Goal: Information Seeking & Learning: Find specific fact

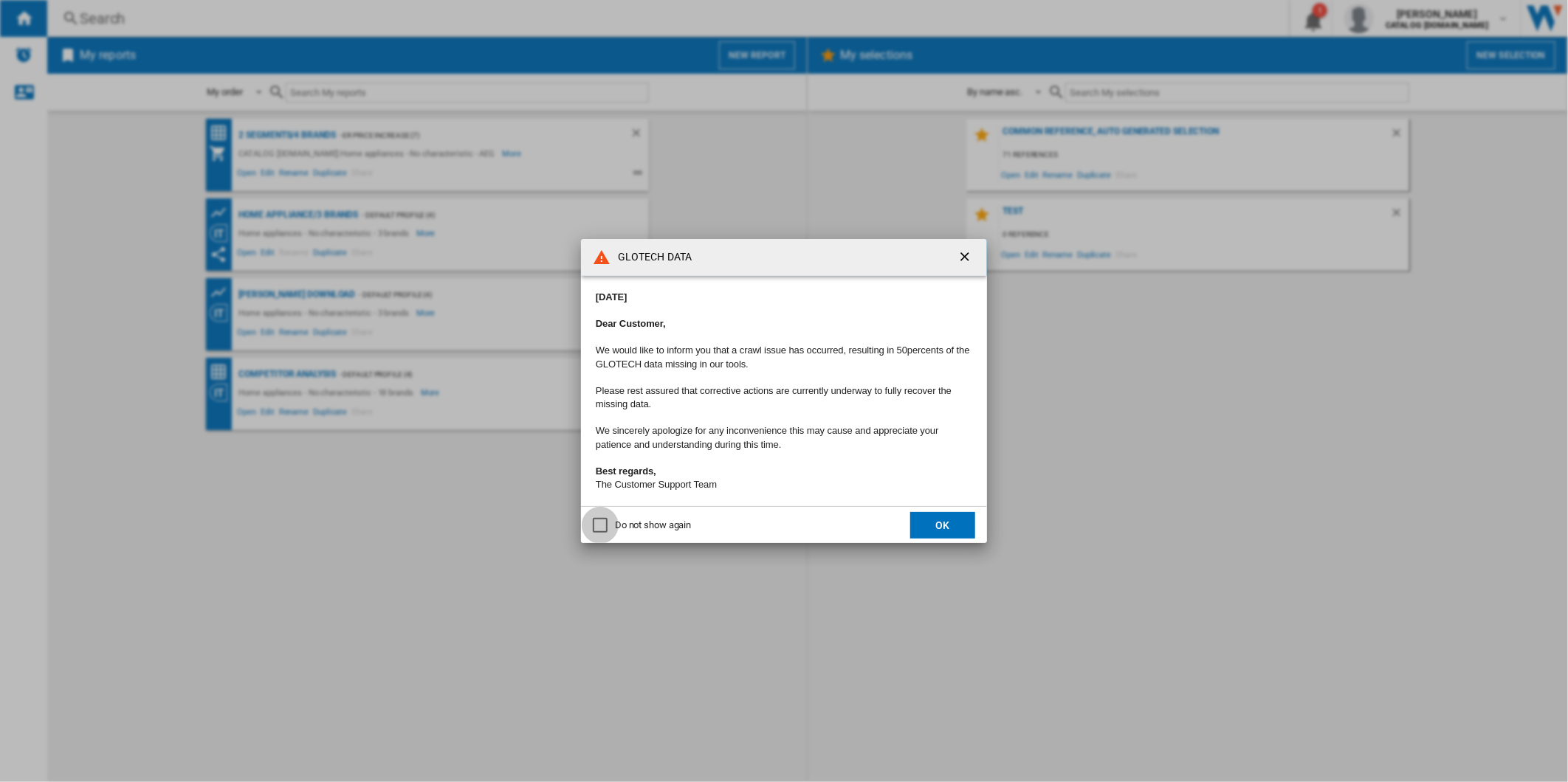
click at [602, 532] on div "Do not show again" at bounding box center [600, 525] width 15 height 15
click at [925, 526] on button "OK" at bounding box center [942, 525] width 64 height 27
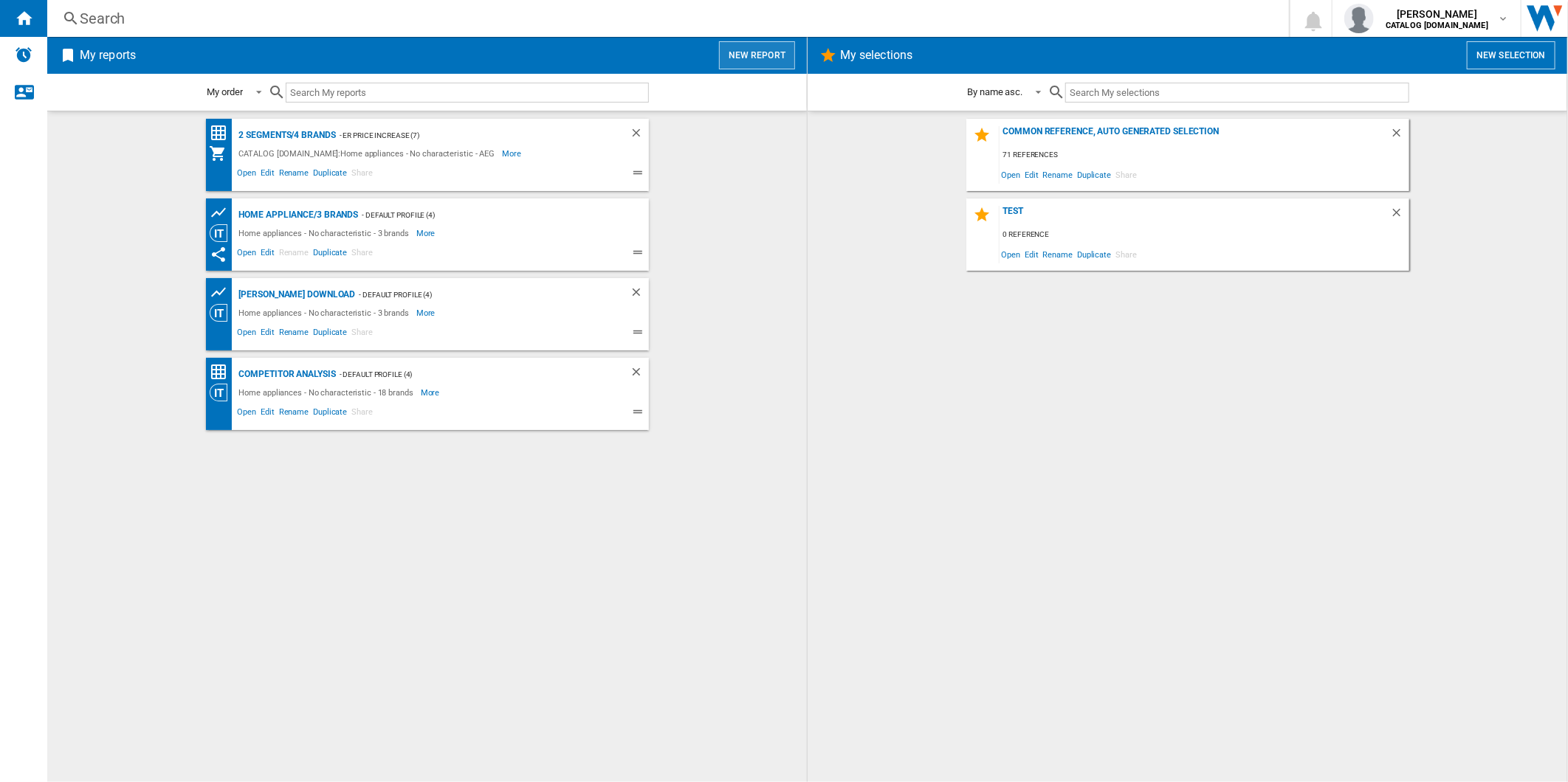
click at [748, 48] on button "New report" at bounding box center [756, 55] width 76 height 28
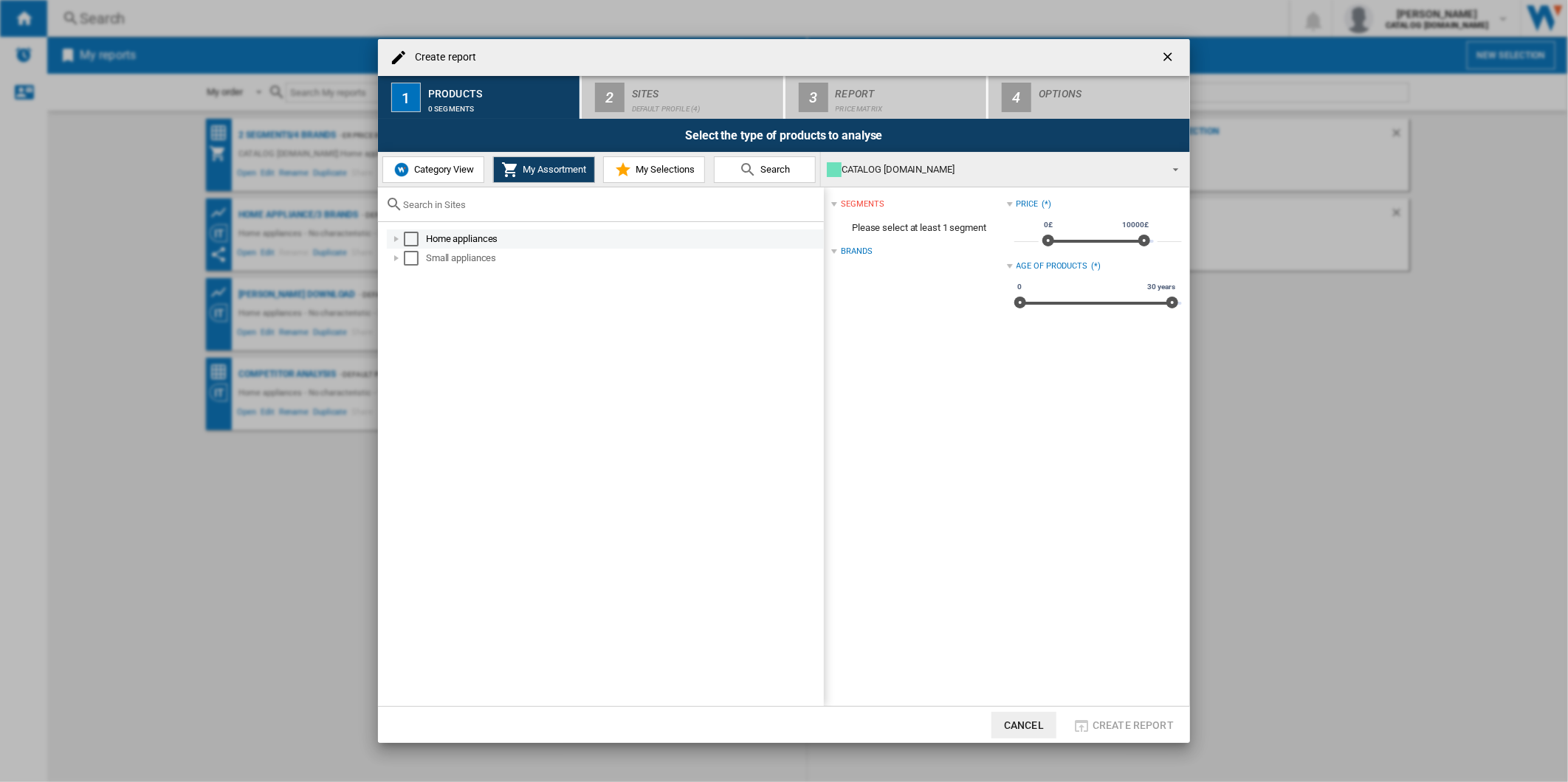
click at [406, 234] on div "Select" at bounding box center [411, 239] width 15 height 15
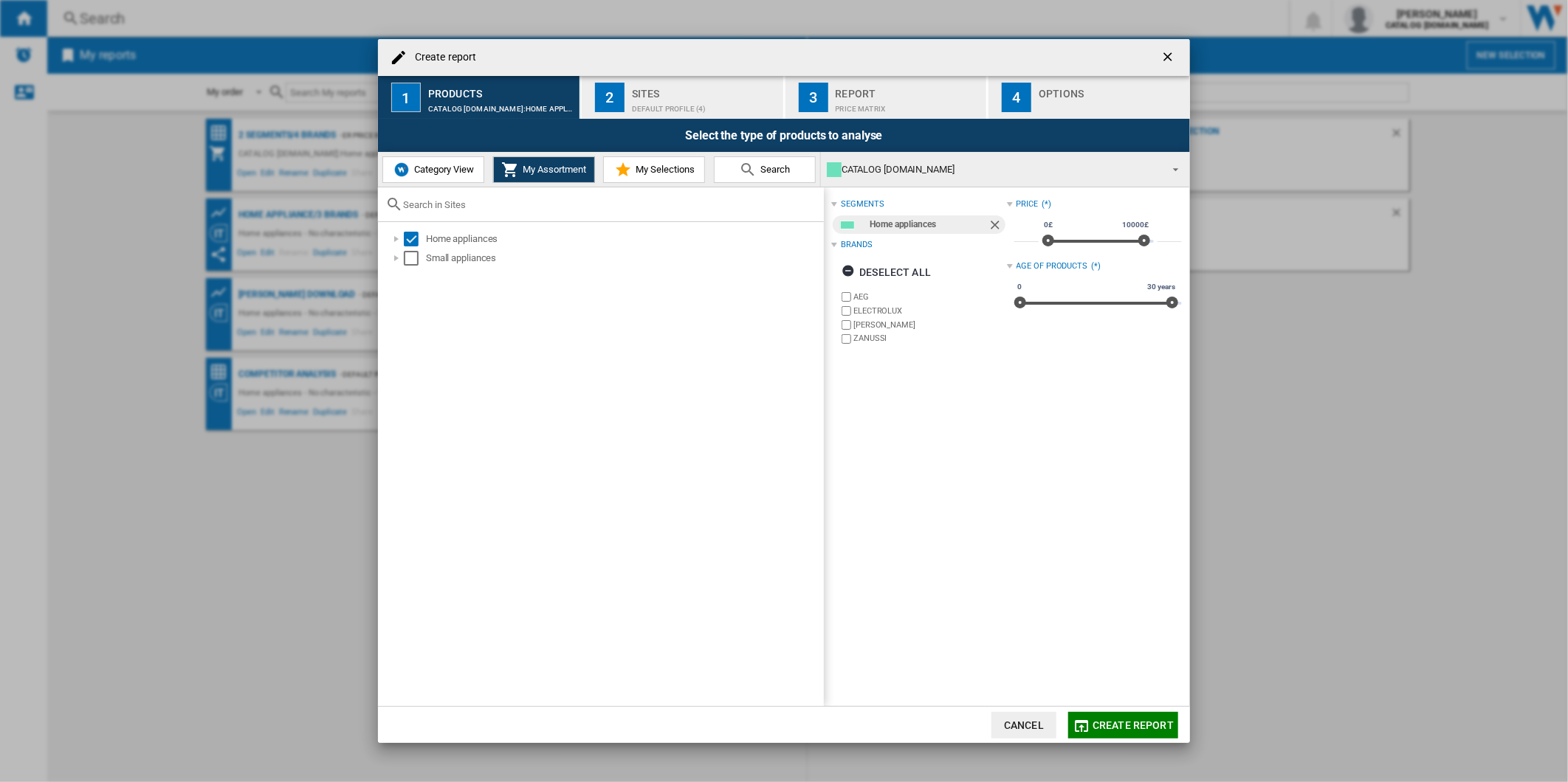
click at [869, 310] on label "ELECTROLUX" at bounding box center [930, 311] width 153 height 11
click at [854, 322] on label "[PERSON_NAME]" at bounding box center [930, 325] width 153 height 11
click at [860, 342] on label "ZANUSSI" at bounding box center [930, 338] width 153 height 11
click at [673, 99] on div "Default profile (4)" at bounding box center [705, 105] width 146 height 16
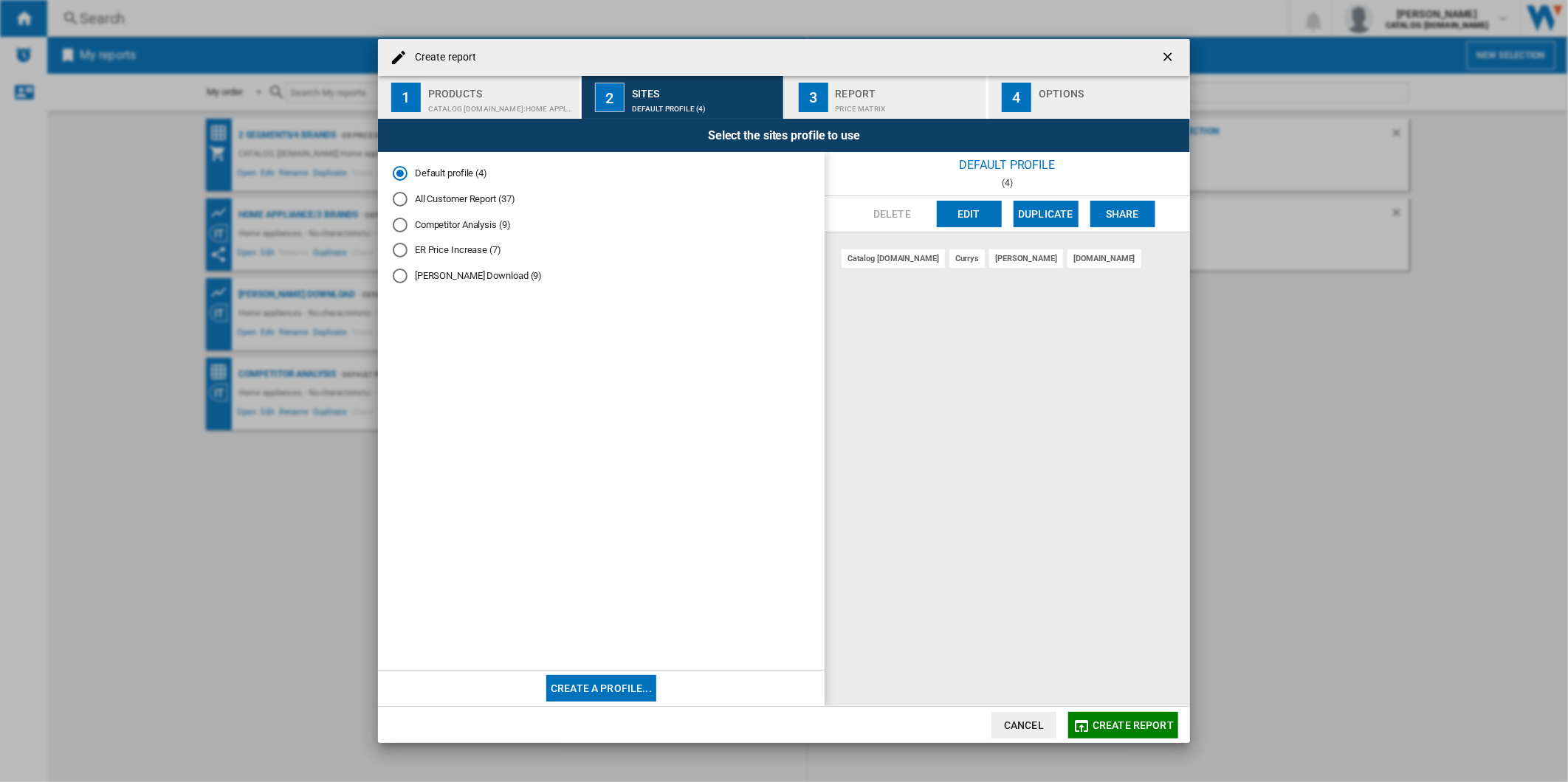
click at [993, 214] on button "Edit" at bounding box center [969, 214] width 64 height 27
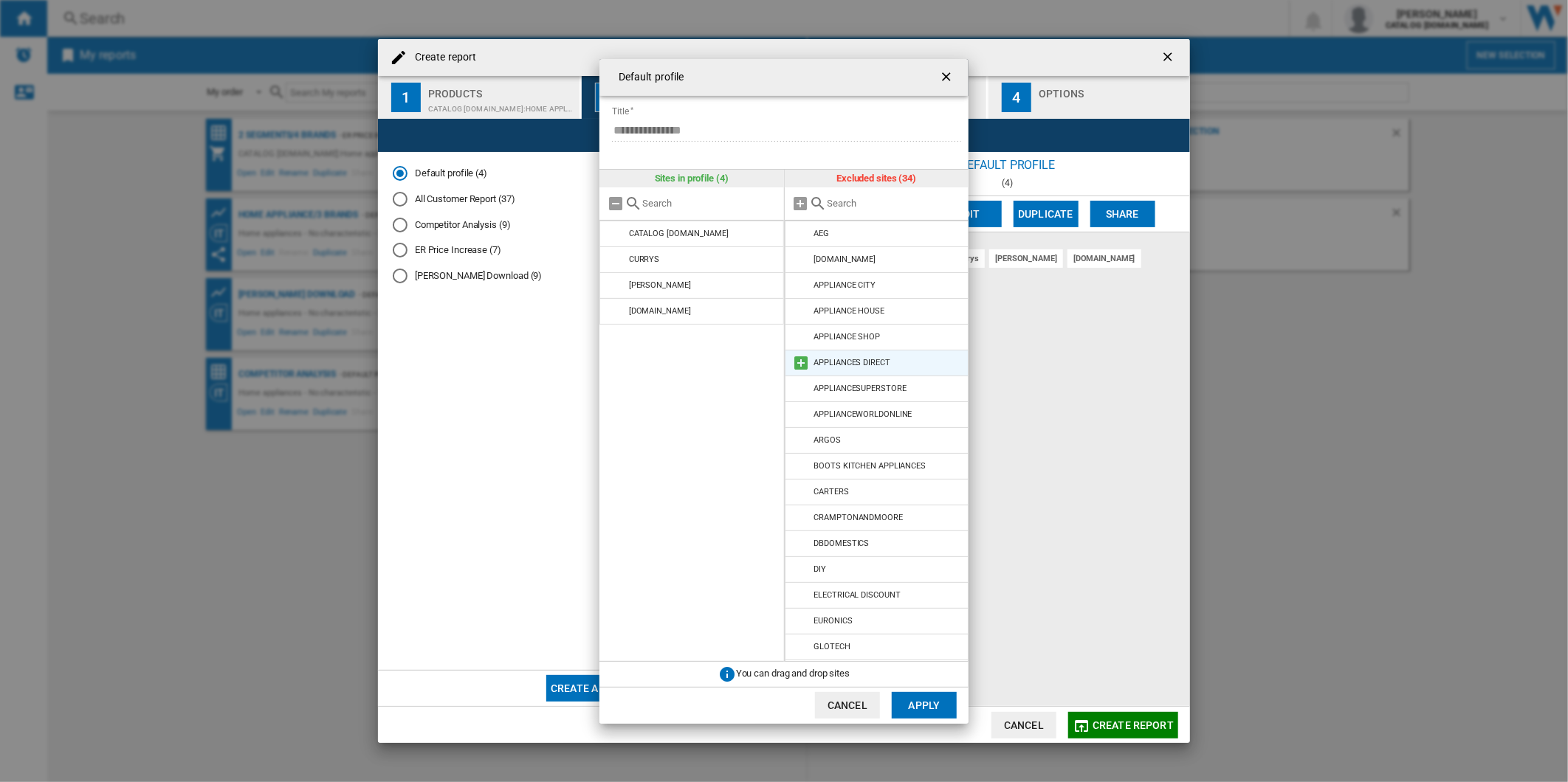
click at [803, 368] on md-icon at bounding box center [801, 363] width 18 height 18
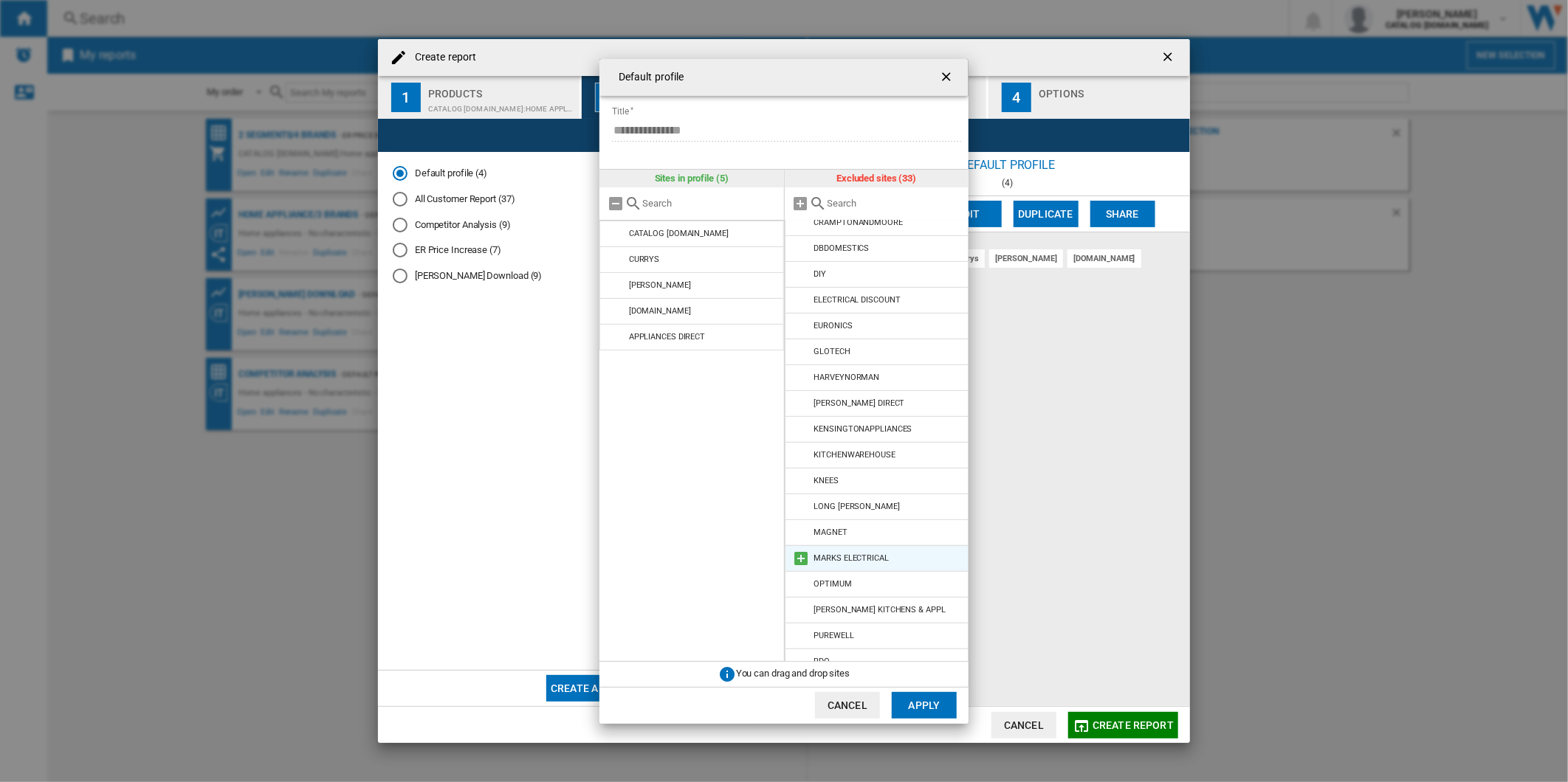
click at [797, 554] on md-icon at bounding box center [801, 558] width 18 height 18
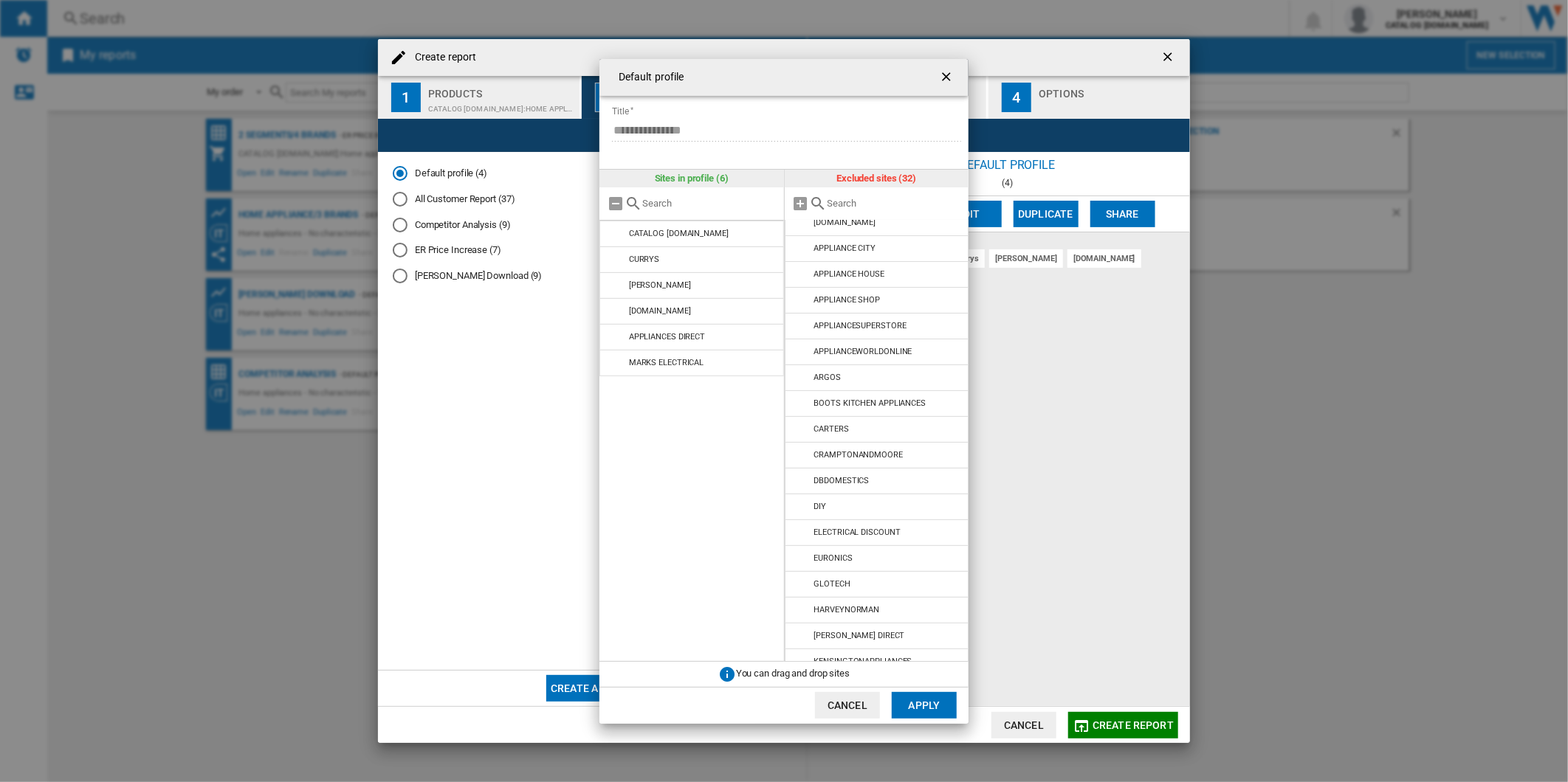
scroll to position [0, 0]
click at [938, 699] on button "Apply" at bounding box center [924, 705] width 64 height 27
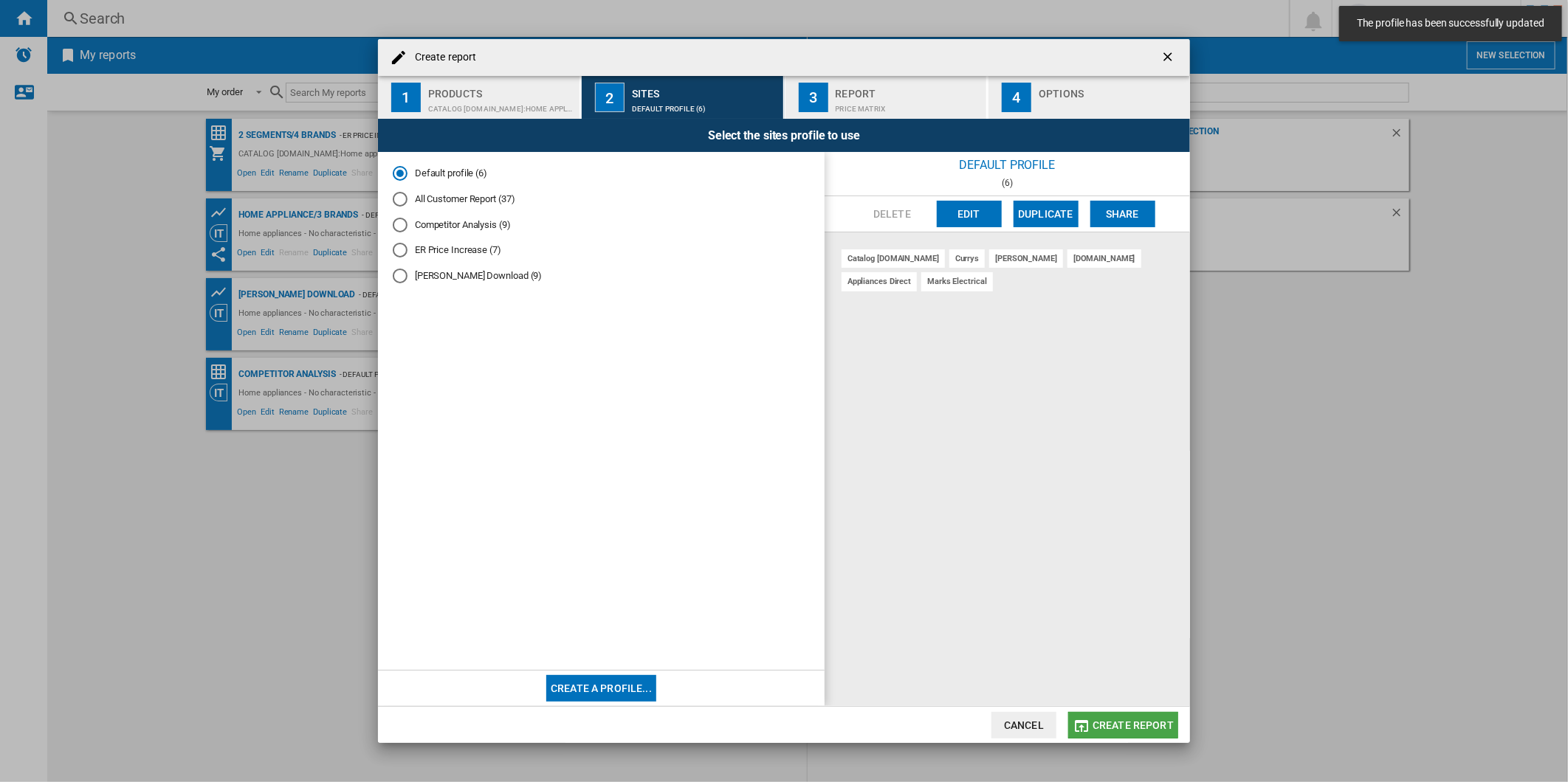
click at [1126, 719] on span "Create report" at bounding box center [1133, 725] width 81 height 12
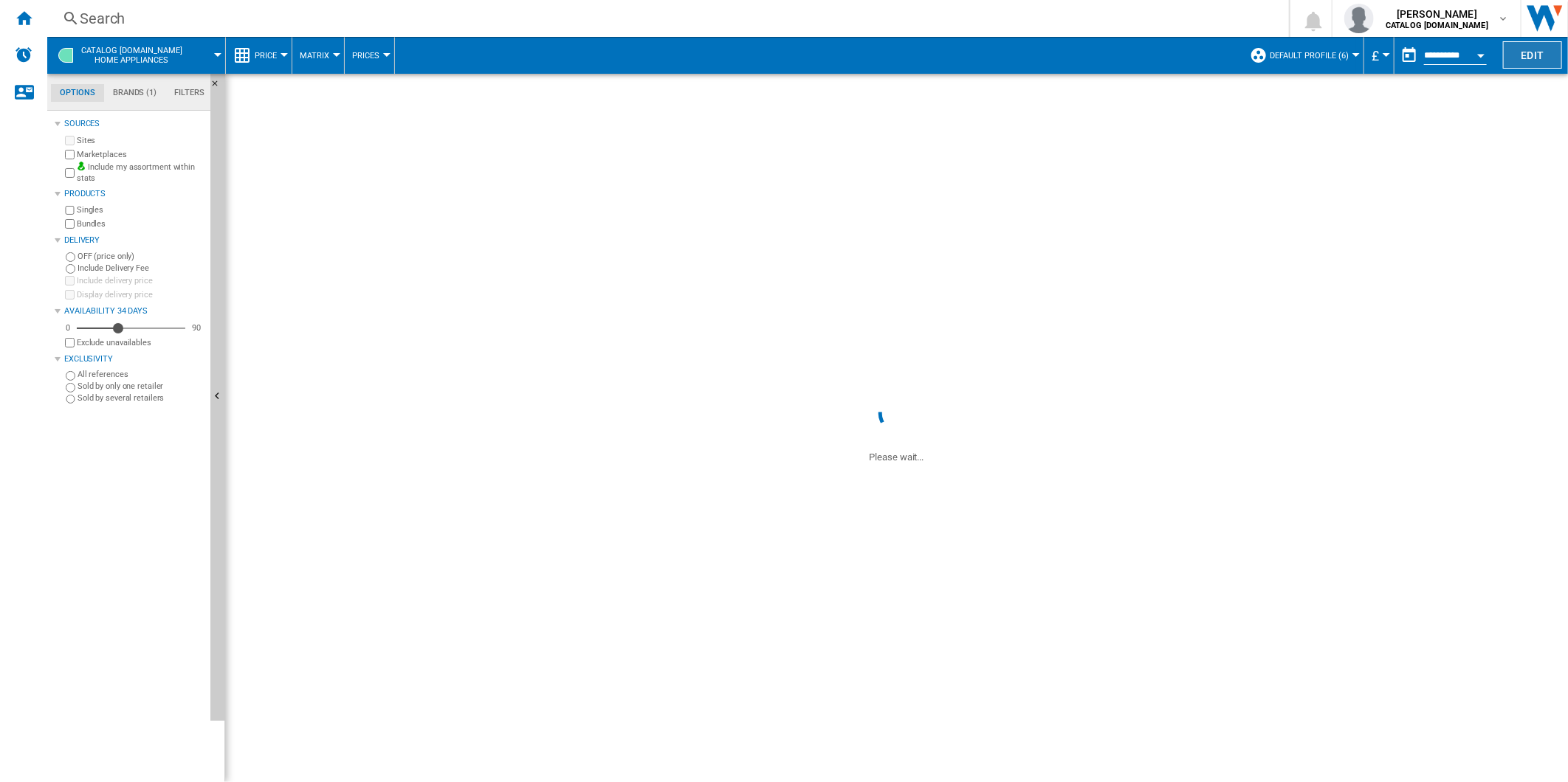
click at [1539, 46] on button "Edit" at bounding box center [1532, 55] width 59 height 28
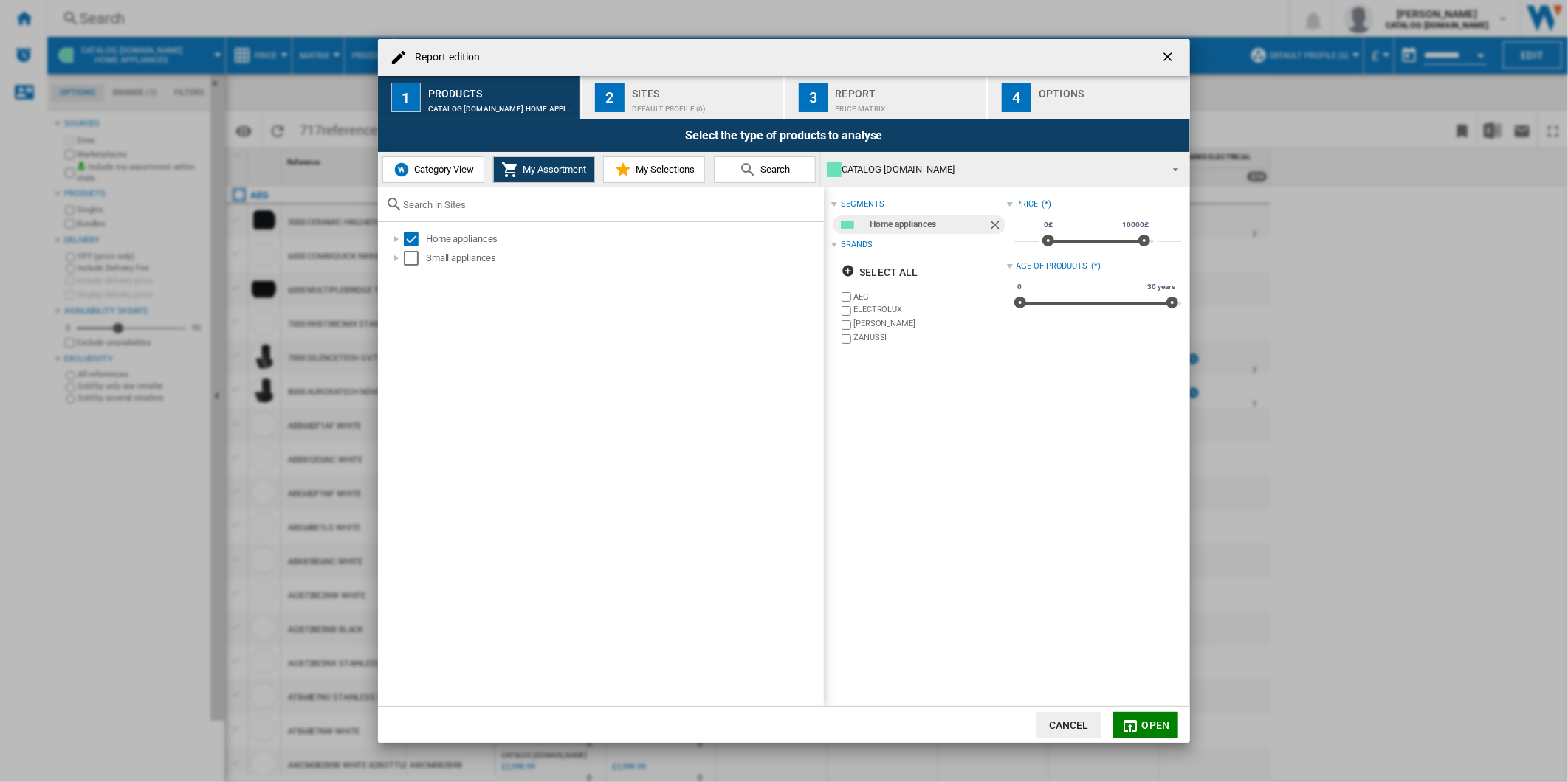
click at [667, 110] on div "Default profile (6)" at bounding box center [705, 105] width 146 height 16
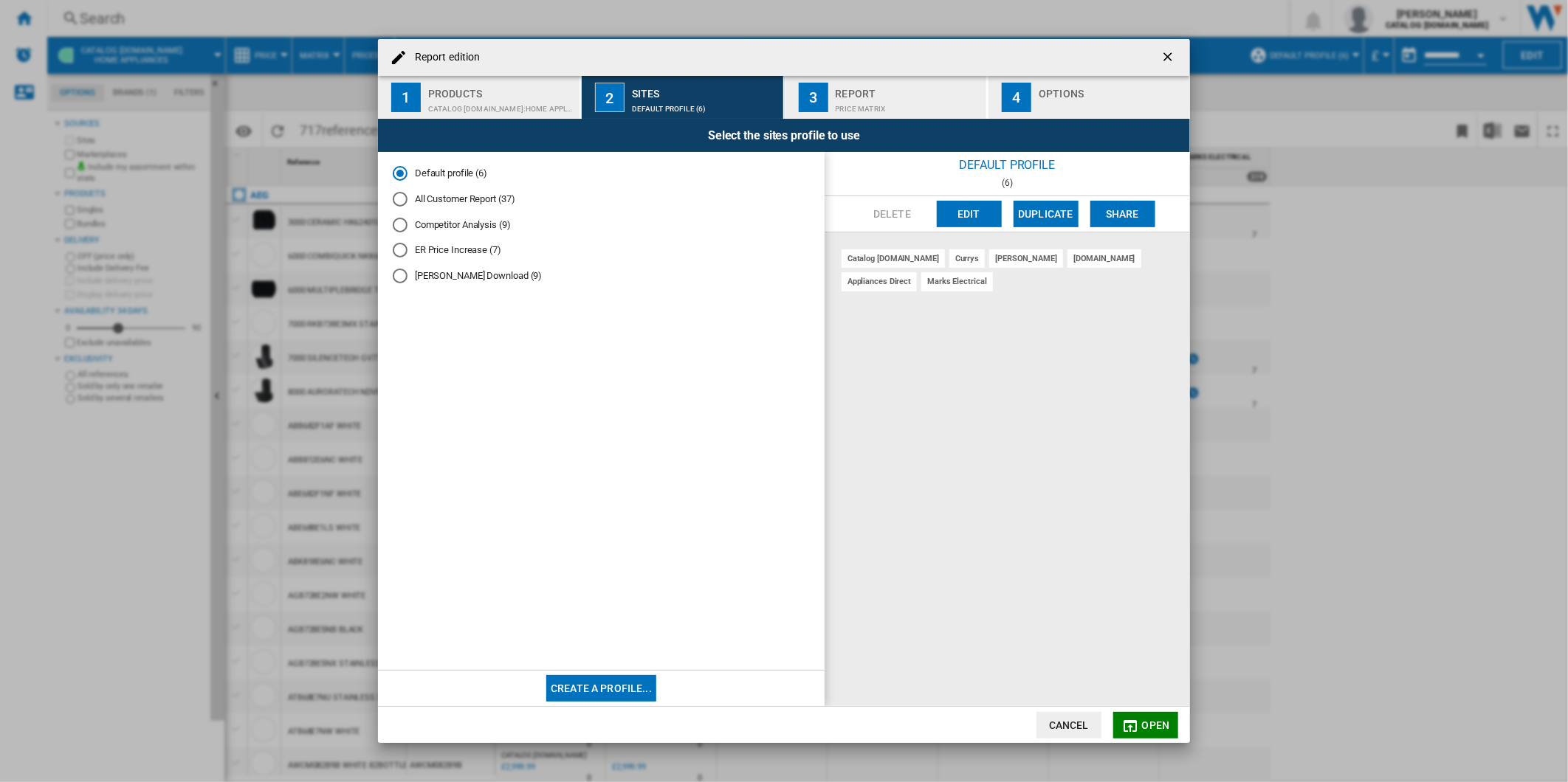
click at [962, 210] on button "Edit" at bounding box center [969, 214] width 64 height 27
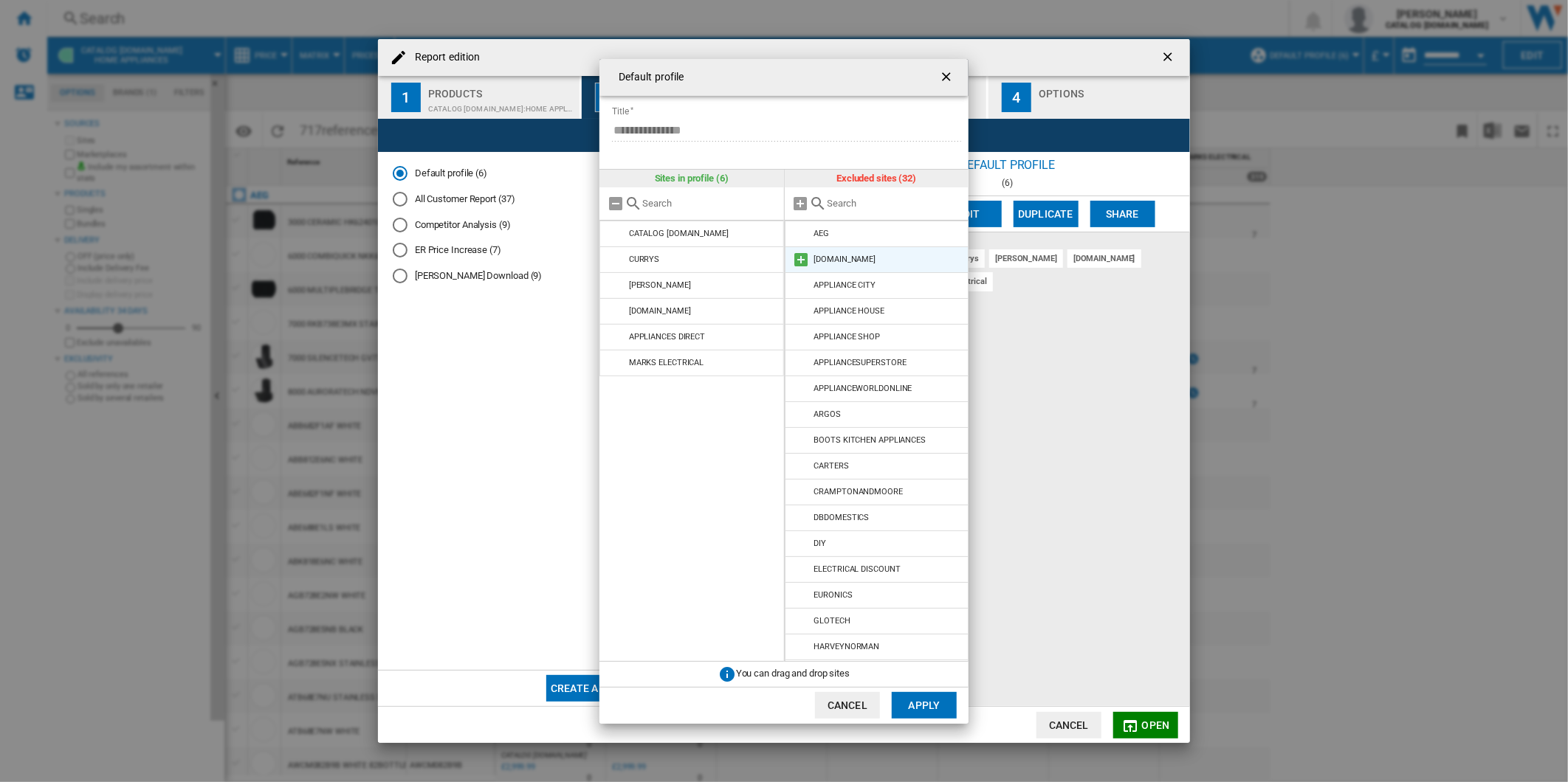
click at [799, 254] on md-icon "Default profile ..." at bounding box center [801, 259] width 18 height 18
click at [923, 687] on md-dialog-actions "Cancel Apply" at bounding box center [783, 706] width 369 height 37
drag, startPoint x: 919, startPoint y: 701, endPoint x: 941, endPoint y: 699, distance: 22.1
click at [919, 699] on button "Apply" at bounding box center [924, 705] width 64 height 27
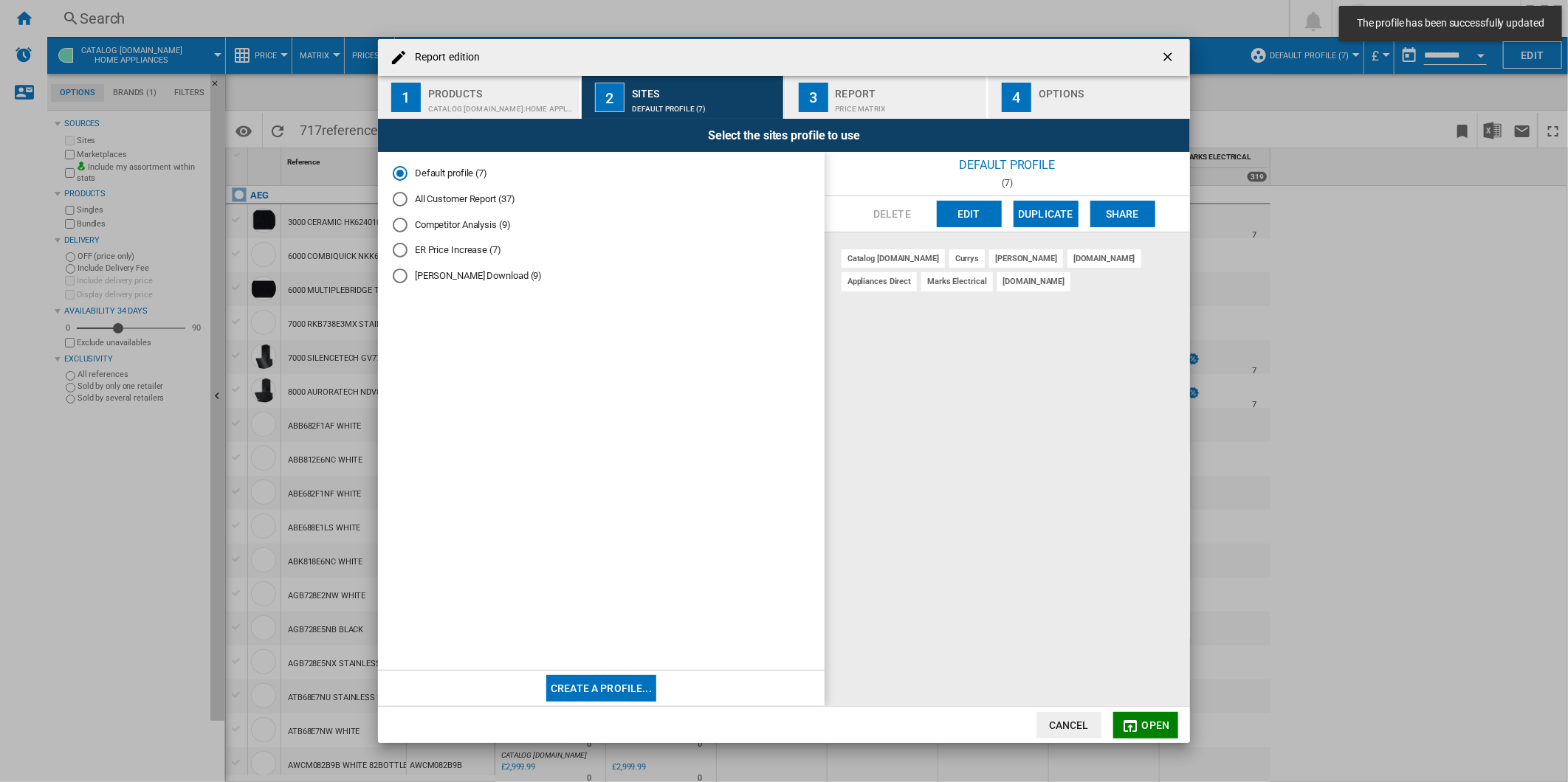
click at [1124, 710] on md-dialog-actions "Cancel Open" at bounding box center [783, 725] width 812 height 37
click at [1130, 720] on md-icon "Report edition ..." at bounding box center [1130, 726] width 18 height 18
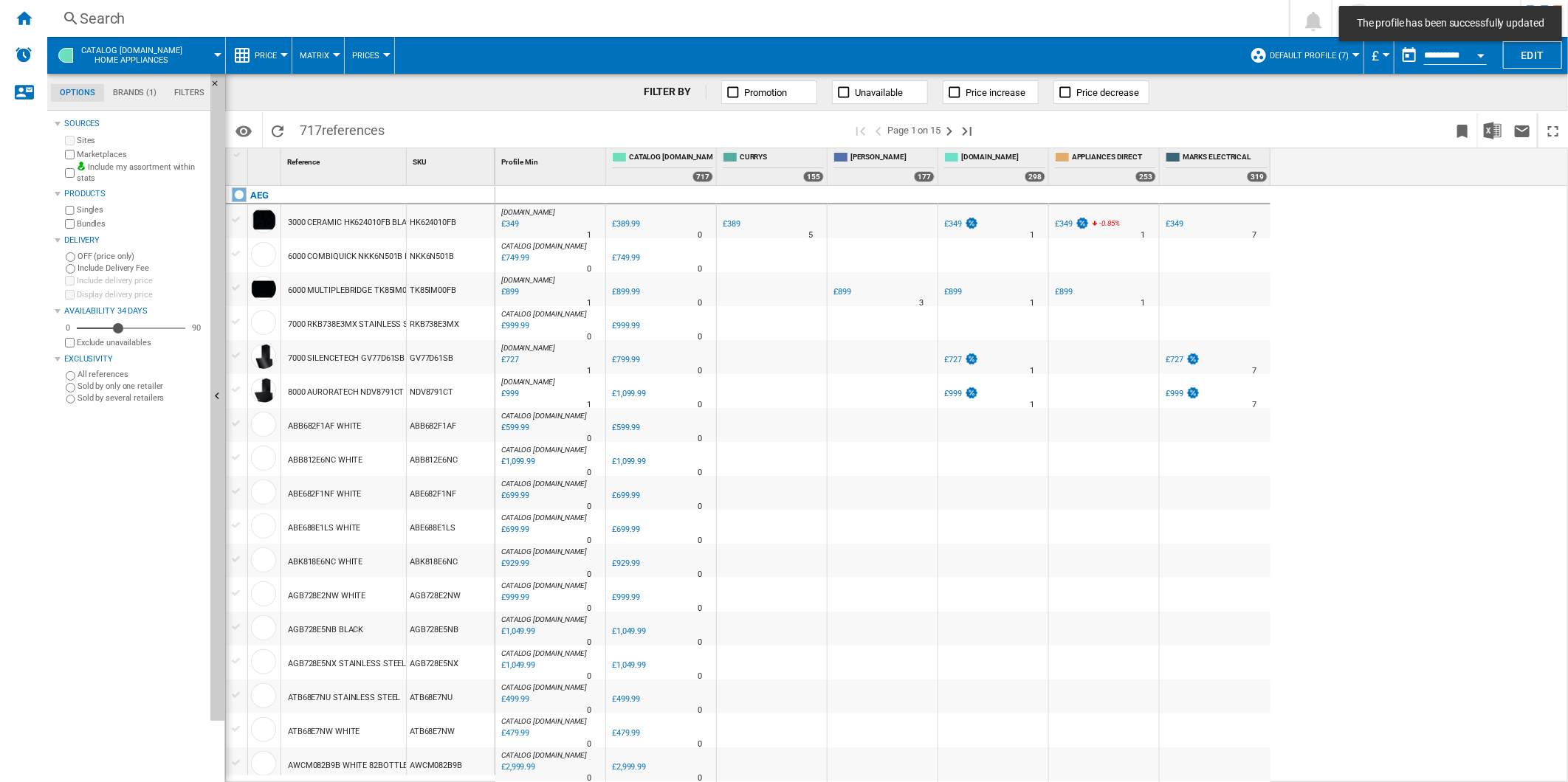
click at [662, 23] on div "Search" at bounding box center [665, 18] width 1171 height 20
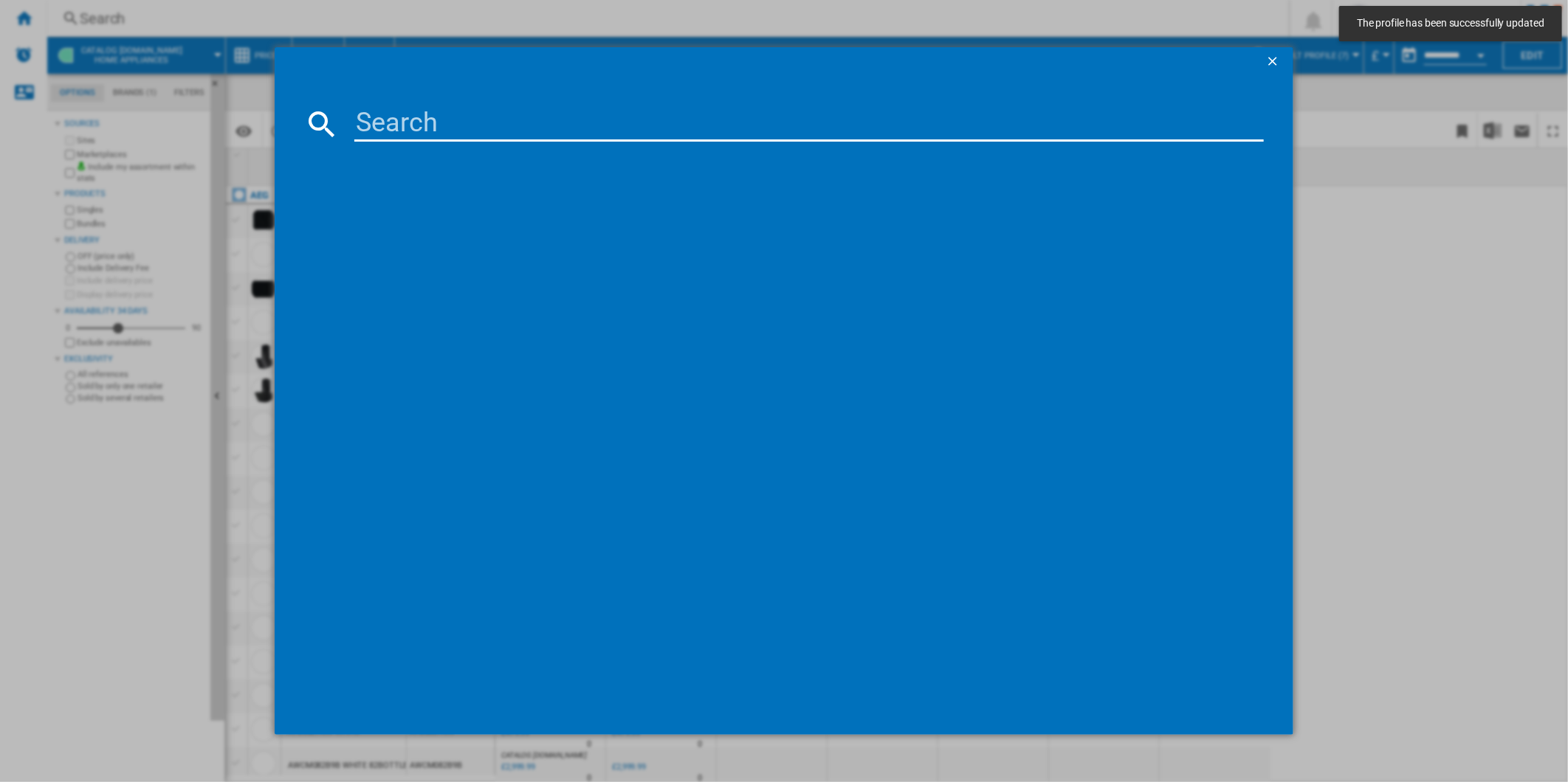
click at [588, 115] on input at bounding box center [810, 123] width 910 height 35
paste input "BPS555060M"
type input "BPS555060M"
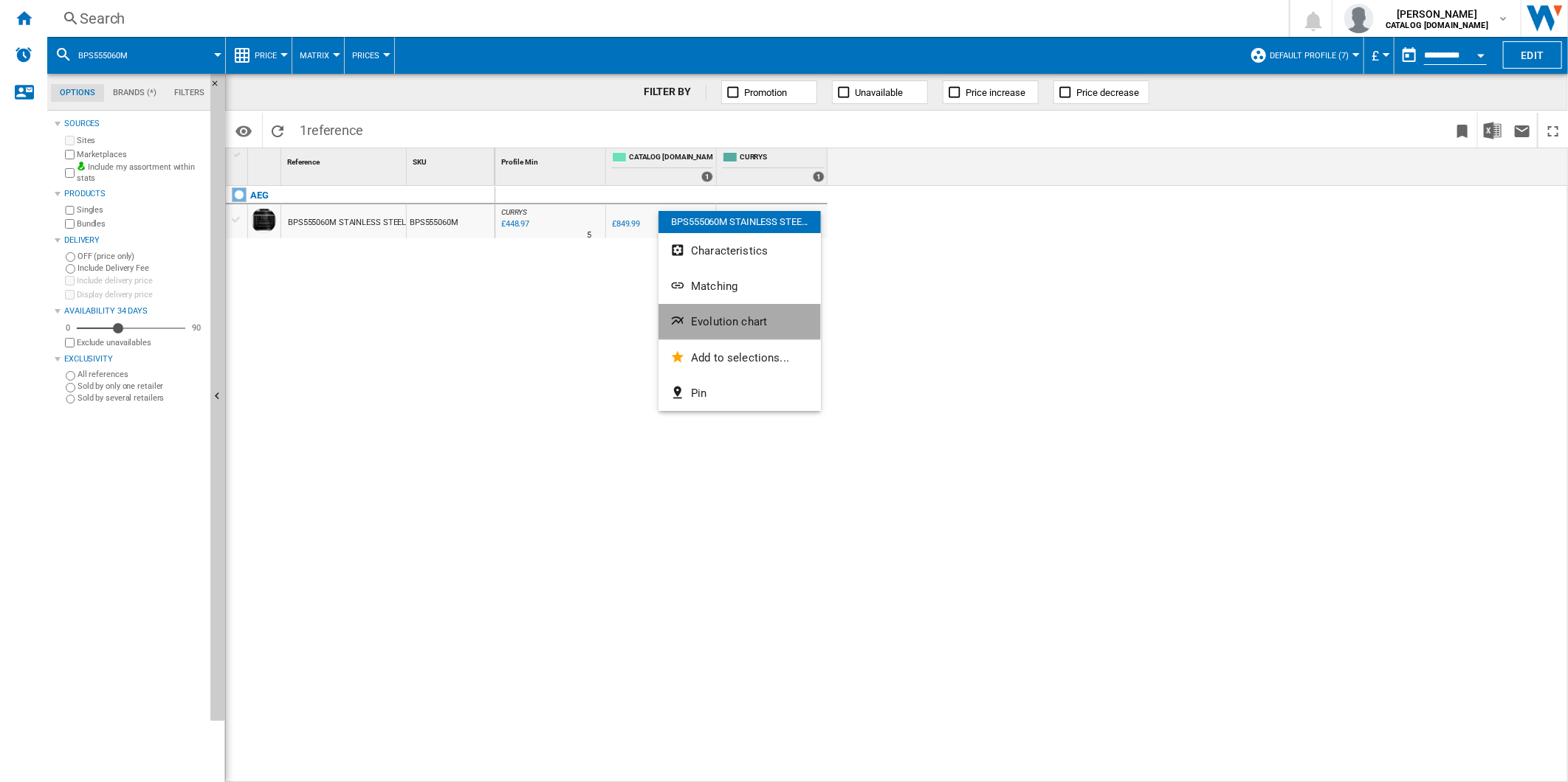
click at [701, 317] on span "Evolution chart" at bounding box center [729, 321] width 76 height 13
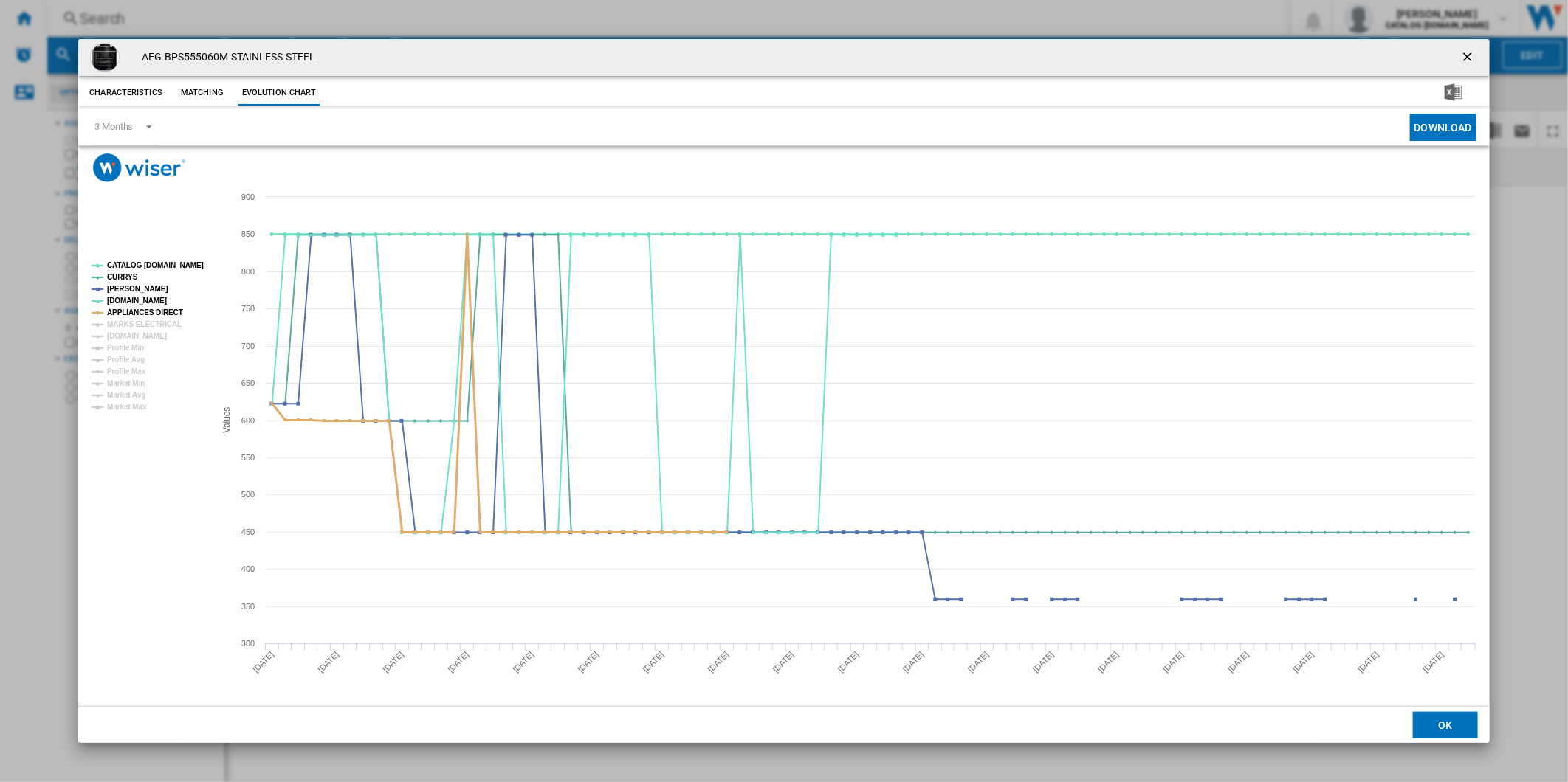
click at [143, 321] on tspan "MARKS ELECTRICAL" at bounding box center [144, 324] width 75 height 8
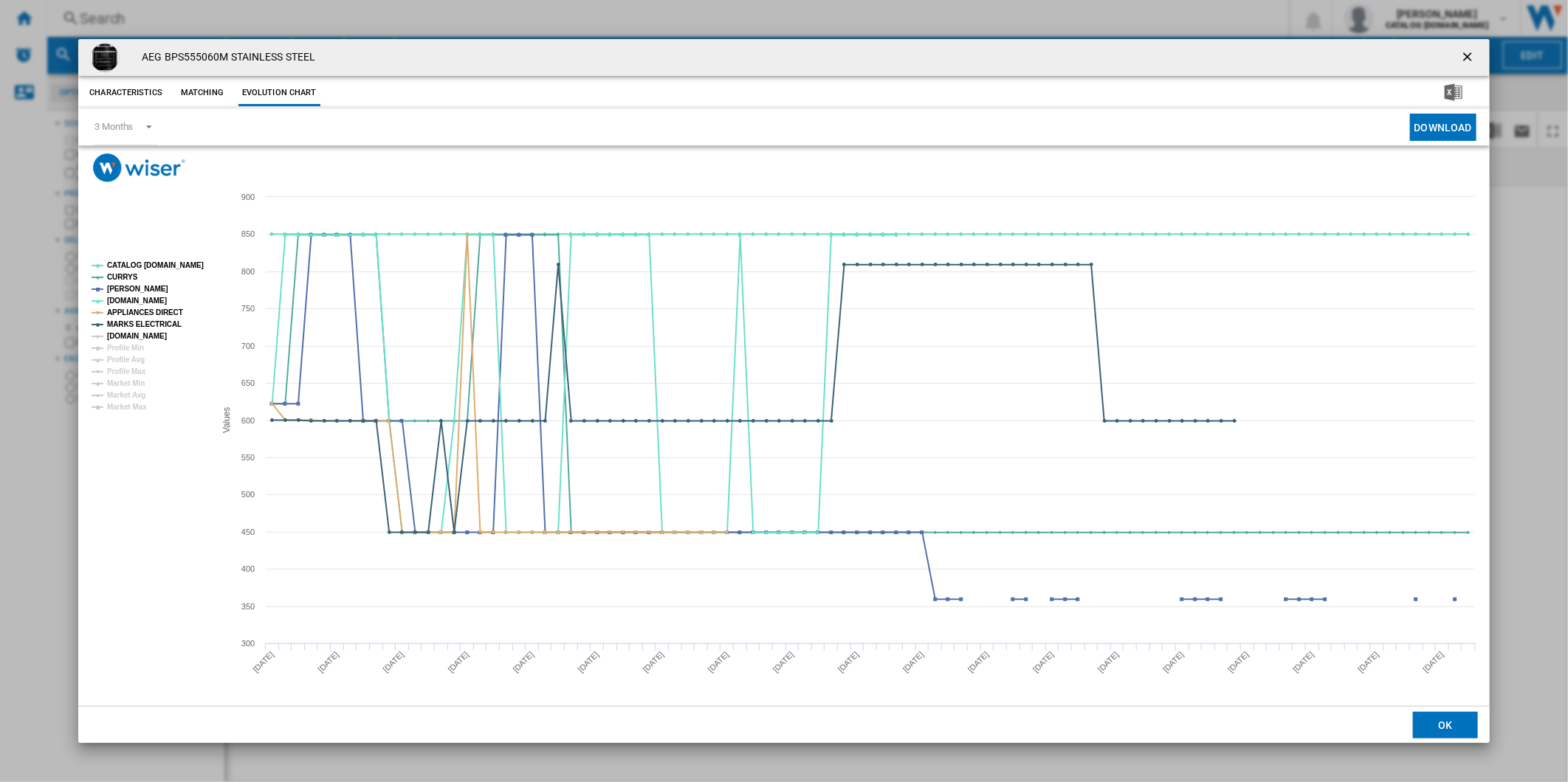
click at [143, 332] on tspan "[DOMAIN_NAME]" at bounding box center [136, 335] width 60 height 8
click at [154, 263] on tspan "CATALOG [DOMAIN_NAME]" at bounding box center [155, 265] width 97 height 8
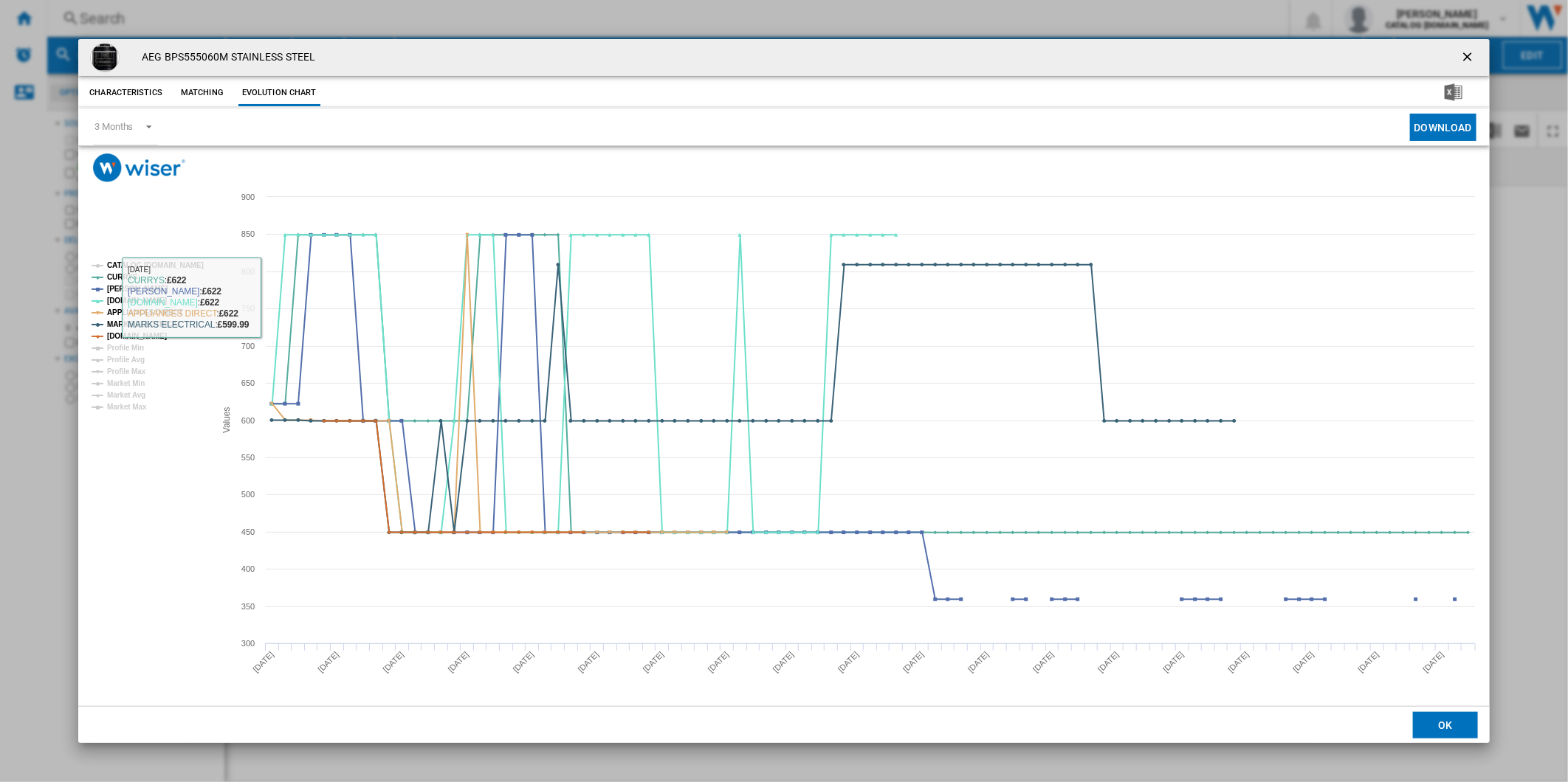
click at [153, 263] on tspan "CATALOG [DOMAIN_NAME]" at bounding box center [155, 265] width 97 height 8
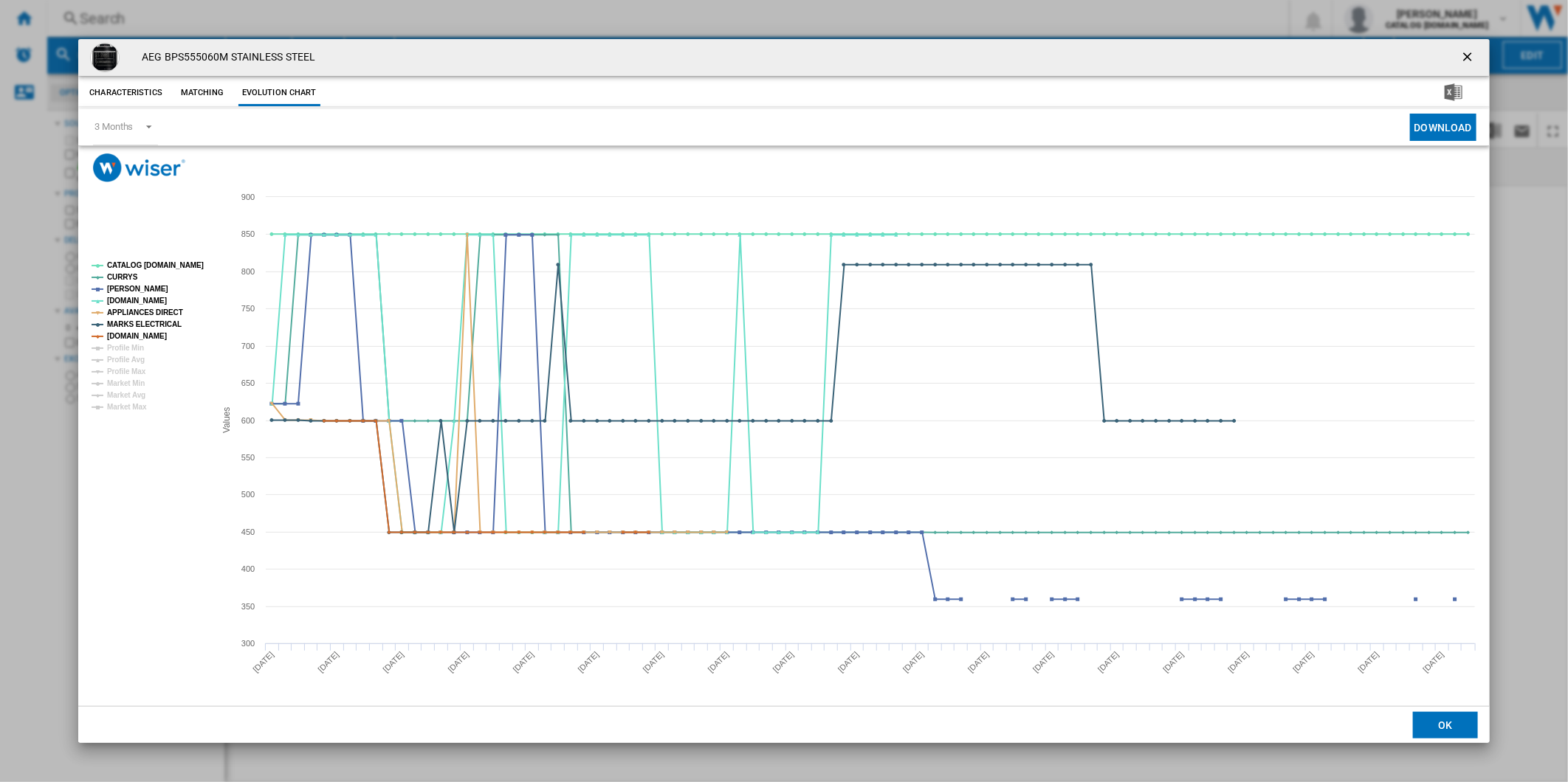
drag, startPoint x: 1480, startPoint y: 59, endPoint x: 1037, endPoint y: 49, distance: 443.1
click at [1480, 59] on button "Product popup" at bounding box center [1469, 57] width 29 height 29
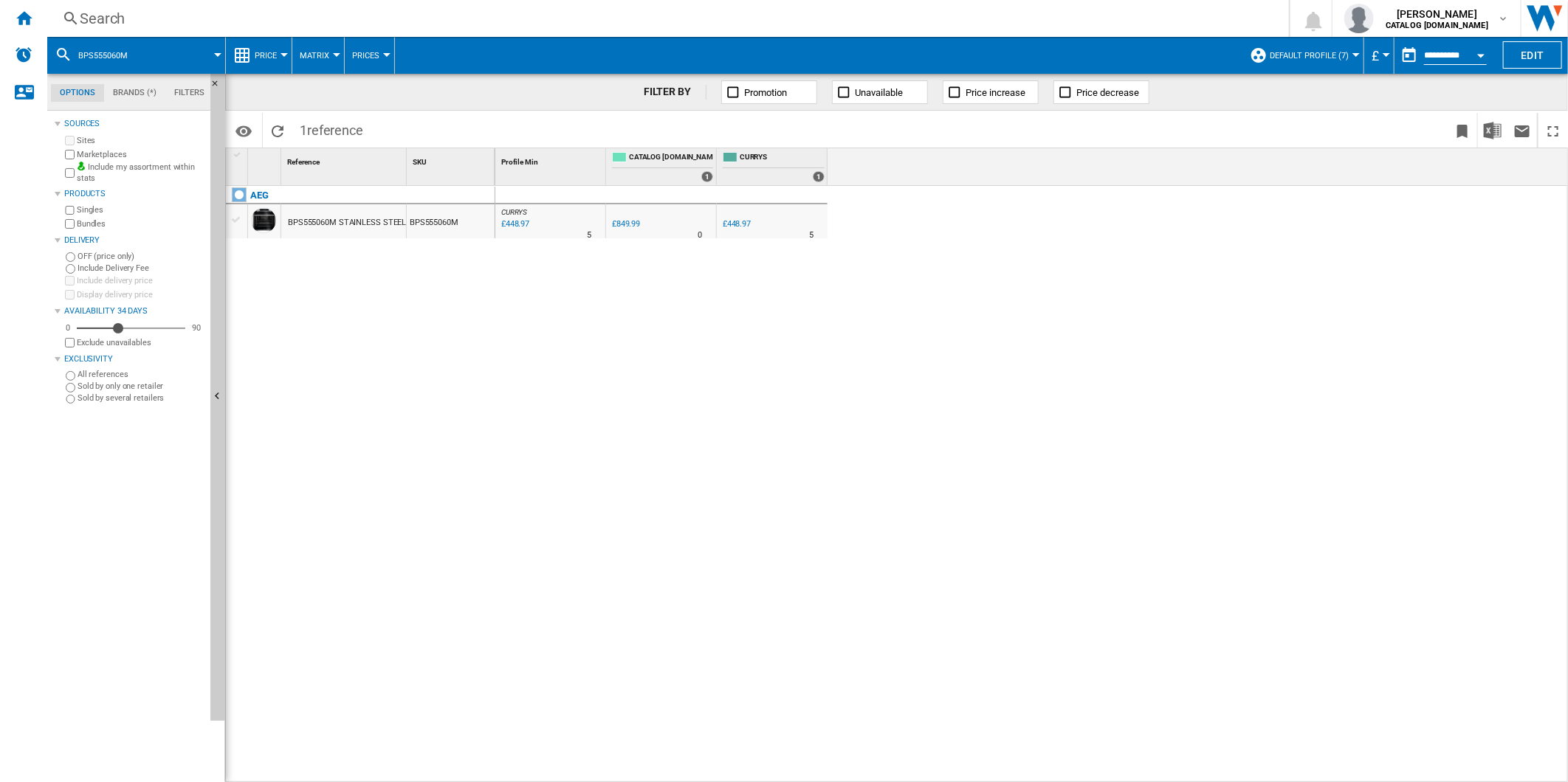
click at [859, 23] on div "Search" at bounding box center [665, 18] width 1171 height 20
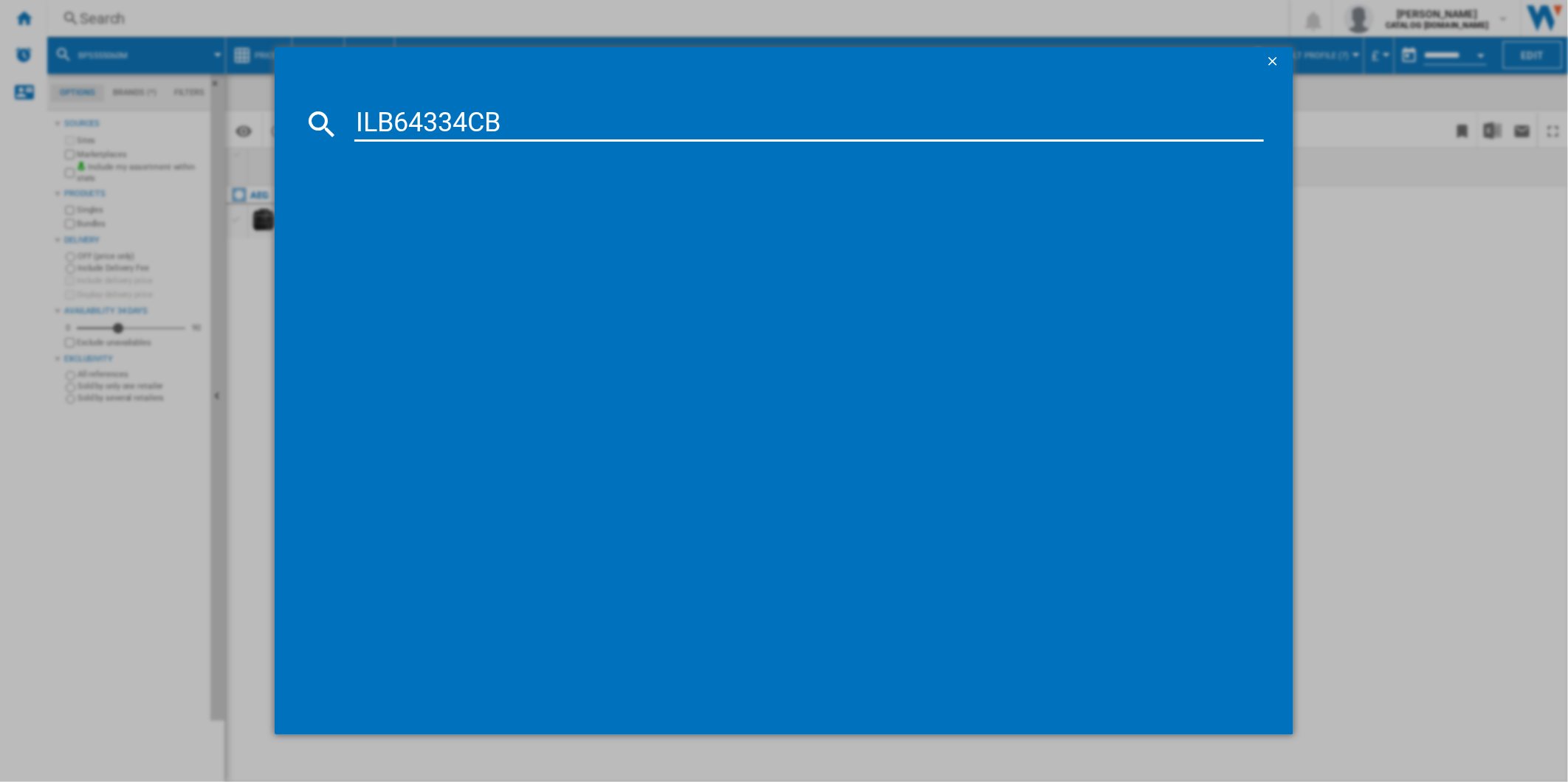
type input "ILB64334CB"
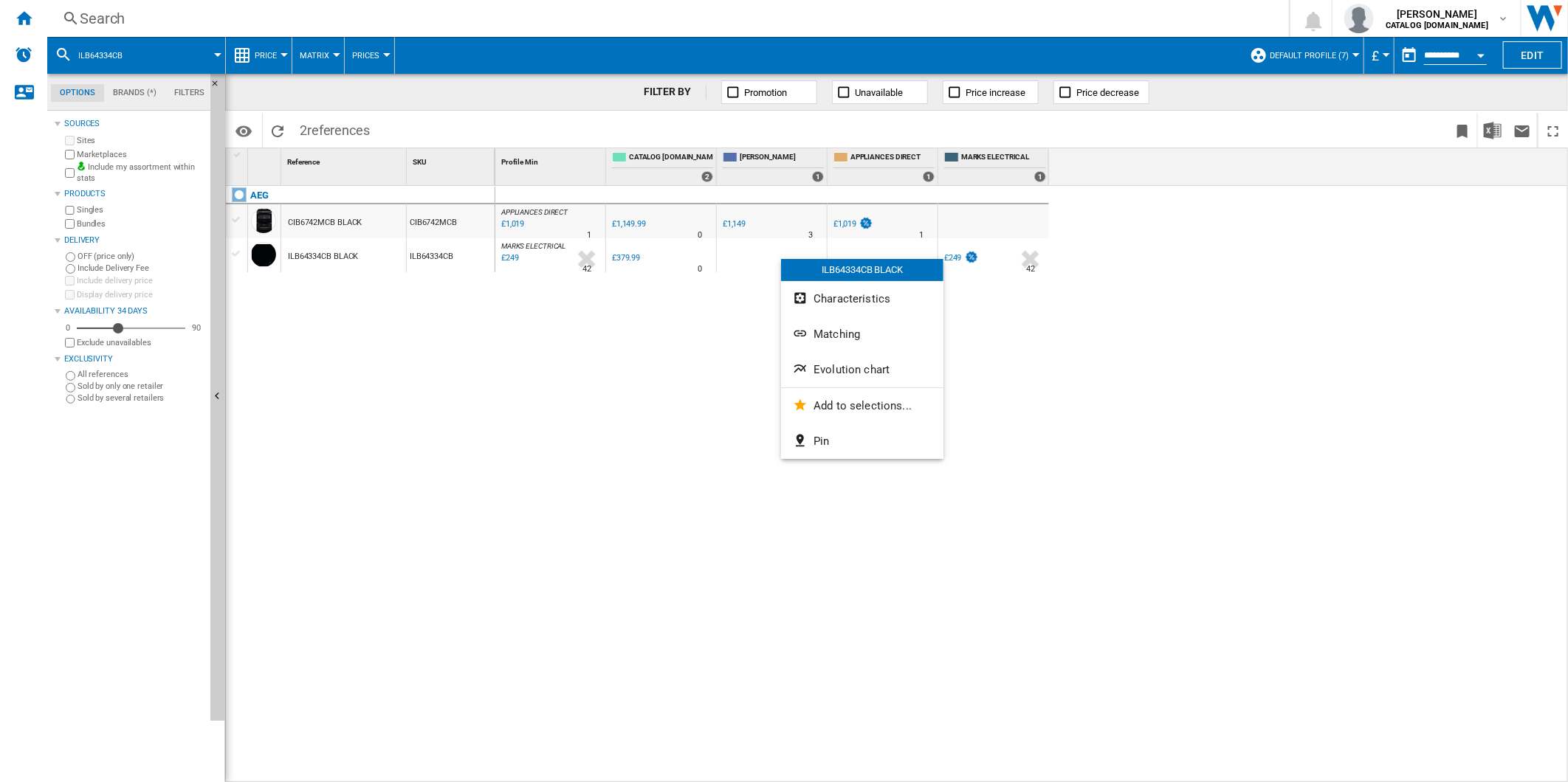
click at [712, 317] on div at bounding box center [784, 391] width 1568 height 782
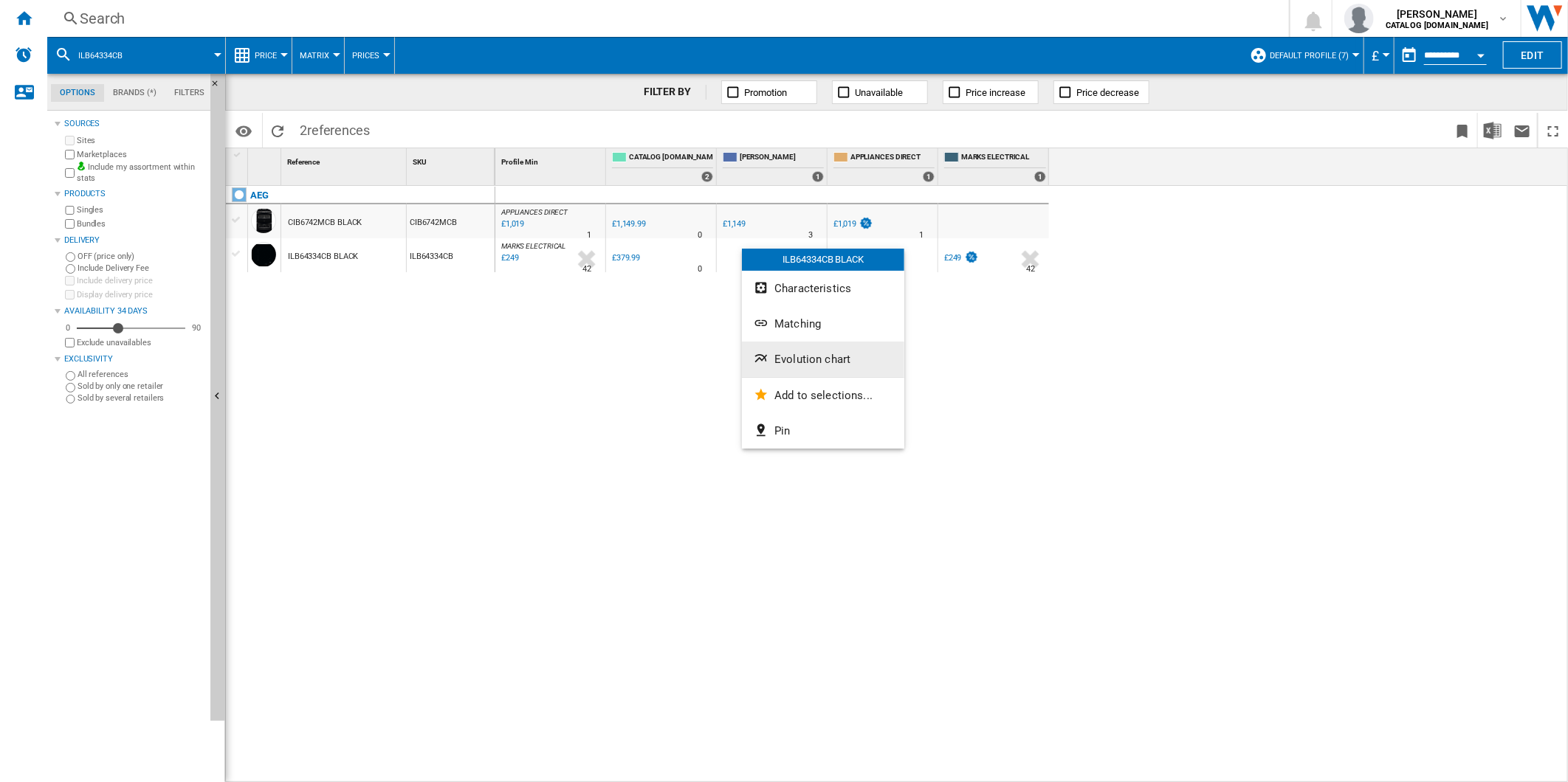
click at [831, 353] on span "Evolution chart" at bounding box center [812, 359] width 76 height 13
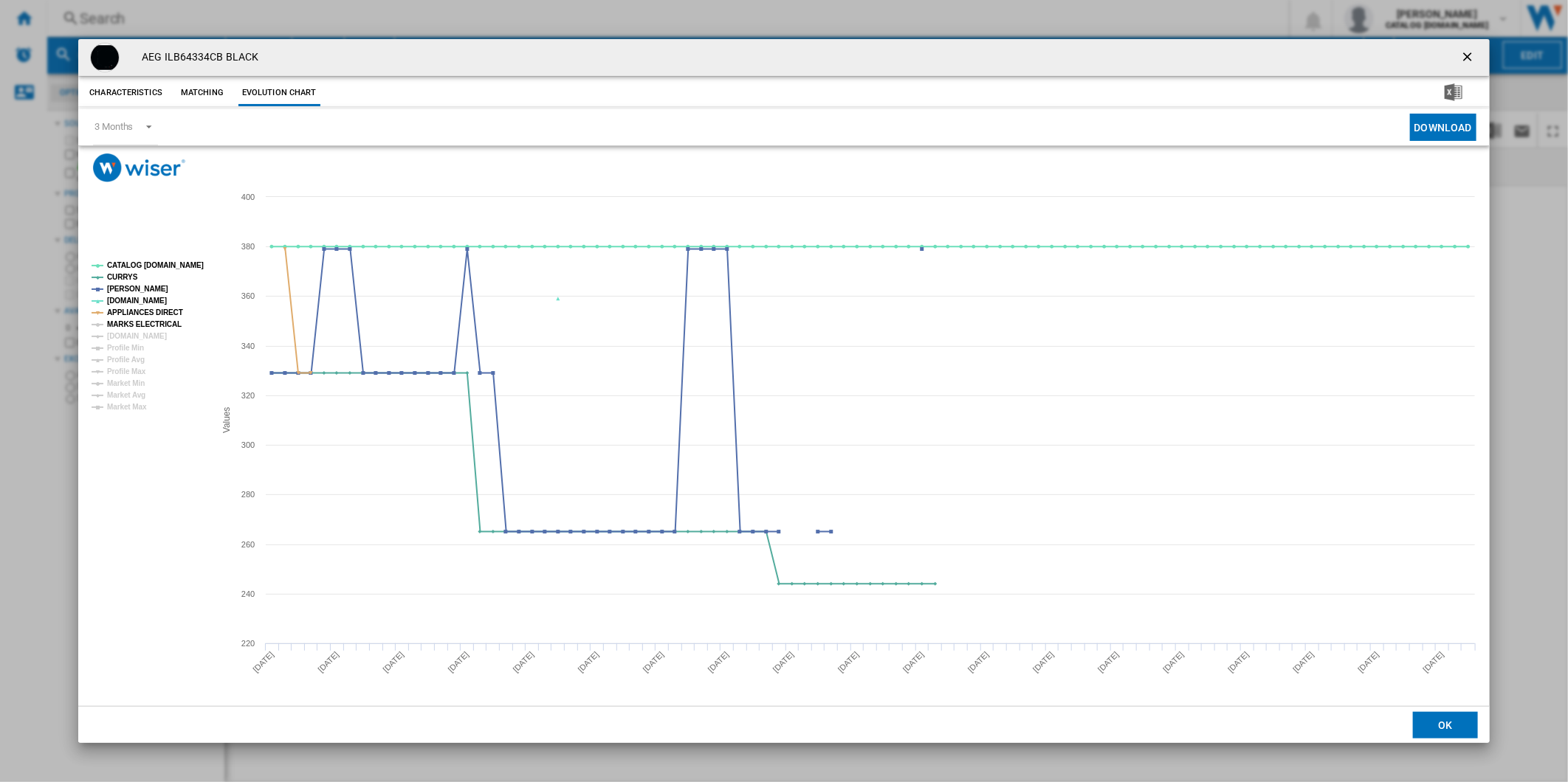
click at [142, 321] on tspan "MARKS ELECTRICAL" at bounding box center [144, 324] width 75 height 8
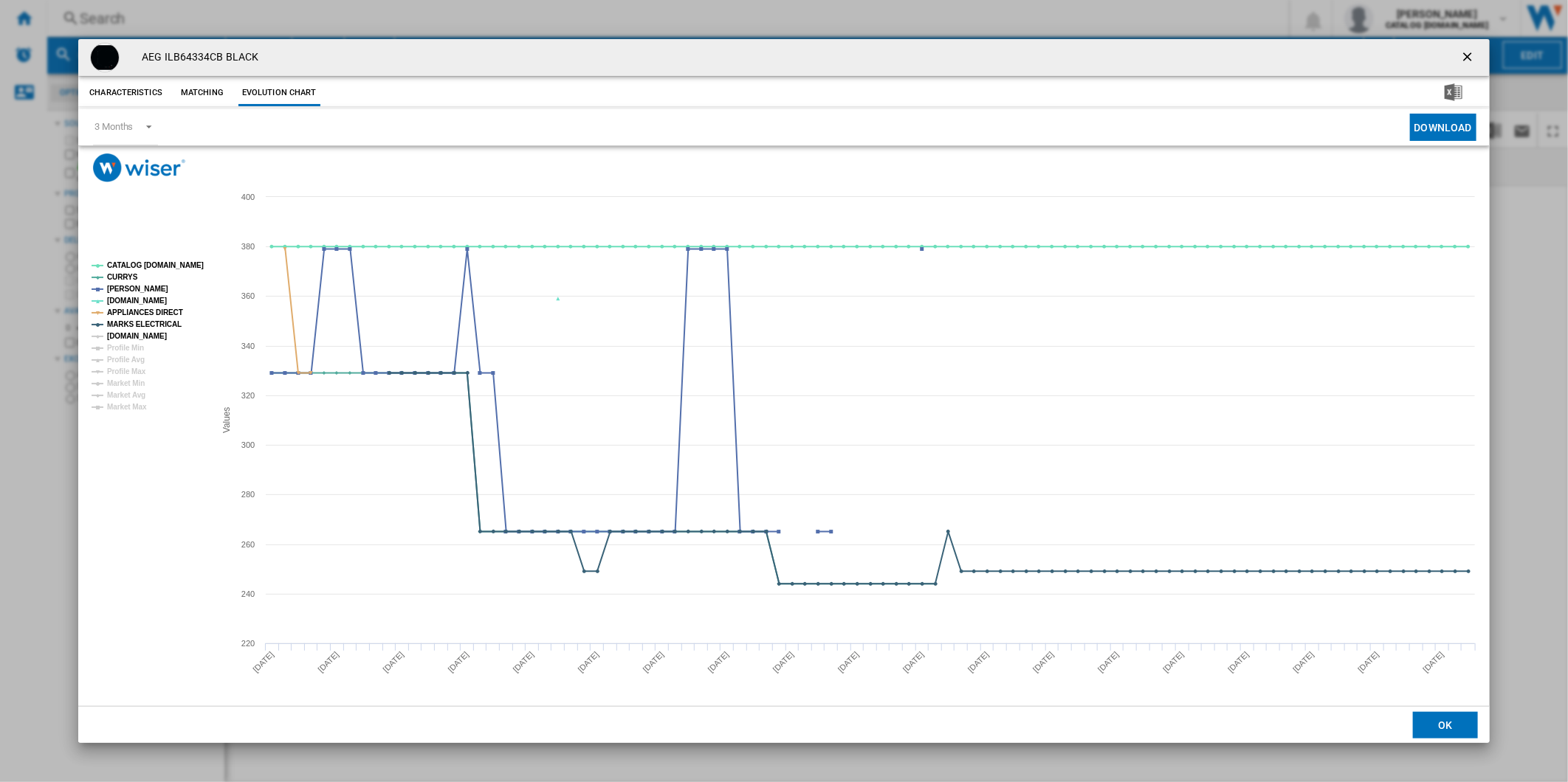
click at [141, 332] on tspan "[DOMAIN_NAME]" at bounding box center [136, 335] width 60 height 8
click at [153, 264] on tspan "CATALOG [DOMAIN_NAME]" at bounding box center [155, 265] width 97 height 8
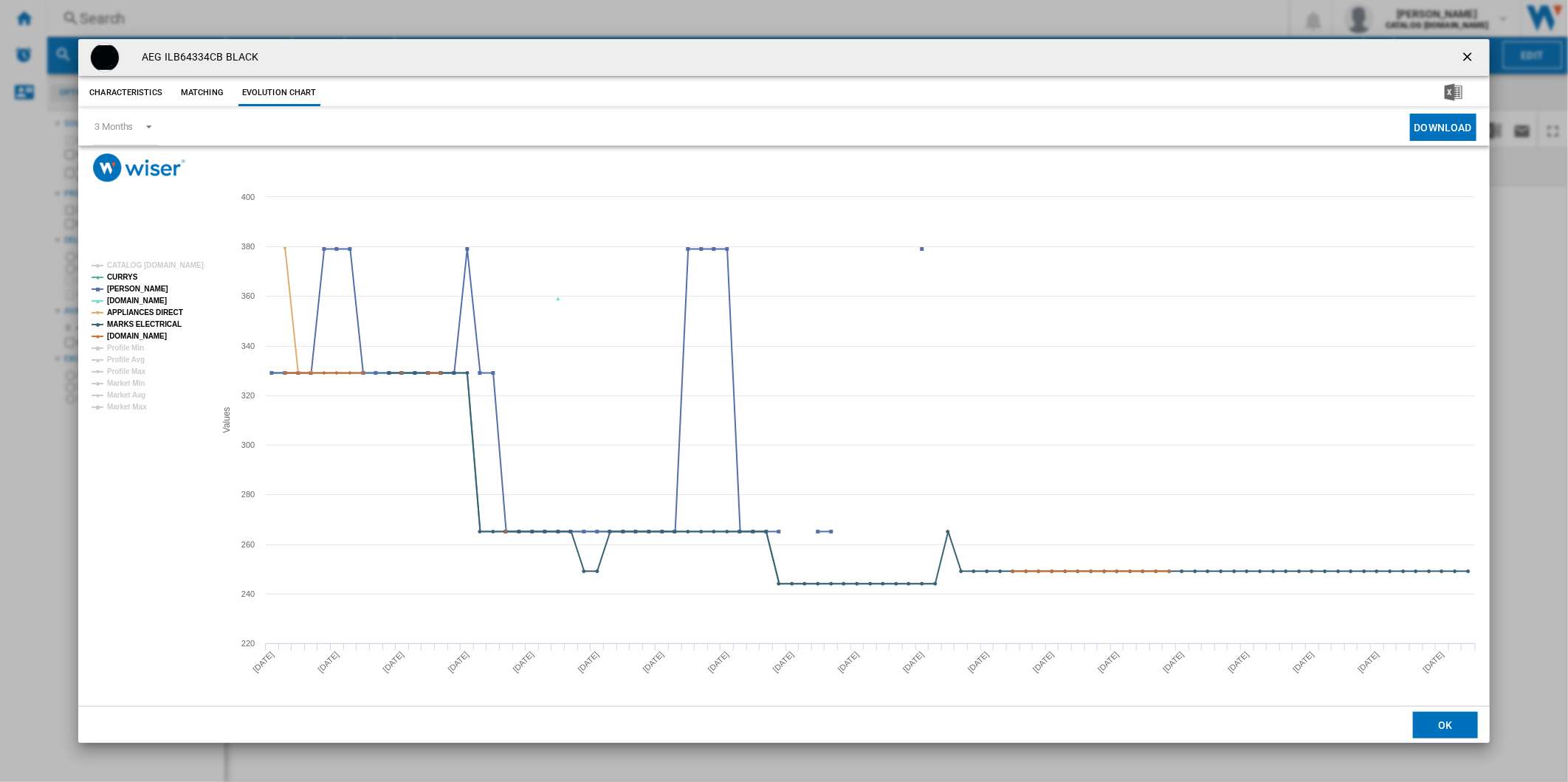
click at [1466, 50] on ng-md-icon "getI18NText('BUTTONS.CLOSE_DIALOG')" at bounding box center [1469, 58] width 18 height 18
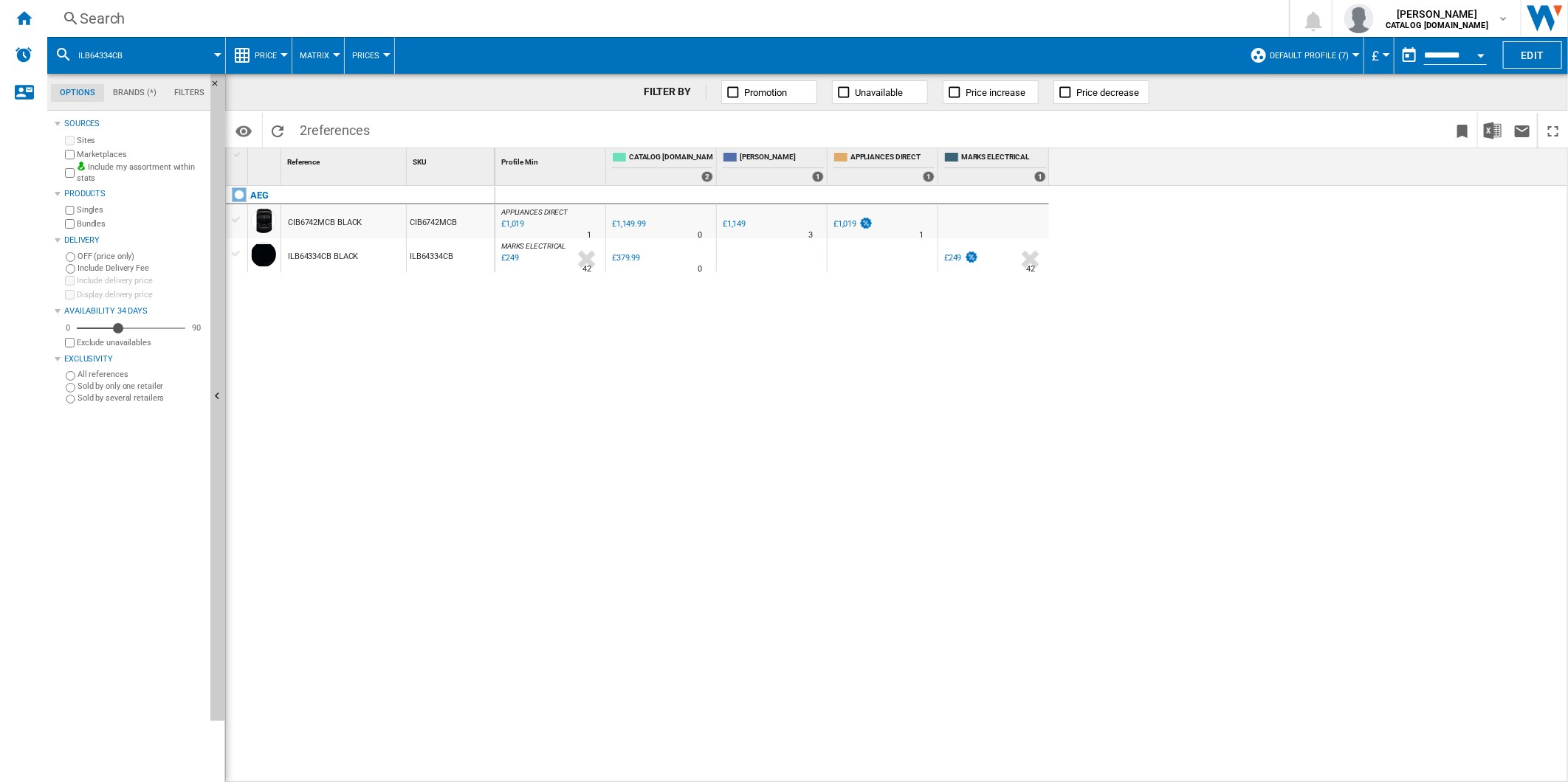
click at [828, 29] on div "Search Search 0 [PERSON_NAME] CATALOG [DOMAIN_NAME] CATALOG [DOMAIN_NAME] My se…" at bounding box center [807, 18] width 1520 height 37
click at [826, 25] on div "Search" at bounding box center [665, 18] width 1171 height 20
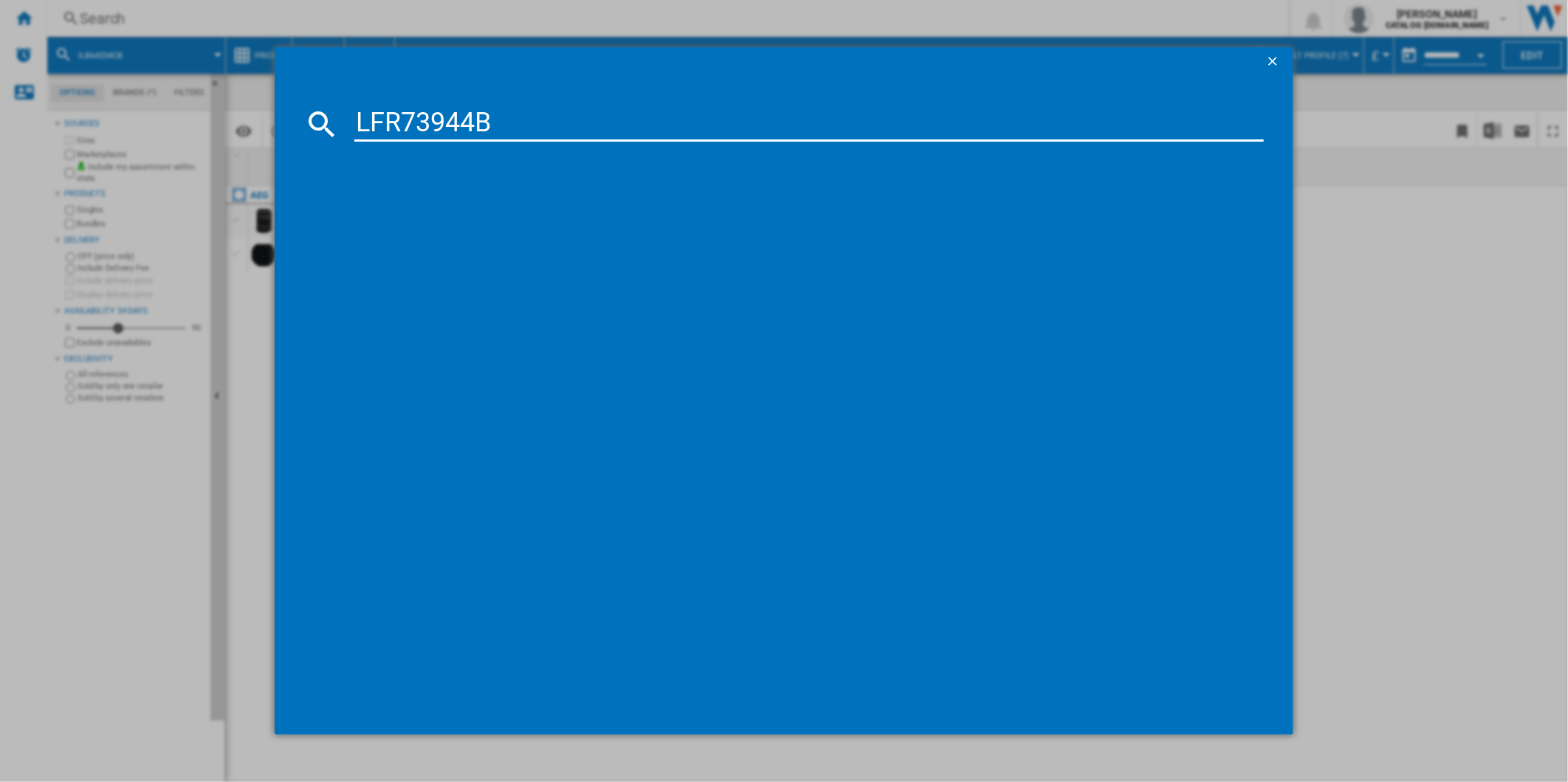
type input "LFR73944B"
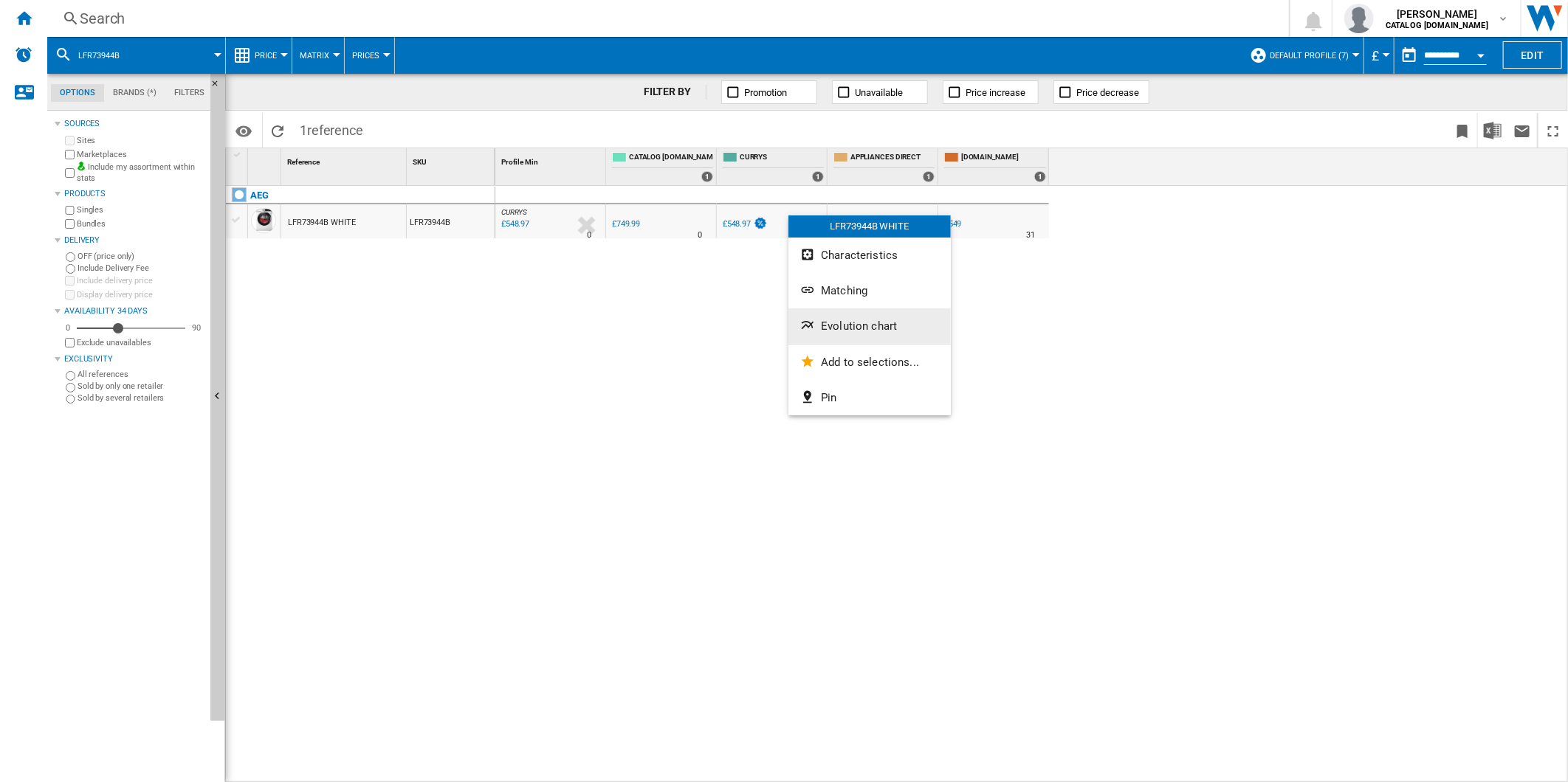
click at [853, 321] on span "Evolution chart" at bounding box center [859, 326] width 76 height 13
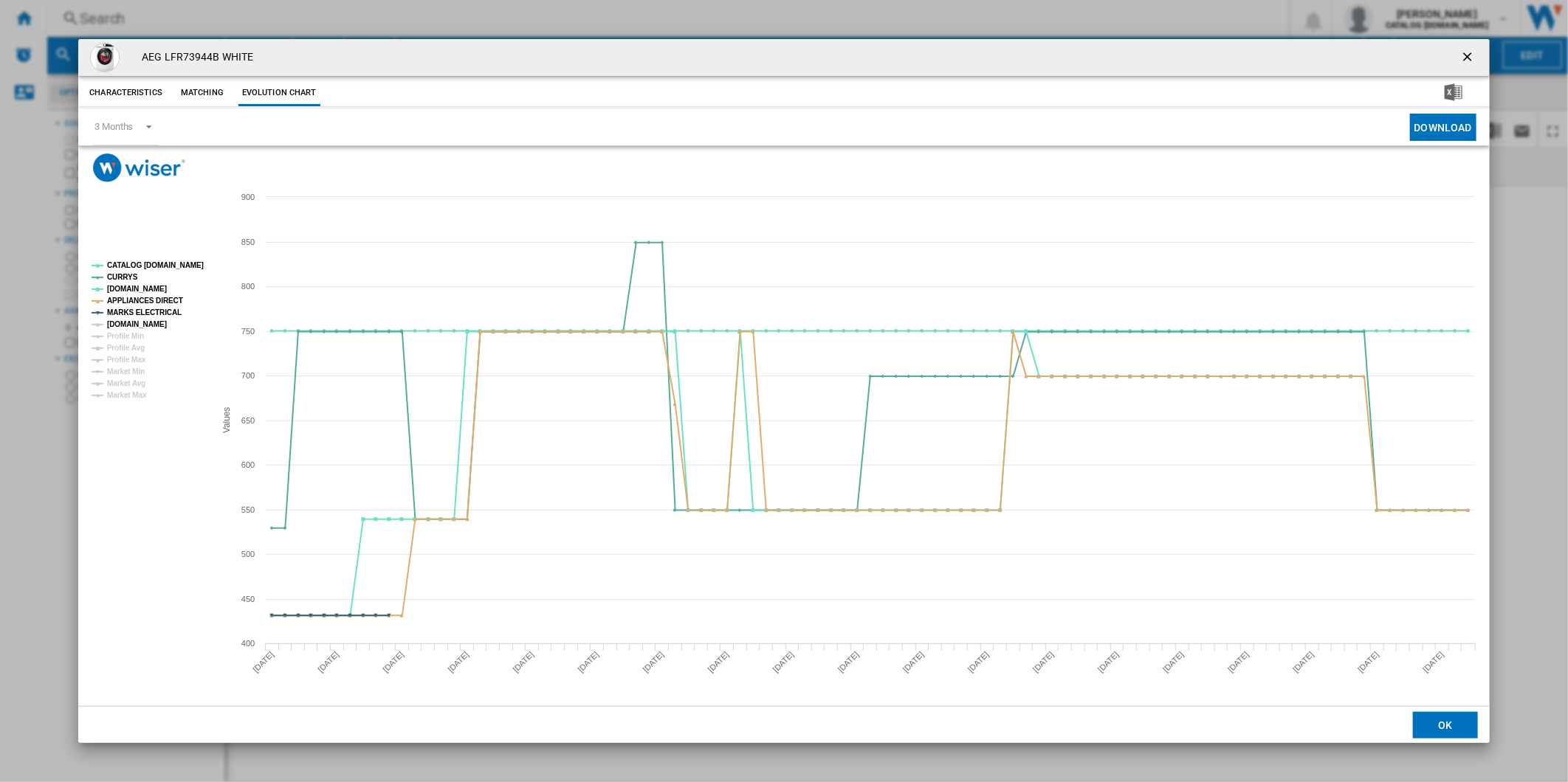
click at [137, 321] on tspan "[DOMAIN_NAME]" at bounding box center [136, 324] width 60 height 8
click at [146, 263] on tspan "CATALOG [DOMAIN_NAME]" at bounding box center [155, 265] width 97 height 8
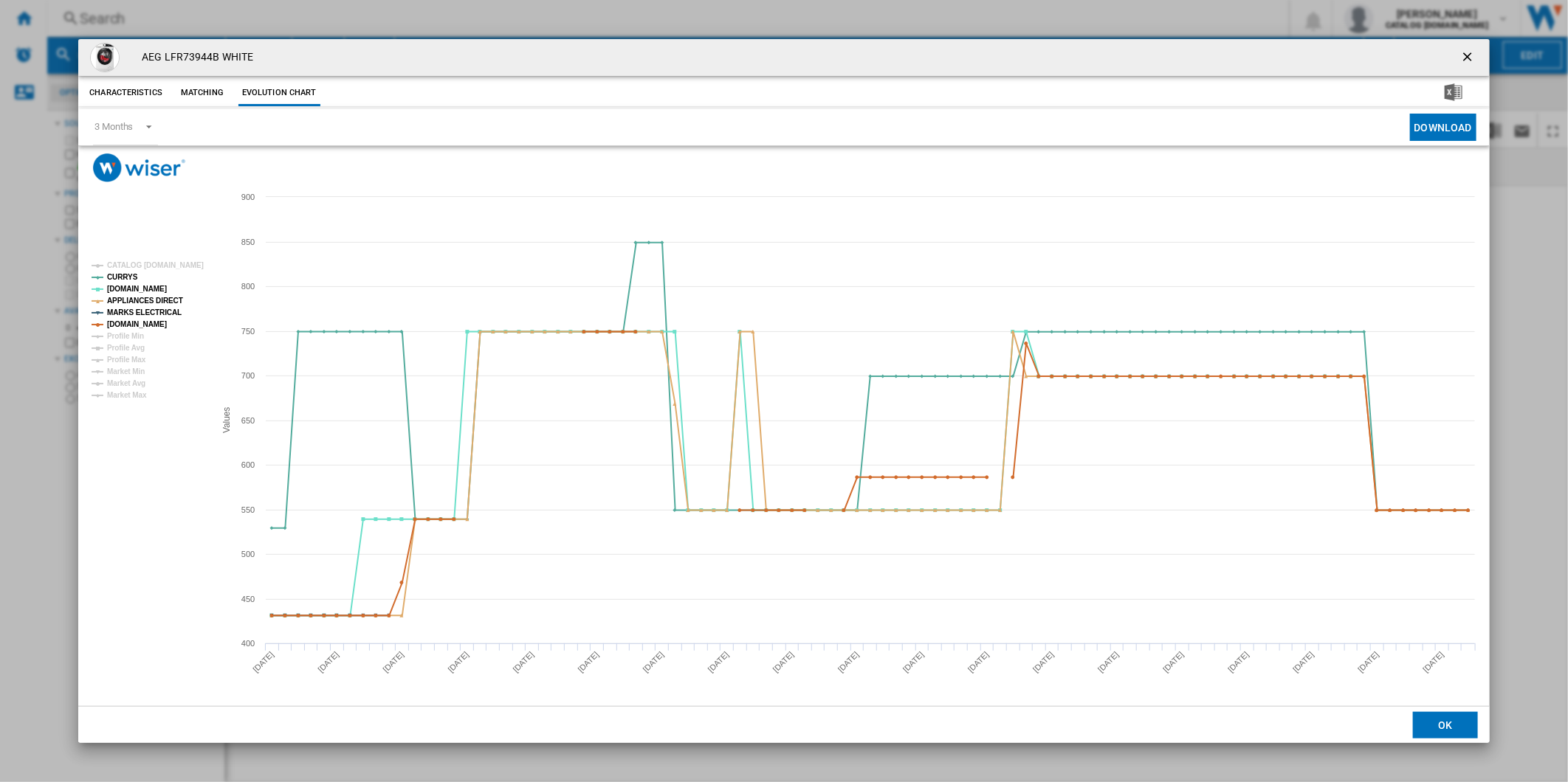
drag, startPoint x: 1462, startPoint y: 57, endPoint x: 1148, endPoint y: 41, distance: 314.4
click at [1462, 57] on ng-md-icon "getI18NText('BUTTONS.CLOSE_DIALOG')" at bounding box center [1469, 58] width 18 height 18
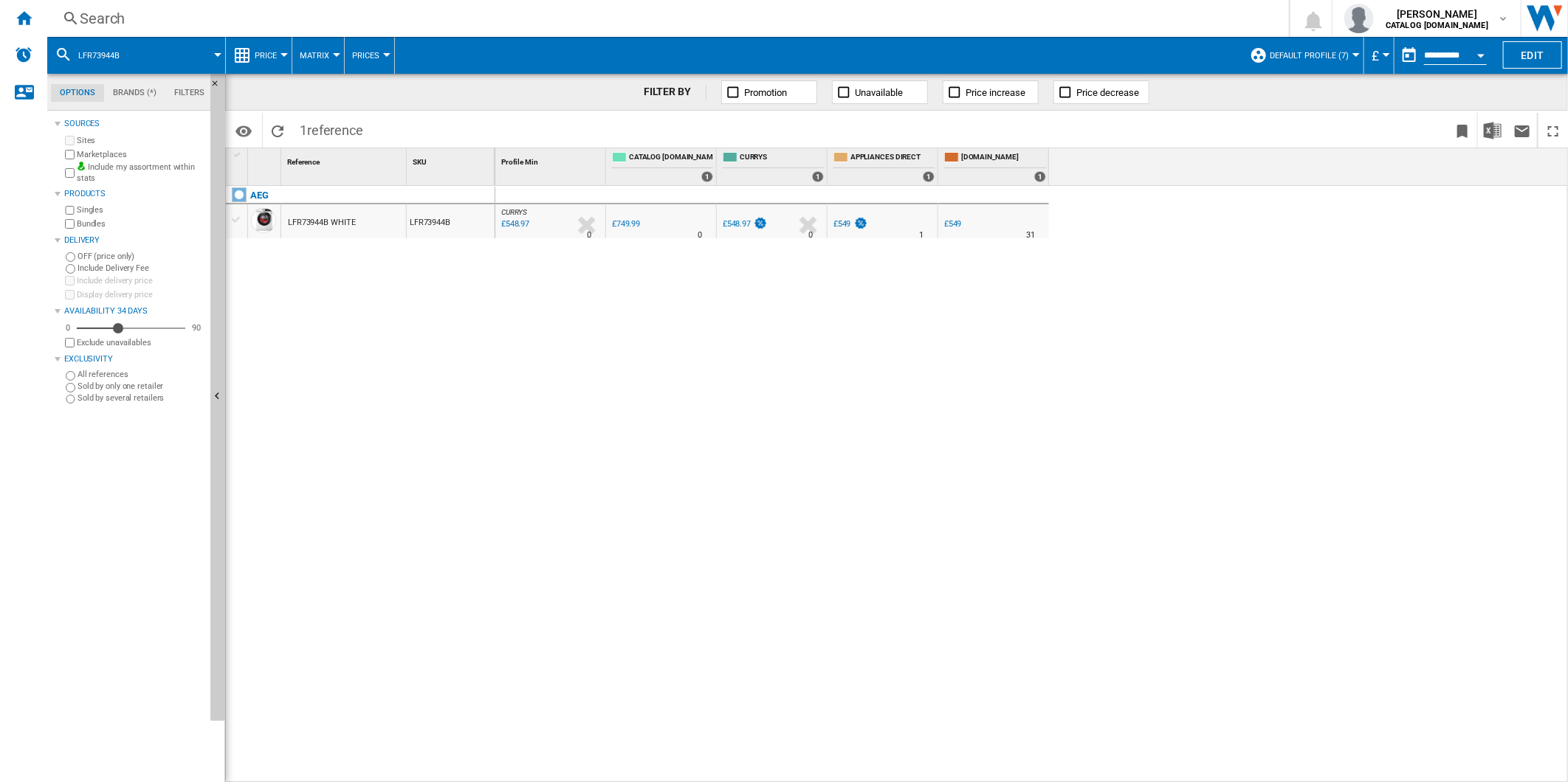
click at [880, 19] on div "Search" at bounding box center [665, 18] width 1171 height 20
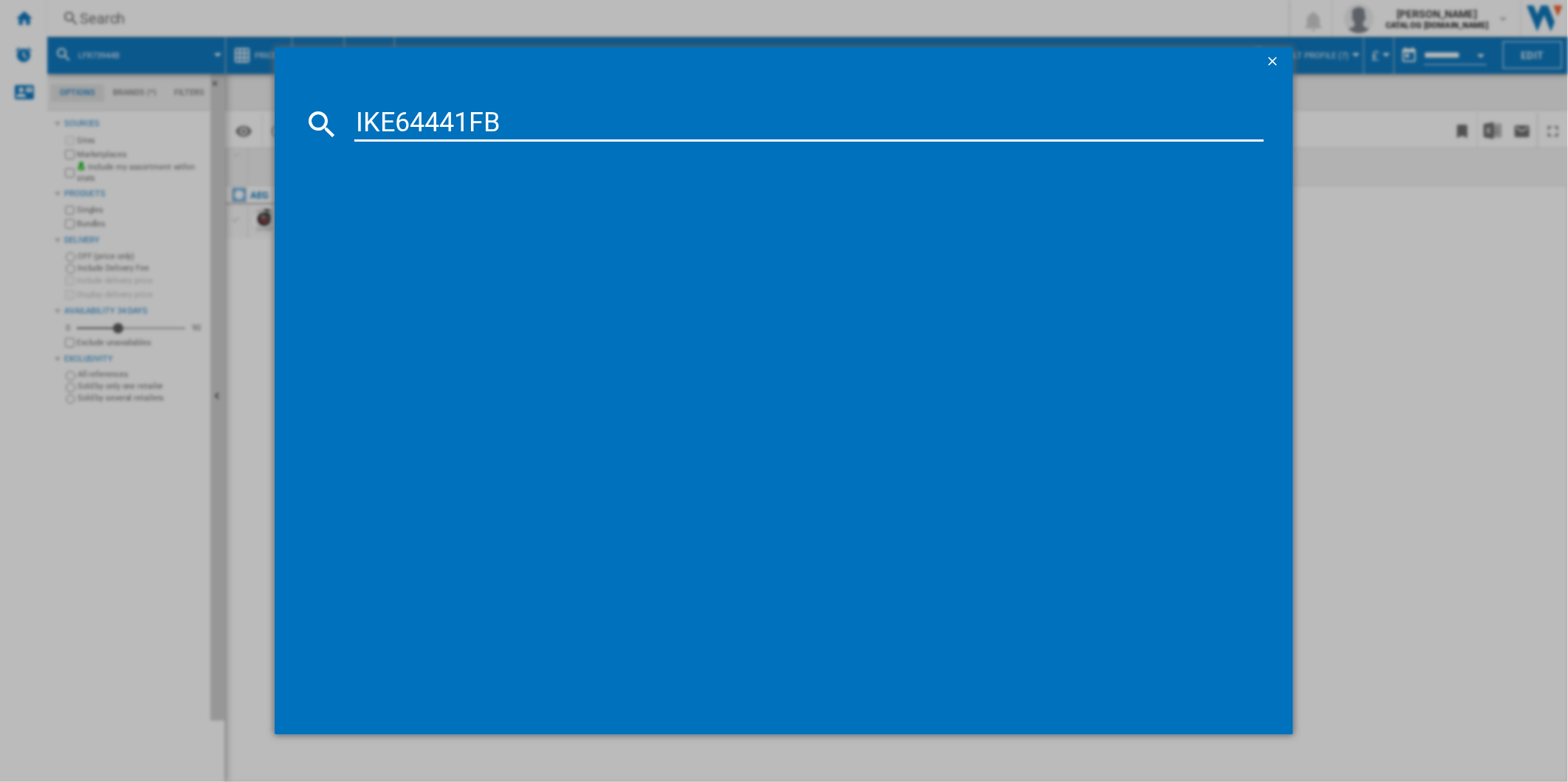
type input "IKE64441FB"
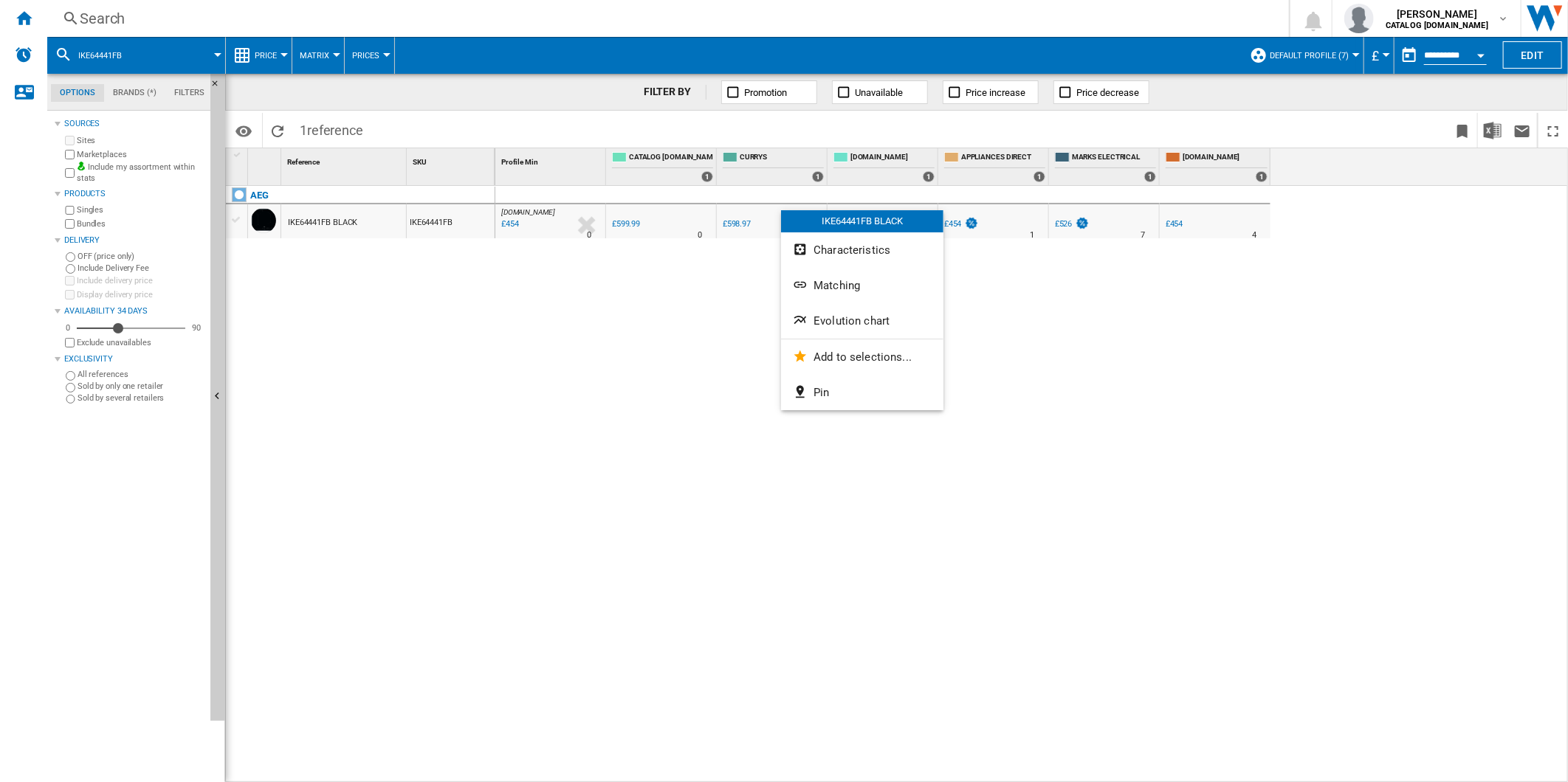
click at [860, 309] on button "Evolution chart" at bounding box center [862, 321] width 162 height 35
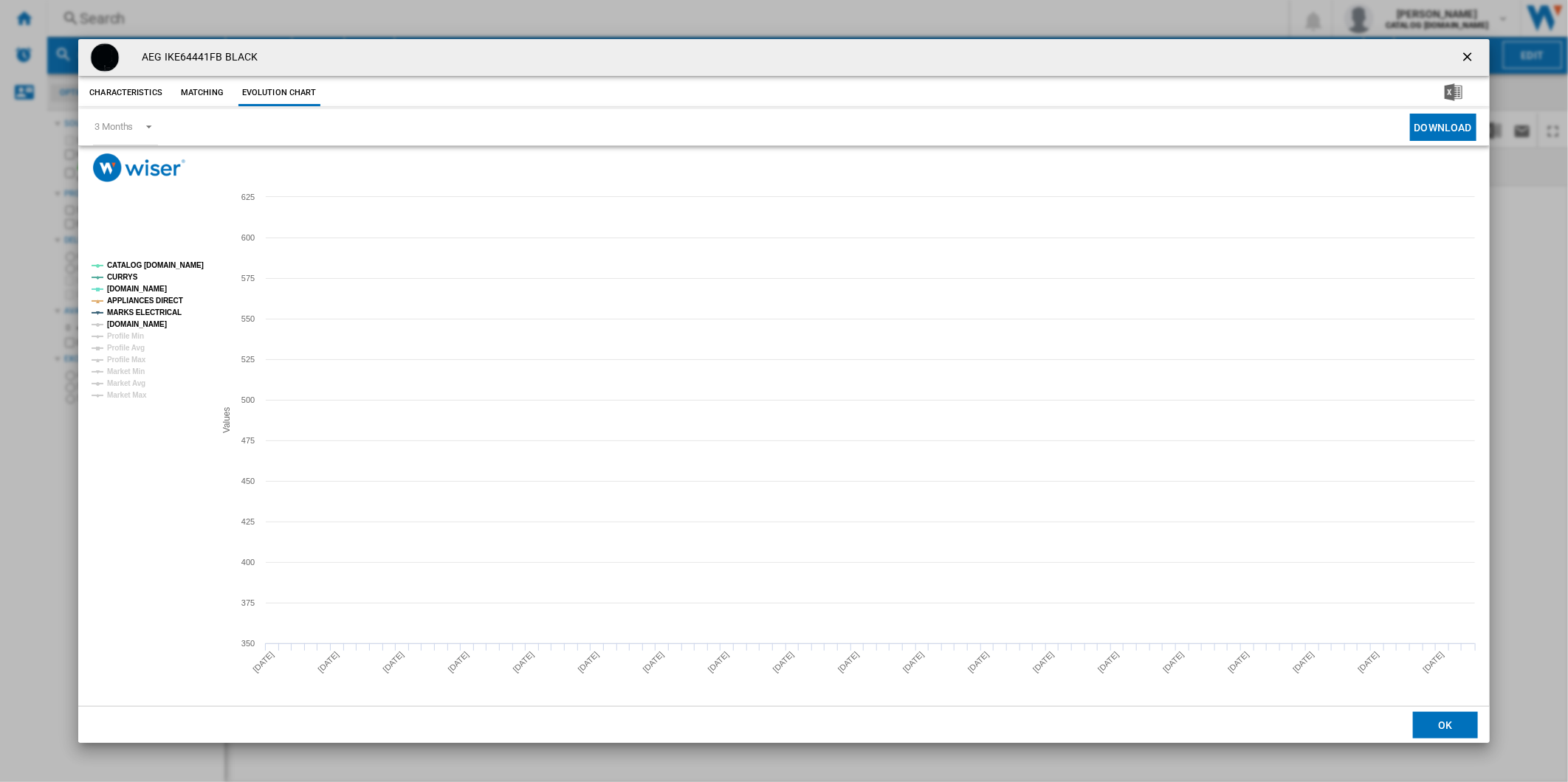
click at [146, 321] on tspan "[DOMAIN_NAME]" at bounding box center [136, 324] width 60 height 8
click at [146, 268] on tspan "CATALOG [DOMAIN_NAME]" at bounding box center [155, 265] width 97 height 8
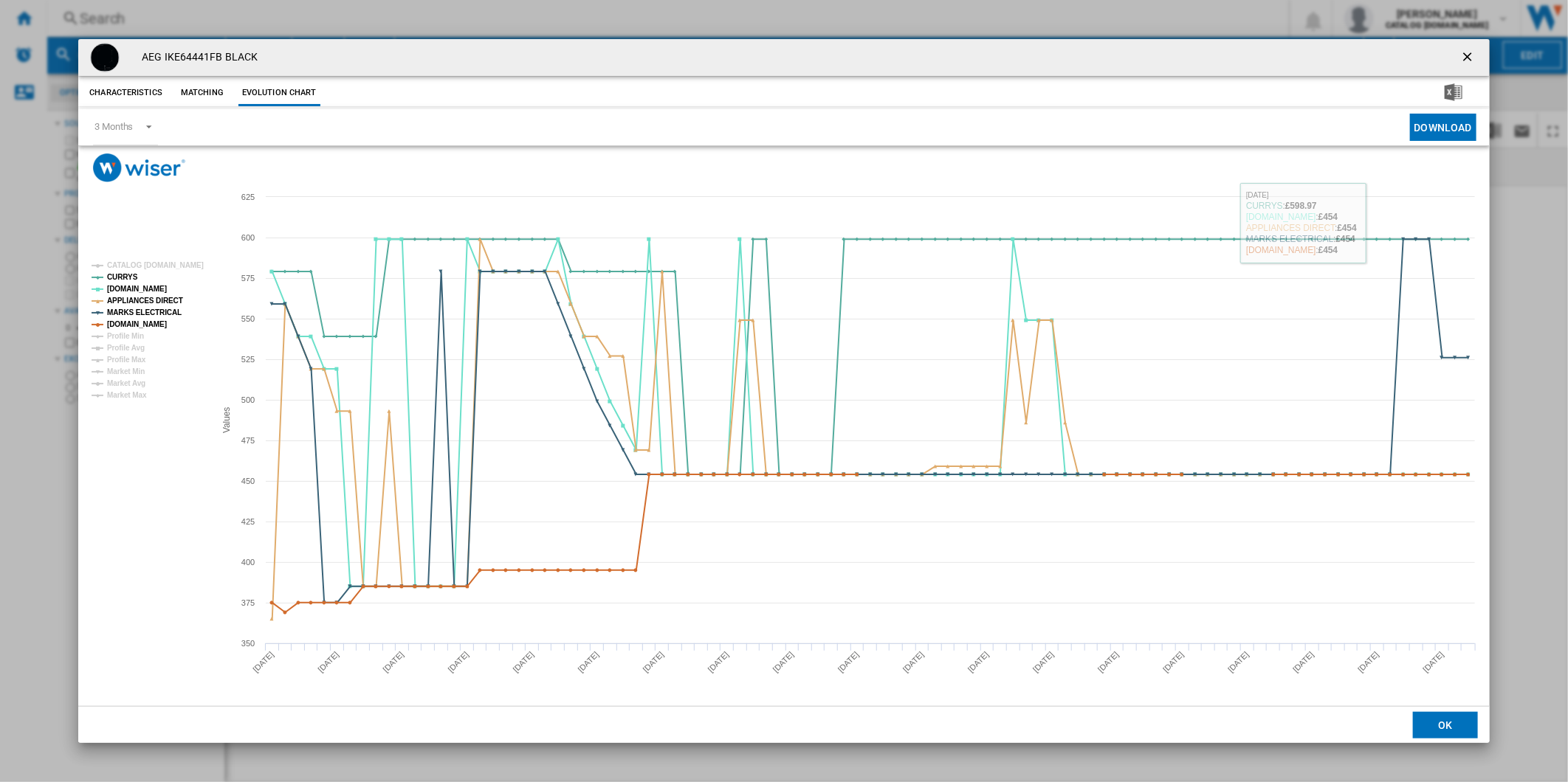
click at [1461, 57] on ng-md-icon "getI18NText('BUTTONS.CLOSE_DIALOG')" at bounding box center [1469, 58] width 18 height 18
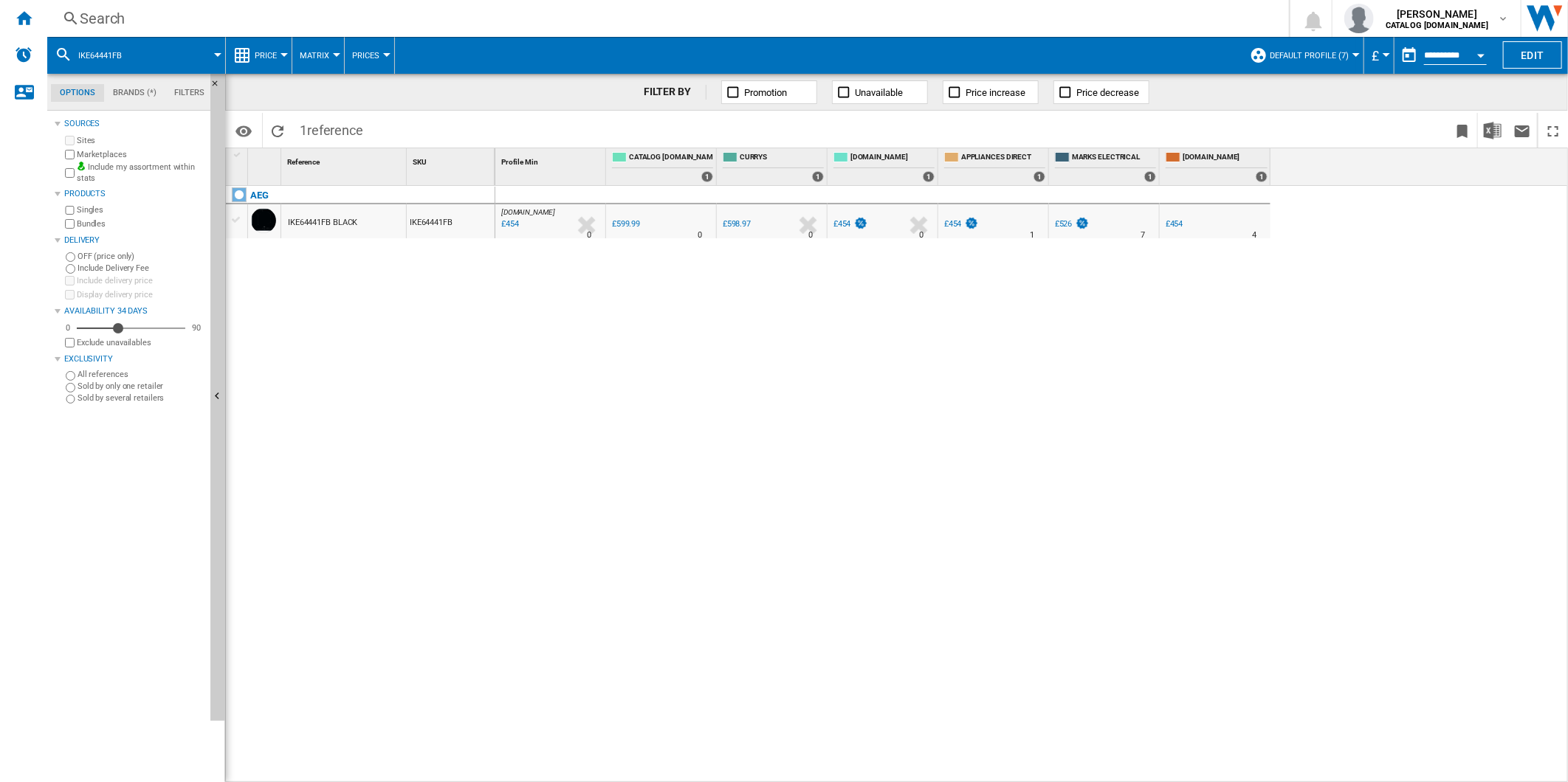
click at [1185, 220] on div at bounding box center [1187, 235] width 7 height 35
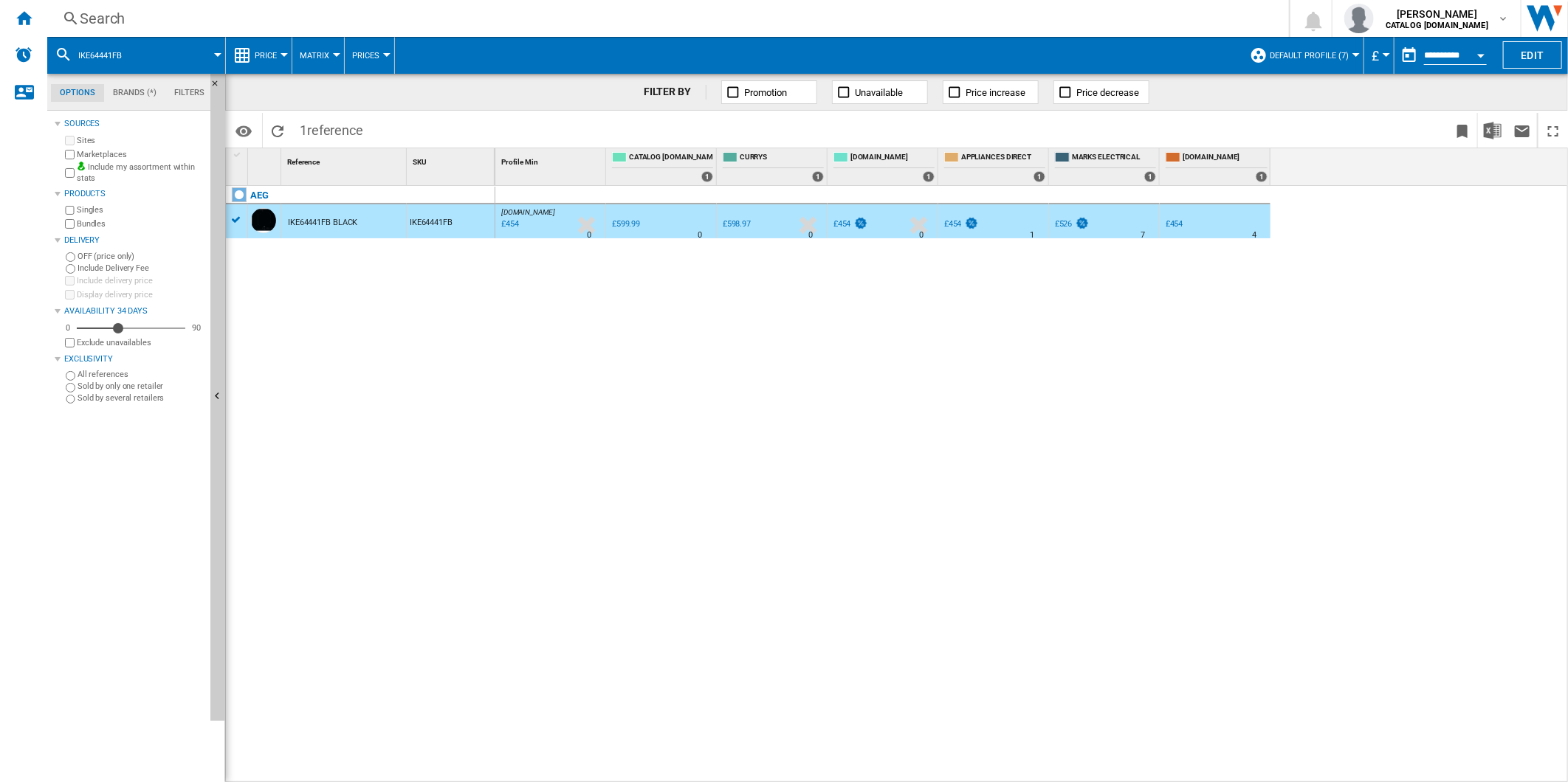
click at [1178, 222] on div "£454" at bounding box center [1174, 224] width 18 height 9
click at [772, 20] on div "Search" at bounding box center [665, 18] width 1171 height 20
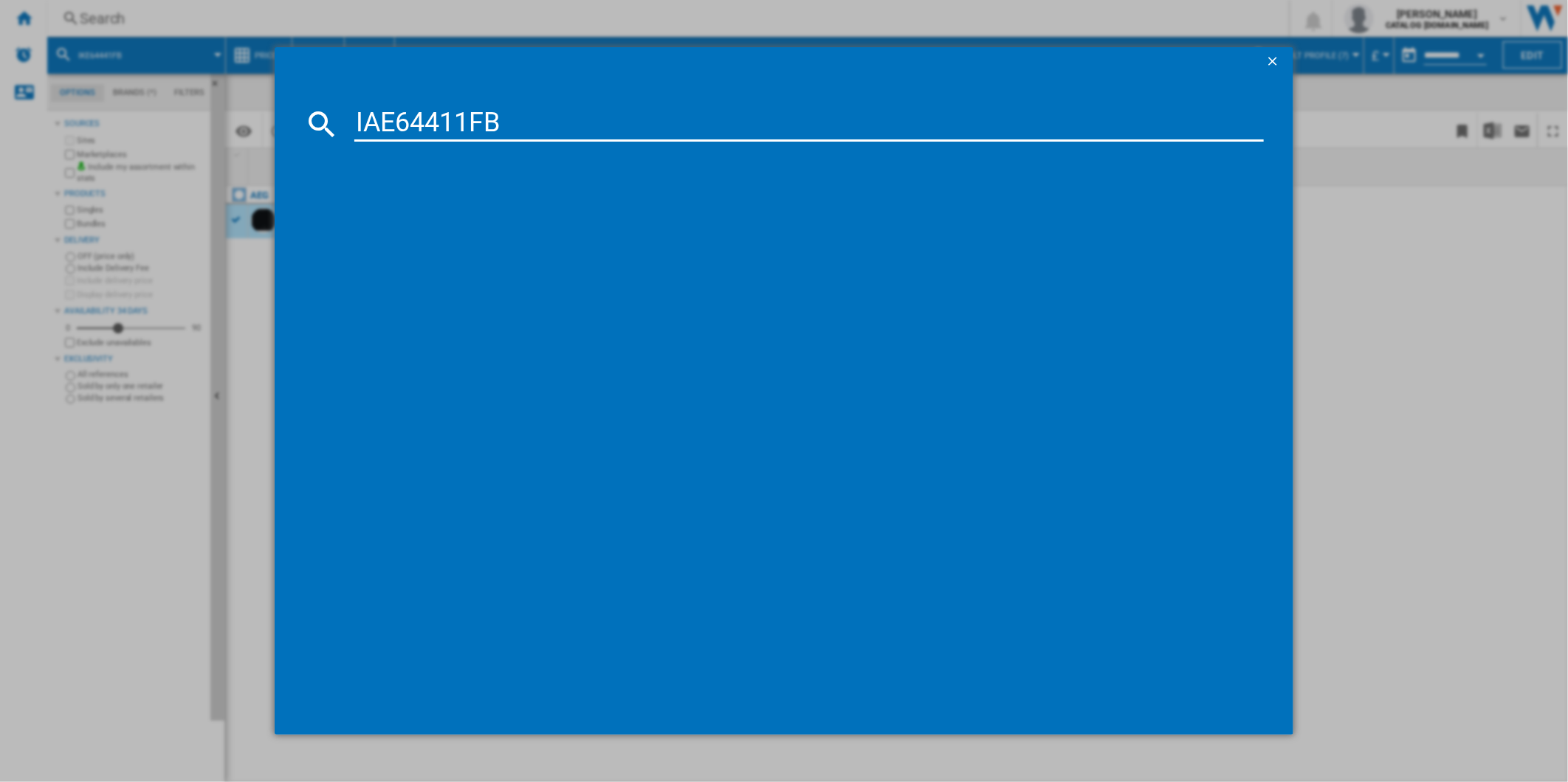
type input "IAE64411FB"
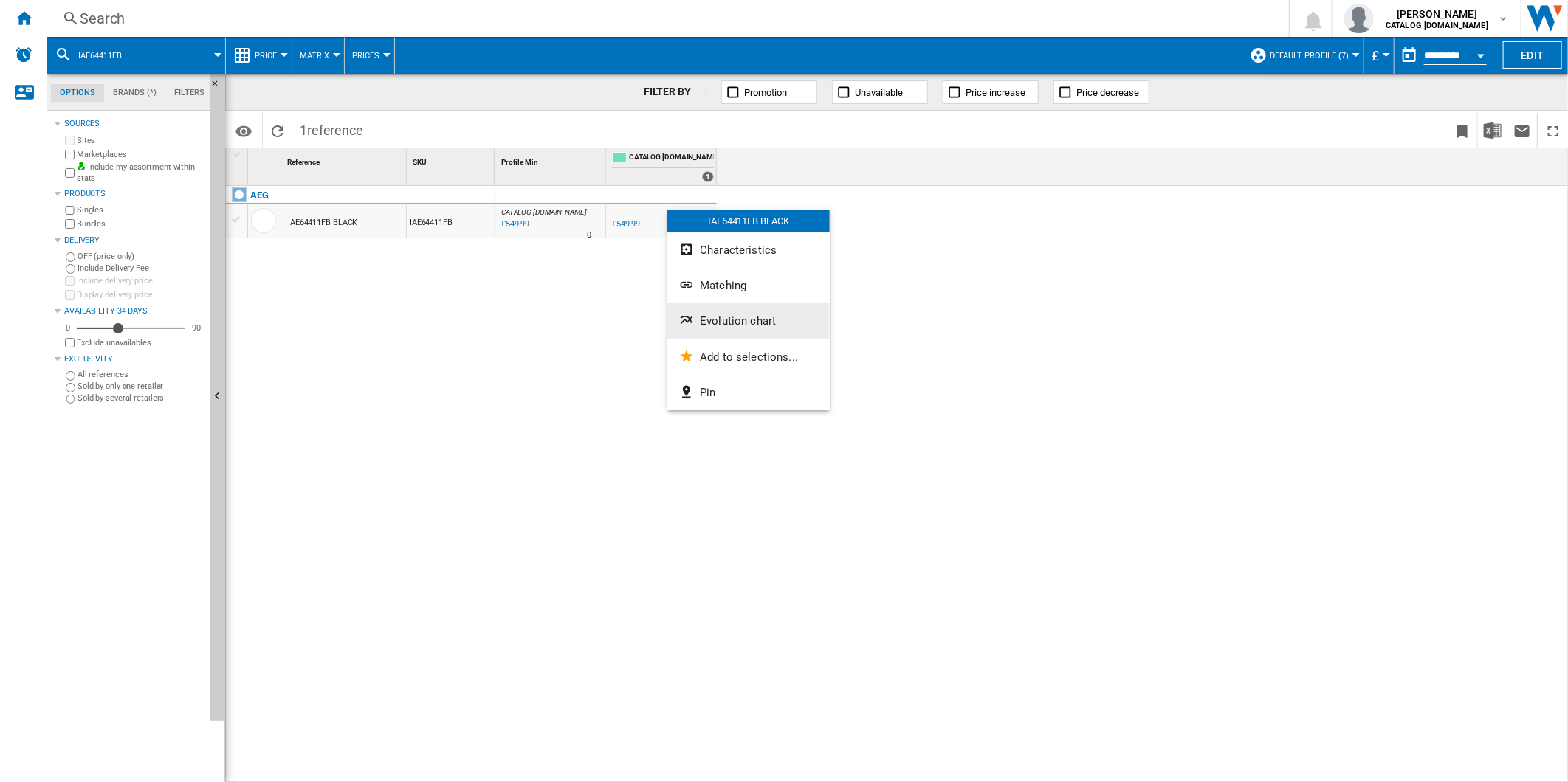
click at [770, 333] on button "Evolution chart" at bounding box center [748, 321] width 162 height 35
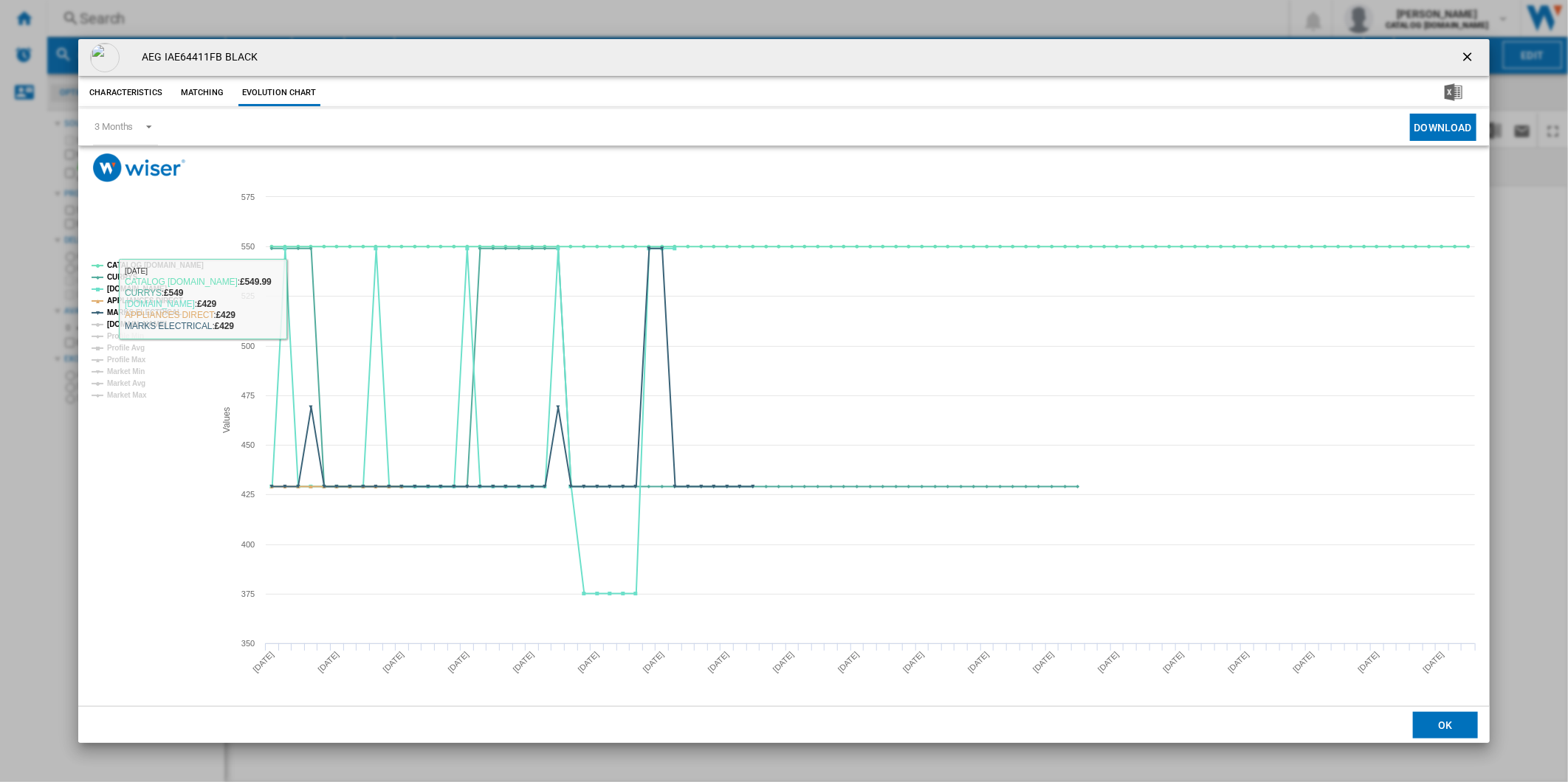
click at [142, 324] on tspan "[DOMAIN_NAME]" at bounding box center [136, 324] width 60 height 8
click at [146, 263] on tspan "CATALOG [DOMAIN_NAME]" at bounding box center [155, 265] width 97 height 8
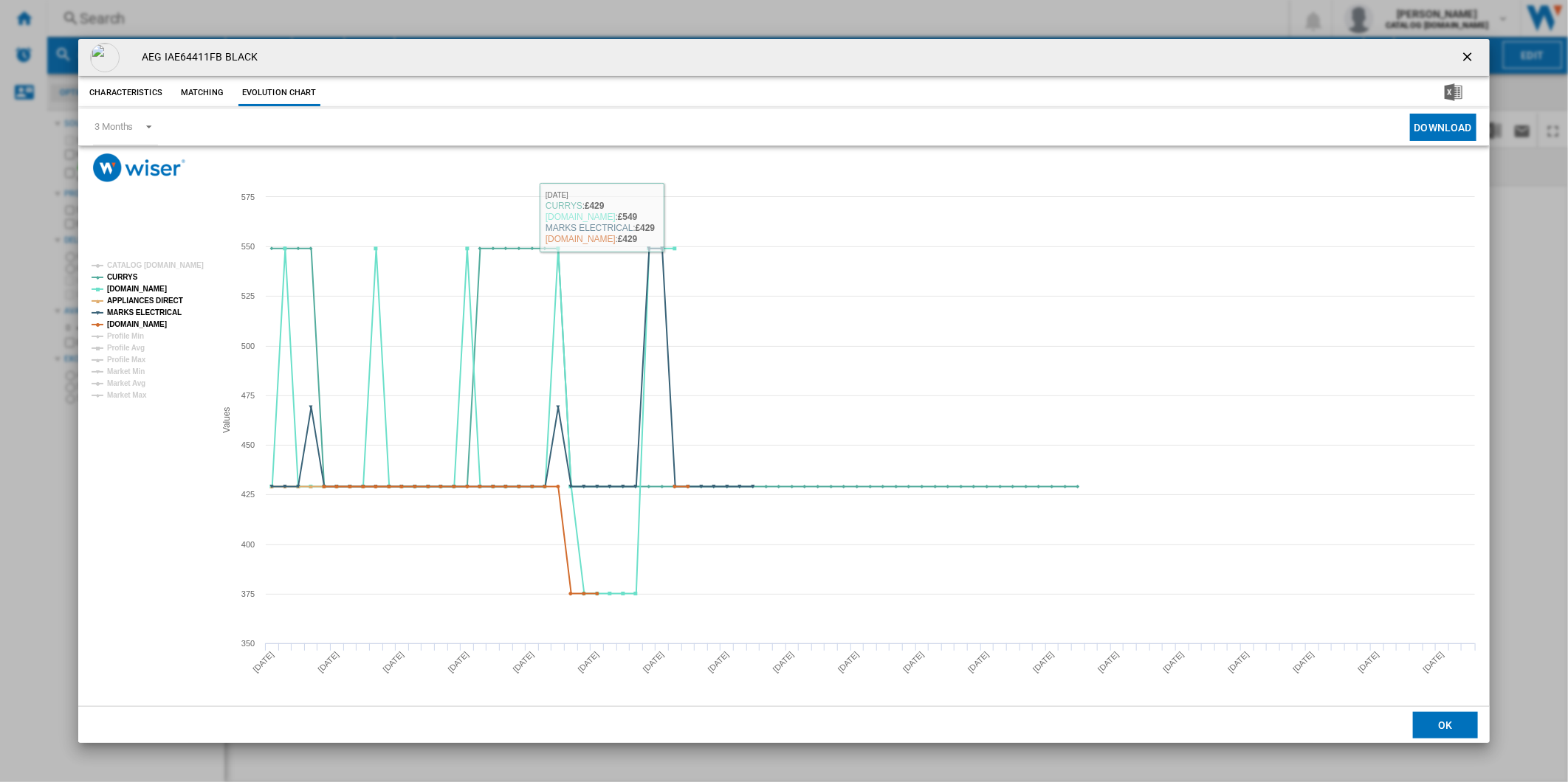
click at [1465, 52] on ng-md-icon "getI18NText('BUTTONS.CLOSE_DIALOG')" at bounding box center [1469, 58] width 18 height 18
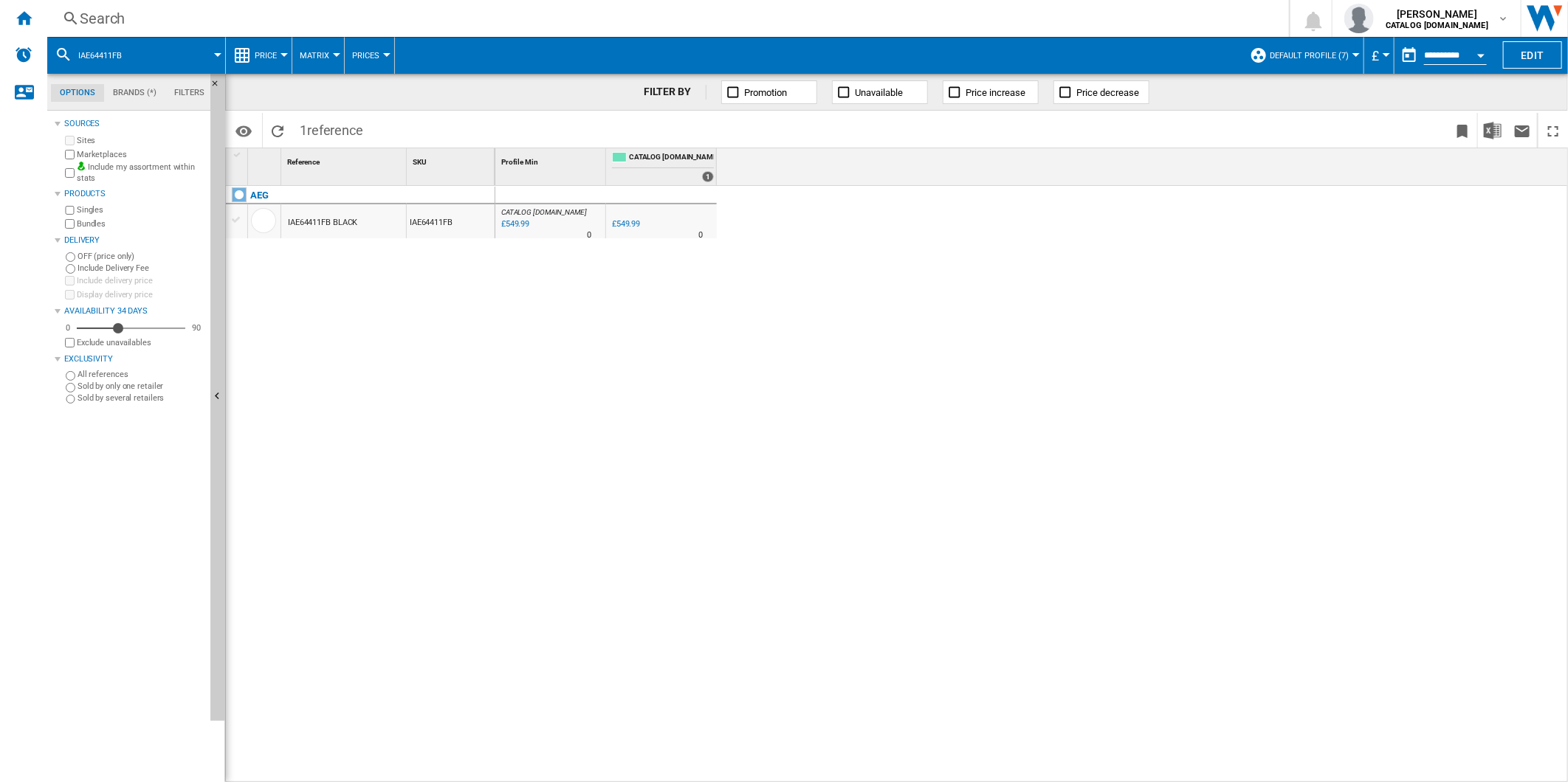
click at [725, 13] on div "Search" at bounding box center [665, 18] width 1171 height 20
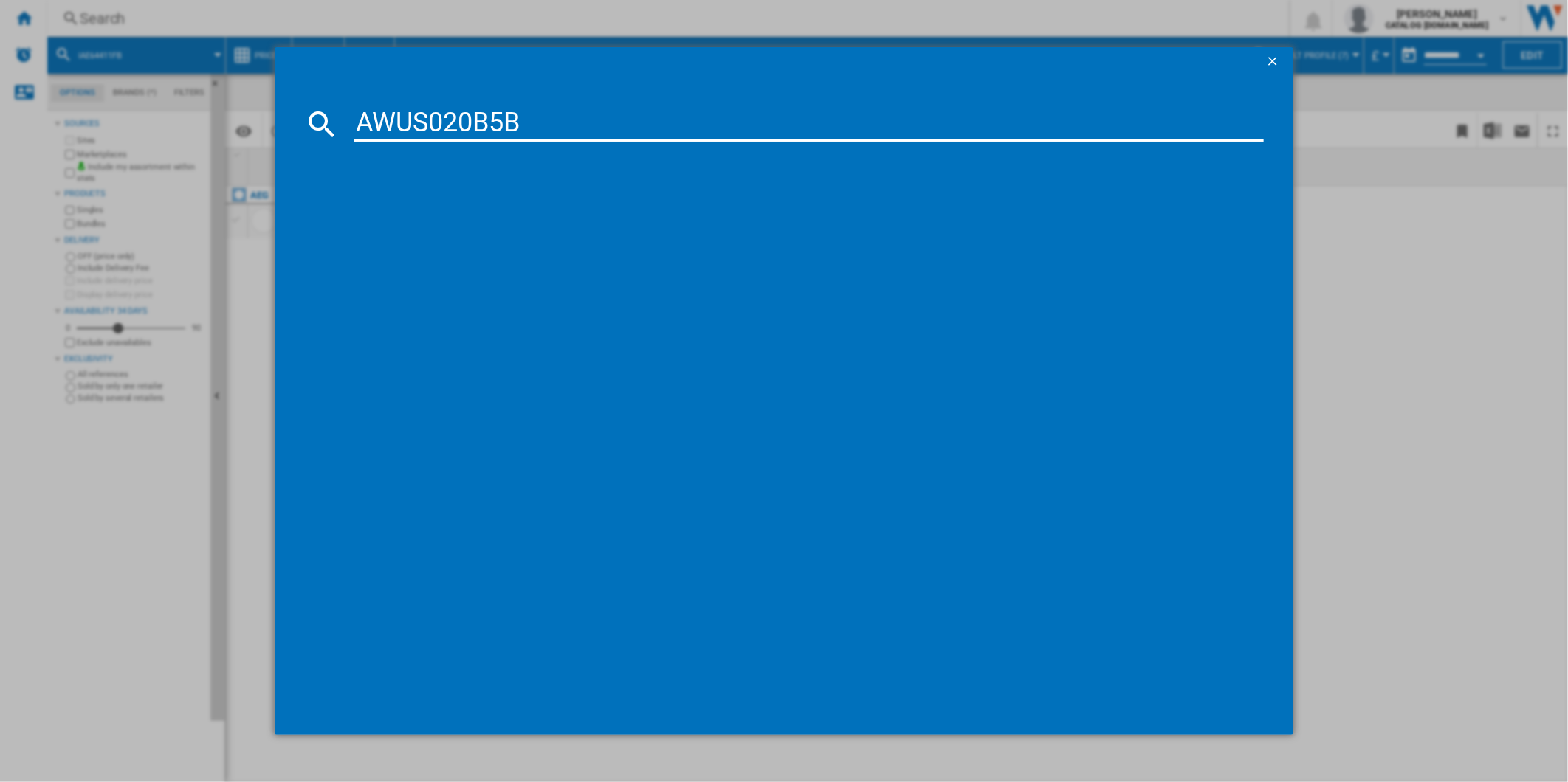
type input "AWUS020B5B"
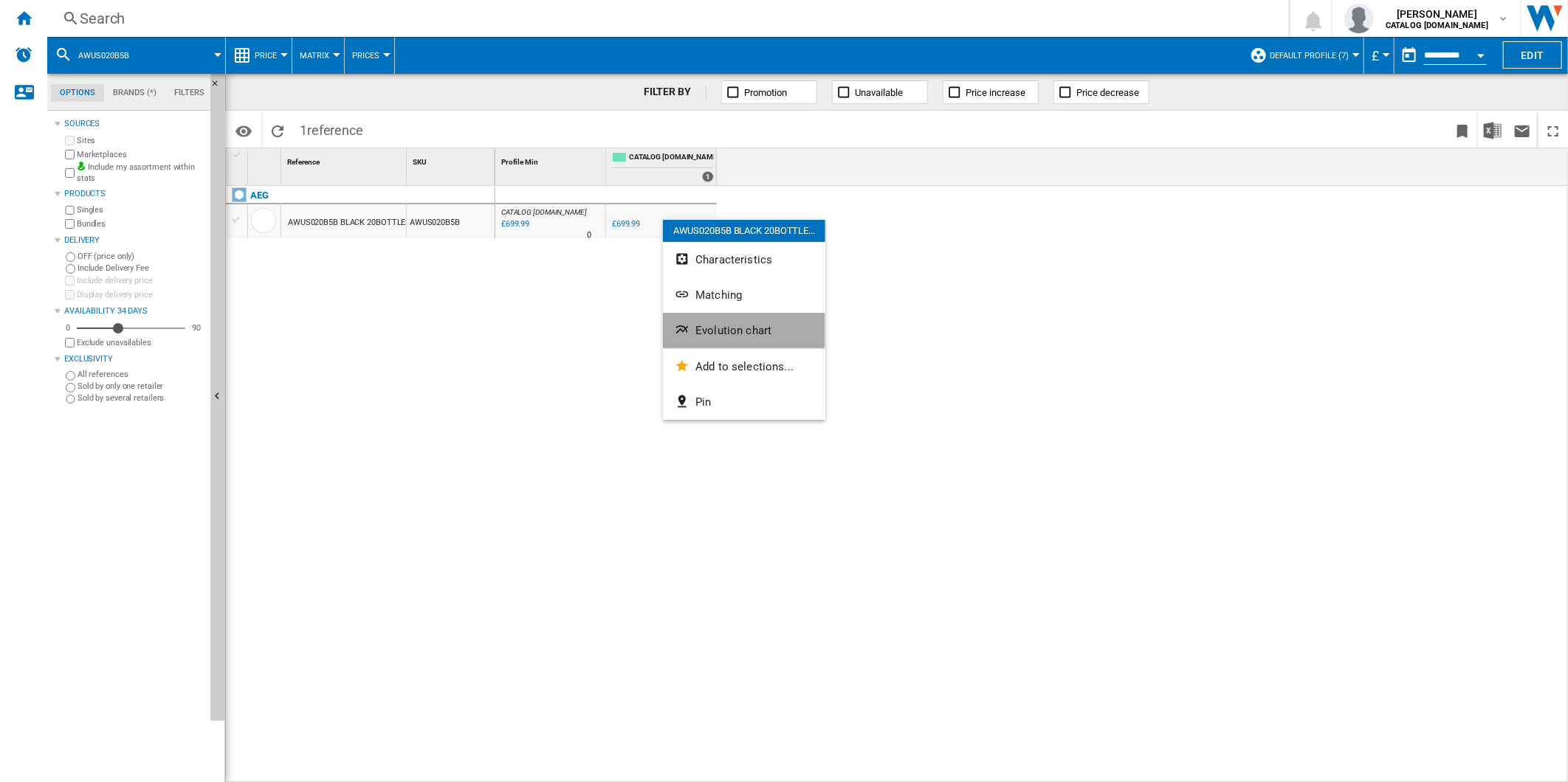
click at [733, 326] on span "Evolution chart" at bounding box center [733, 331] width 76 height 13
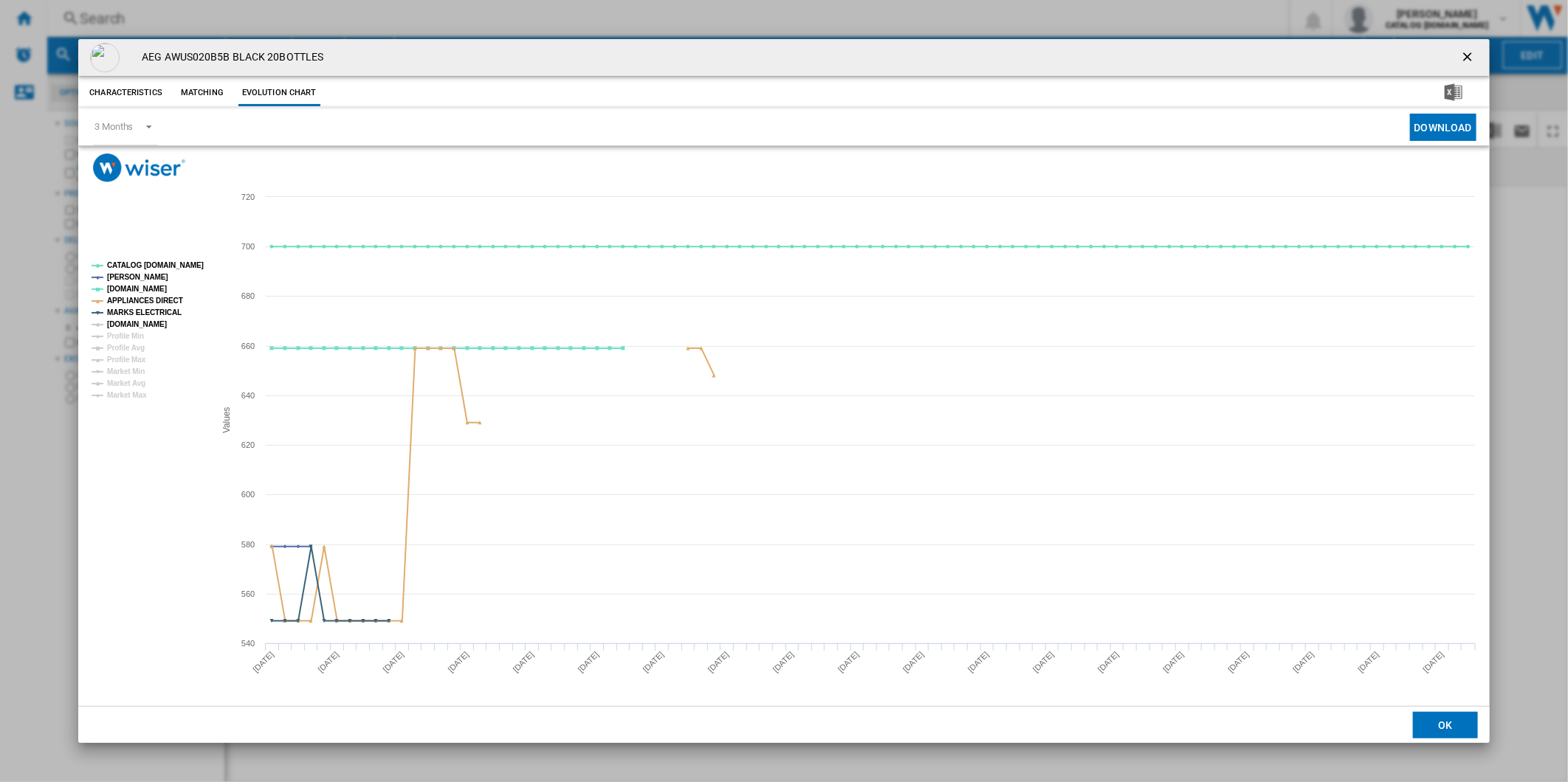
click at [151, 322] on tspan "[DOMAIN_NAME]" at bounding box center [136, 324] width 60 height 8
click at [162, 263] on tspan "CATALOG [DOMAIN_NAME]" at bounding box center [155, 265] width 97 height 8
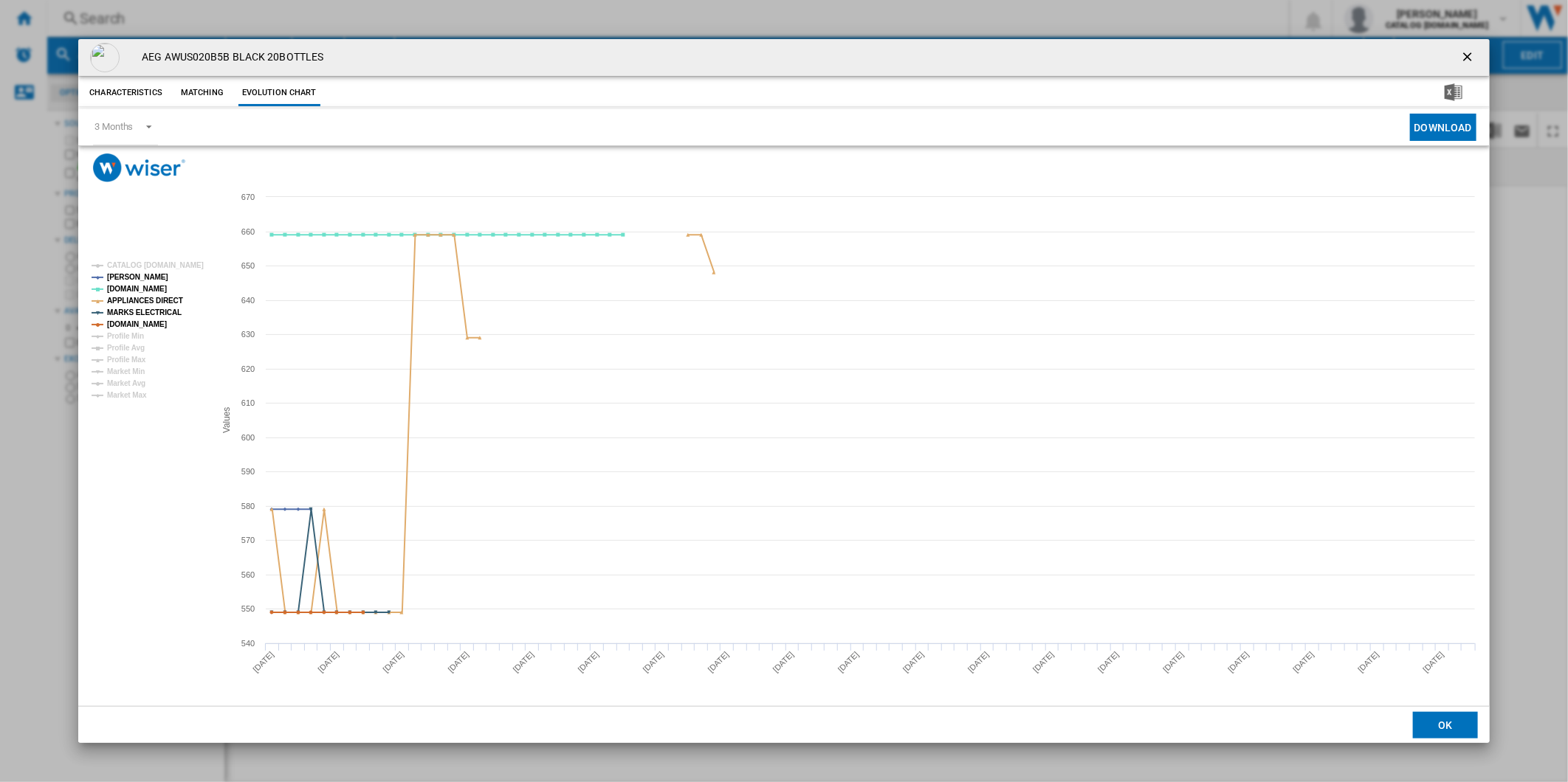
drag, startPoint x: 1462, startPoint y: 53, endPoint x: 996, endPoint y: 62, distance: 466.1
click at [1462, 53] on ng-md-icon "getI18NText('BUTTONS.CLOSE_DIALOG')" at bounding box center [1469, 58] width 18 height 18
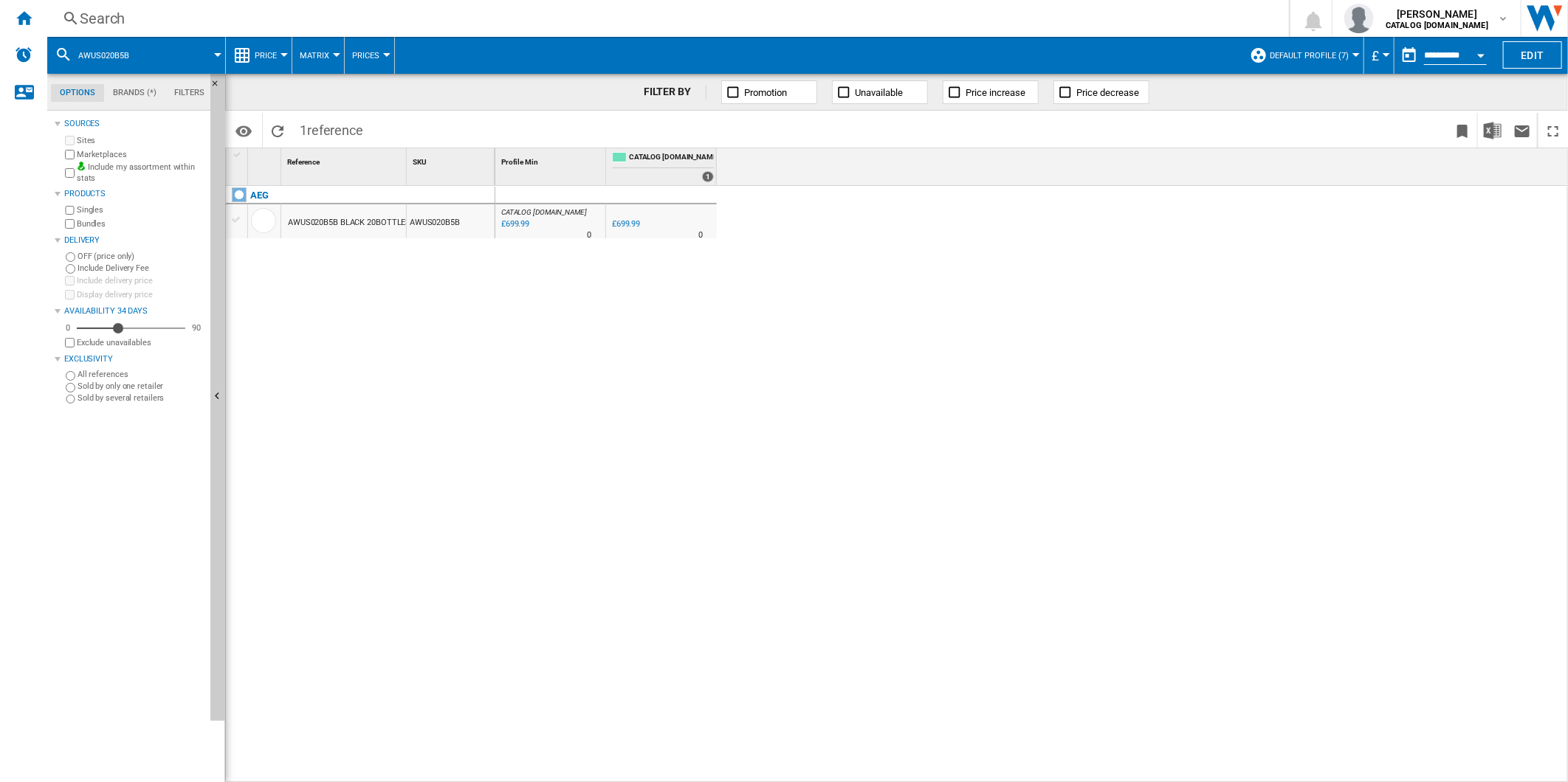
click at [766, 22] on div "Search" at bounding box center [665, 18] width 1171 height 20
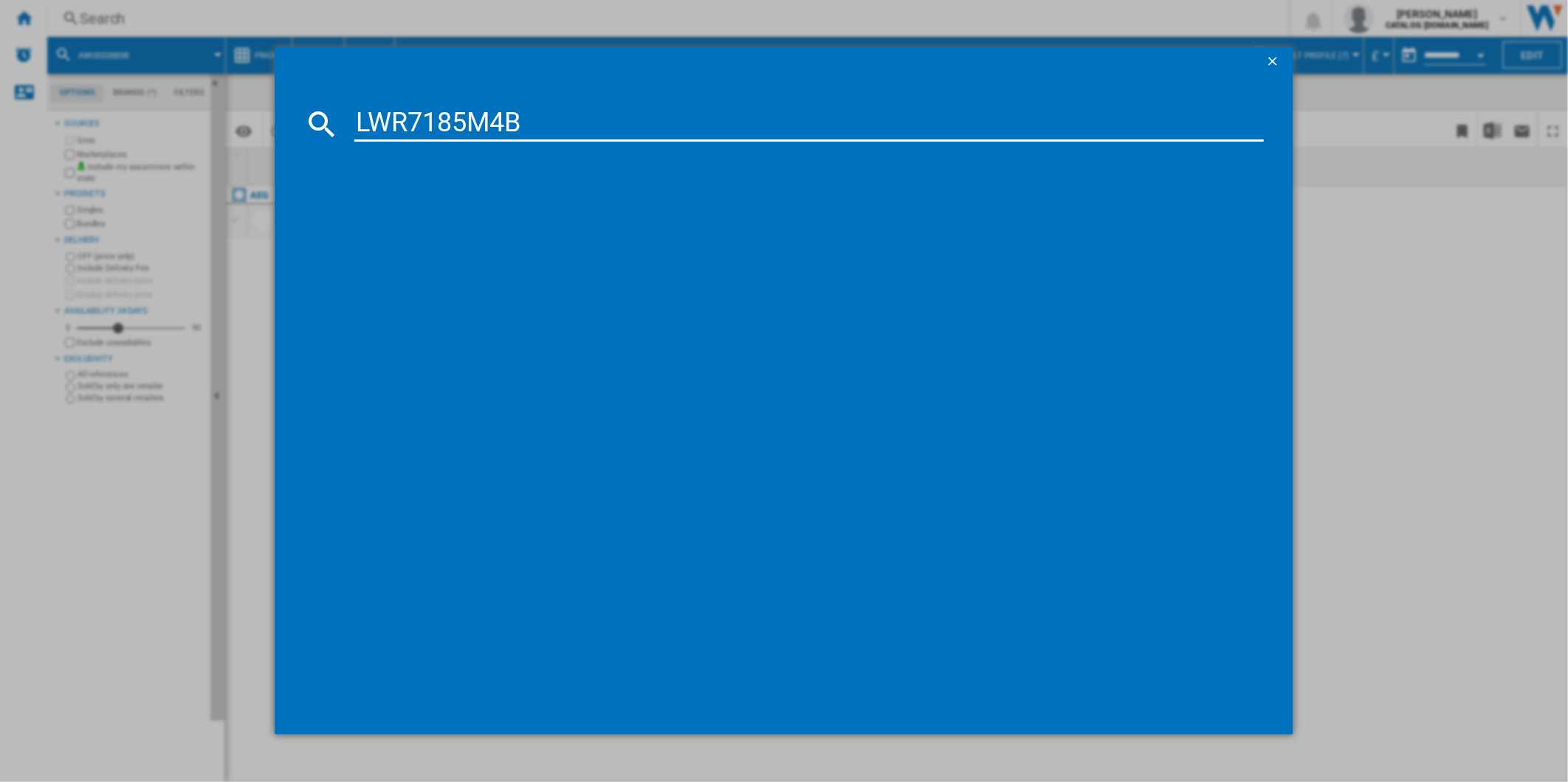
type input "LWR7185M4B"
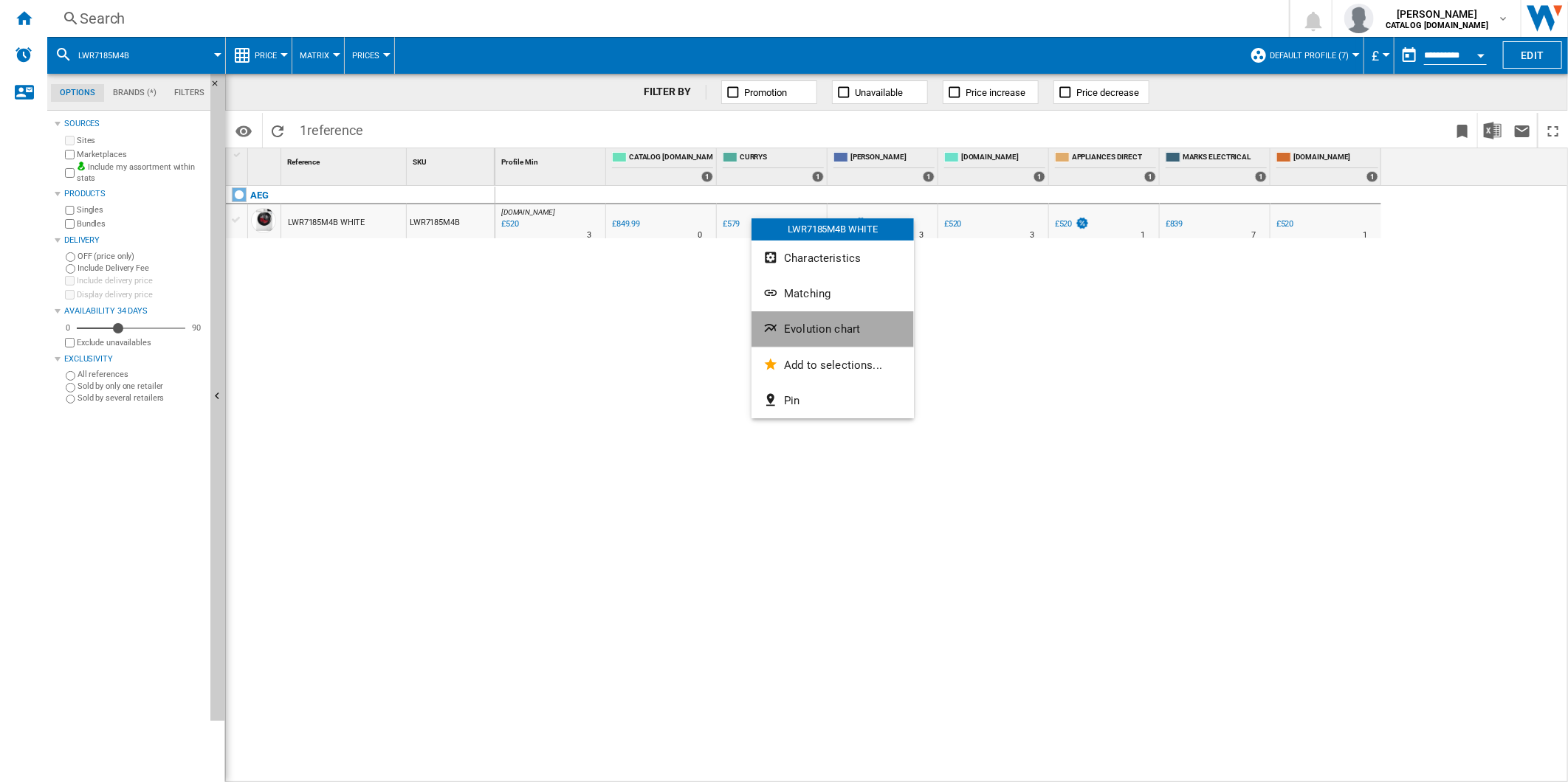
click at [851, 328] on span "Evolution chart" at bounding box center [822, 329] width 76 height 13
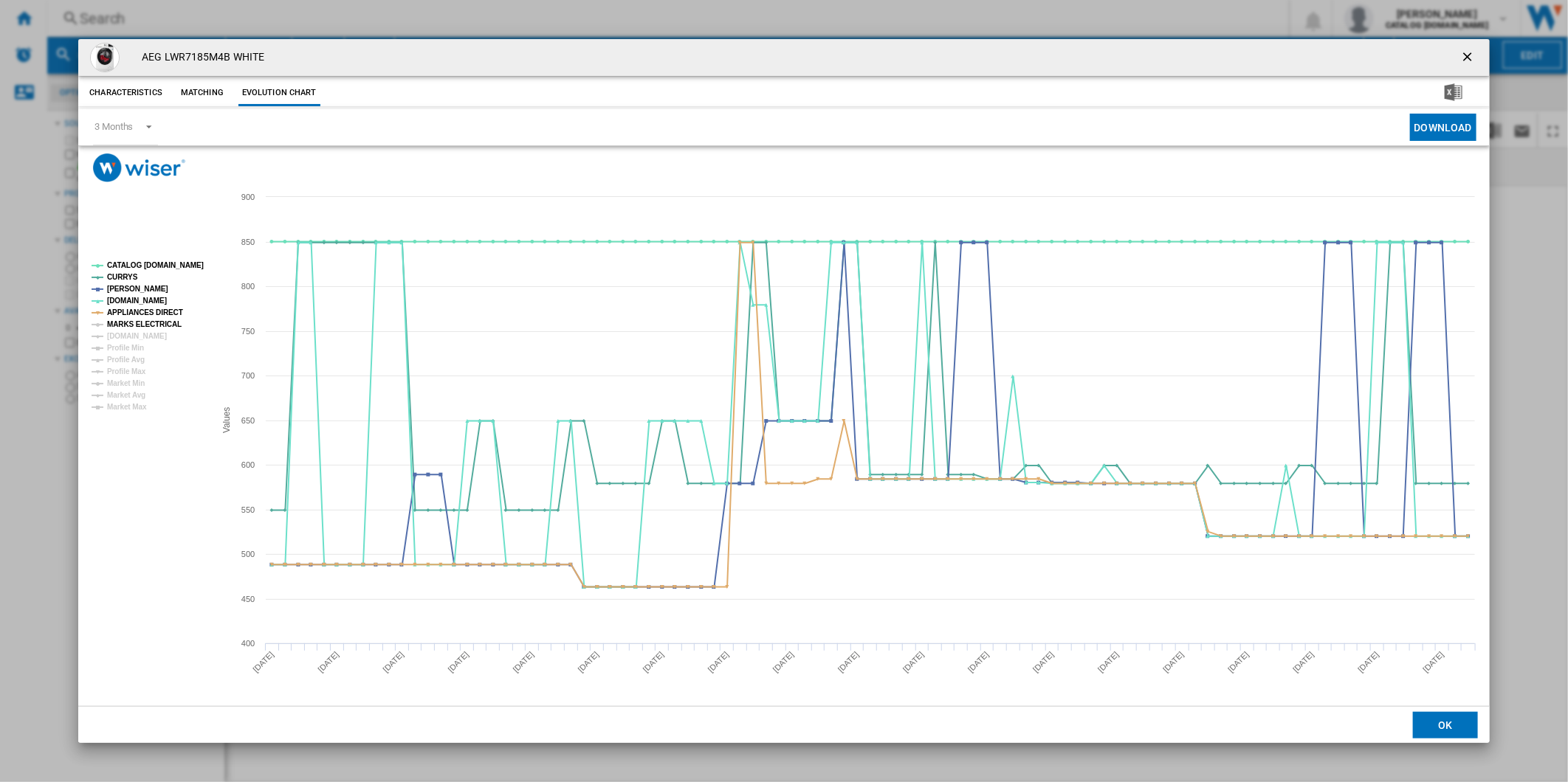
click at [151, 325] on tspan "MARKS ELECTRICAL" at bounding box center [144, 324] width 75 height 8
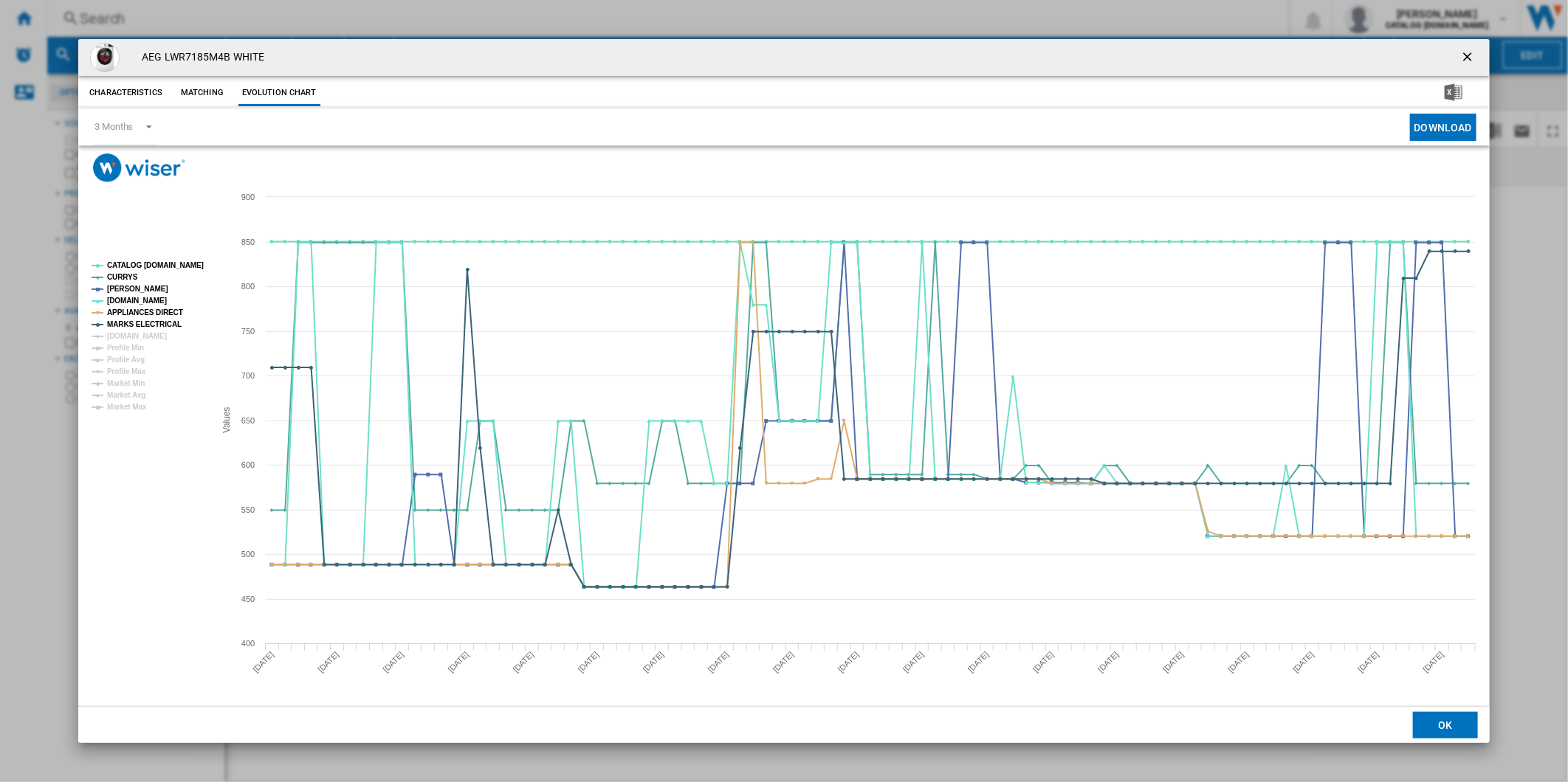
click at [143, 333] on tspan "[DOMAIN_NAME]" at bounding box center [136, 335] width 60 height 8
click at [154, 266] on tspan "CATALOG [DOMAIN_NAME]" at bounding box center [155, 265] width 97 height 8
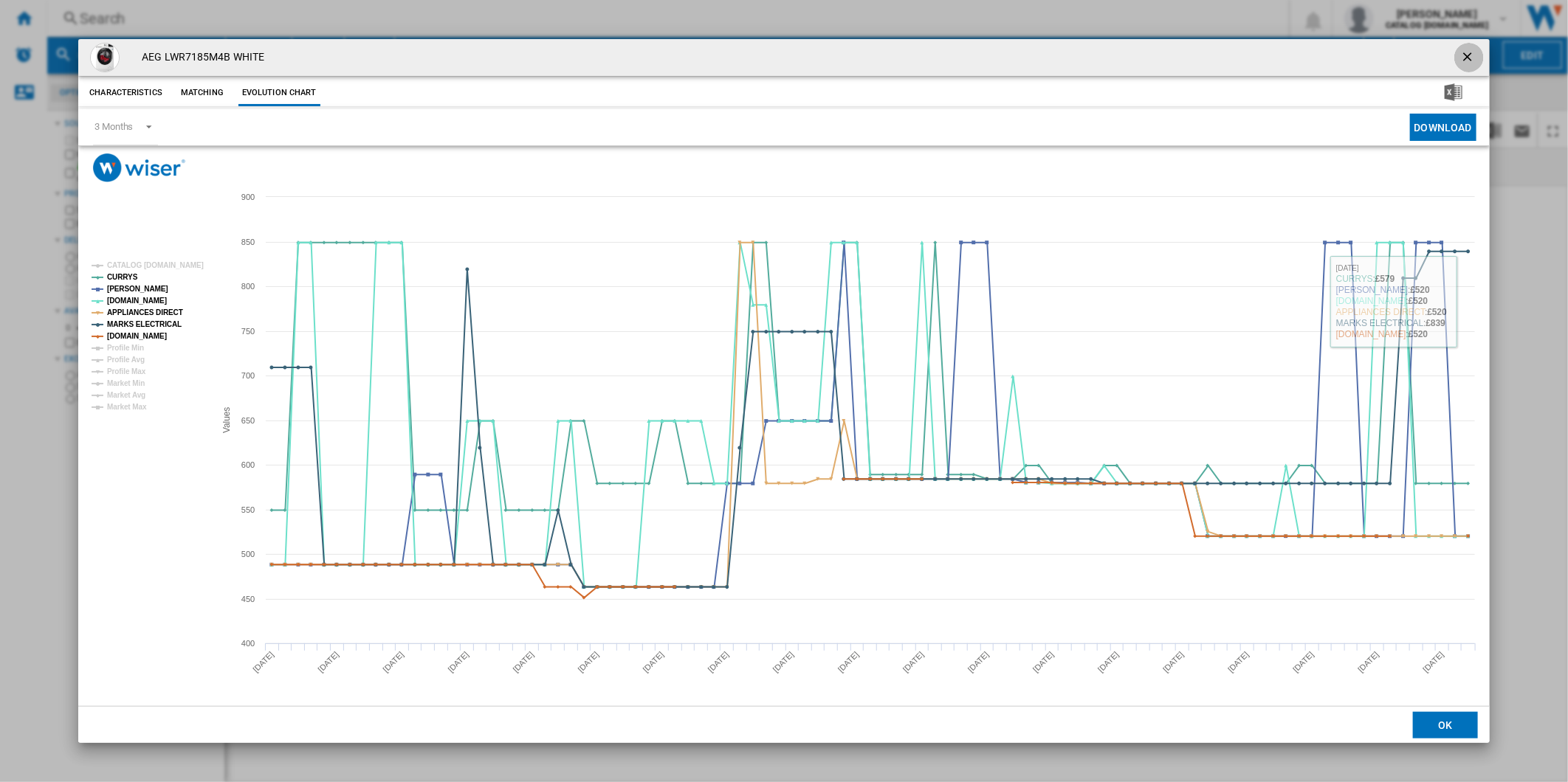
click at [1473, 53] on ng-md-icon "getI18NText('BUTTONS.CLOSE_DIALOG')" at bounding box center [1469, 58] width 18 height 18
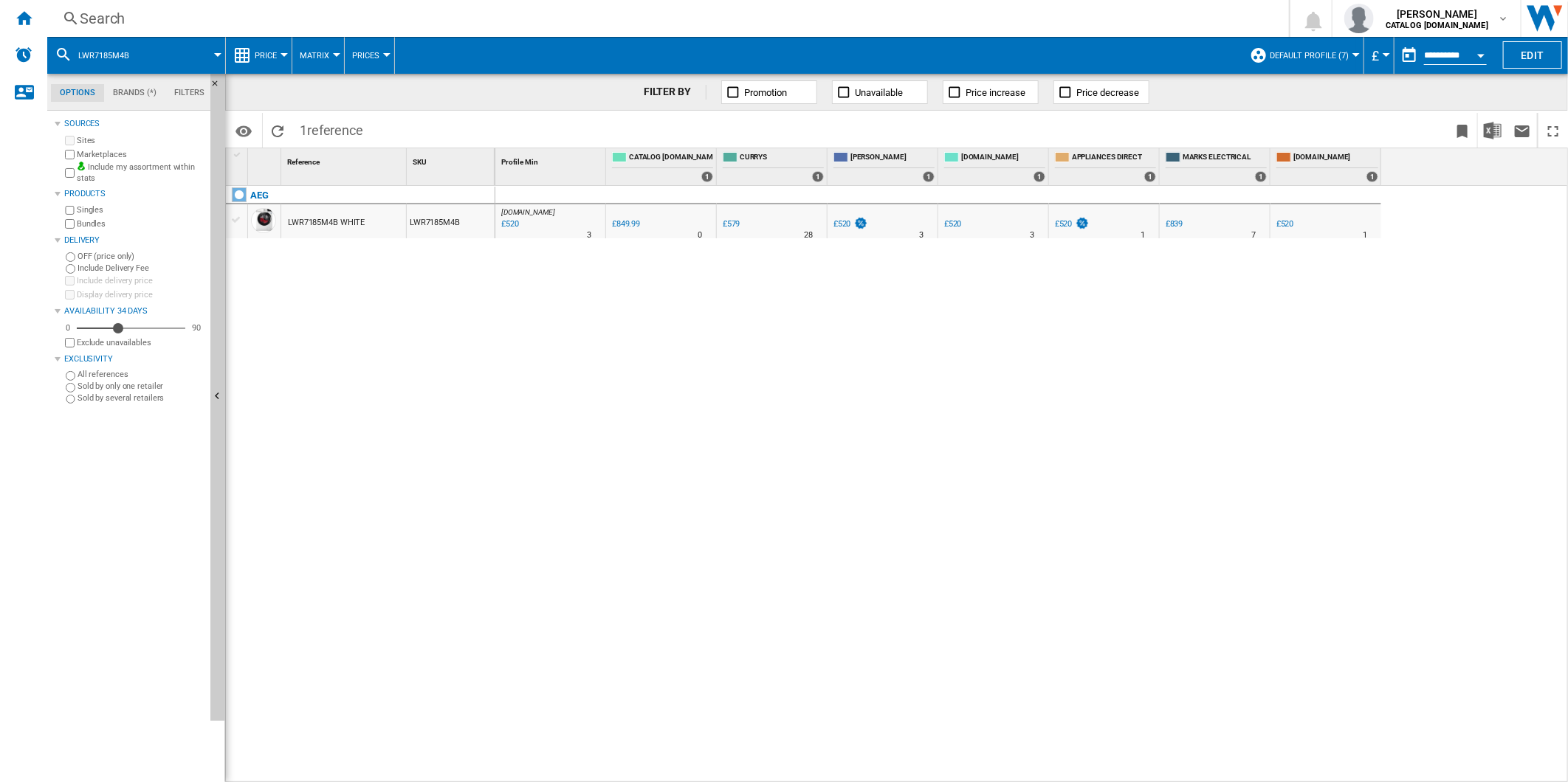
click at [1292, 222] on div "£520" at bounding box center [1284, 224] width 18 height 9
click at [802, 22] on div "Search" at bounding box center [665, 18] width 1171 height 20
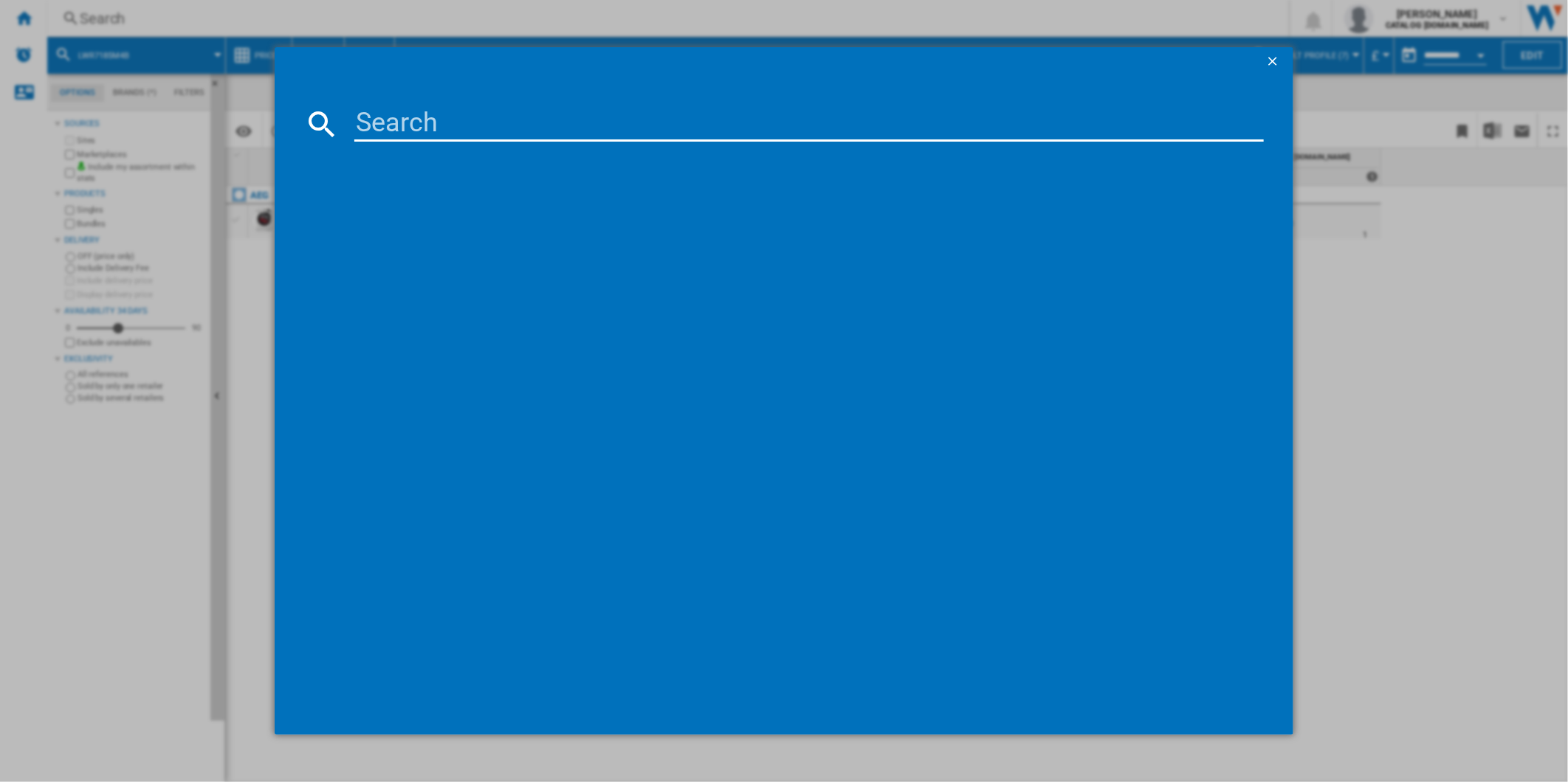
type input "RCB732E7MG"
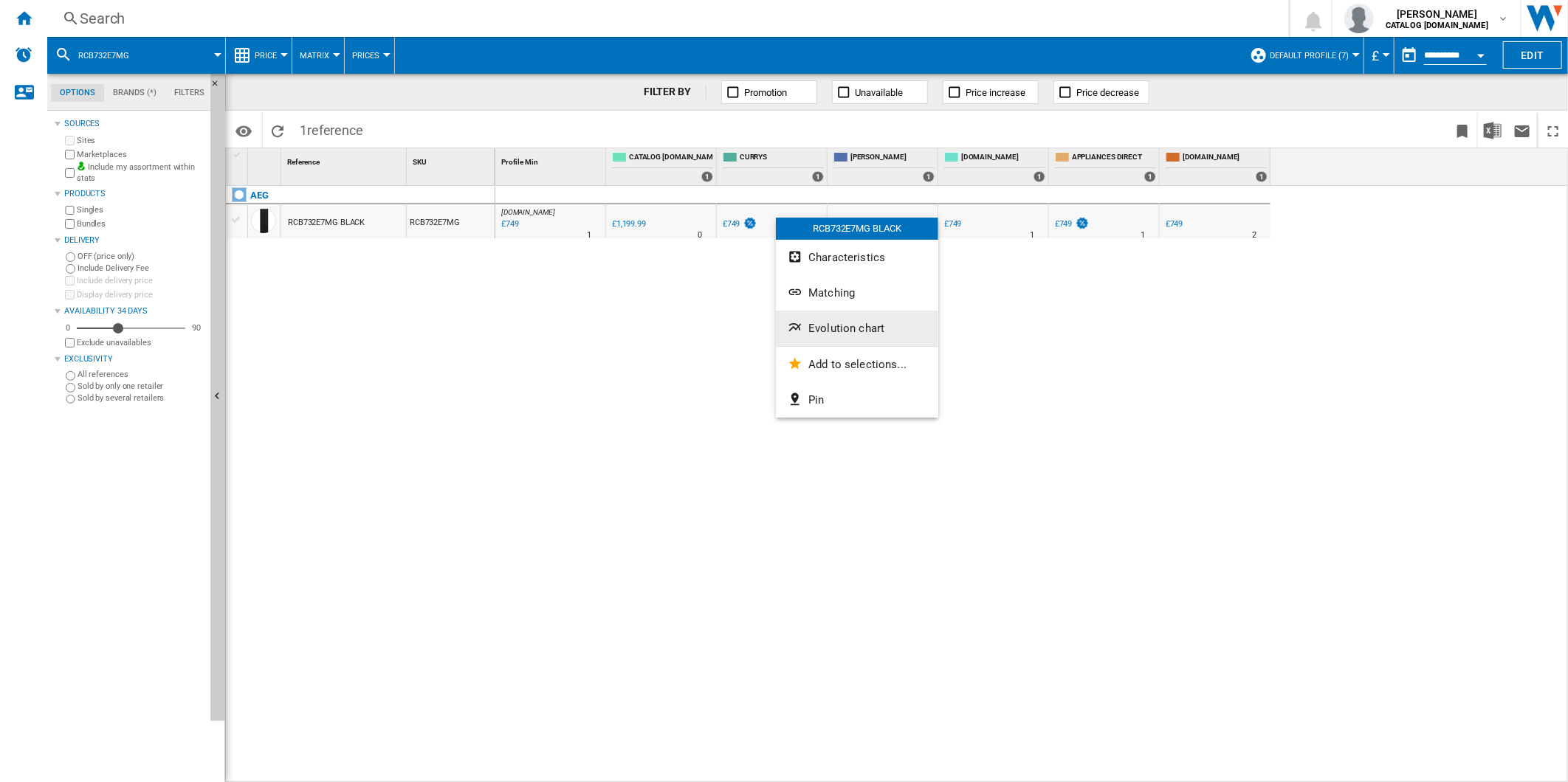
click at [837, 316] on button "Evolution chart" at bounding box center [857, 328] width 162 height 35
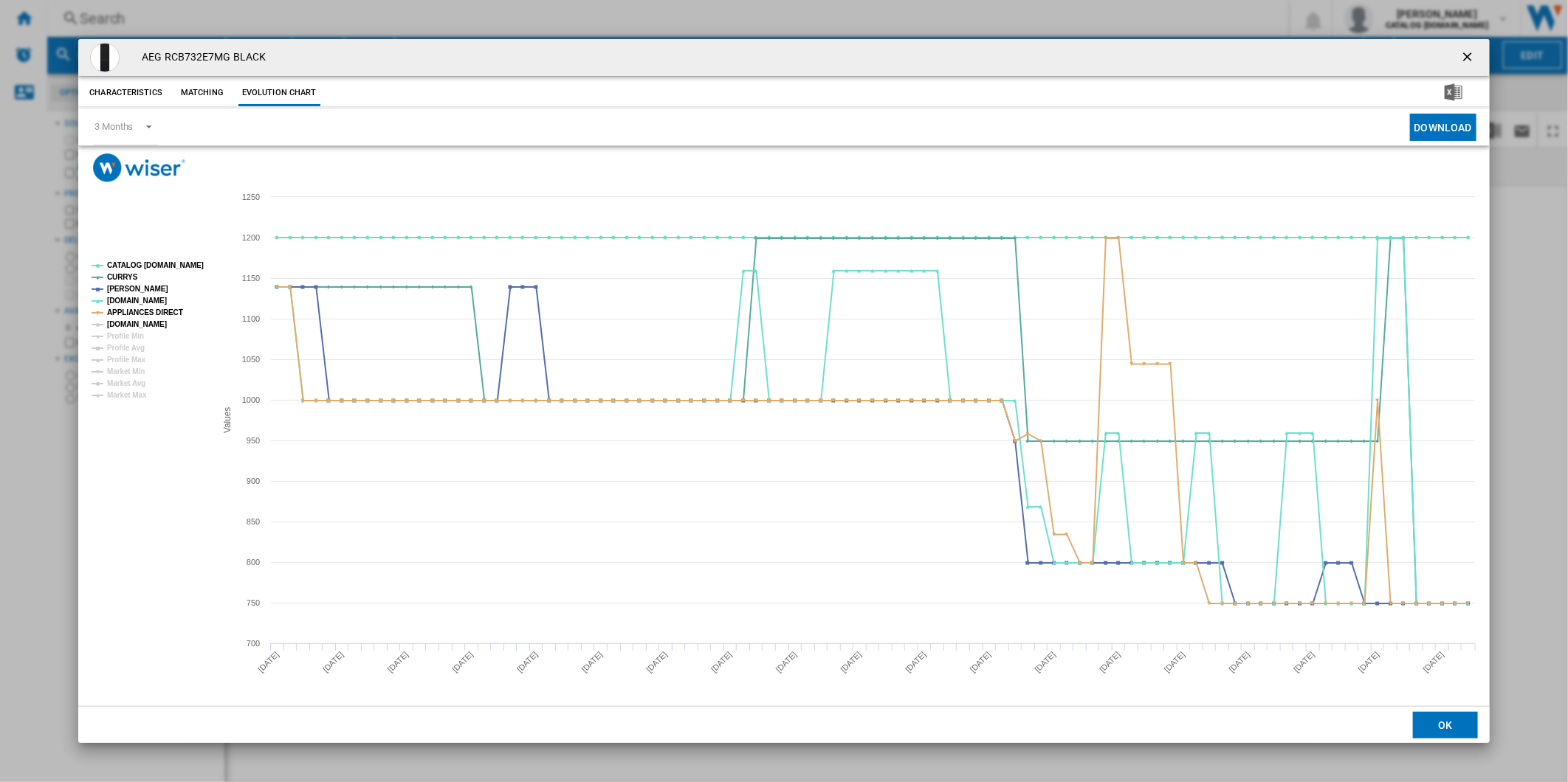
click at [144, 321] on tspan "[DOMAIN_NAME]" at bounding box center [136, 324] width 60 height 8
click at [165, 267] on tspan "CATALOG [DOMAIN_NAME]" at bounding box center [155, 265] width 97 height 8
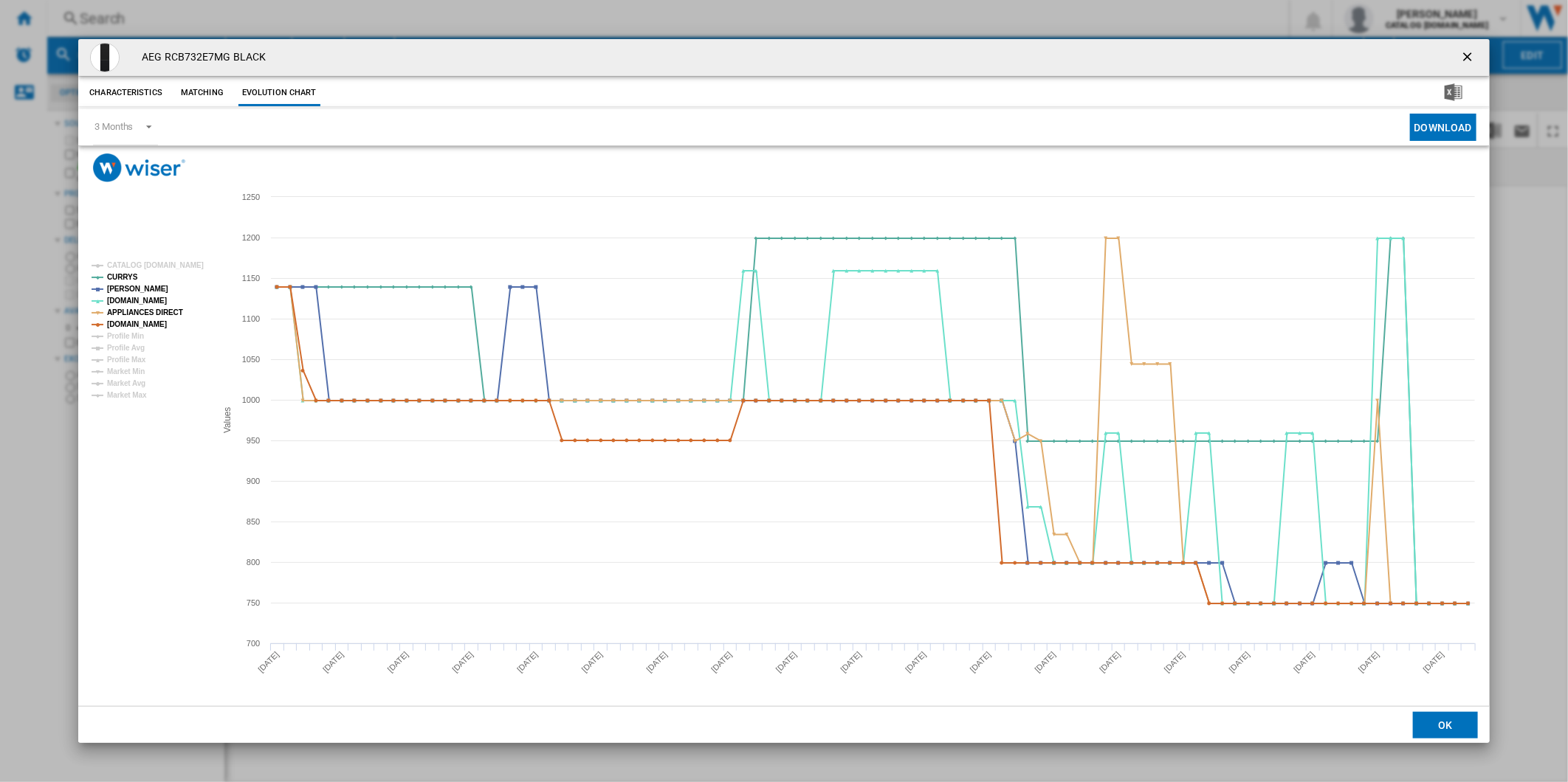
click at [1480, 54] on button "Product popup" at bounding box center [1469, 57] width 29 height 29
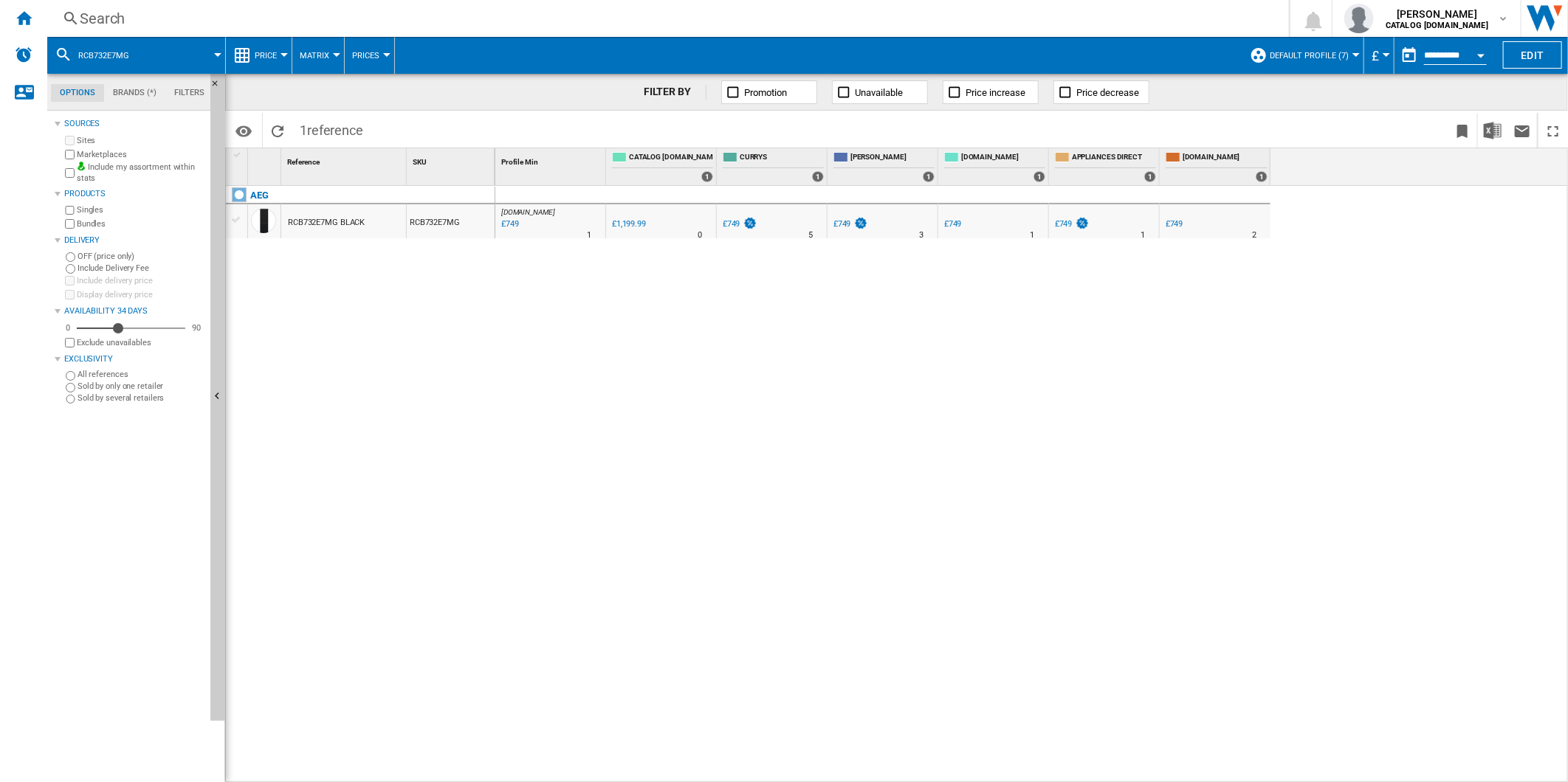
click at [1024, 20] on div "Search" at bounding box center [665, 18] width 1171 height 20
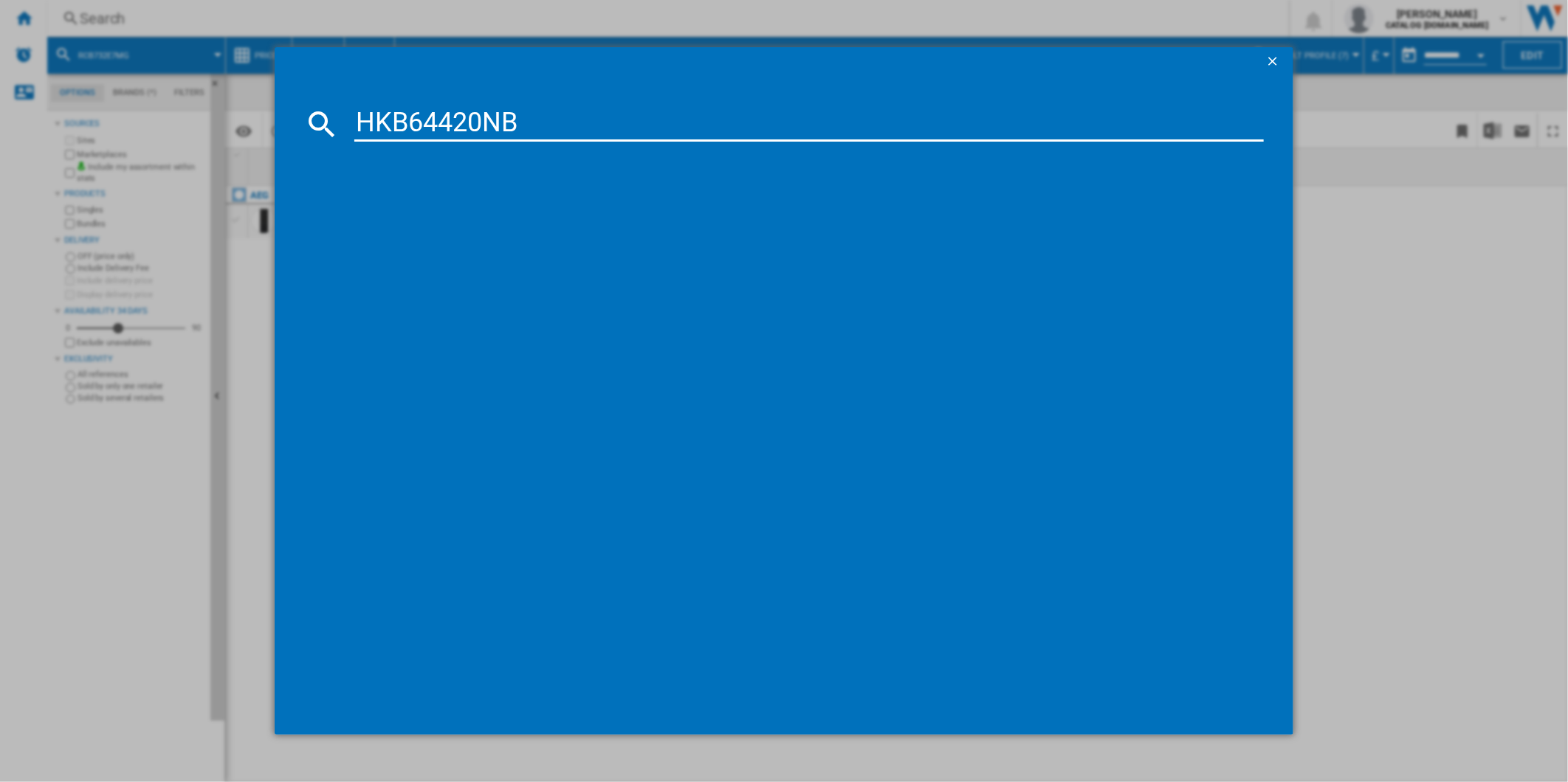
type input "HKB64420NB"
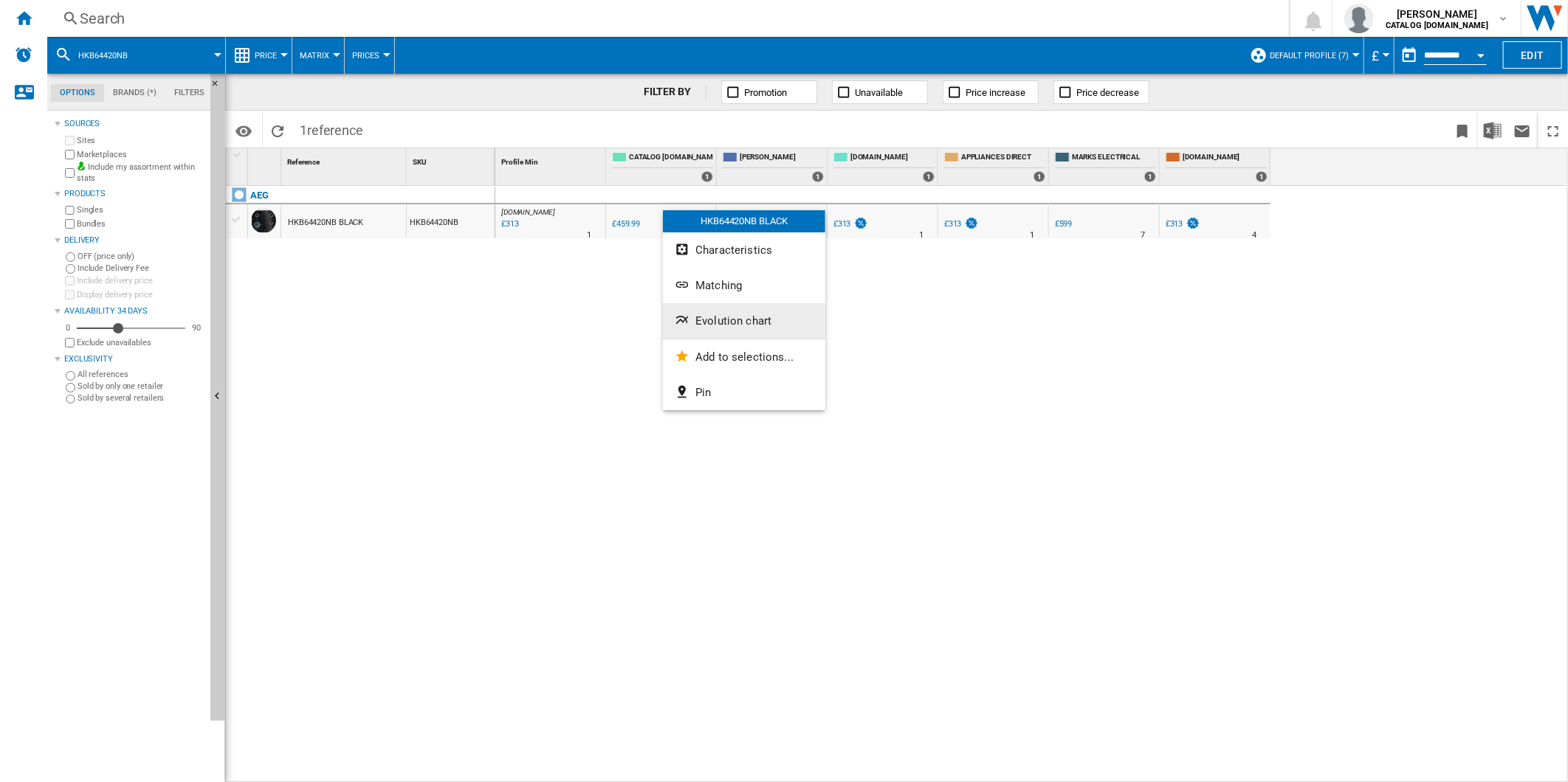
click at [729, 321] on span "Evolution chart" at bounding box center [733, 321] width 76 height 13
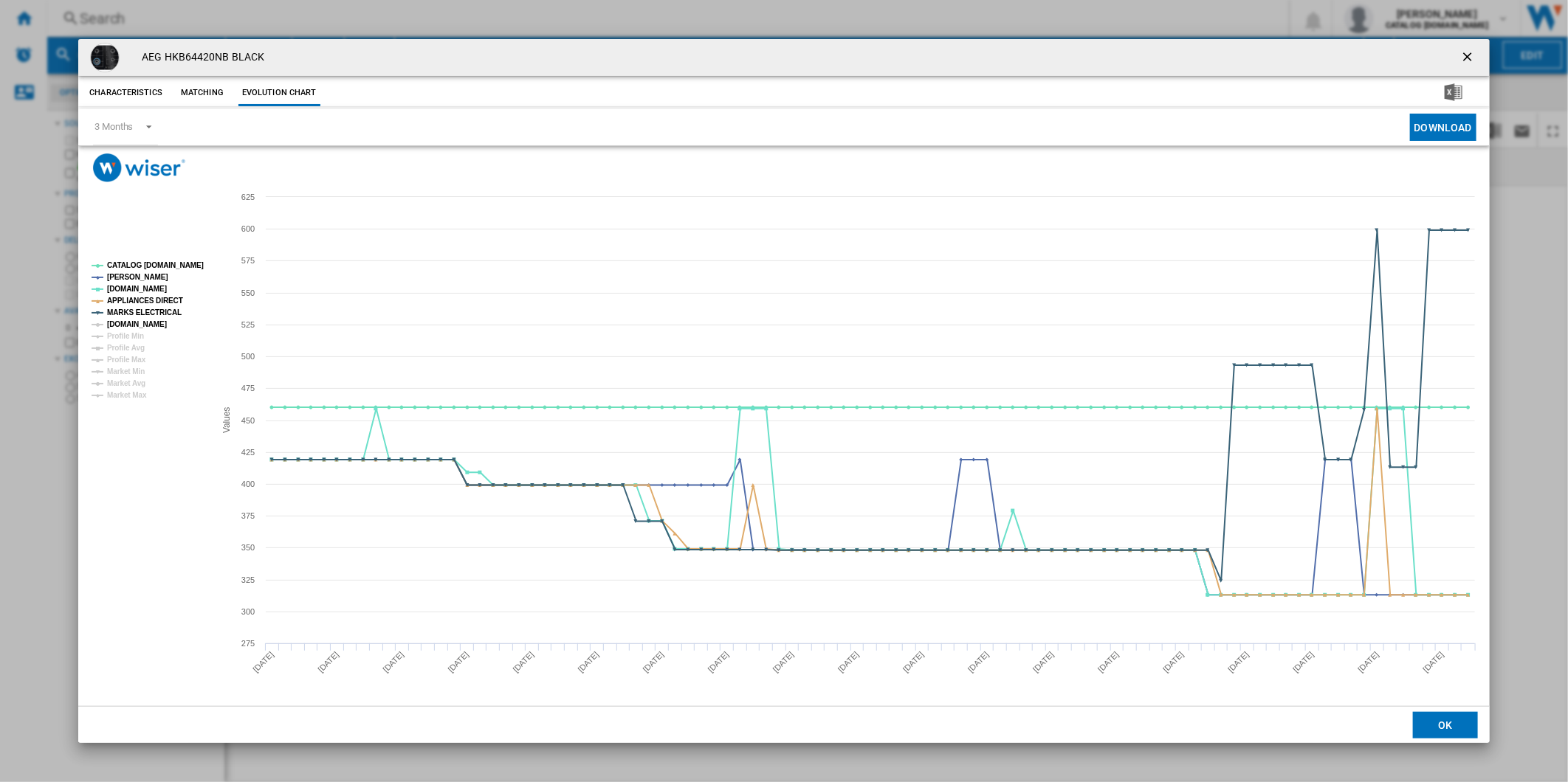
click at [155, 321] on tspan "[DOMAIN_NAME]" at bounding box center [136, 324] width 60 height 8
click at [168, 265] on tspan "CATALOG [DOMAIN_NAME]" at bounding box center [155, 265] width 97 height 8
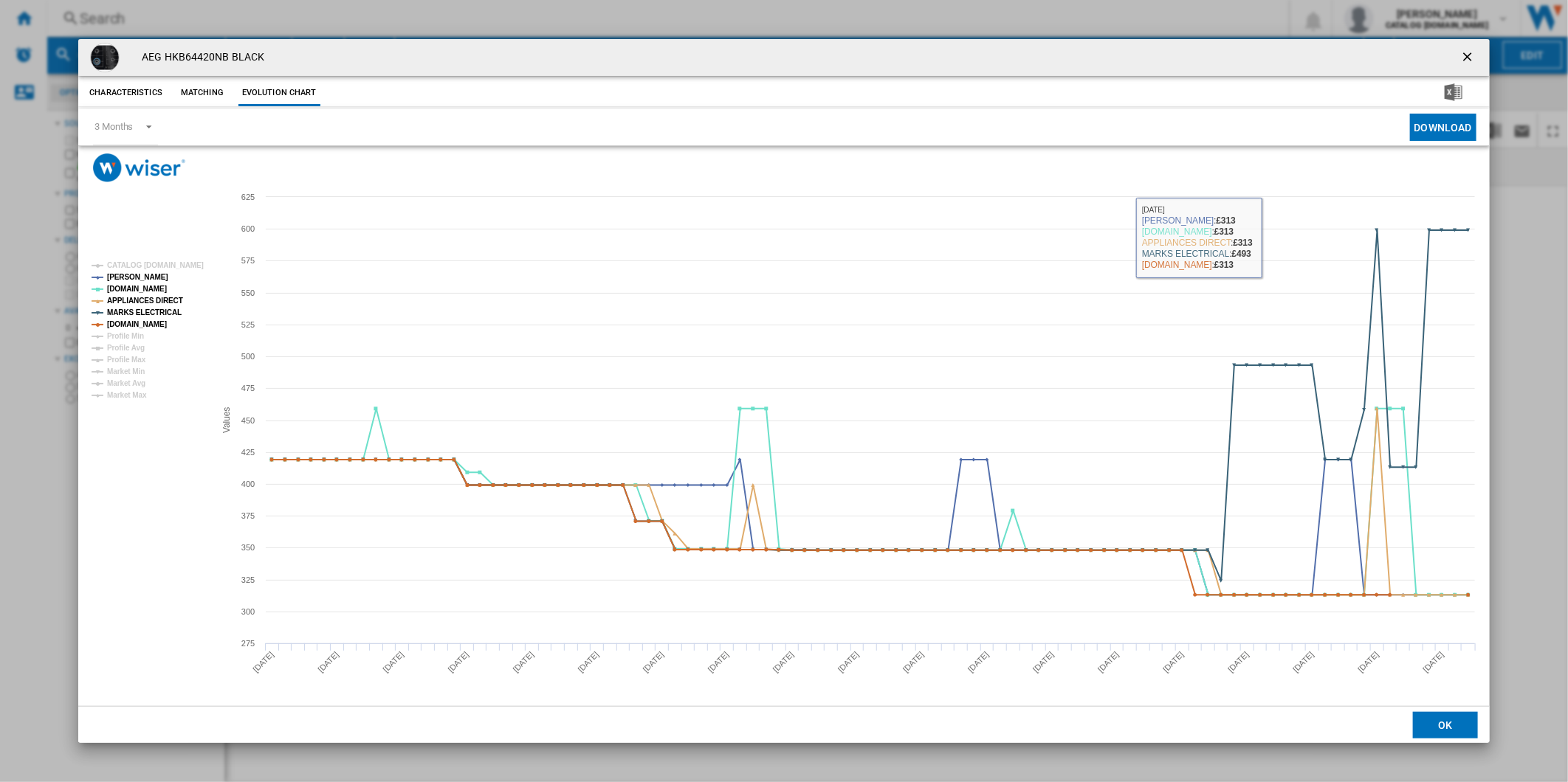
click at [1469, 64] on ng-md-icon "getI18NText('BUTTONS.CLOSE_DIALOG')" at bounding box center [1469, 58] width 18 height 18
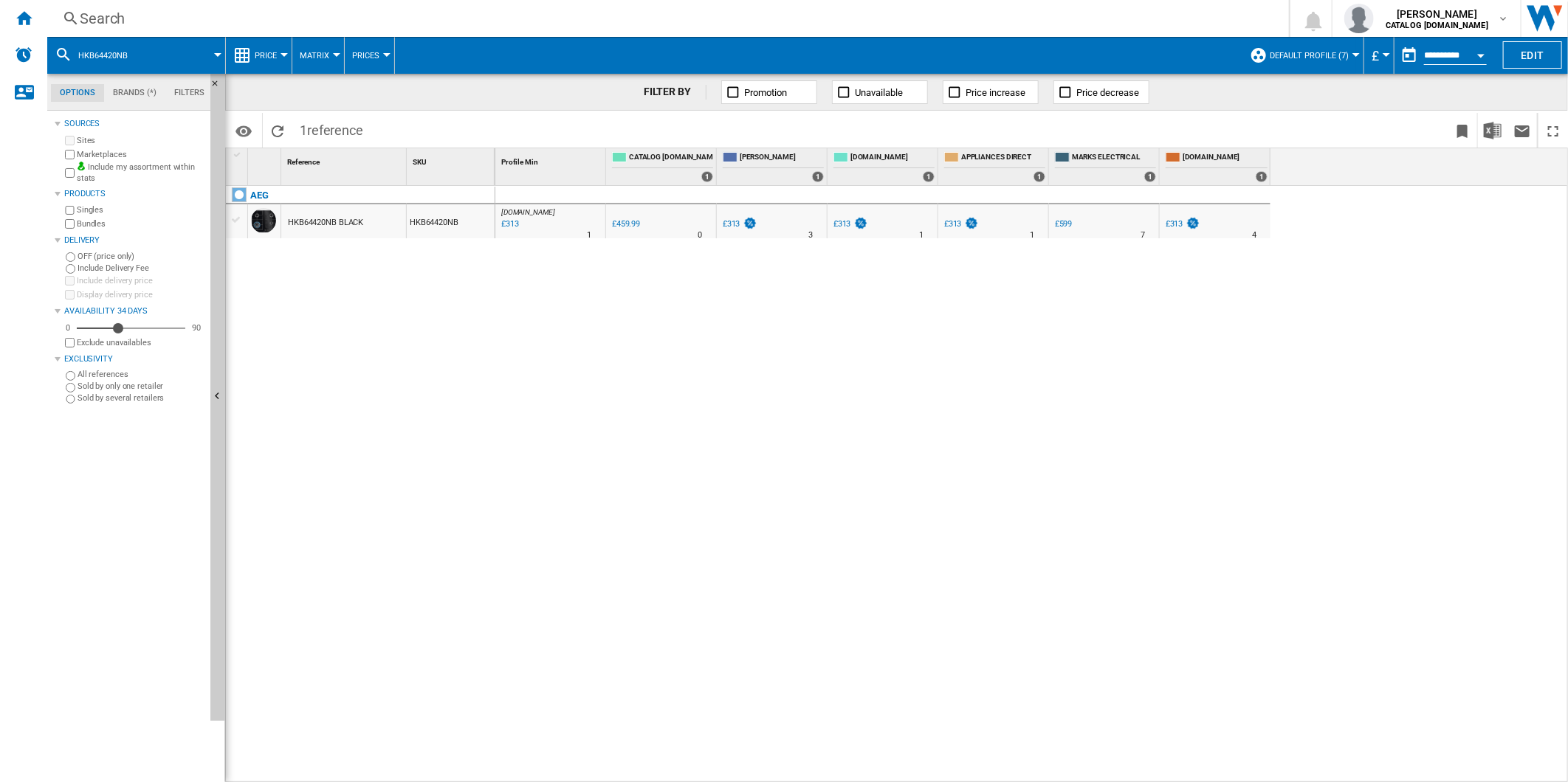
click at [1177, 228] on div "£313" at bounding box center [1174, 224] width 18 height 9
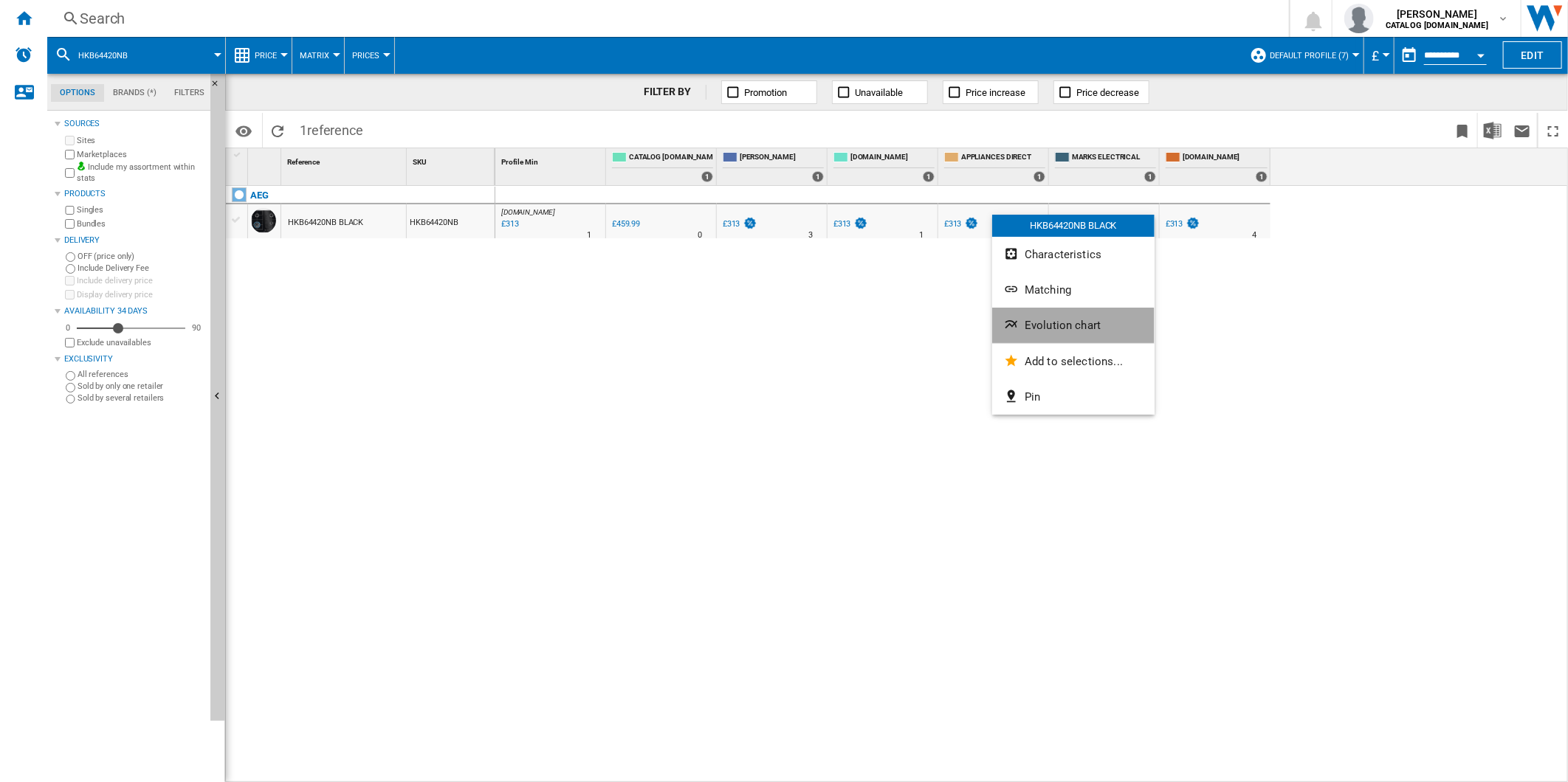
click at [1067, 329] on span "Evolution chart" at bounding box center [1062, 325] width 76 height 13
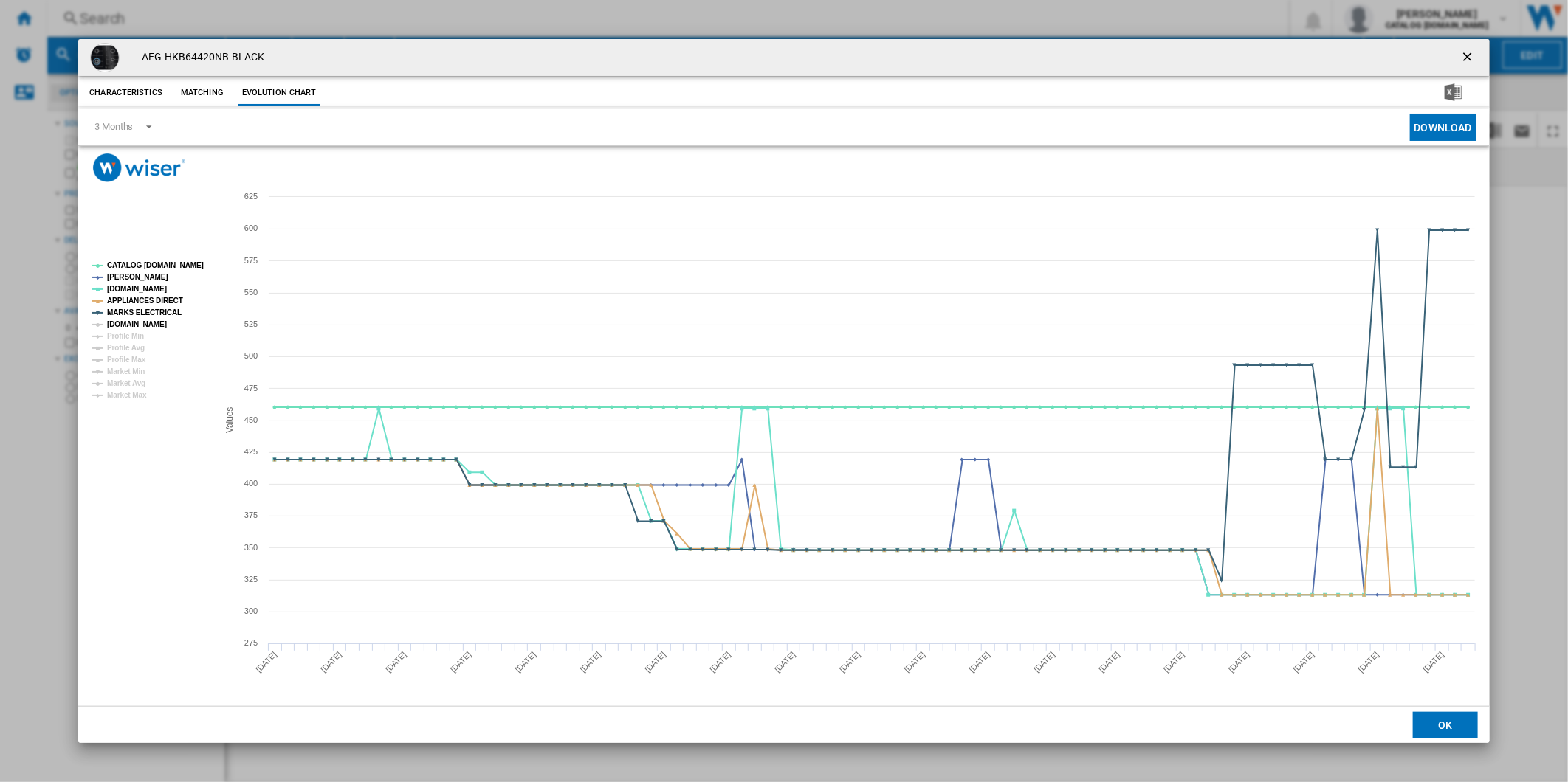
click at [124, 321] on tspan "[DOMAIN_NAME]" at bounding box center [136, 324] width 60 height 8
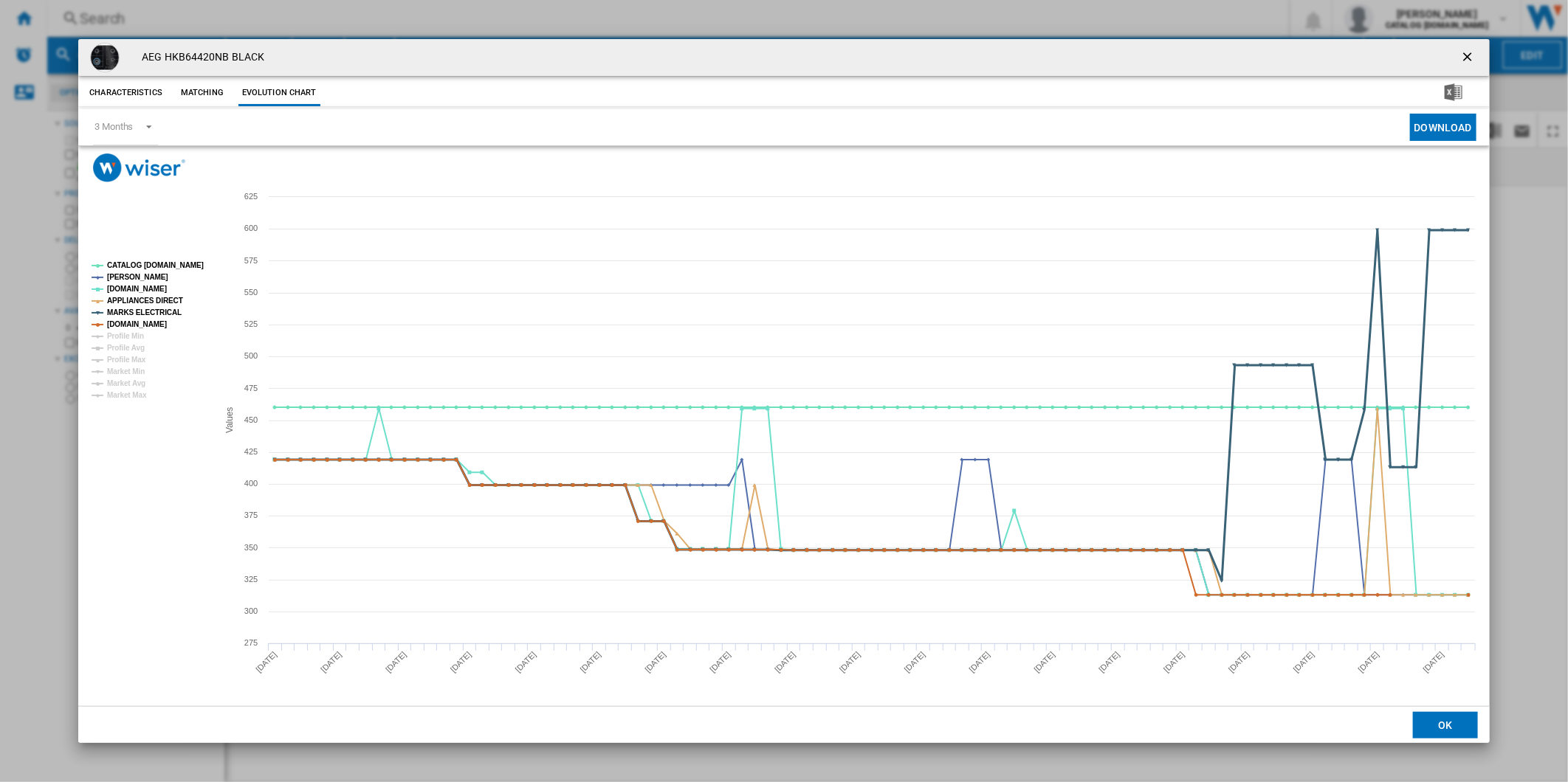
click at [135, 311] on tspan "MARKS ELECTRICAL" at bounding box center [144, 312] width 75 height 8
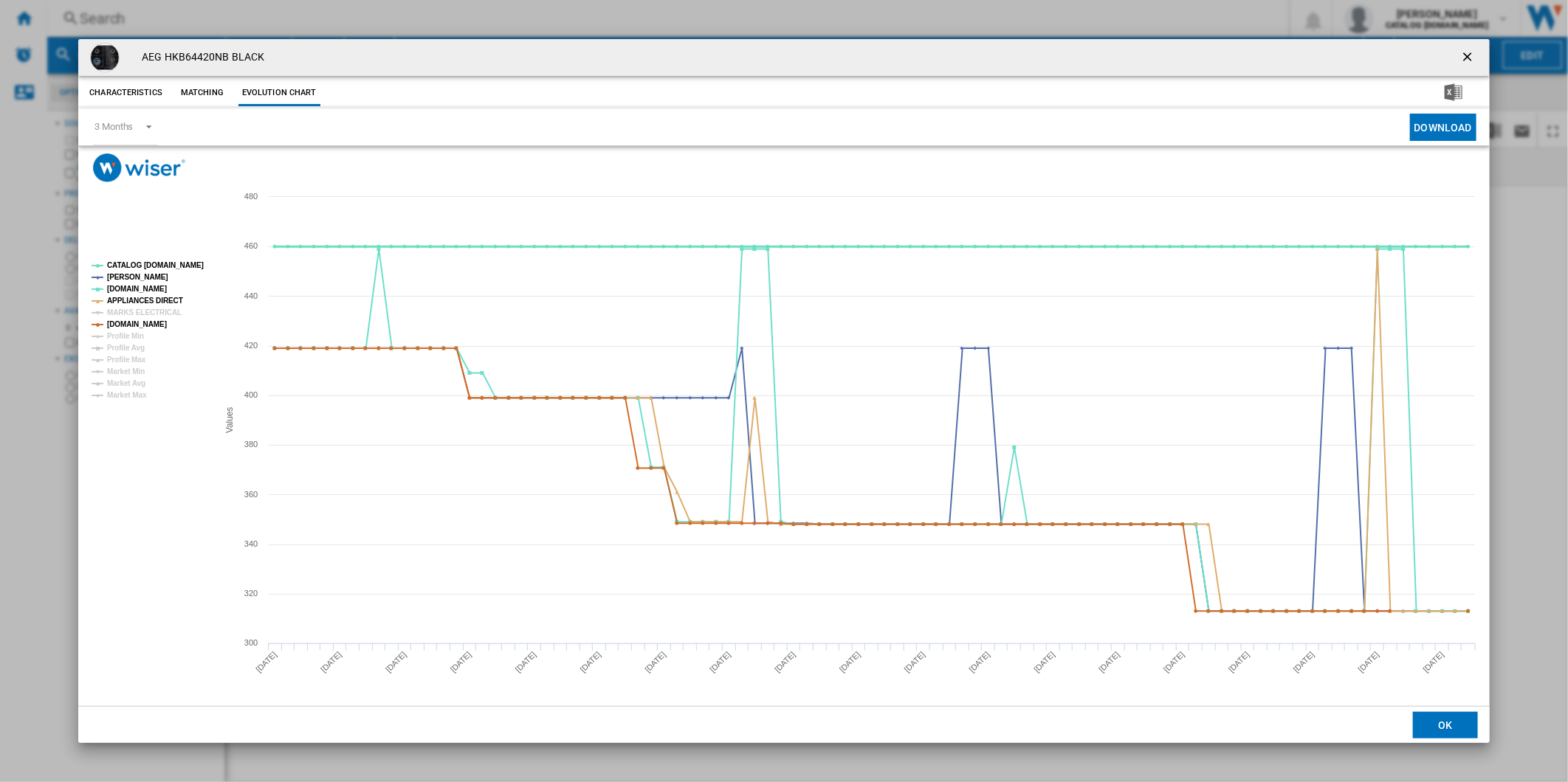
click at [157, 266] on tspan "CATALOG [DOMAIN_NAME]" at bounding box center [155, 265] width 97 height 8
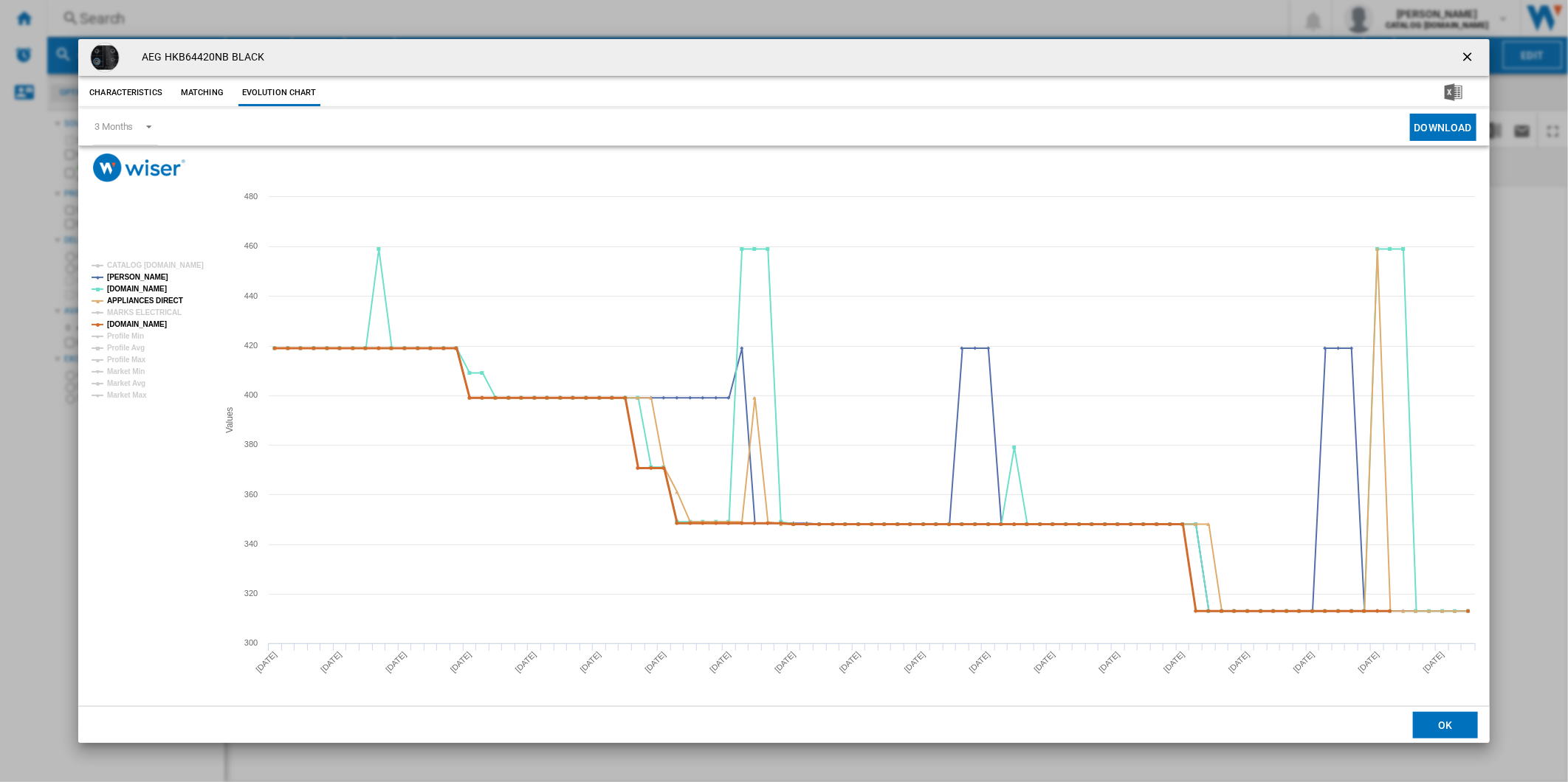
click at [152, 324] on tspan "[DOMAIN_NAME]" at bounding box center [136, 324] width 60 height 8
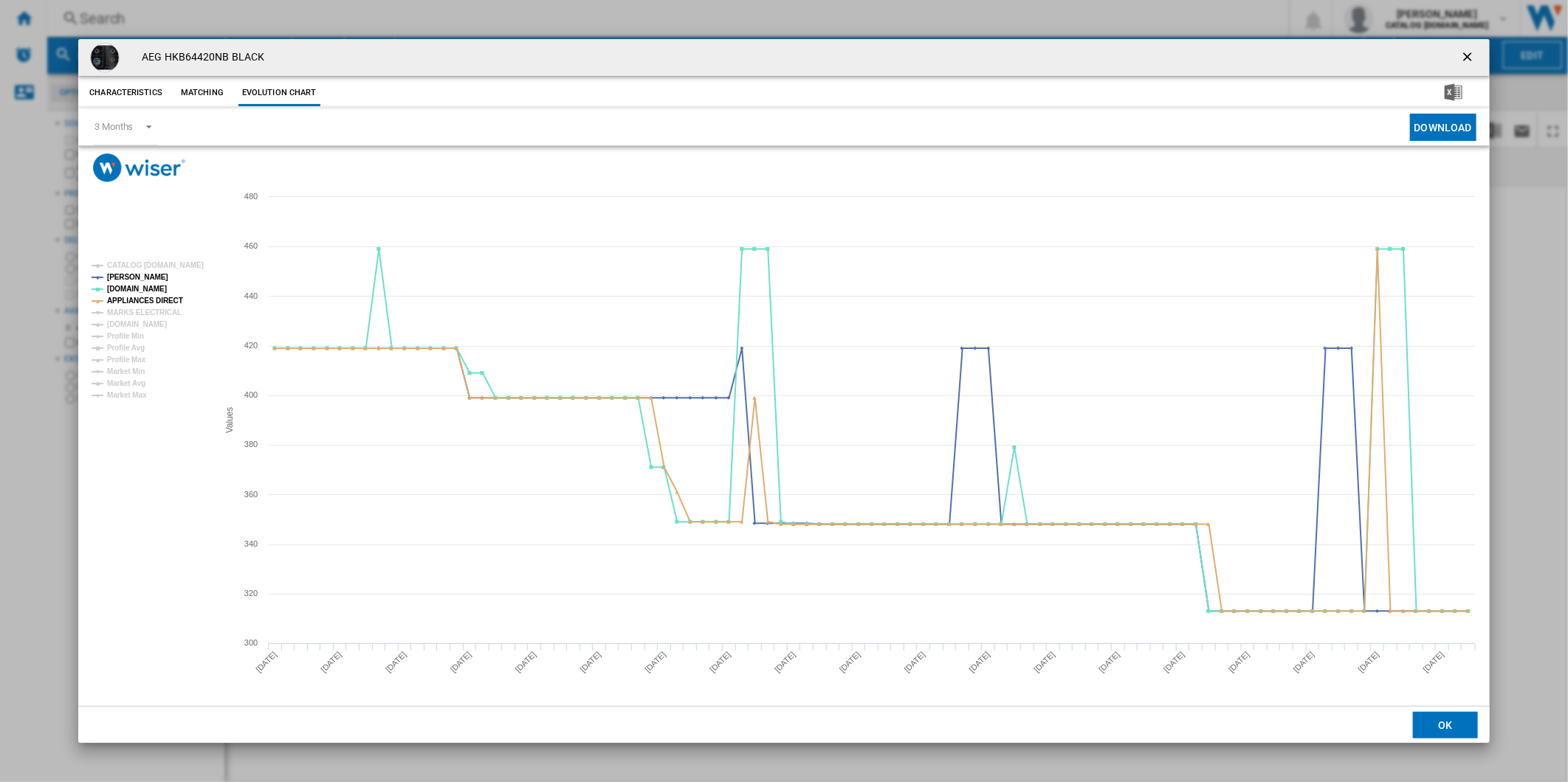
click at [135, 287] on tspan "[DOMAIN_NAME]" at bounding box center [136, 288] width 60 height 8
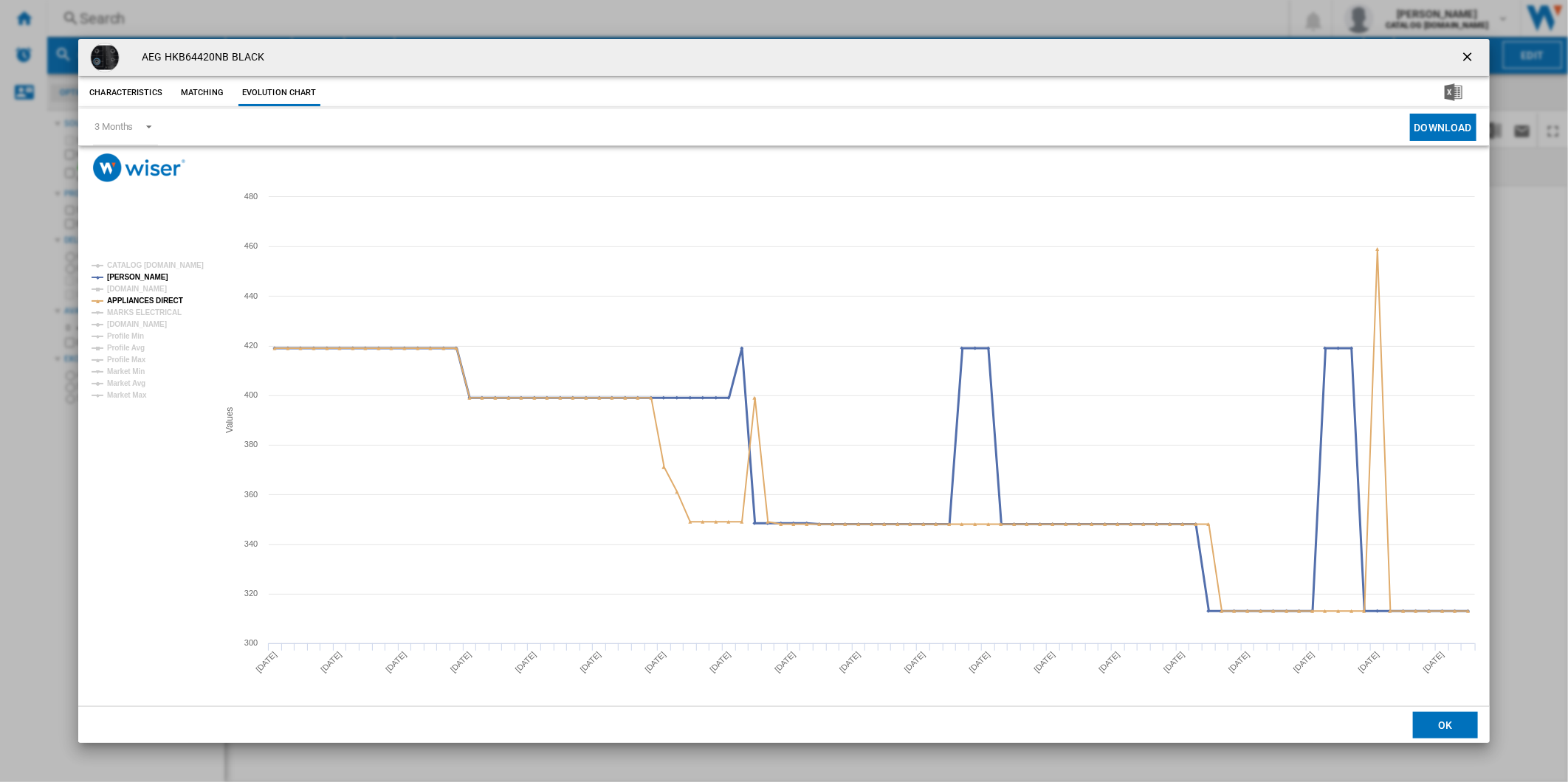
click at [135, 277] on tspan "[PERSON_NAME]" at bounding box center [137, 276] width 61 height 8
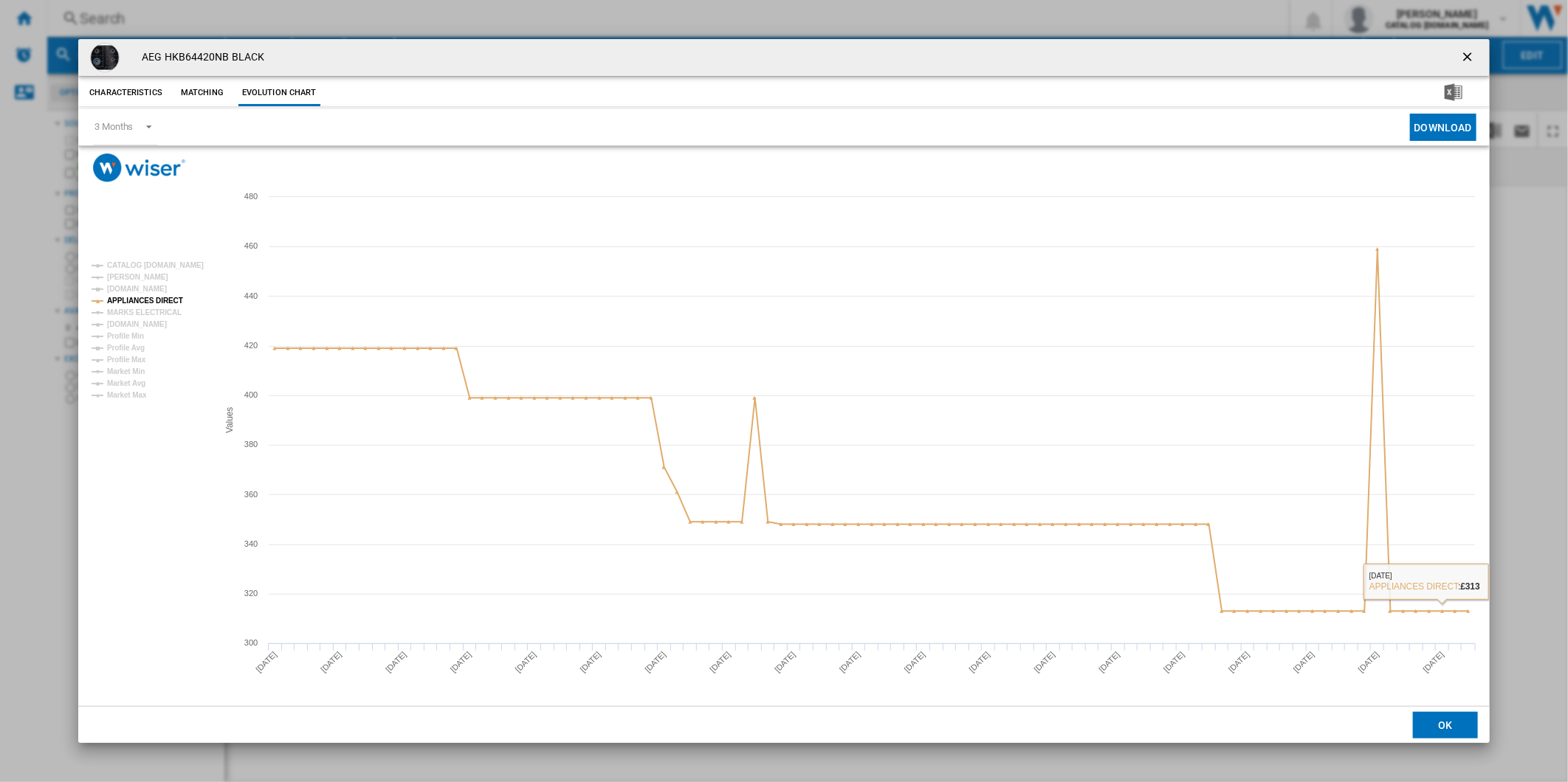
click at [1471, 45] on button "Product popup" at bounding box center [1469, 57] width 29 height 29
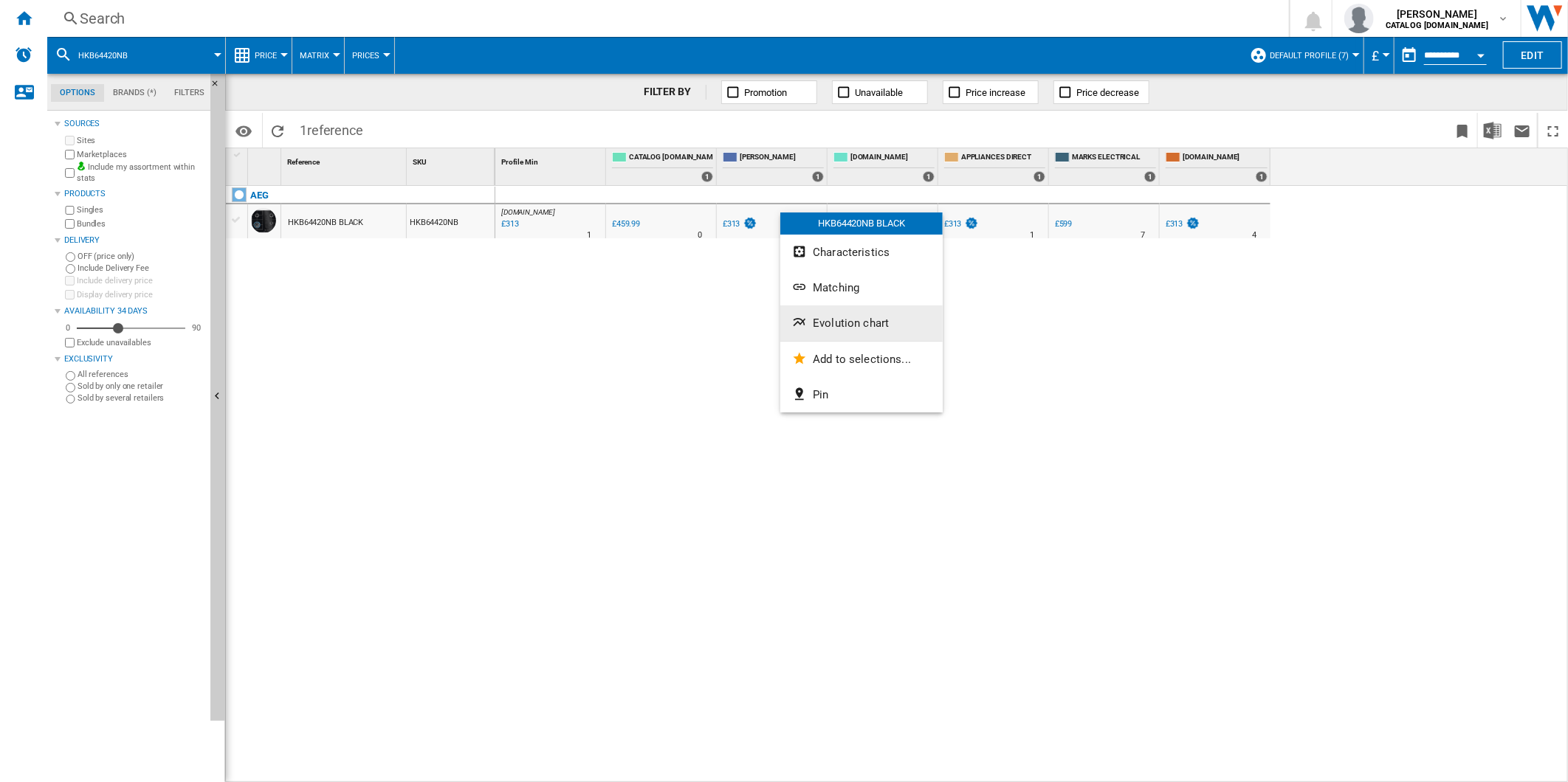
click at [851, 321] on span "Evolution chart" at bounding box center [850, 323] width 76 height 13
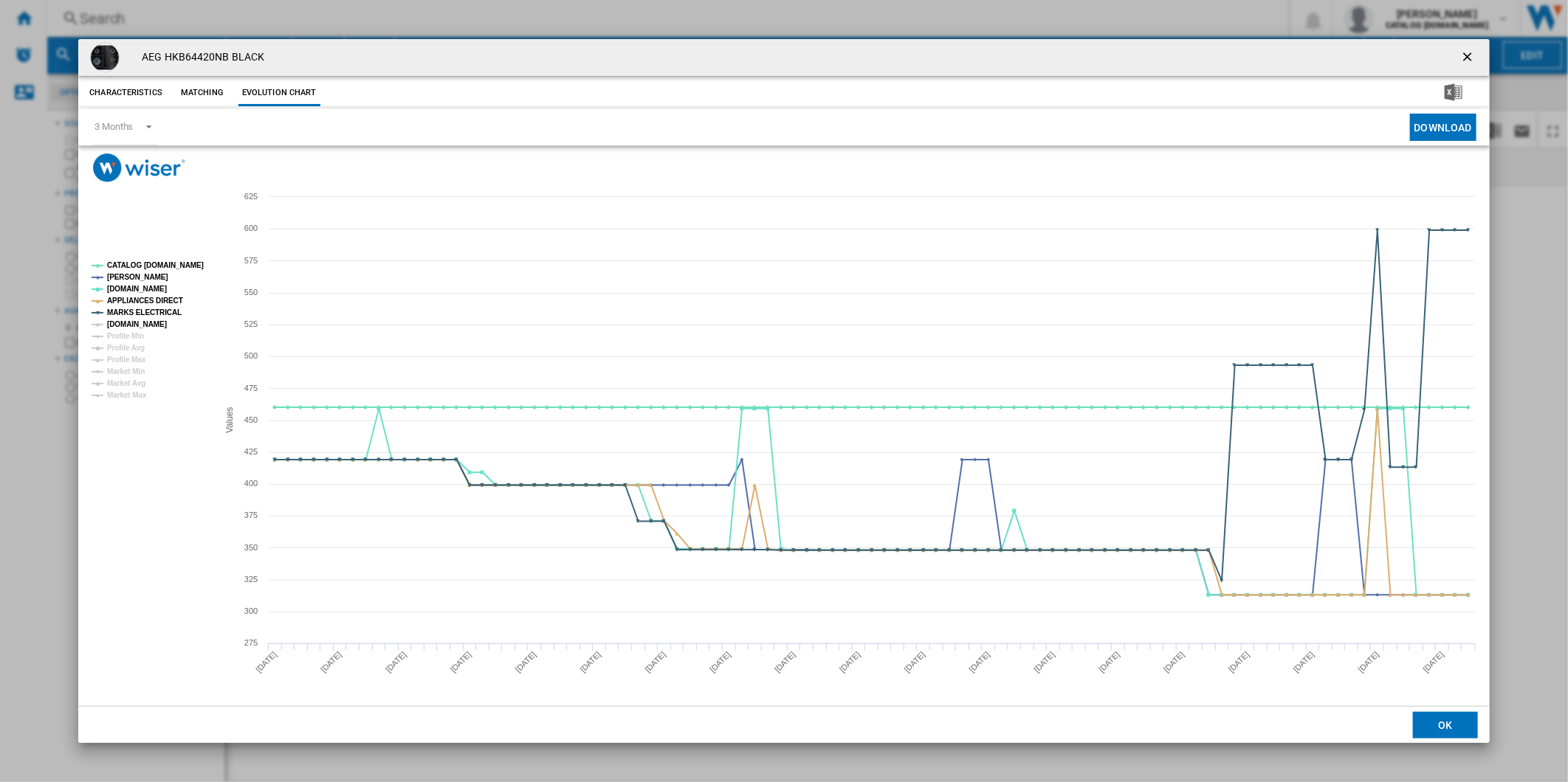
click at [150, 321] on tspan "[DOMAIN_NAME]" at bounding box center [136, 324] width 60 height 8
click at [151, 262] on tspan "CATALOG [DOMAIN_NAME]" at bounding box center [155, 265] width 97 height 8
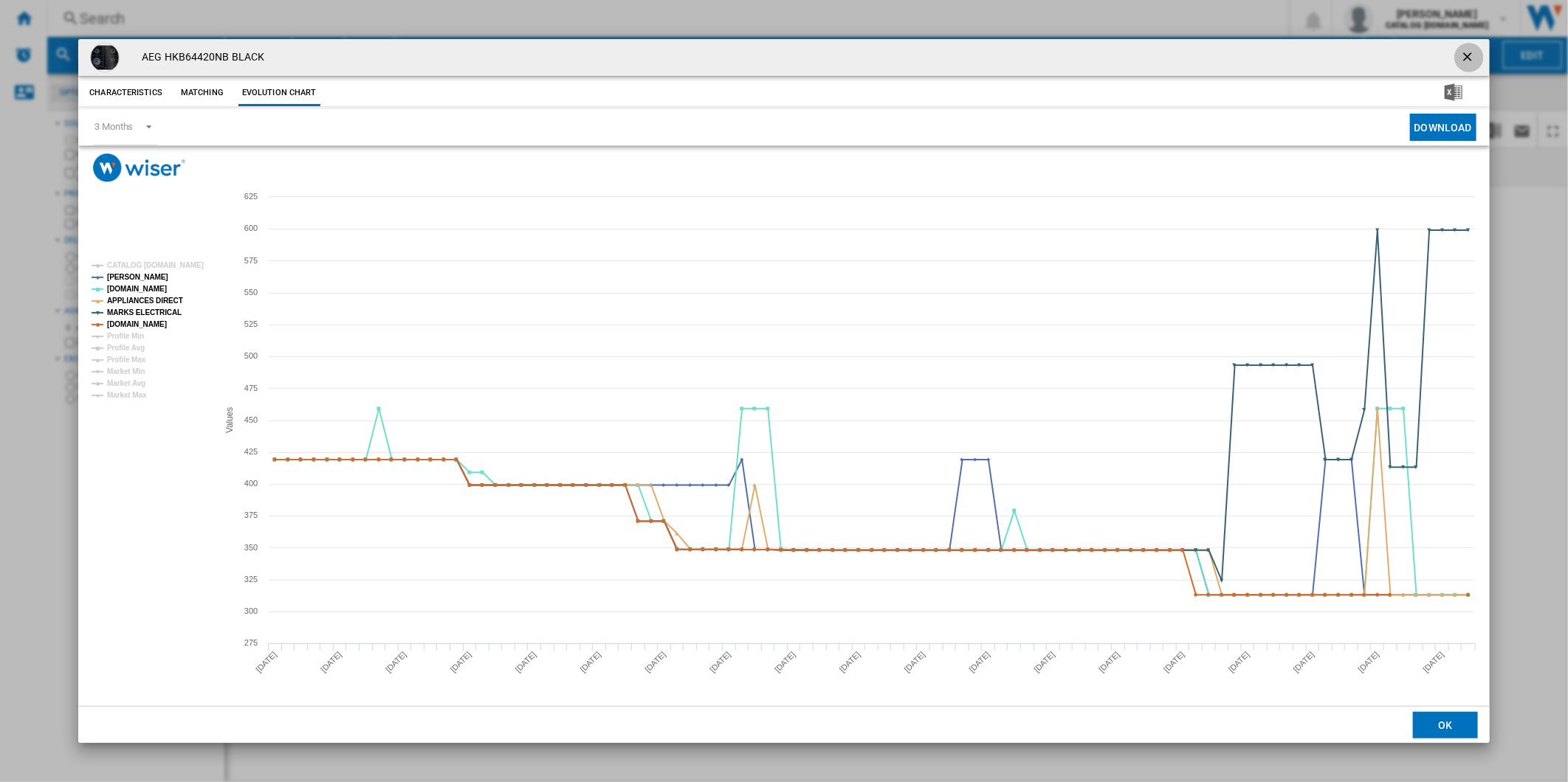
click at [1473, 61] on ng-md-icon "getI18NText('BUTTONS.CLOSE_DIALOG')" at bounding box center [1469, 58] width 18 height 18
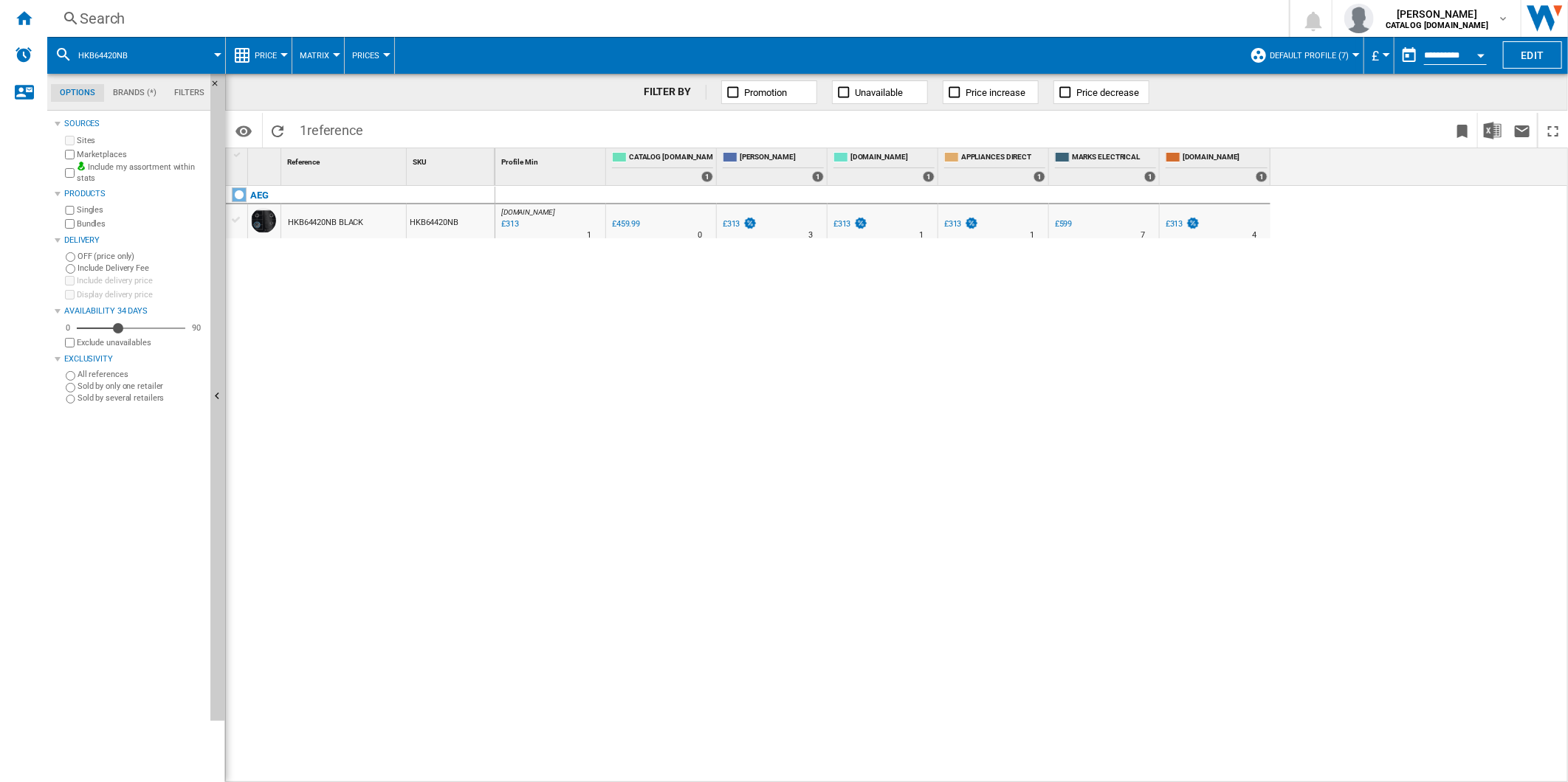
click at [1002, 11] on div "Search" at bounding box center [665, 18] width 1171 height 20
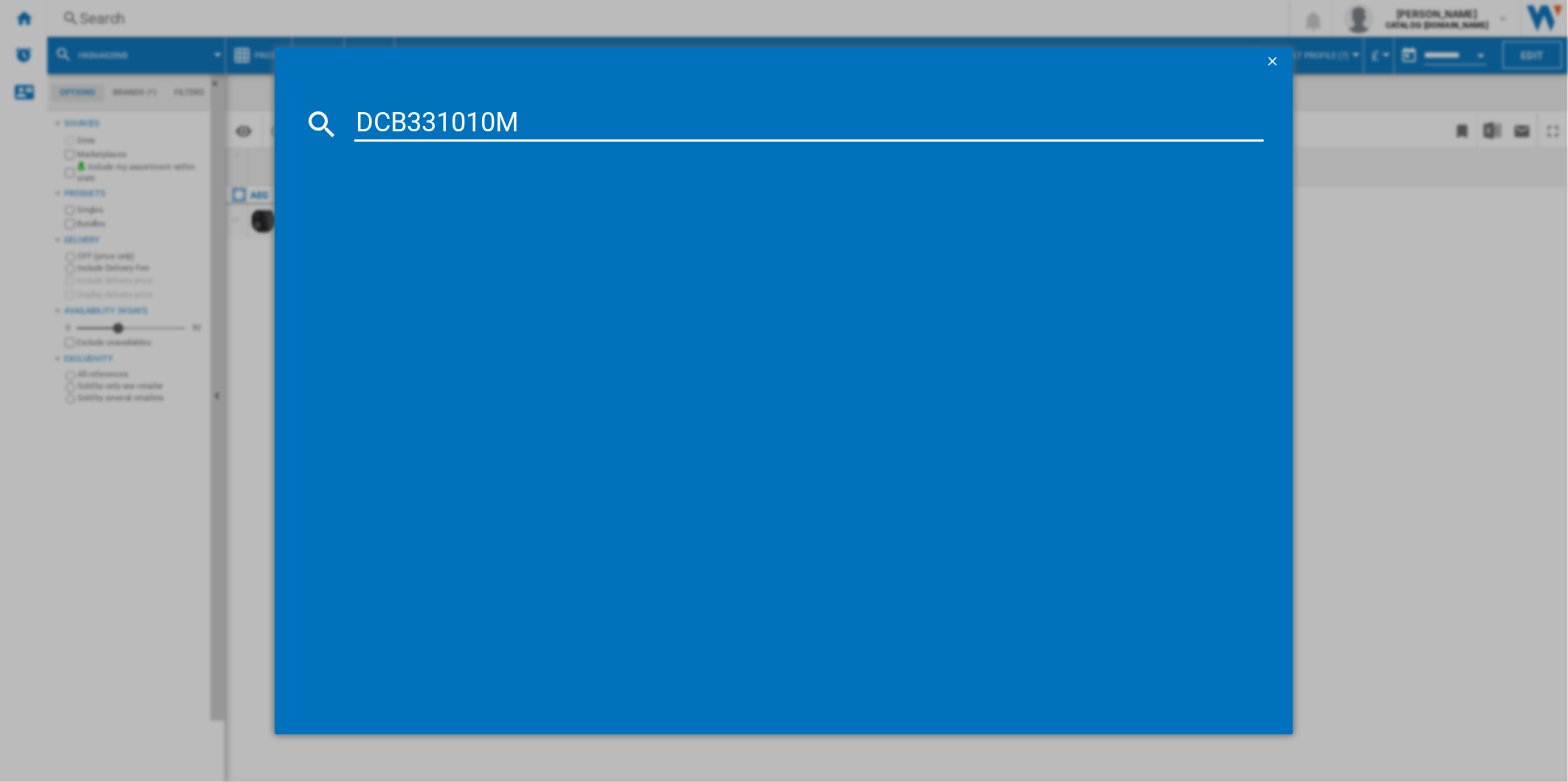
type input "DCB331010M"
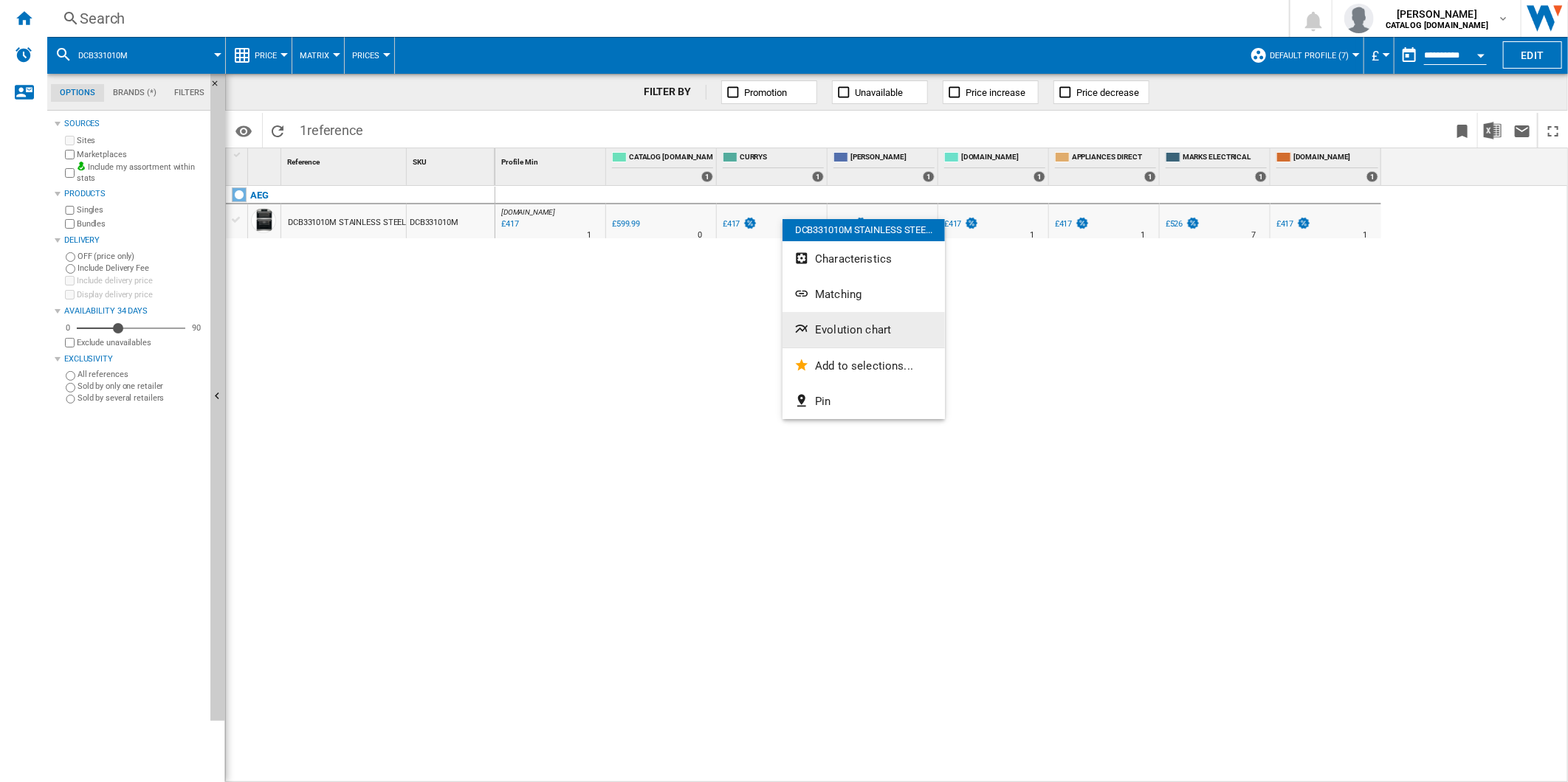
click at [850, 324] on span "Evolution chart" at bounding box center [852, 330] width 76 height 13
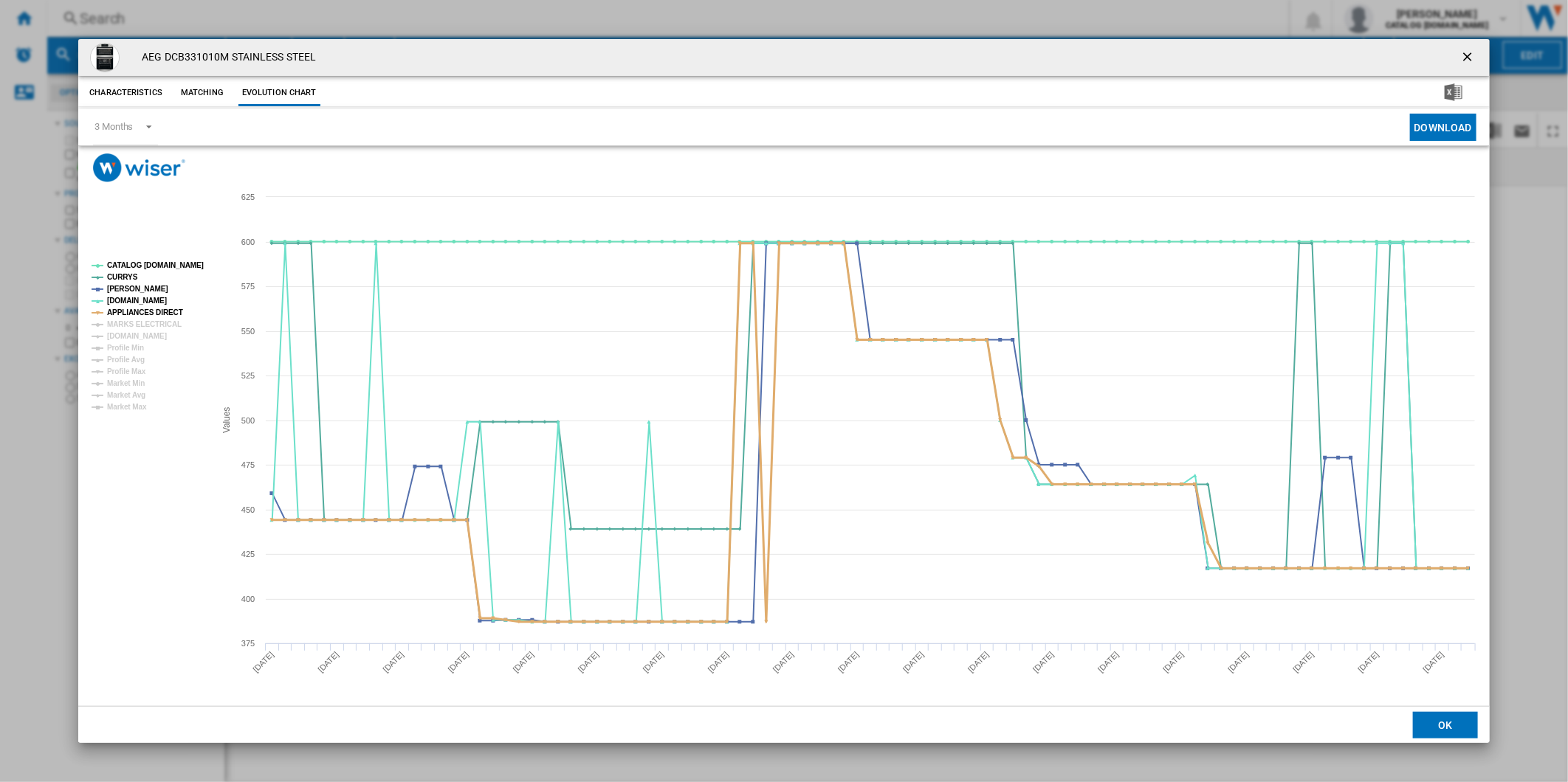
click at [141, 317] on tspan "APPLIANCES DIRECT" at bounding box center [145, 312] width 76 height 8
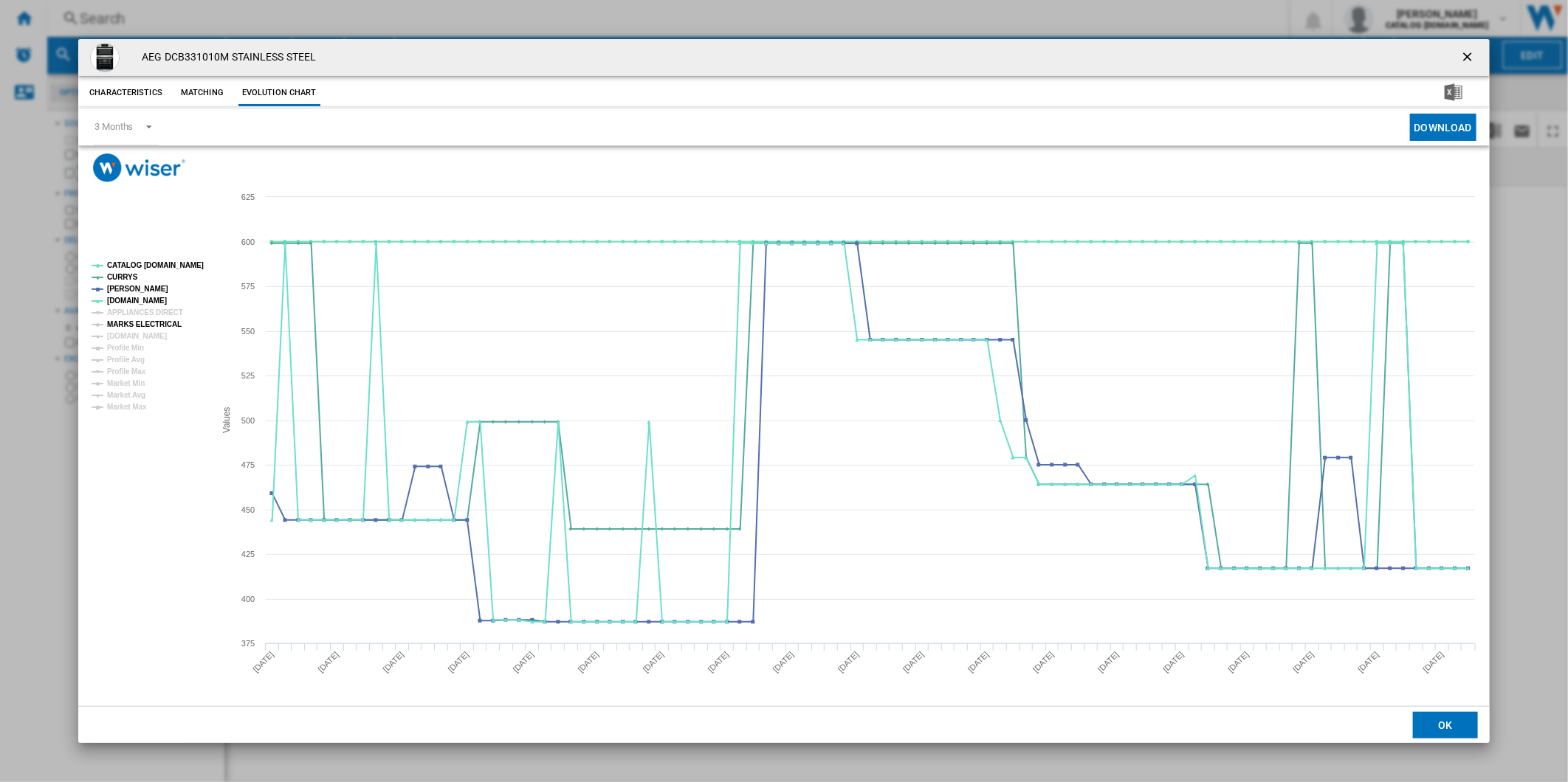
click at [141, 322] on tspan "MARKS ELECTRICAL" at bounding box center [144, 324] width 75 height 8
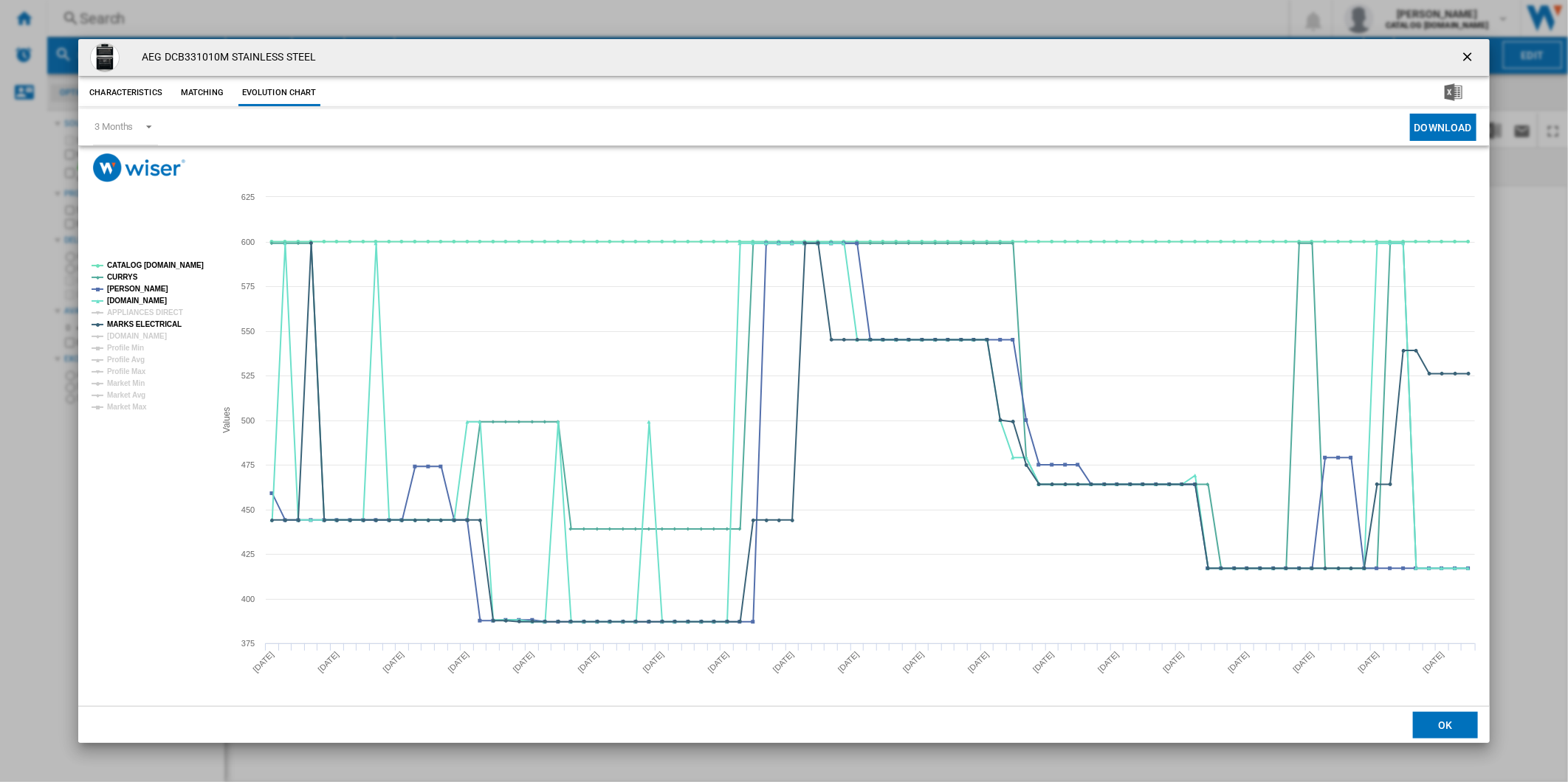
click at [141, 332] on tspan "[DOMAIN_NAME]" at bounding box center [136, 335] width 60 height 8
click at [141, 321] on tspan "MARKS ELECTRICAL" at bounding box center [144, 324] width 75 height 8
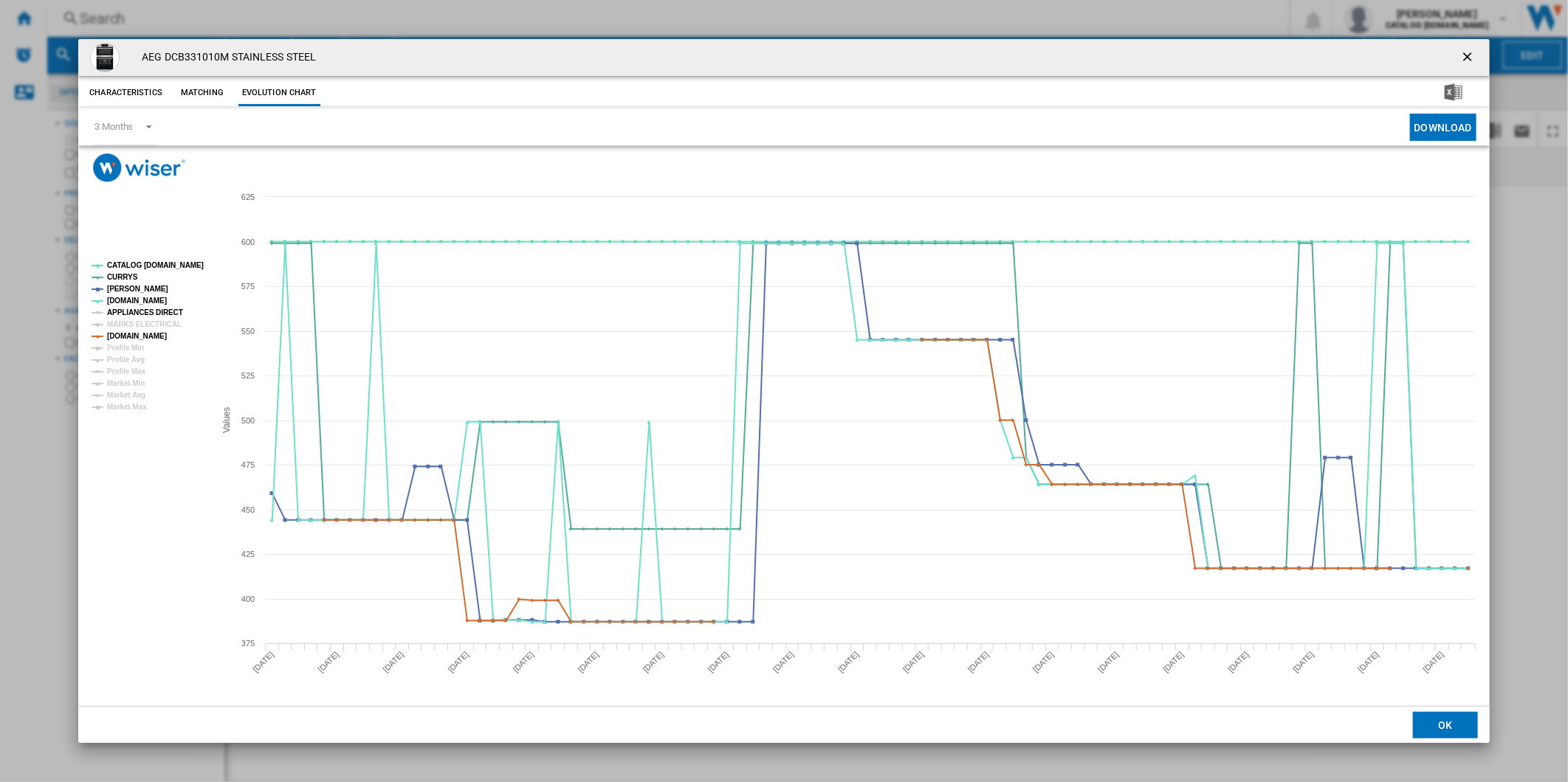
click at [141, 313] on tspan "APPLIANCES DIRECT" at bounding box center [145, 312] width 76 height 8
click at [153, 264] on tspan "CATALOG [DOMAIN_NAME]" at bounding box center [155, 265] width 97 height 8
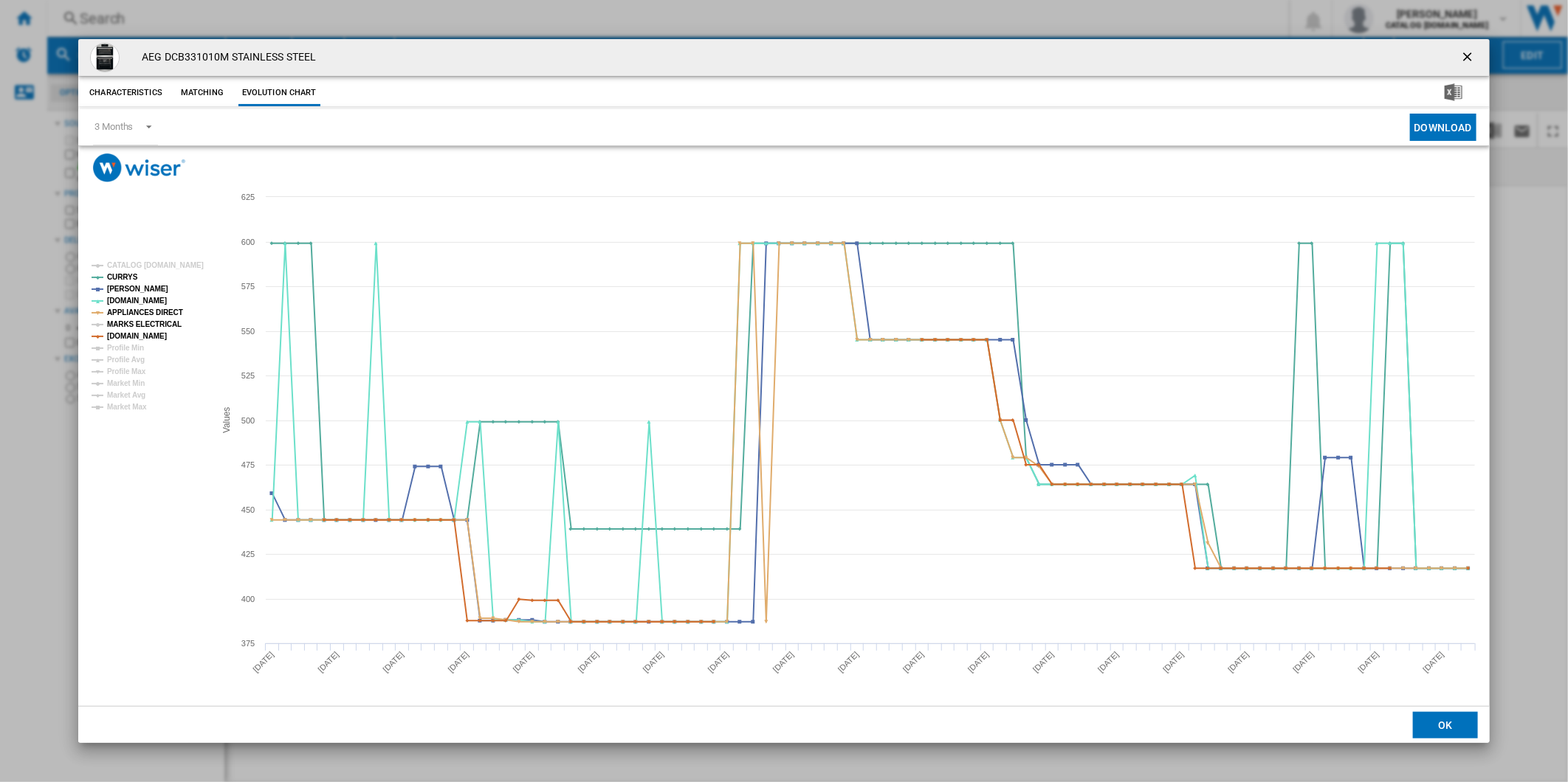
click at [146, 324] on tspan "MARKS ELECTRICAL" at bounding box center [144, 324] width 75 height 8
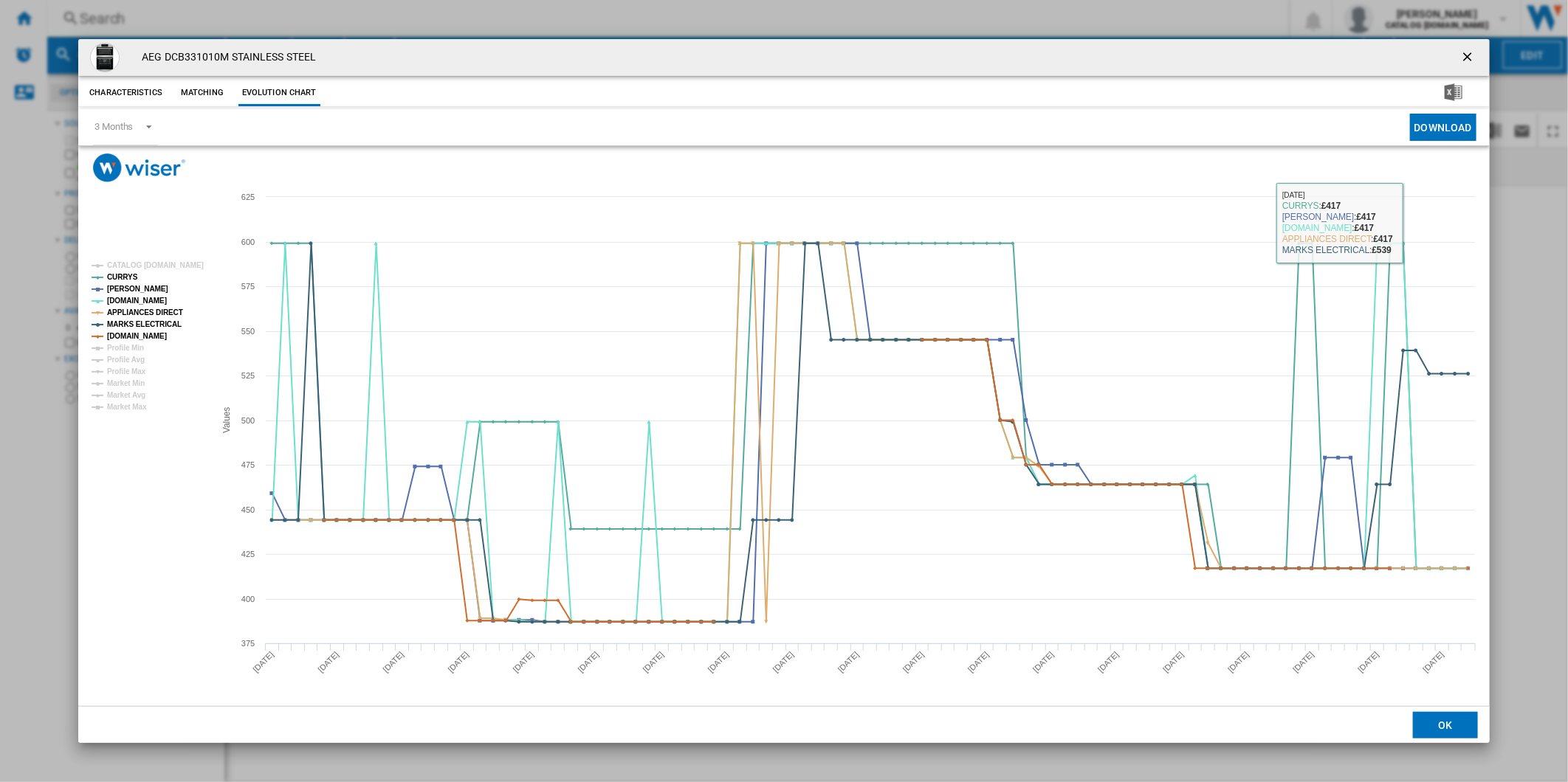
click at [1461, 53] on ng-md-icon "getI18NText('BUTTONS.CLOSE_DIALOG')" at bounding box center [1469, 58] width 18 height 18
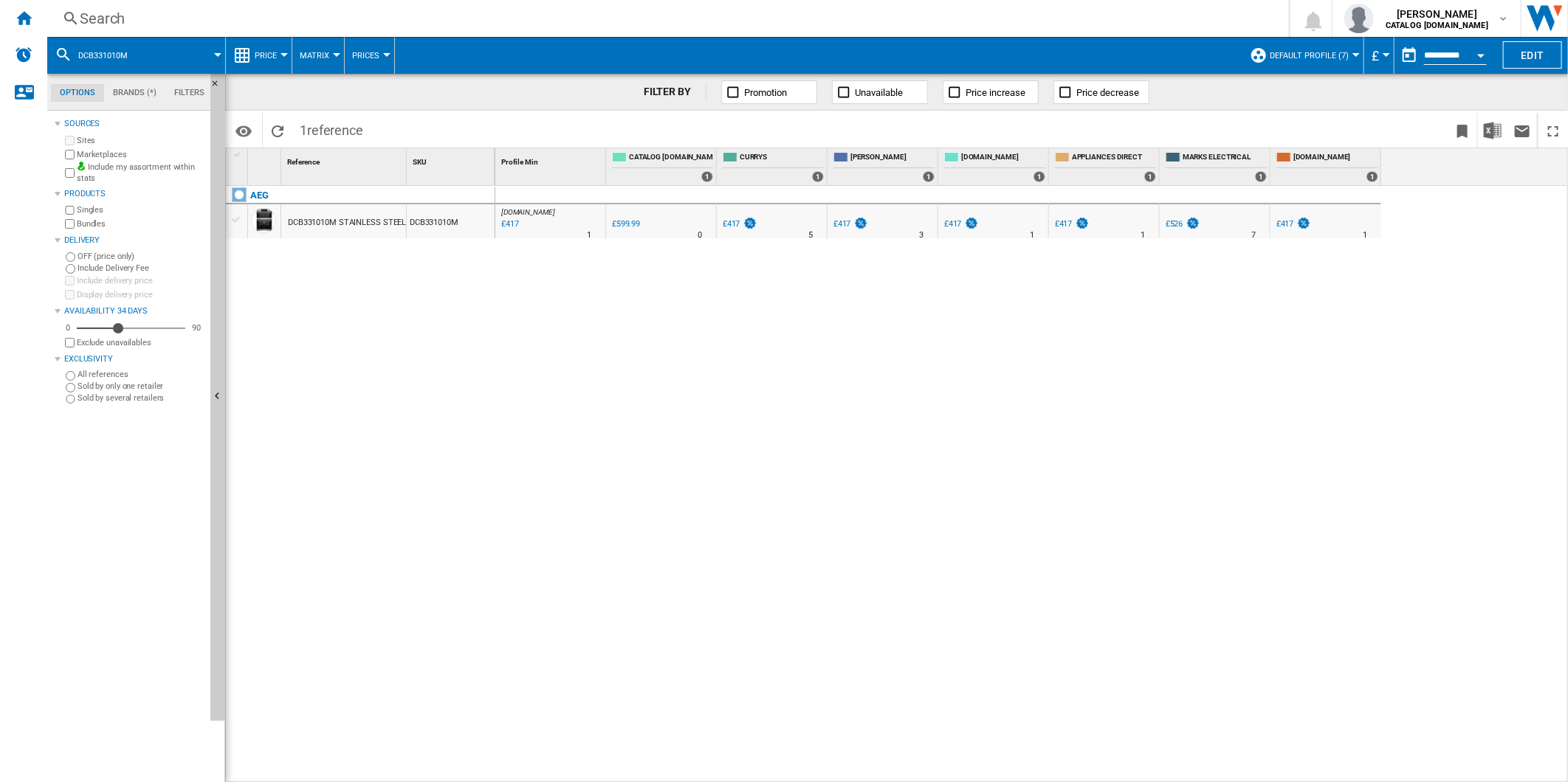
click at [1285, 224] on div "£417" at bounding box center [1284, 224] width 18 height 9
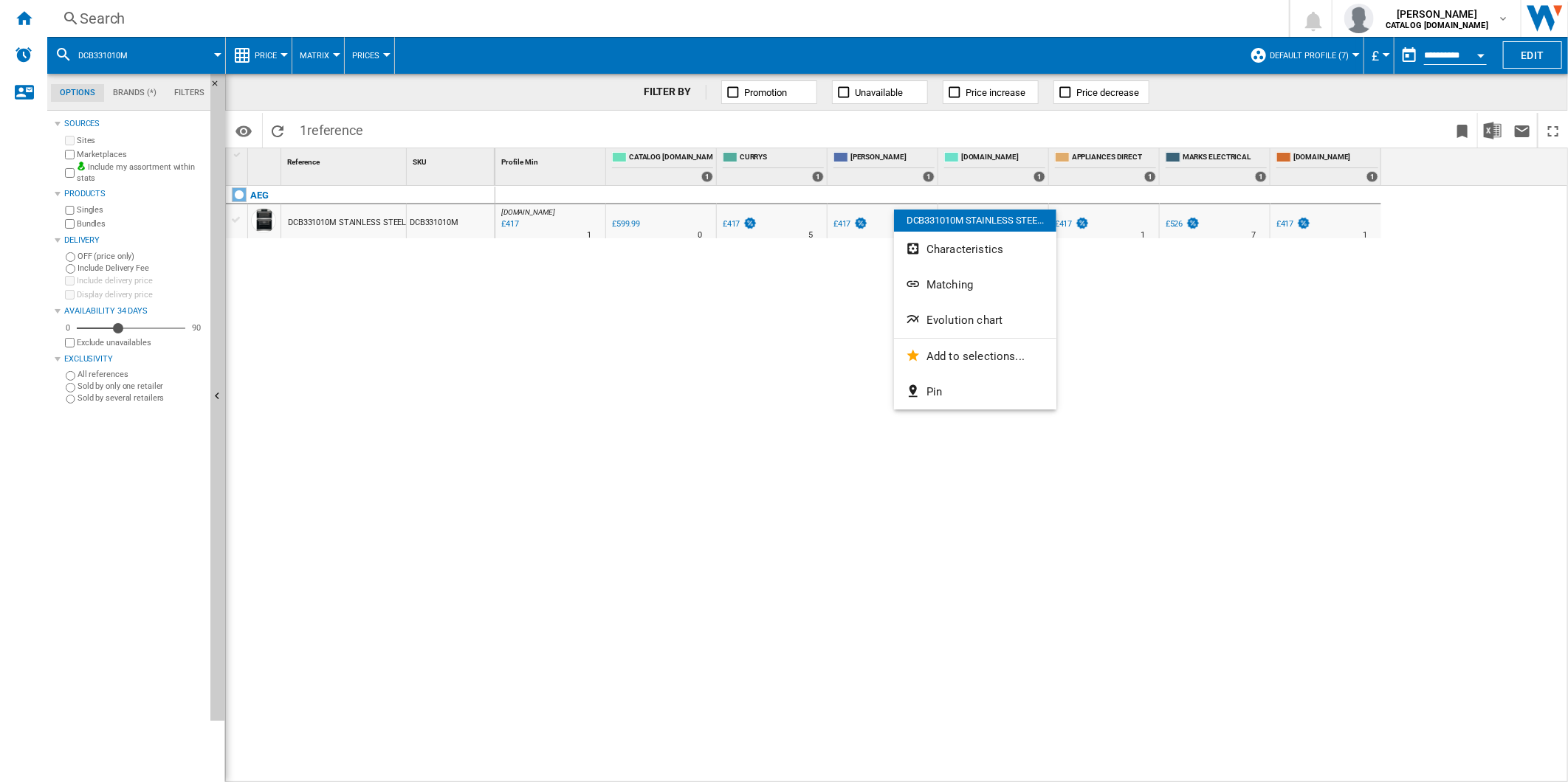
click at [648, 322] on div at bounding box center [784, 391] width 1568 height 782
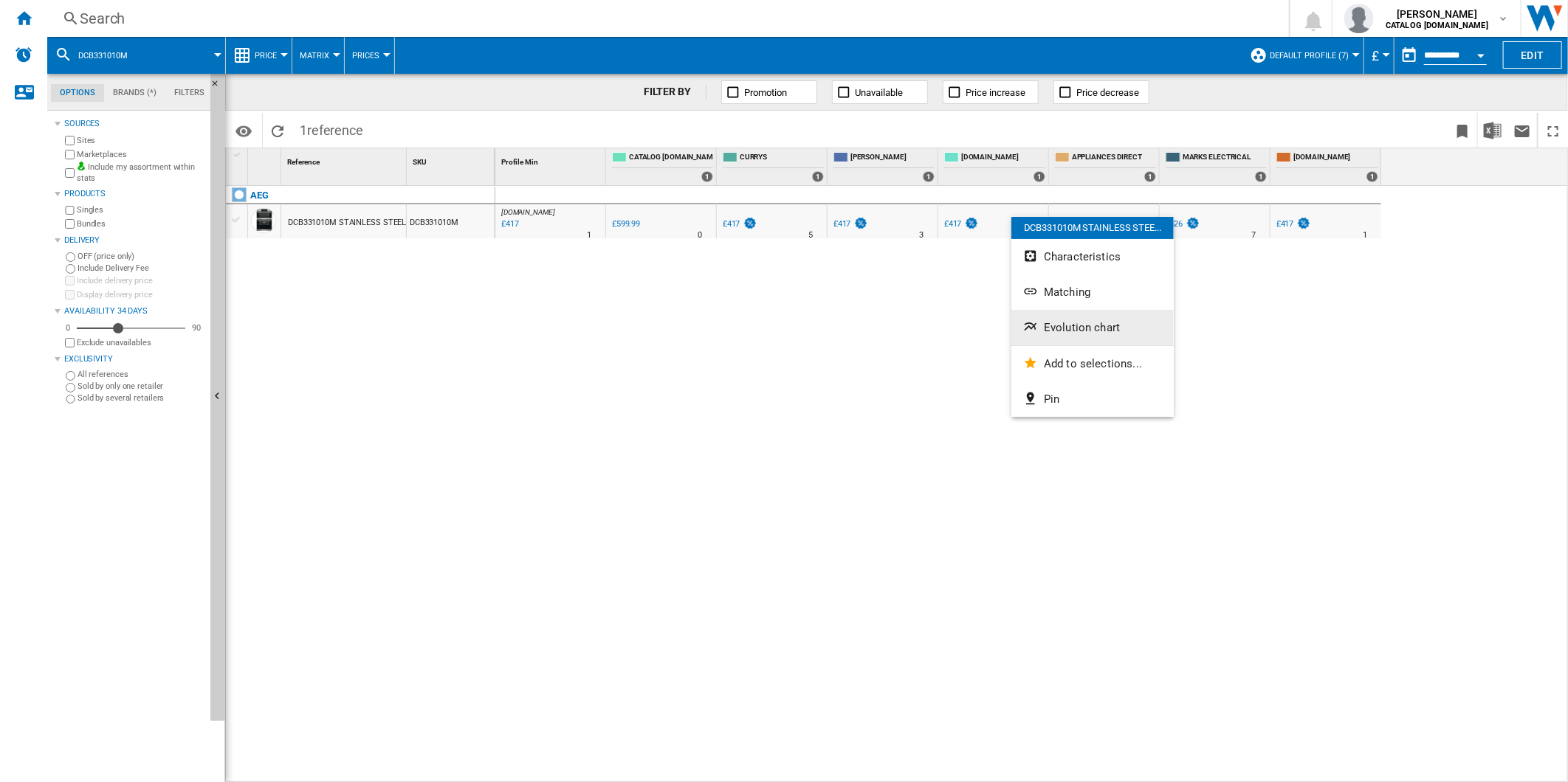
click at [1085, 320] on button "Evolution chart" at bounding box center [1092, 327] width 162 height 35
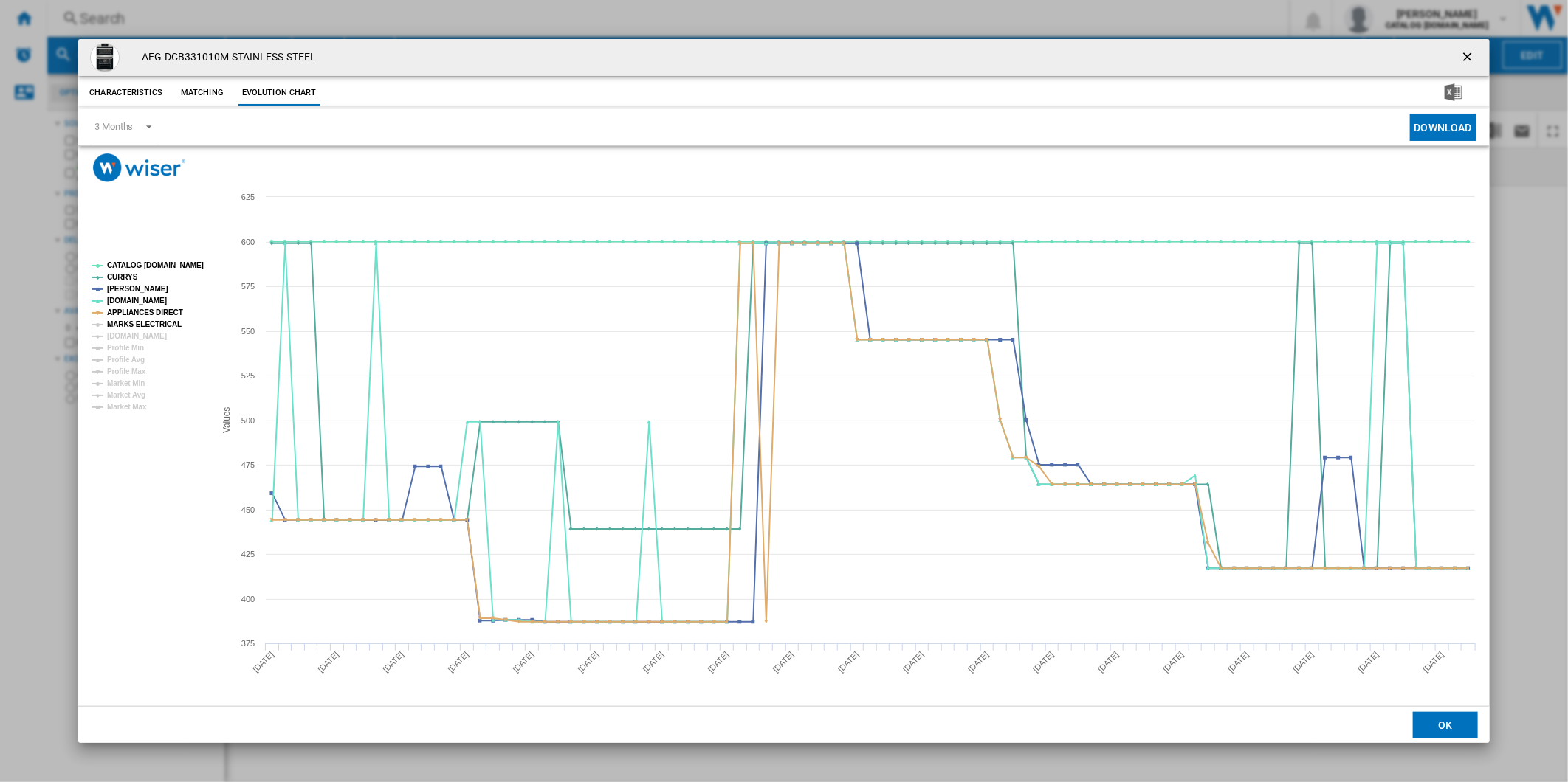
click at [153, 322] on tspan "MARKS ELECTRICAL" at bounding box center [144, 324] width 75 height 8
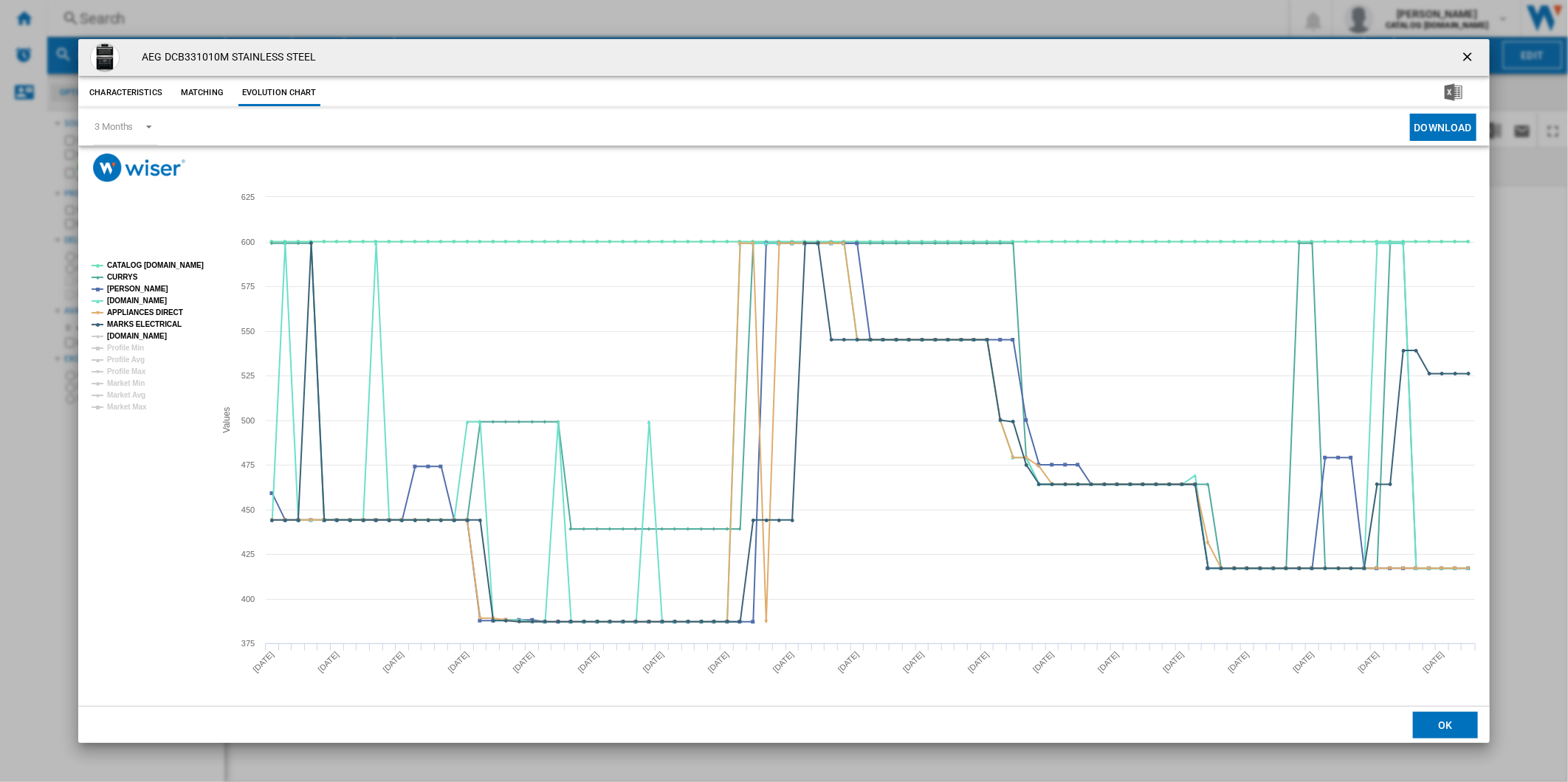
click at [146, 333] on tspan "[DOMAIN_NAME]" at bounding box center [136, 335] width 60 height 8
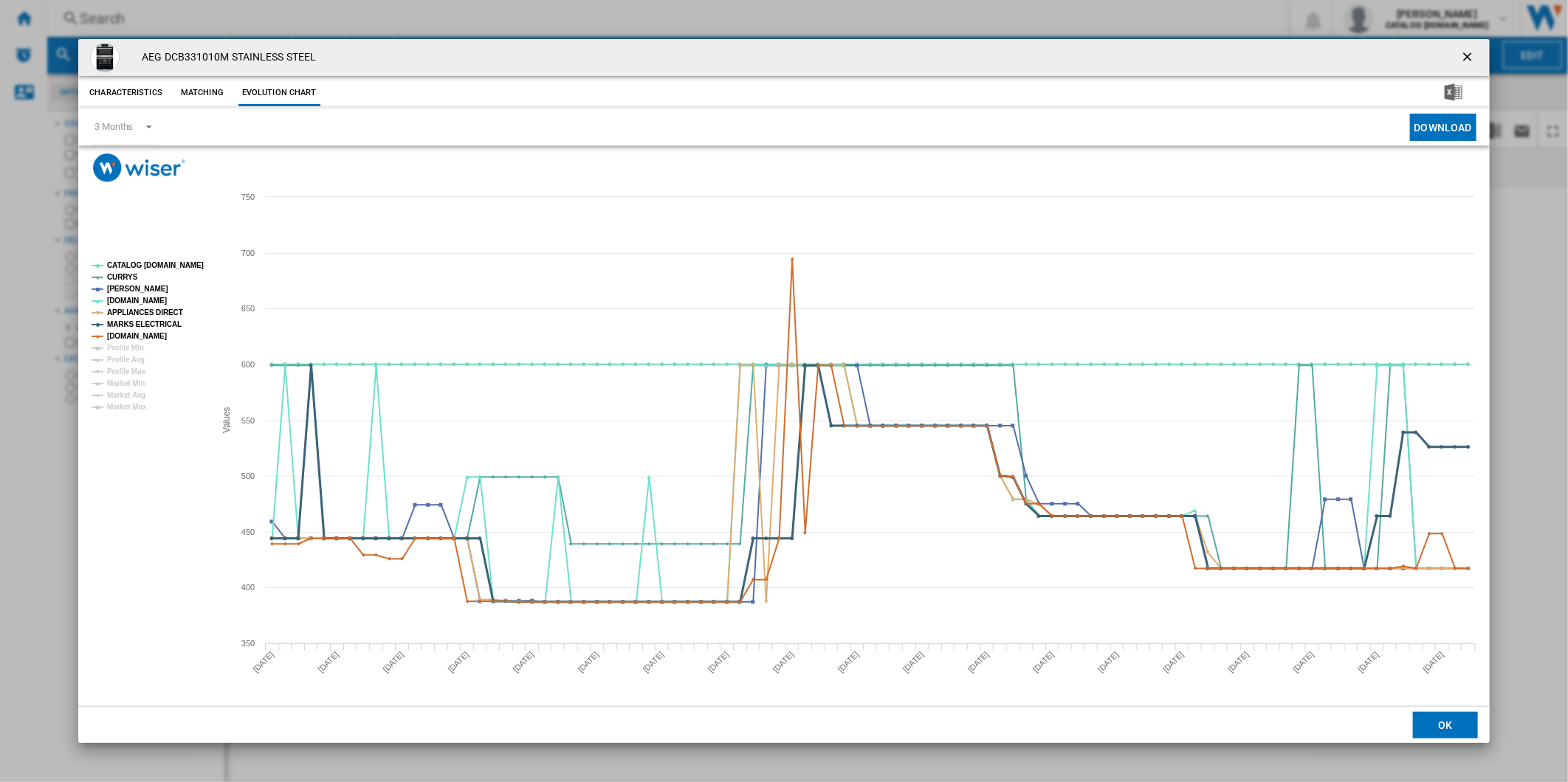
click at [145, 321] on tspan "MARKS ELECTRICAL" at bounding box center [144, 324] width 75 height 8
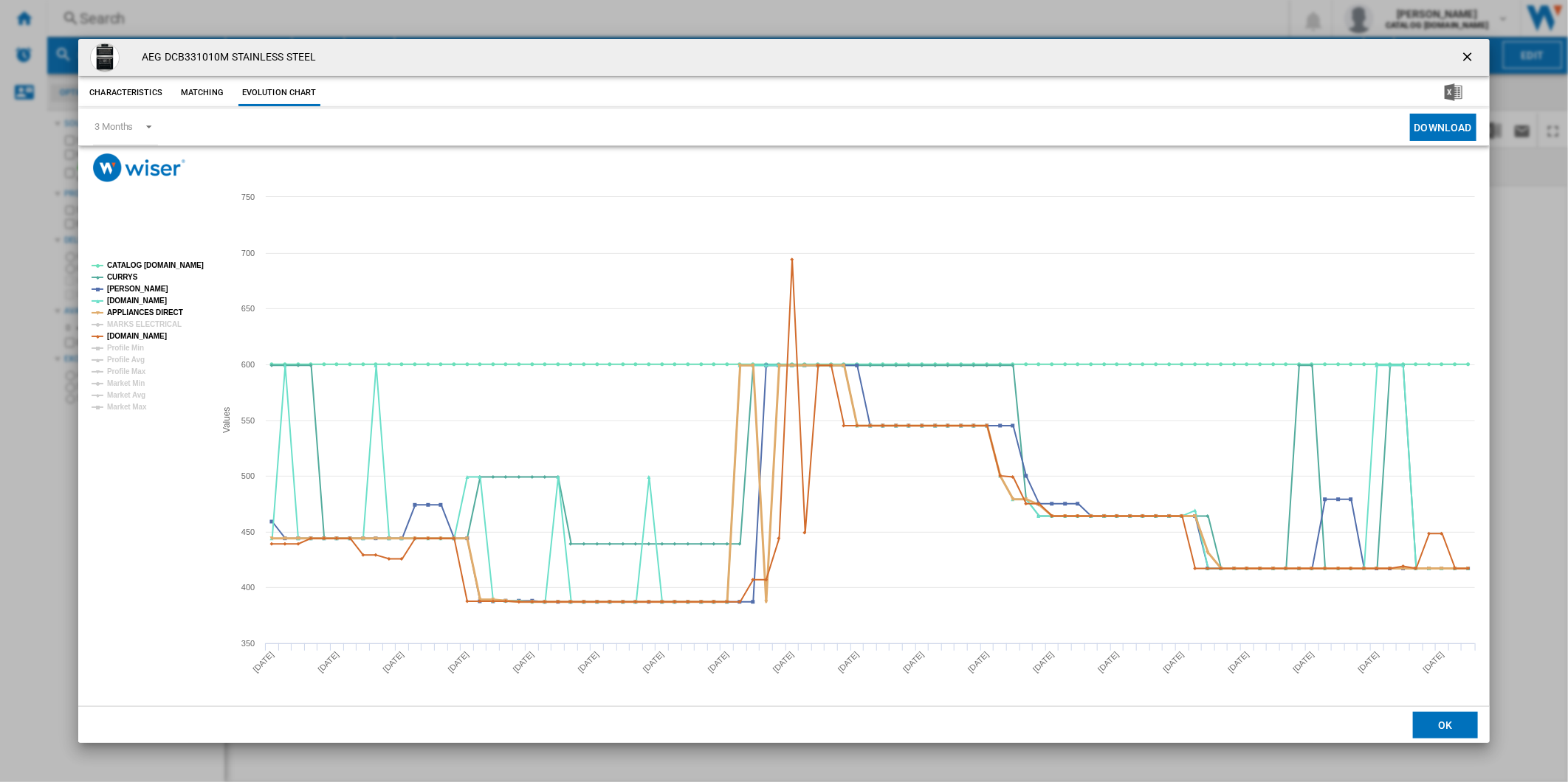
click at [143, 309] on tspan "APPLIANCES DIRECT" at bounding box center [145, 312] width 76 height 8
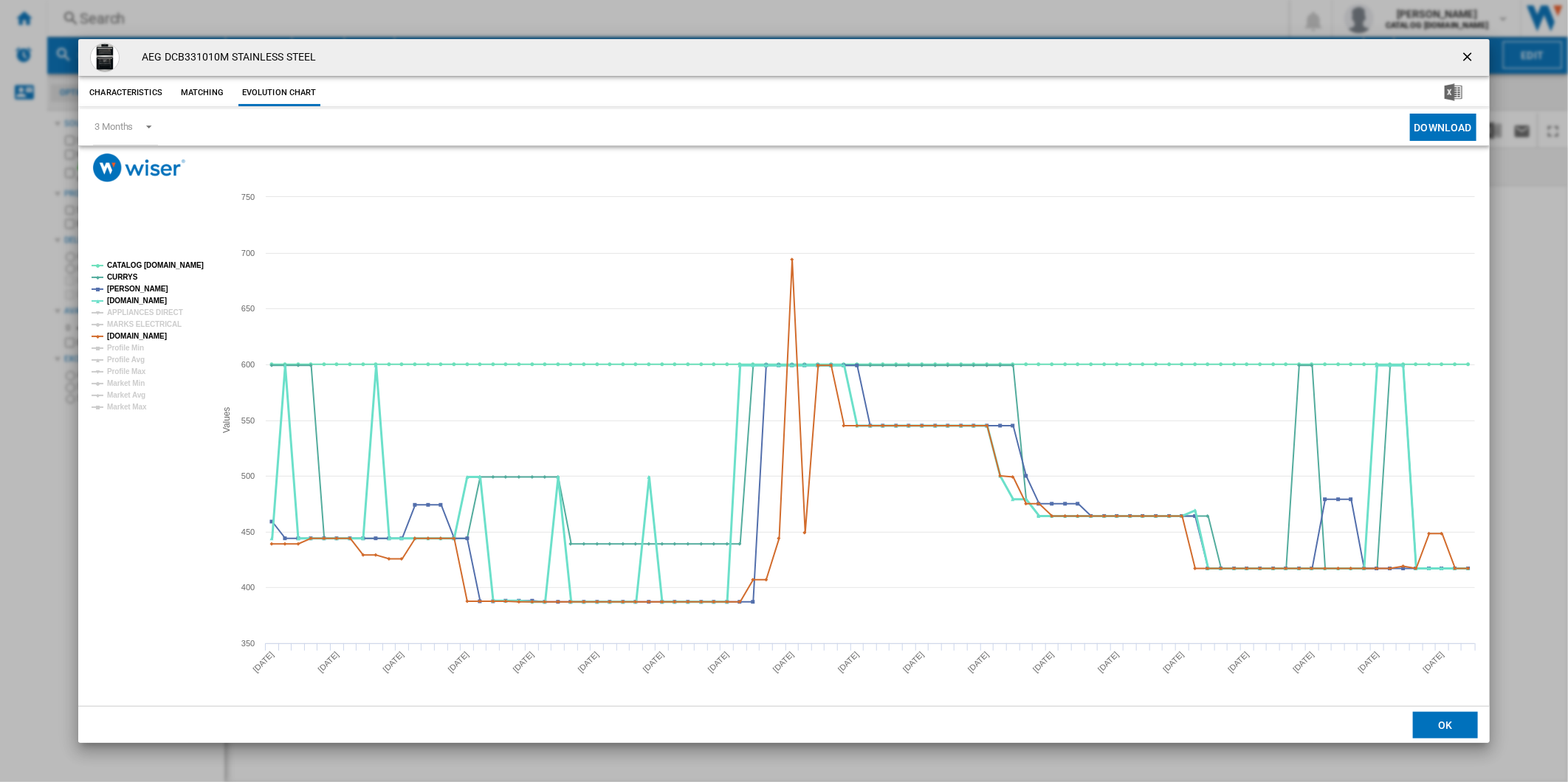
click at [130, 300] on tspan "[DOMAIN_NAME]" at bounding box center [136, 300] width 60 height 8
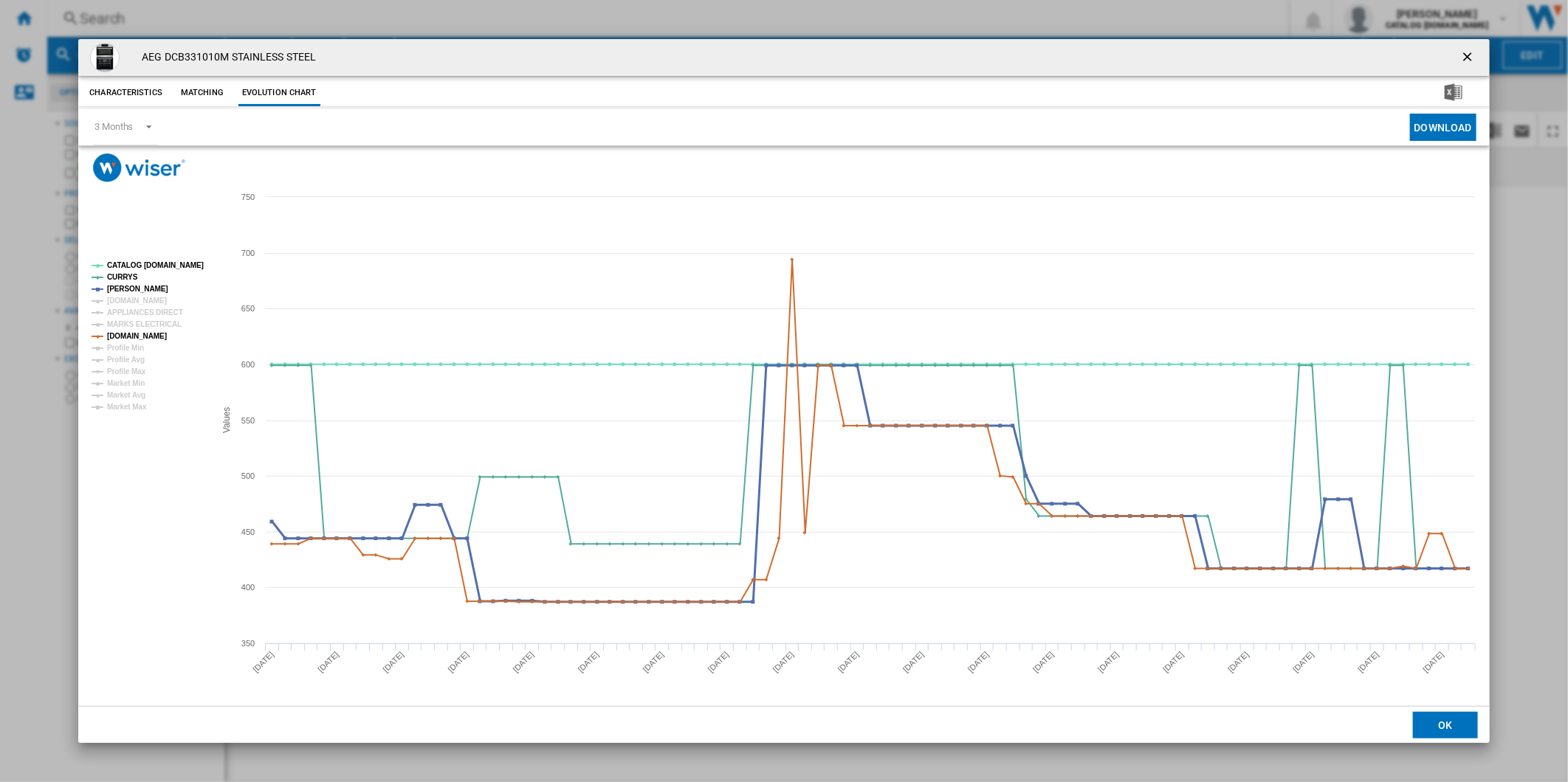
click at [135, 286] on tspan "[PERSON_NAME]" at bounding box center [137, 288] width 61 height 8
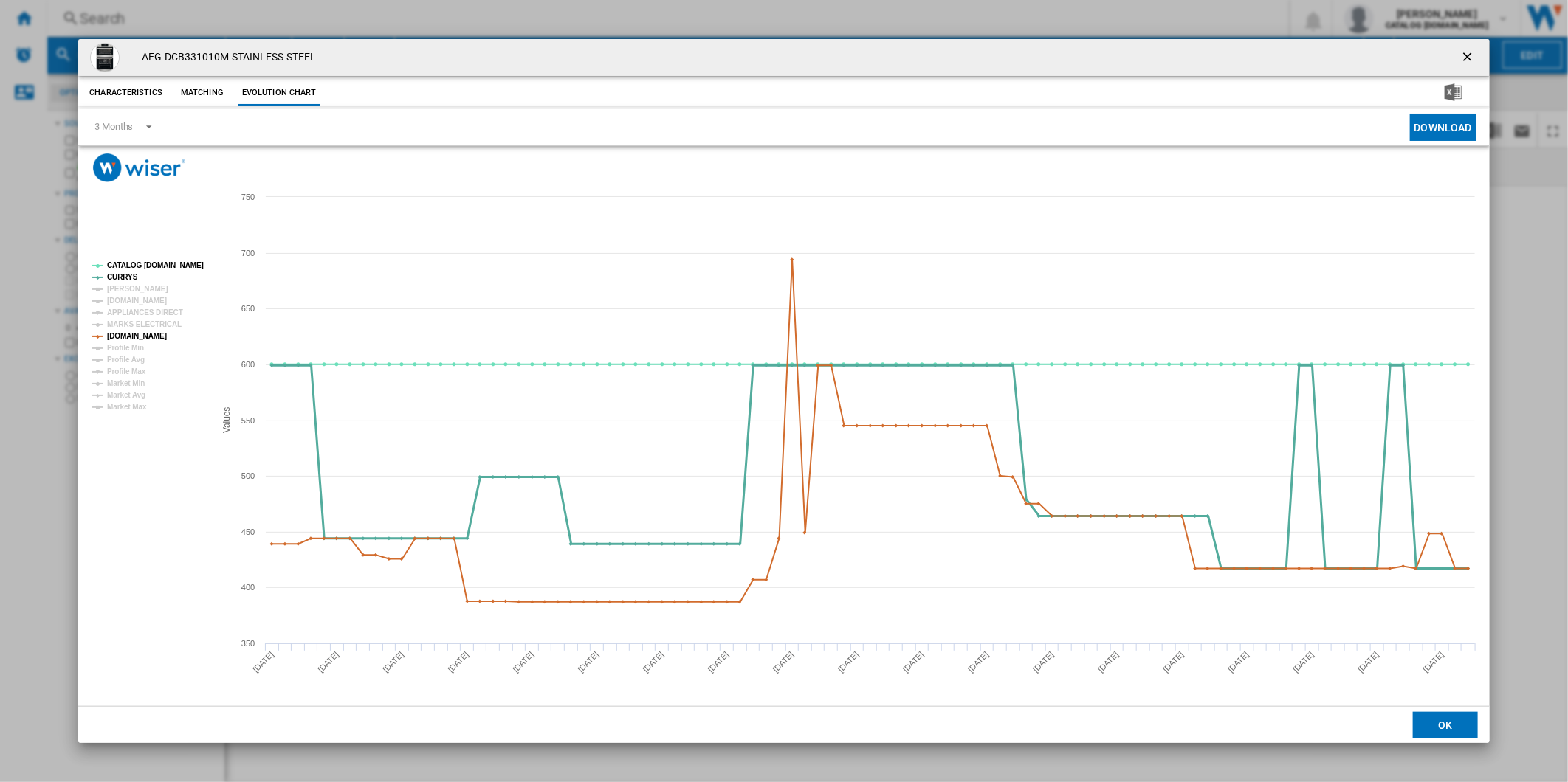
click at [128, 279] on tspan "CURRYS" at bounding box center [123, 276] width 31 height 8
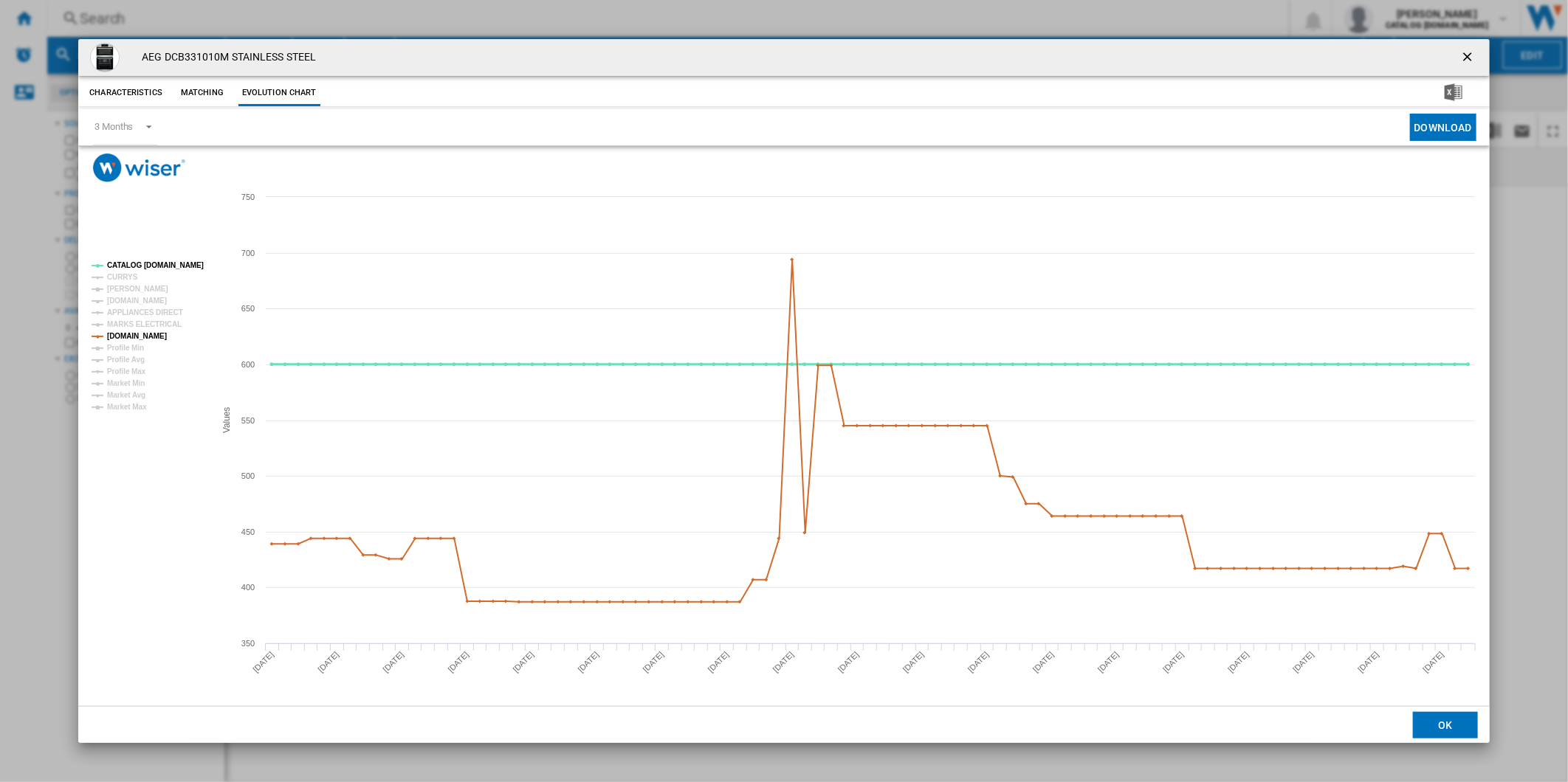
click at [142, 265] on tspan "CATALOG [DOMAIN_NAME]" at bounding box center [155, 265] width 97 height 8
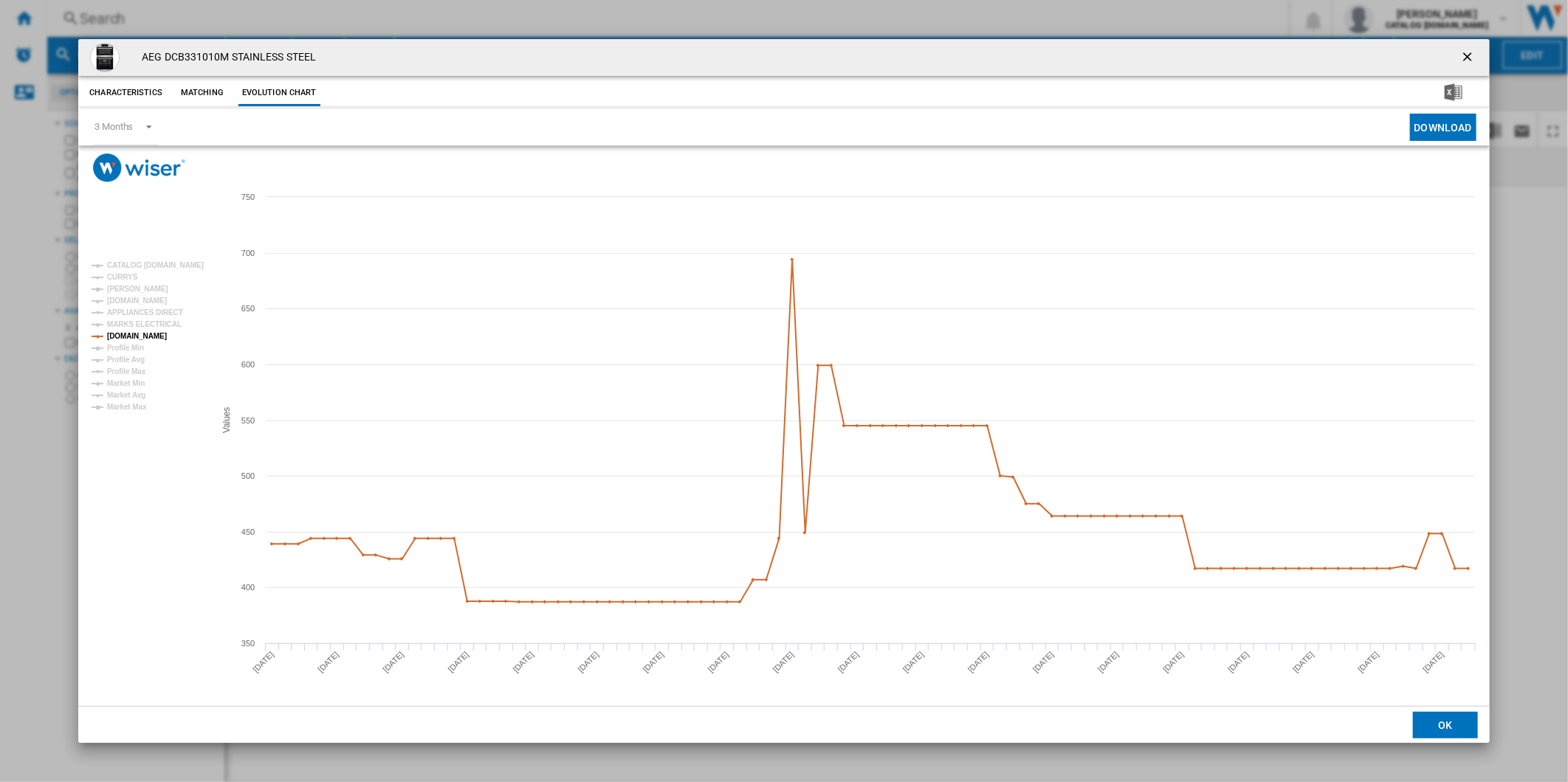
click at [1471, 50] on ng-md-icon "getI18NText('BUTTONS.CLOSE_DIALOG')" at bounding box center [1469, 58] width 18 height 18
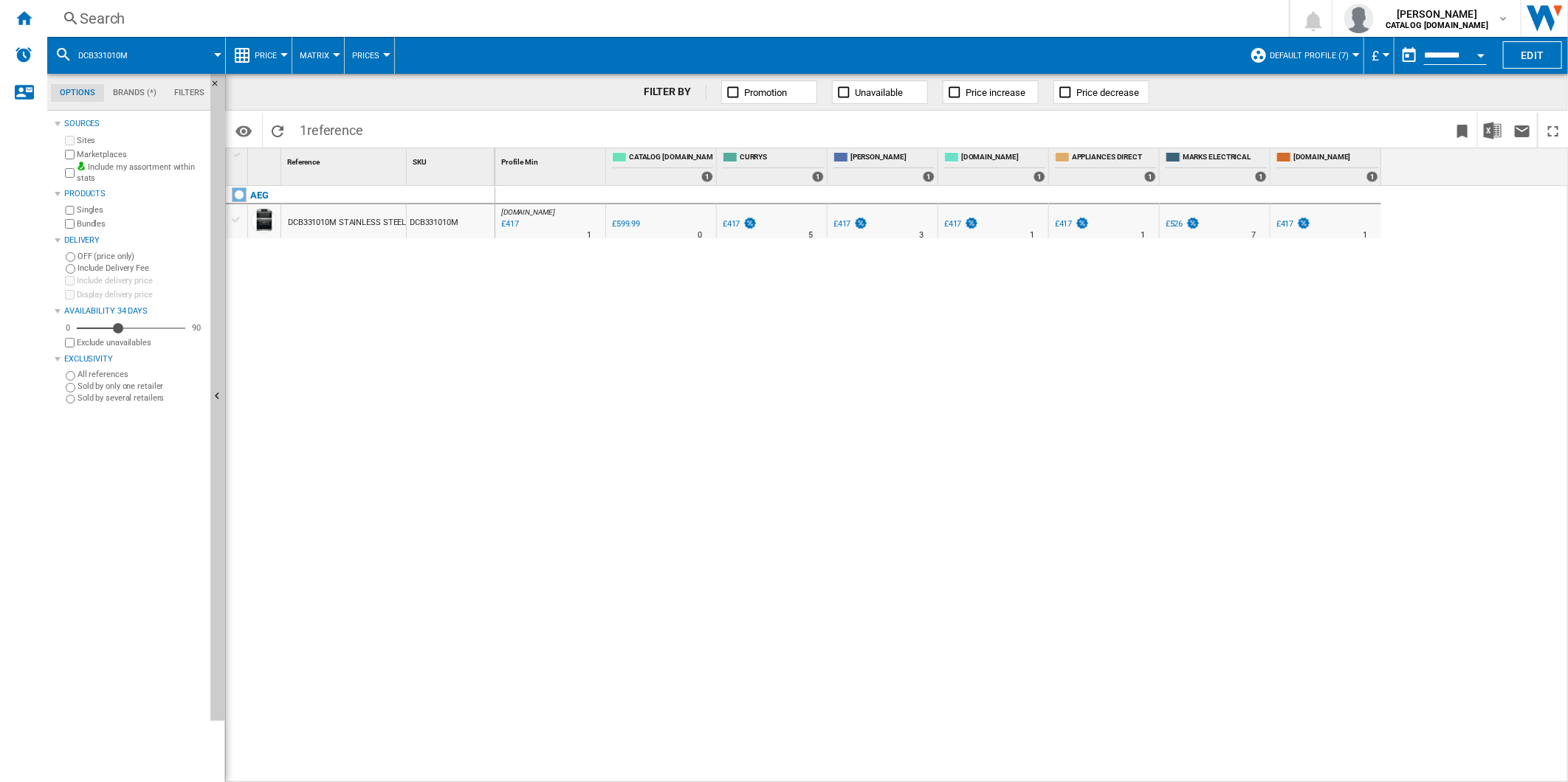
drag, startPoint x: 912, startPoint y: 213, endPoint x: 926, endPoint y: 220, distance: 15.7
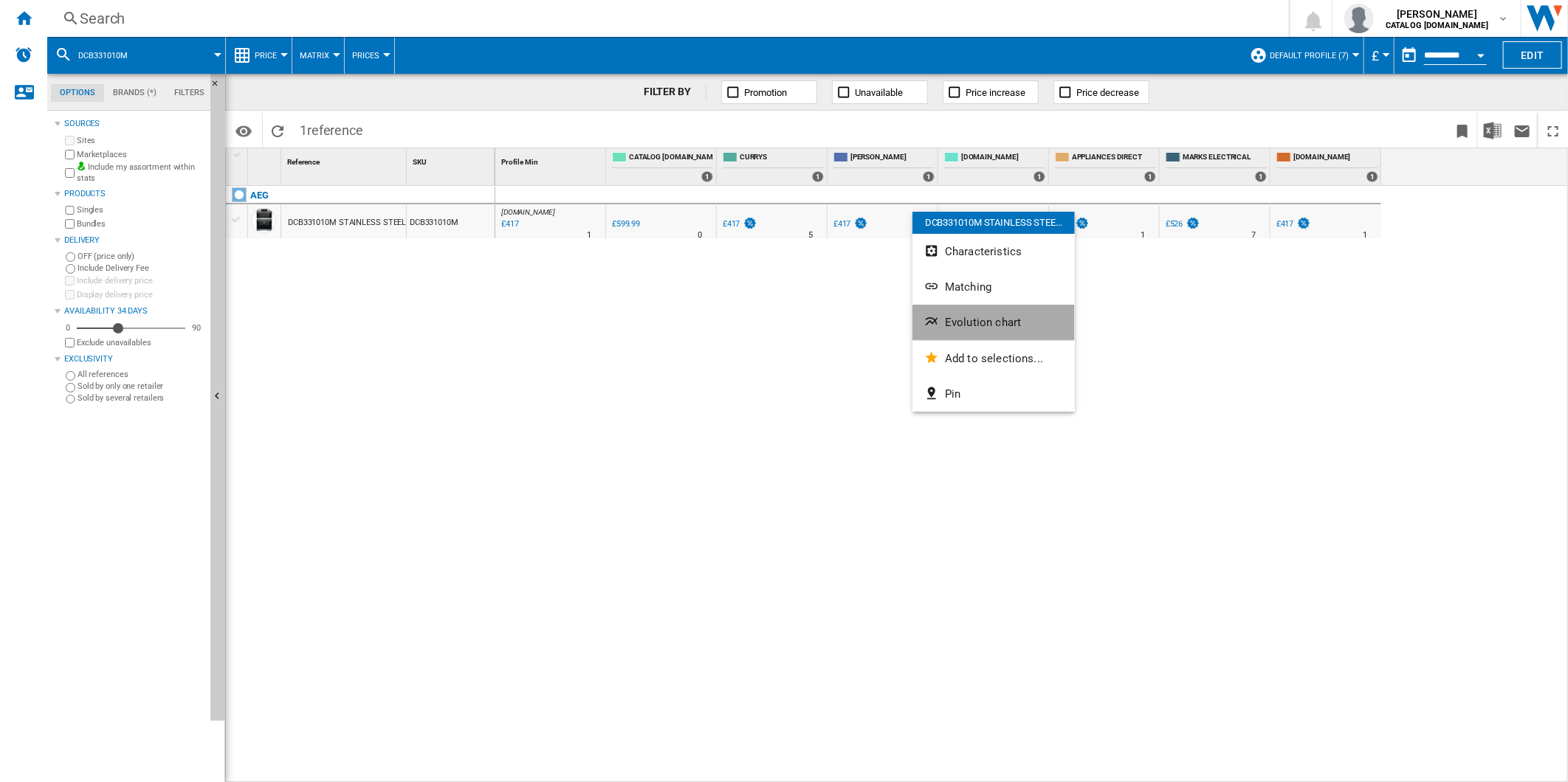
click at [997, 310] on button "Evolution chart" at bounding box center [993, 322] width 162 height 35
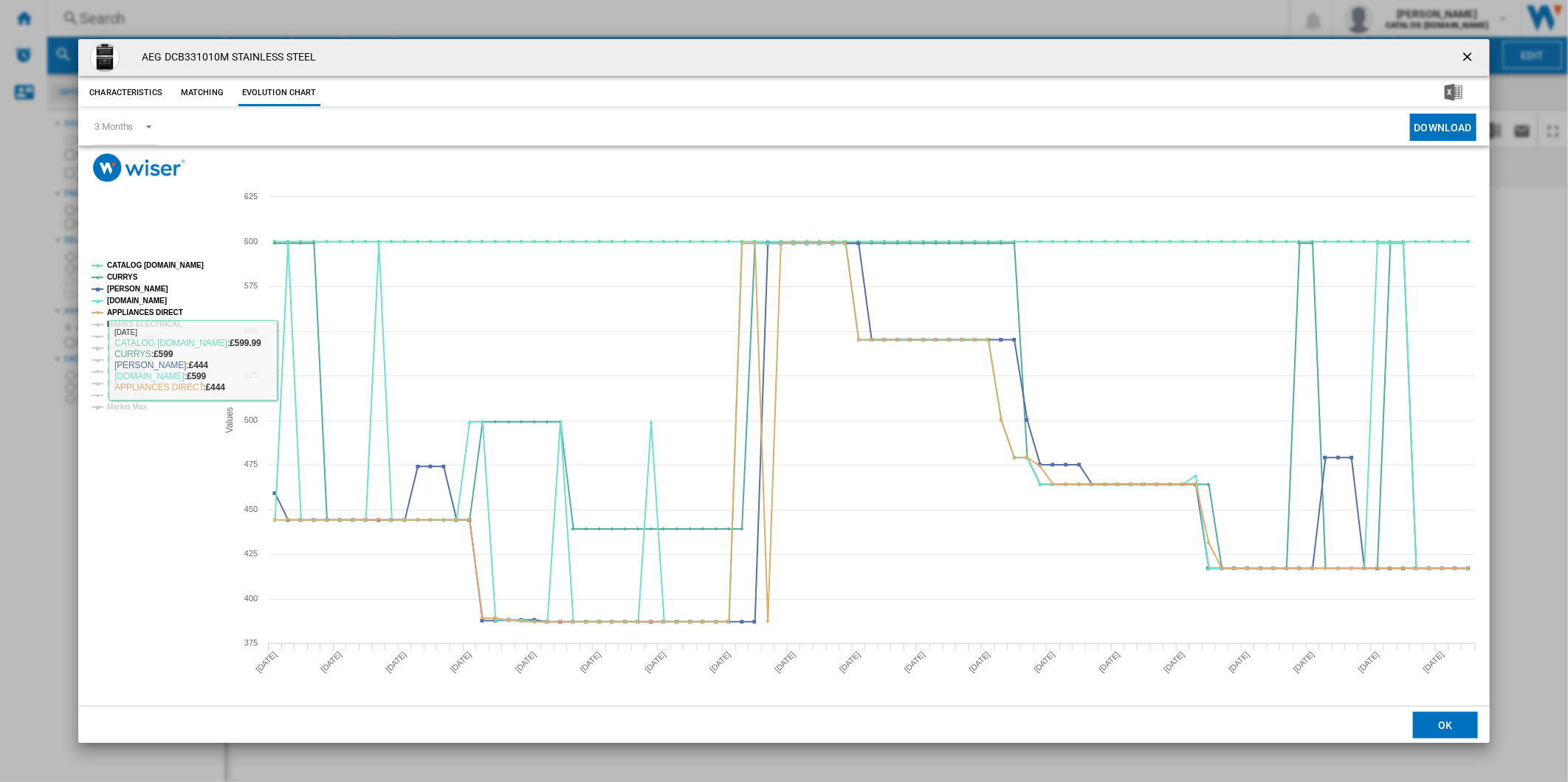
click at [147, 327] on tspan "MARKS ELECTRICAL" at bounding box center [144, 324] width 75 height 8
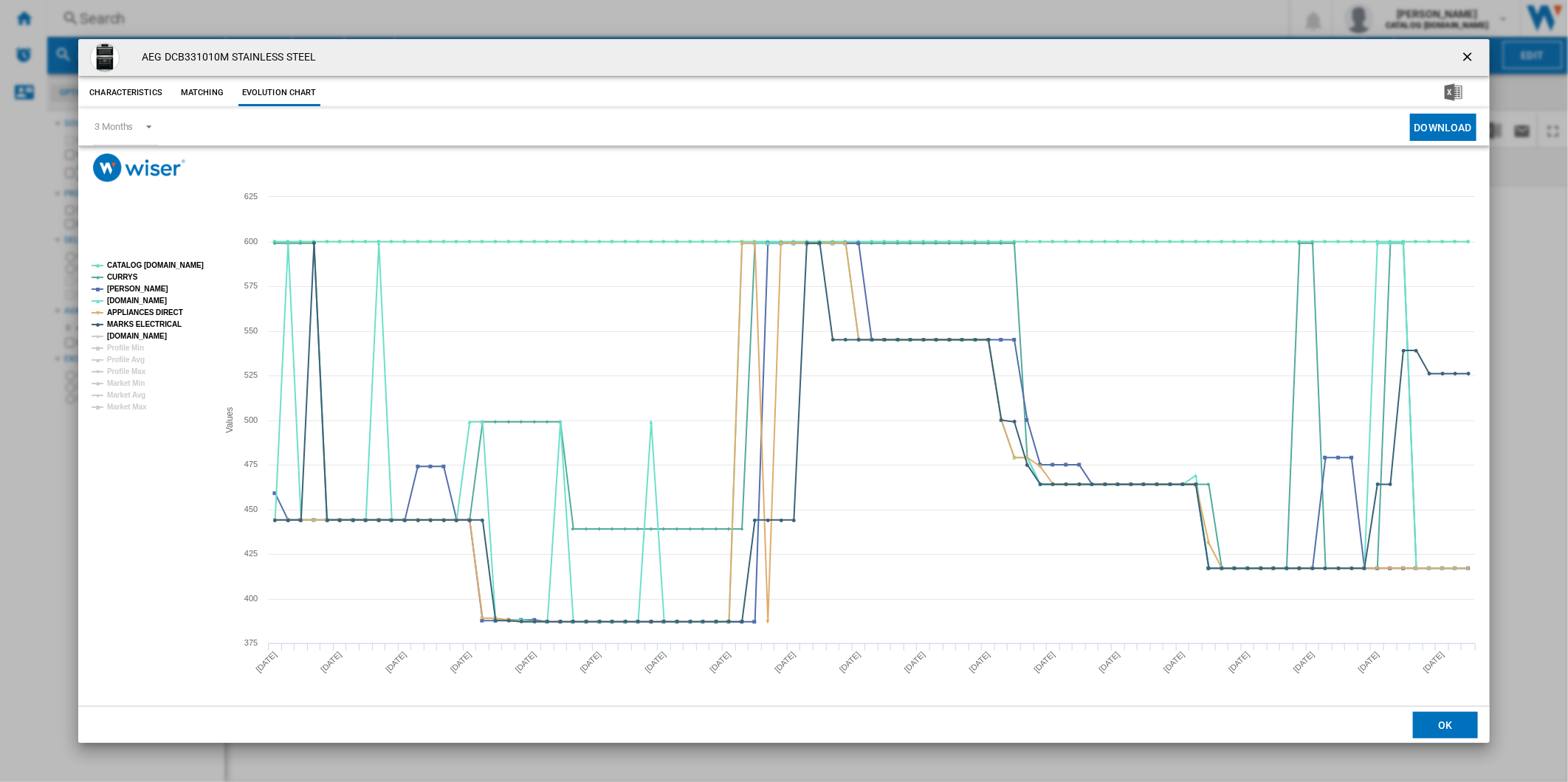
click at [141, 336] on tspan "[DOMAIN_NAME]" at bounding box center [136, 335] width 60 height 8
click at [155, 262] on tspan "CATALOG [DOMAIN_NAME]" at bounding box center [155, 265] width 97 height 8
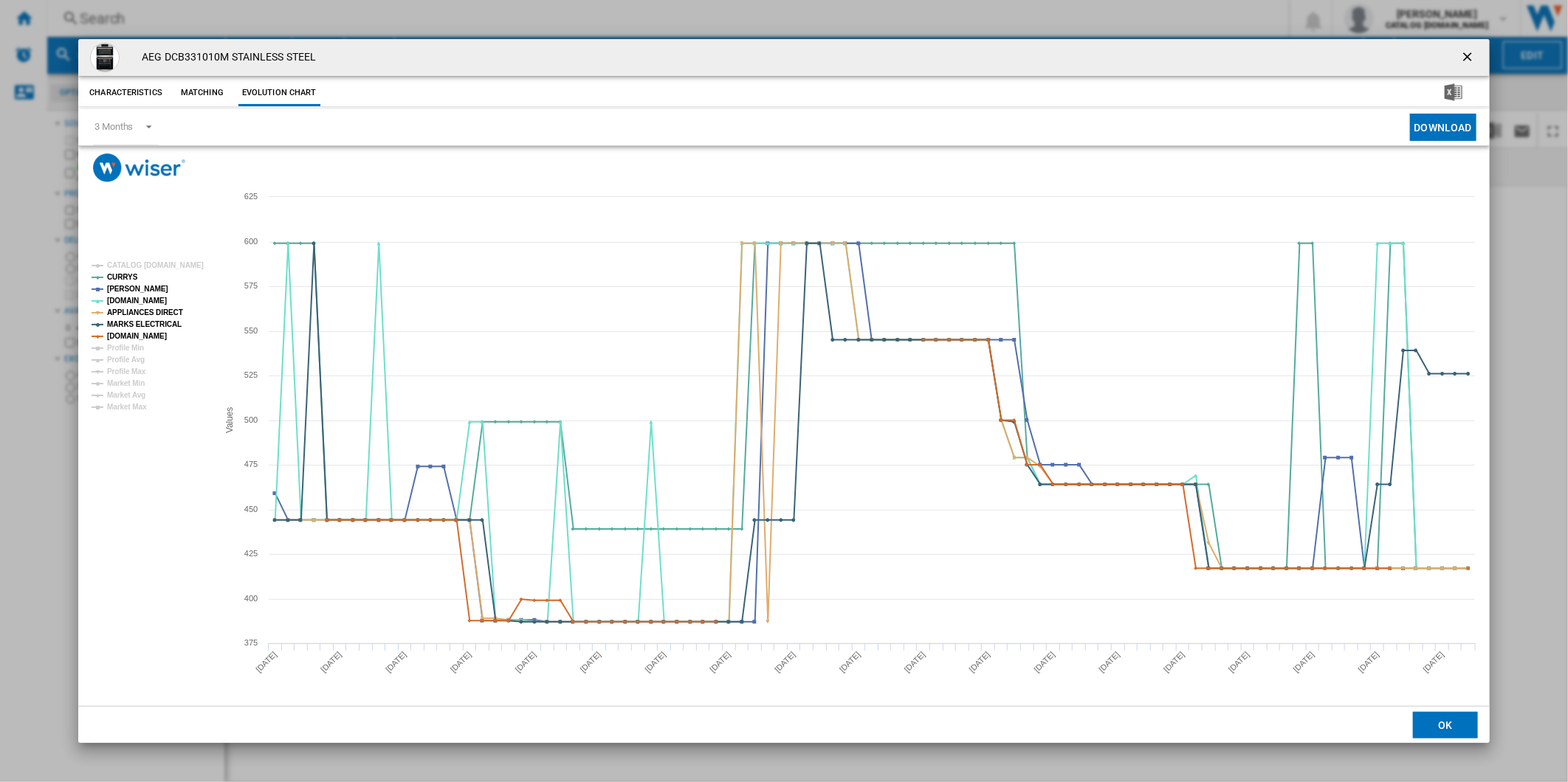
click at [1474, 53] on ng-md-icon "getI18NText('BUTTONS.CLOSE_DIALOG')" at bounding box center [1469, 58] width 18 height 18
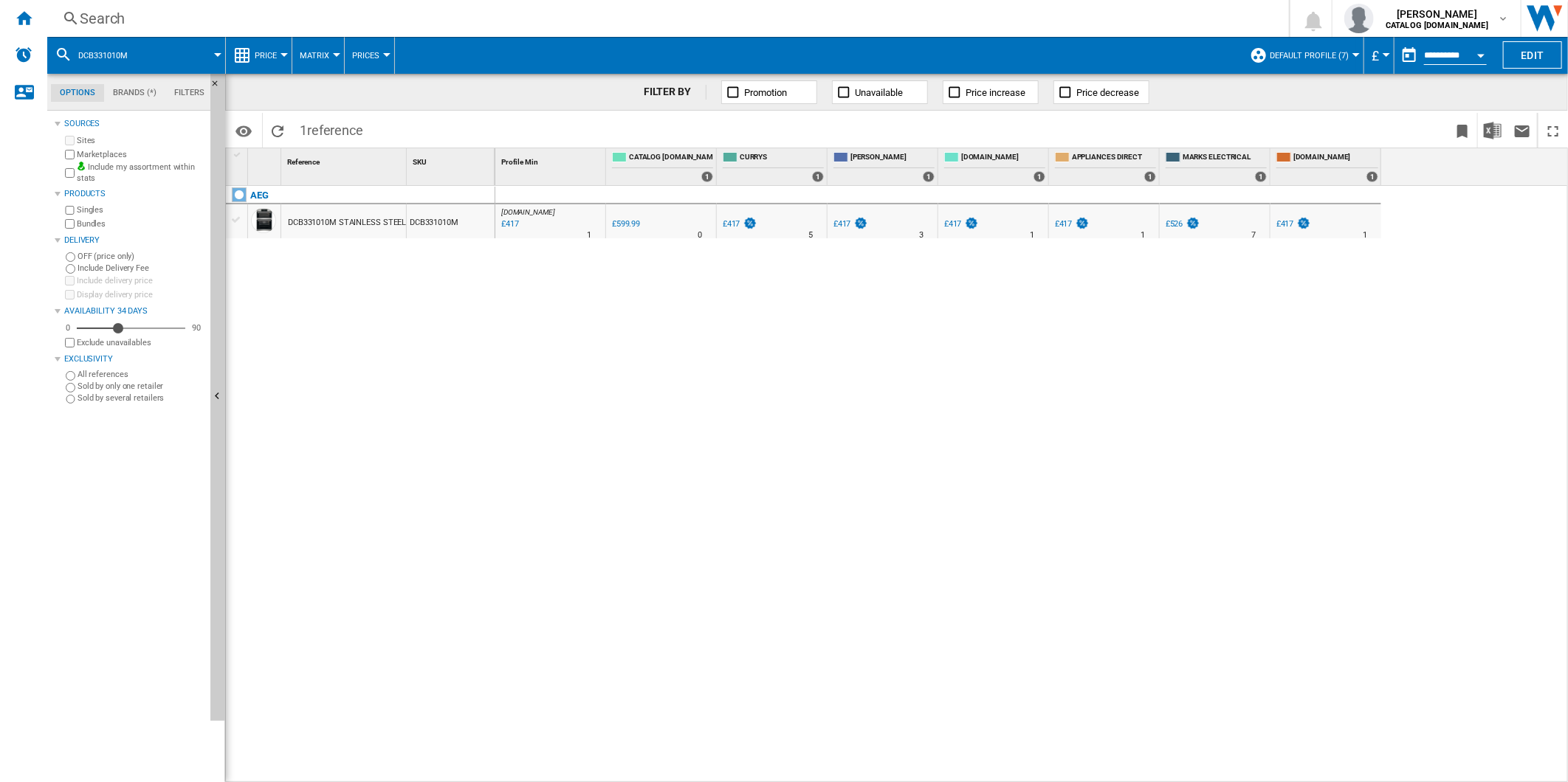
click at [865, 20] on div "Search" at bounding box center [665, 18] width 1171 height 20
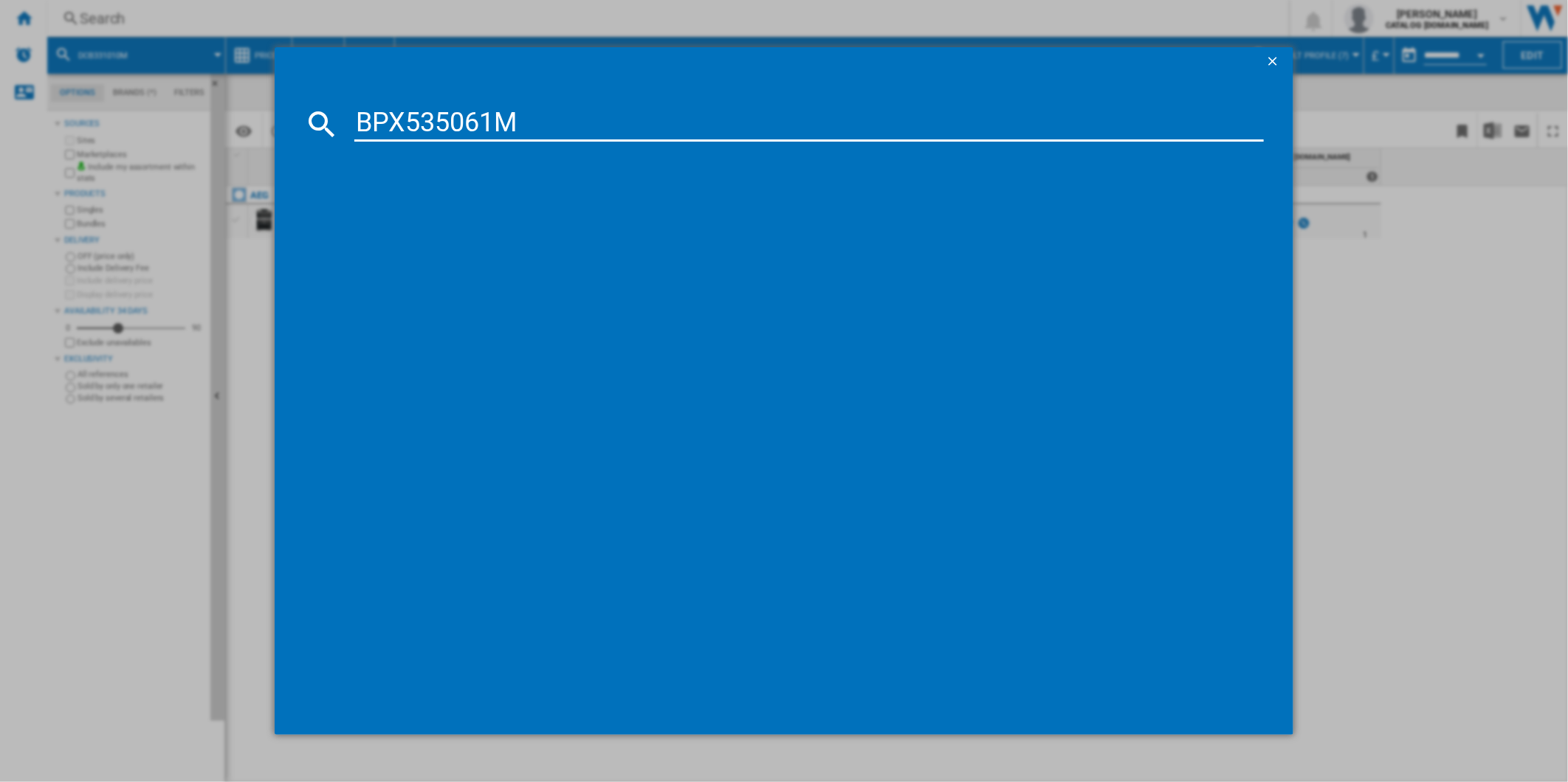
type input "BPX535061M"
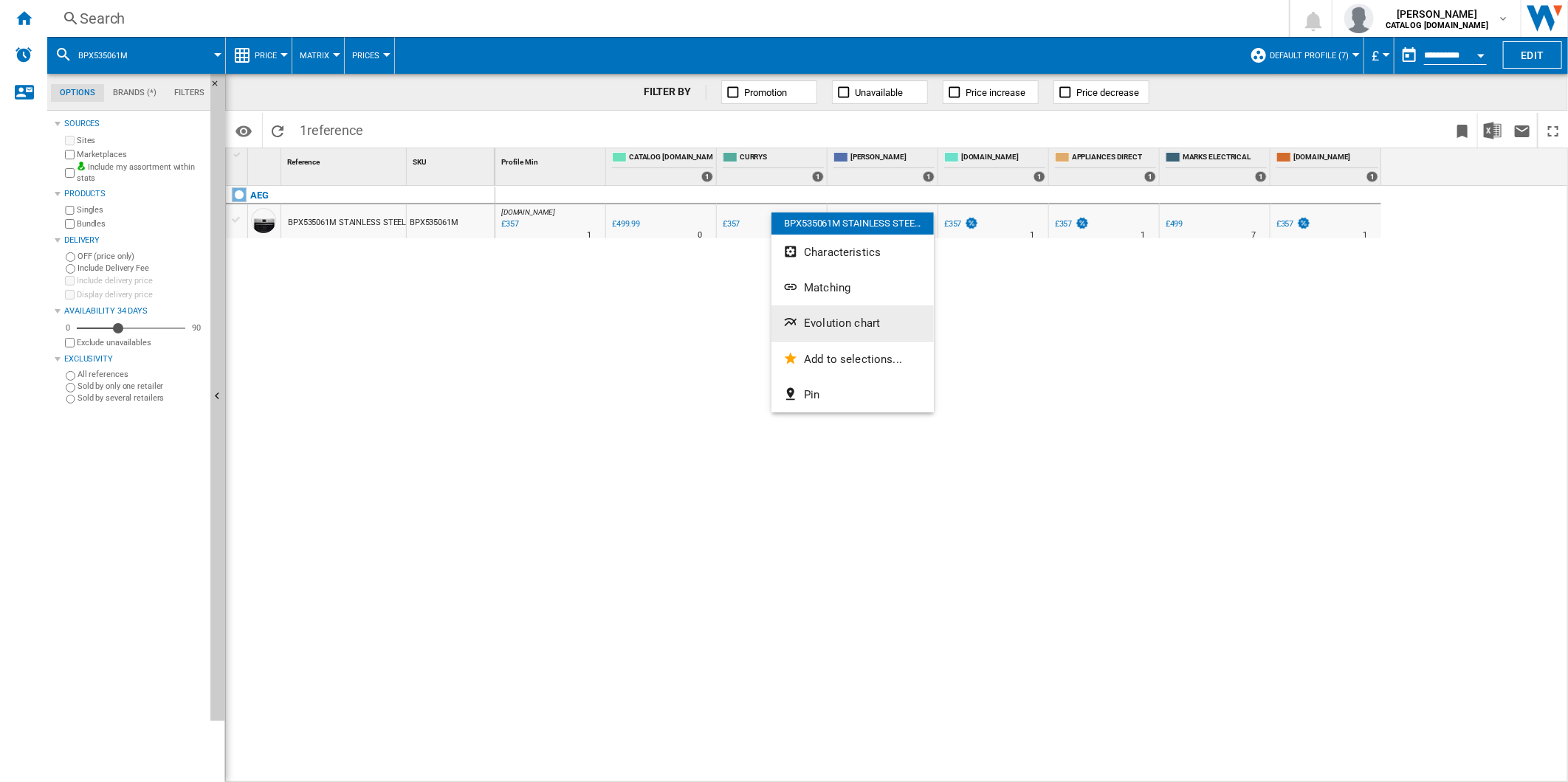
click at [843, 310] on button "Evolution chart" at bounding box center [852, 323] width 162 height 35
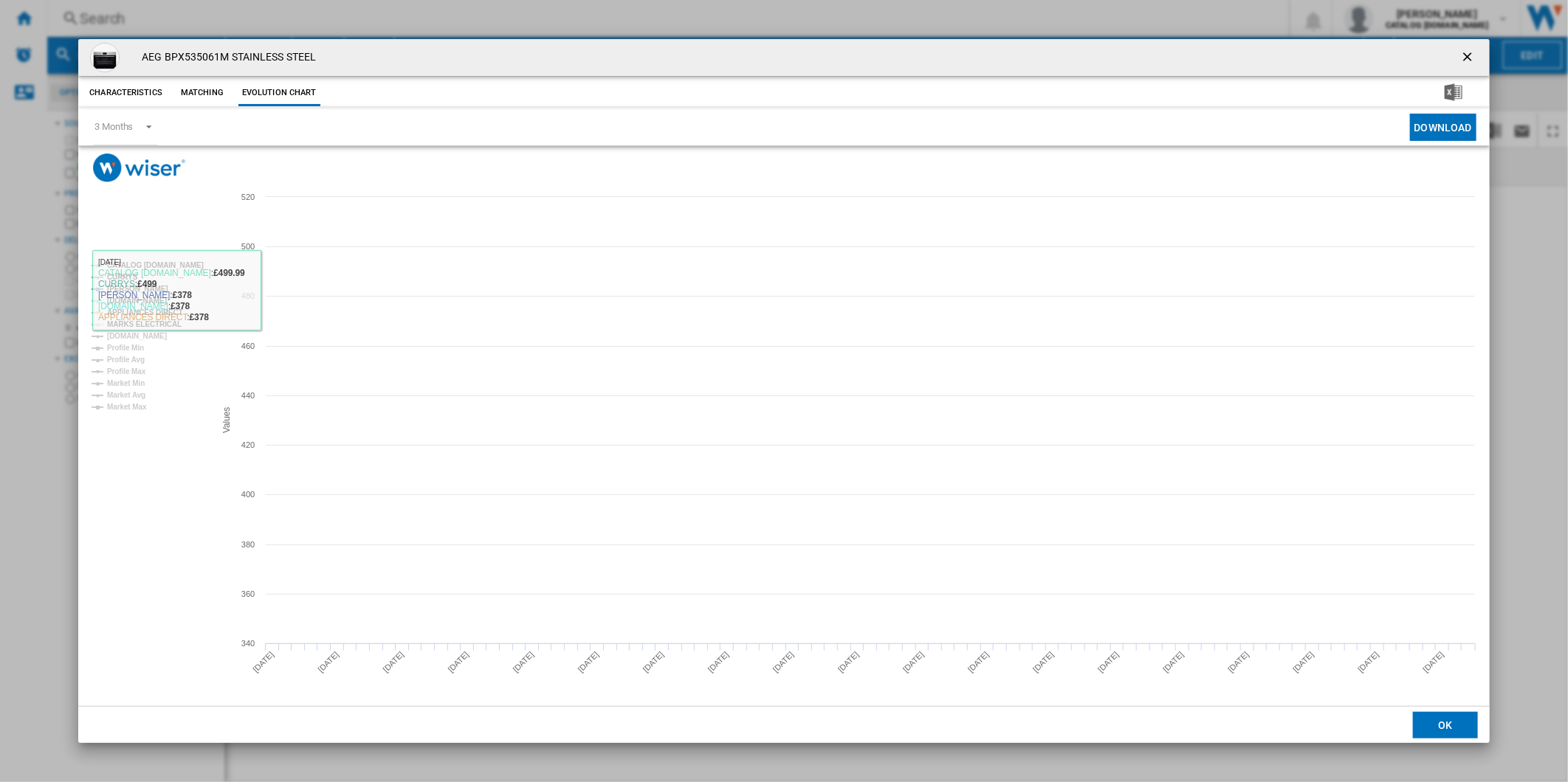
click at [128, 325] on tspan "MARKS ELECTRICAL" at bounding box center [144, 324] width 75 height 8
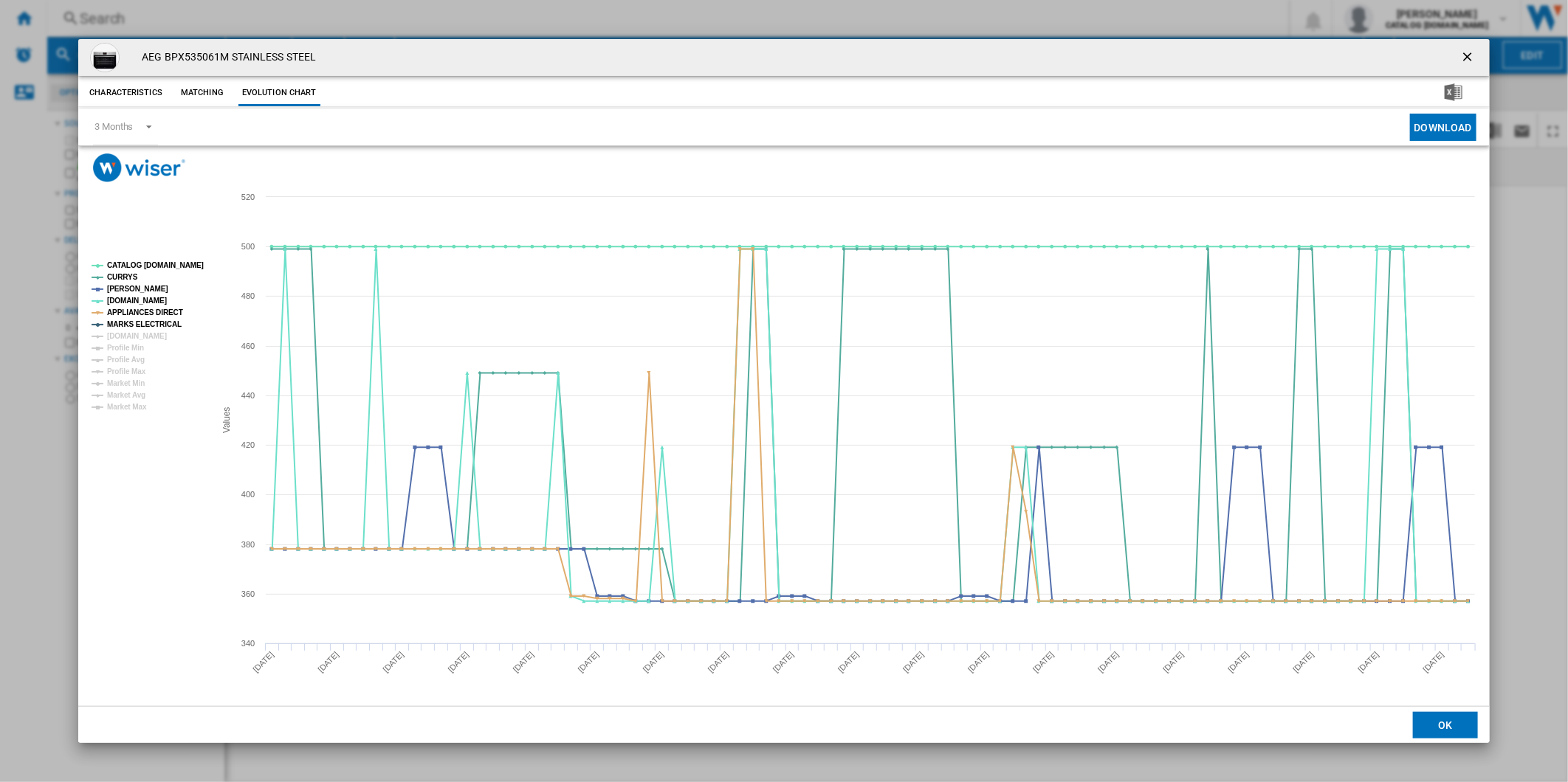
click at [130, 328] on tspan "MARKS ELECTRICAL" at bounding box center [144, 324] width 75 height 8
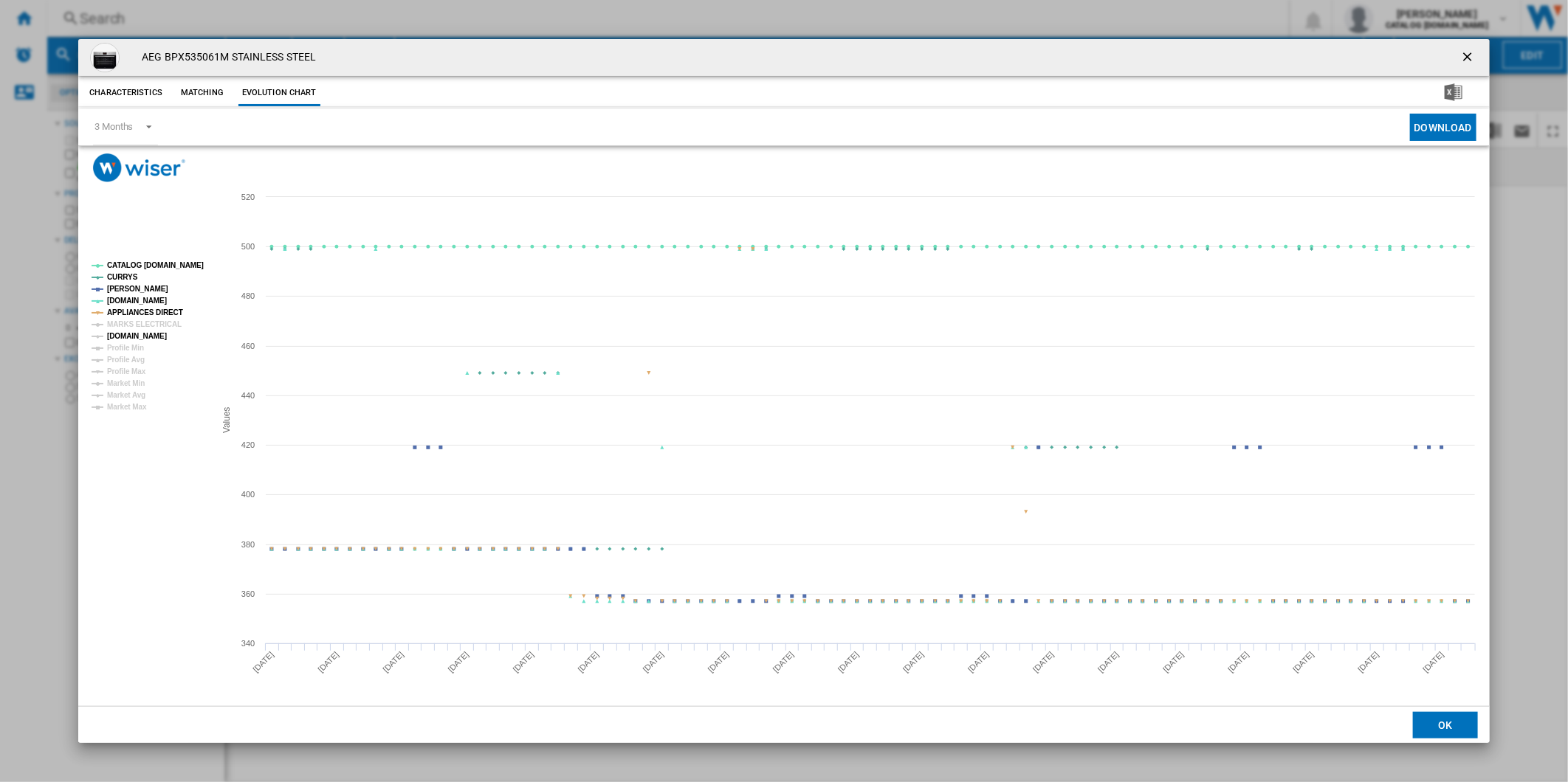
click at [136, 335] on tspan "[DOMAIN_NAME]" at bounding box center [136, 335] width 60 height 8
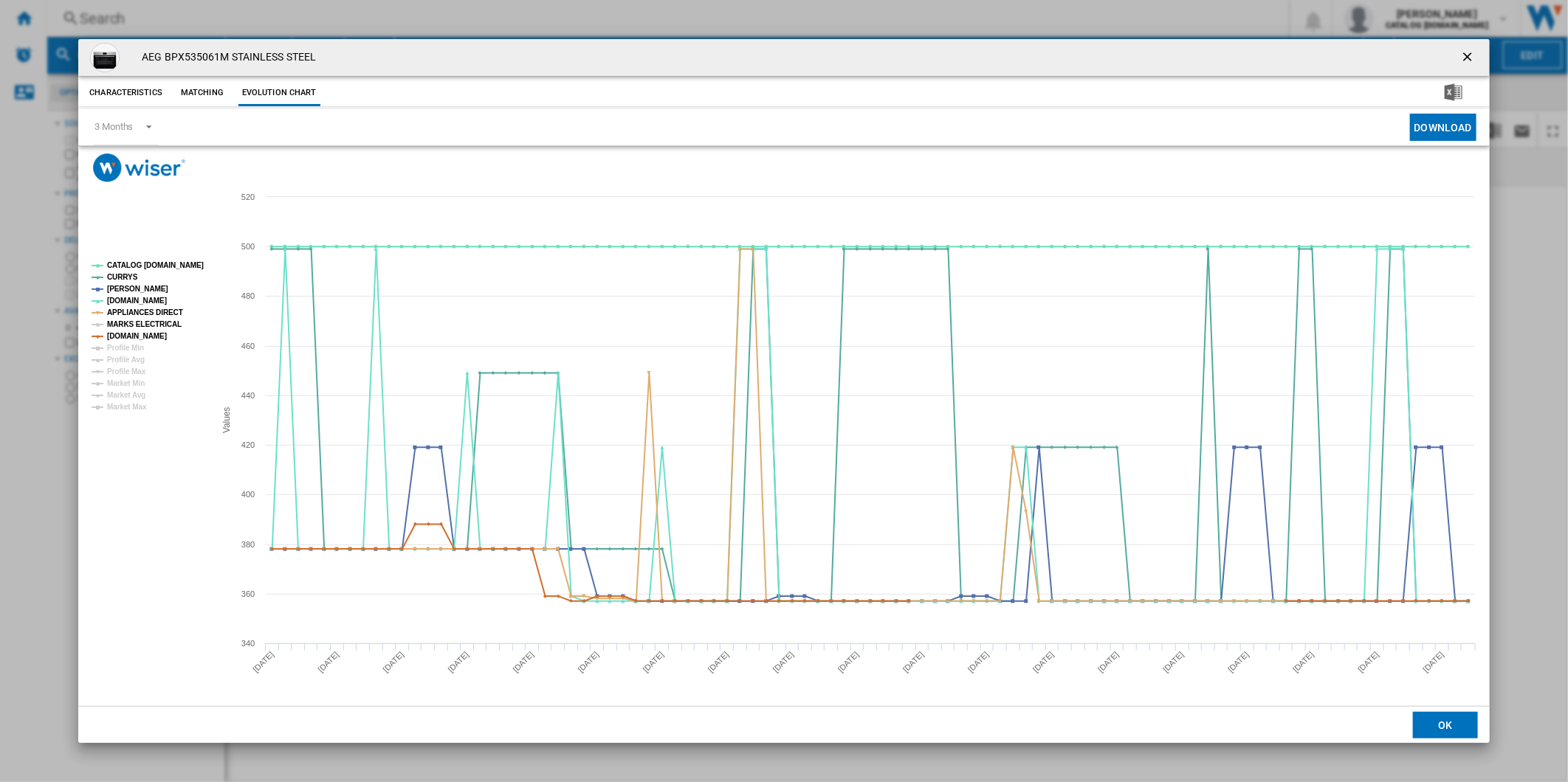
click at [135, 321] on tspan "MARKS ELECTRICAL" at bounding box center [144, 324] width 75 height 8
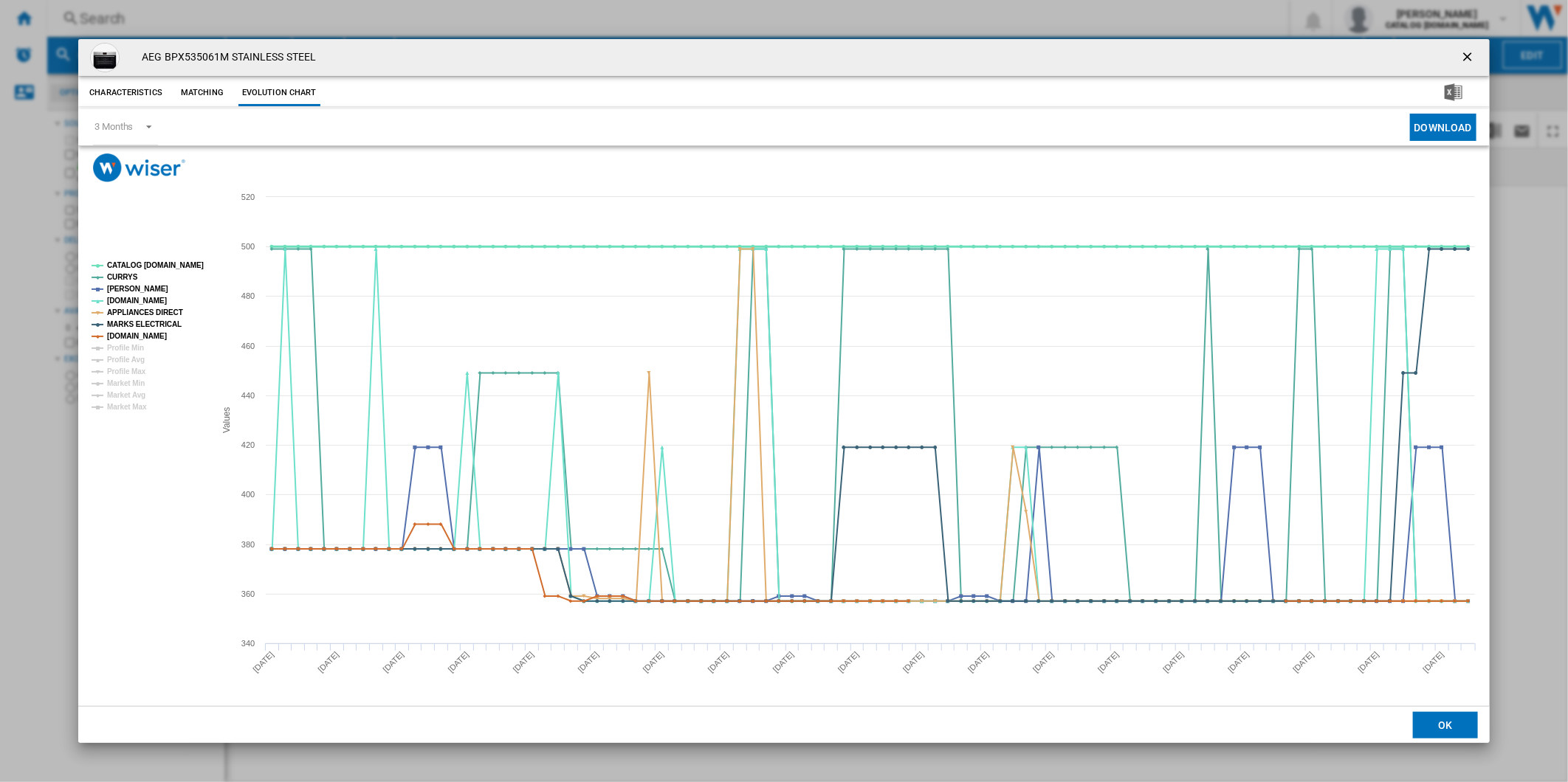
click at [158, 269] on tspan "CATALOG [DOMAIN_NAME]" at bounding box center [155, 265] width 97 height 8
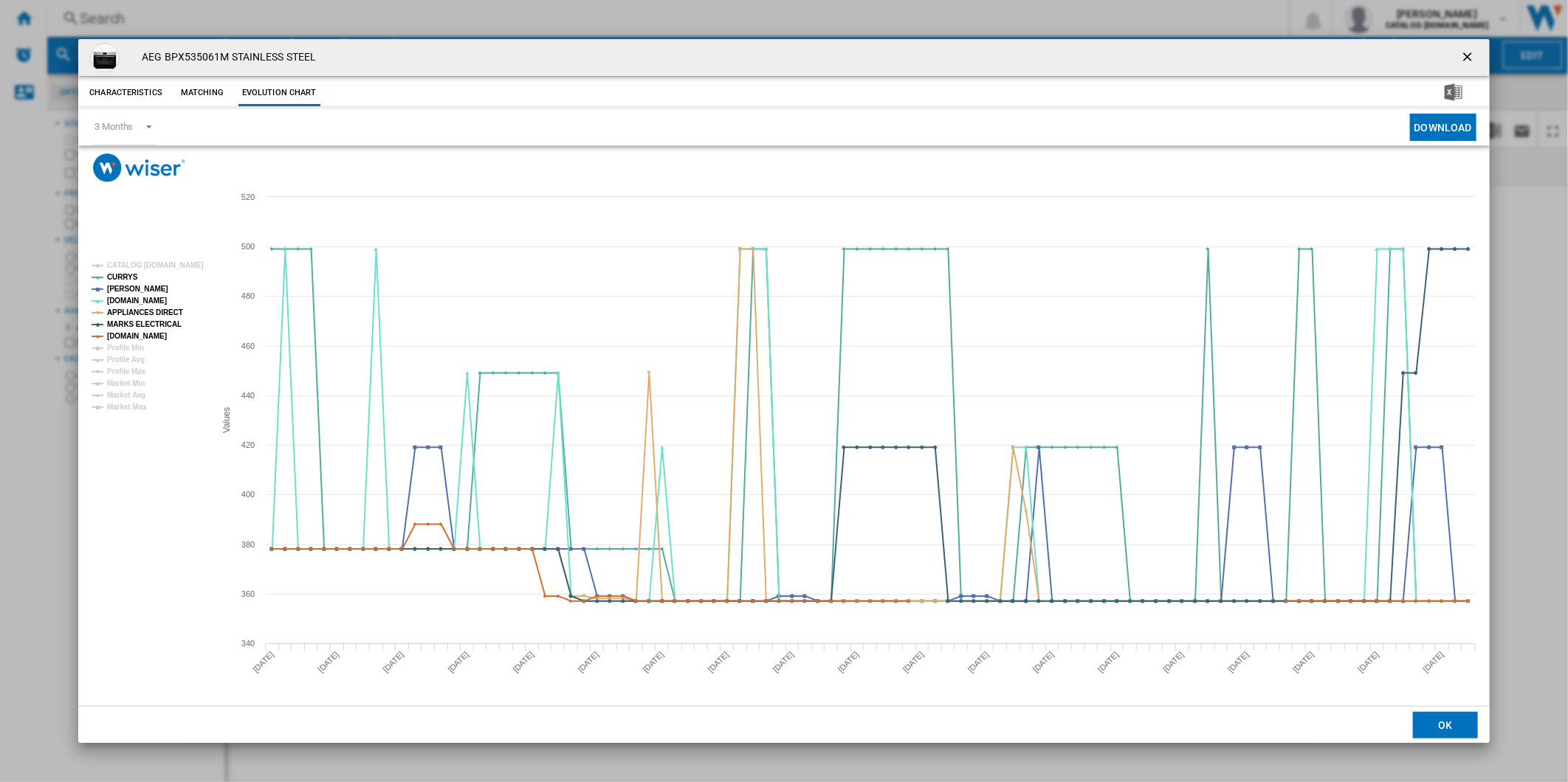
click at [1461, 56] on ng-md-icon "getI18NText('BUTTONS.CLOSE_DIALOG')" at bounding box center [1469, 58] width 18 height 18
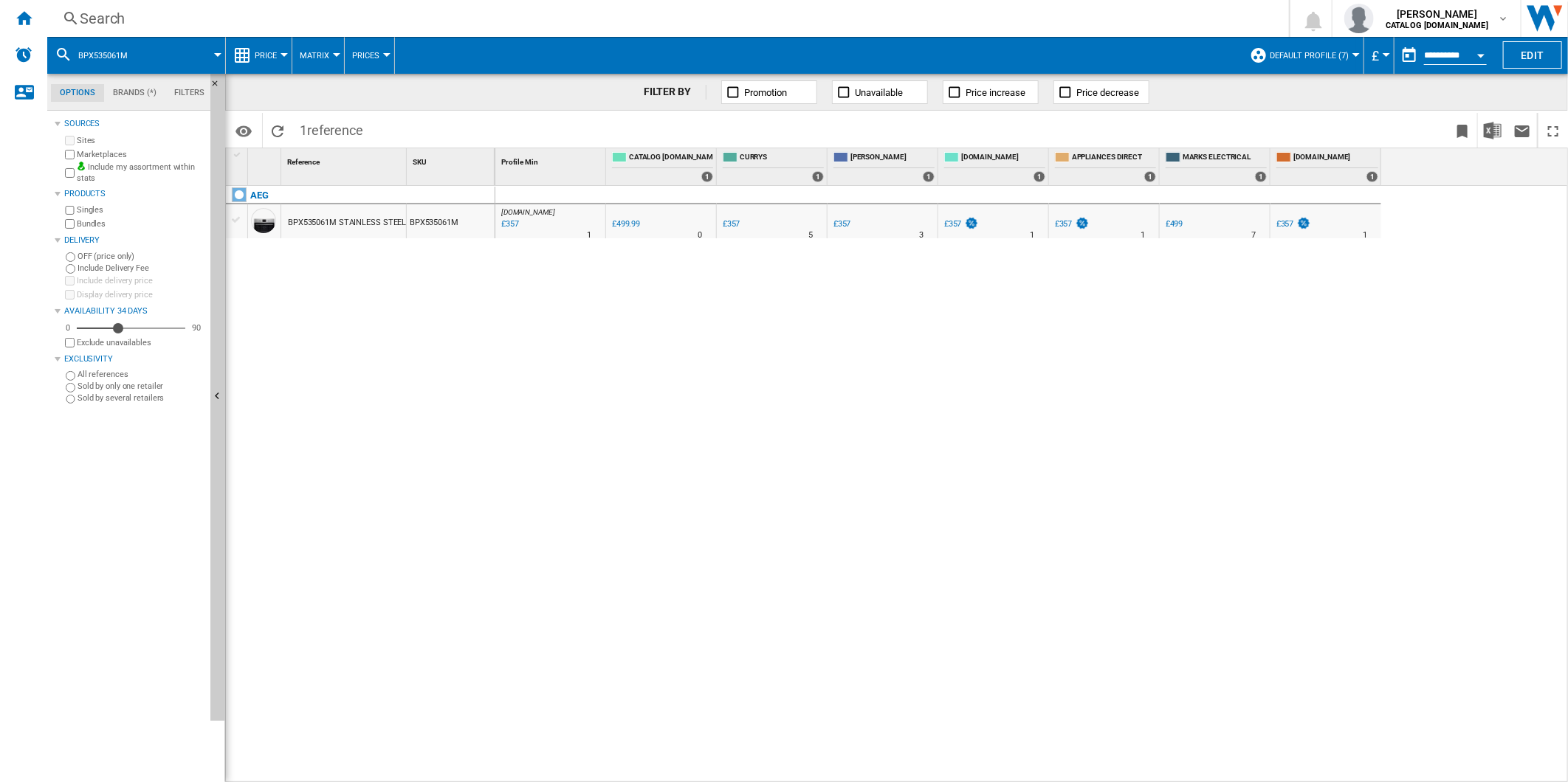
click at [1281, 220] on div "£357" at bounding box center [1284, 224] width 18 height 9
click at [717, 20] on div "Search" at bounding box center [665, 18] width 1171 height 20
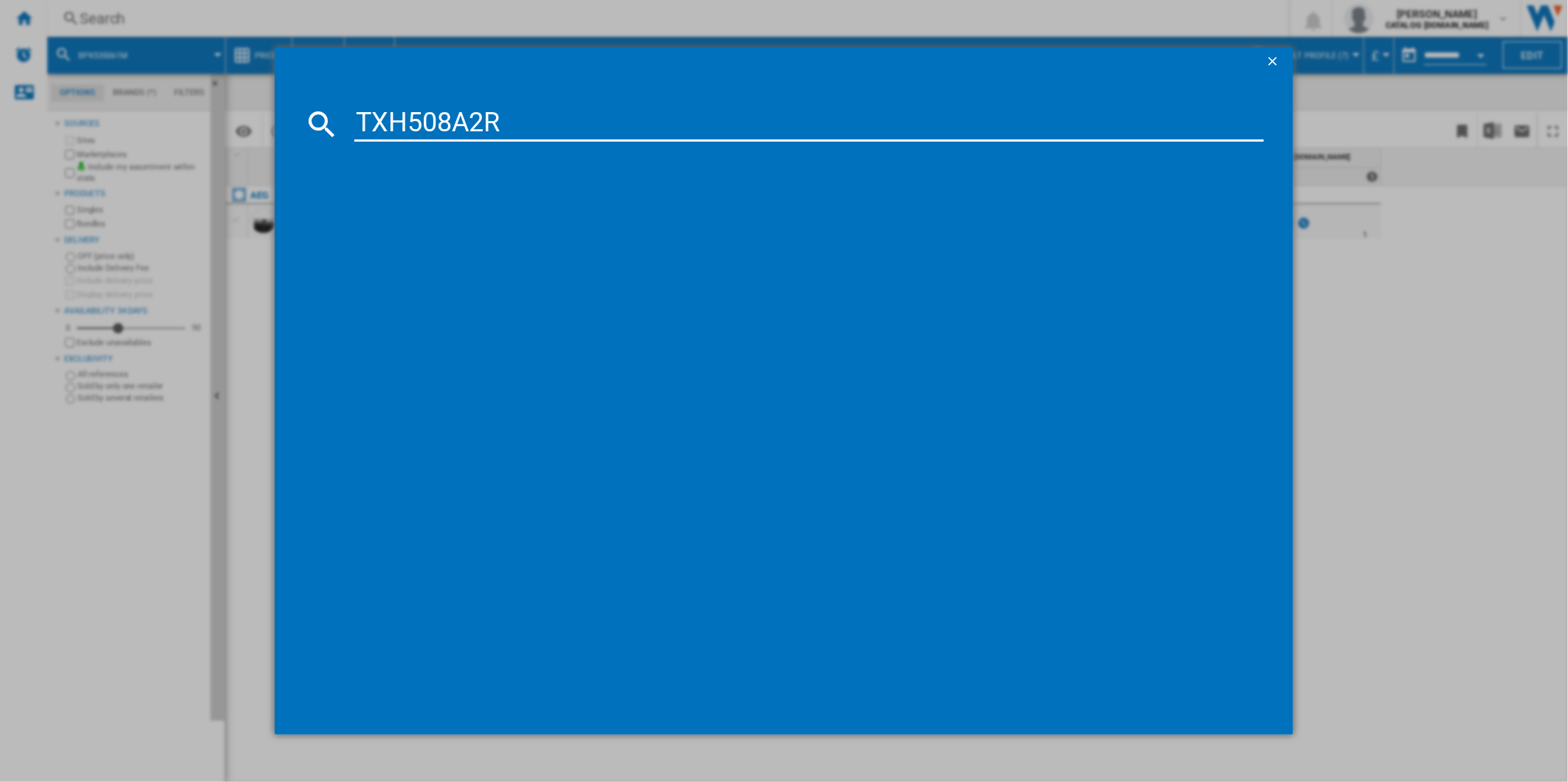
type input "TXH508A2R"
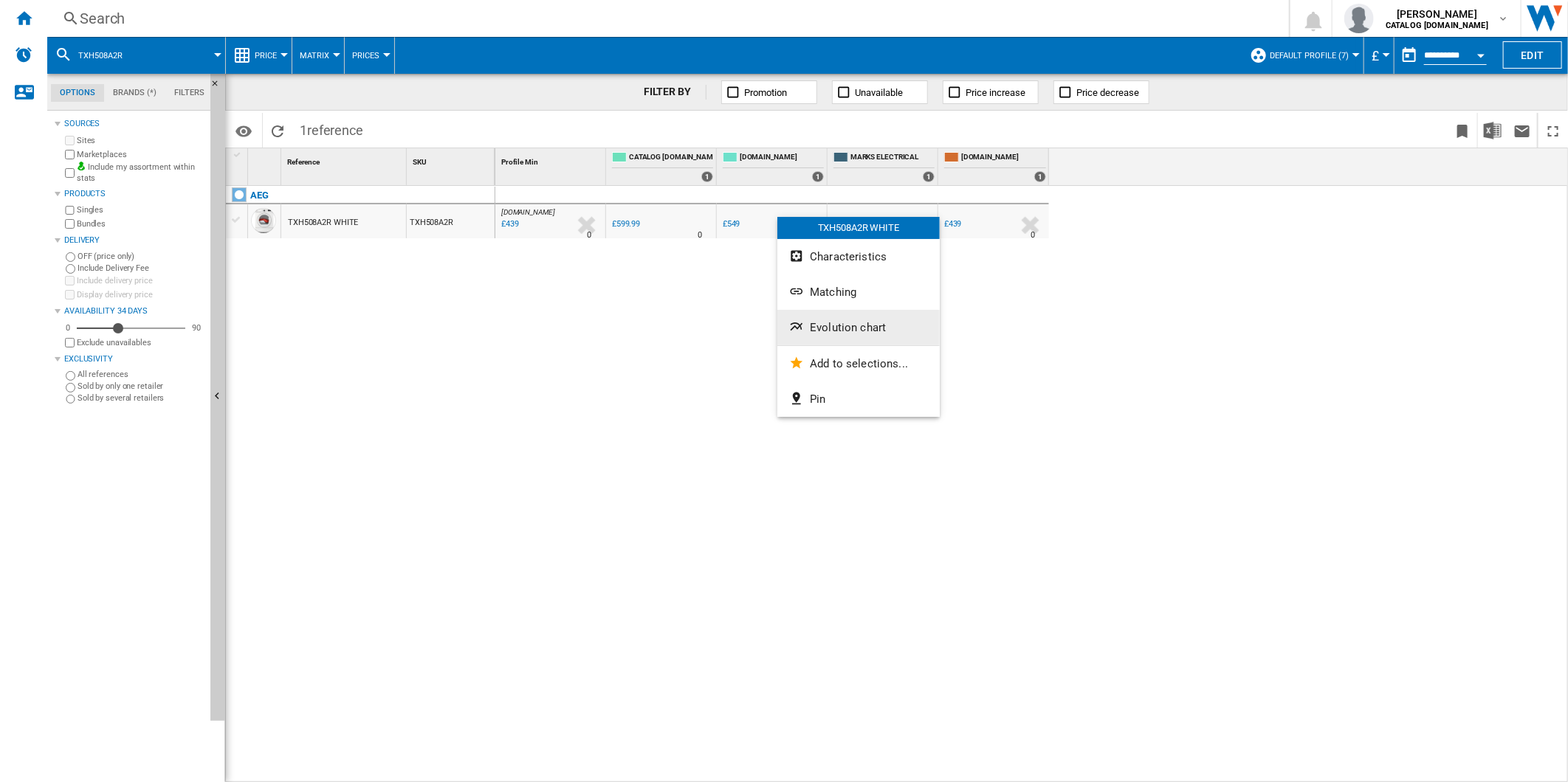
click at [860, 333] on span "Evolution chart" at bounding box center [848, 327] width 76 height 13
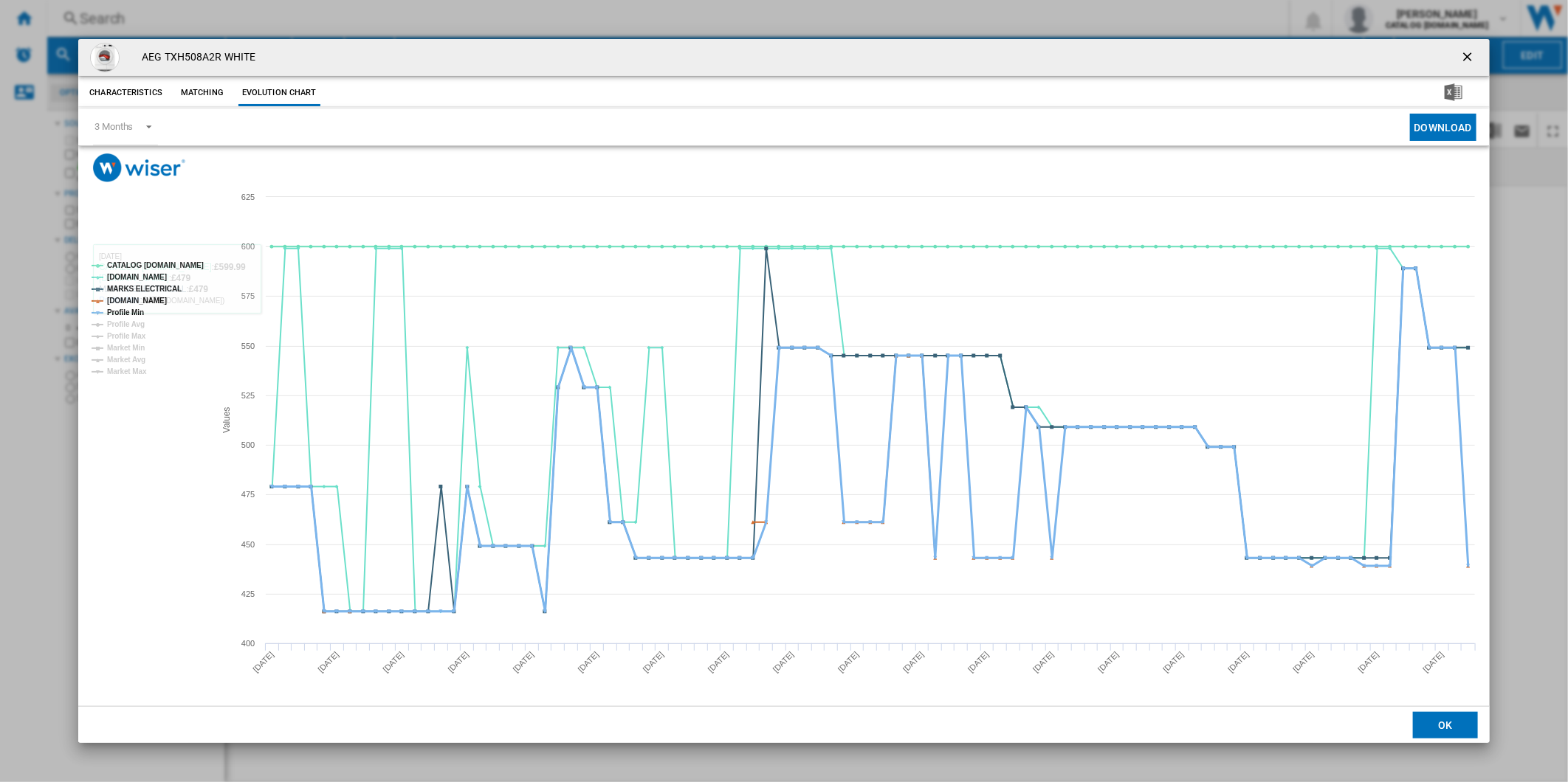
click at [122, 310] on tspan "Profile Min" at bounding box center [125, 312] width 37 height 8
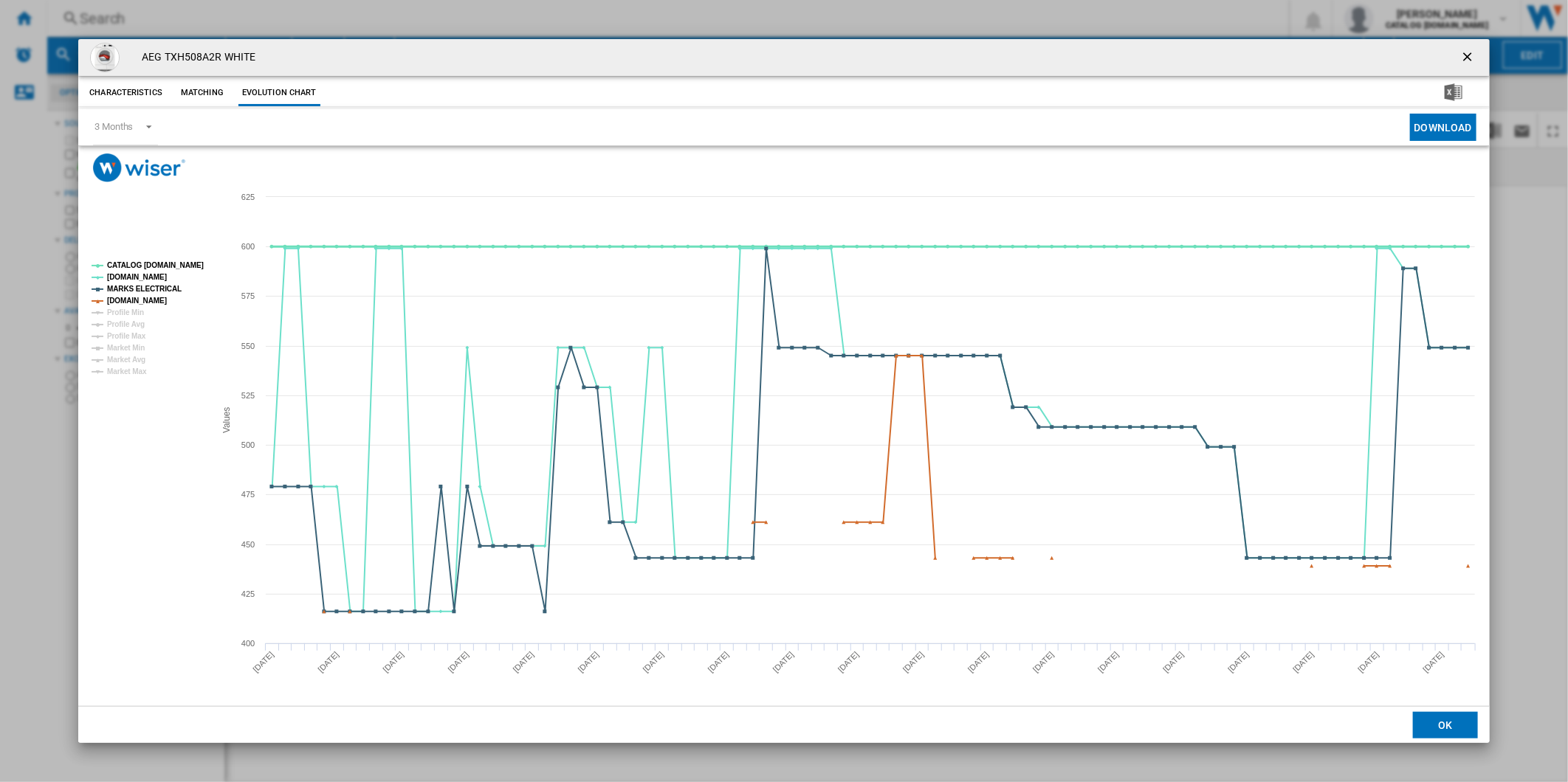
click at [151, 269] on tspan "CATALOG [DOMAIN_NAME]" at bounding box center [155, 265] width 97 height 8
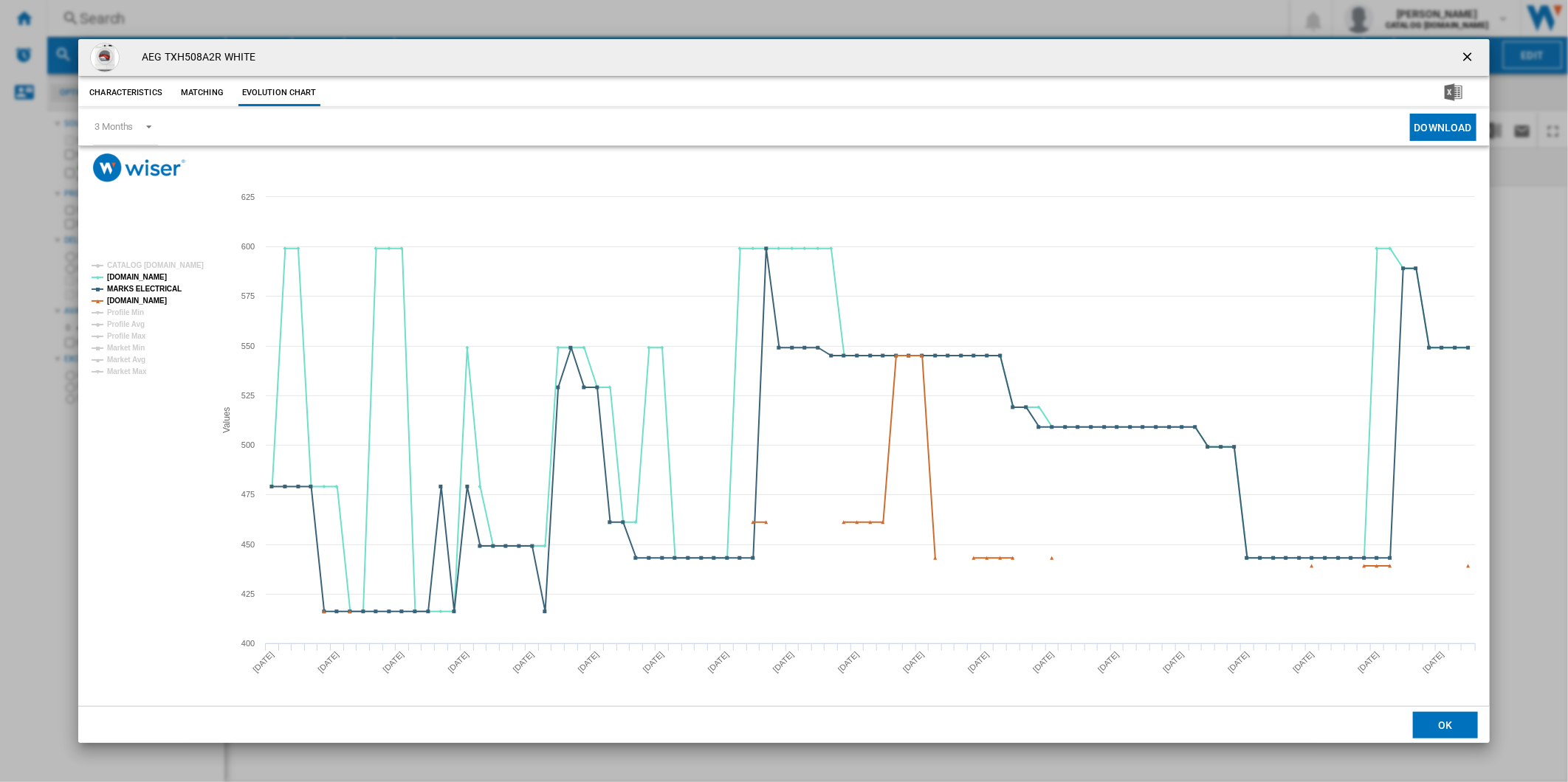
click at [1480, 60] on button "Product popup" at bounding box center [1469, 57] width 29 height 29
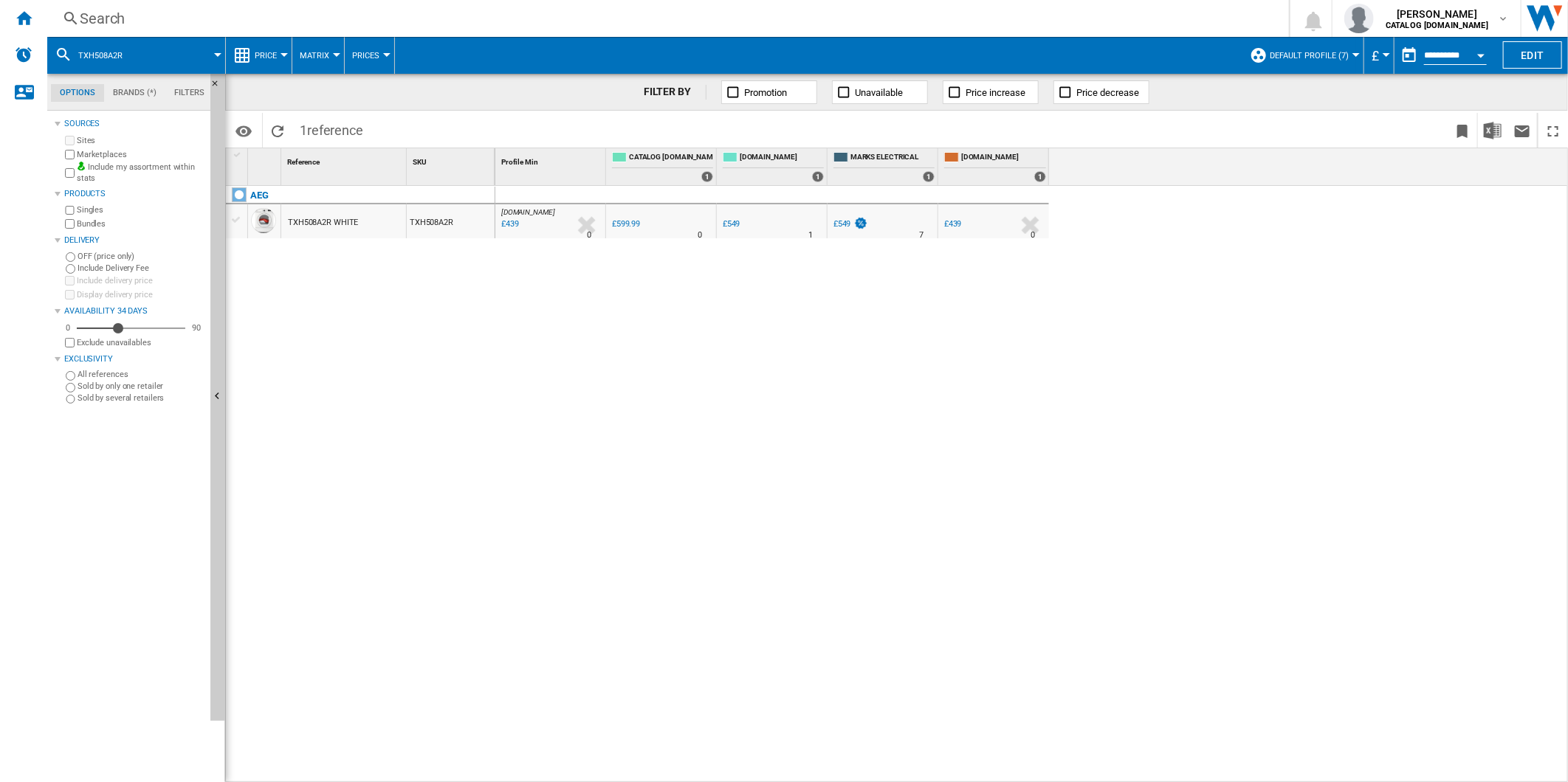
click at [958, 222] on div "-26.8 % £439 % N/A" at bounding box center [959, 235] width 35 height 35
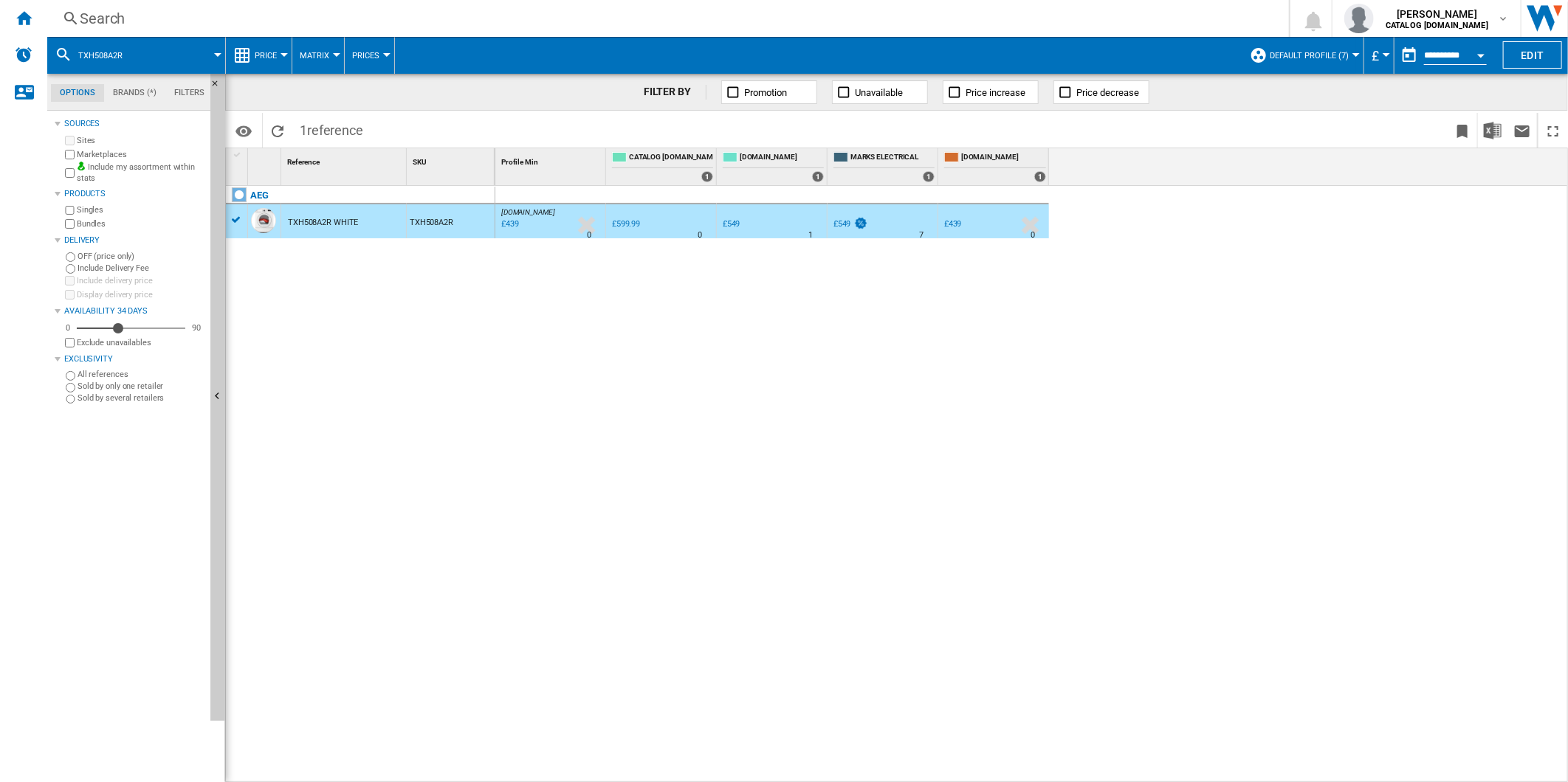
click at [958, 222] on div "£439" at bounding box center [953, 224] width 18 height 9
click at [659, 17] on div "Search" at bounding box center [665, 18] width 1171 height 20
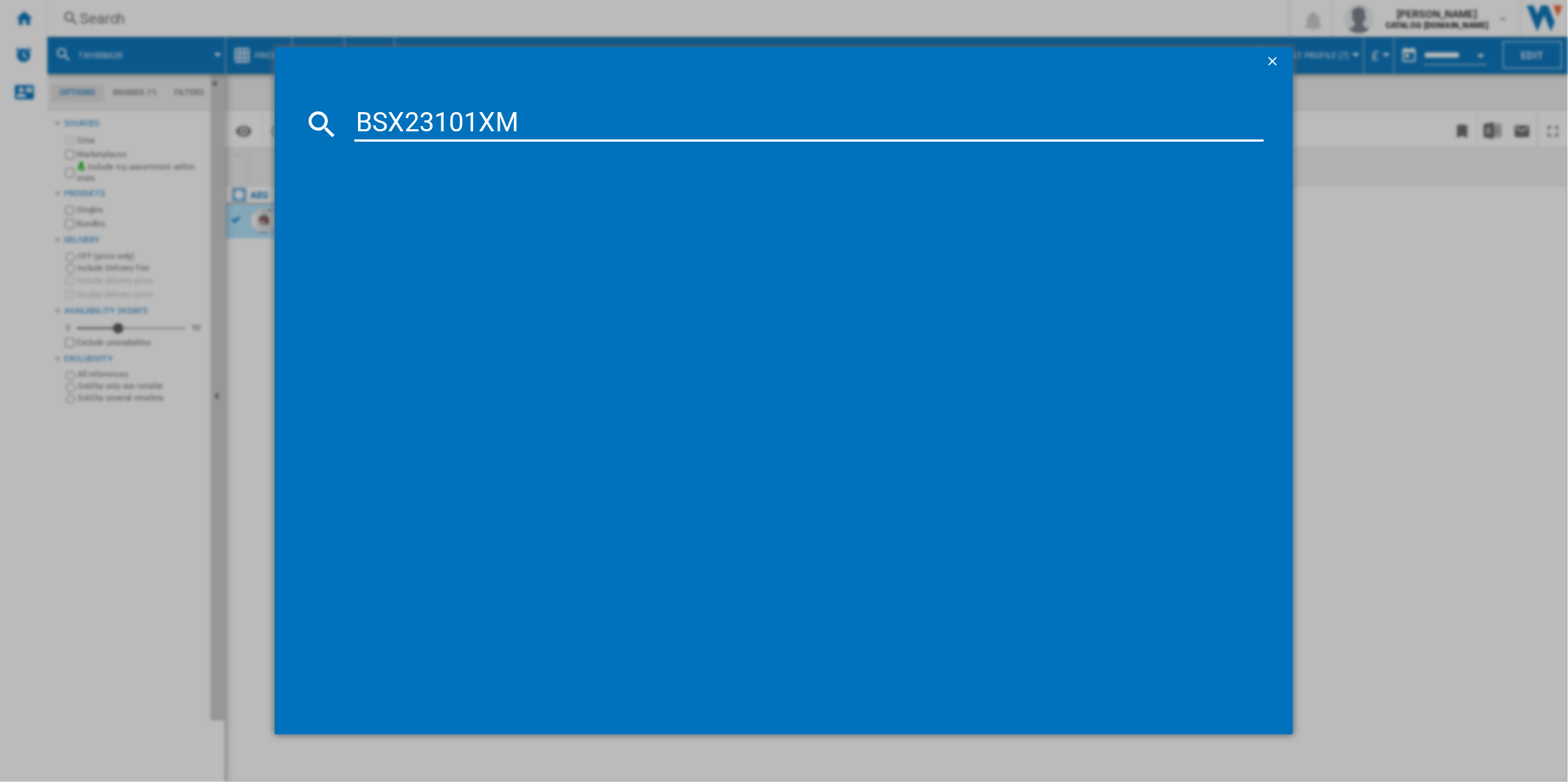
type input "BSX23101XM"
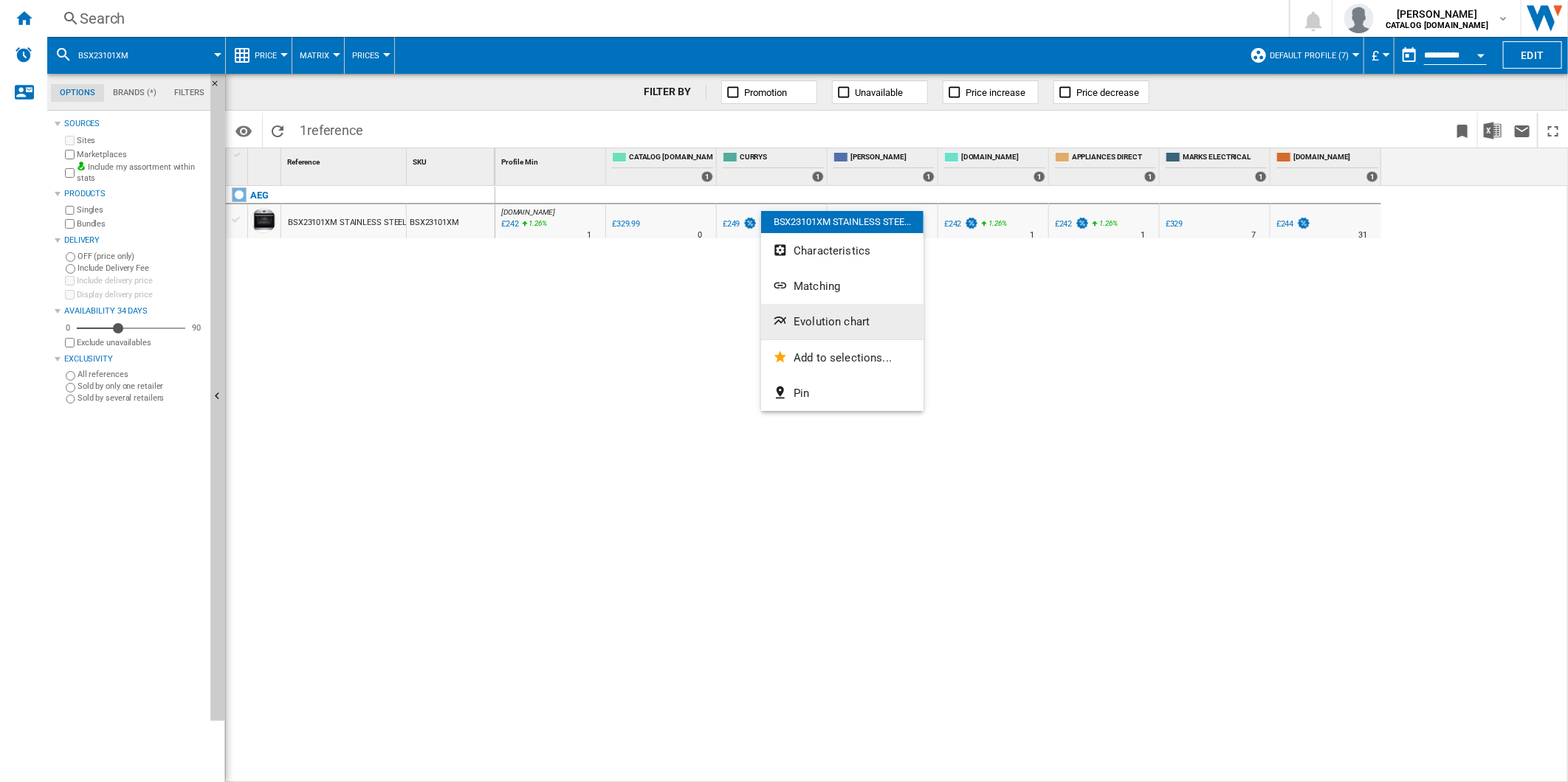
click at [835, 327] on span "Evolution chart" at bounding box center [831, 321] width 76 height 13
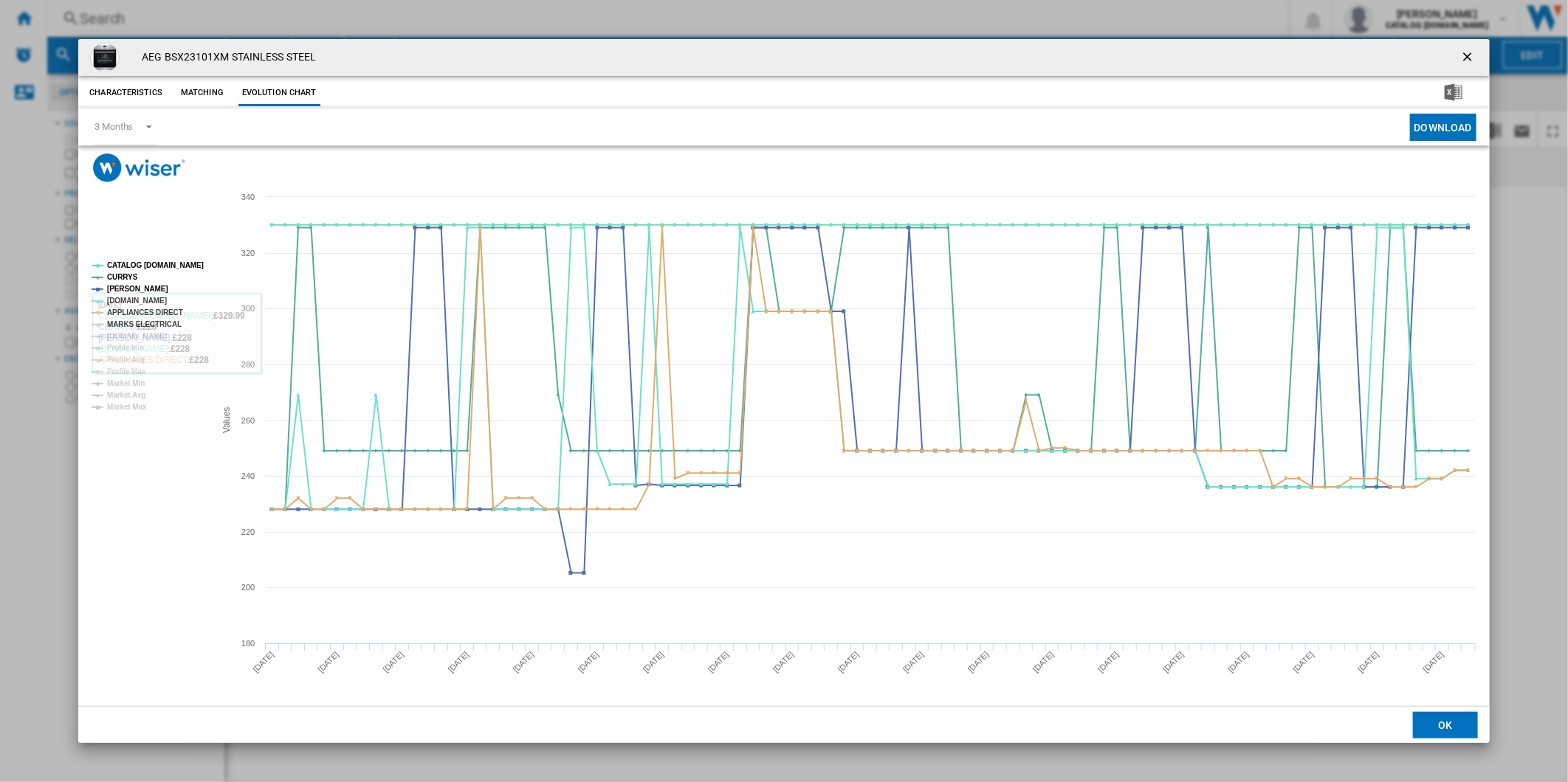
click at [144, 328] on tspan "MARKS ELECTRICAL" at bounding box center [144, 324] width 75 height 8
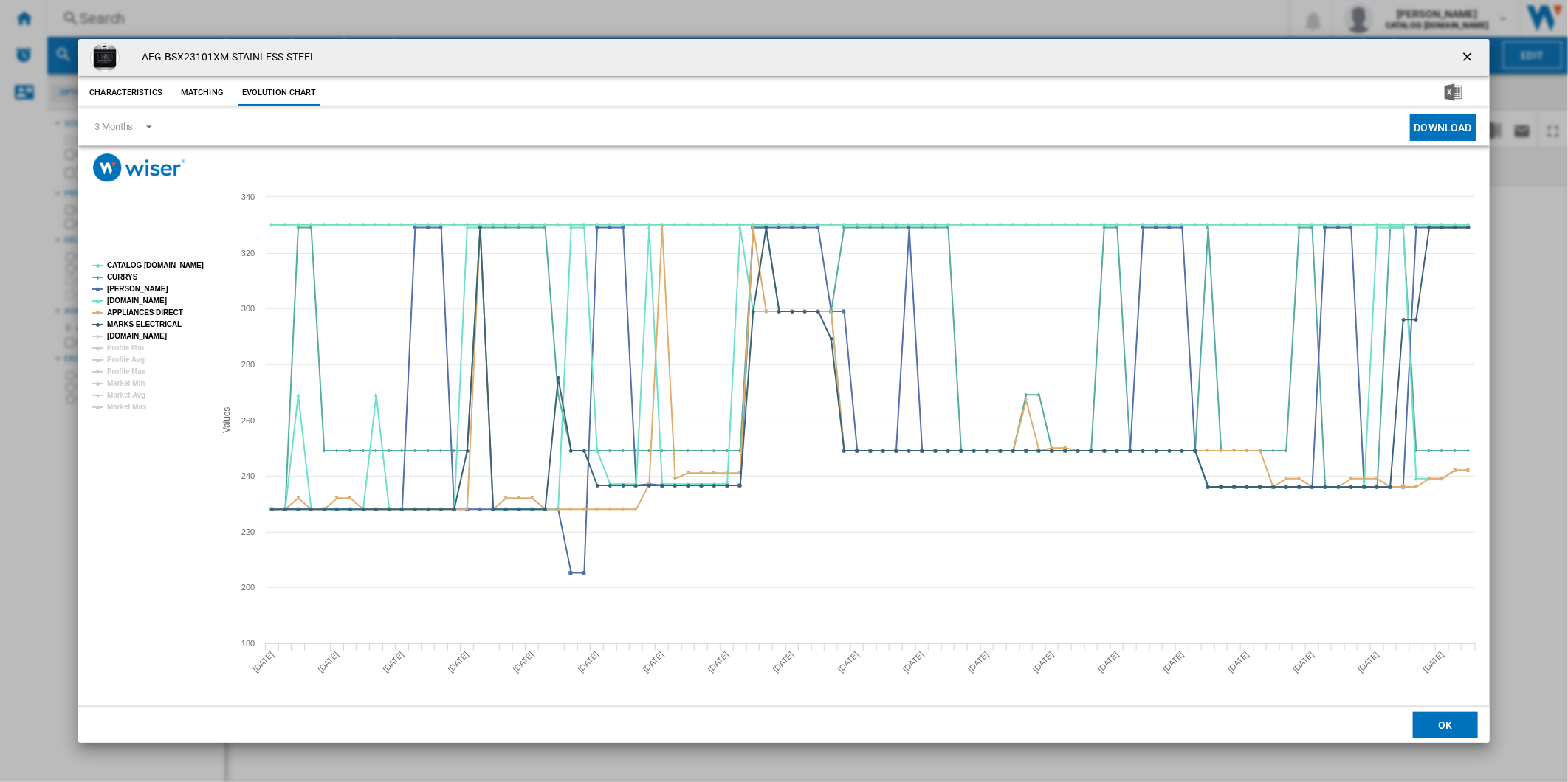
click at [143, 333] on tspan "[DOMAIN_NAME]" at bounding box center [136, 335] width 60 height 8
click at [145, 267] on tspan "CATALOG [DOMAIN_NAME]" at bounding box center [155, 265] width 97 height 8
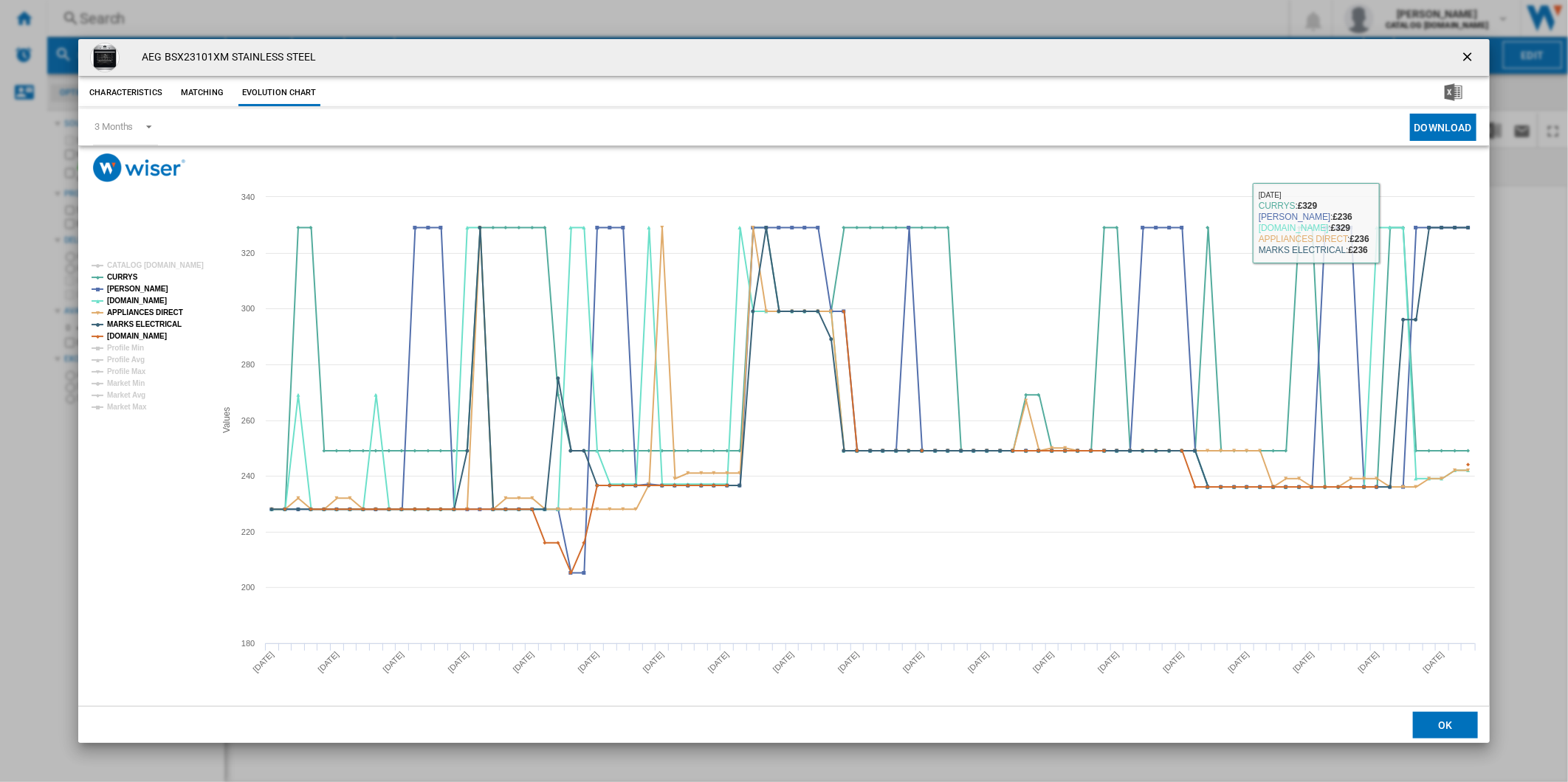
click at [1457, 62] on button "Product popup" at bounding box center [1469, 57] width 29 height 29
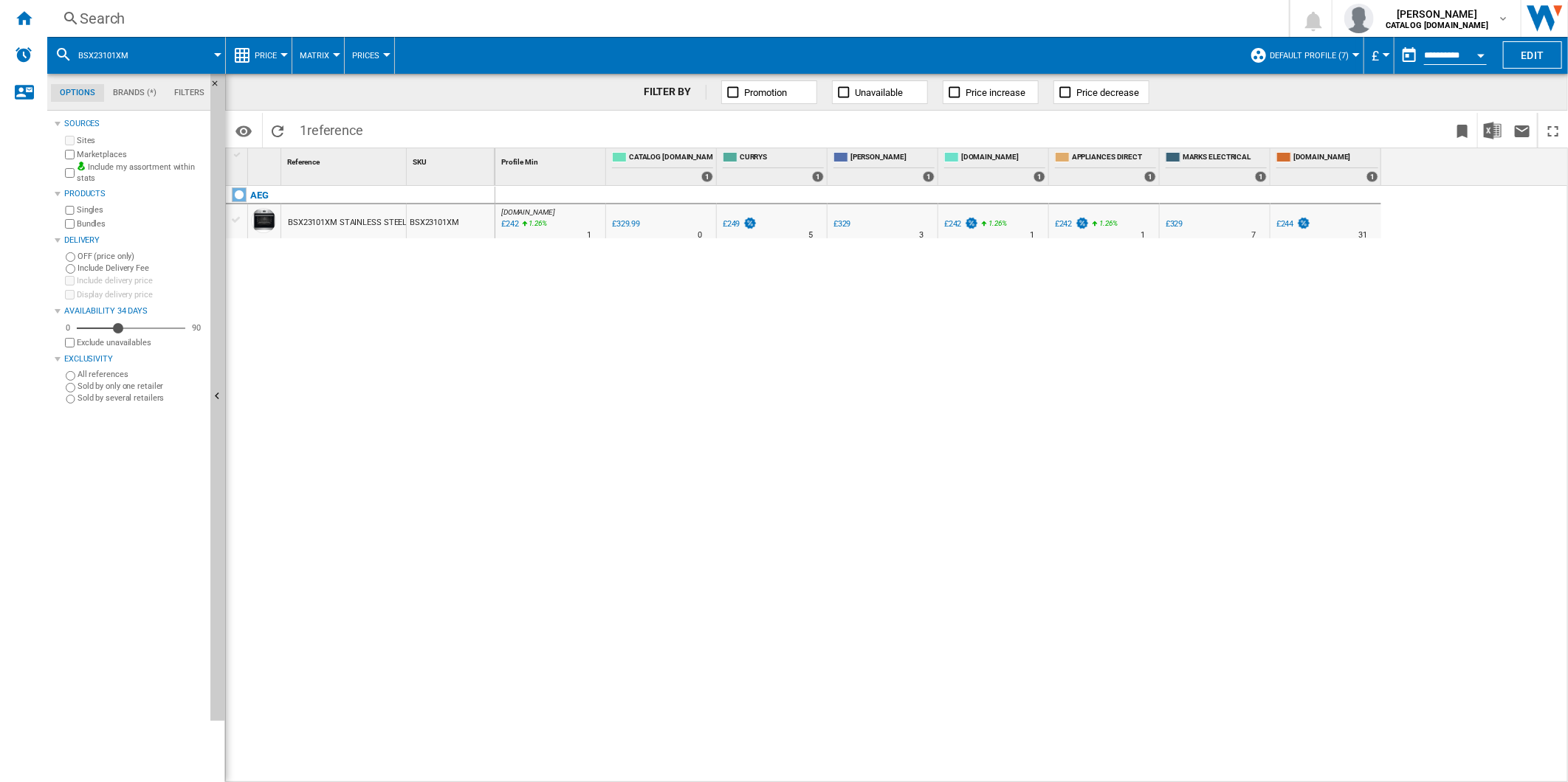
click at [1293, 221] on div "£244" at bounding box center [1284, 224] width 18 height 9
click at [618, 24] on div "Search" at bounding box center [665, 18] width 1171 height 20
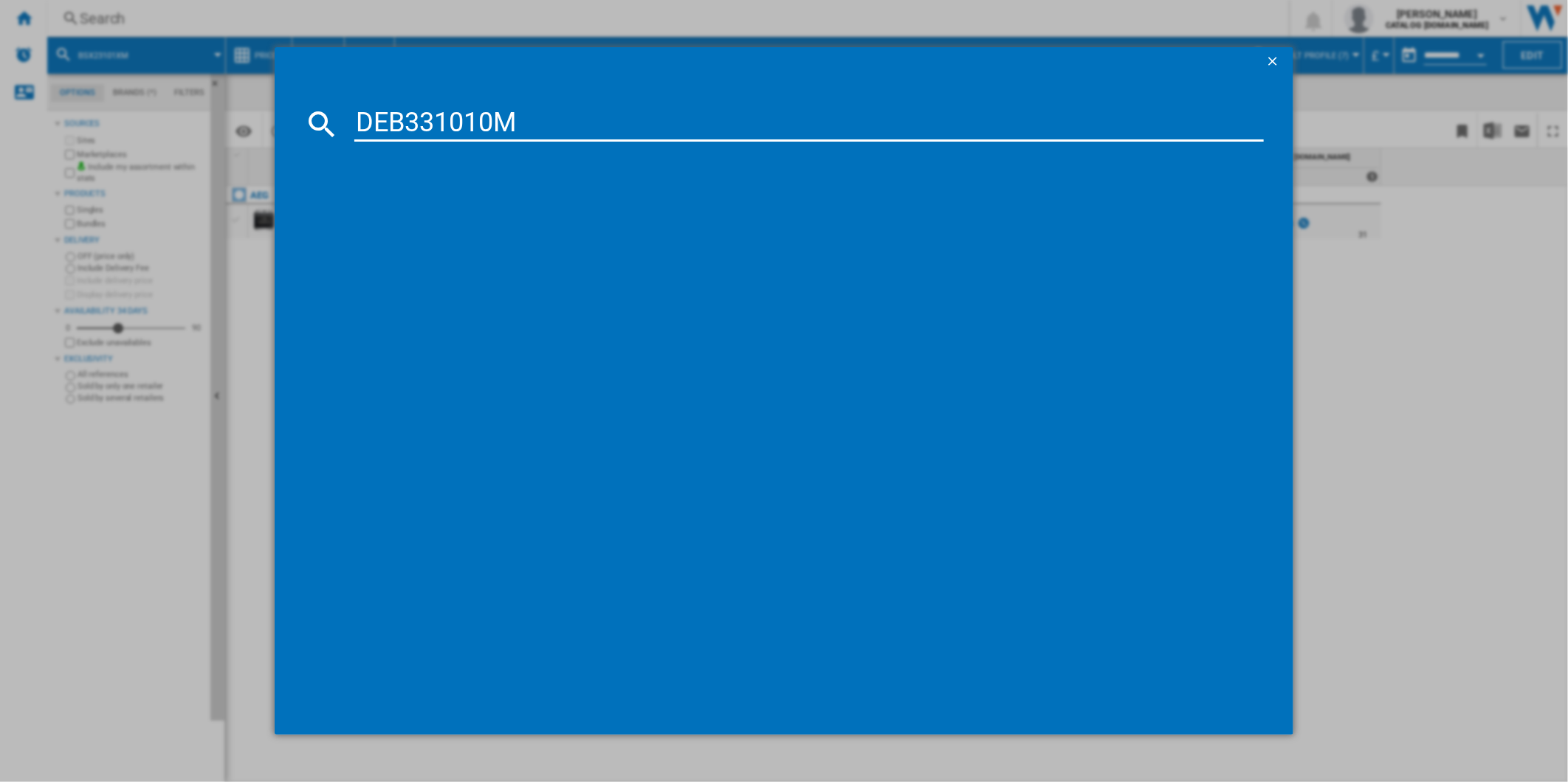
type input "DEB331010M"
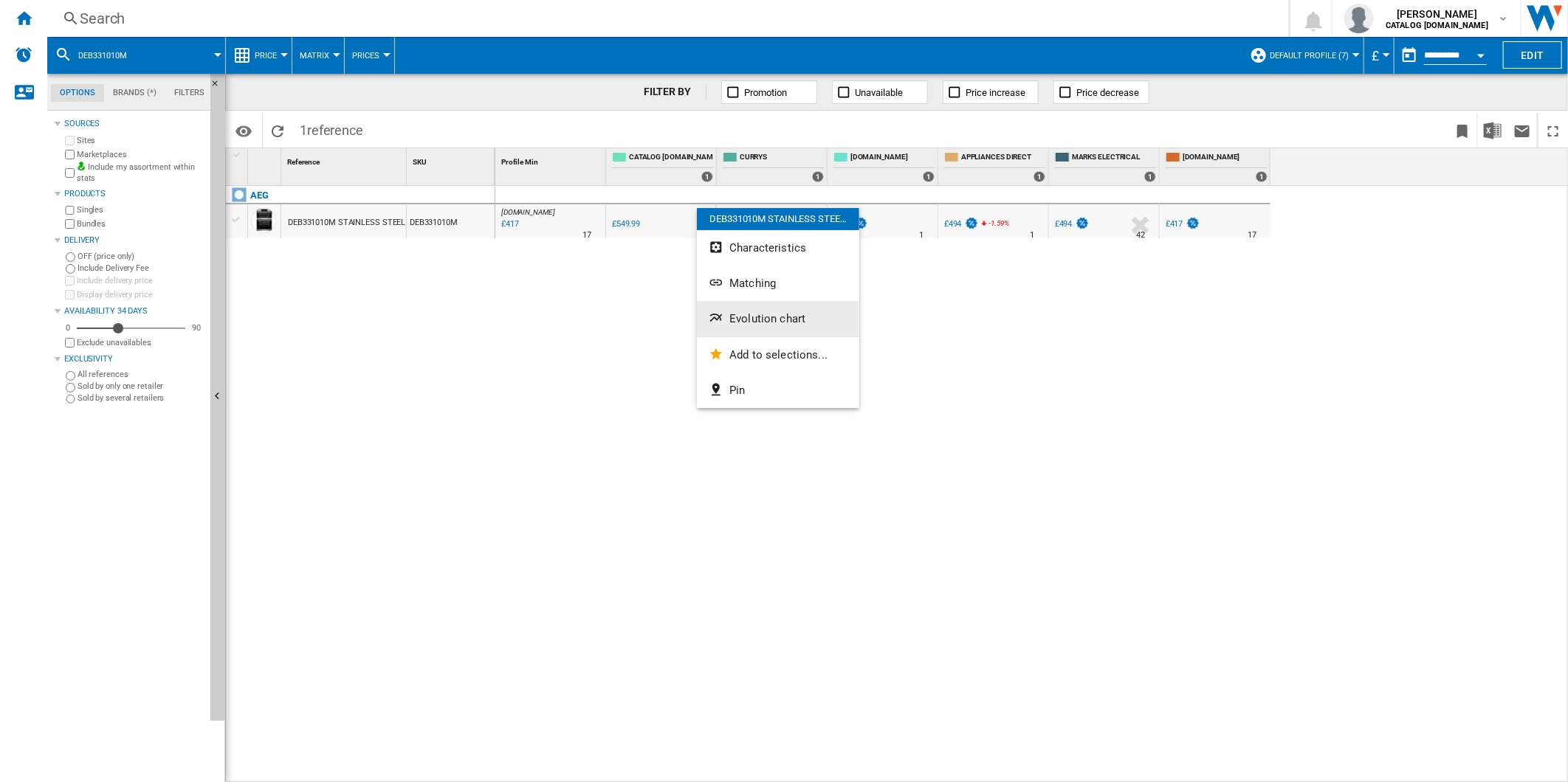
click at [766, 323] on span "Evolution chart" at bounding box center [766, 319] width 76 height 13
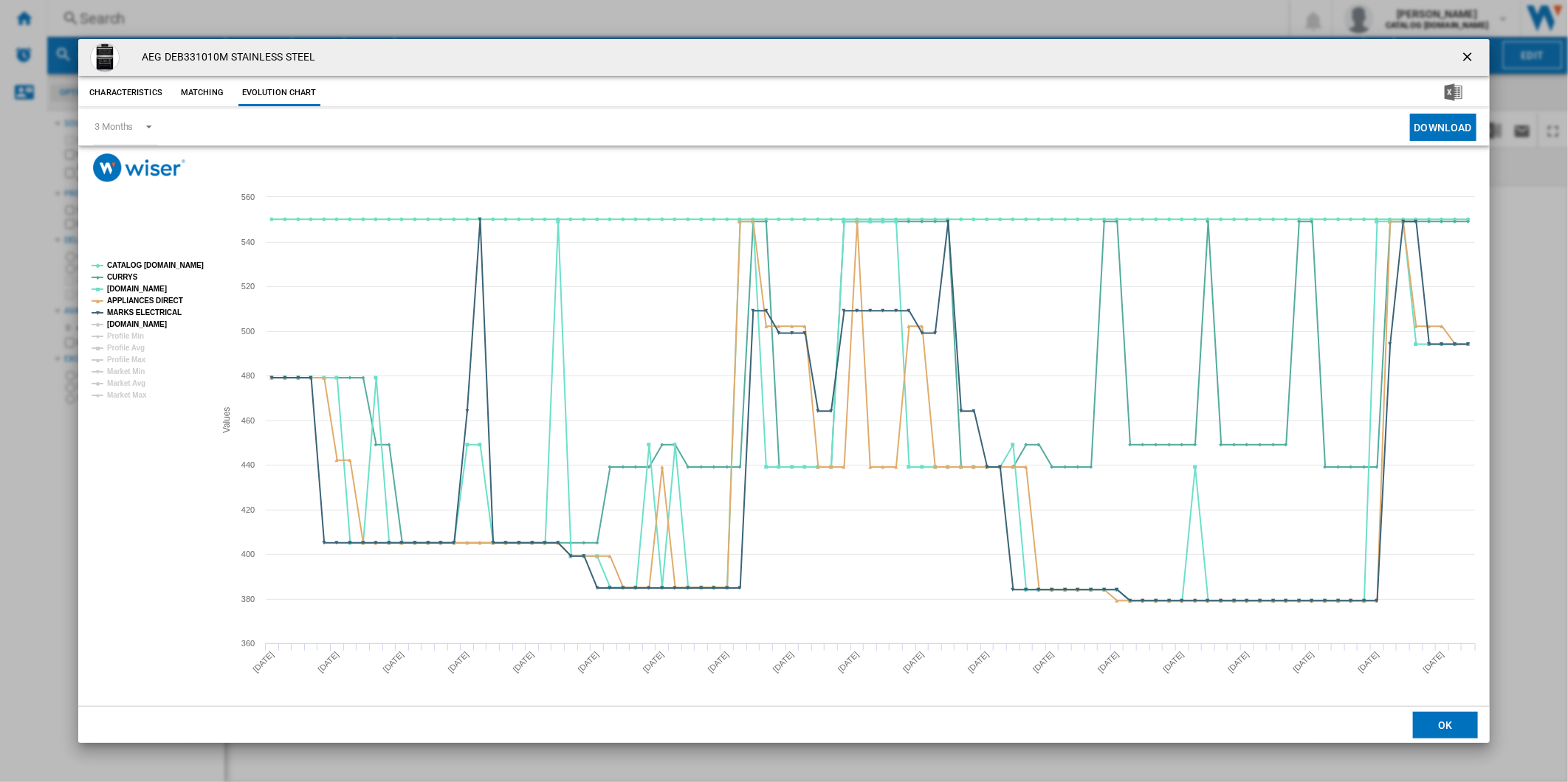
click at [128, 321] on tspan "[DOMAIN_NAME]" at bounding box center [136, 324] width 60 height 8
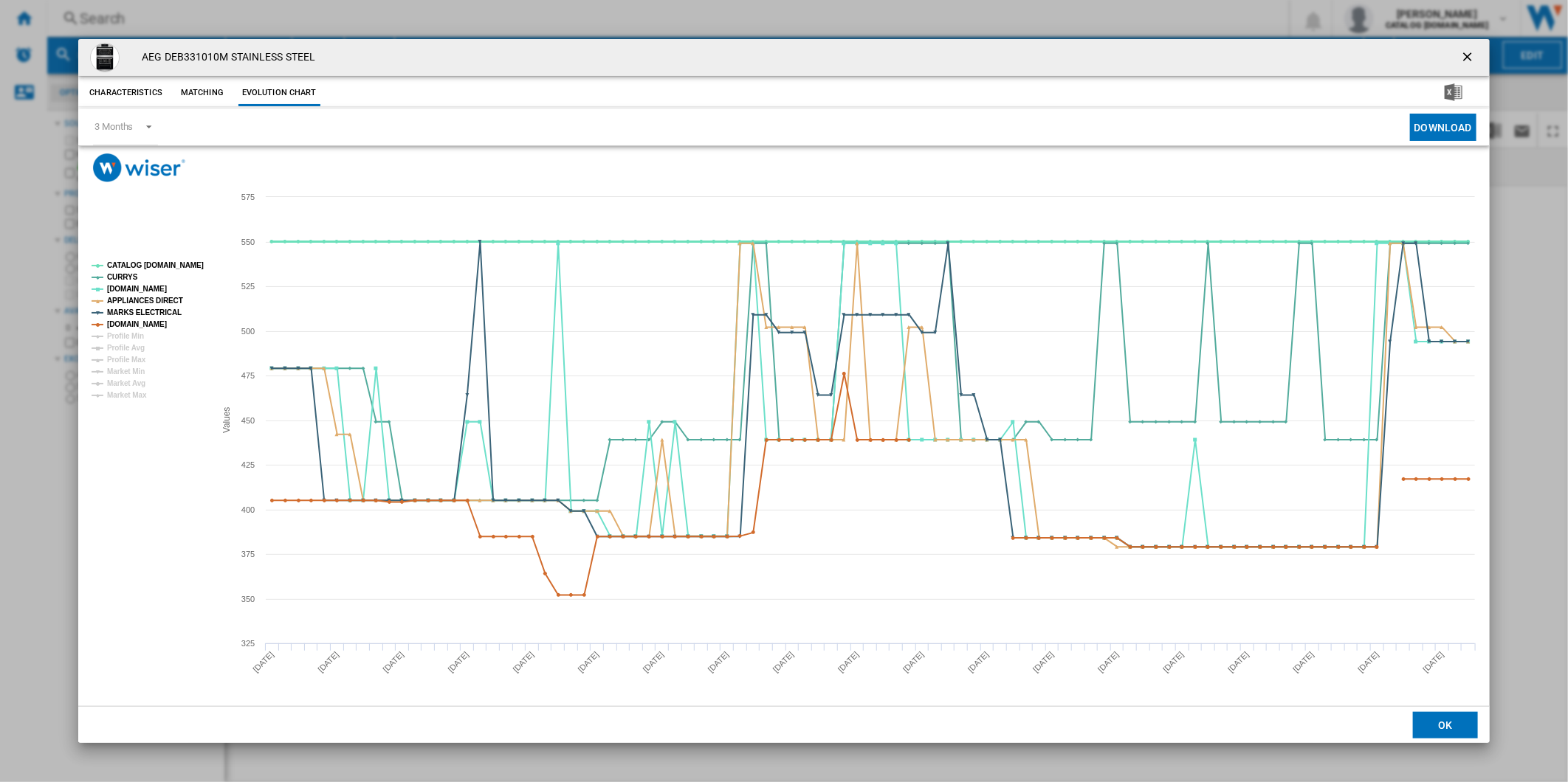
click at [151, 263] on tspan "CATALOG [DOMAIN_NAME]" at bounding box center [155, 265] width 97 height 8
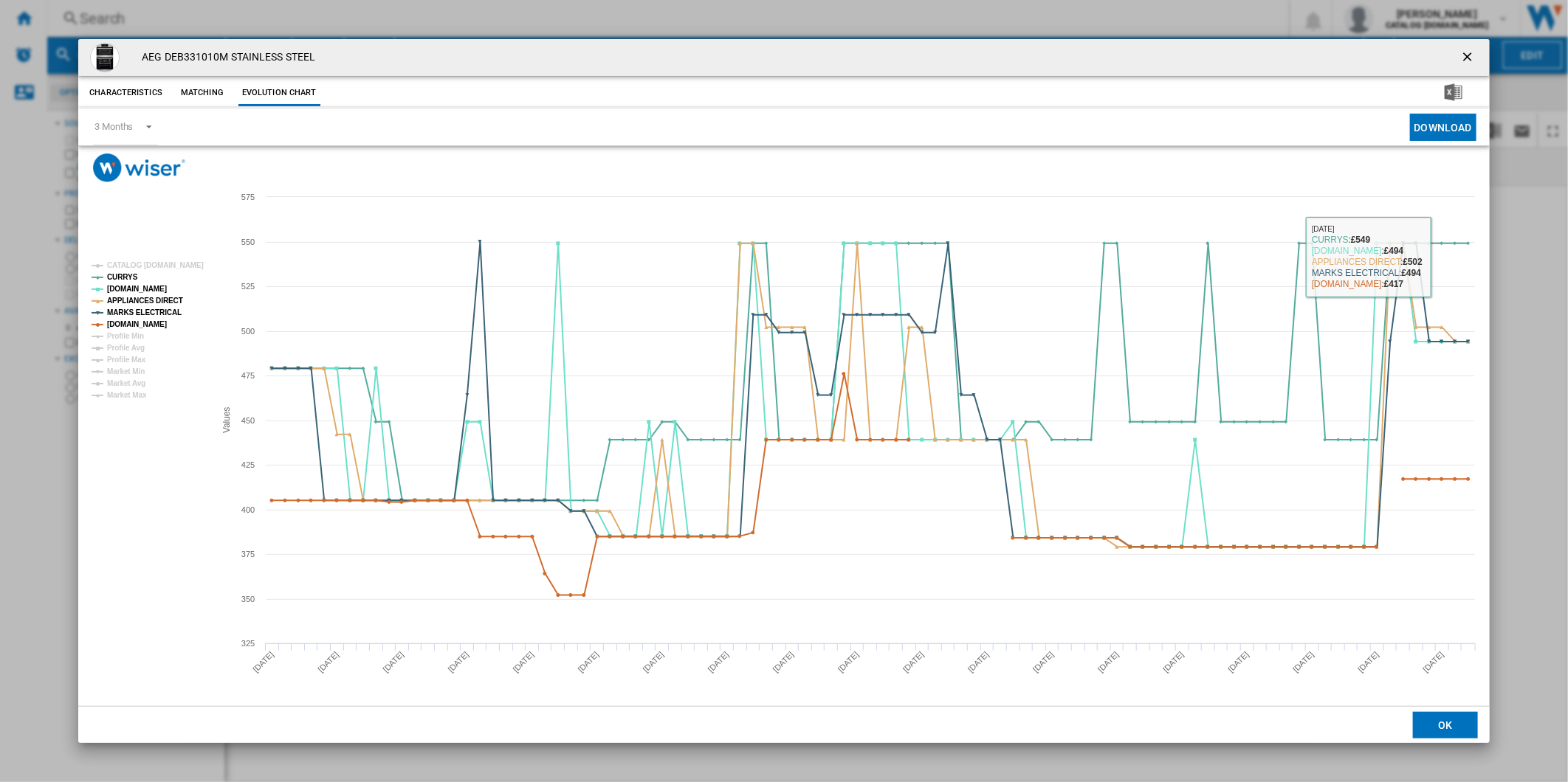
click at [1467, 52] on ng-md-icon "getI18NText('BUTTONS.CLOSE_DIALOG')" at bounding box center [1469, 58] width 18 height 18
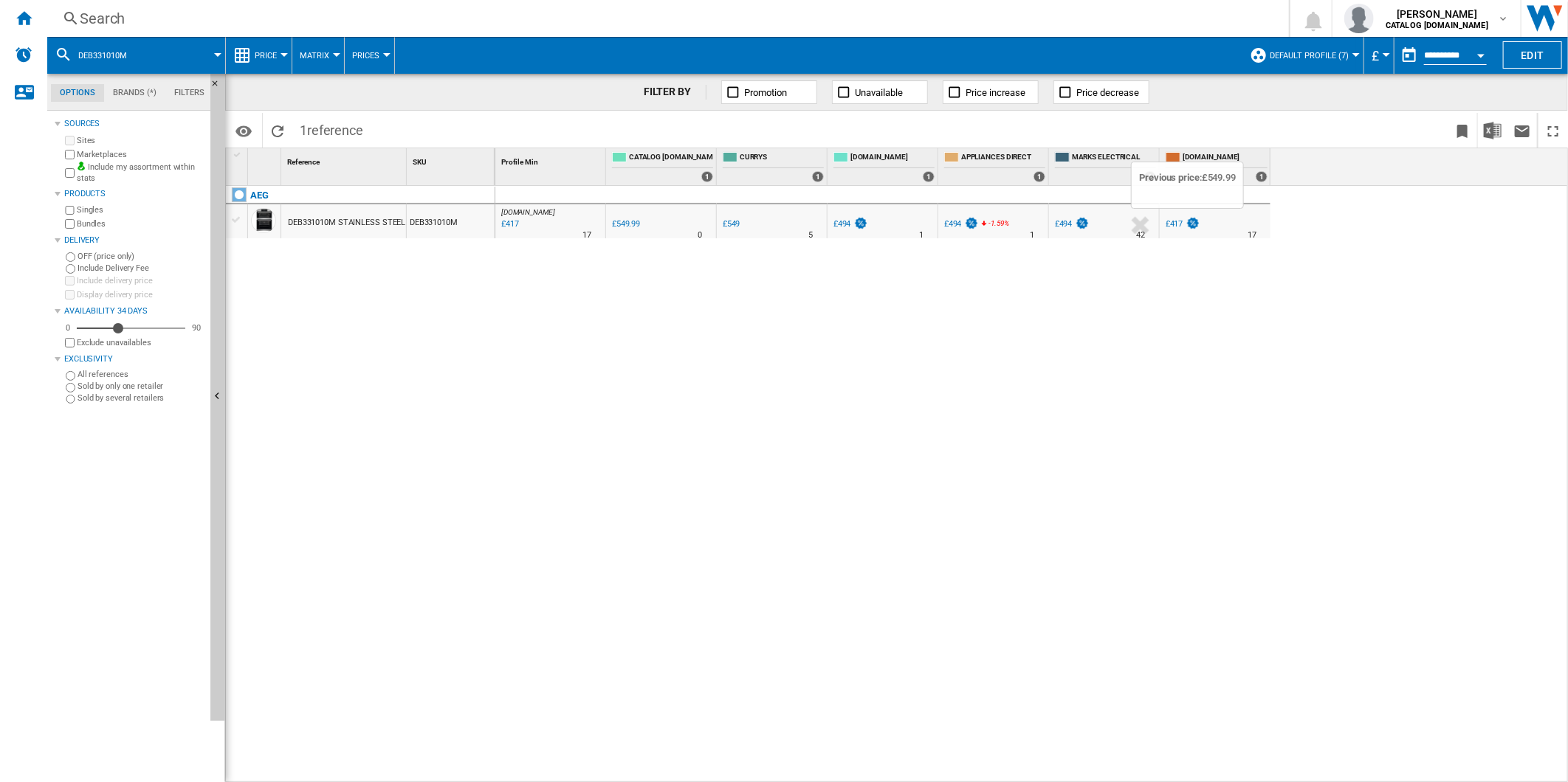
click at [1187, 223] on img at bounding box center [1193, 224] width 15 height 13
click at [75, 155] on div "Marketplaces" at bounding box center [133, 154] width 143 height 14
click at [769, 19] on div "Search" at bounding box center [665, 18] width 1171 height 20
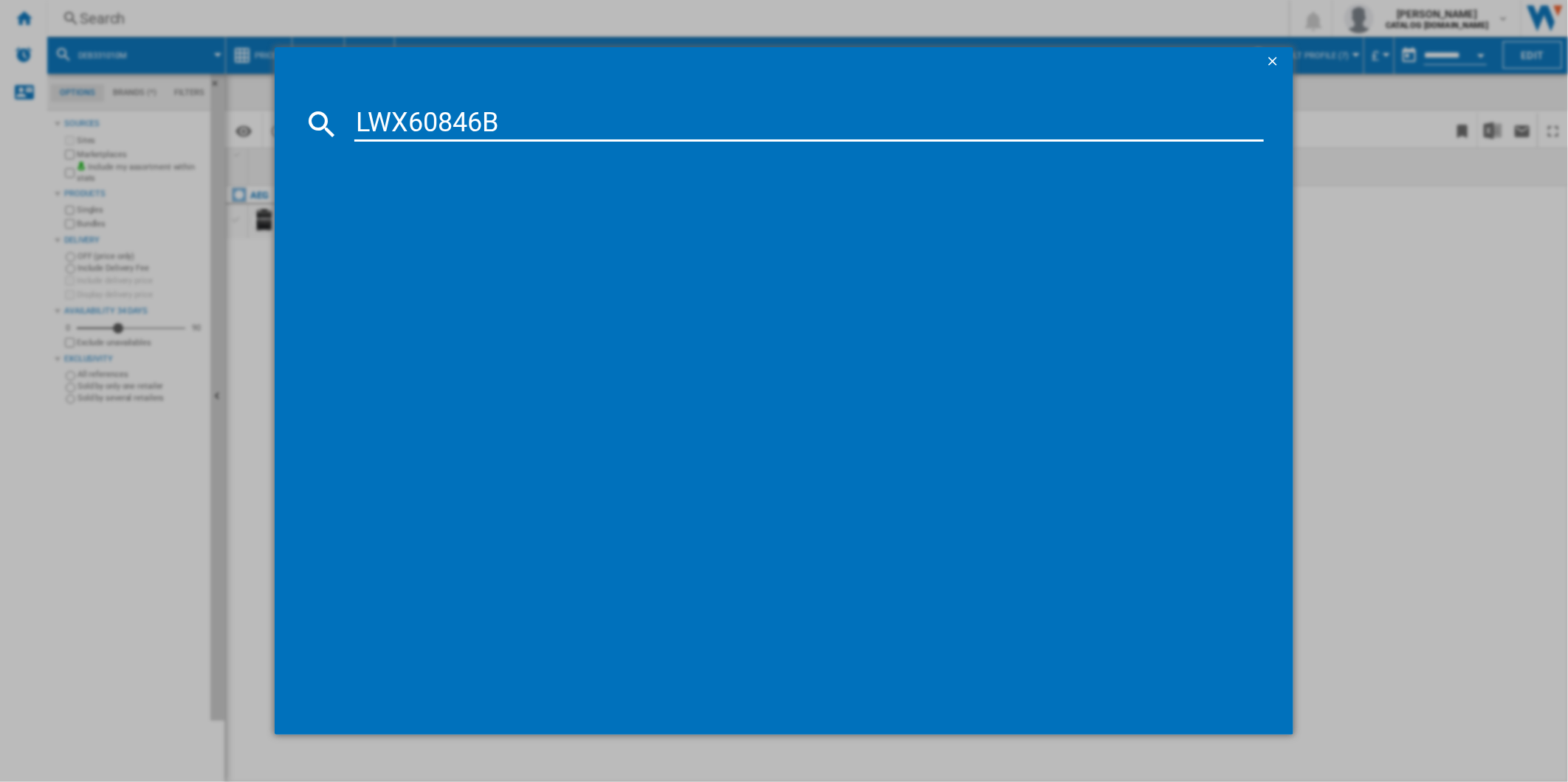
type input "LWX60846B"
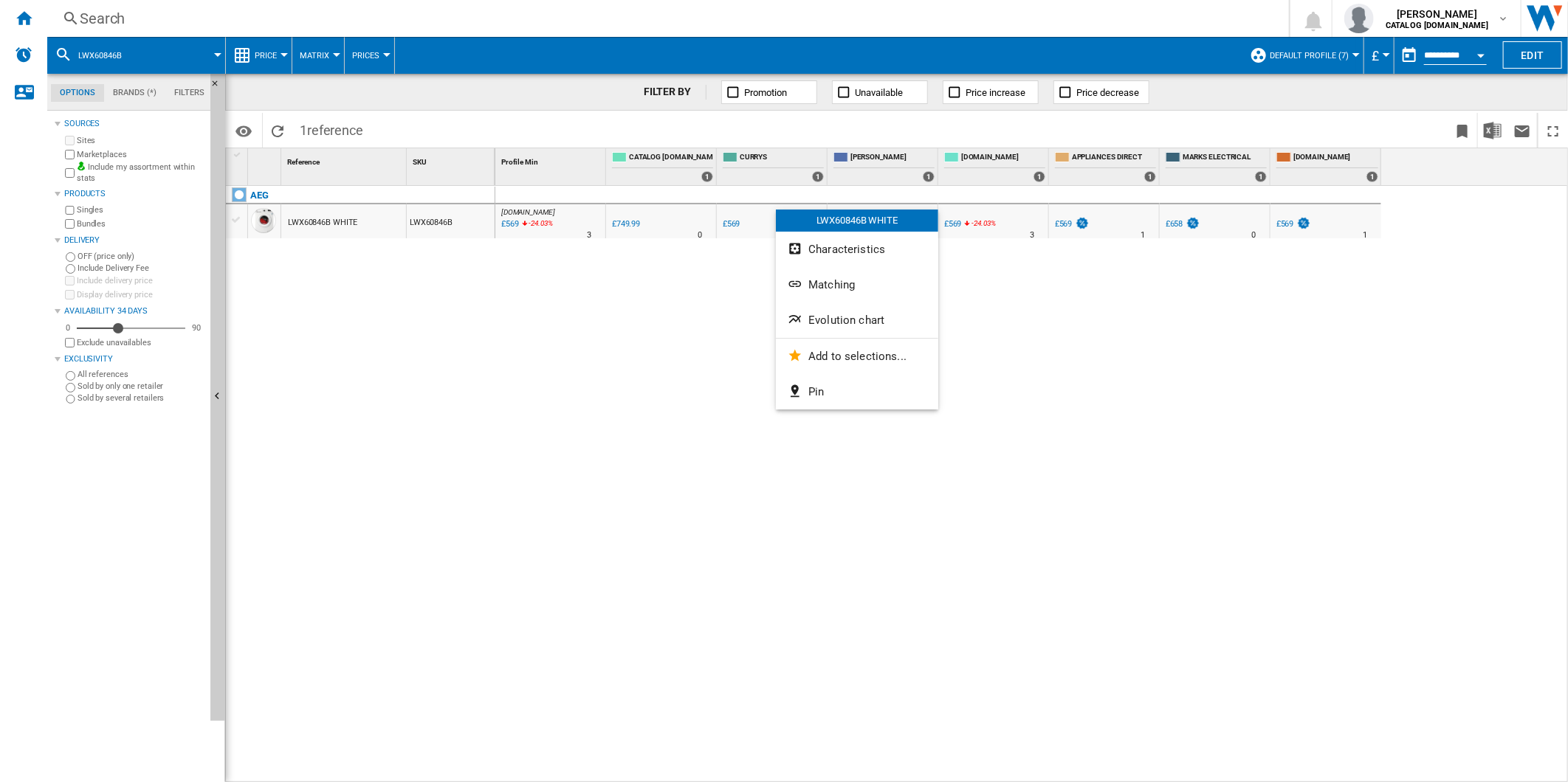
click at [842, 313] on span "Evolution chart" at bounding box center [846, 320] width 76 height 13
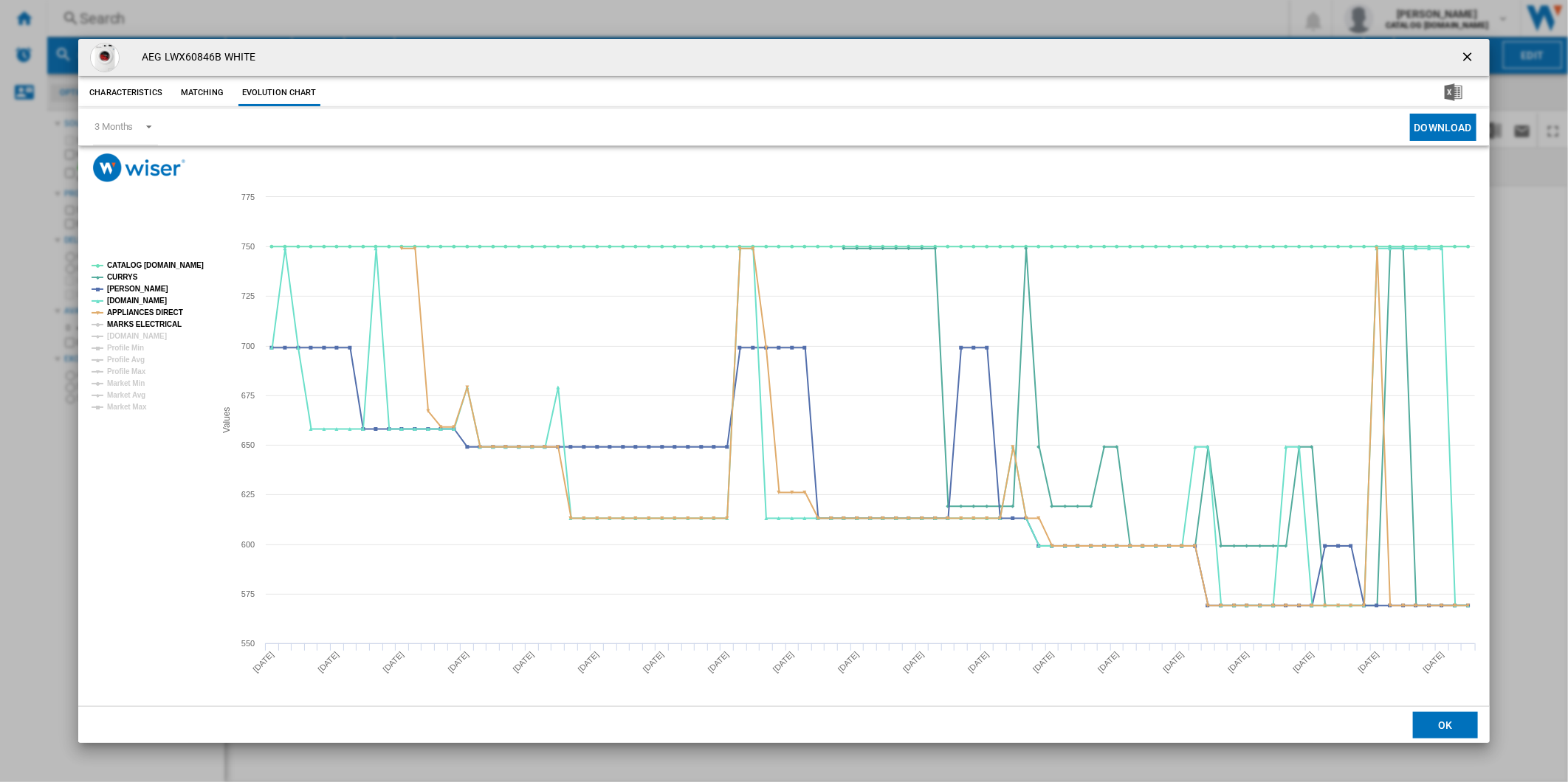
click at [143, 327] on tspan "MARKS ELECTRICAL" at bounding box center [144, 324] width 75 height 8
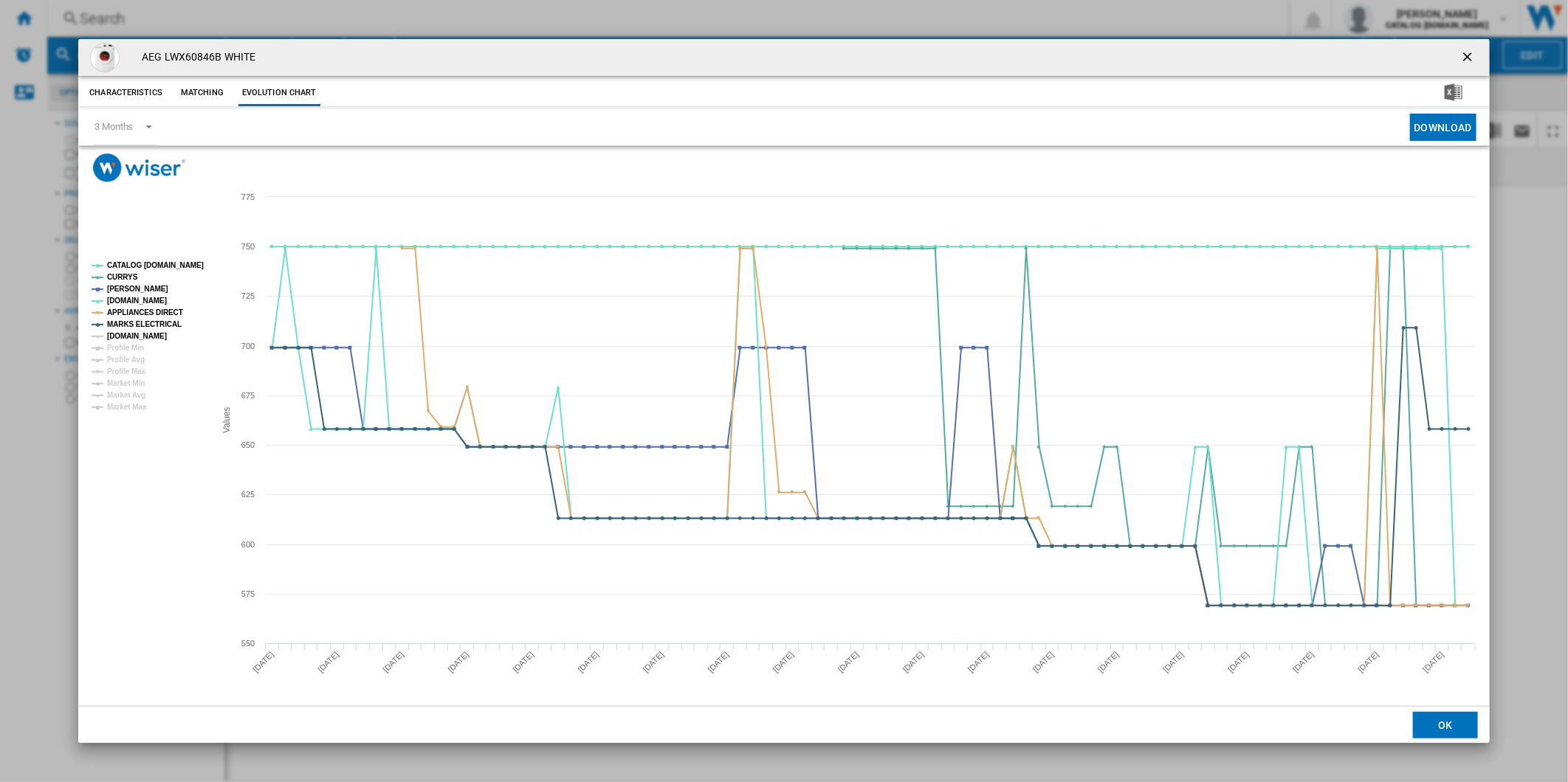
click at [143, 339] on tspan "[DOMAIN_NAME]" at bounding box center [136, 335] width 60 height 8
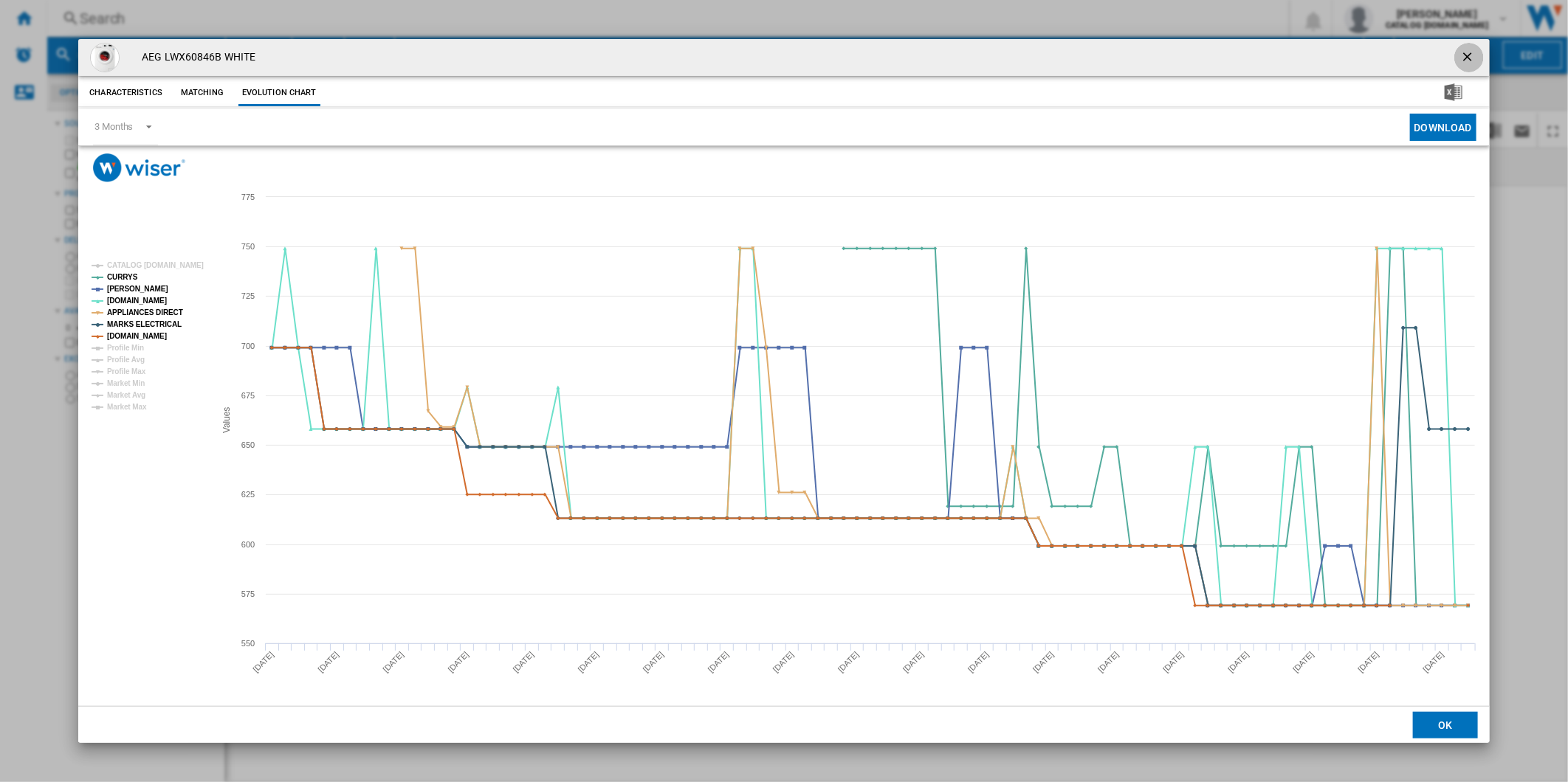
click at [1460, 57] on ng-md-icon "getI18NText('BUTTONS.CLOSE_DIALOG')" at bounding box center [1469, 58] width 18 height 18
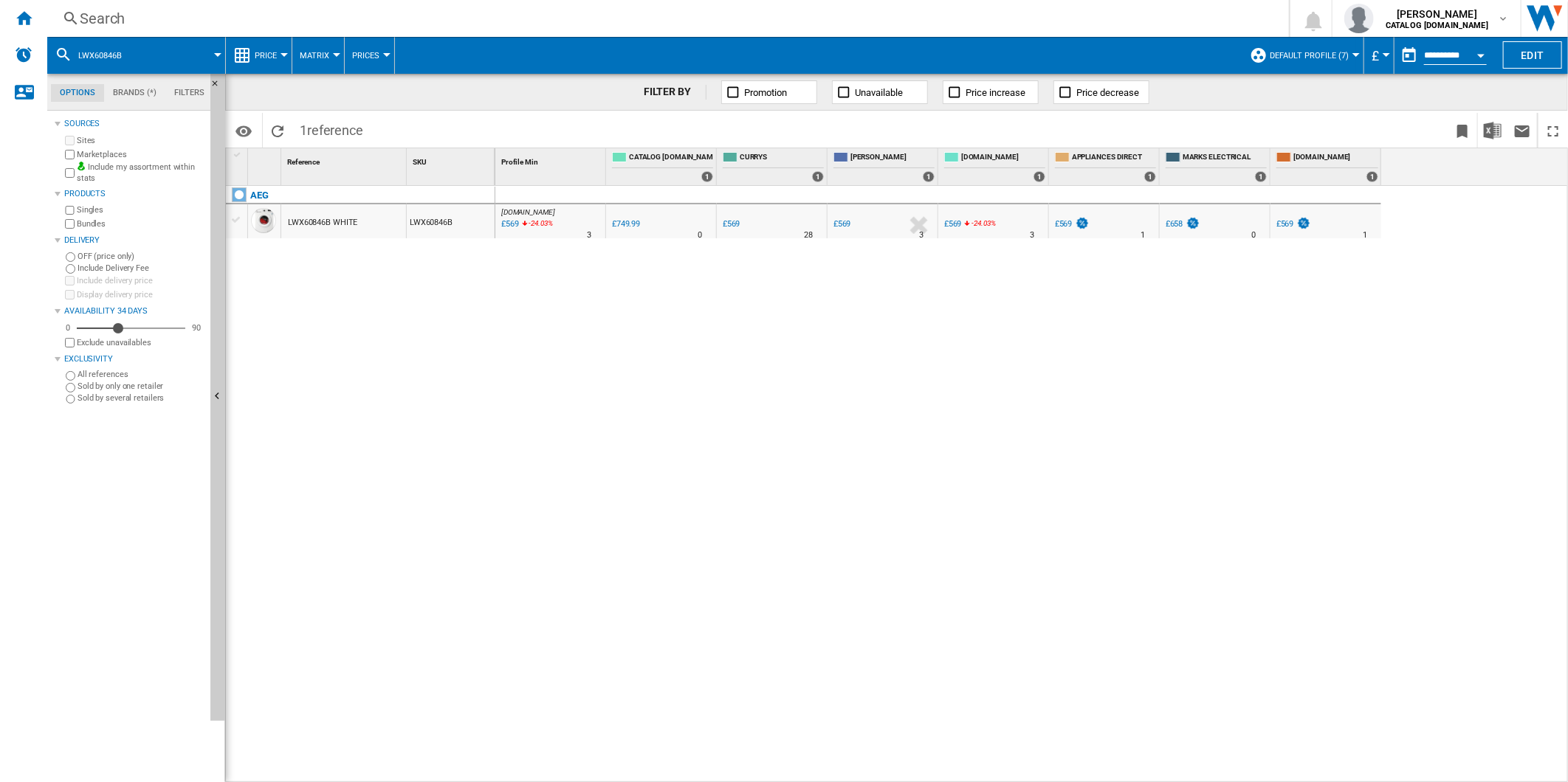
click at [1286, 223] on div "£569" at bounding box center [1284, 224] width 18 height 9
click at [699, 15] on div "Search" at bounding box center [665, 18] width 1171 height 20
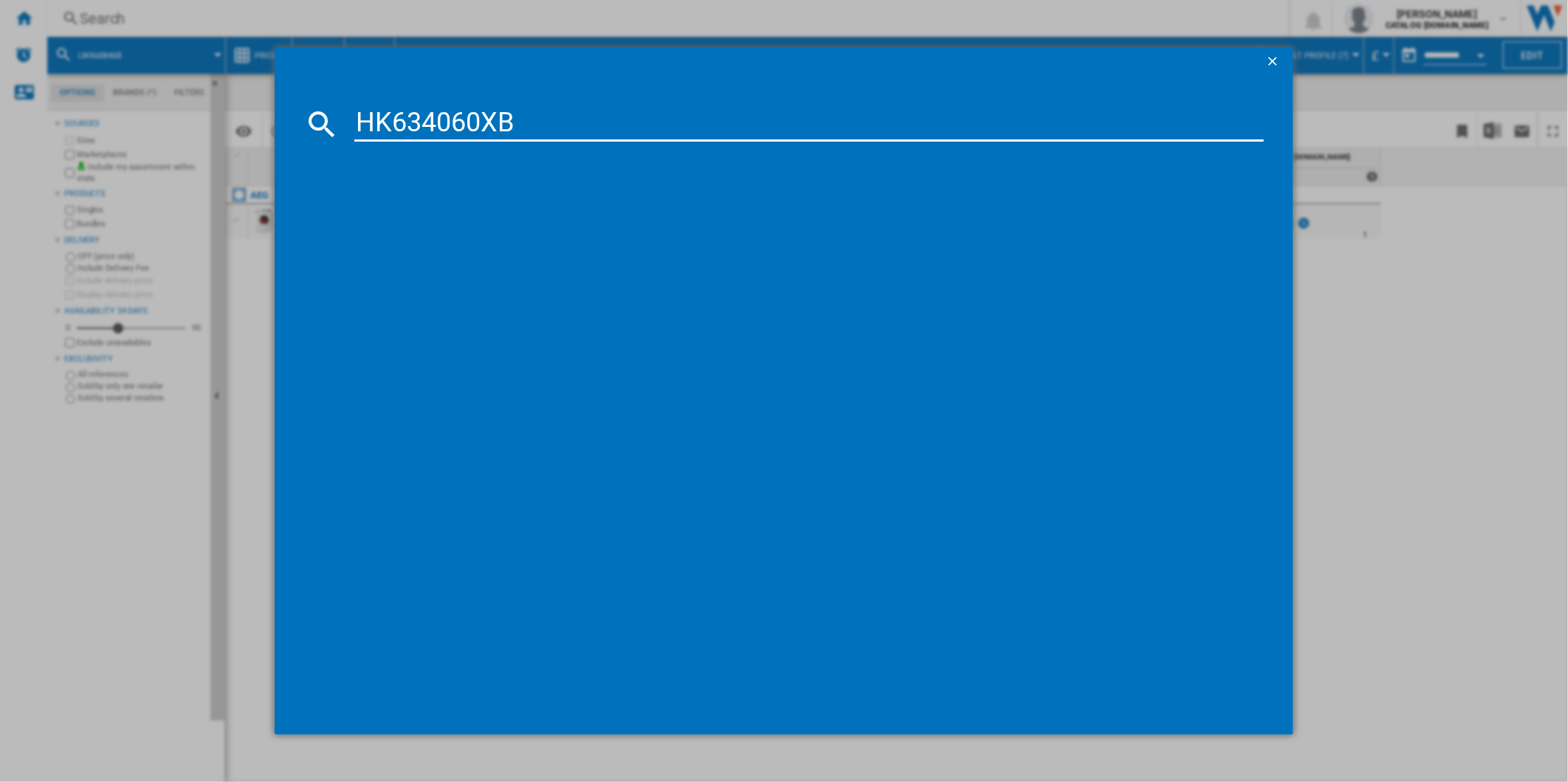
type input "HK634060XB"
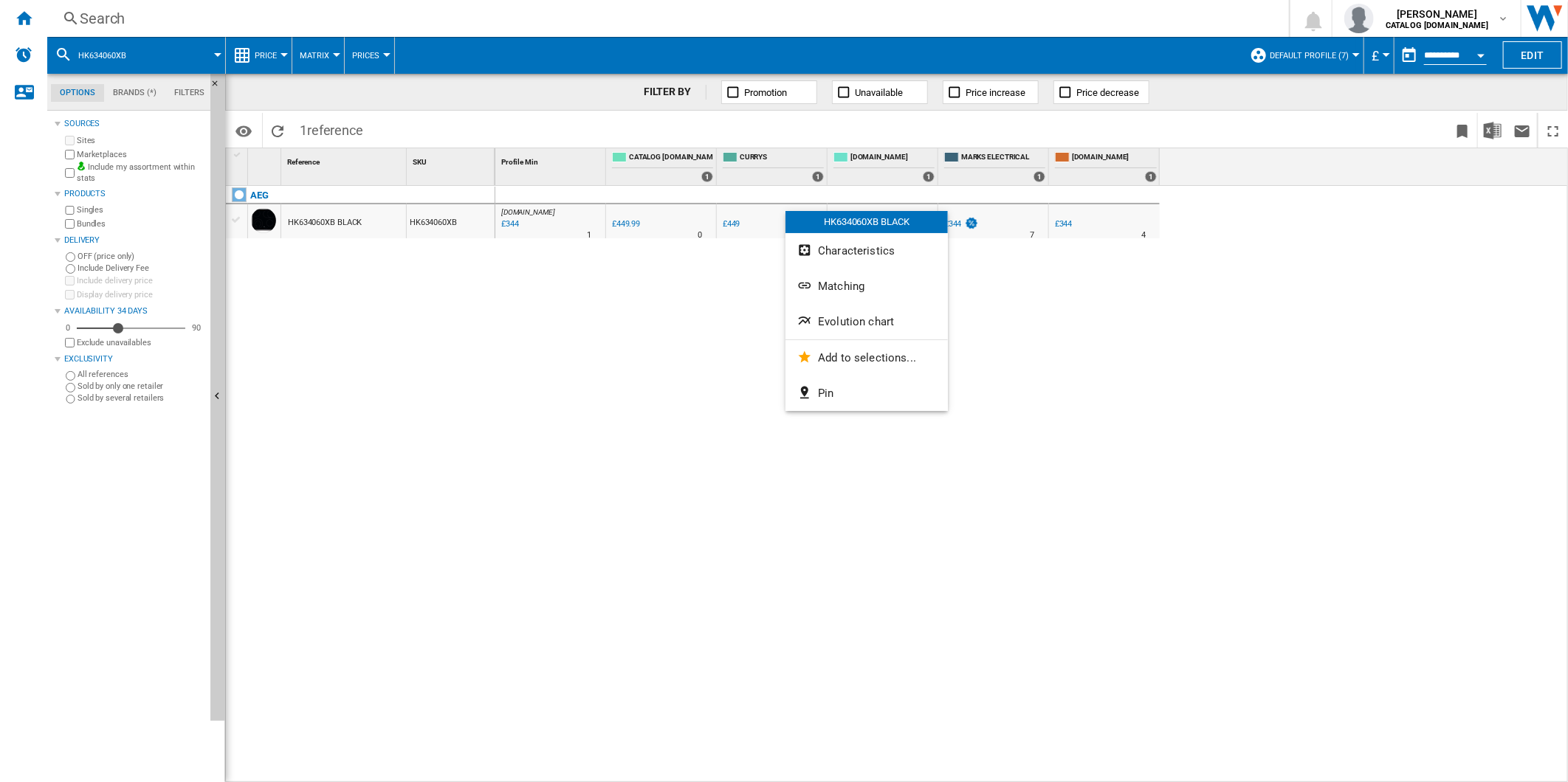
click at [844, 318] on span "Evolution chart" at bounding box center [856, 321] width 76 height 13
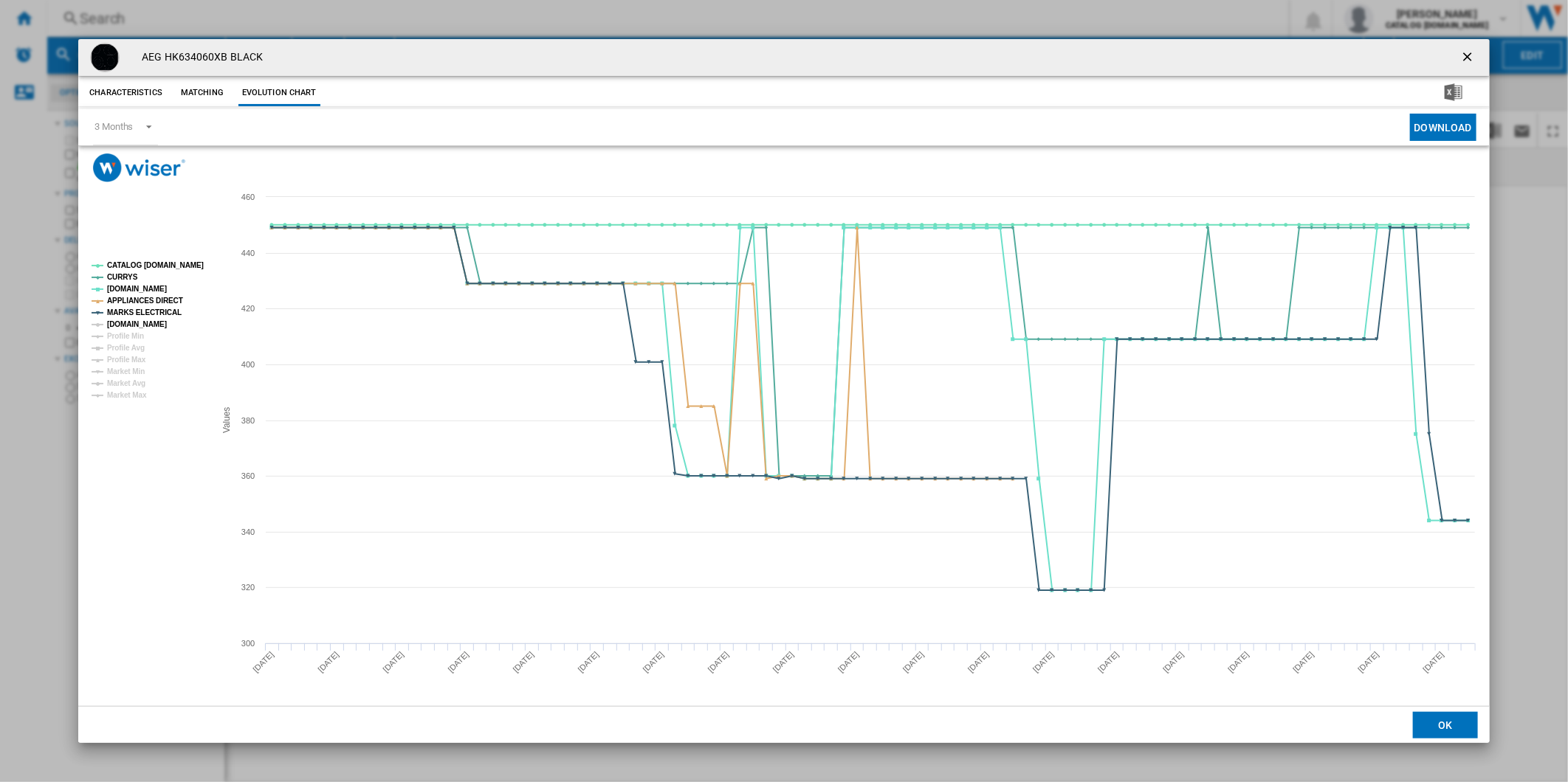
click at [141, 324] on tspan "[DOMAIN_NAME]" at bounding box center [136, 324] width 60 height 8
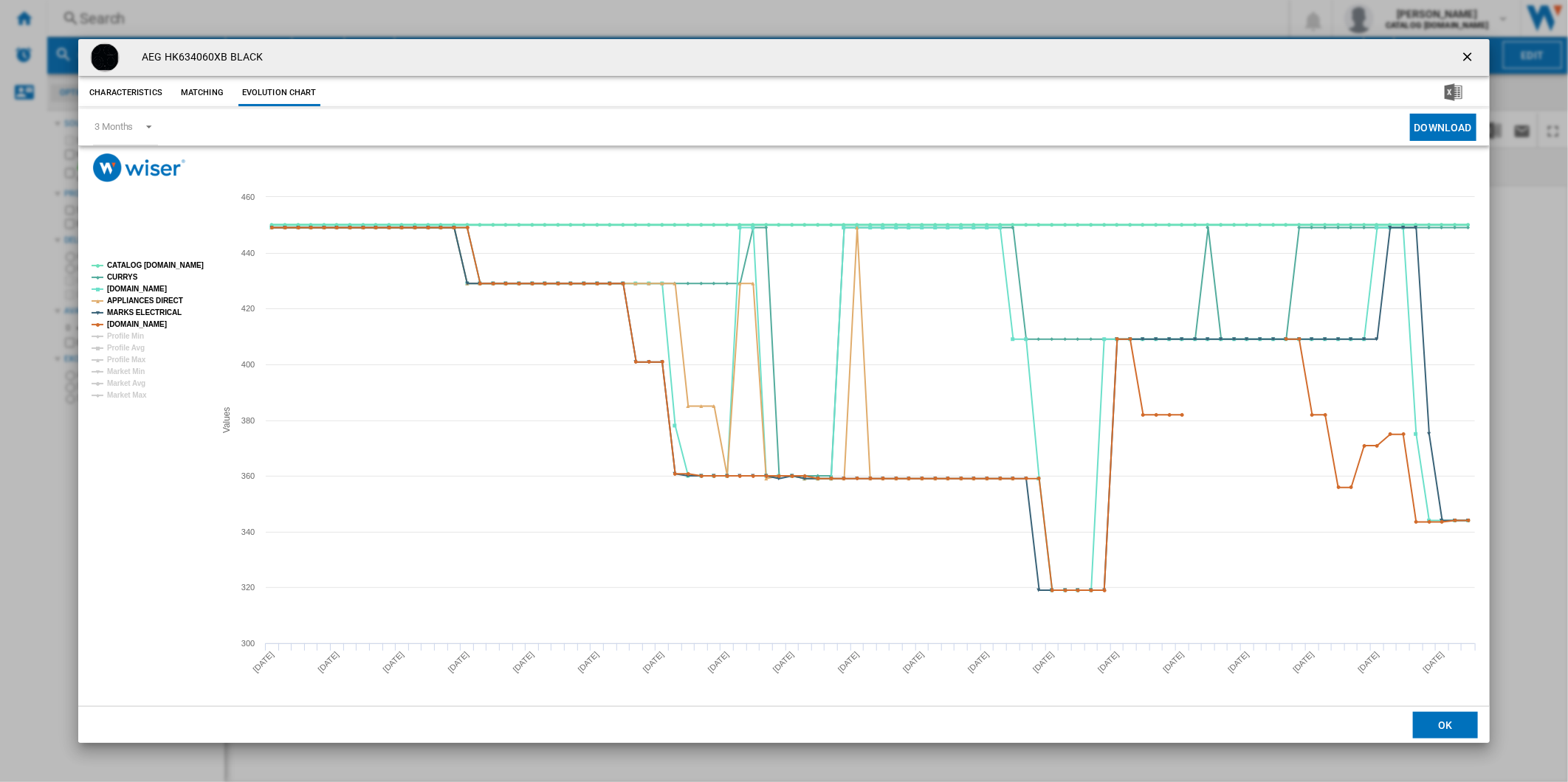
click at [154, 263] on tspan "CATALOG [DOMAIN_NAME]" at bounding box center [155, 265] width 97 height 8
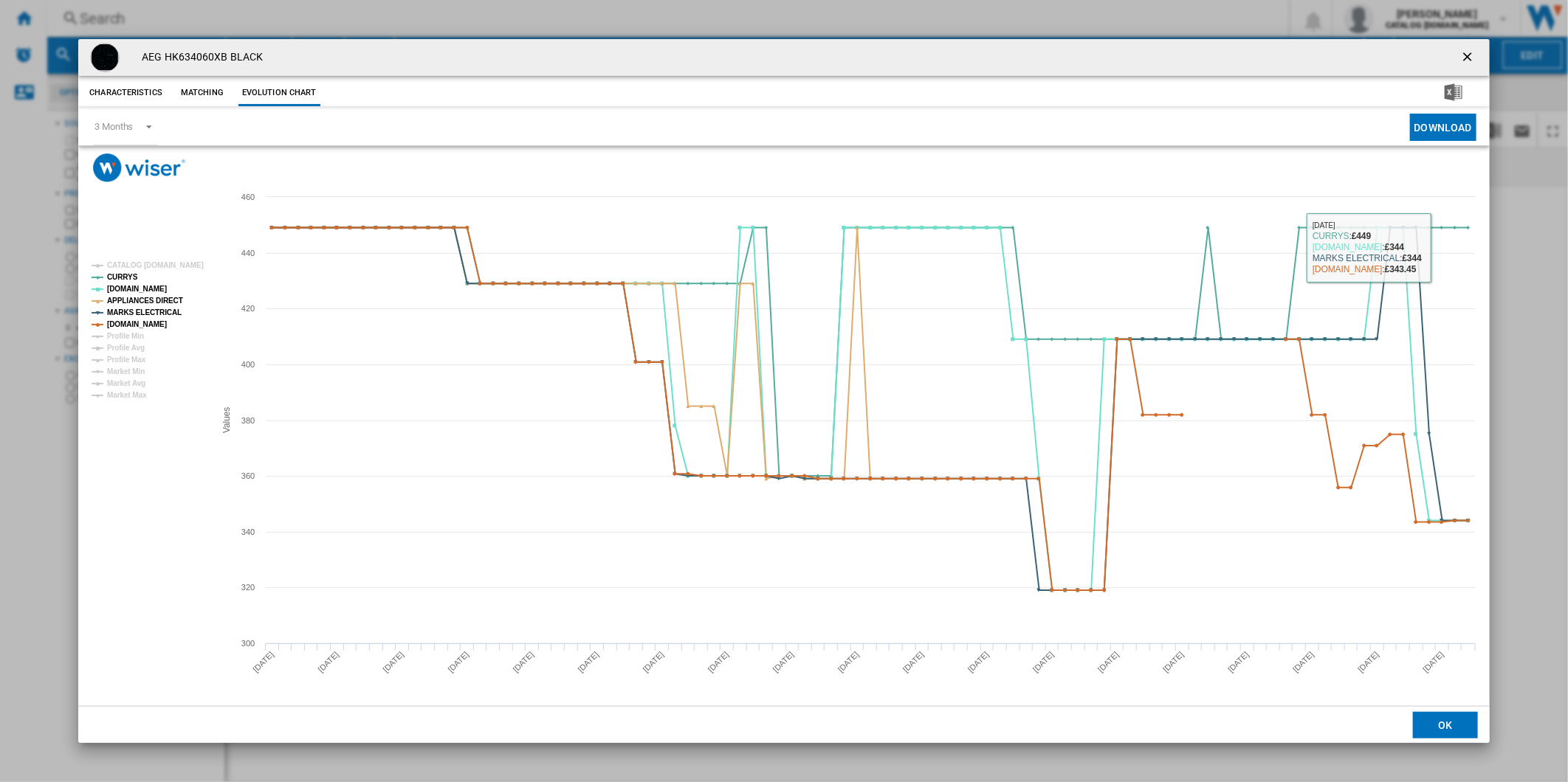
click at [1465, 53] on ng-md-icon "getI18NText('BUTTONS.CLOSE_DIALOG')" at bounding box center [1469, 58] width 18 height 18
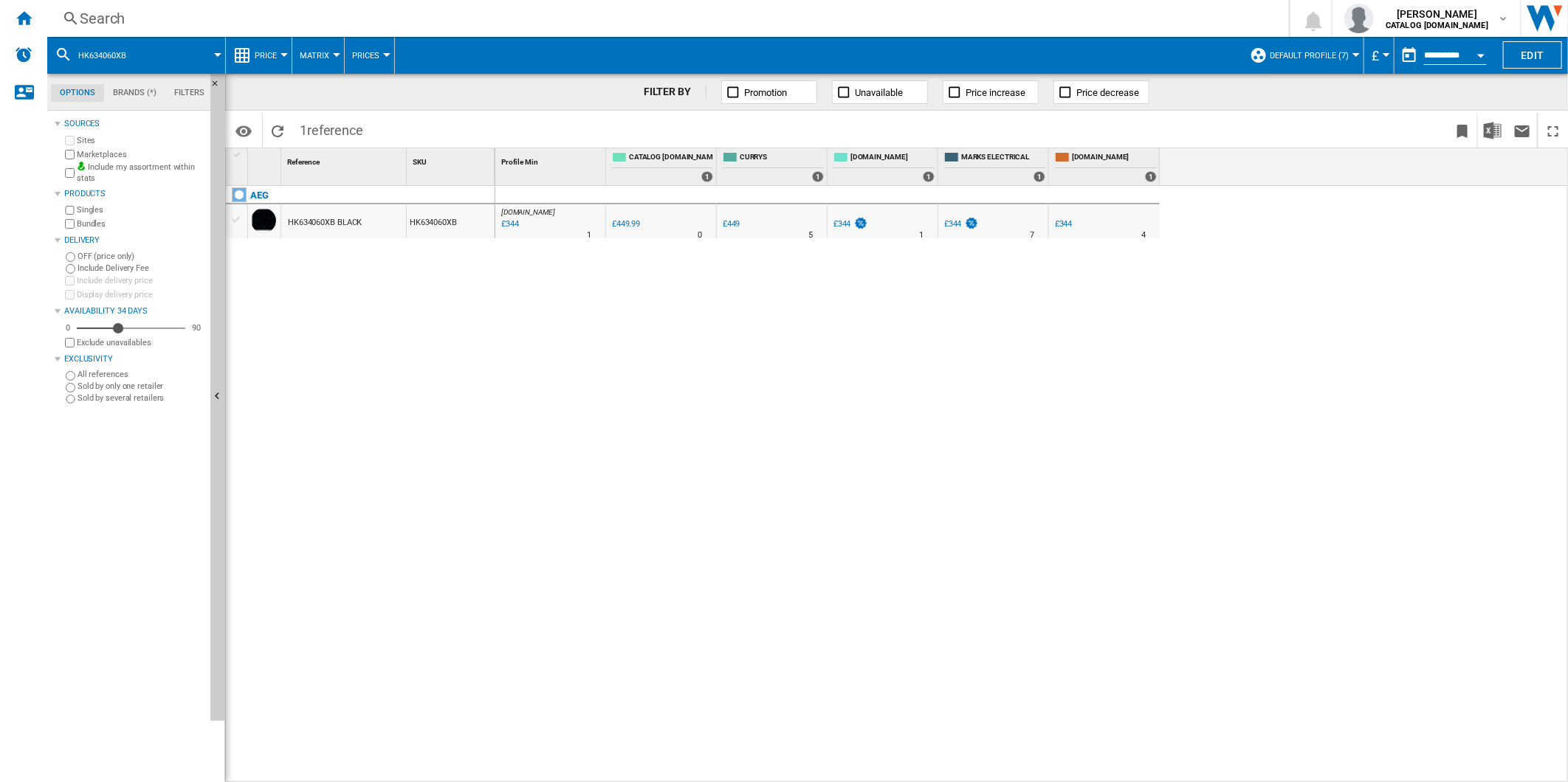
click at [792, 10] on div "Search" at bounding box center [665, 18] width 1171 height 20
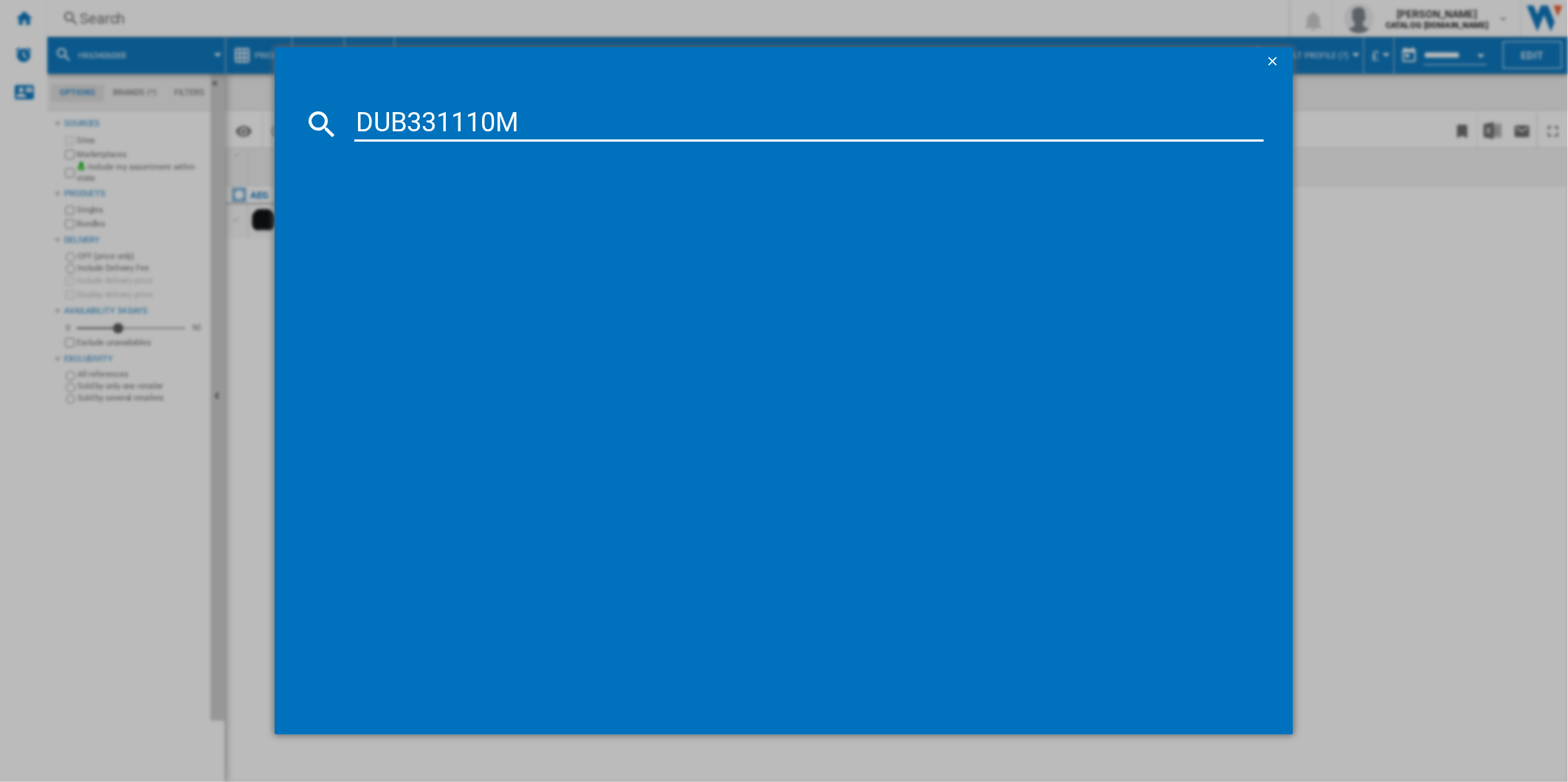
type input "DUB331110M"
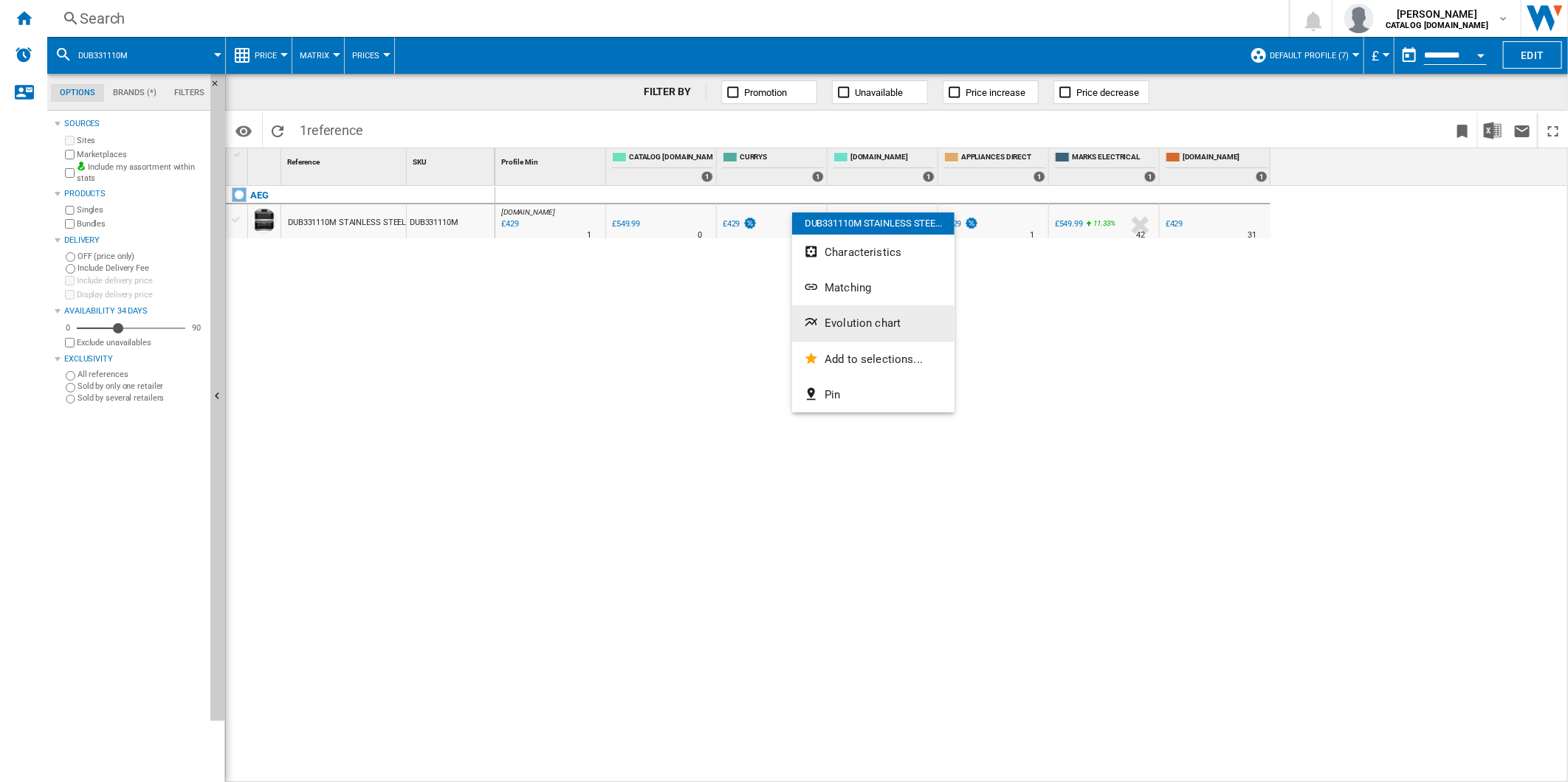
click at [861, 325] on span "Evolution chart" at bounding box center [862, 323] width 76 height 13
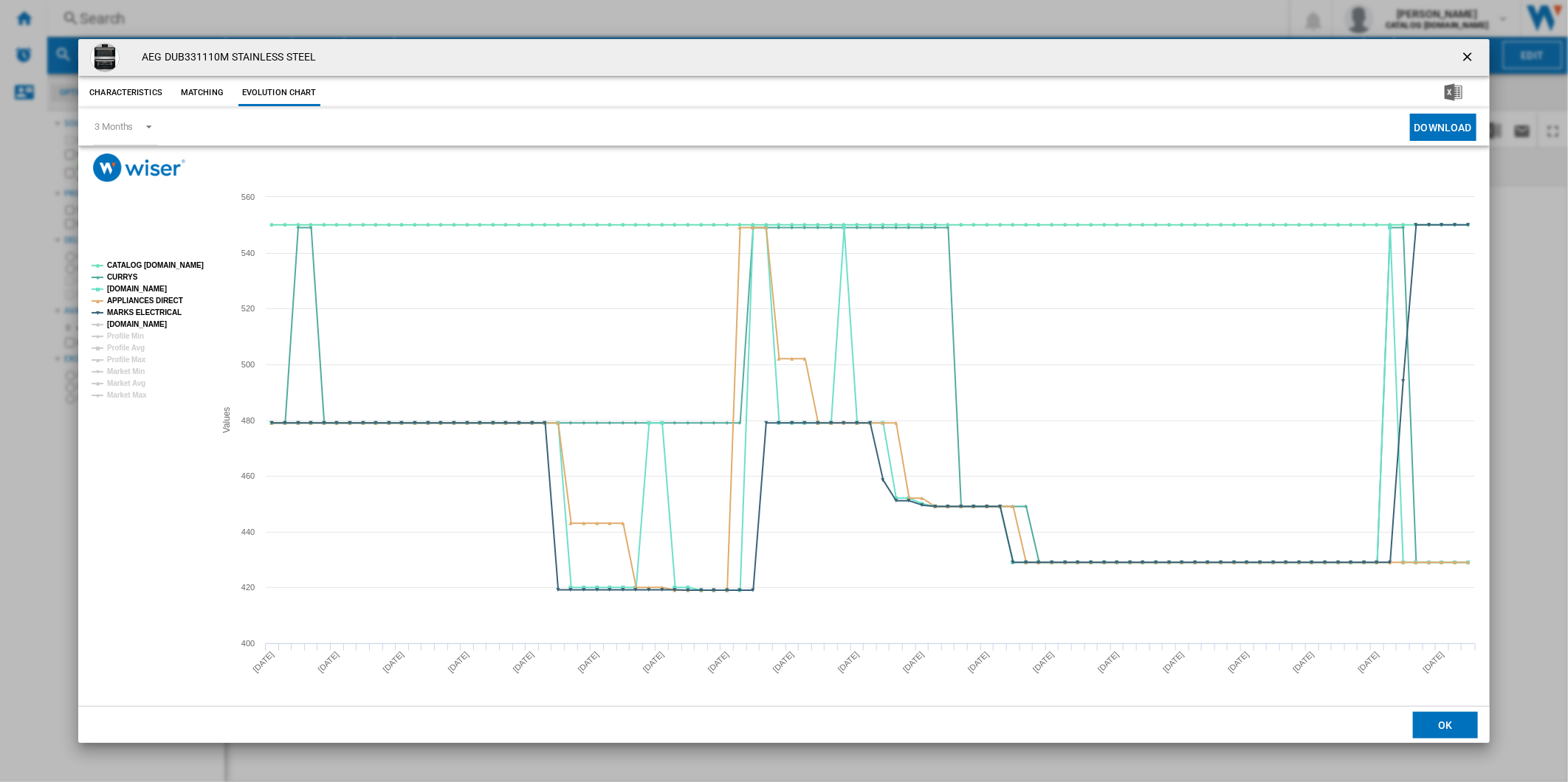
click at [138, 322] on tspan "[DOMAIN_NAME]" at bounding box center [136, 324] width 60 height 8
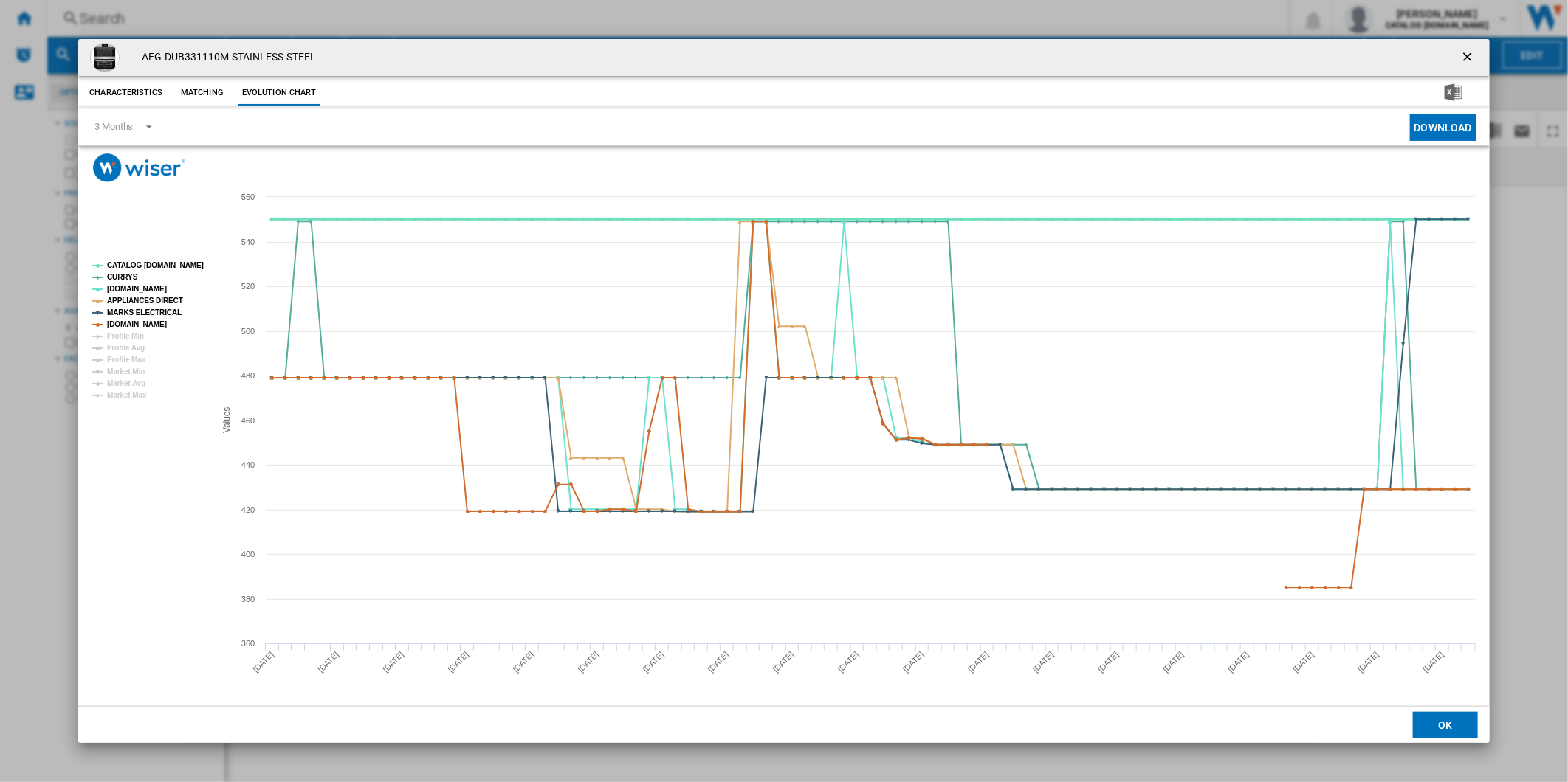
click at [152, 266] on tspan "CATALOG [DOMAIN_NAME]" at bounding box center [155, 265] width 97 height 8
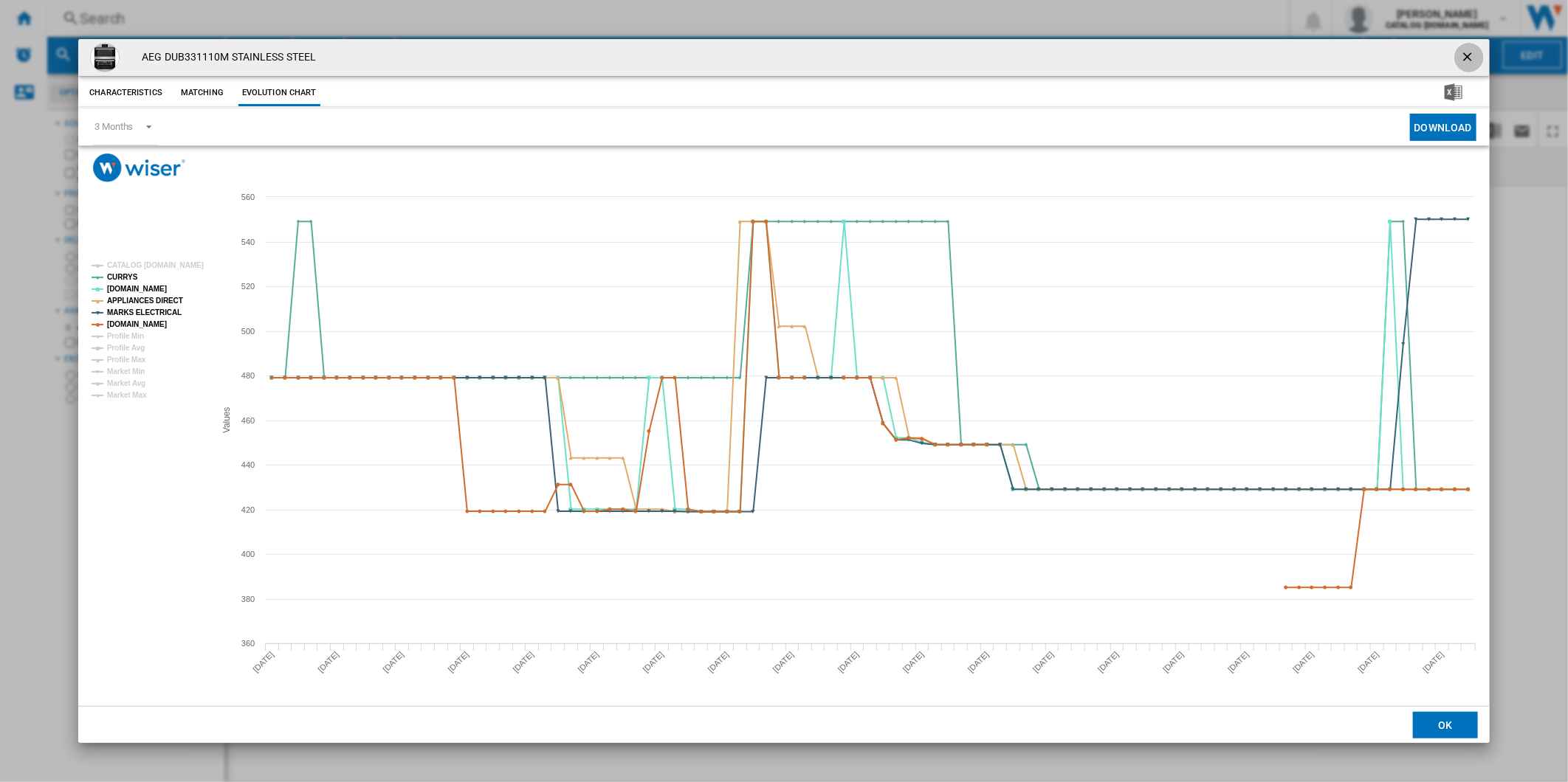
click at [1464, 50] on ng-md-icon "getI18NText('BUTTONS.CLOSE_DIALOG')" at bounding box center [1469, 58] width 18 height 18
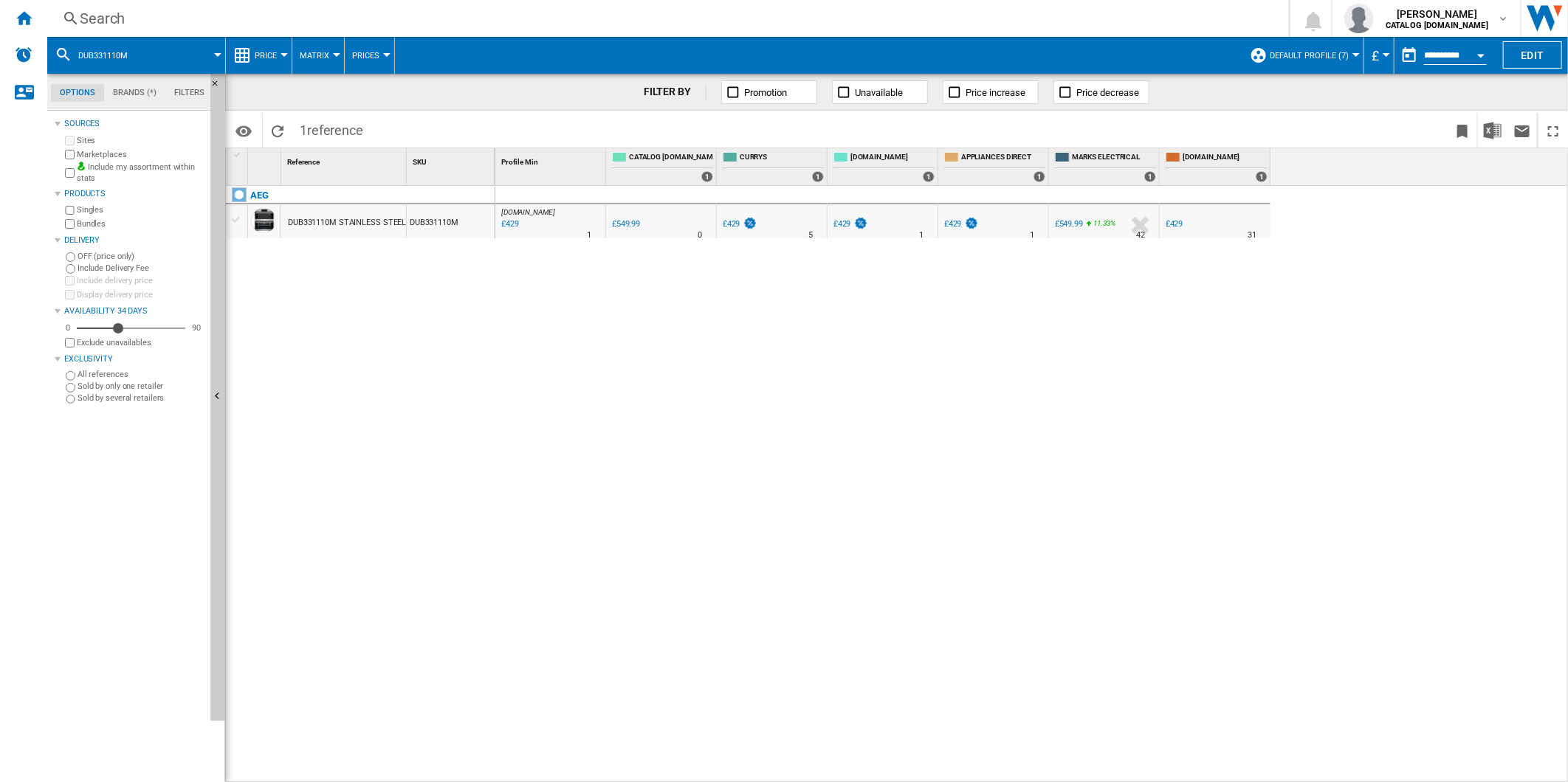
click at [820, 31] on div "Search Search 0 [PERSON_NAME] CATALOG [DOMAIN_NAME] CATALOG [DOMAIN_NAME] My se…" at bounding box center [807, 18] width 1520 height 37
click at [822, 24] on div "Search" at bounding box center [665, 18] width 1171 height 20
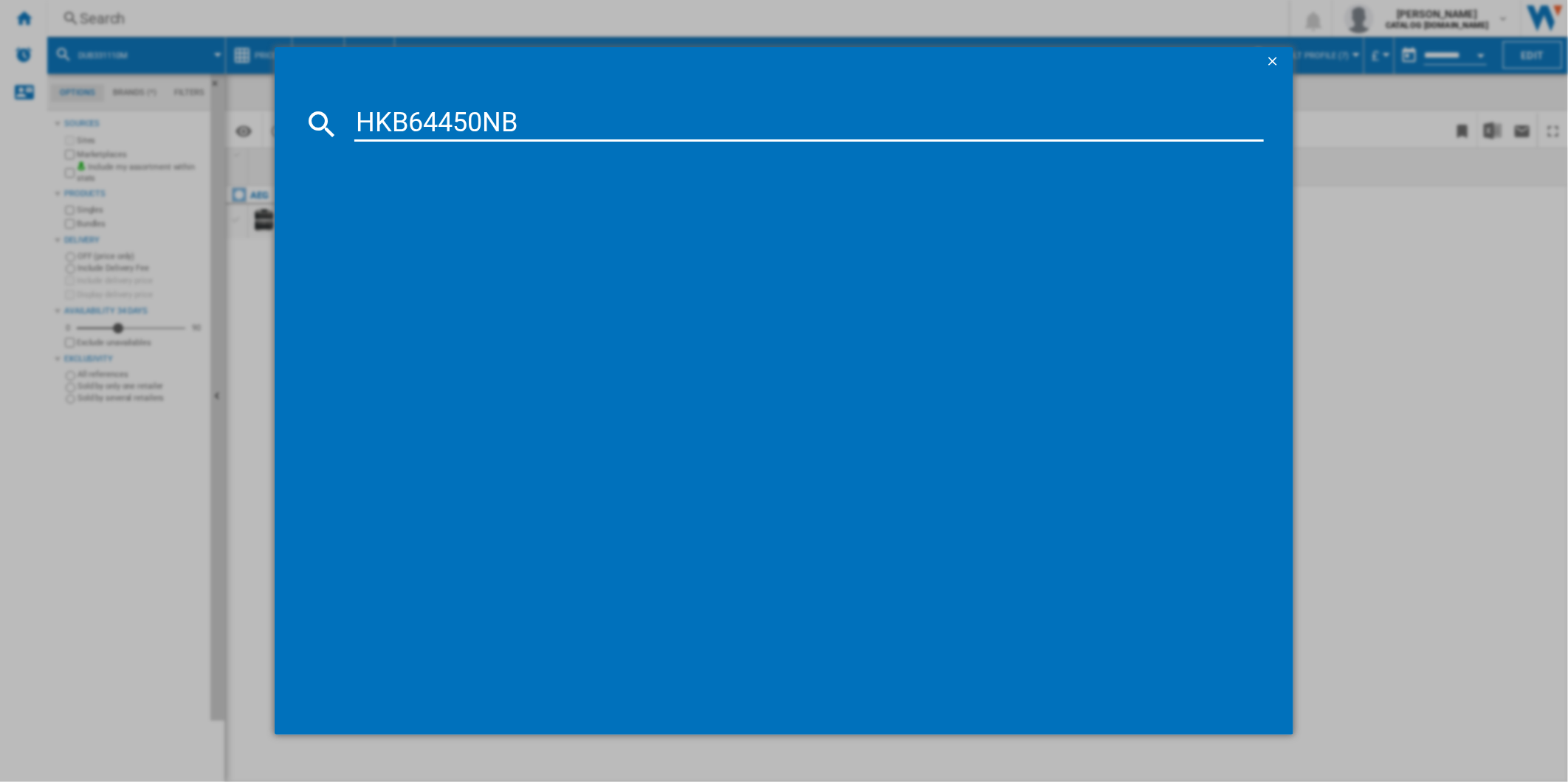
type input "HKB64450NB"
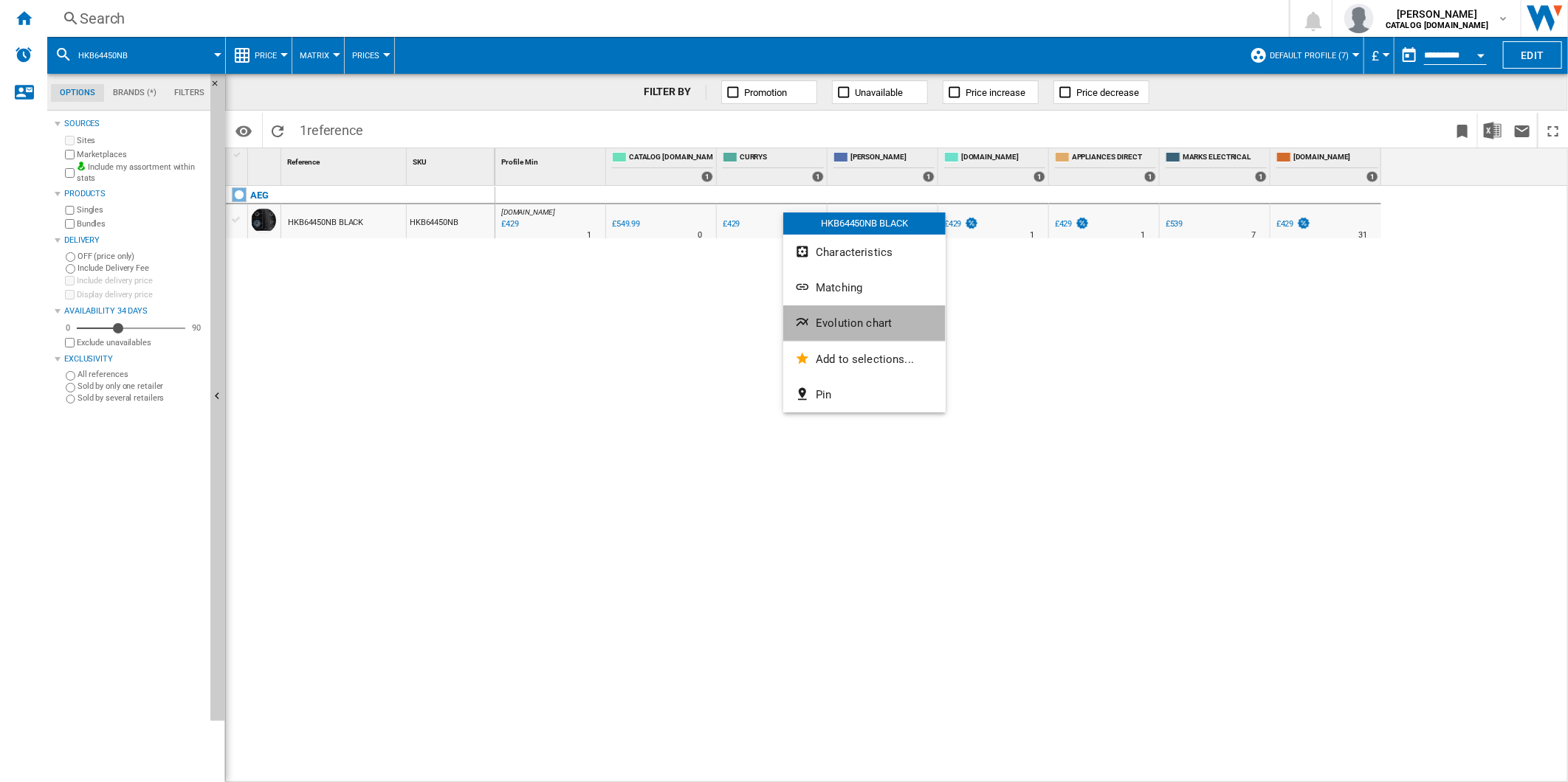
click at [833, 321] on span "Evolution chart" at bounding box center [853, 323] width 76 height 13
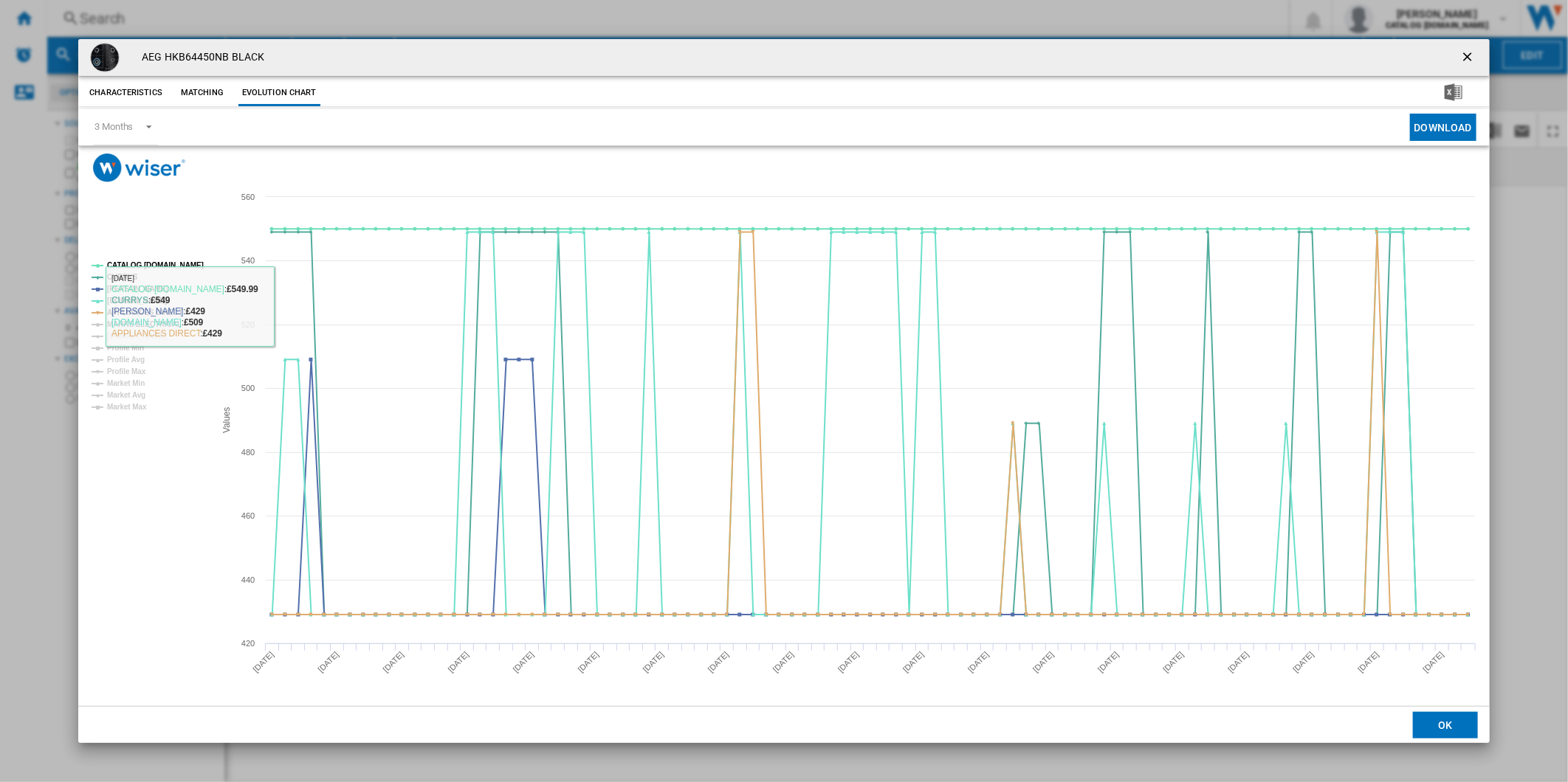
click at [119, 321] on tspan "MARKS ELECTRICAL" at bounding box center [144, 324] width 75 height 8
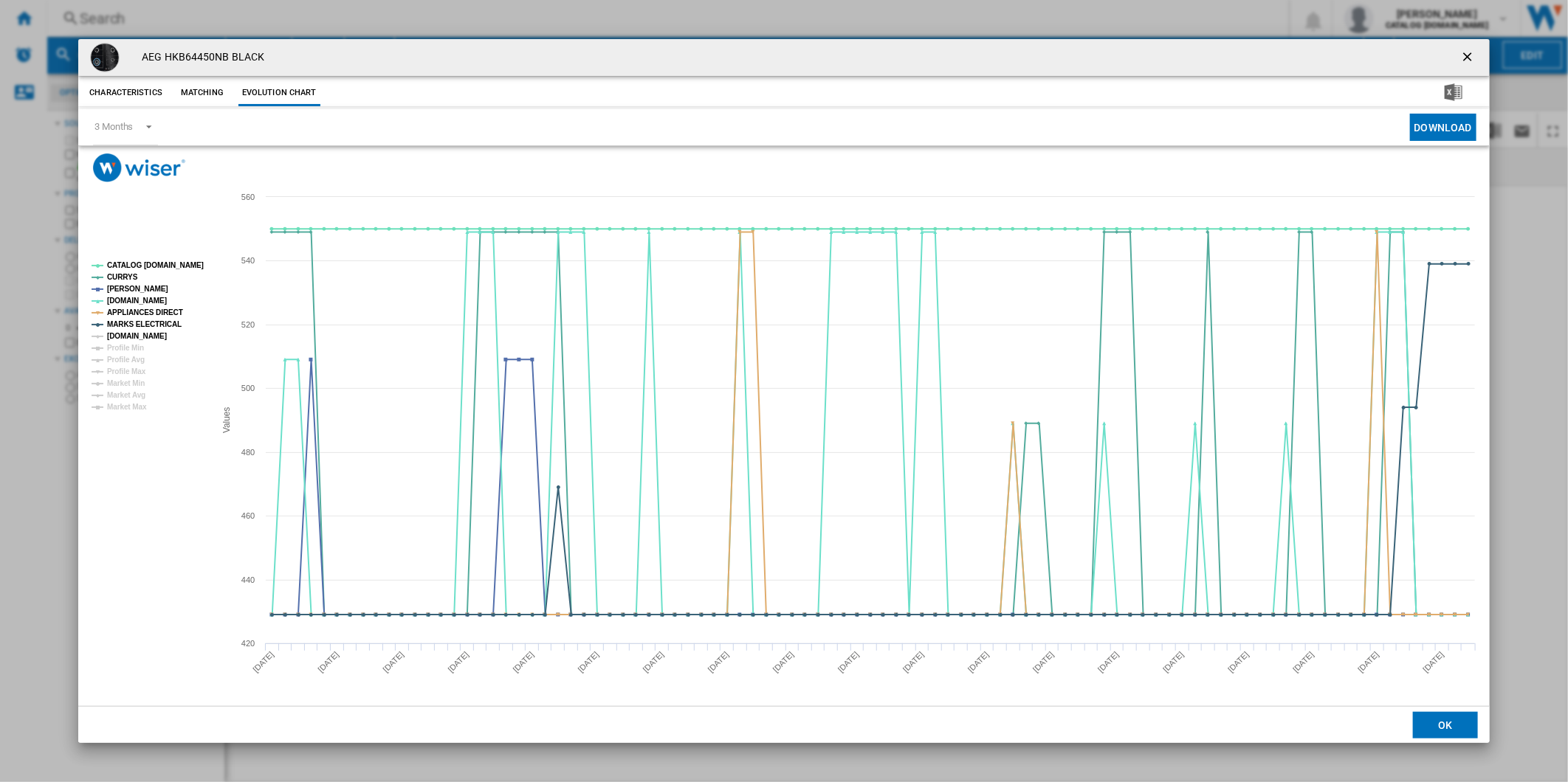
click at [146, 336] on tspan "[DOMAIN_NAME]" at bounding box center [136, 335] width 60 height 8
click at [154, 267] on tspan "CATALOG [DOMAIN_NAME]" at bounding box center [155, 265] width 97 height 8
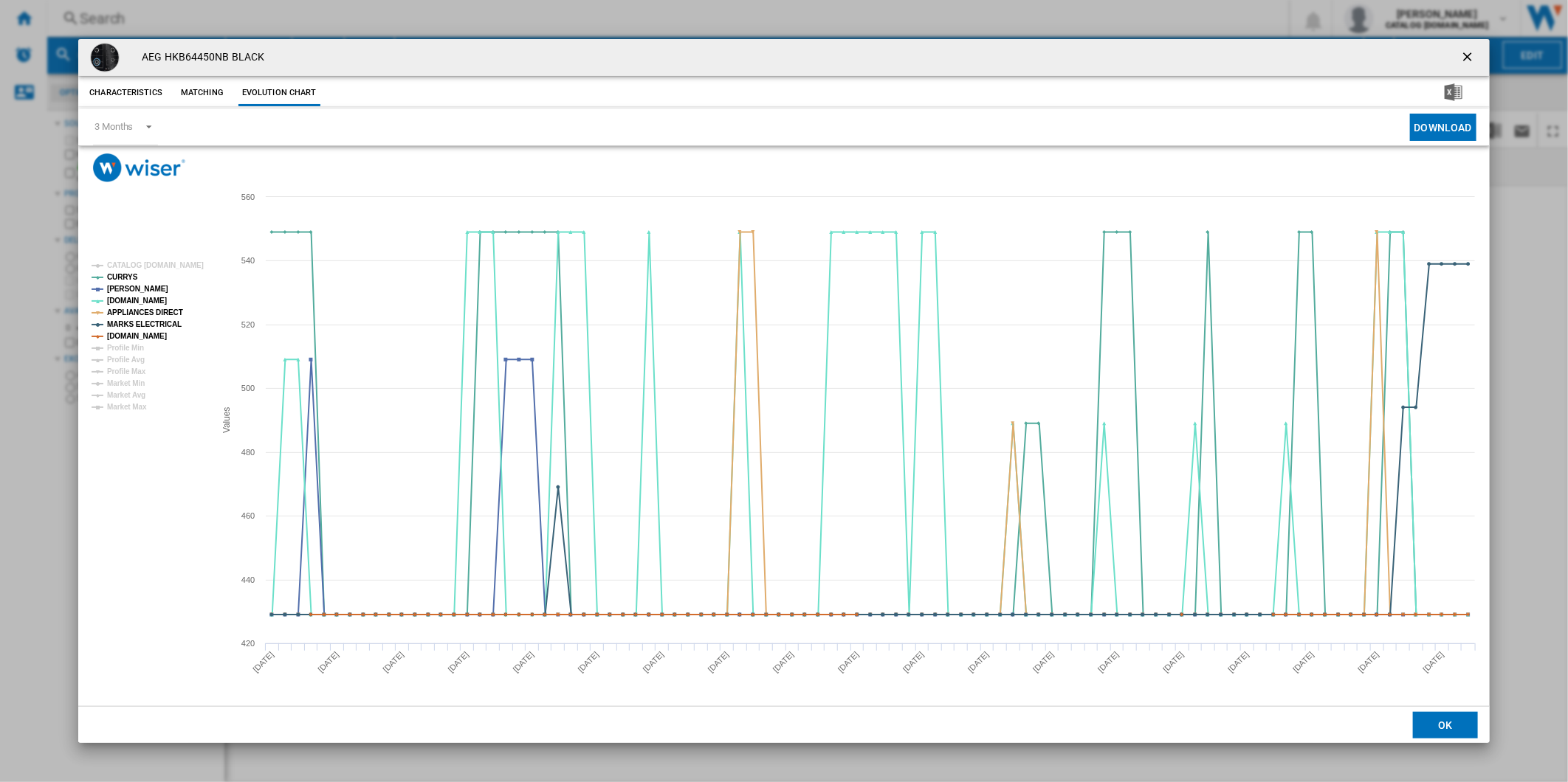
click at [1460, 53] on ng-md-icon "getI18NText('BUTTONS.CLOSE_DIALOG')" at bounding box center [1469, 58] width 18 height 18
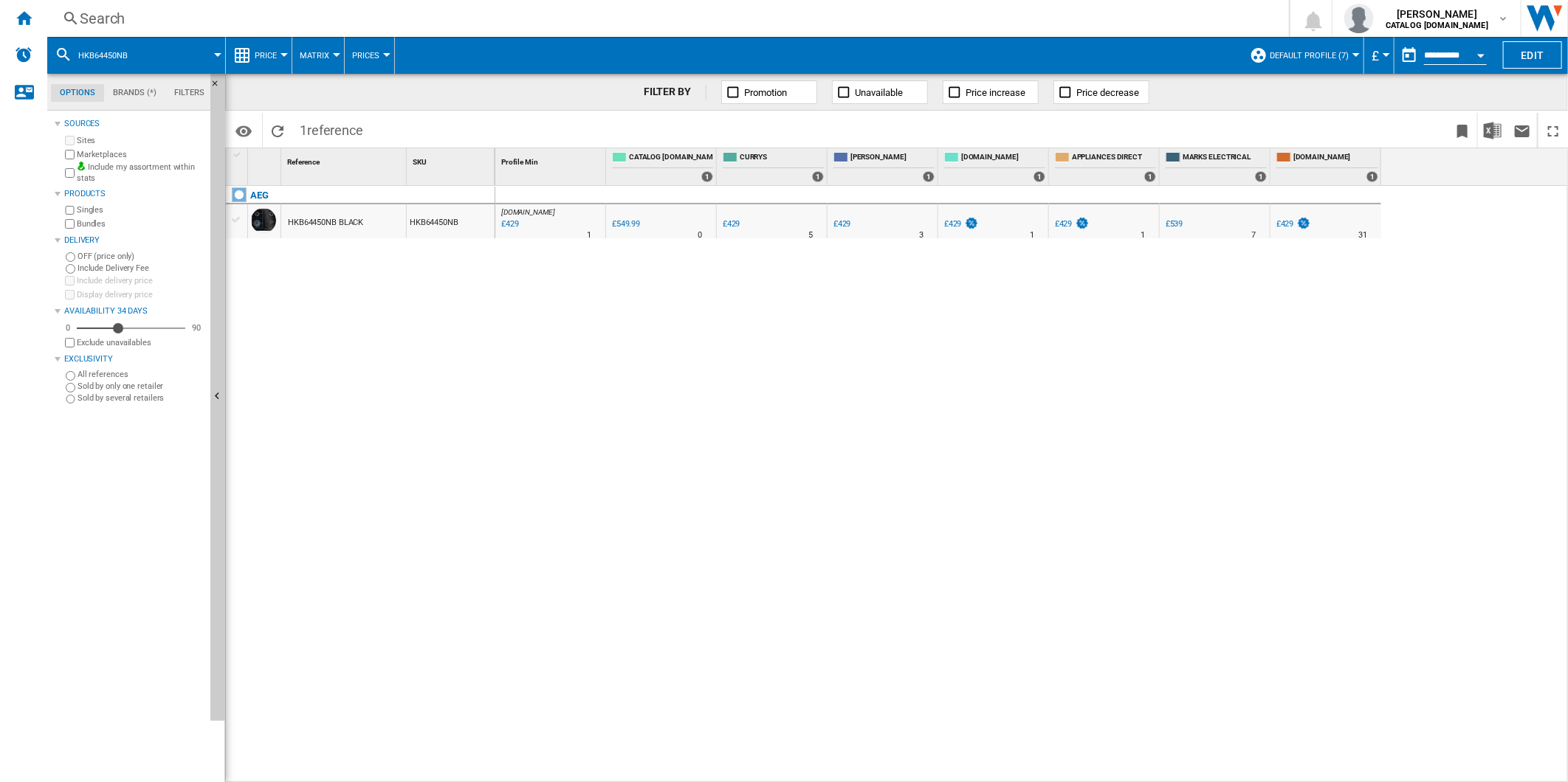
click at [915, 19] on div "Search" at bounding box center [665, 18] width 1171 height 20
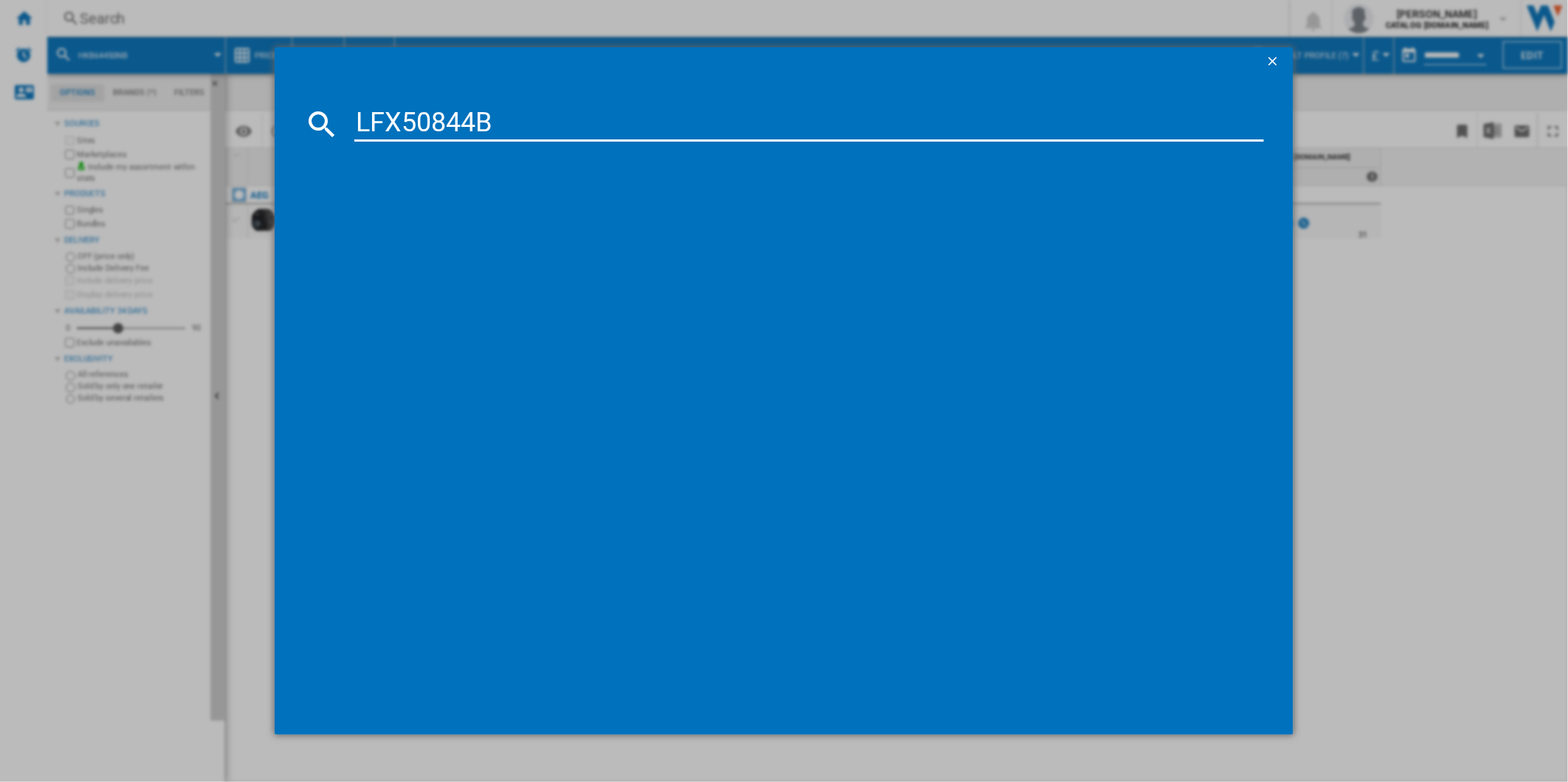
type input "LFX50844B"
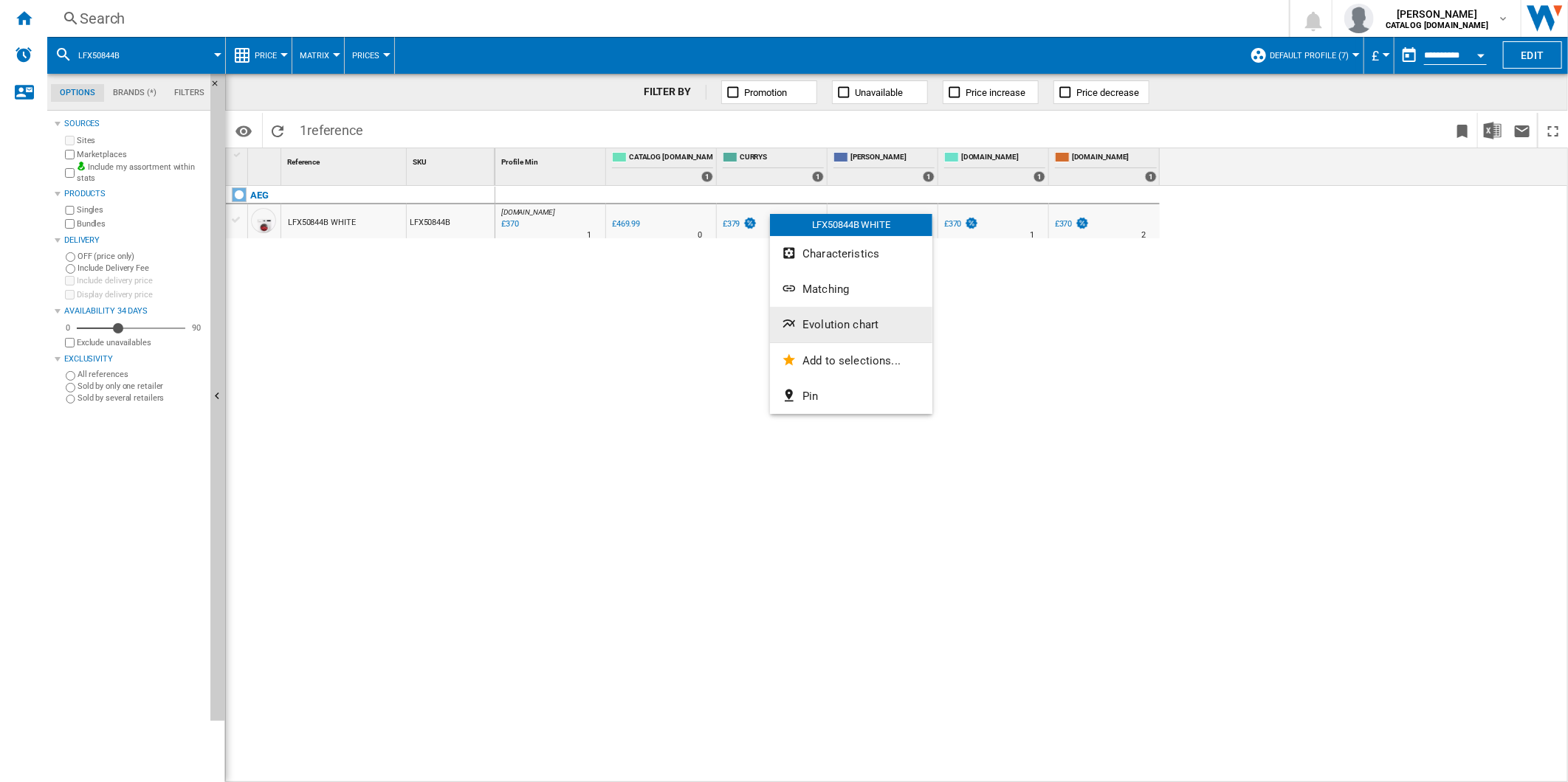
click at [806, 310] on button "Evolution chart" at bounding box center [851, 324] width 162 height 35
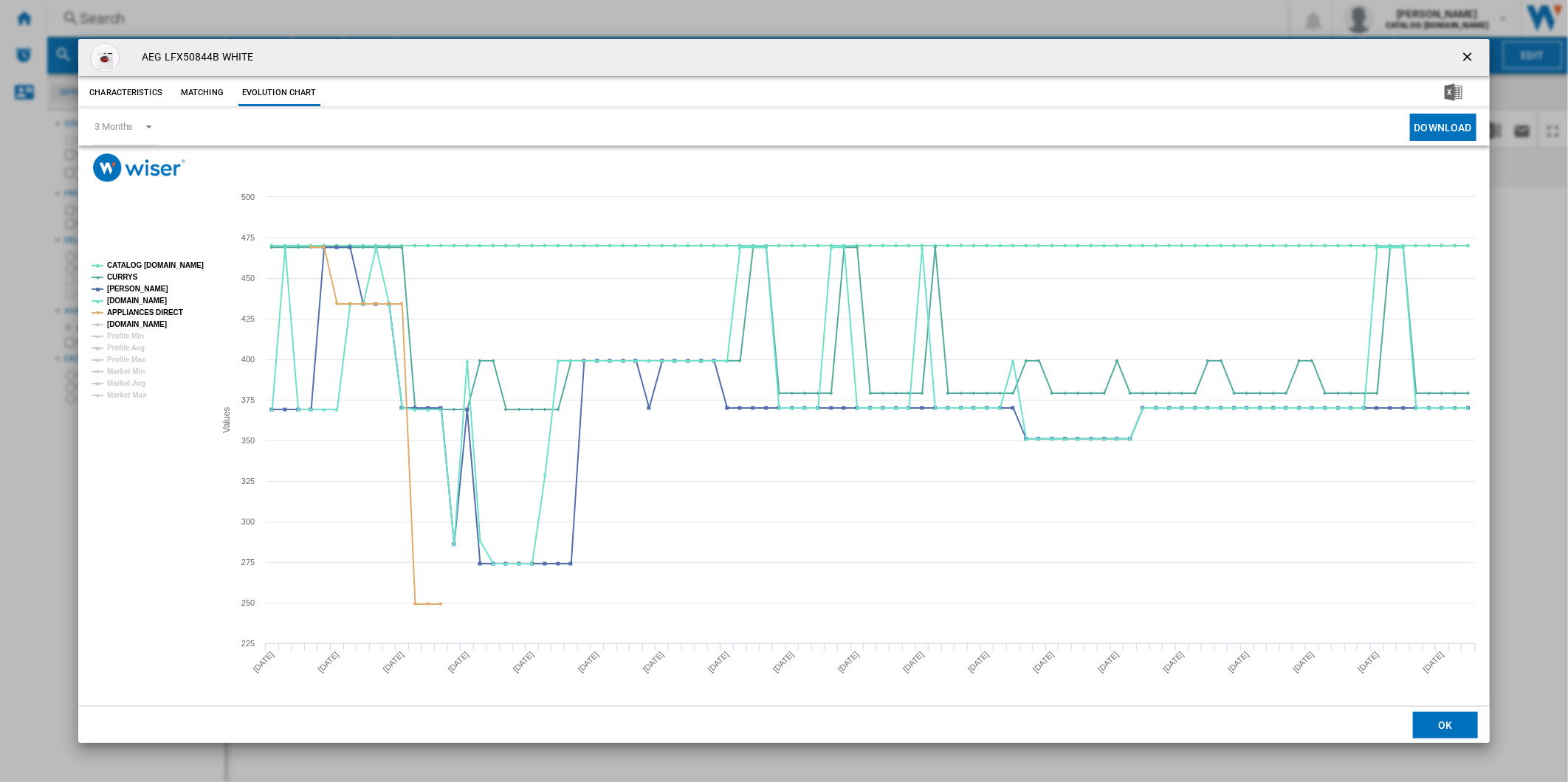
click at [136, 321] on tspan "[DOMAIN_NAME]" at bounding box center [136, 324] width 60 height 8
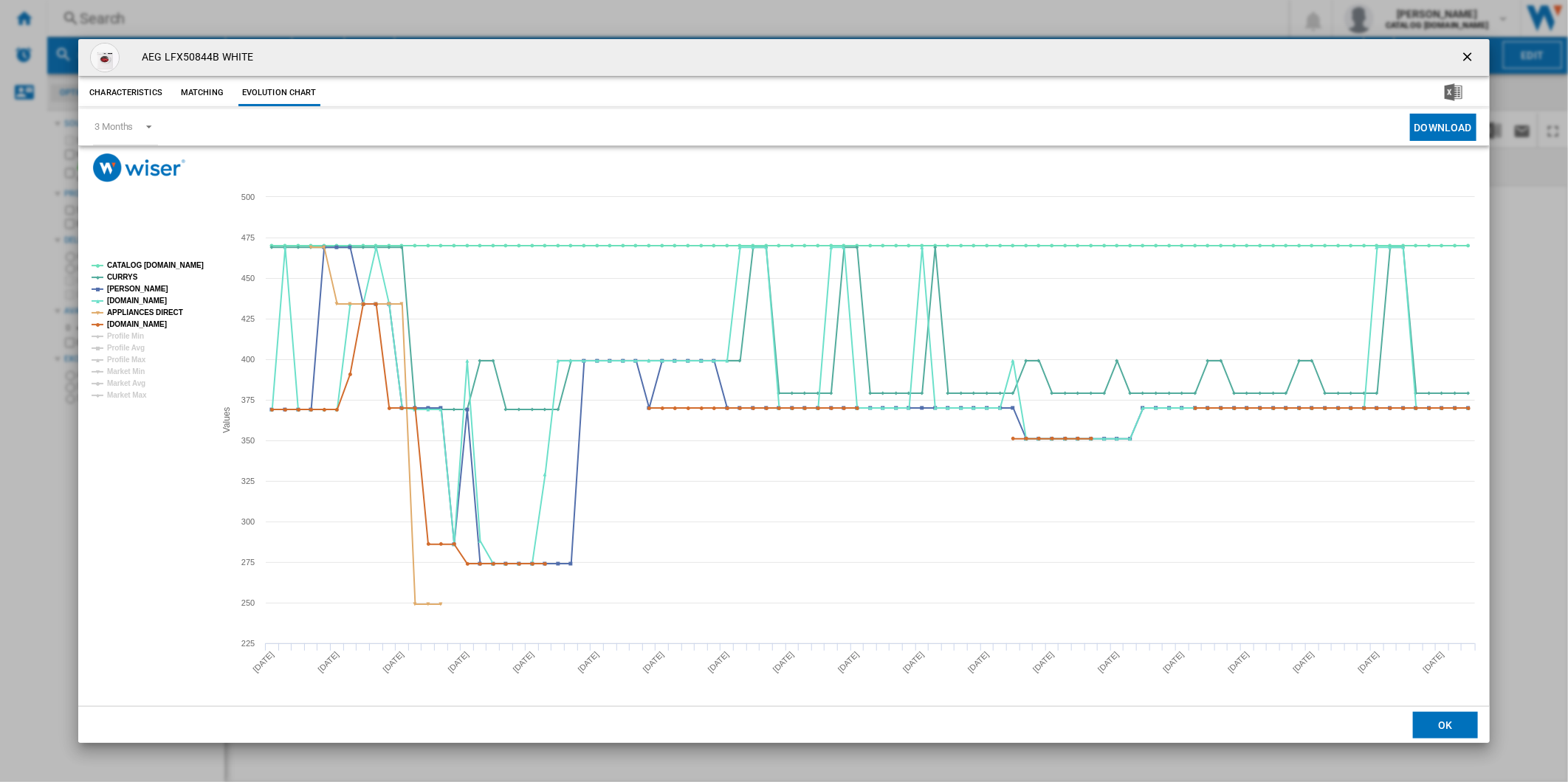
click at [149, 272] on rect "Product popup" at bounding box center [147, 331] width 123 height 150
click at [159, 262] on tspan "CATALOG [DOMAIN_NAME]" at bounding box center [155, 265] width 97 height 8
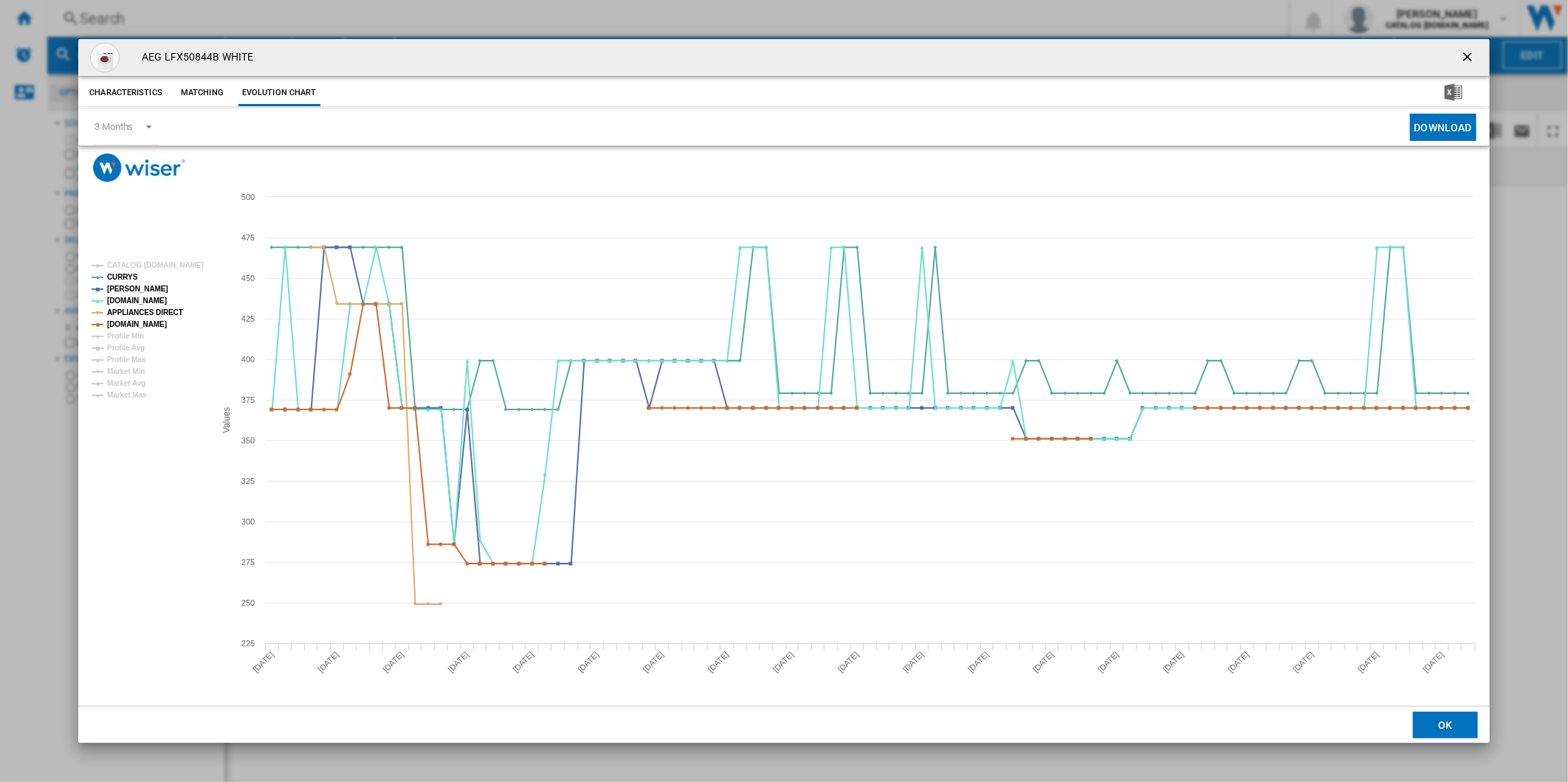
click at [1461, 57] on ng-md-icon "getI18NText('BUTTONS.CLOSE_DIALOG')" at bounding box center [1469, 58] width 18 height 18
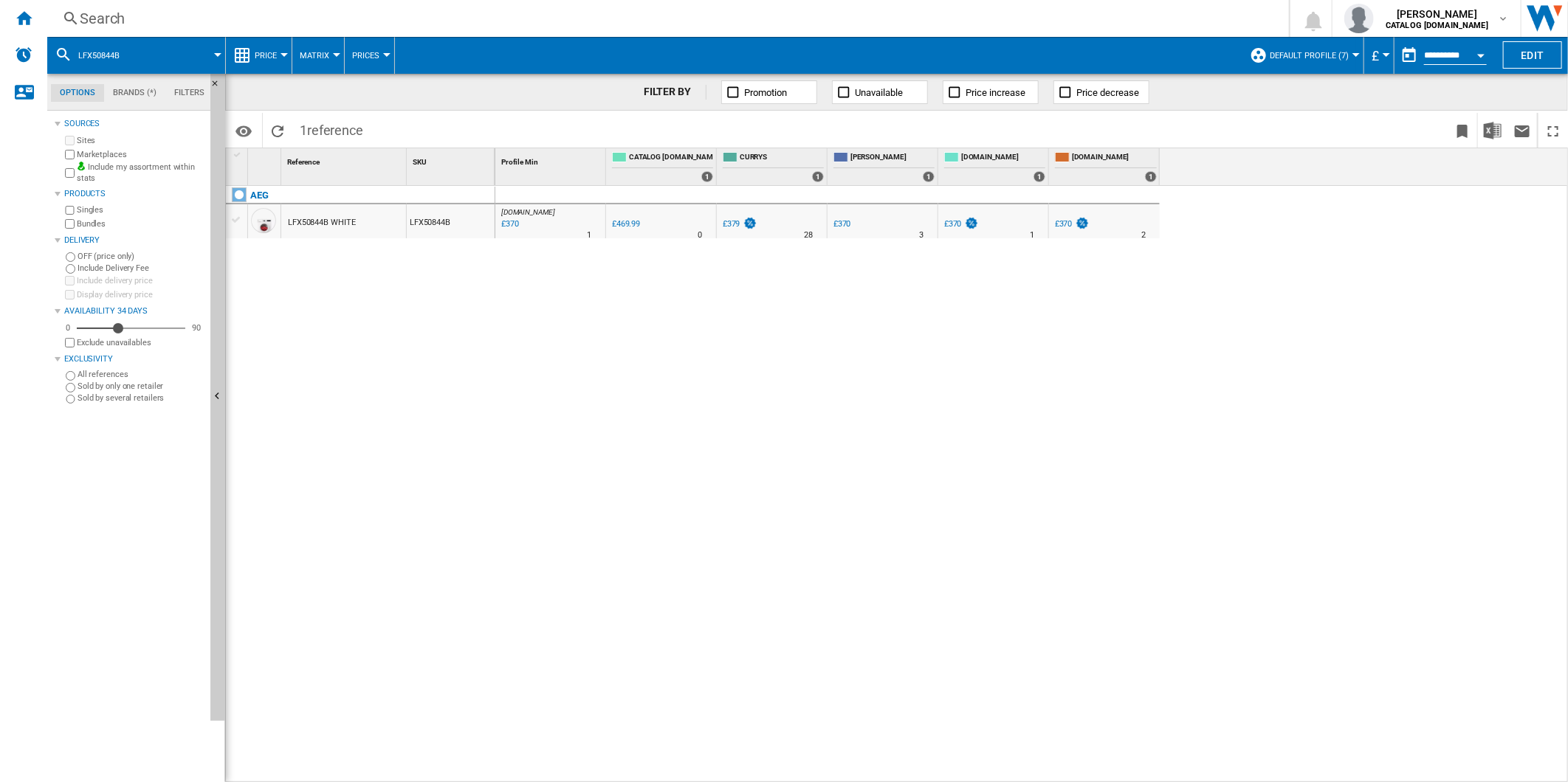
click at [816, 25] on div "Search" at bounding box center [665, 18] width 1171 height 20
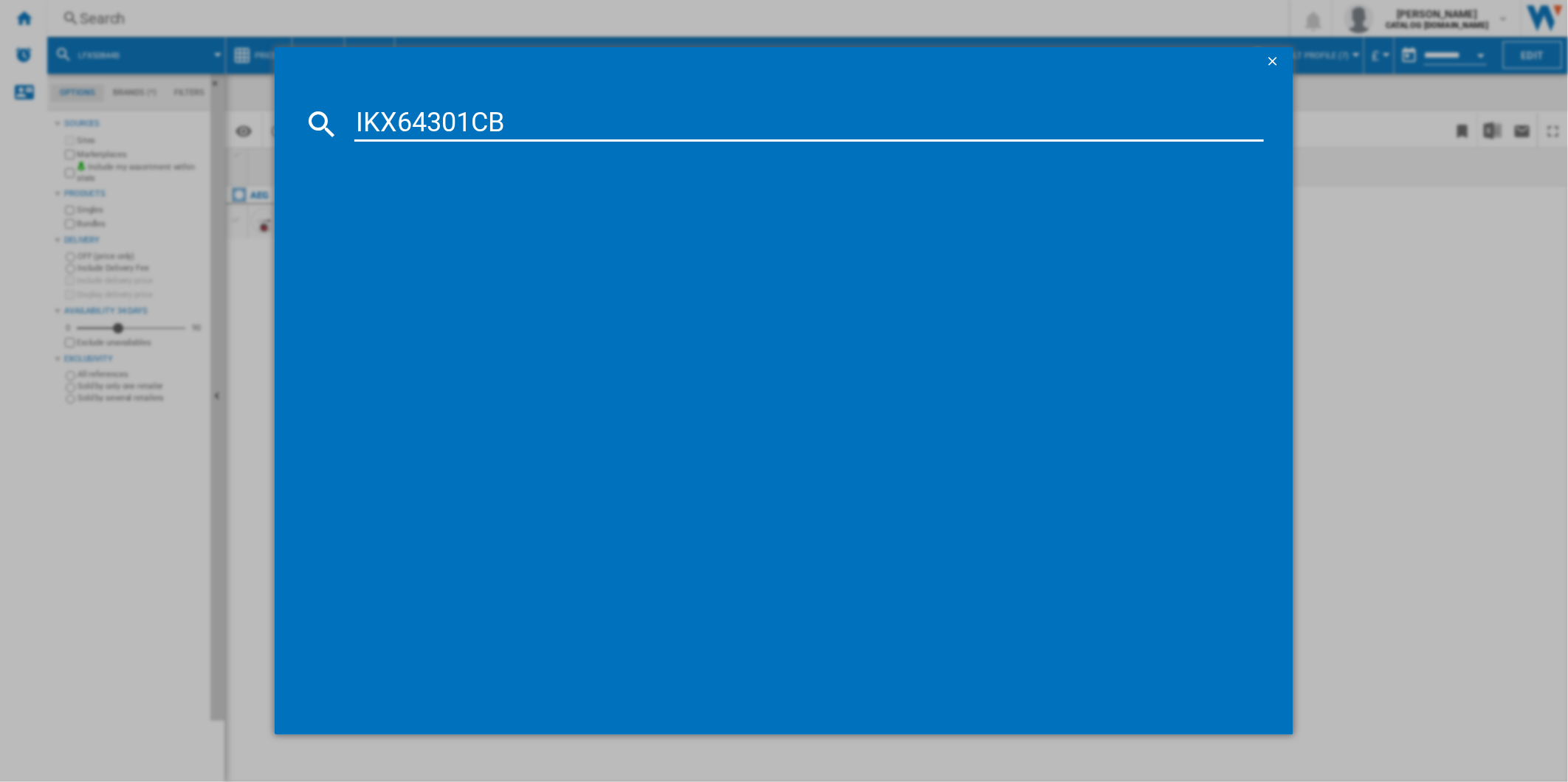
type input "IKX64301CB"
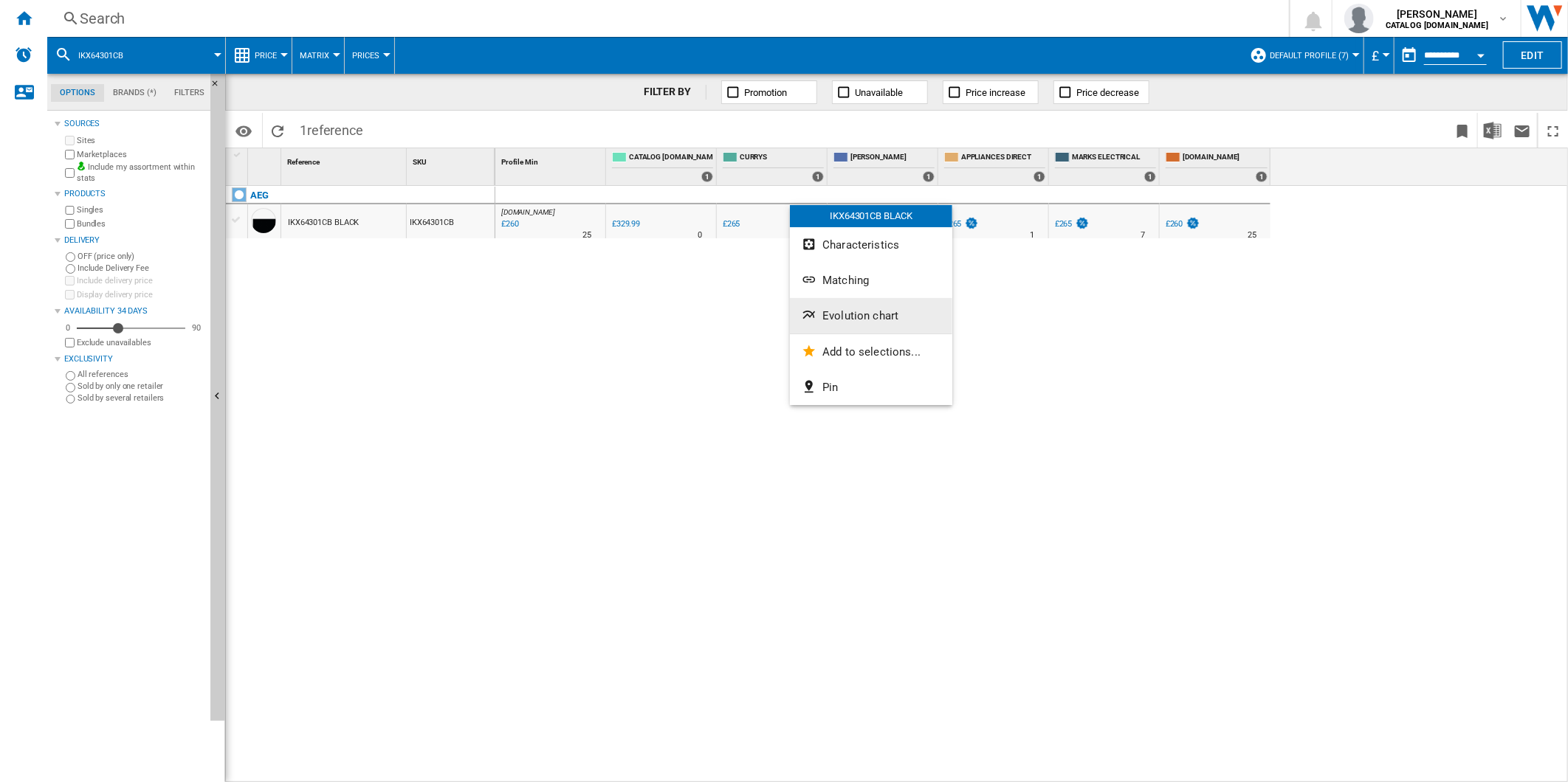
click at [841, 309] on span "Evolution chart" at bounding box center [860, 316] width 76 height 13
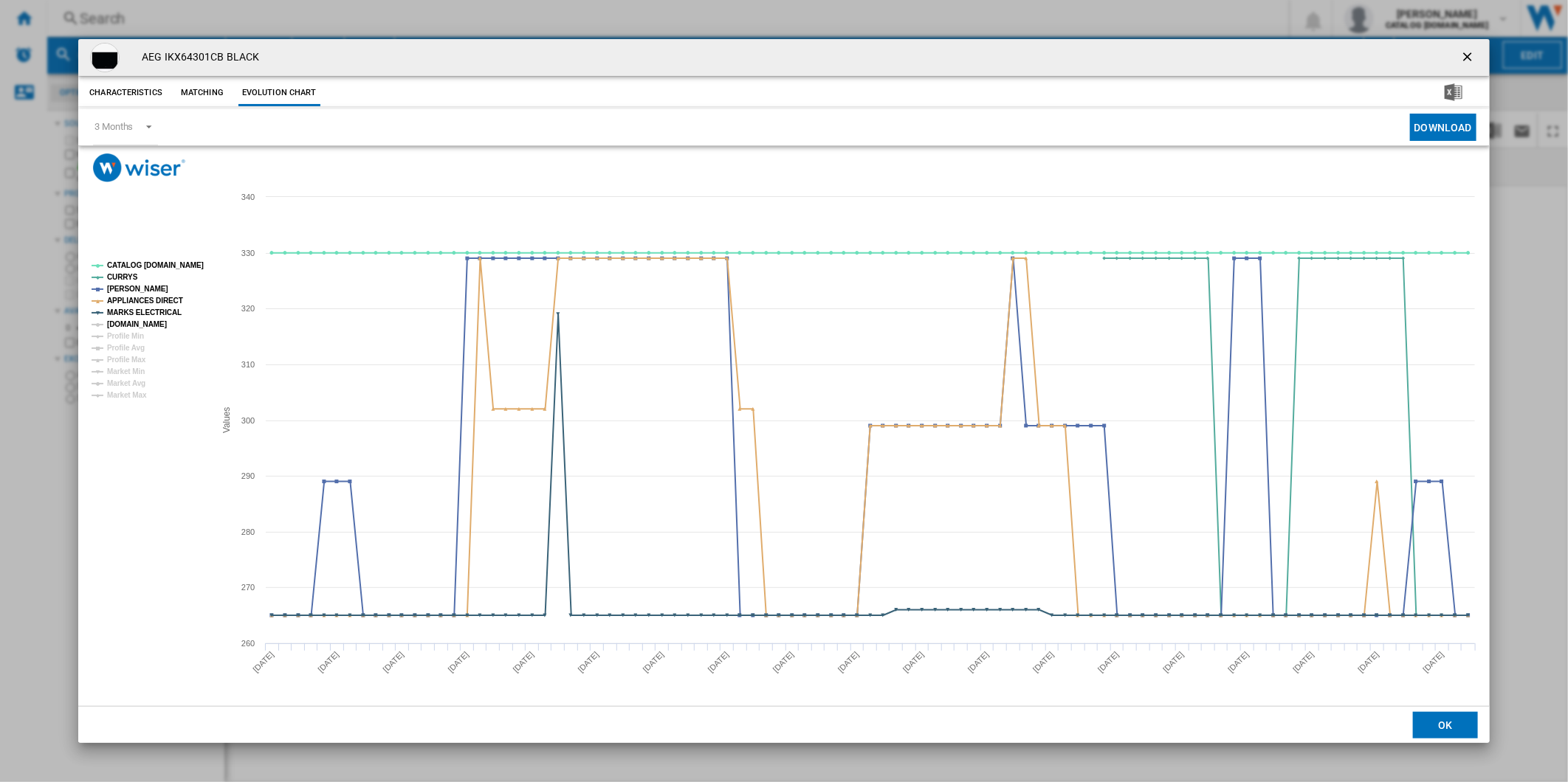
click at [134, 321] on tspan "[DOMAIN_NAME]" at bounding box center [136, 324] width 60 height 8
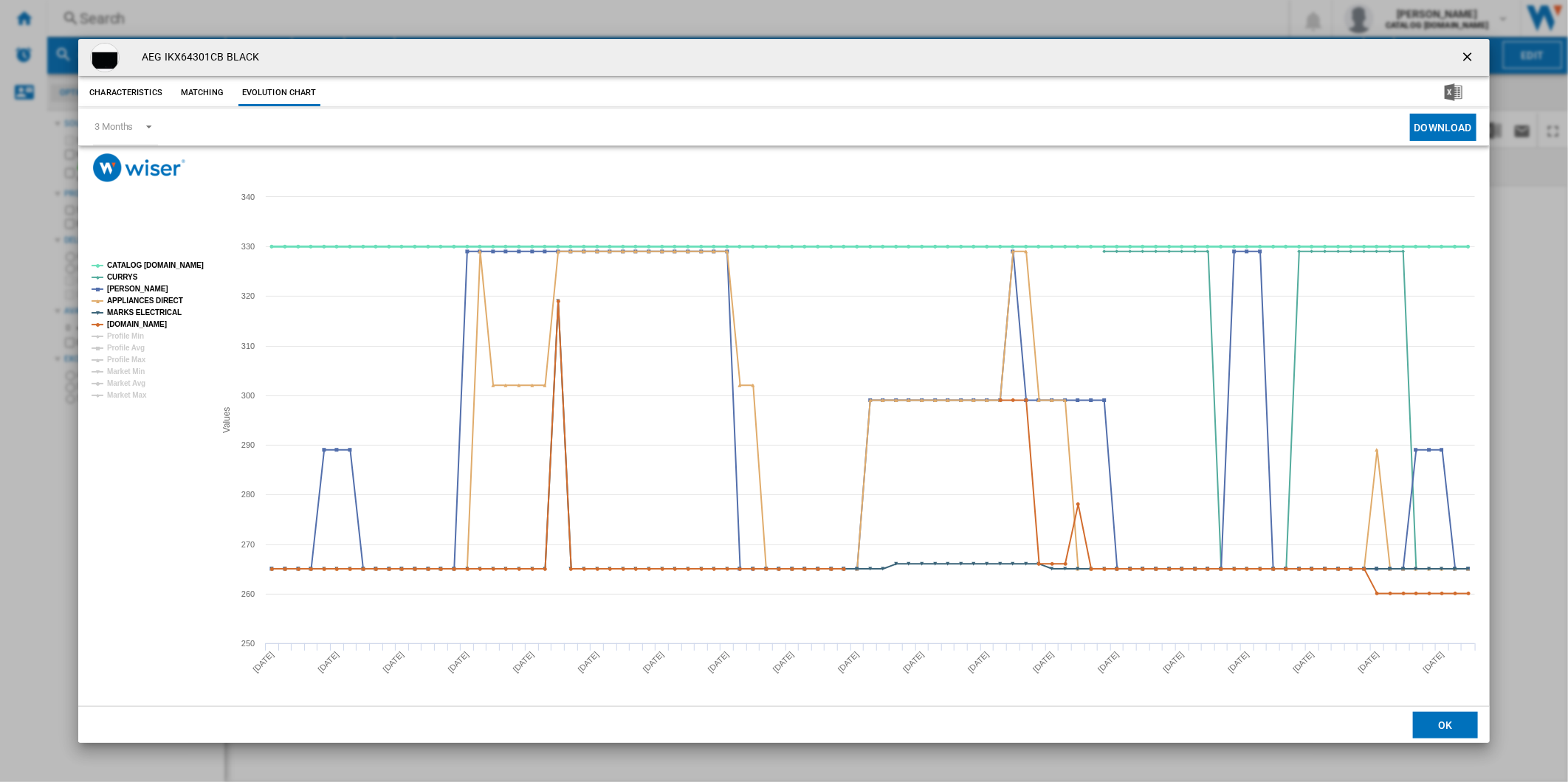
click at [158, 262] on tspan "CATALOG [DOMAIN_NAME]" at bounding box center [155, 265] width 97 height 8
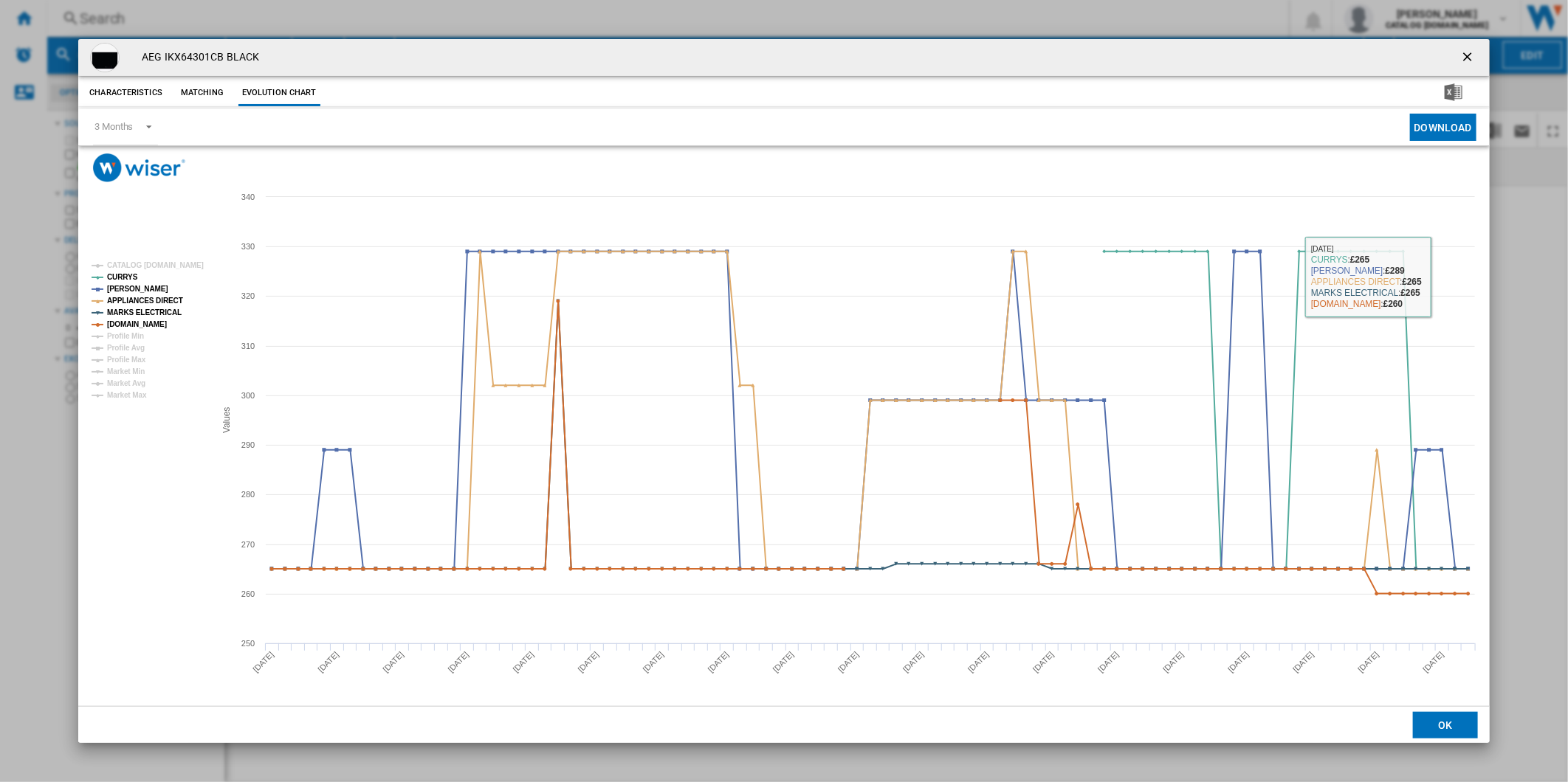
click at [1463, 53] on ng-md-icon "getI18NText('BUTTONS.CLOSE_DIALOG')" at bounding box center [1469, 58] width 18 height 18
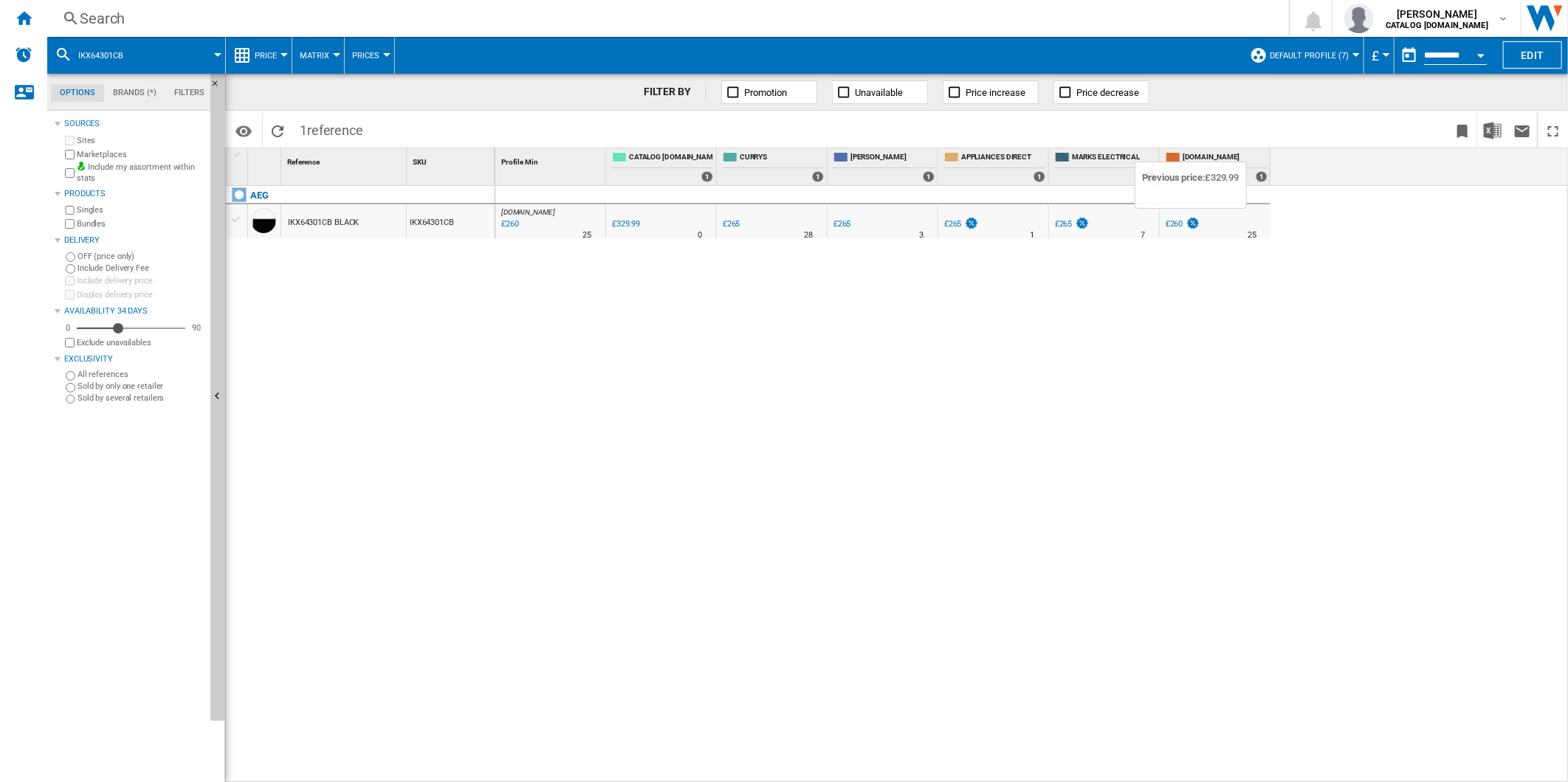
click at [1189, 227] on img at bounding box center [1193, 224] width 15 height 13
click at [759, 15] on div "Search" at bounding box center [665, 18] width 1171 height 20
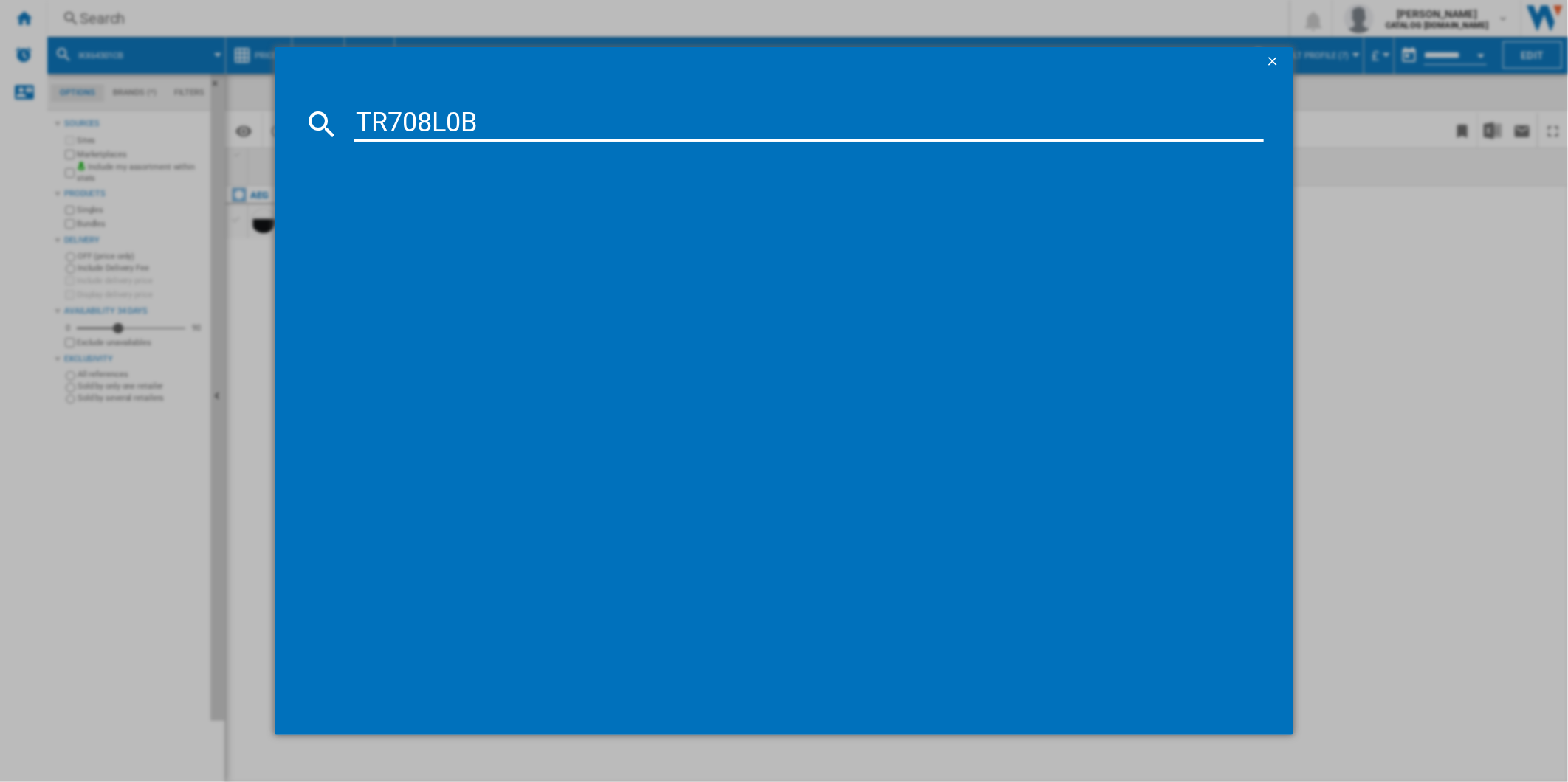
type input "TR708L0B"
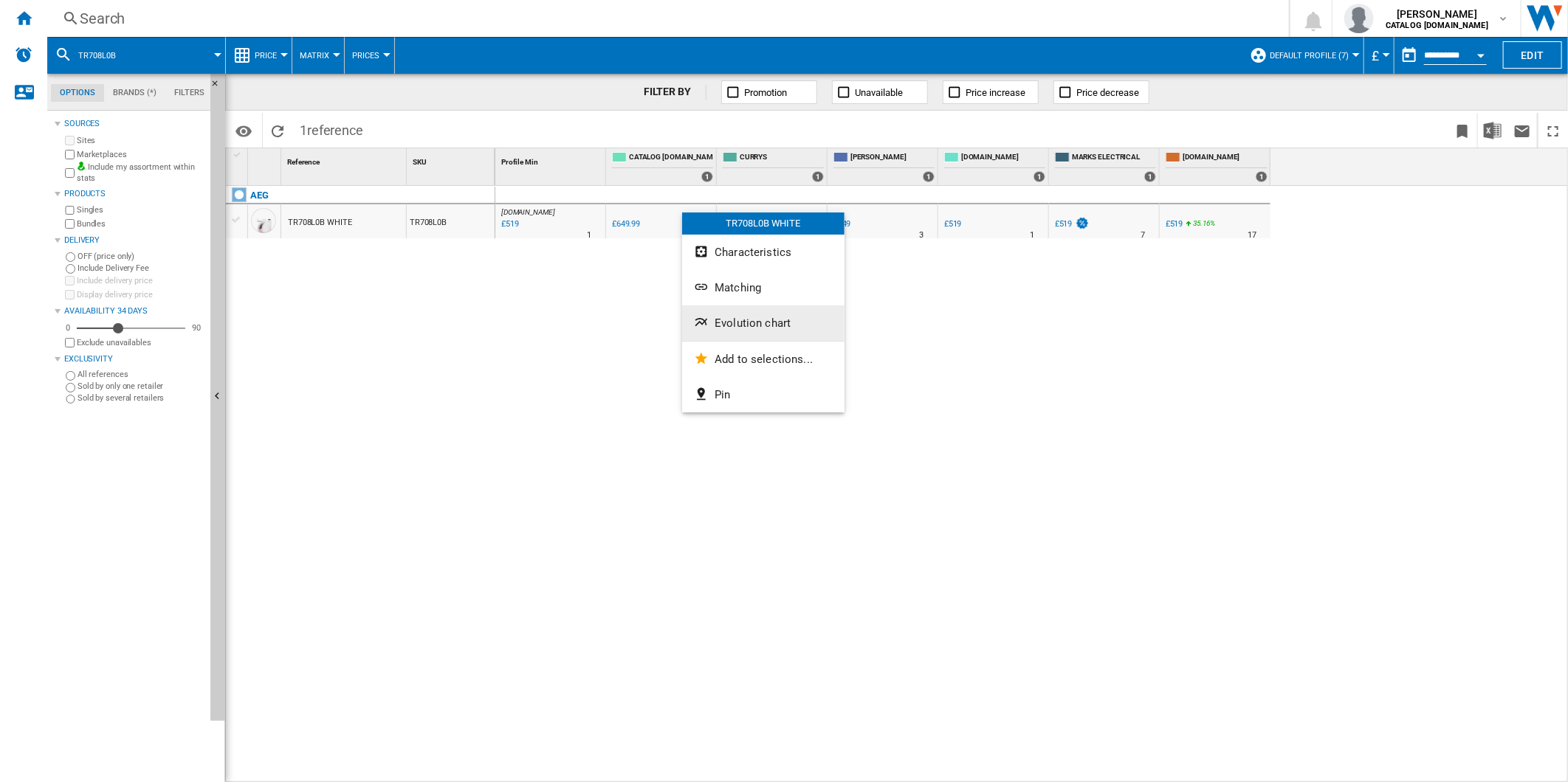
click at [753, 325] on span "Evolution chart" at bounding box center [752, 323] width 76 height 13
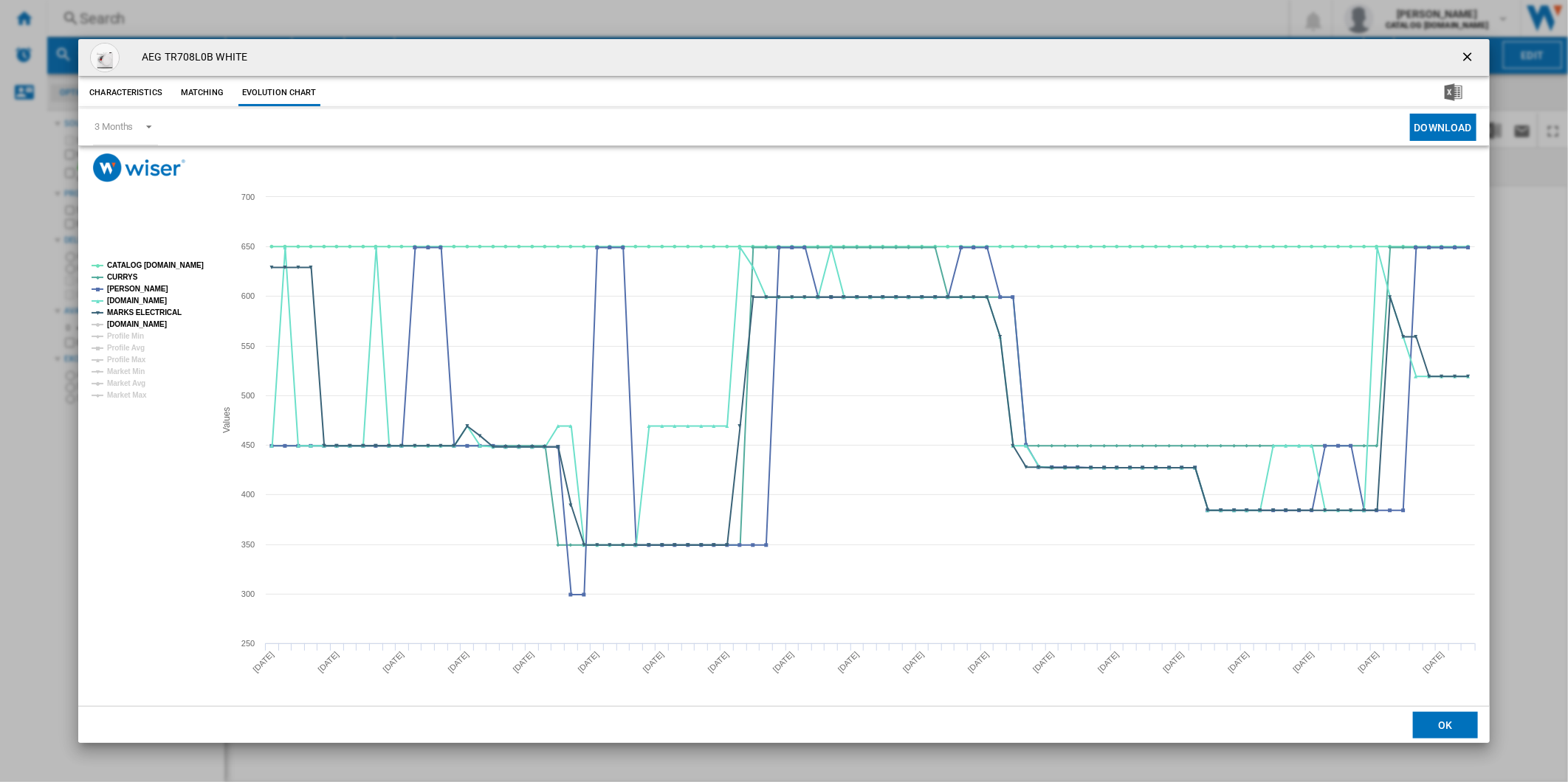
click at [128, 321] on tspan "[DOMAIN_NAME]" at bounding box center [136, 324] width 60 height 8
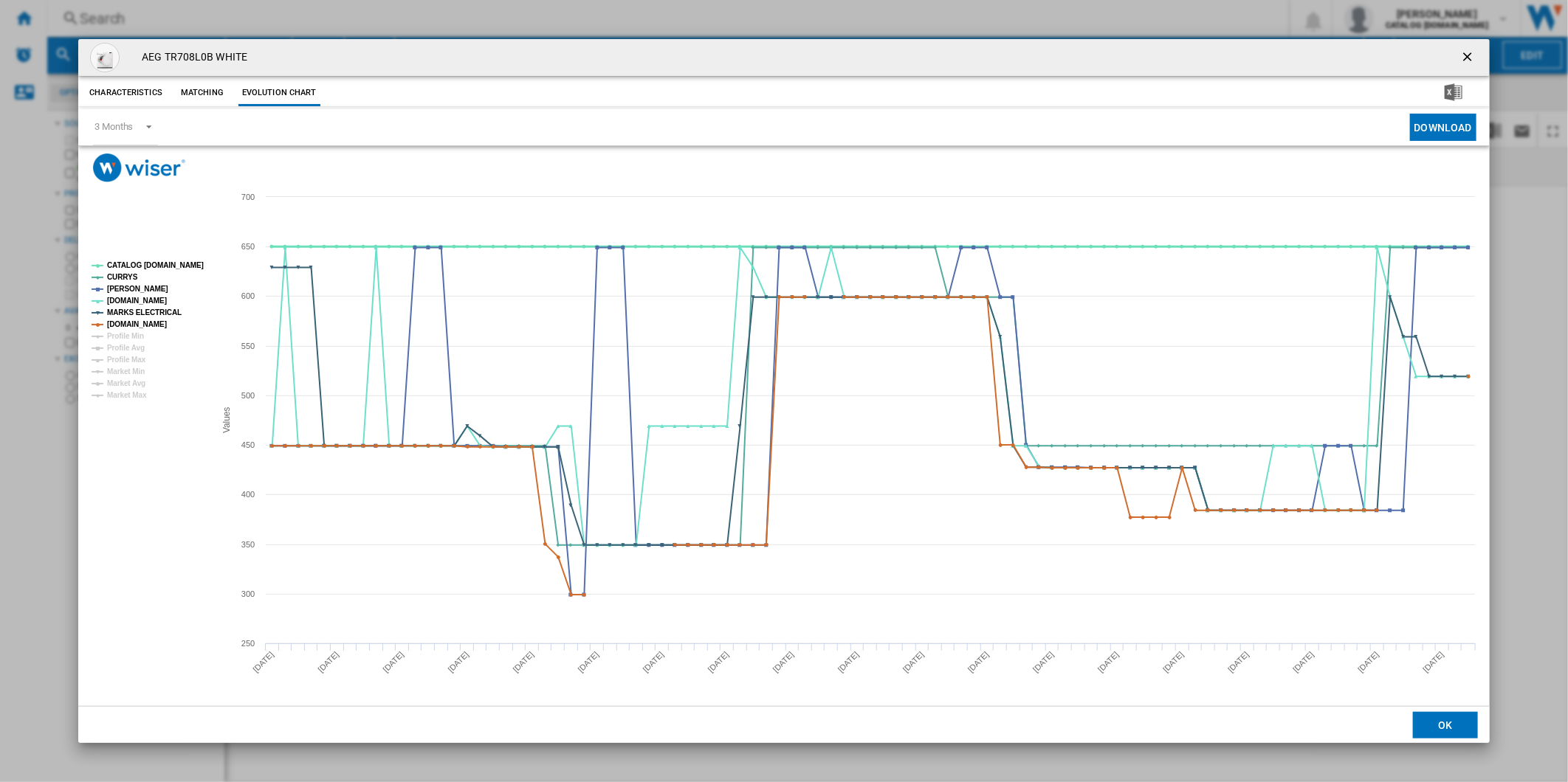
click at [150, 265] on tspan "CATALOG [DOMAIN_NAME]" at bounding box center [155, 265] width 97 height 8
drag, startPoint x: 1474, startPoint y: 46, endPoint x: 1117, endPoint y: 44, distance: 357.0
click at [1474, 46] on button "Product popup" at bounding box center [1469, 57] width 29 height 29
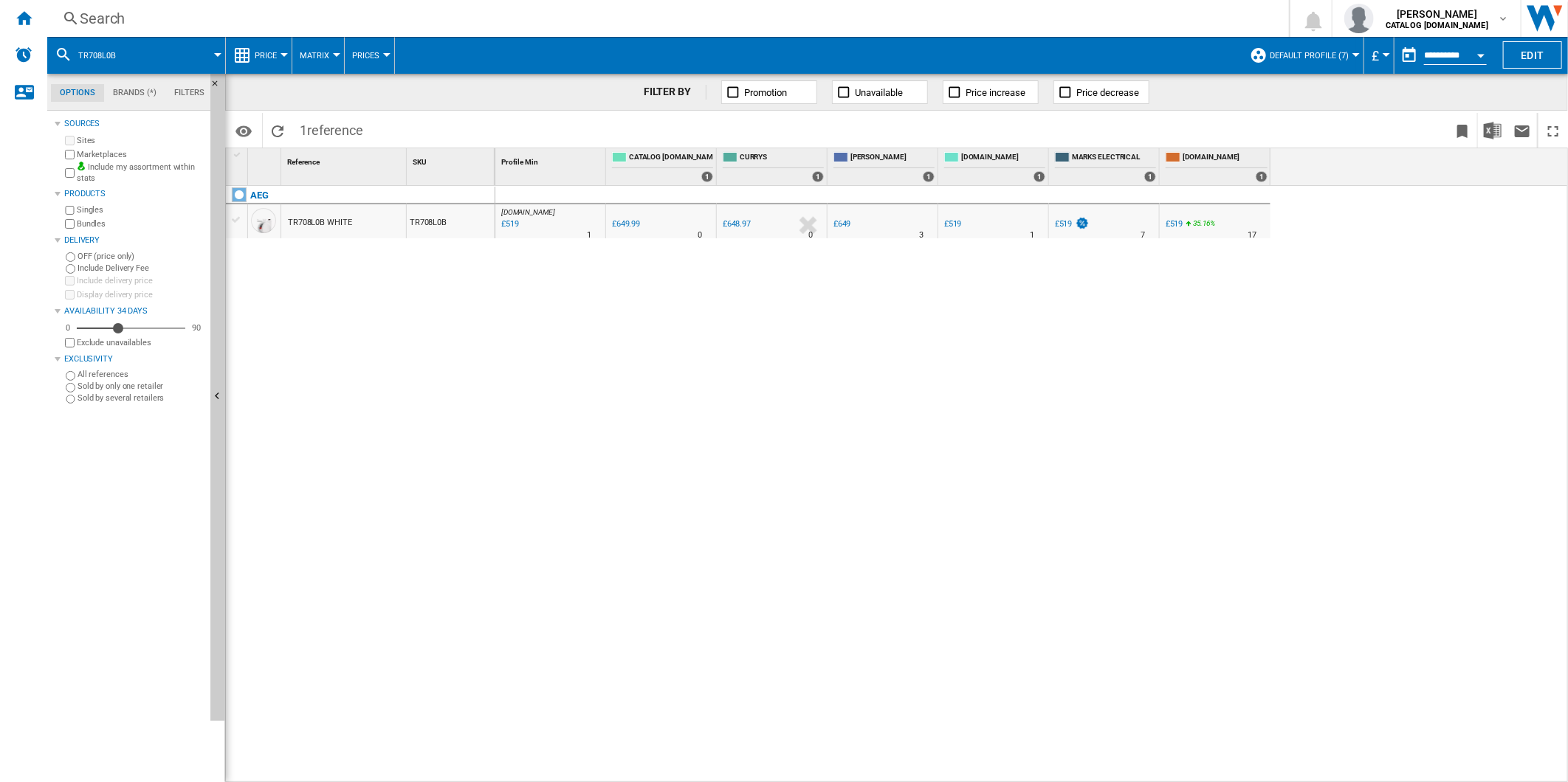
click at [941, 16] on div "Search" at bounding box center [665, 18] width 1171 height 20
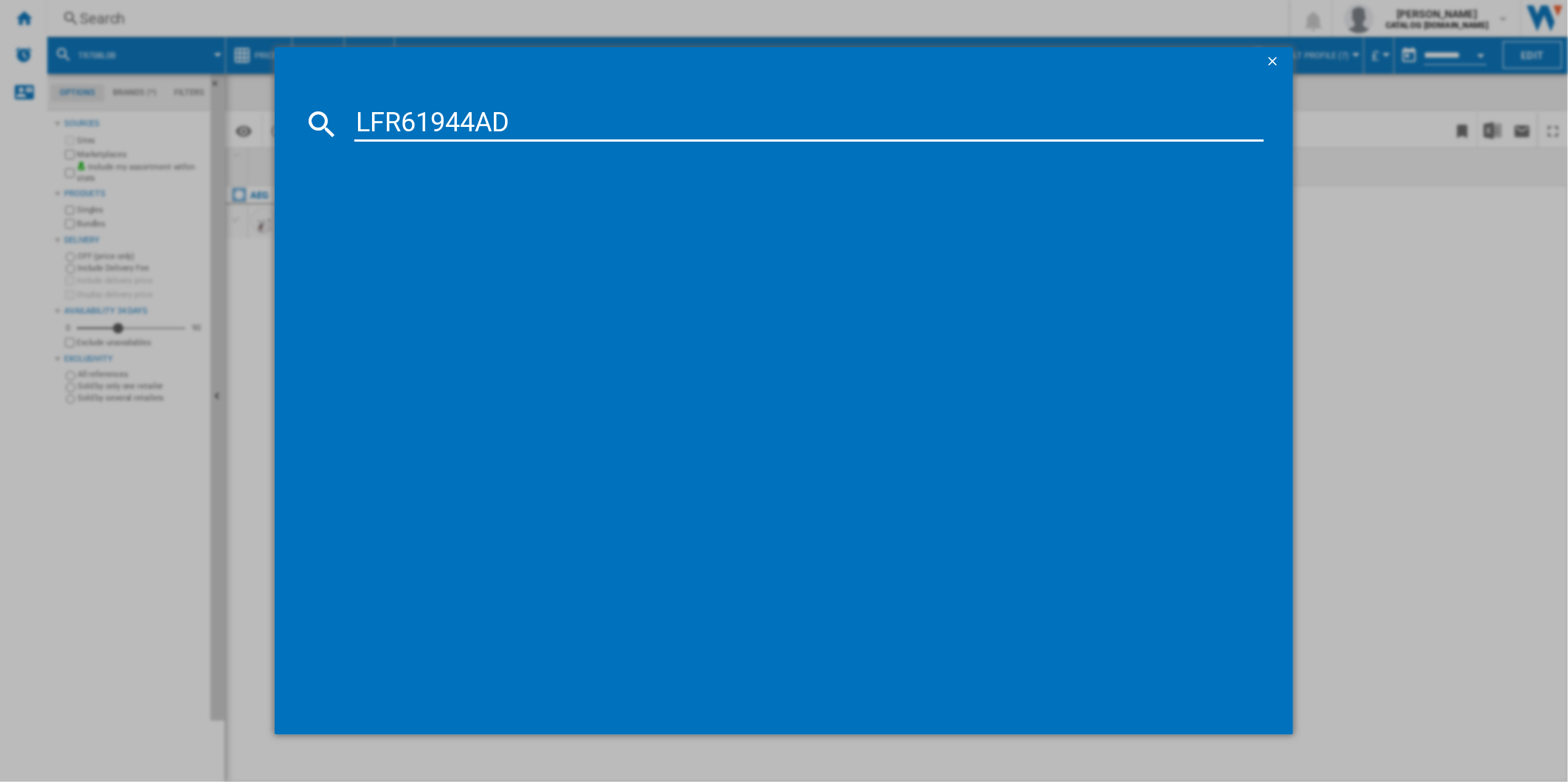
type input "LFR61944AD"
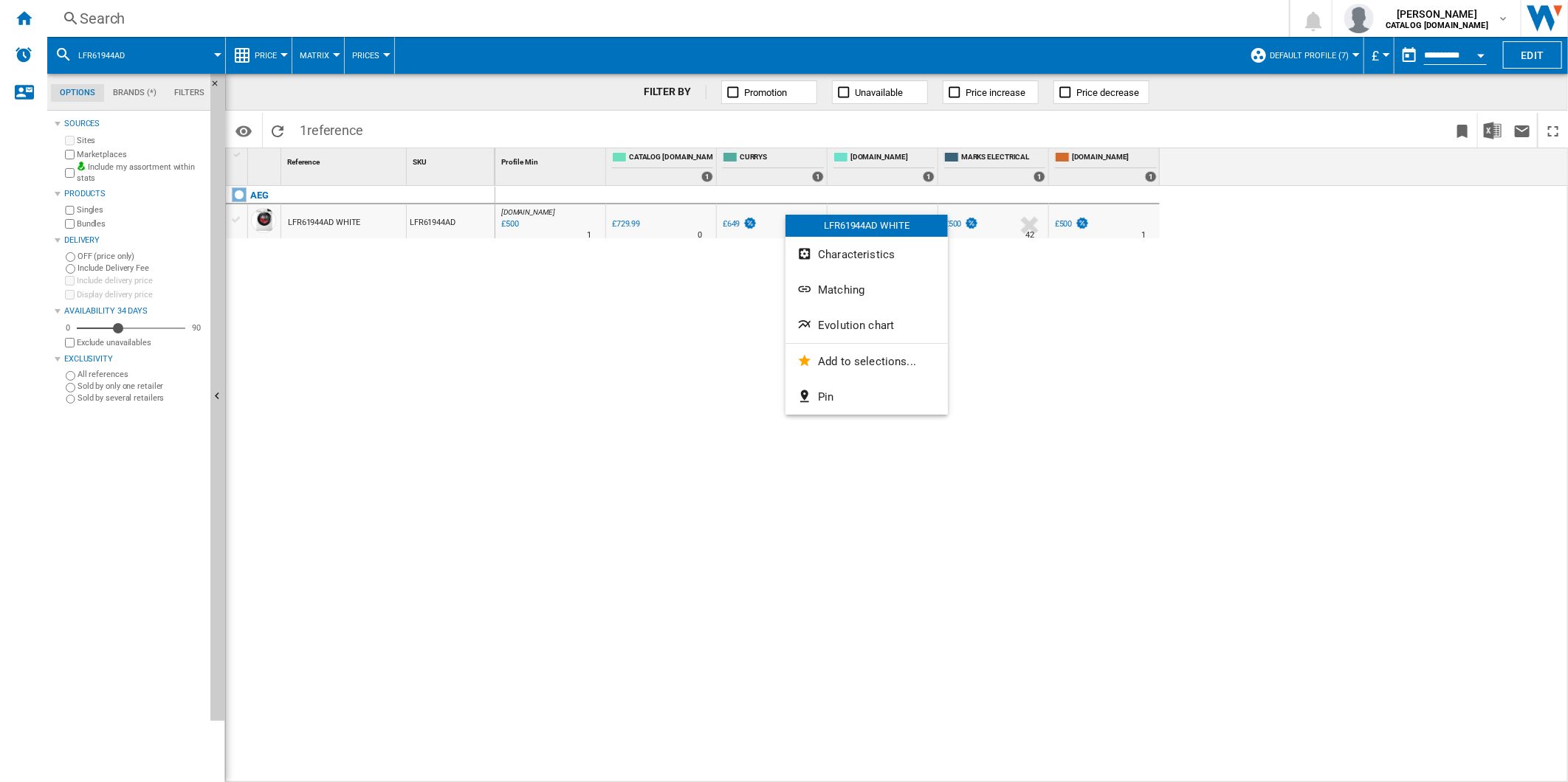
drag, startPoint x: 778, startPoint y: 232, endPoint x: 750, endPoint y: 234, distance: 28.1
click at [746, 234] on div at bounding box center [784, 391] width 1568 height 782
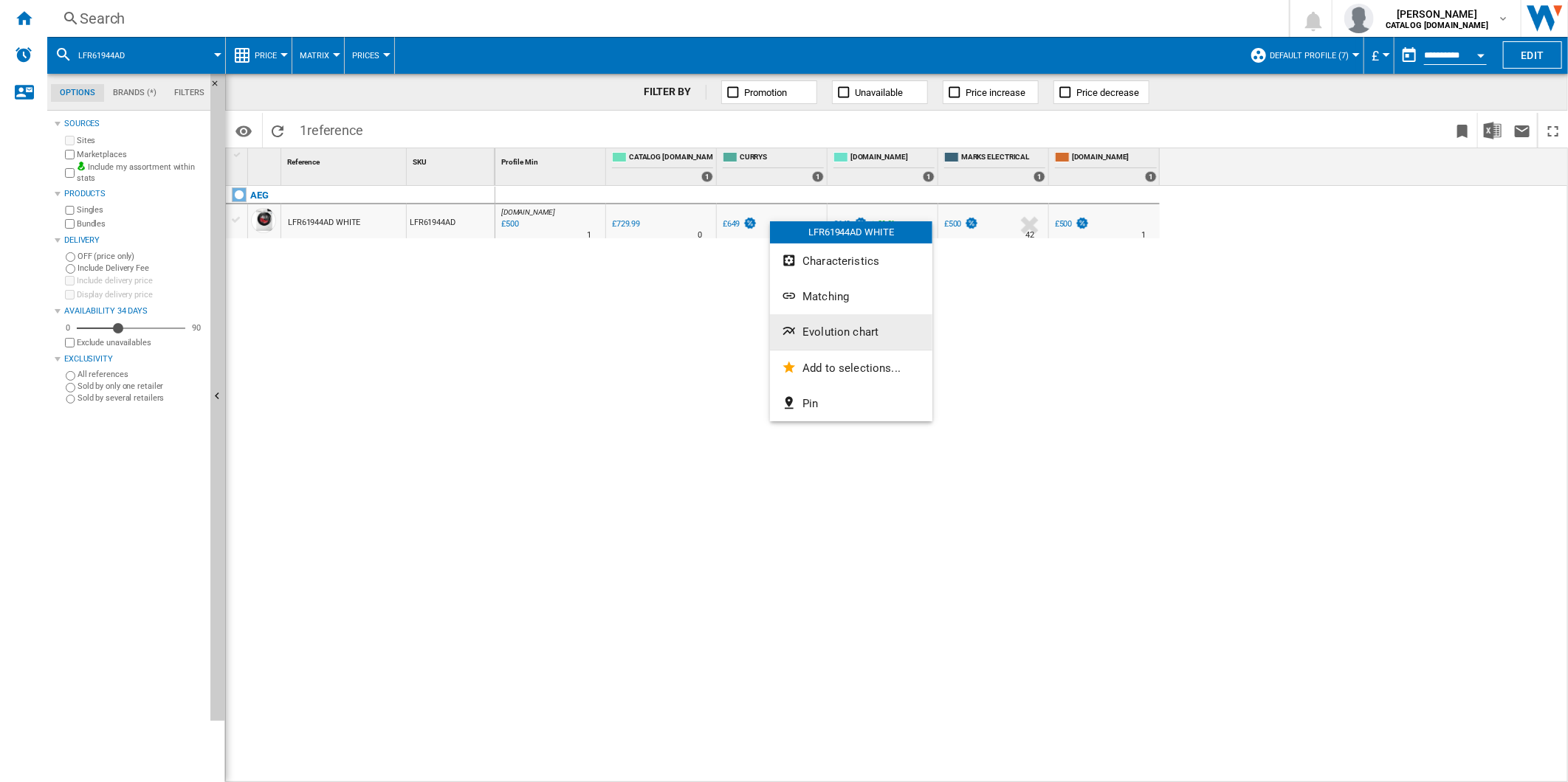
click at [825, 328] on span "Evolution chart" at bounding box center [840, 332] width 76 height 13
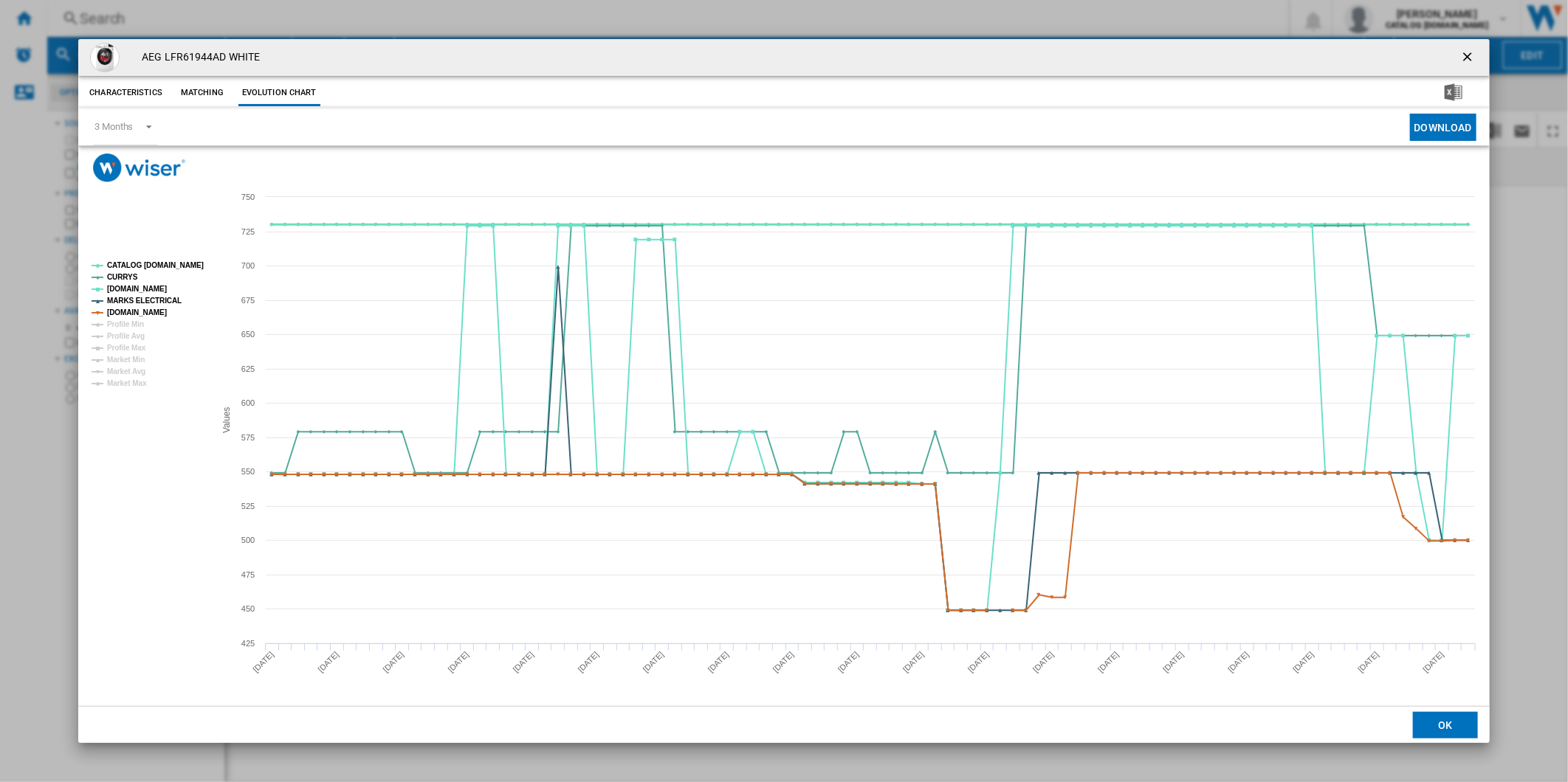
click at [155, 264] on tspan "CATALOG [DOMAIN_NAME]" at bounding box center [155, 265] width 97 height 8
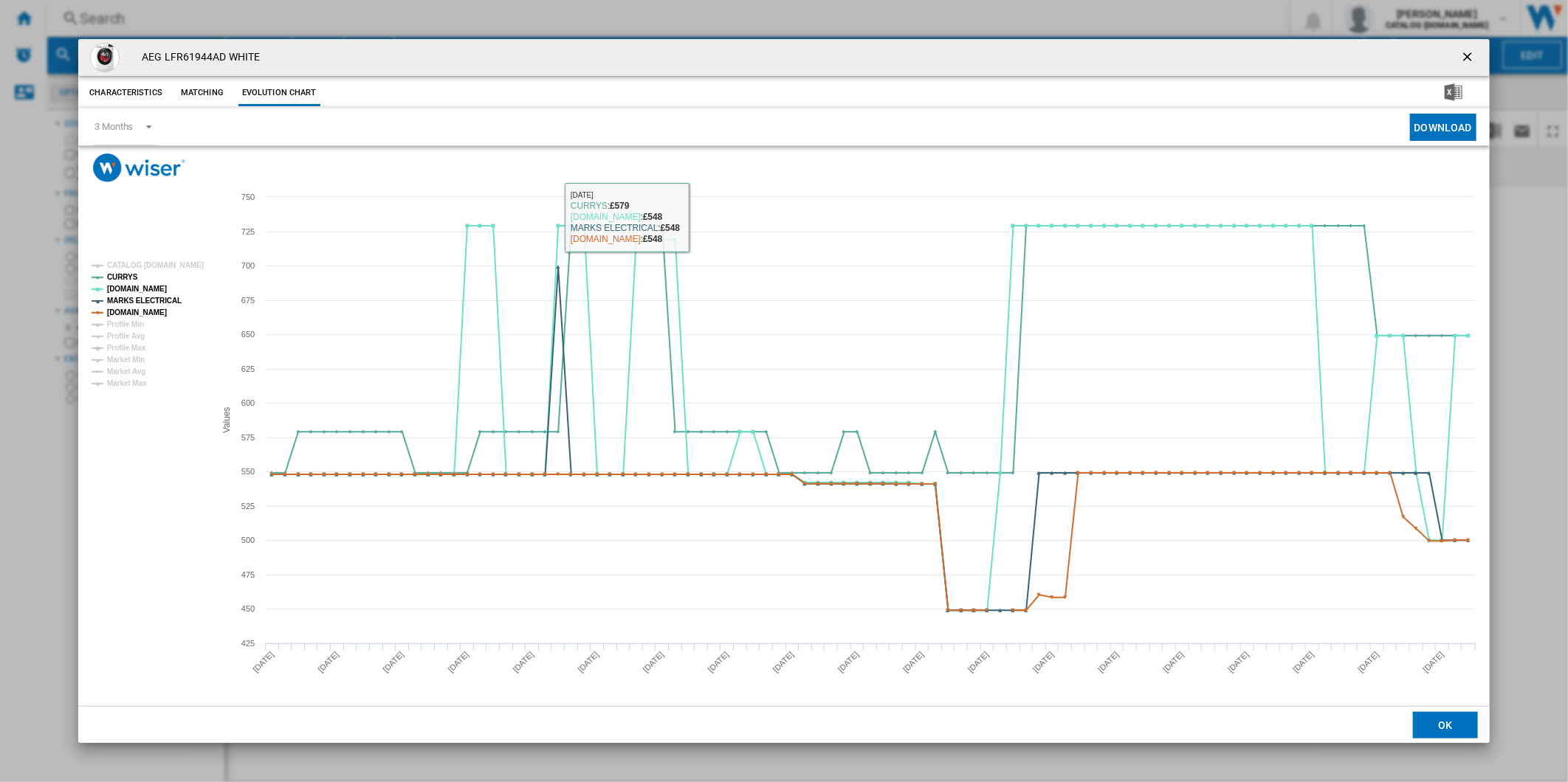
drag, startPoint x: 1467, startPoint y: 53, endPoint x: 1152, endPoint y: 42, distance: 315.2
click at [1467, 53] on ng-md-icon "getI18NText('BUTTONS.CLOSE_DIALOG')" at bounding box center [1469, 58] width 18 height 18
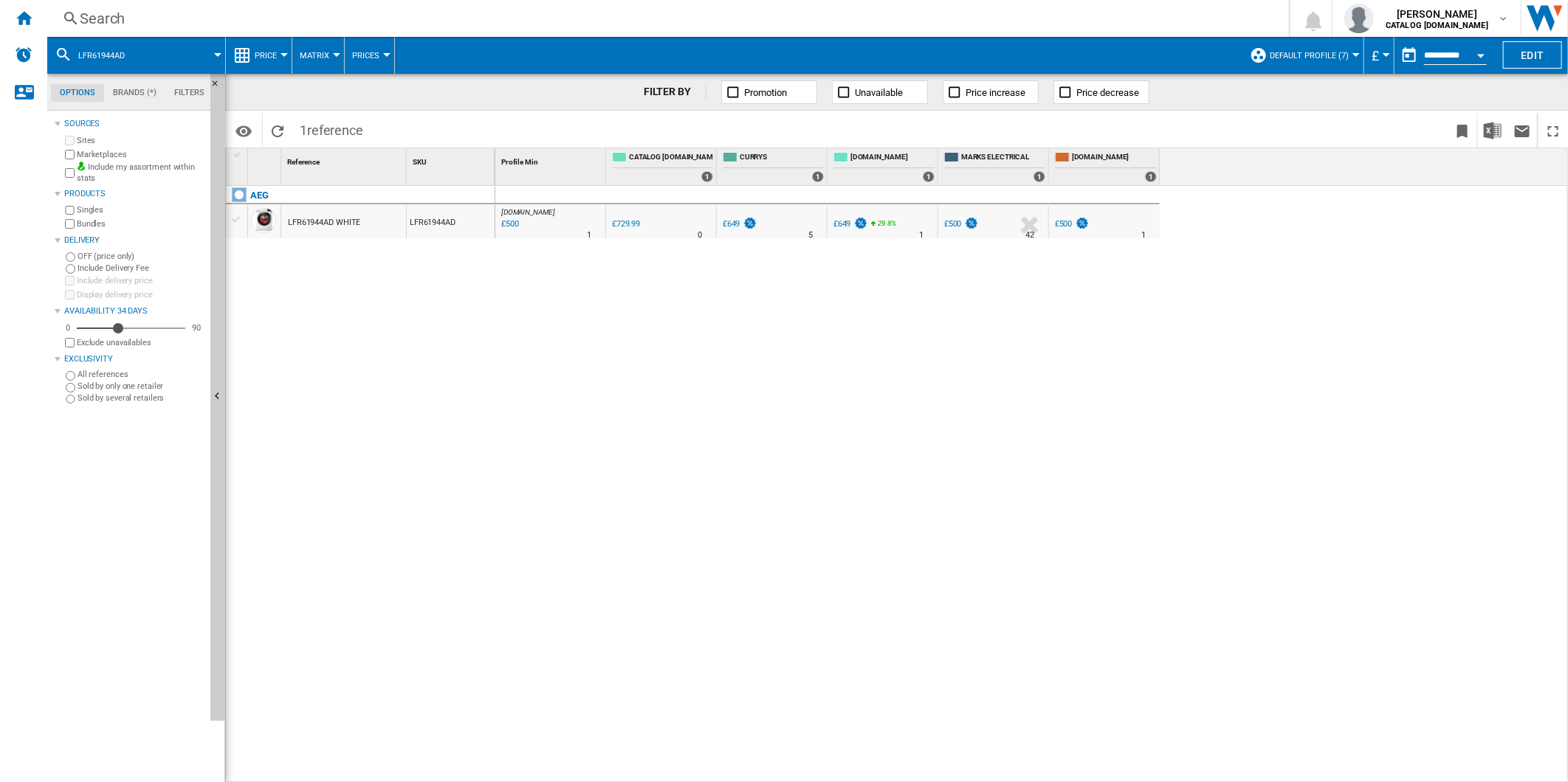
click at [873, 26] on div "Search" at bounding box center [665, 18] width 1171 height 20
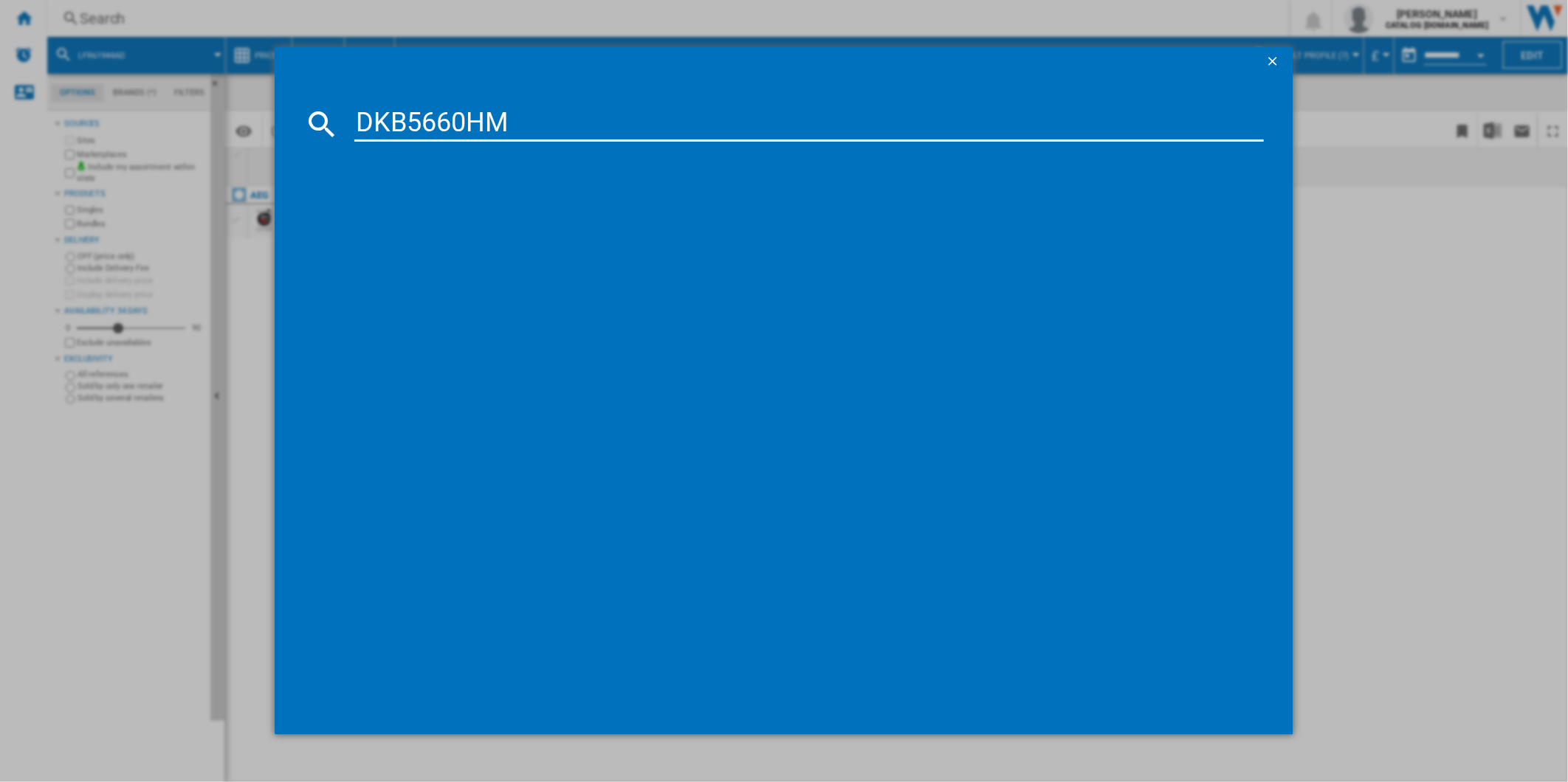
type input "DKB5660HM"
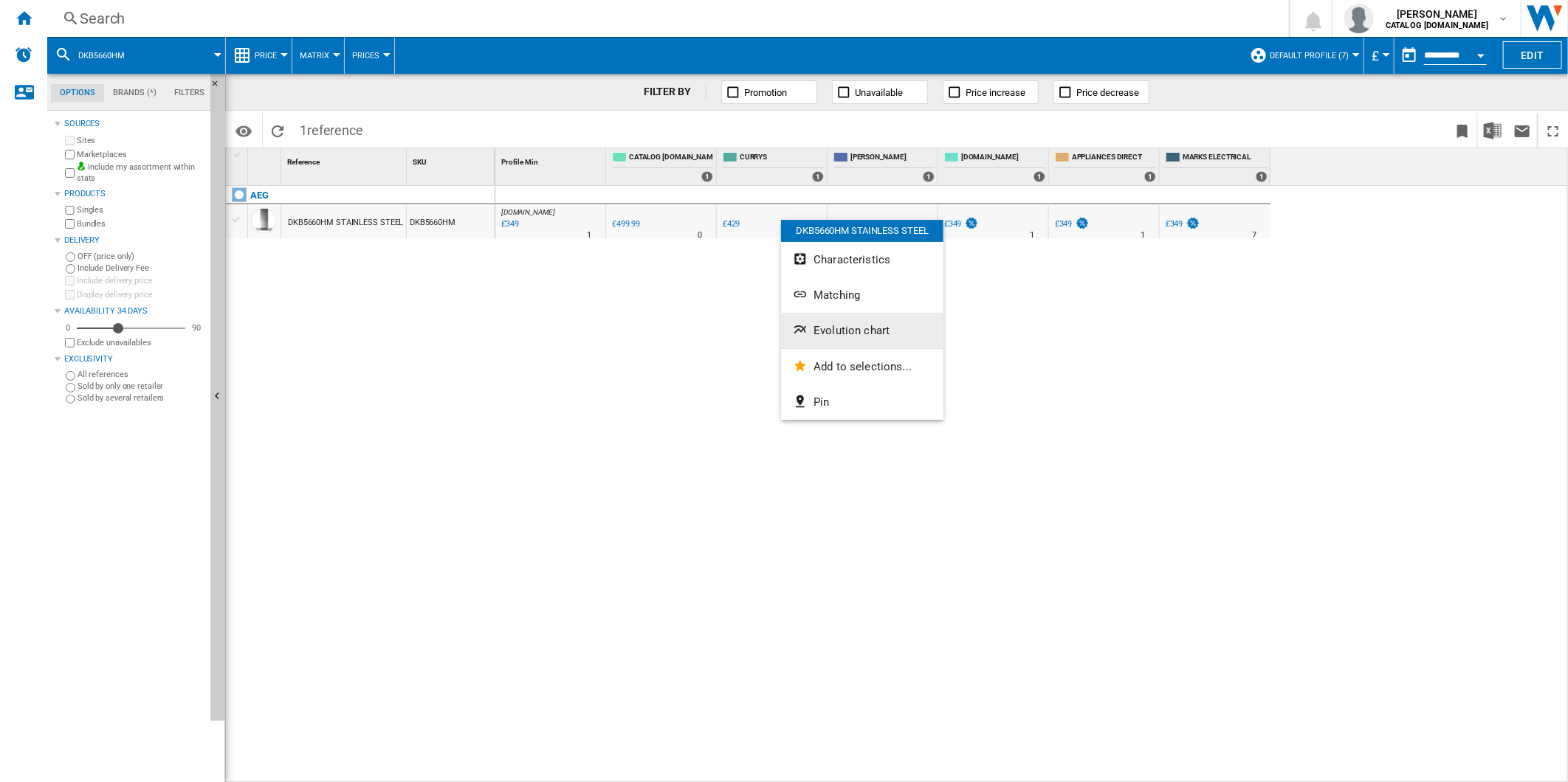
click at [834, 319] on button "Evolution chart" at bounding box center [862, 331] width 162 height 35
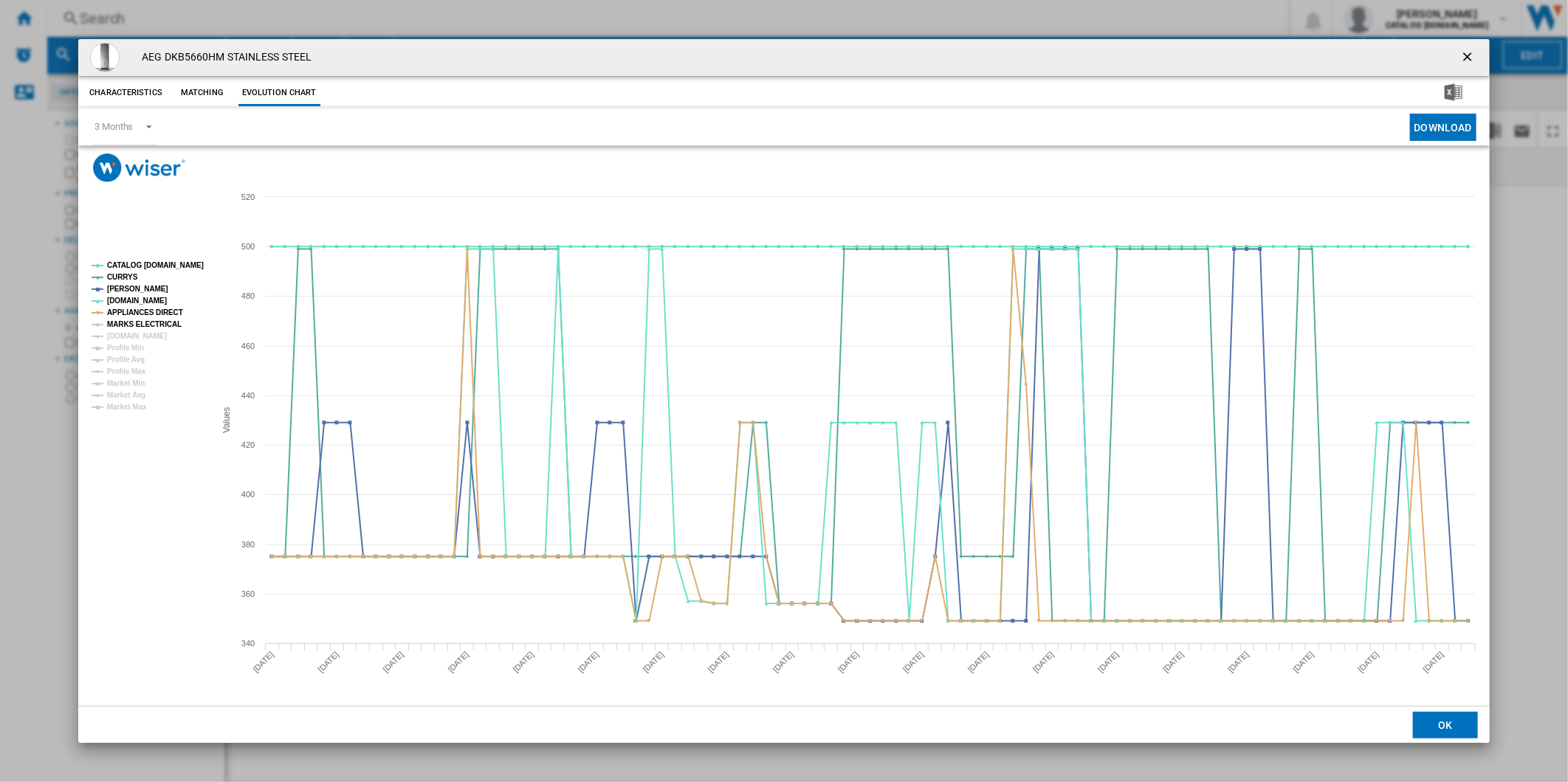
click at [147, 324] on tspan "MARKS ELECTRICAL" at bounding box center [144, 324] width 75 height 8
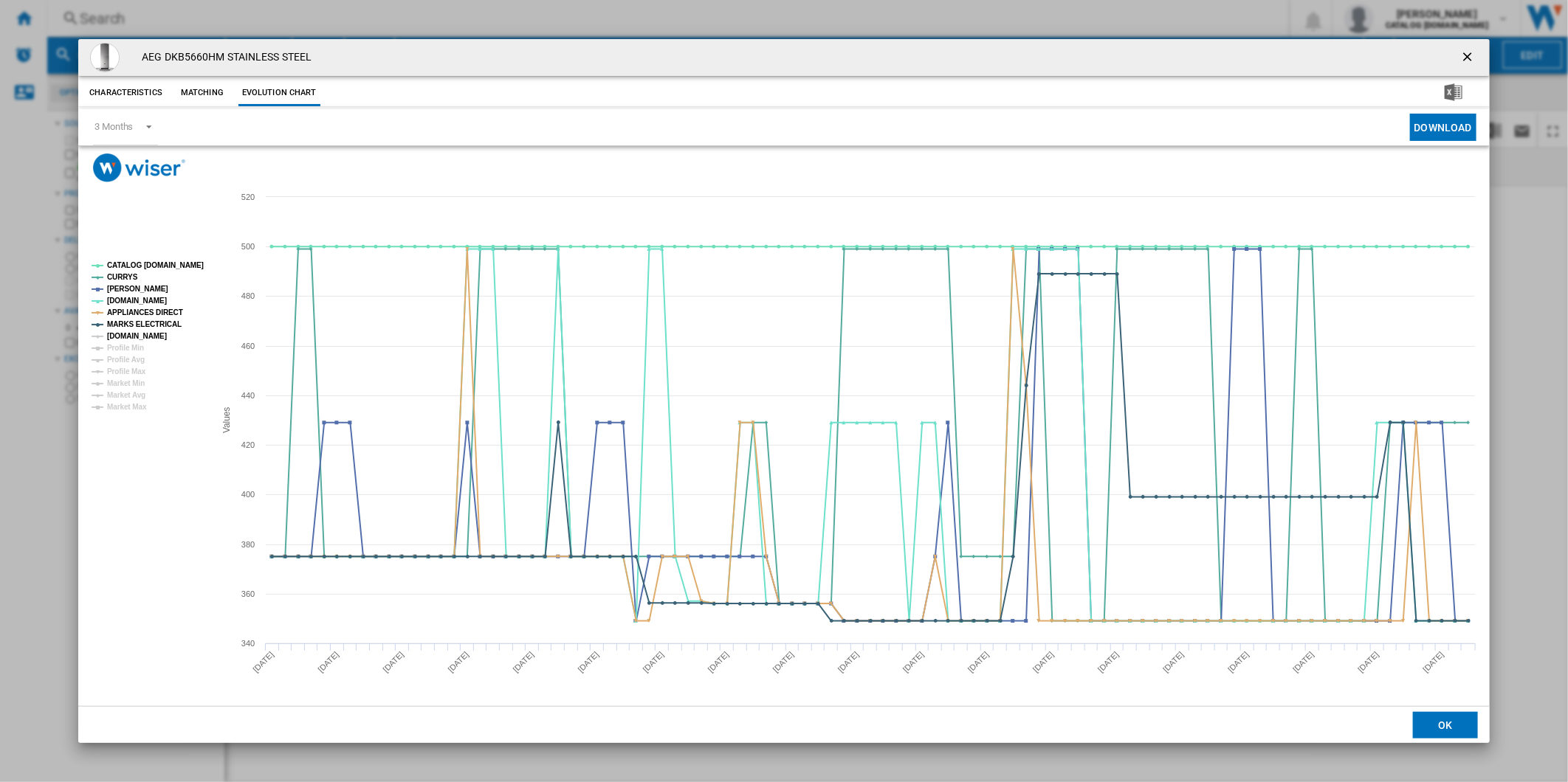
click at [137, 336] on tspan "[DOMAIN_NAME]" at bounding box center [136, 335] width 60 height 8
click at [155, 262] on tspan "CATALOG [DOMAIN_NAME]" at bounding box center [155, 265] width 97 height 8
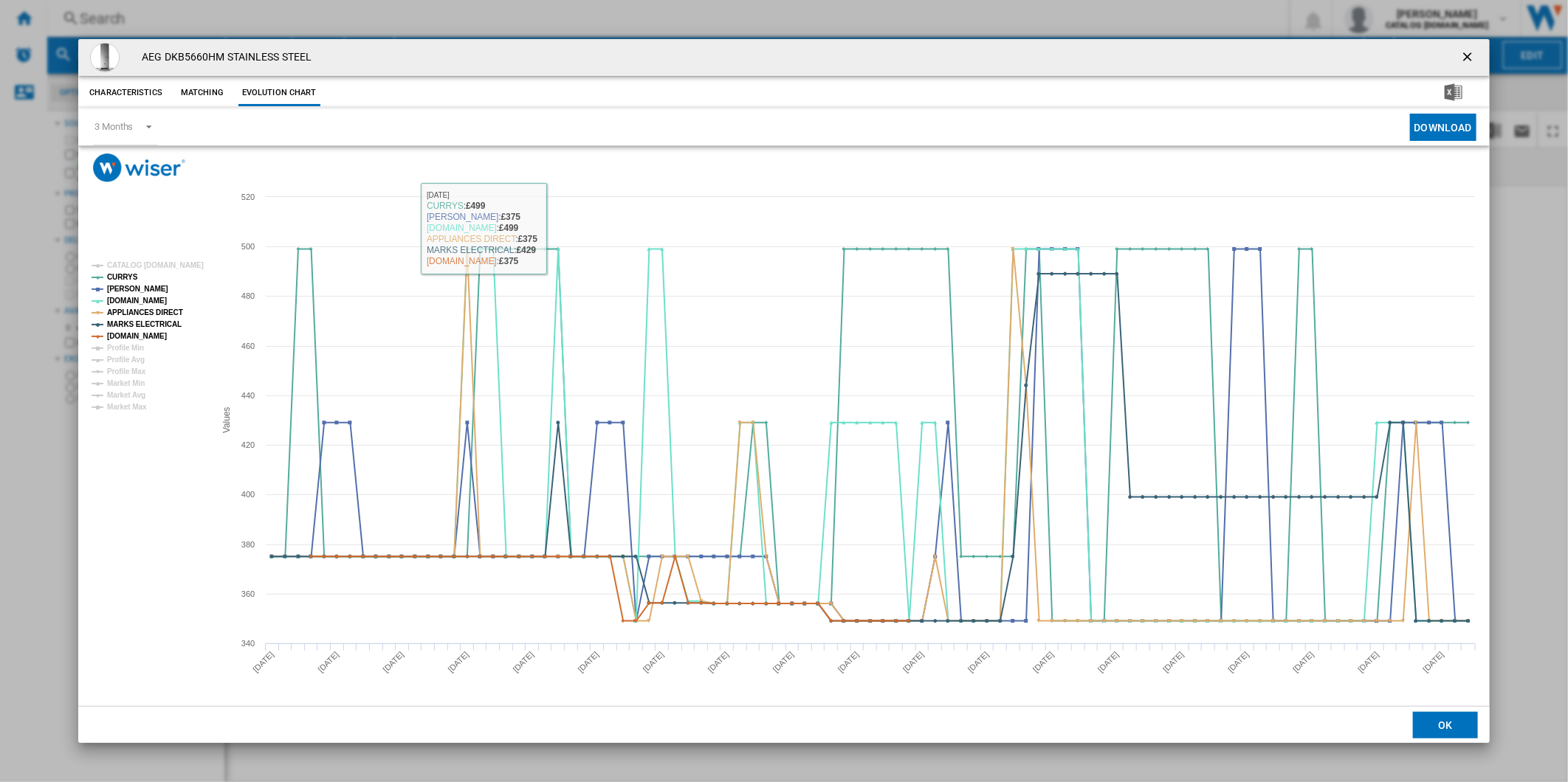
click at [1469, 50] on ng-md-icon "getI18NText('BUTTONS.CLOSE_DIALOG')" at bounding box center [1469, 58] width 18 height 18
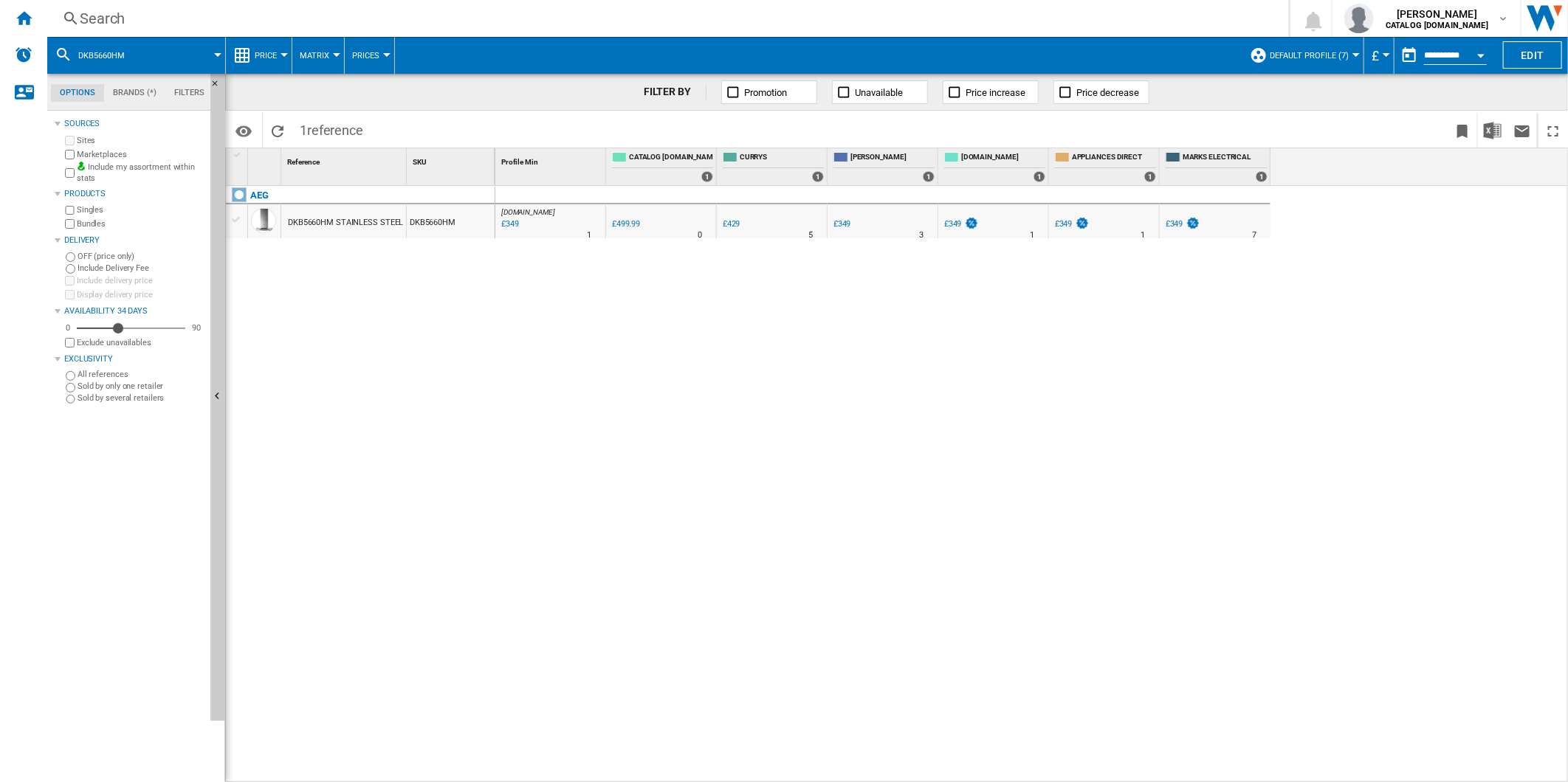
click at [958, 20] on div "Search" at bounding box center [665, 18] width 1171 height 20
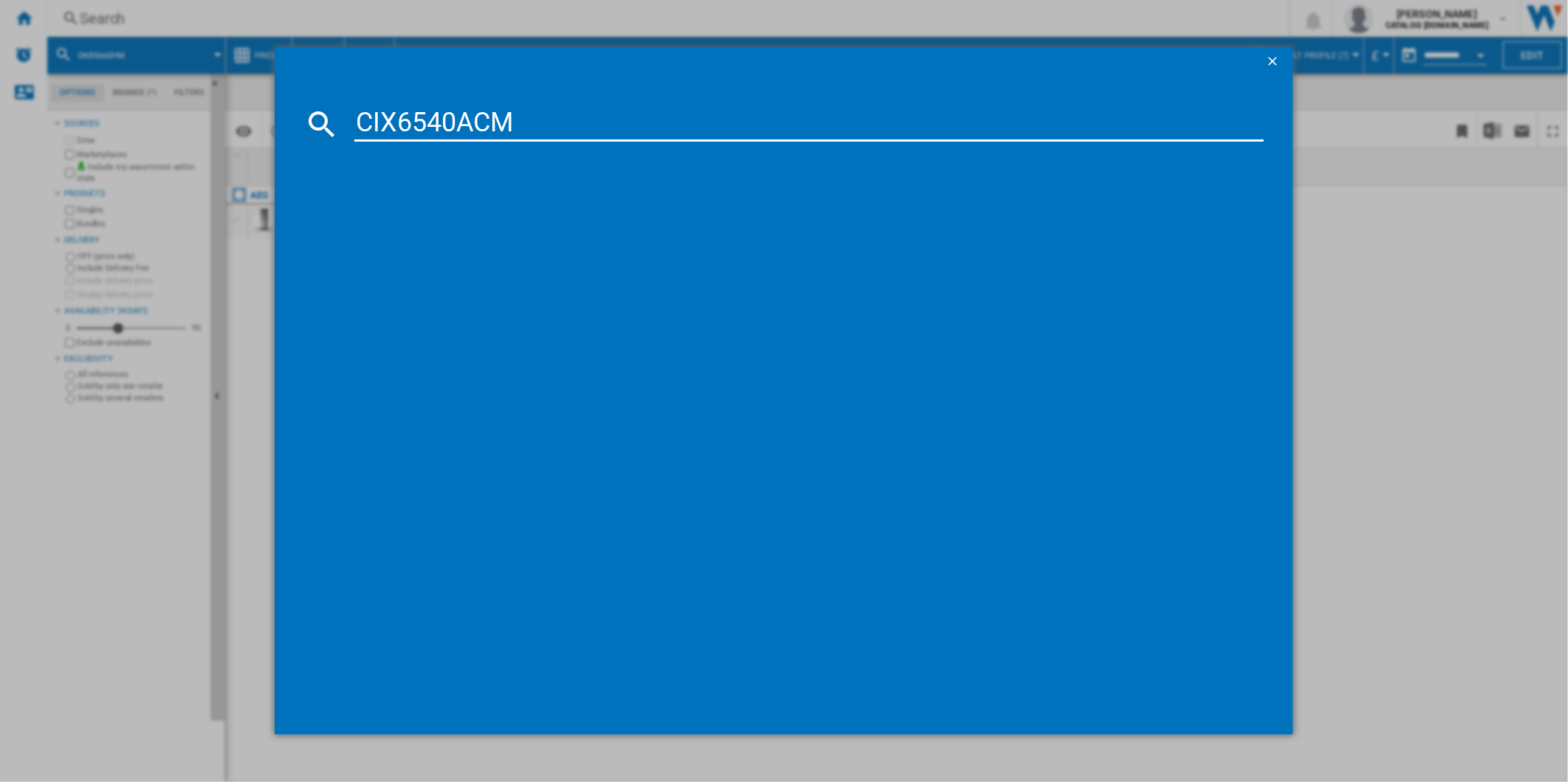
type input "CIX6540ACM"
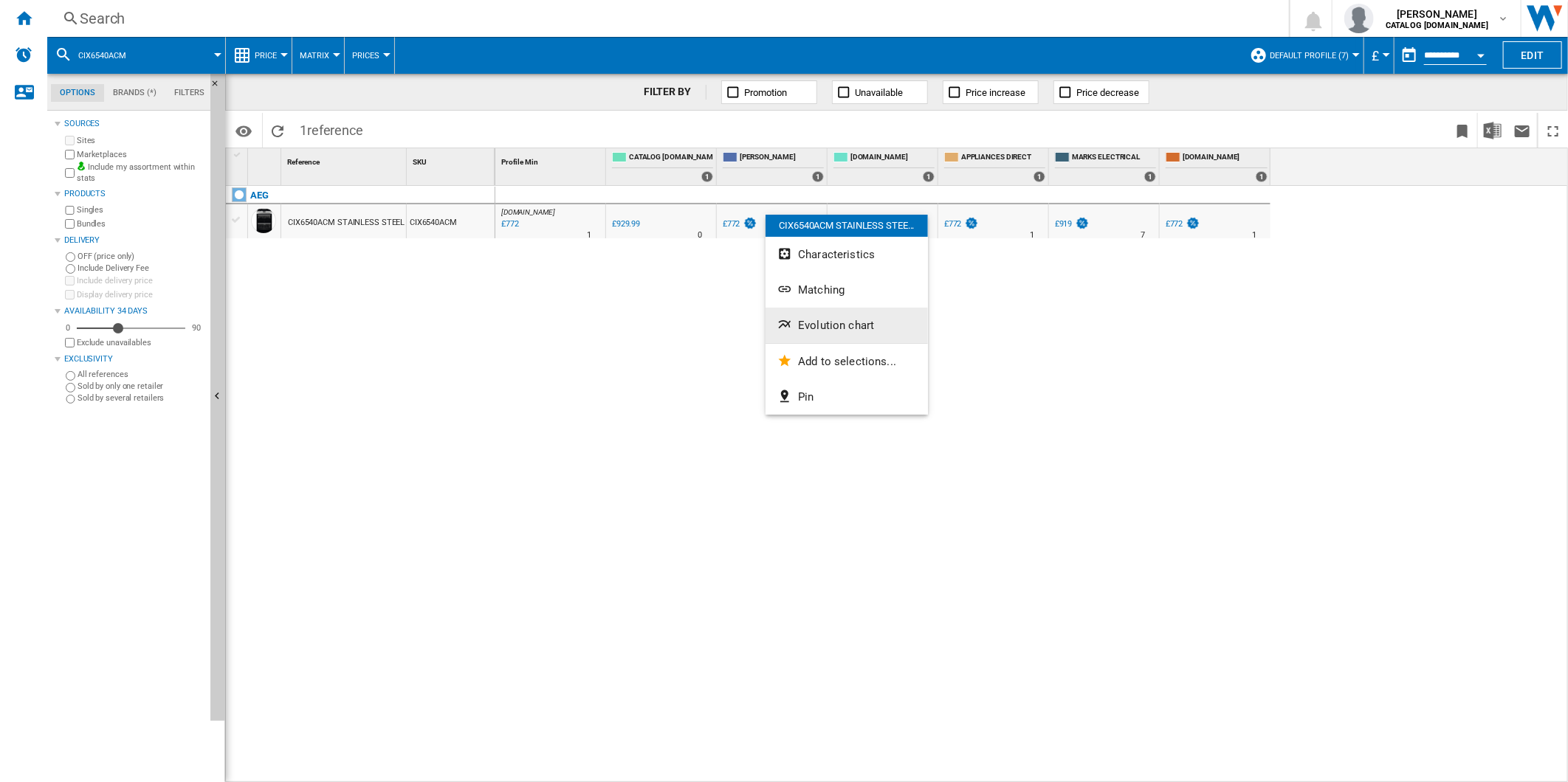
click at [848, 312] on button "Evolution chart" at bounding box center [847, 325] width 162 height 35
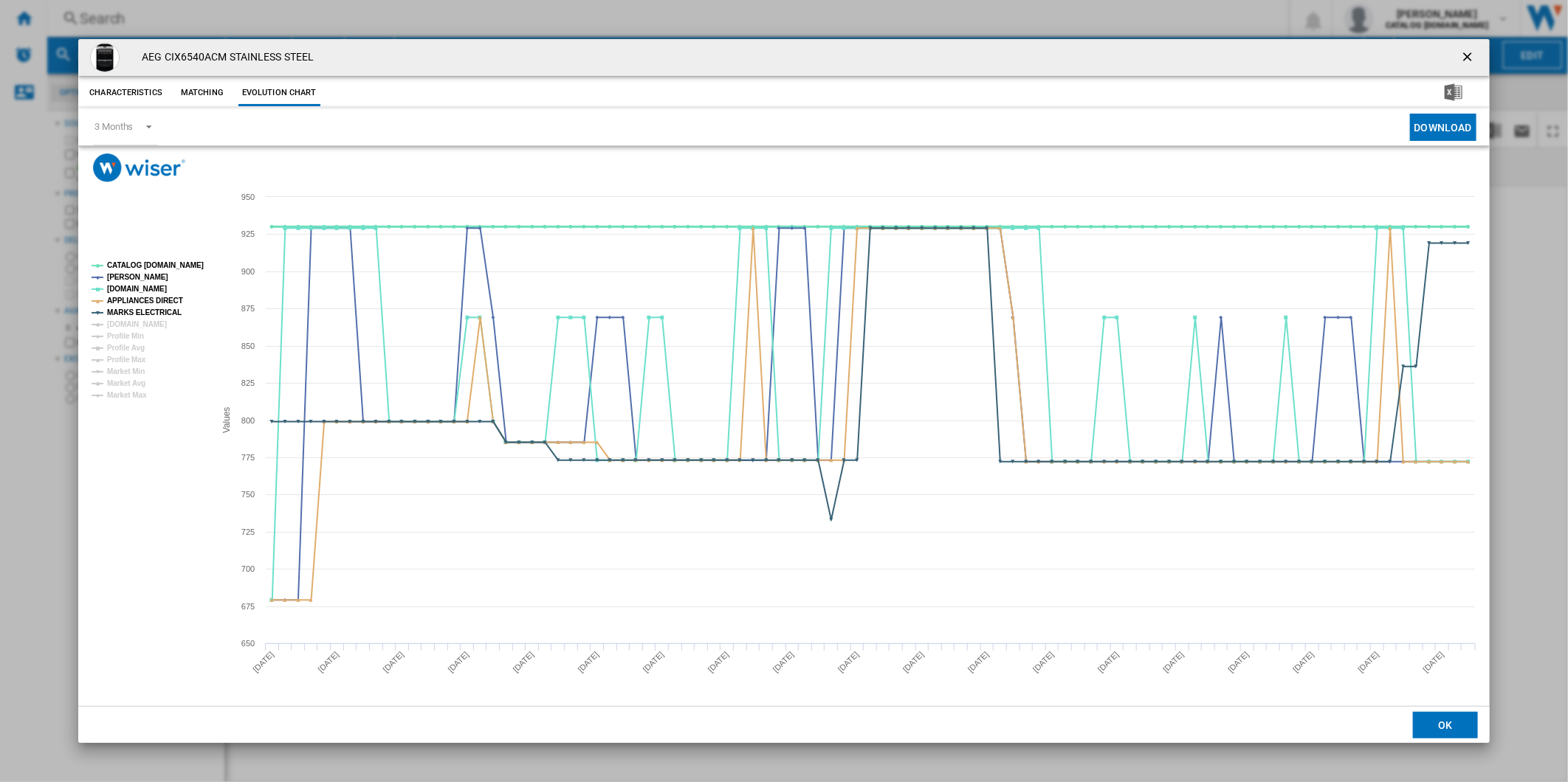
click at [157, 263] on tspan "CATALOG [DOMAIN_NAME]" at bounding box center [155, 265] width 97 height 8
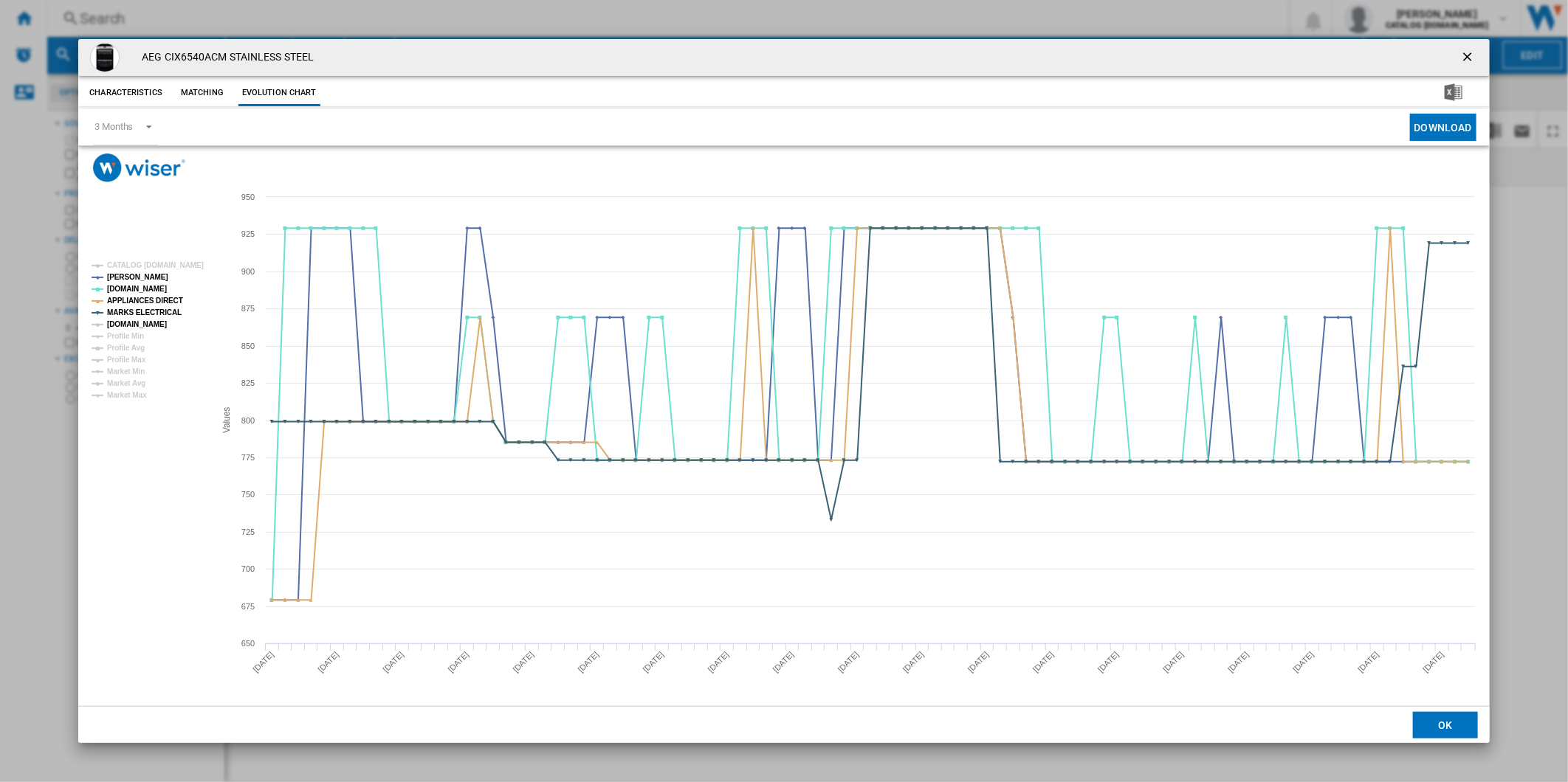
click at [143, 332] on tspan "Profile Min" at bounding box center [125, 335] width 37 height 8
click at [143, 326] on tspan "[DOMAIN_NAME]" at bounding box center [136, 324] width 60 height 8
click at [135, 335] on tspan "Profile Min" at bounding box center [125, 335] width 37 height 8
drag, startPoint x: 1466, startPoint y: 54, endPoint x: 882, endPoint y: 44, distance: 584.1
click at [1466, 54] on ng-md-icon "getI18NText('BUTTONS.CLOSE_DIALOG')" at bounding box center [1469, 58] width 18 height 18
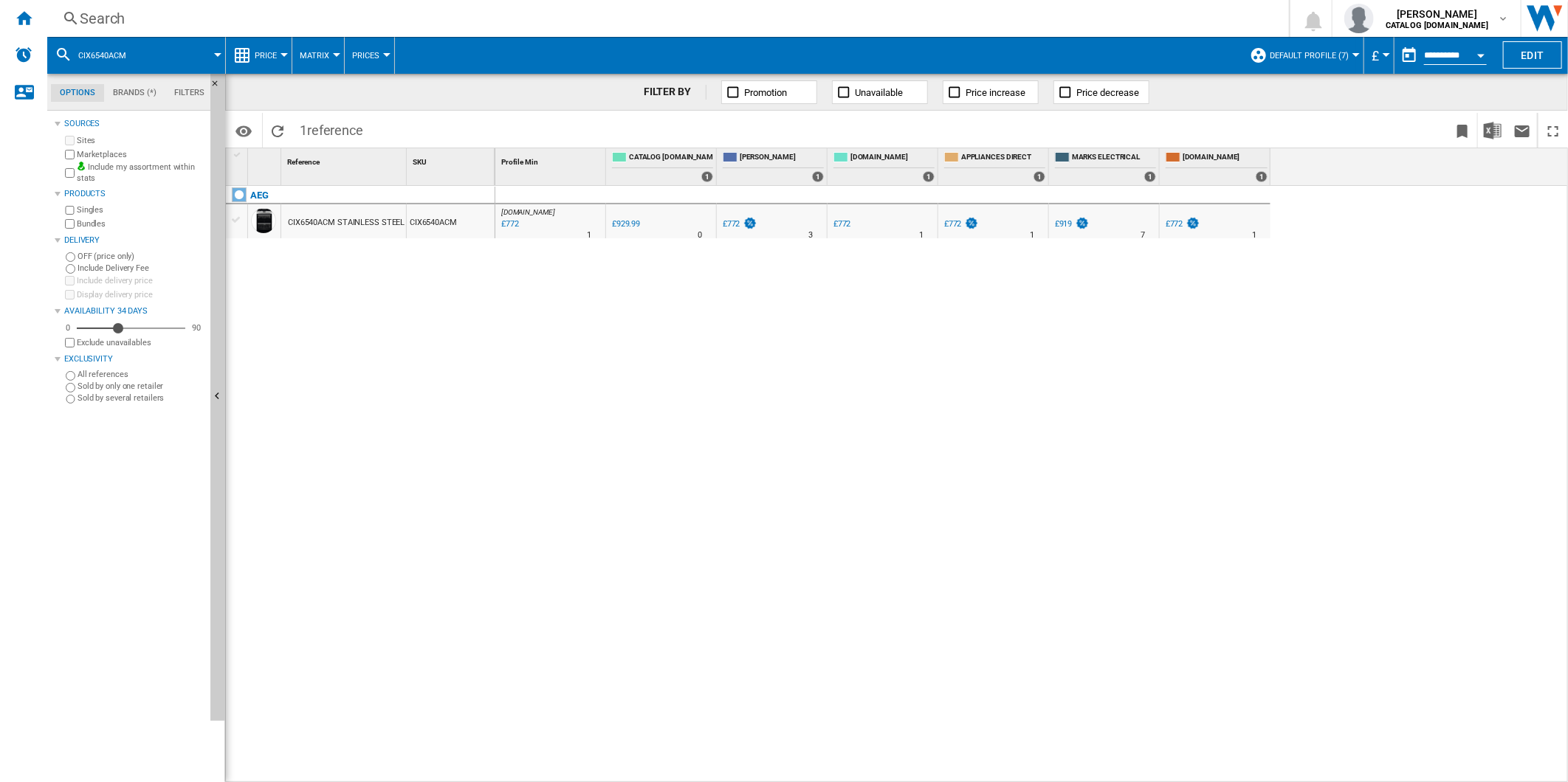
click at [675, 28] on div "Search" at bounding box center [665, 18] width 1171 height 20
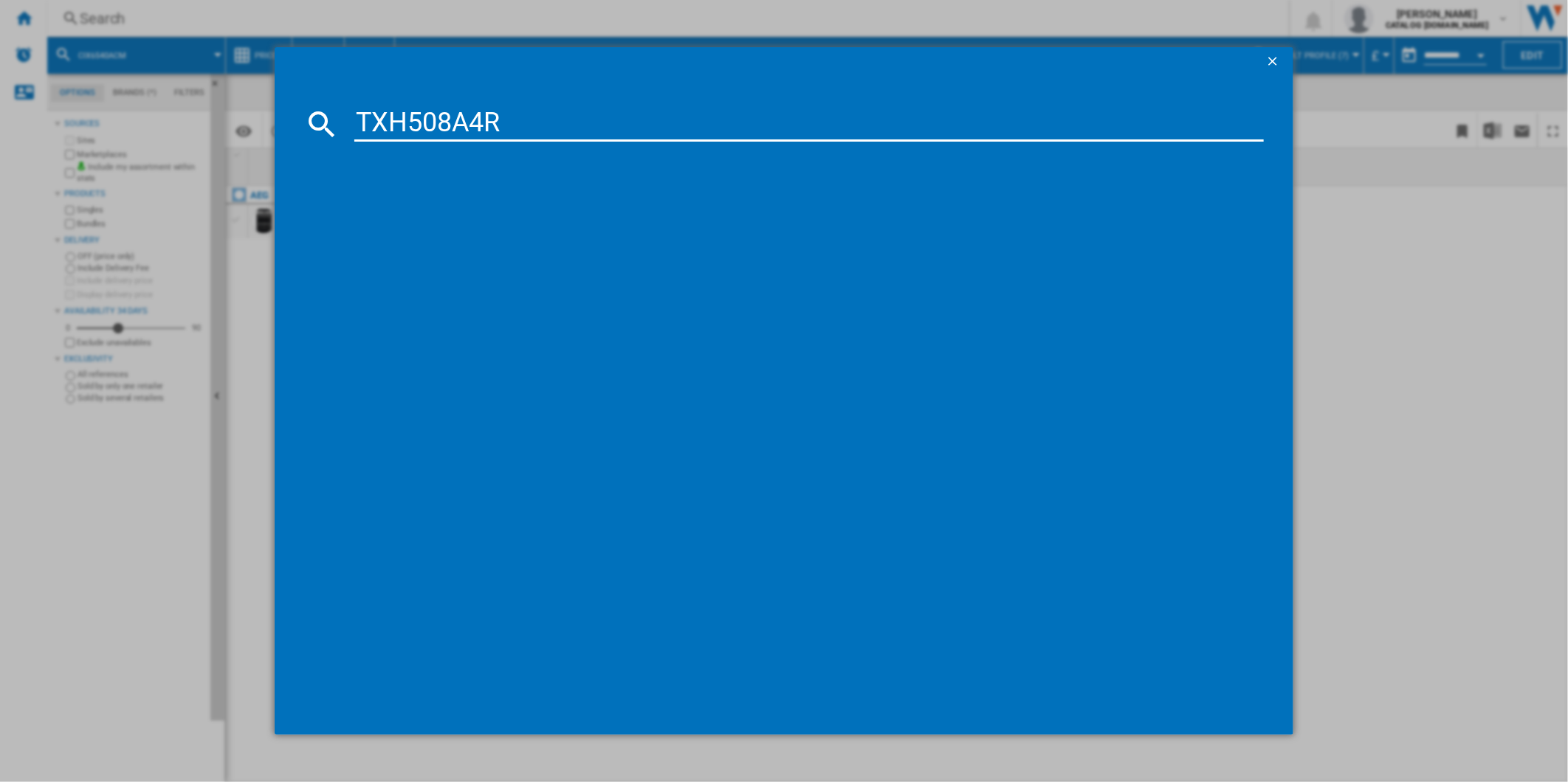
type input "TXH508A4R"
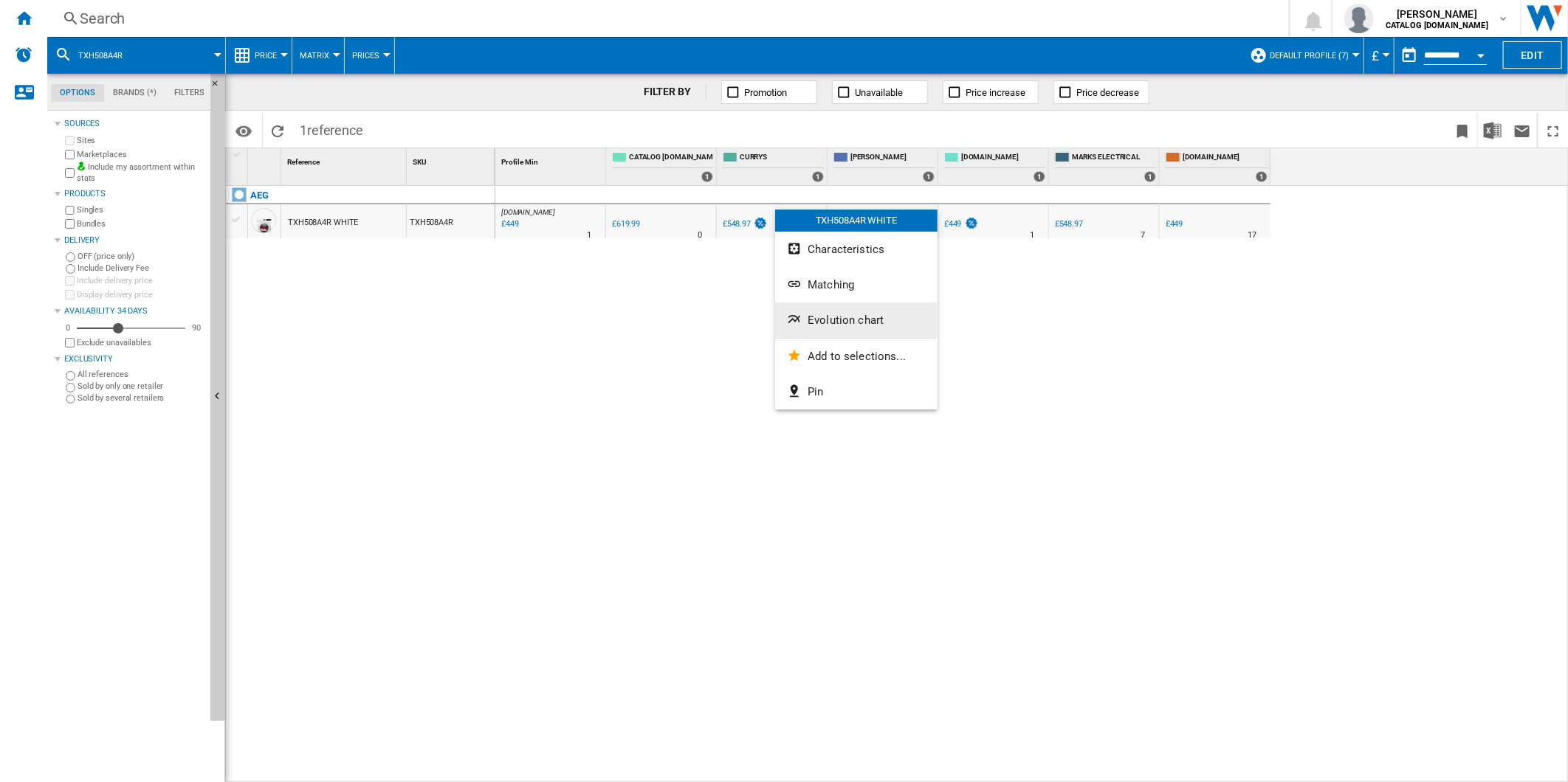
click at [844, 330] on button "Evolution chart" at bounding box center [856, 320] width 162 height 35
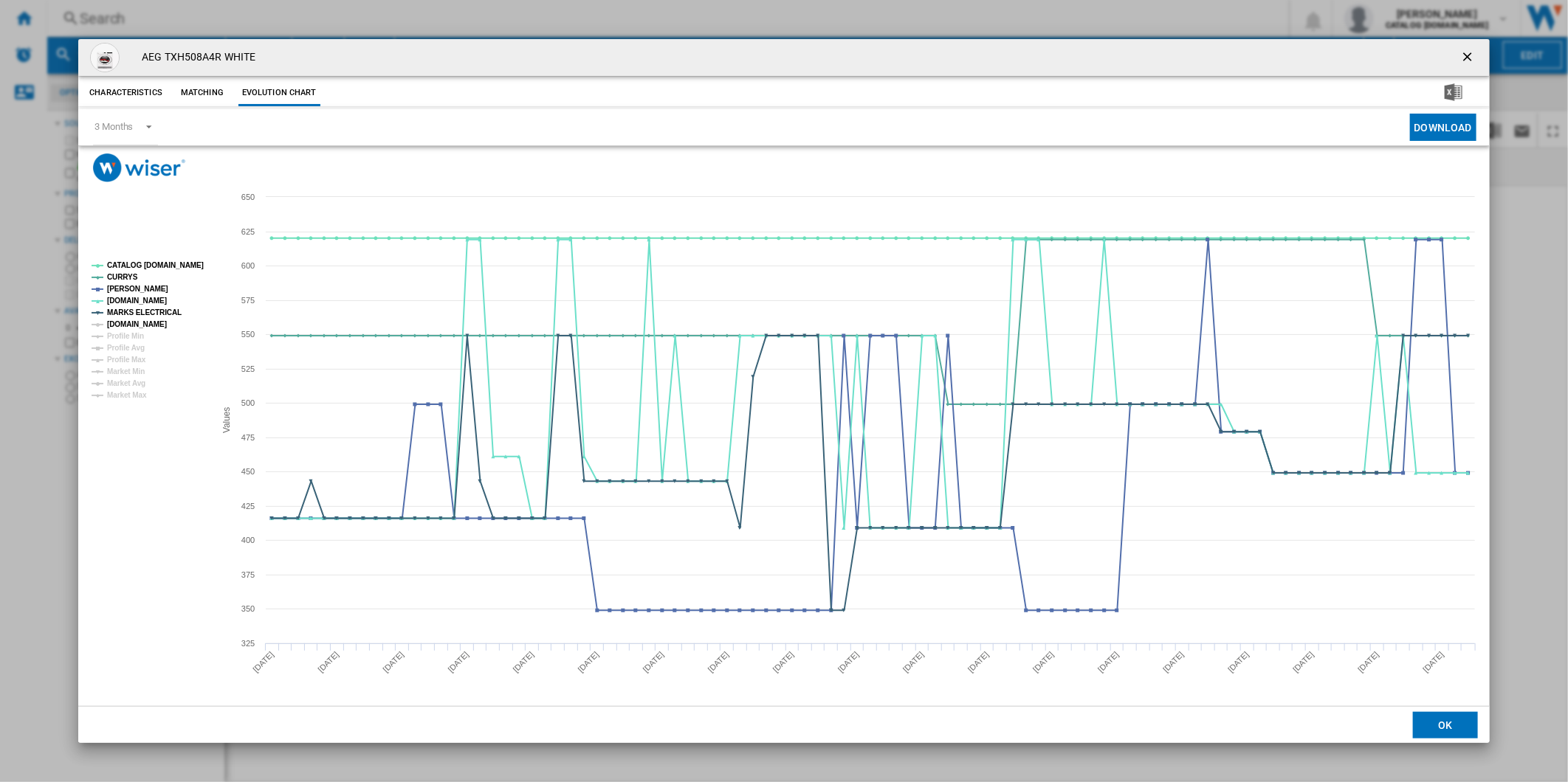
click at [140, 322] on tspan "[DOMAIN_NAME]" at bounding box center [136, 324] width 60 height 8
click at [169, 263] on tspan "CATALOG [DOMAIN_NAME]" at bounding box center [155, 265] width 97 height 8
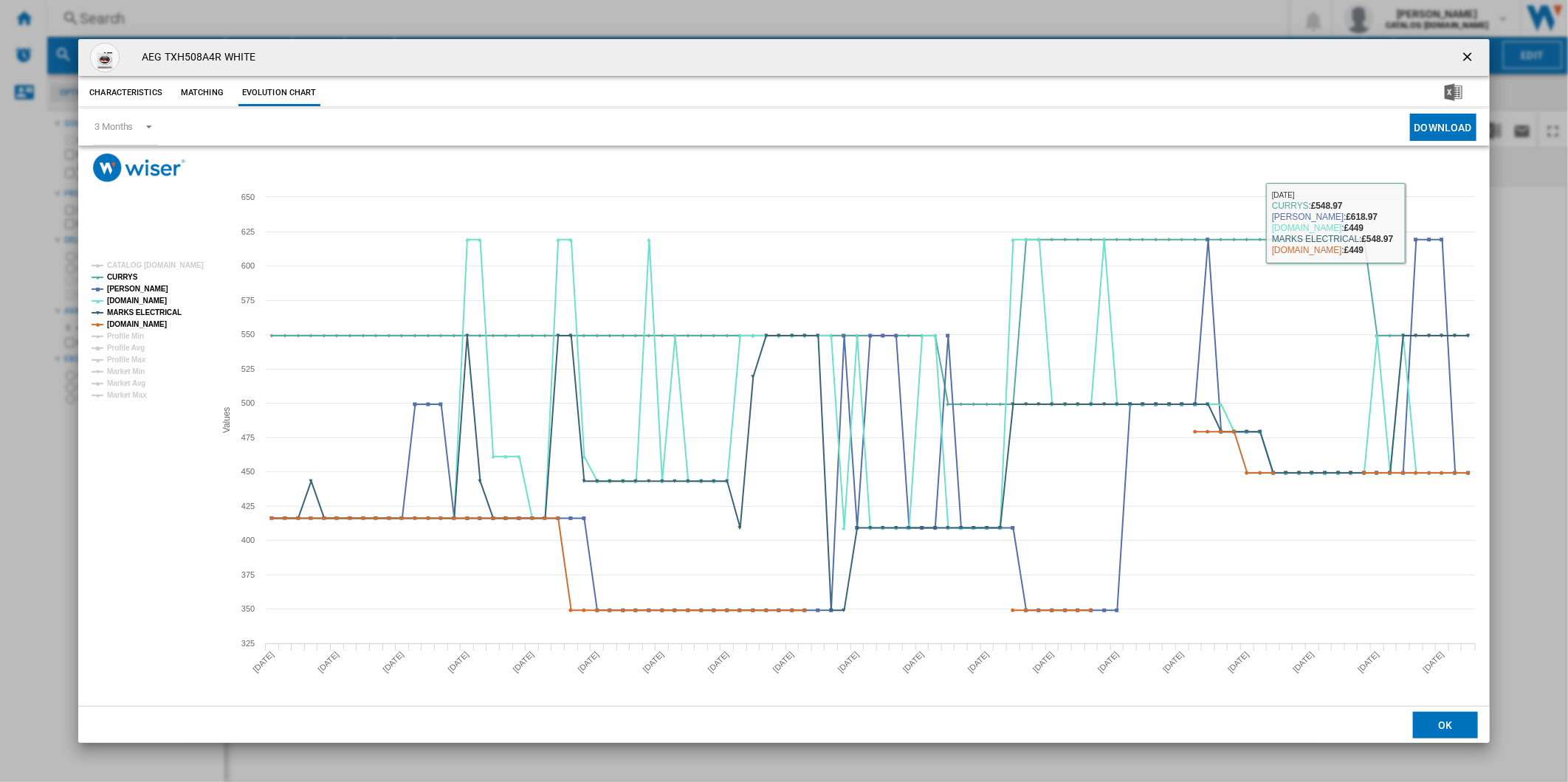
click at [1465, 56] on ng-md-icon "getI18NText('BUTTONS.CLOSE_DIALOG')" at bounding box center [1469, 58] width 18 height 18
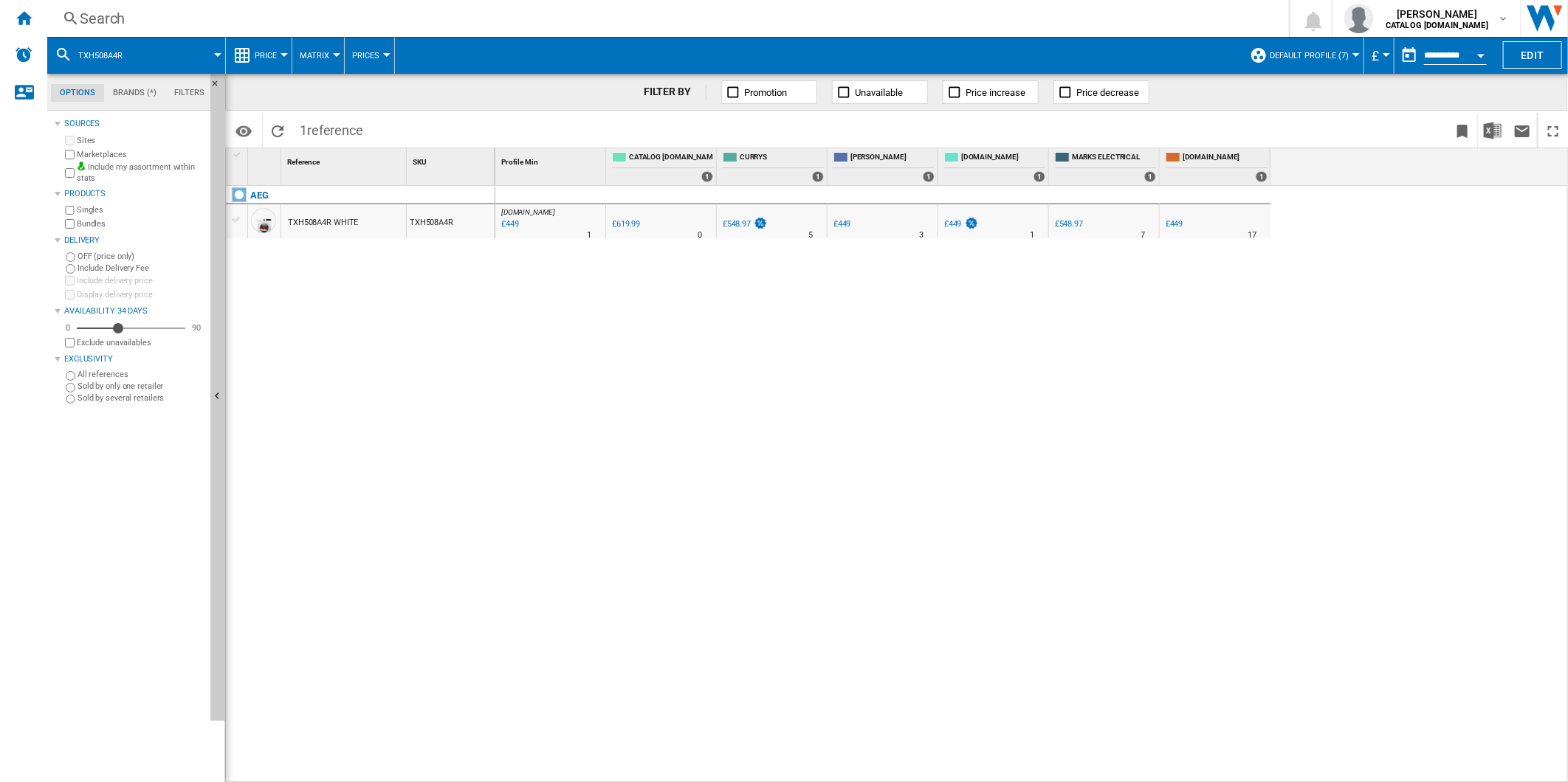
click at [1178, 225] on div "£449" at bounding box center [1174, 224] width 18 height 9
click at [807, 18] on div "Search" at bounding box center [665, 18] width 1171 height 20
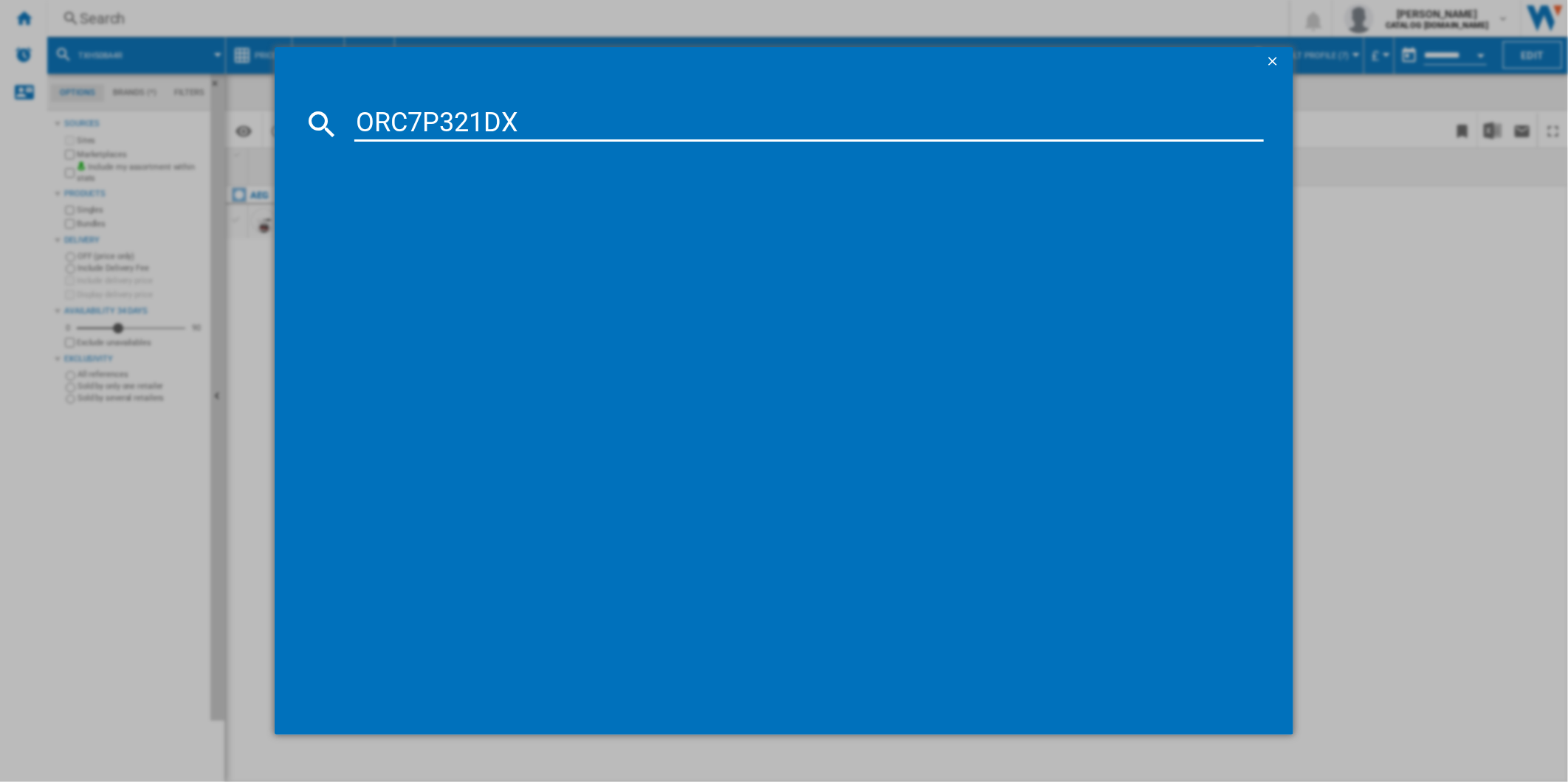
type input "ORC7P321DX"
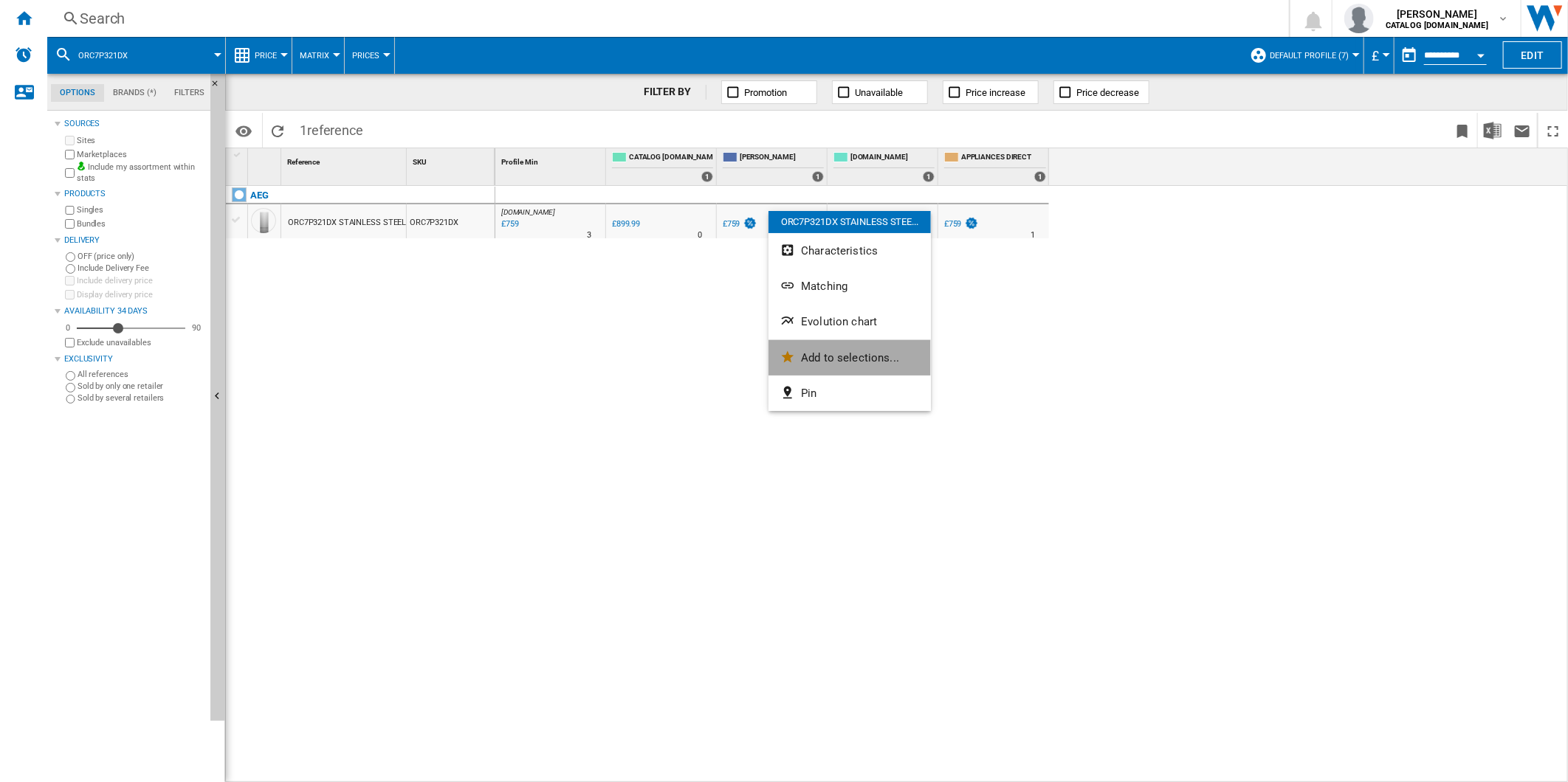
click at [841, 340] on button "Add to selections..." at bounding box center [849, 357] width 162 height 35
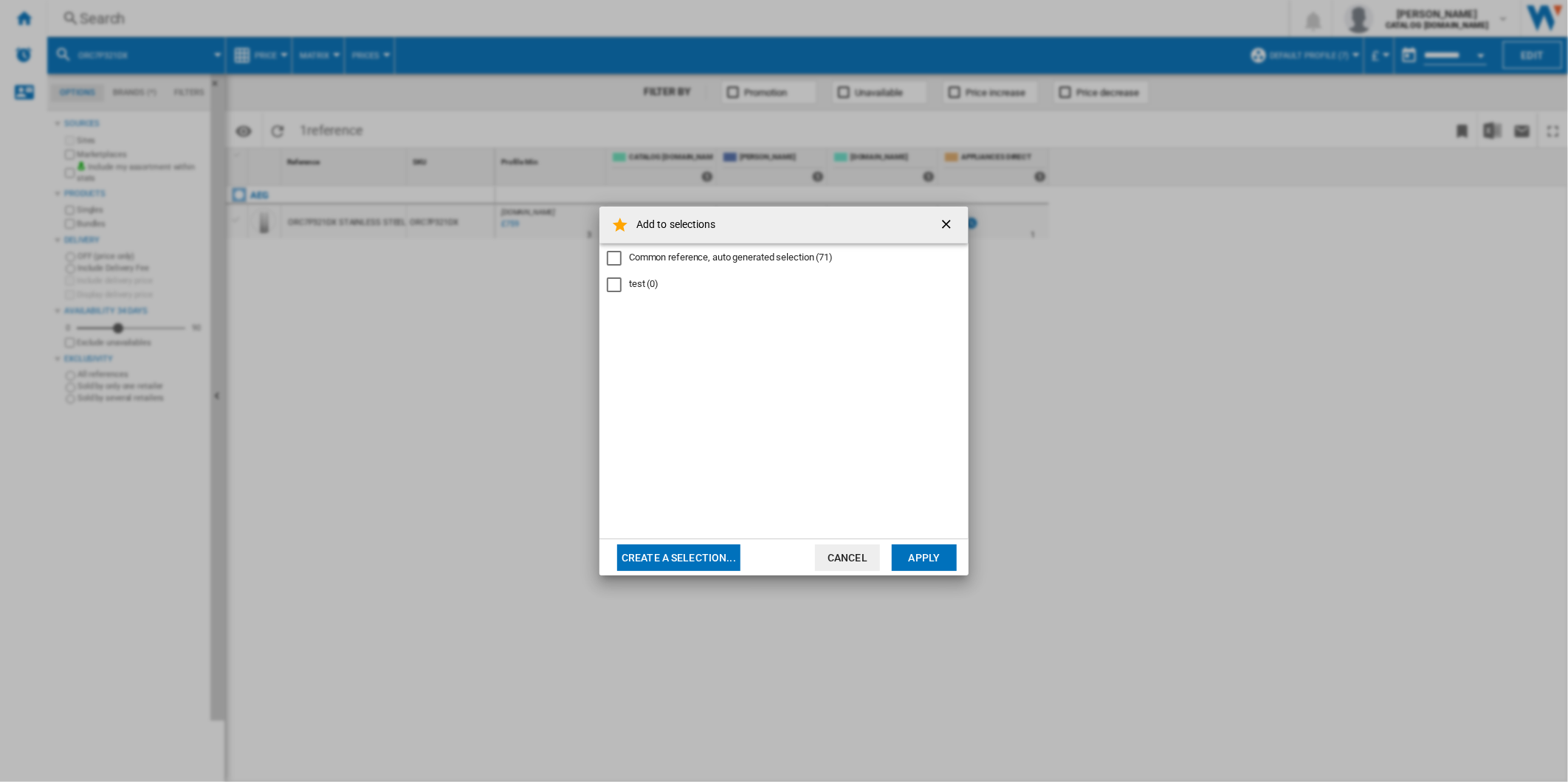
click at [953, 226] on ng-md-icon "getI18NText('BUTTONS.CLOSE_DIALOG')" at bounding box center [947, 226] width 18 height 18
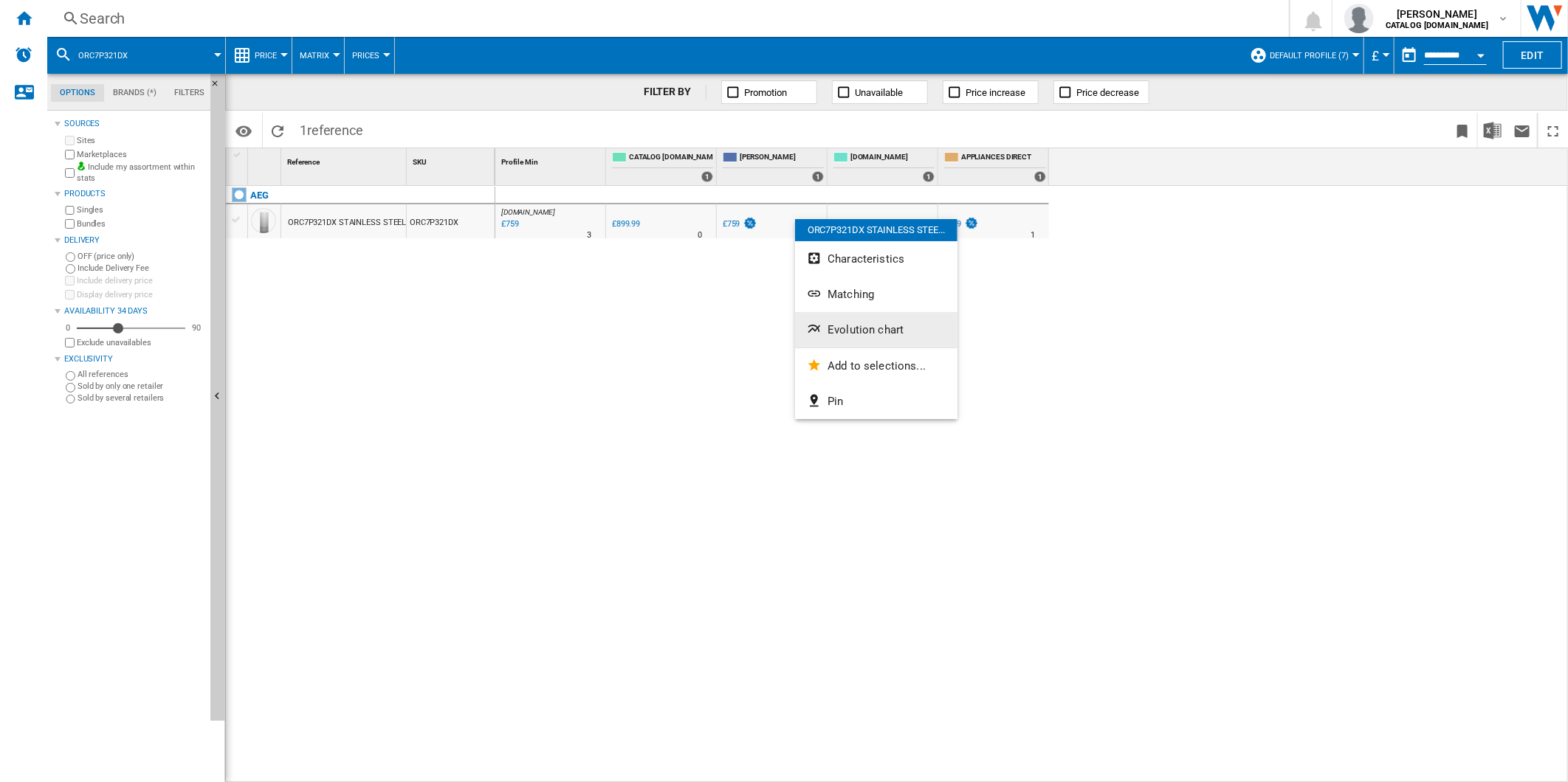
click at [864, 321] on button "Evolution chart" at bounding box center [876, 330] width 162 height 35
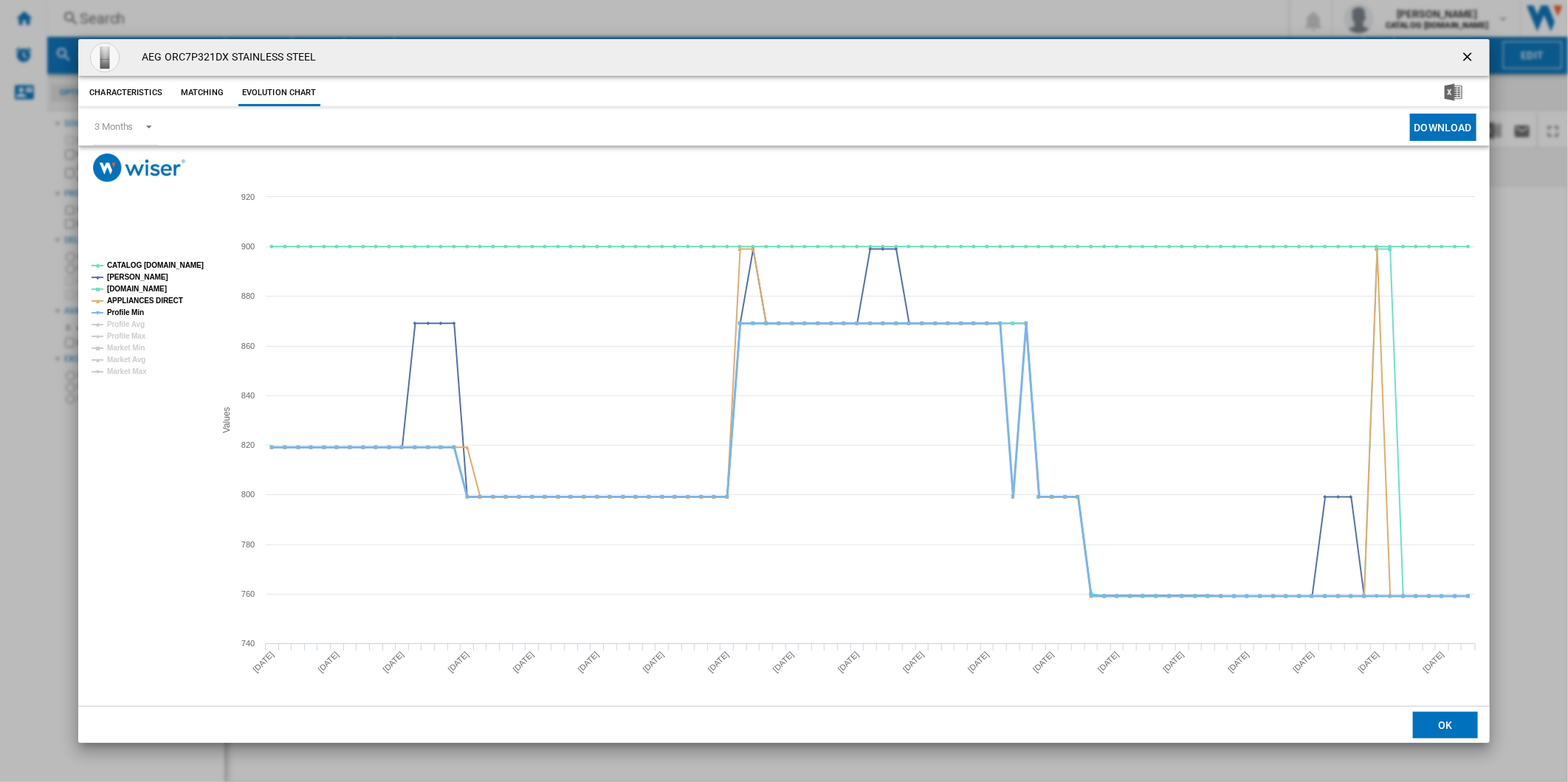
click at [130, 309] on tspan "Profile Min" at bounding box center [125, 312] width 37 height 8
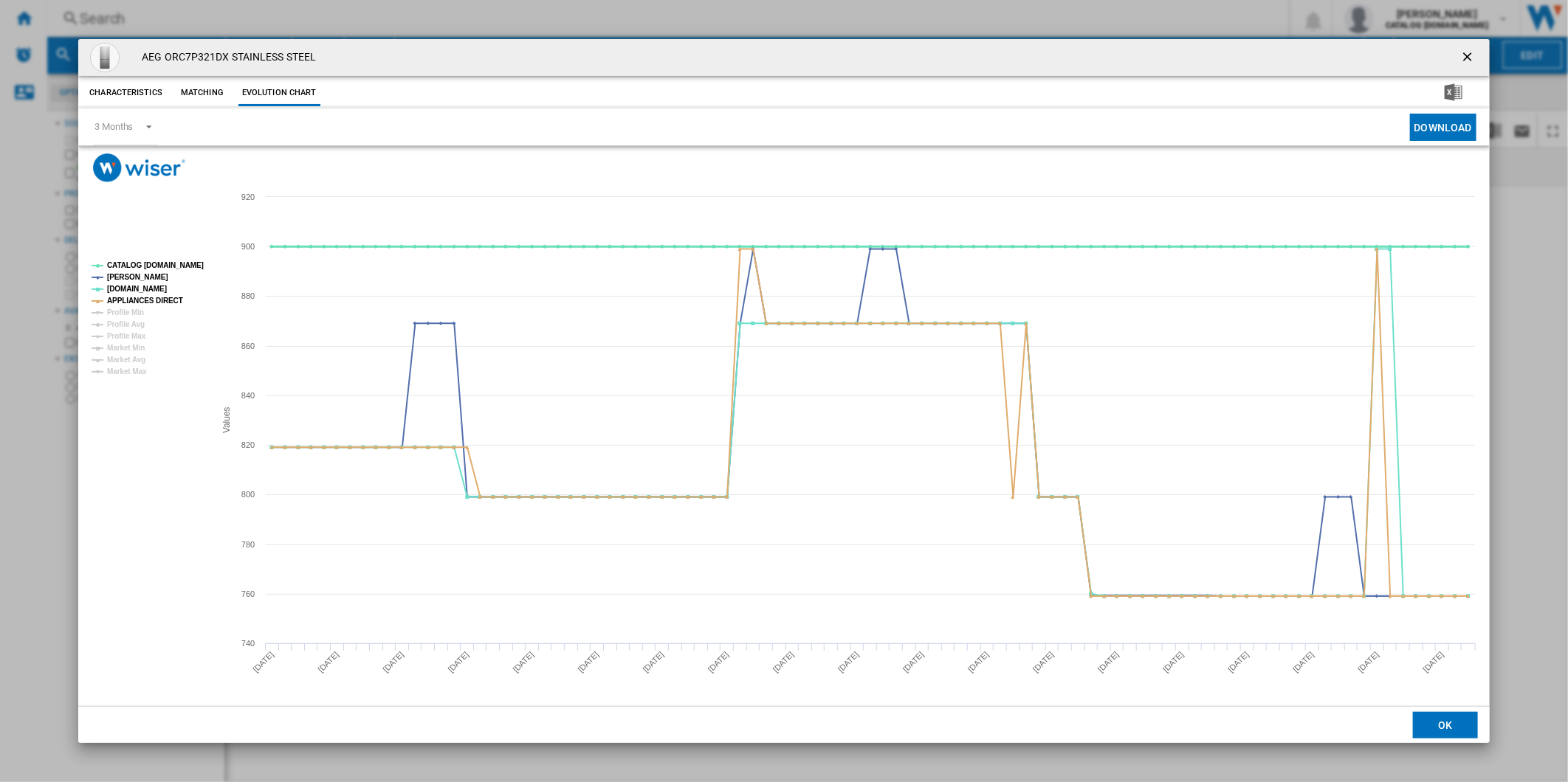
click at [141, 262] on tspan "CATALOG [DOMAIN_NAME]" at bounding box center [155, 265] width 97 height 8
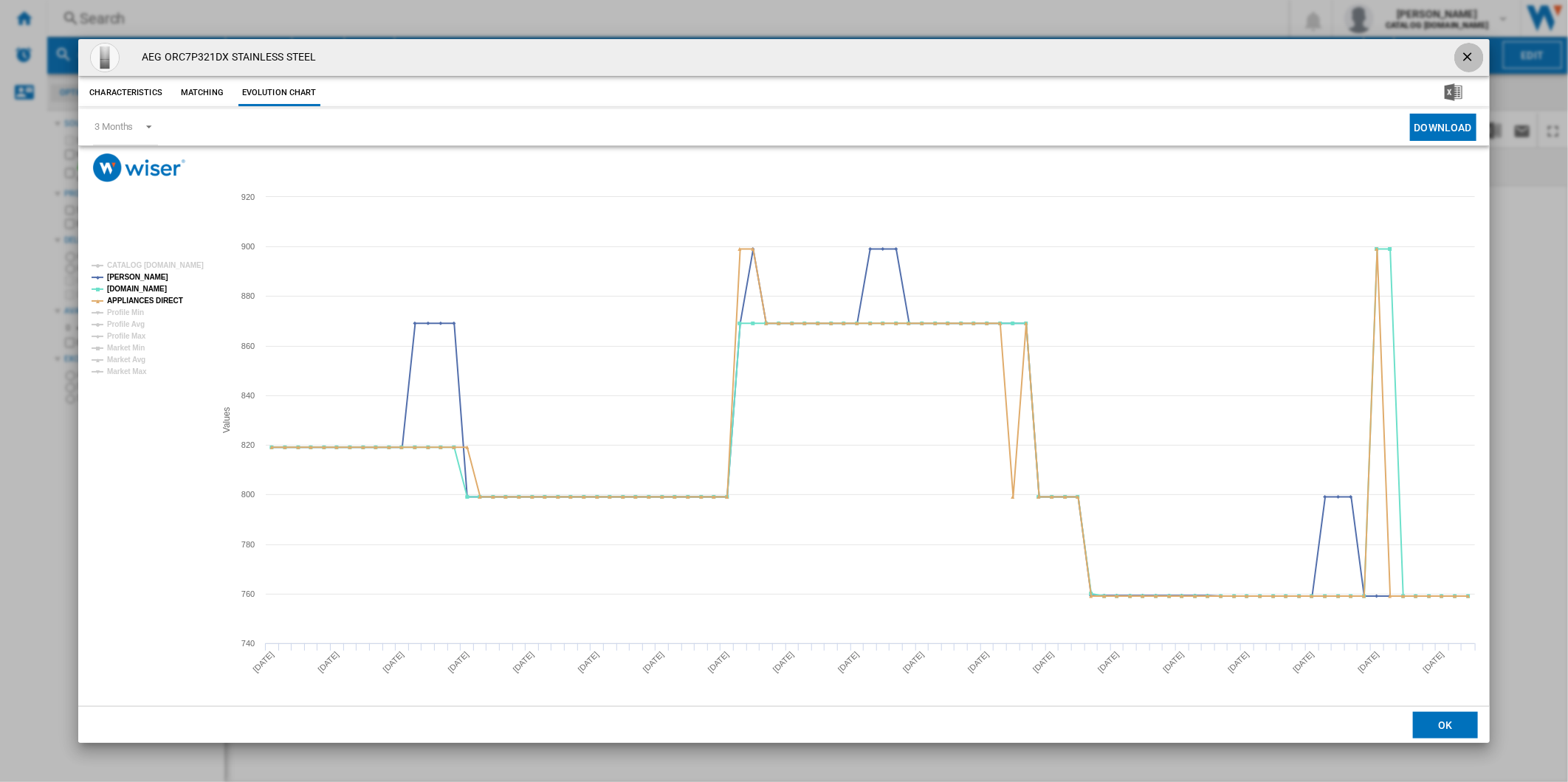
click at [1460, 61] on ng-md-icon "getI18NText('BUTTONS.CLOSE_DIALOG')" at bounding box center [1469, 58] width 18 height 18
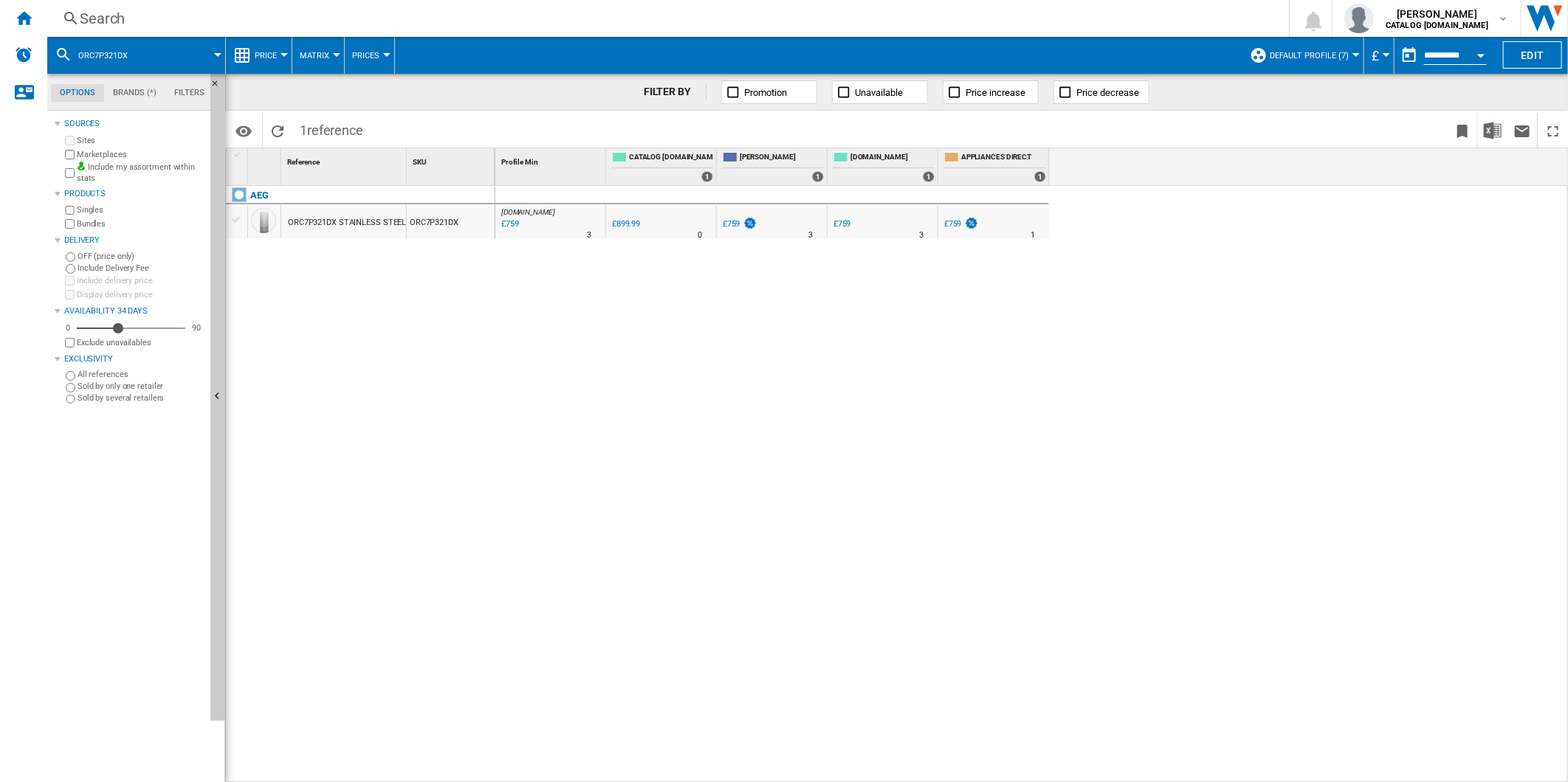
click at [837, 12] on div "Search" at bounding box center [665, 18] width 1171 height 20
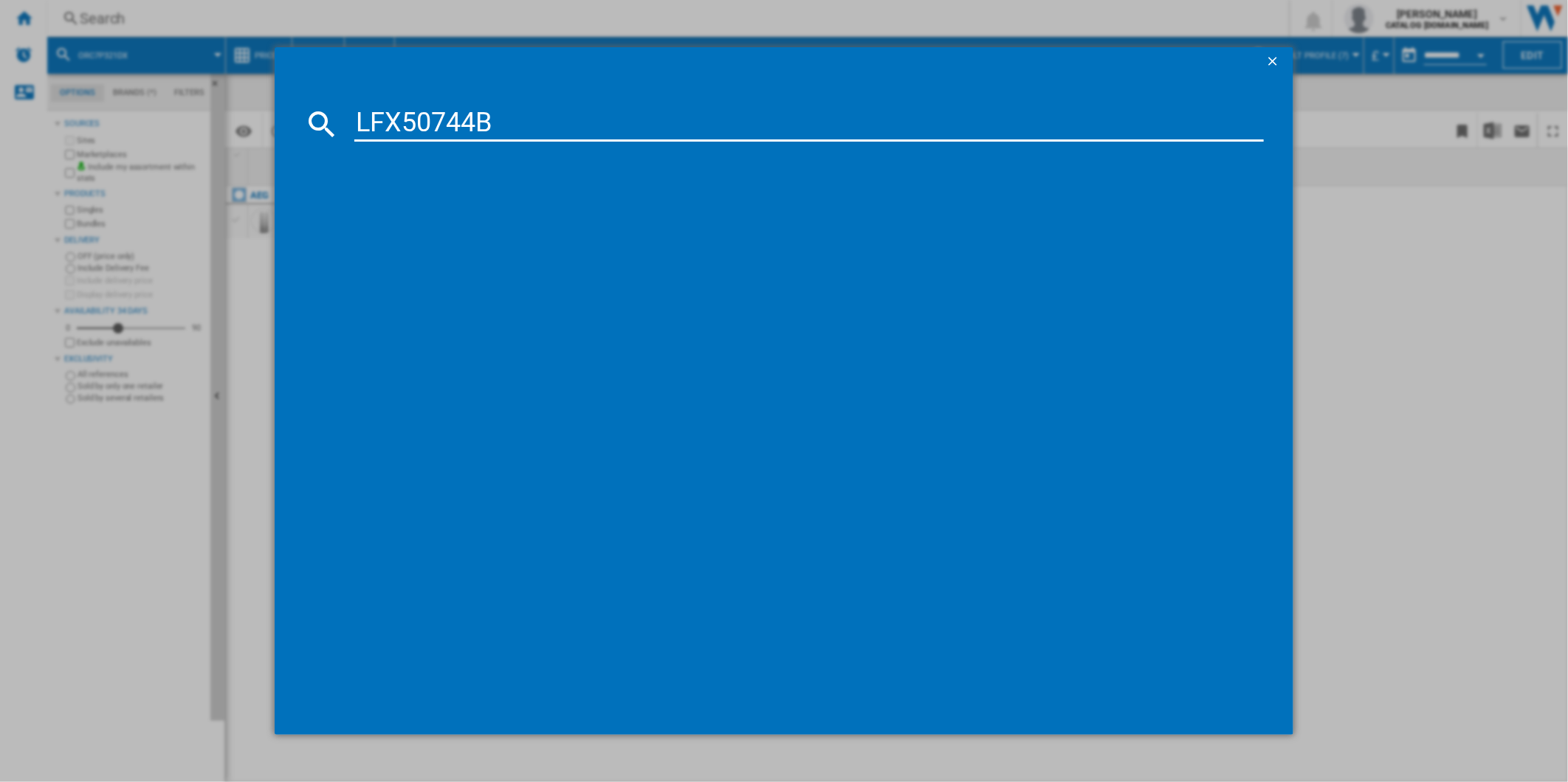
type input "LFX50744B"
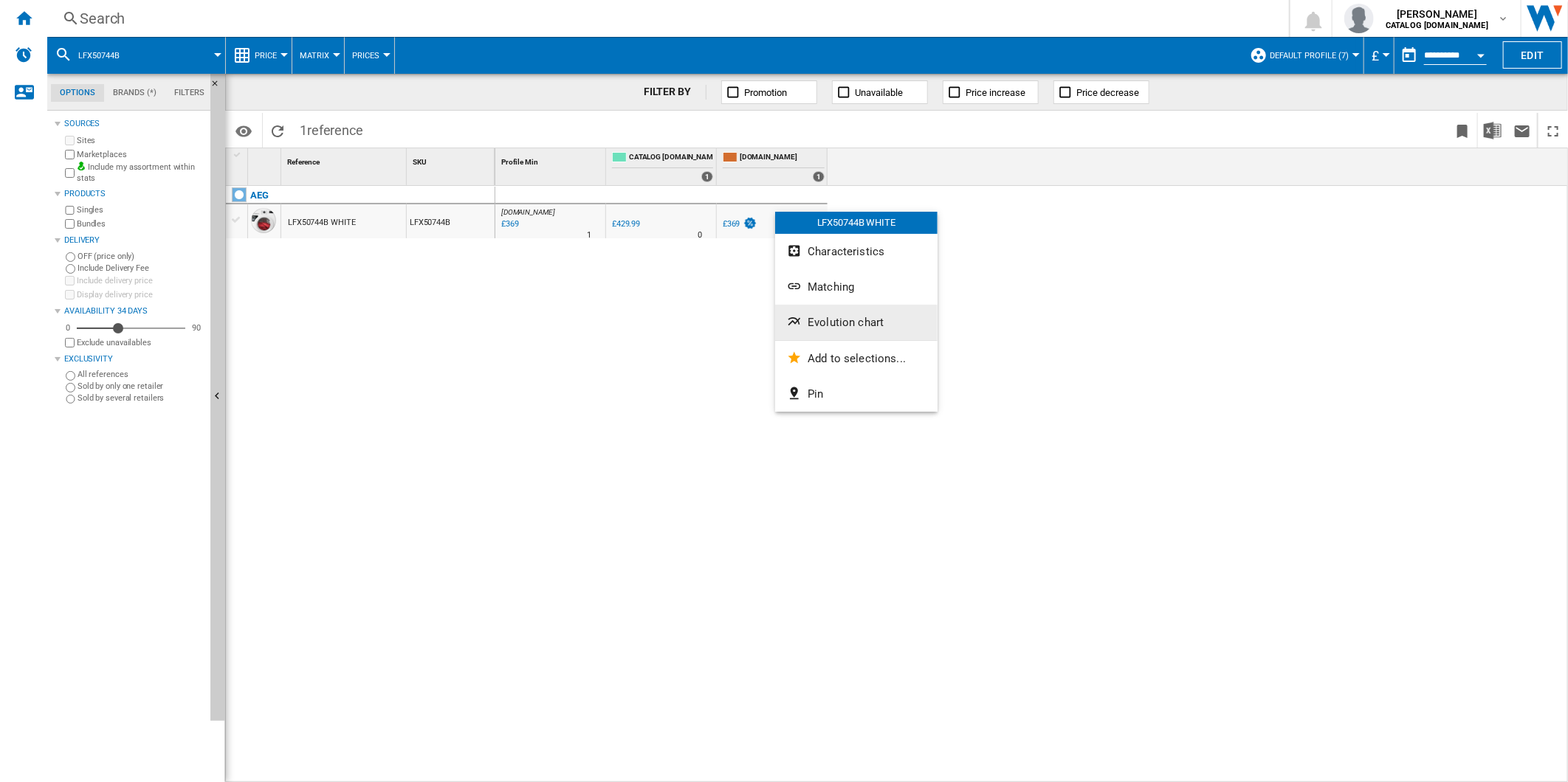
click at [883, 336] on button "Evolution chart" at bounding box center [856, 322] width 162 height 35
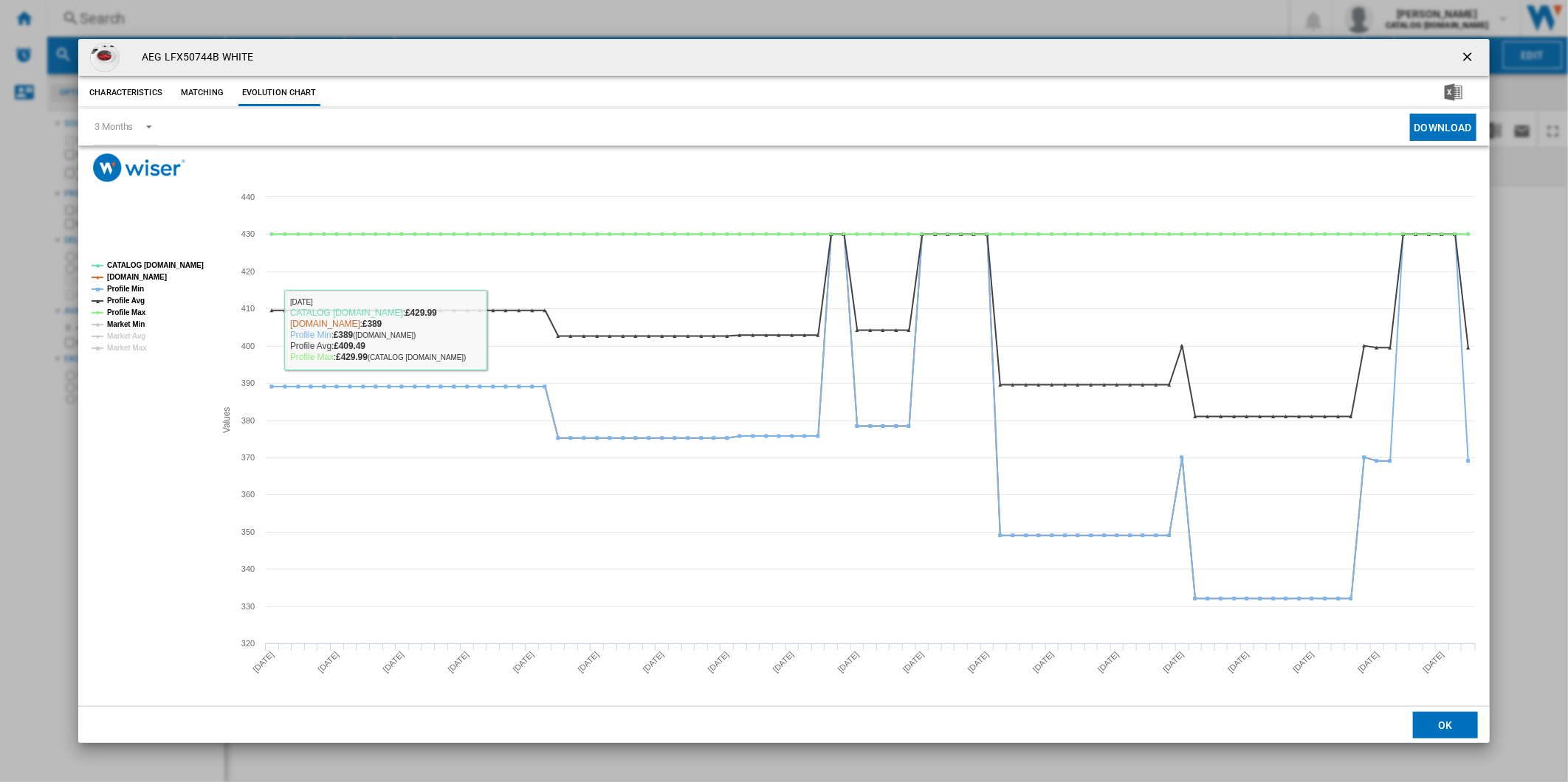
click at [135, 314] on tspan "Profile Max" at bounding box center [126, 312] width 39 height 8
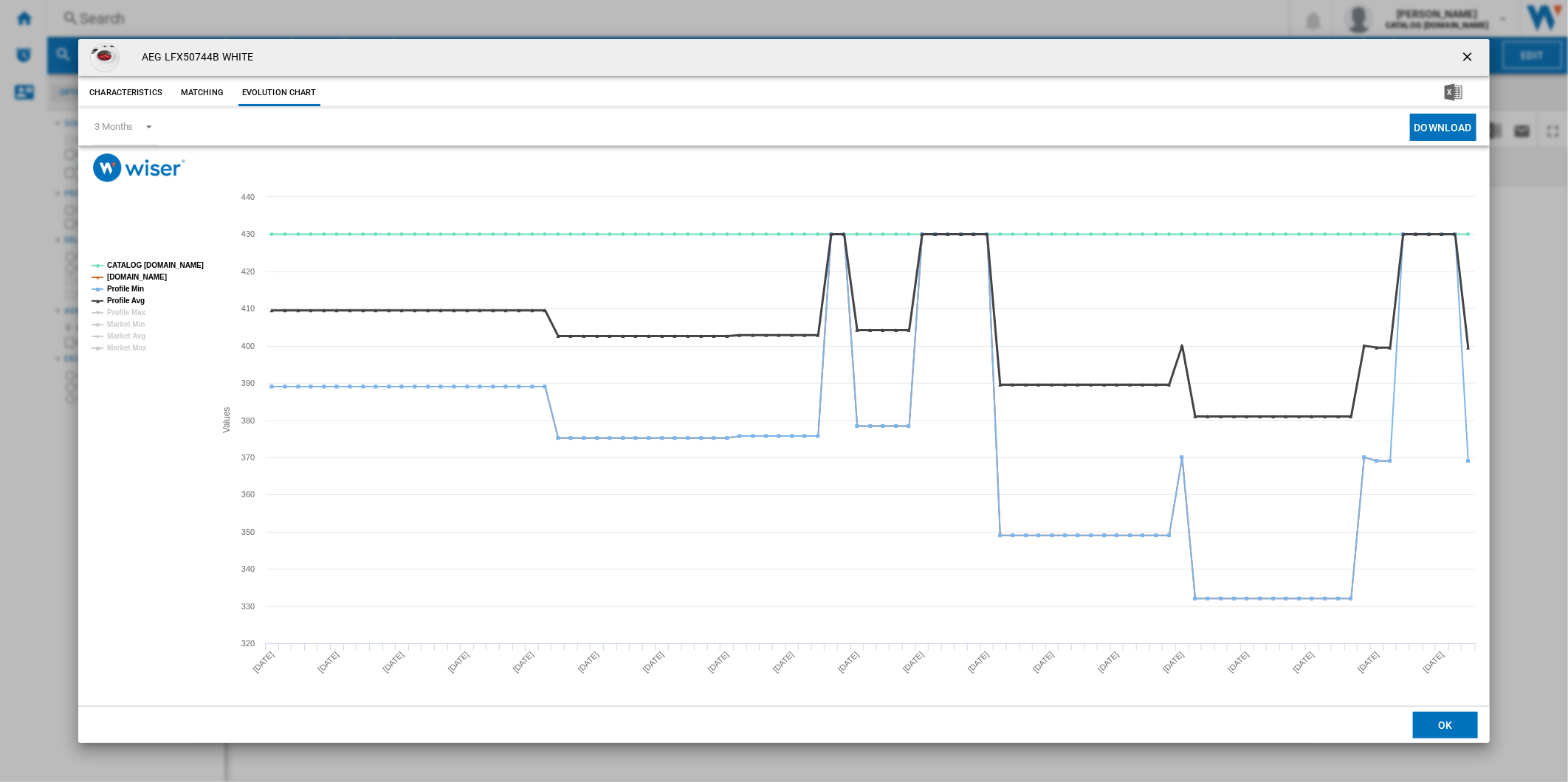
click at [130, 299] on tspan "Profile Avg" at bounding box center [125, 300] width 38 height 8
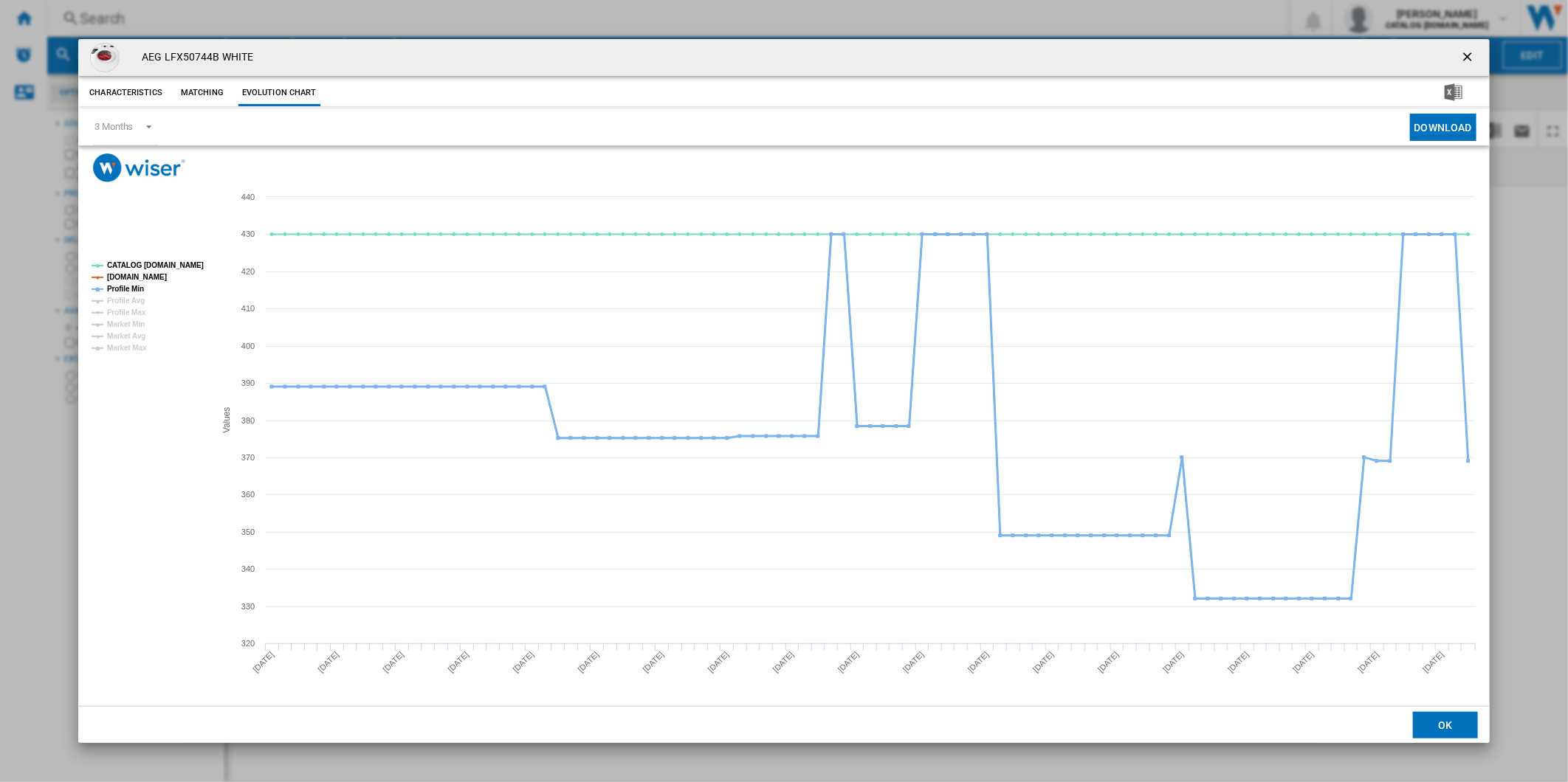
click at [132, 287] on tspan "Profile Min" at bounding box center [125, 288] width 37 height 8
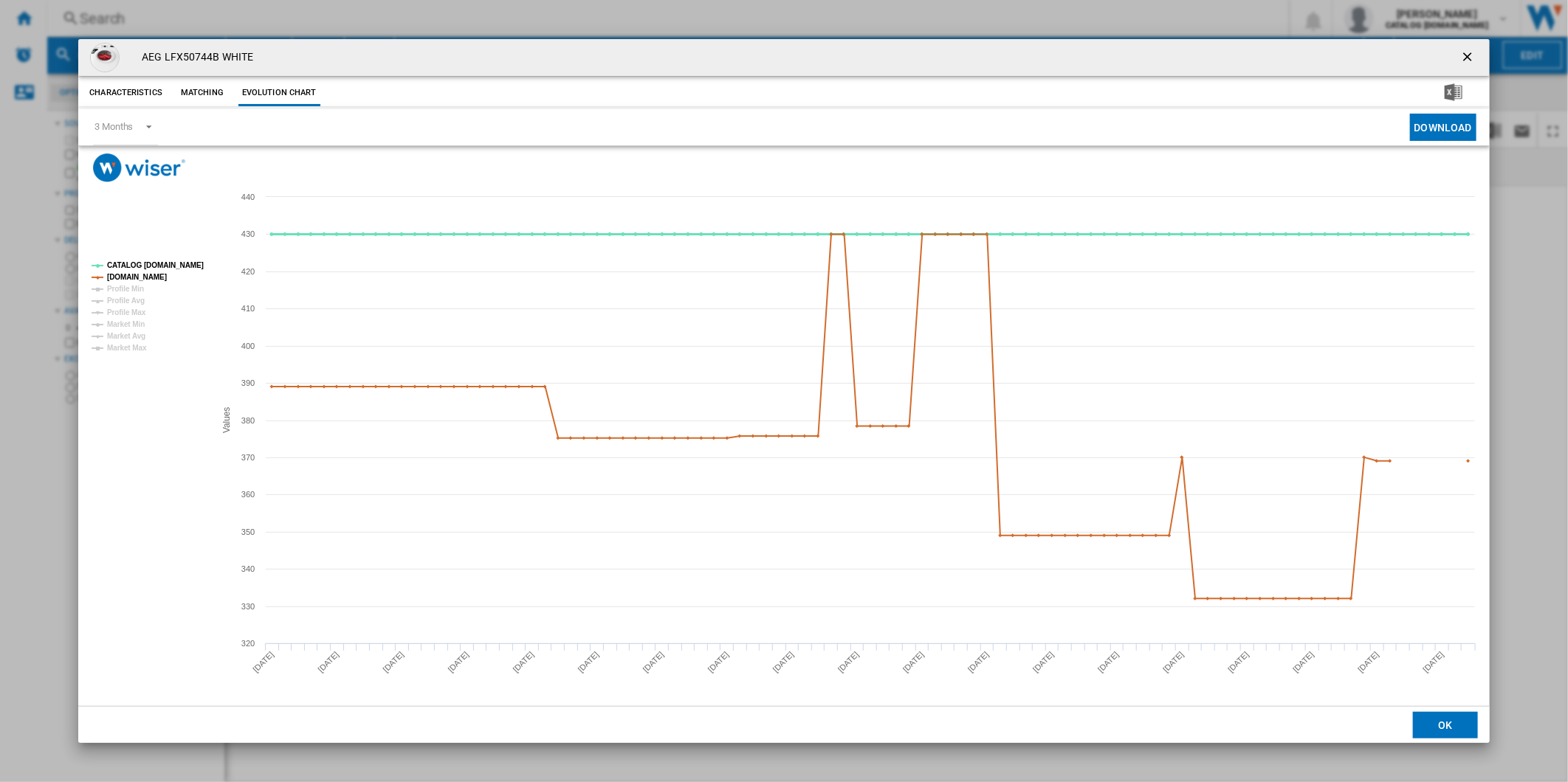
click at [153, 262] on tspan "CATALOG [DOMAIN_NAME]" at bounding box center [155, 265] width 97 height 8
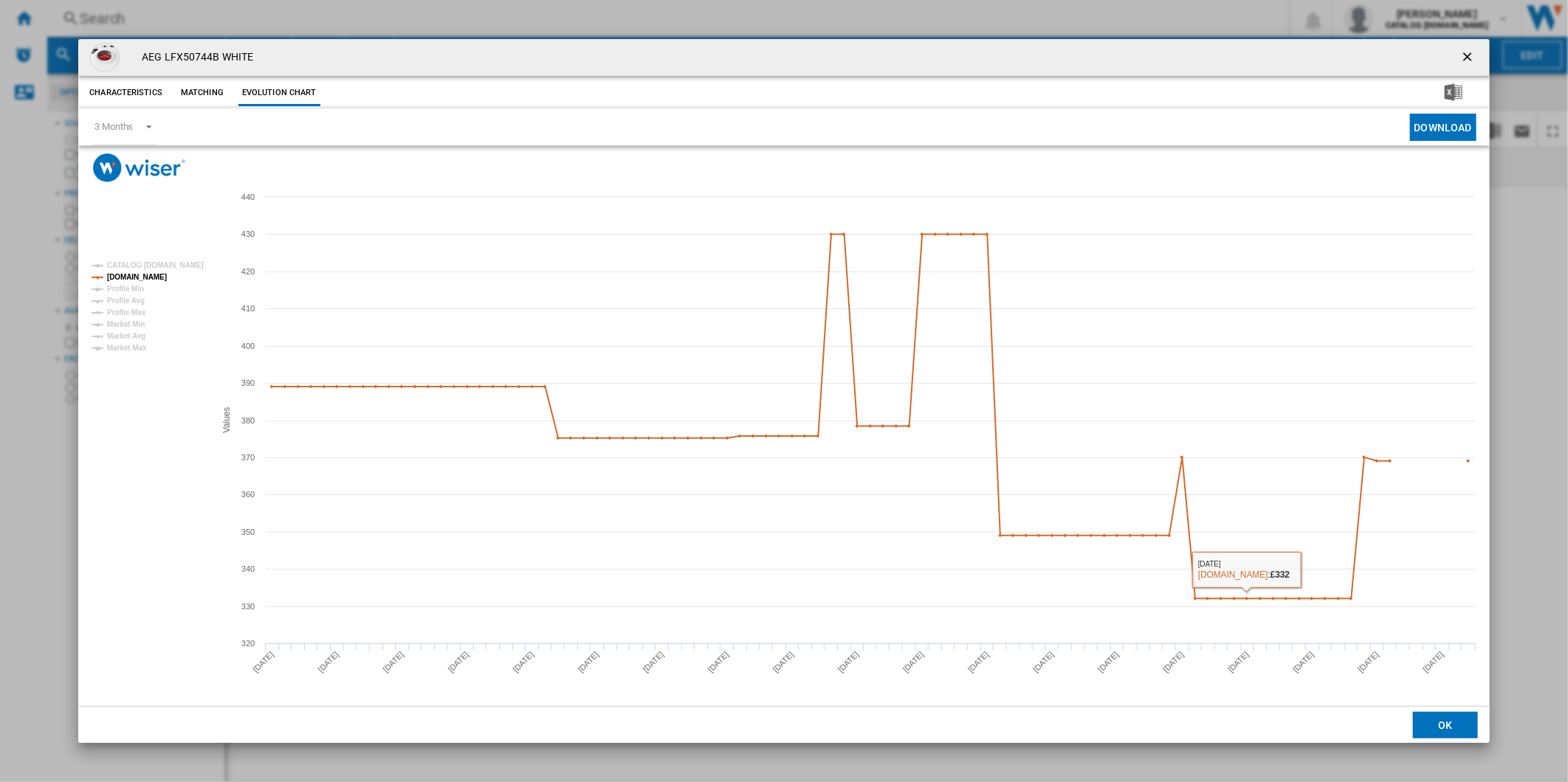
click at [1464, 54] on ng-md-icon "getI18NText('BUTTONS.CLOSE_DIALOG')" at bounding box center [1469, 58] width 18 height 18
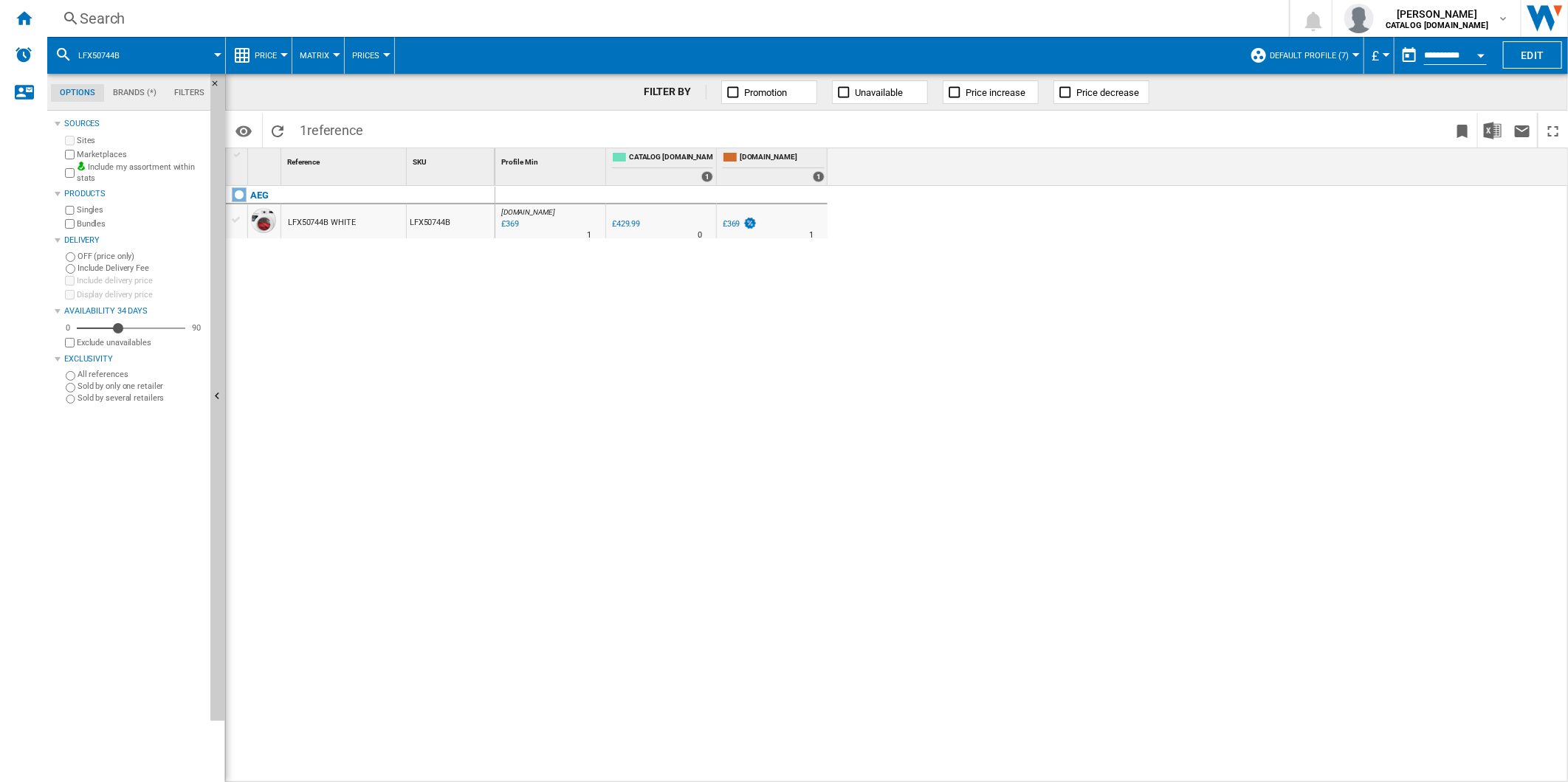
click at [739, 226] on div "£369" at bounding box center [731, 224] width 18 height 9
click at [763, 22] on div "Search" at bounding box center [665, 18] width 1171 height 20
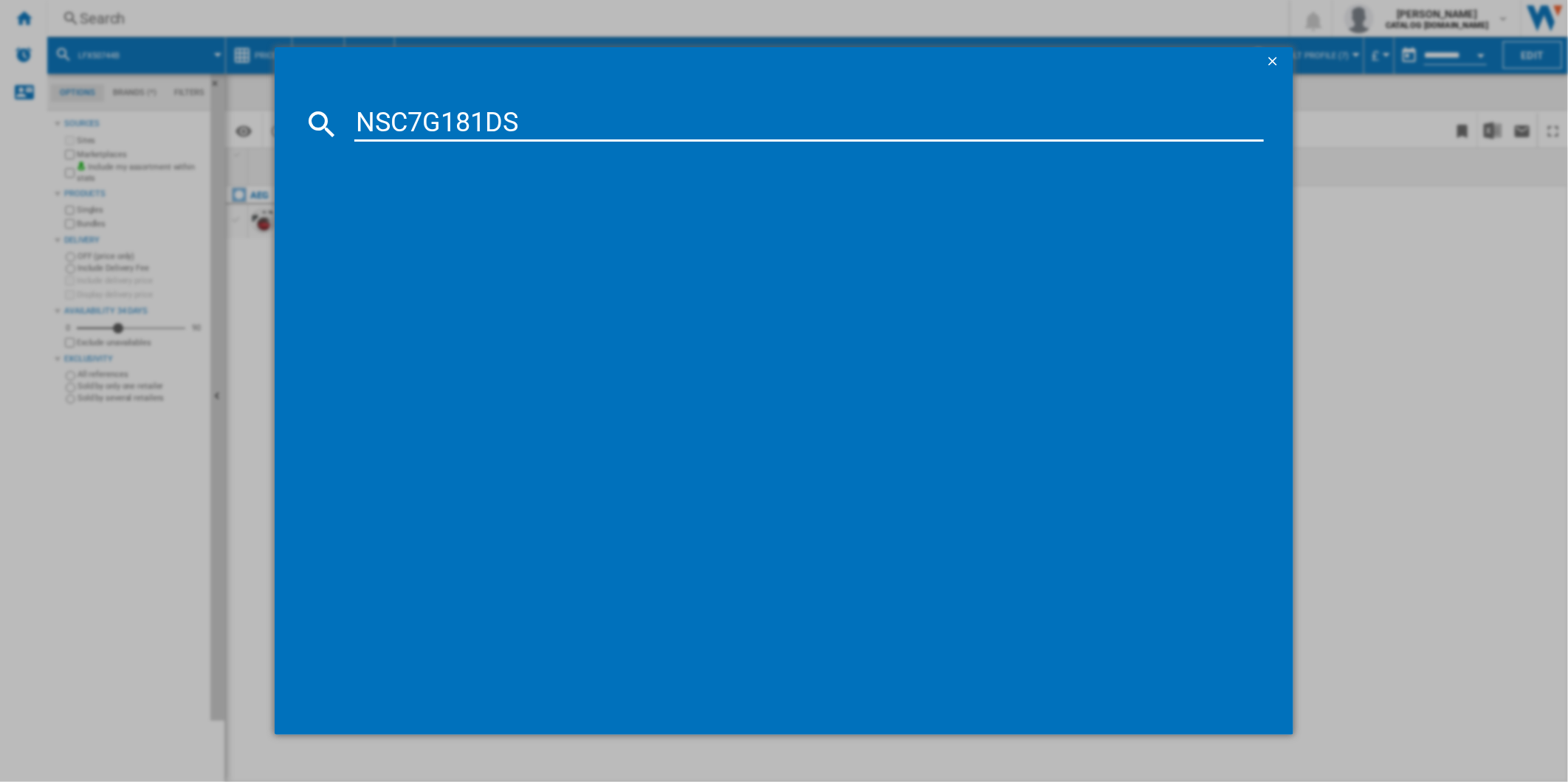
type input "NSC7G181DS"
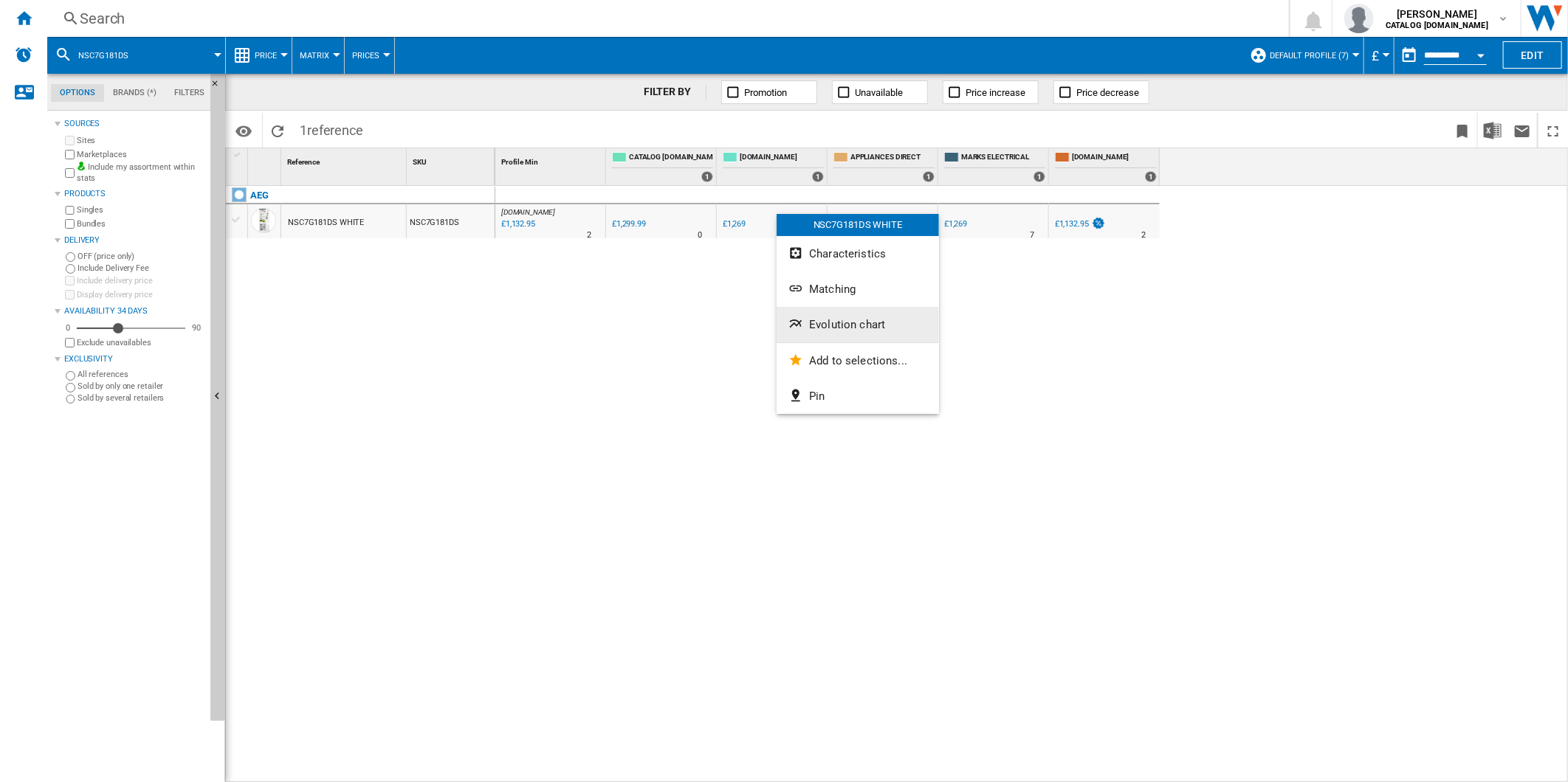
click at [876, 333] on button "Evolution chart" at bounding box center [858, 324] width 162 height 35
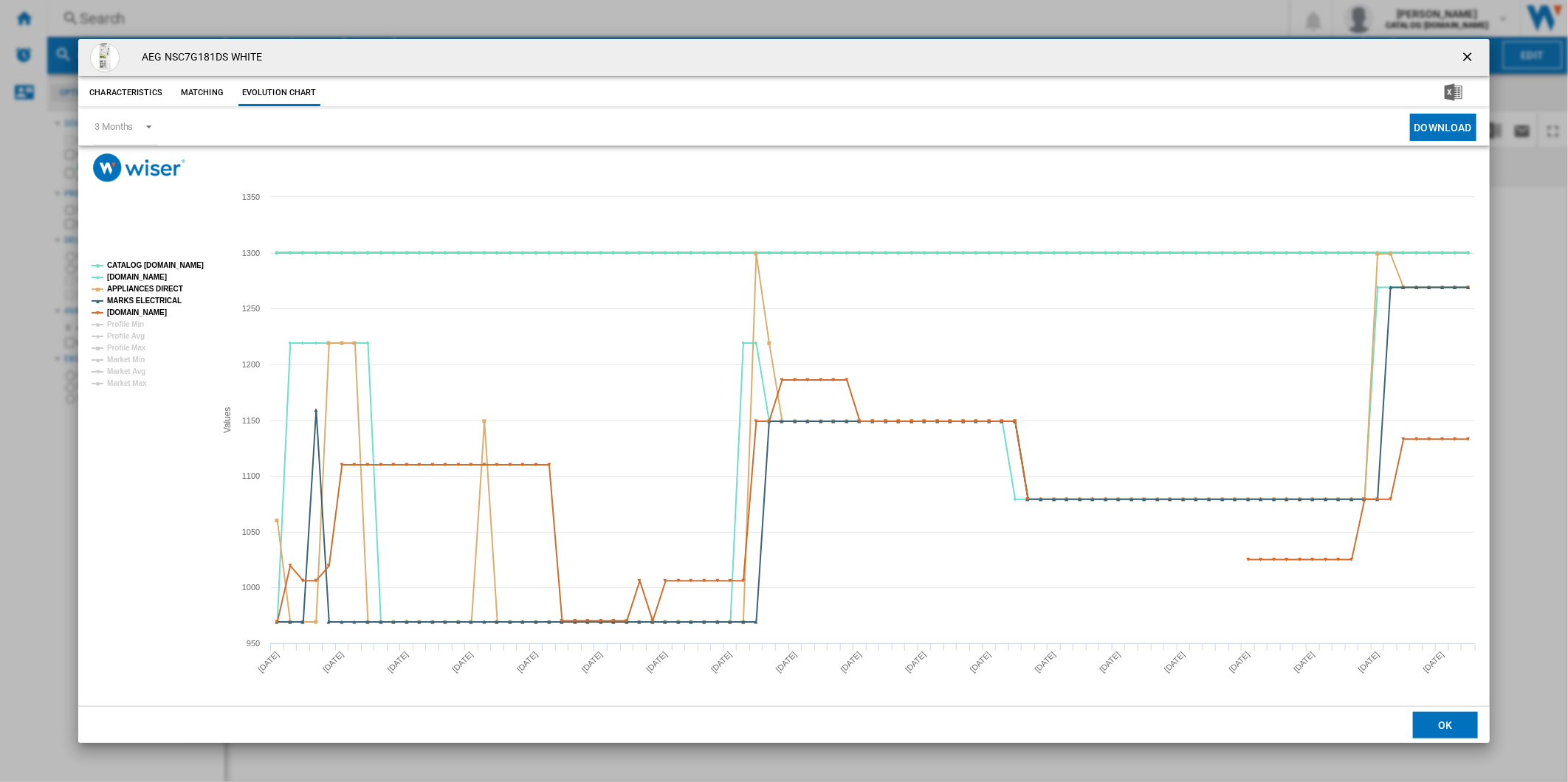
click at [164, 263] on tspan "CATALOG [DOMAIN_NAME]" at bounding box center [155, 265] width 97 height 8
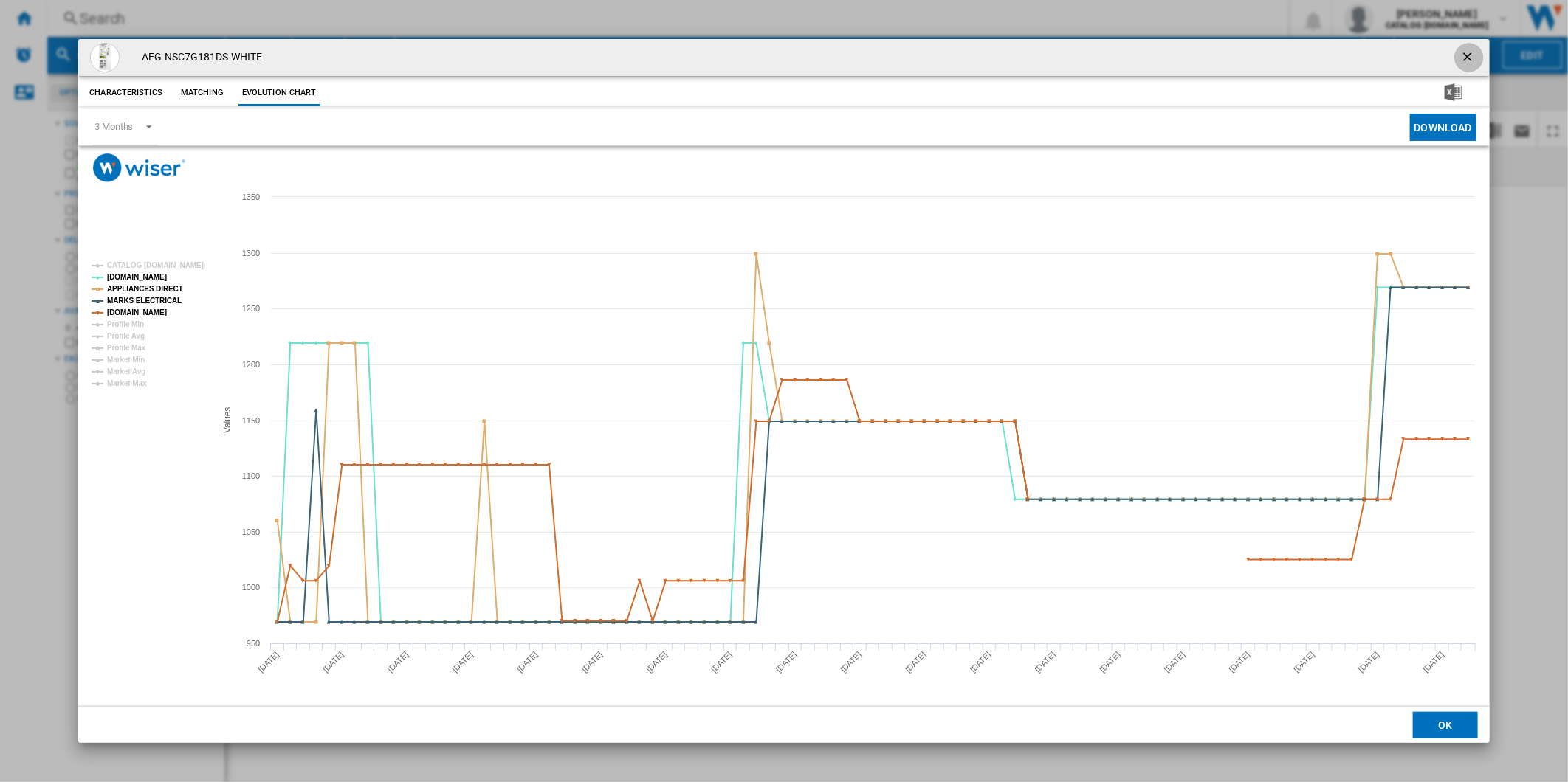
click at [1471, 60] on ng-md-icon "getI18NText('BUTTONS.CLOSE_DIALOG')" at bounding box center [1469, 58] width 18 height 18
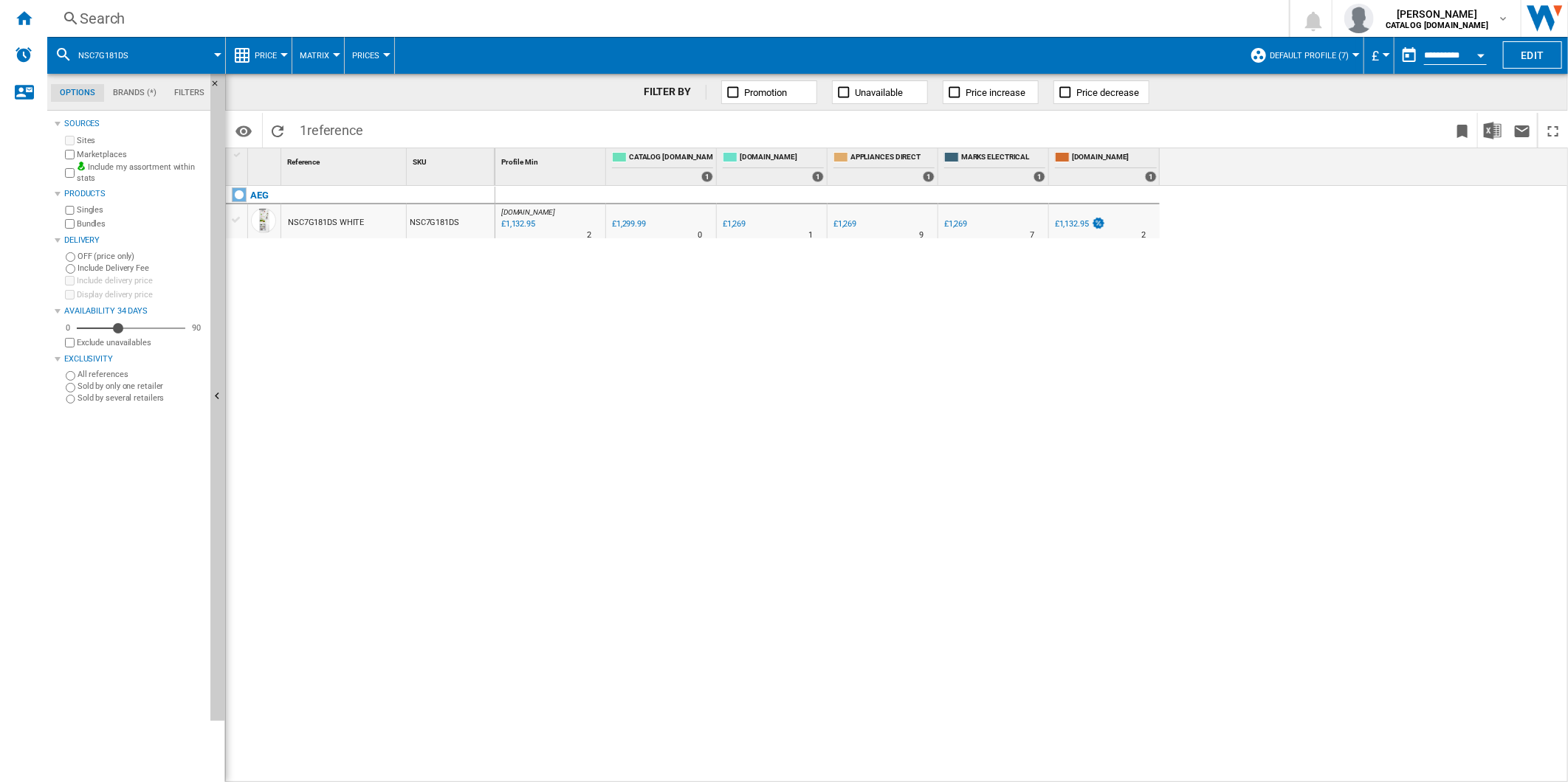
click at [1066, 221] on div "£1,132.95" at bounding box center [1071, 224] width 34 height 9
click at [931, 19] on div "Search" at bounding box center [665, 18] width 1171 height 20
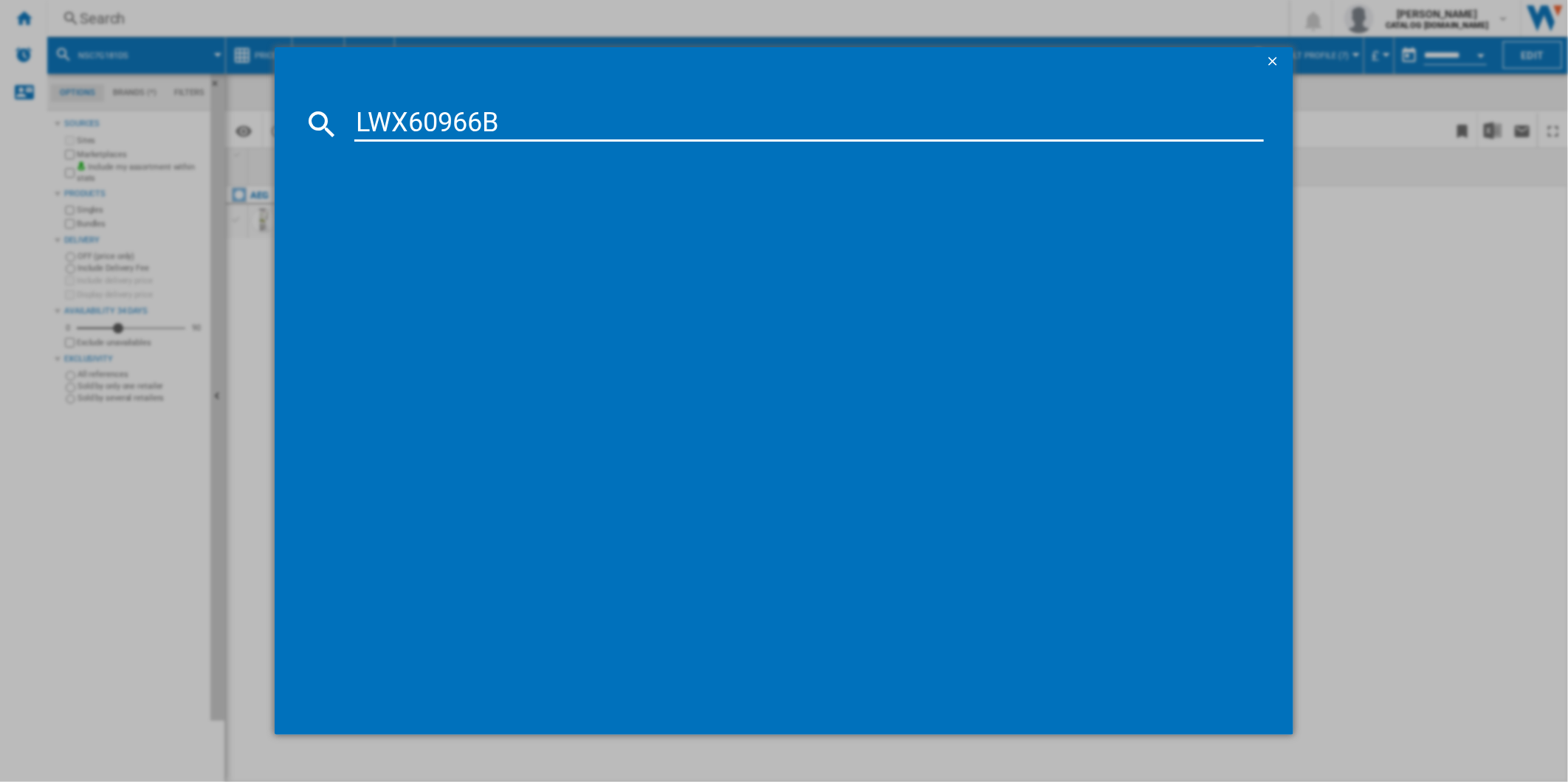
type input "LWX60966B"
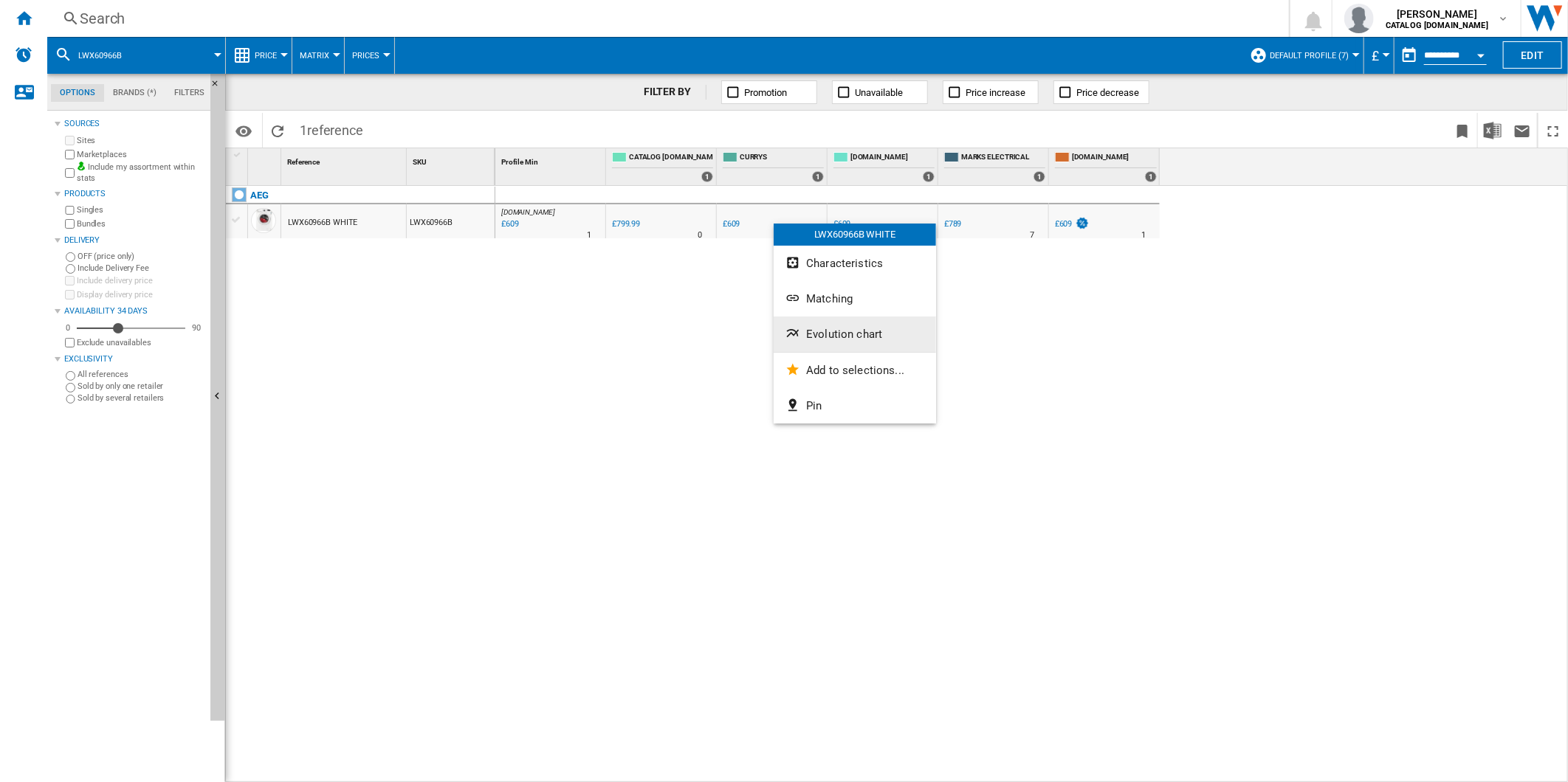
click at [859, 341] on button "Evolution chart" at bounding box center [855, 334] width 162 height 35
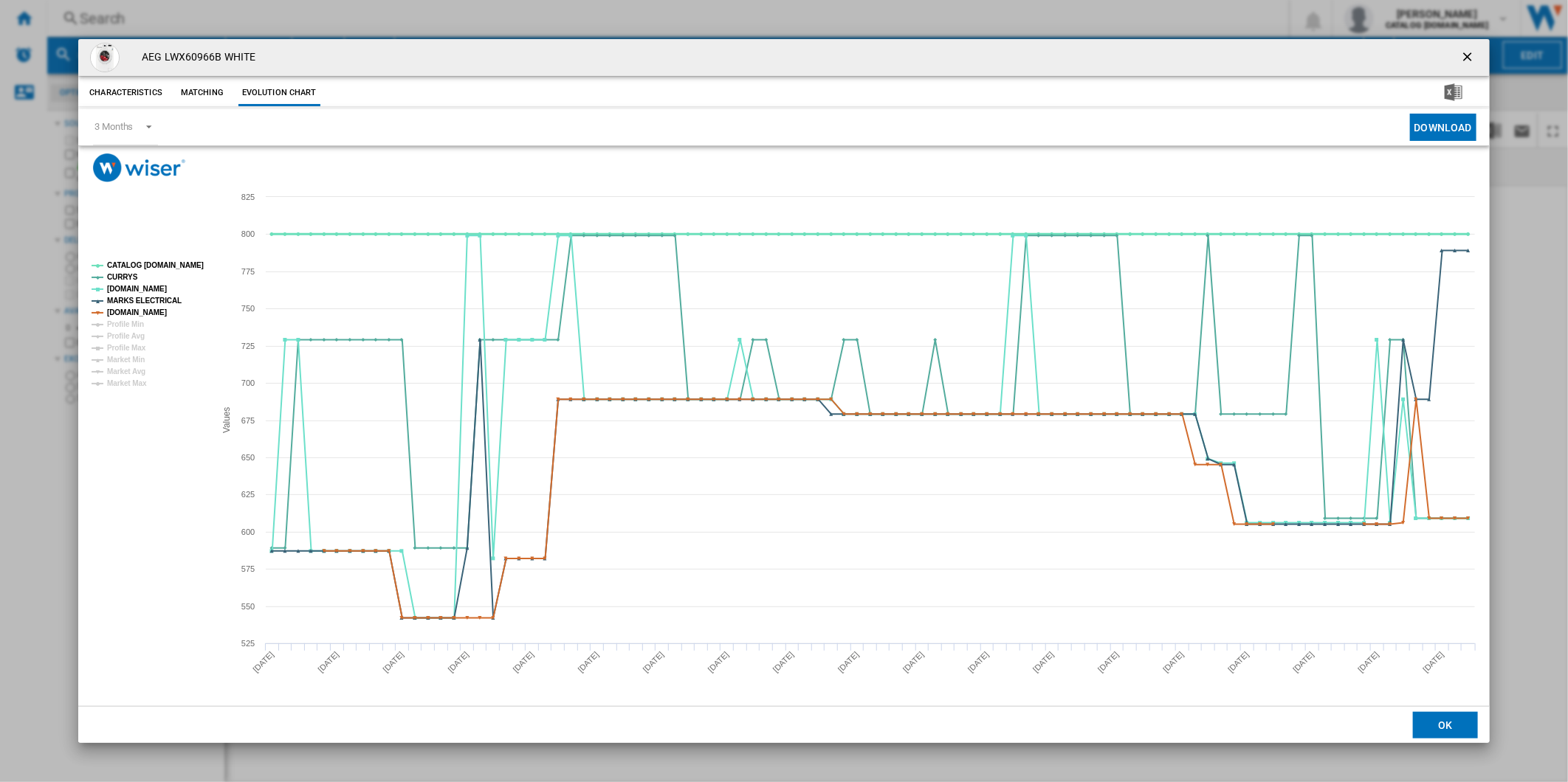
click at [141, 262] on tspan "CATALOG [DOMAIN_NAME]" at bounding box center [155, 265] width 97 height 8
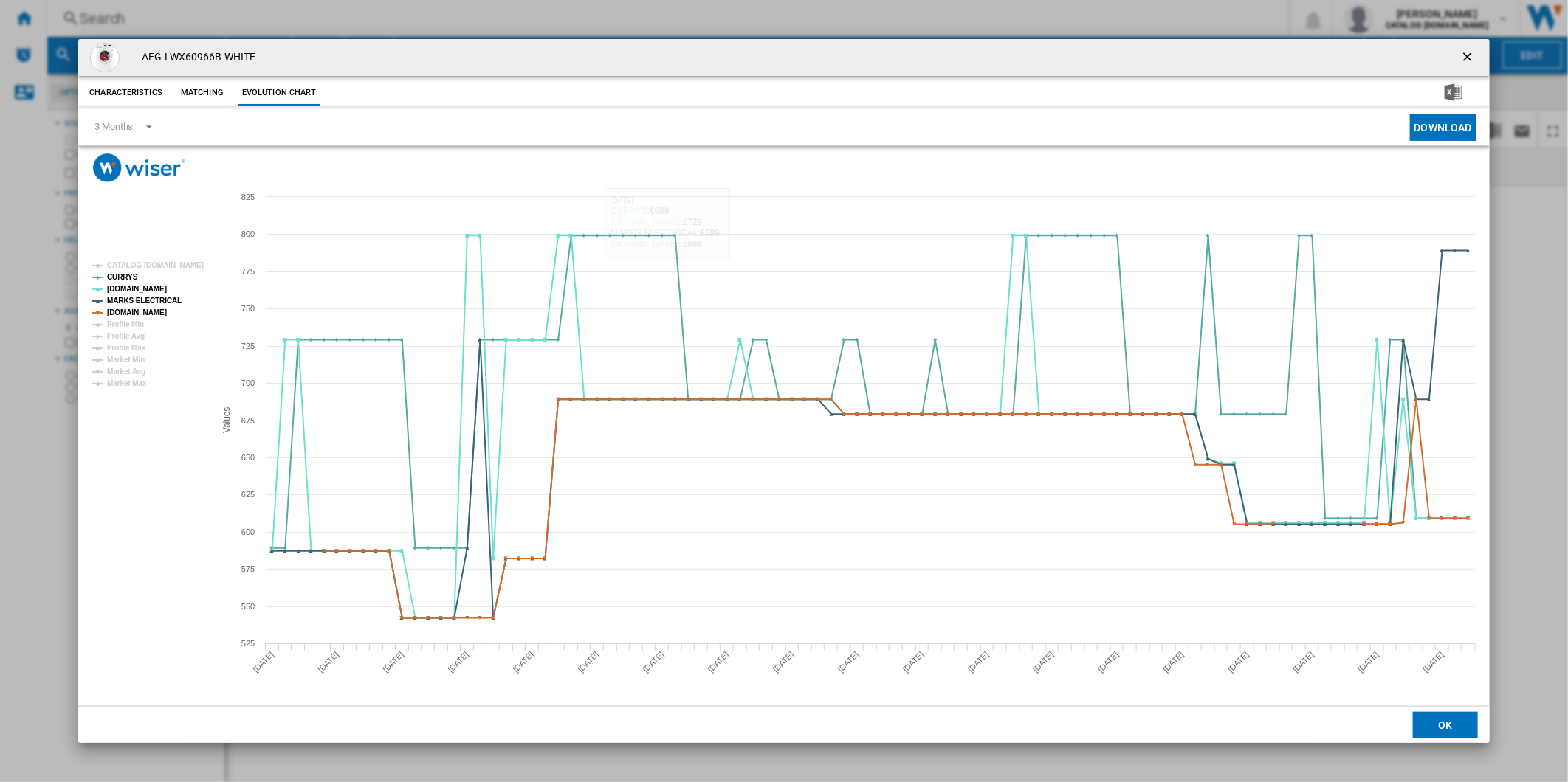
drag, startPoint x: 1468, startPoint y: 53, endPoint x: 1141, endPoint y: 42, distance: 327.2
click at [1468, 53] on ng-md-icon "getI18NText('BUTTONS.CLOSE_DIALOG')" at bounding box center [1469, 58] width 18 height 18
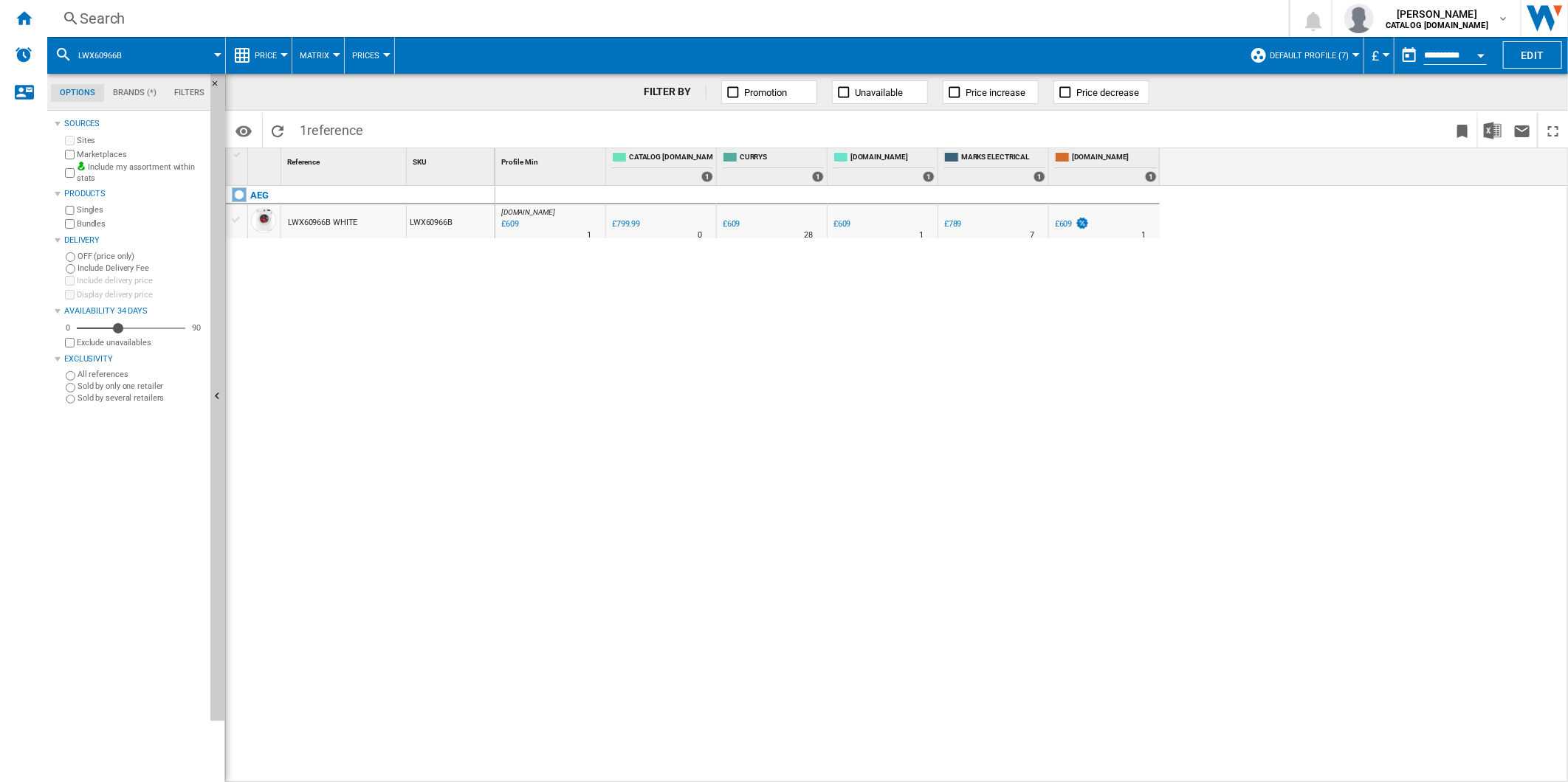
click at [948, 23] on div "Search" at bounding box center [665, 18] width 1171 height 20
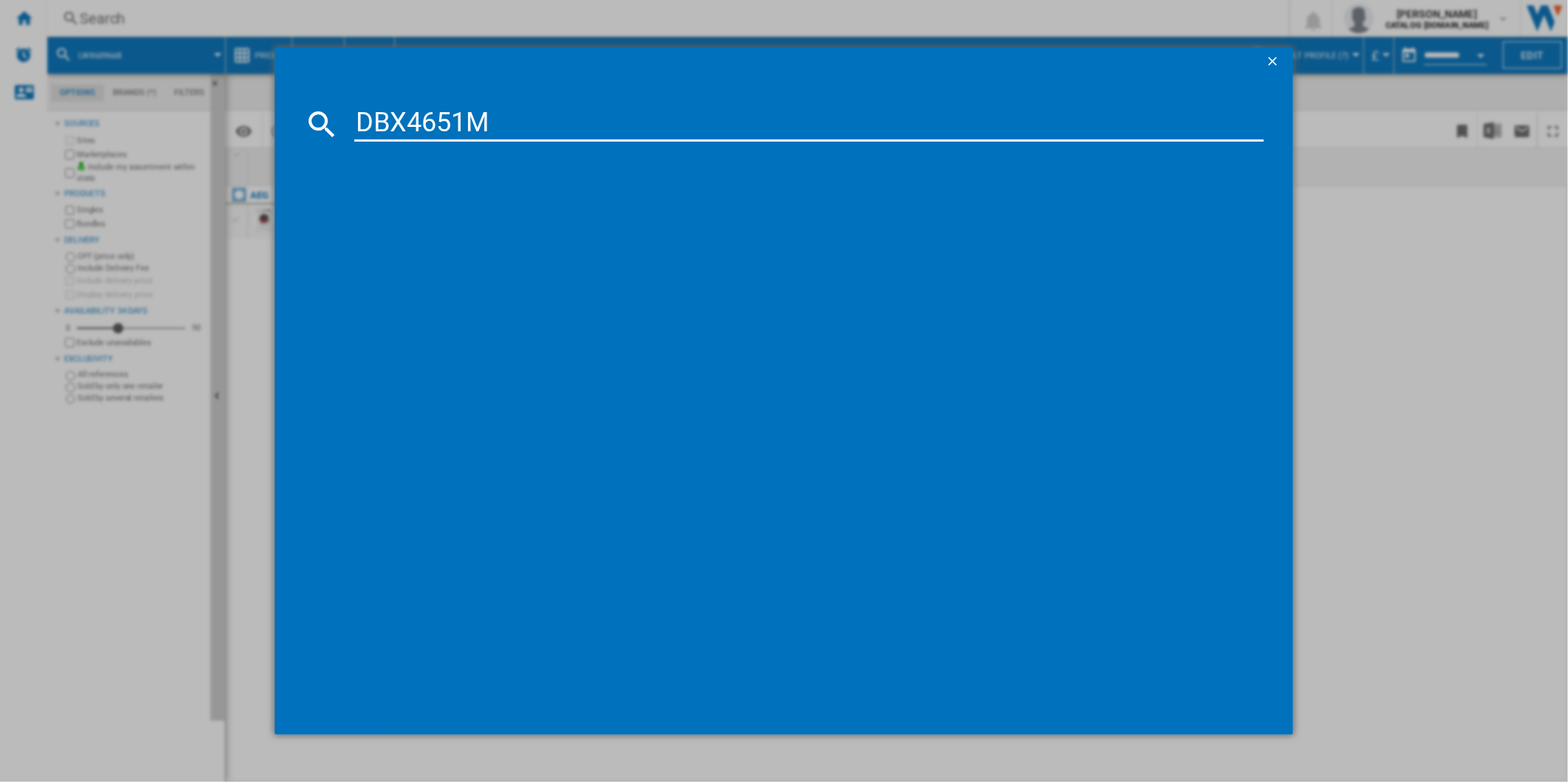
type input "DBX4651M"
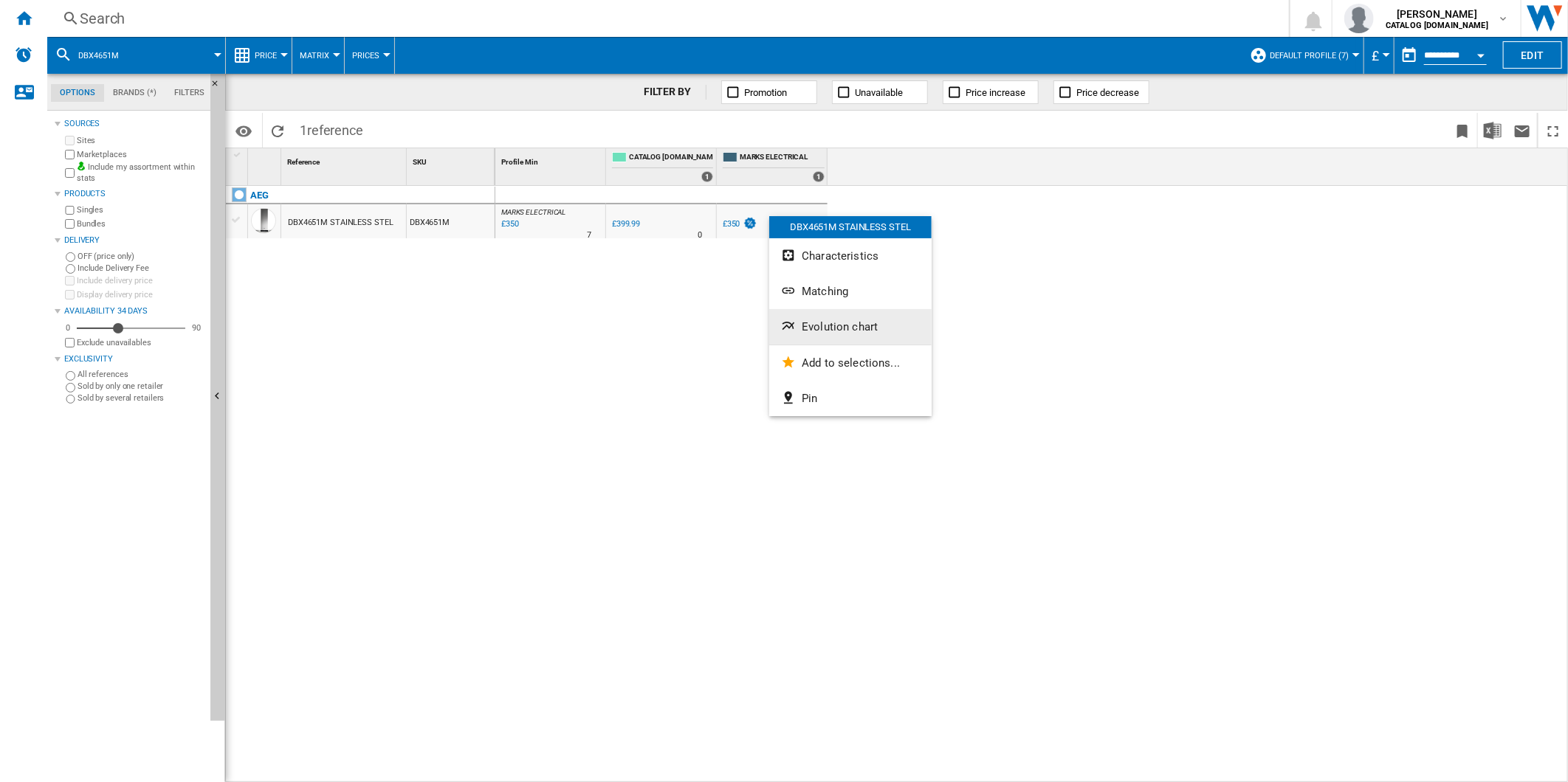
click at [845, 325] on span "Evolution chart" at bounding box center [839, 327] width 76 height 13
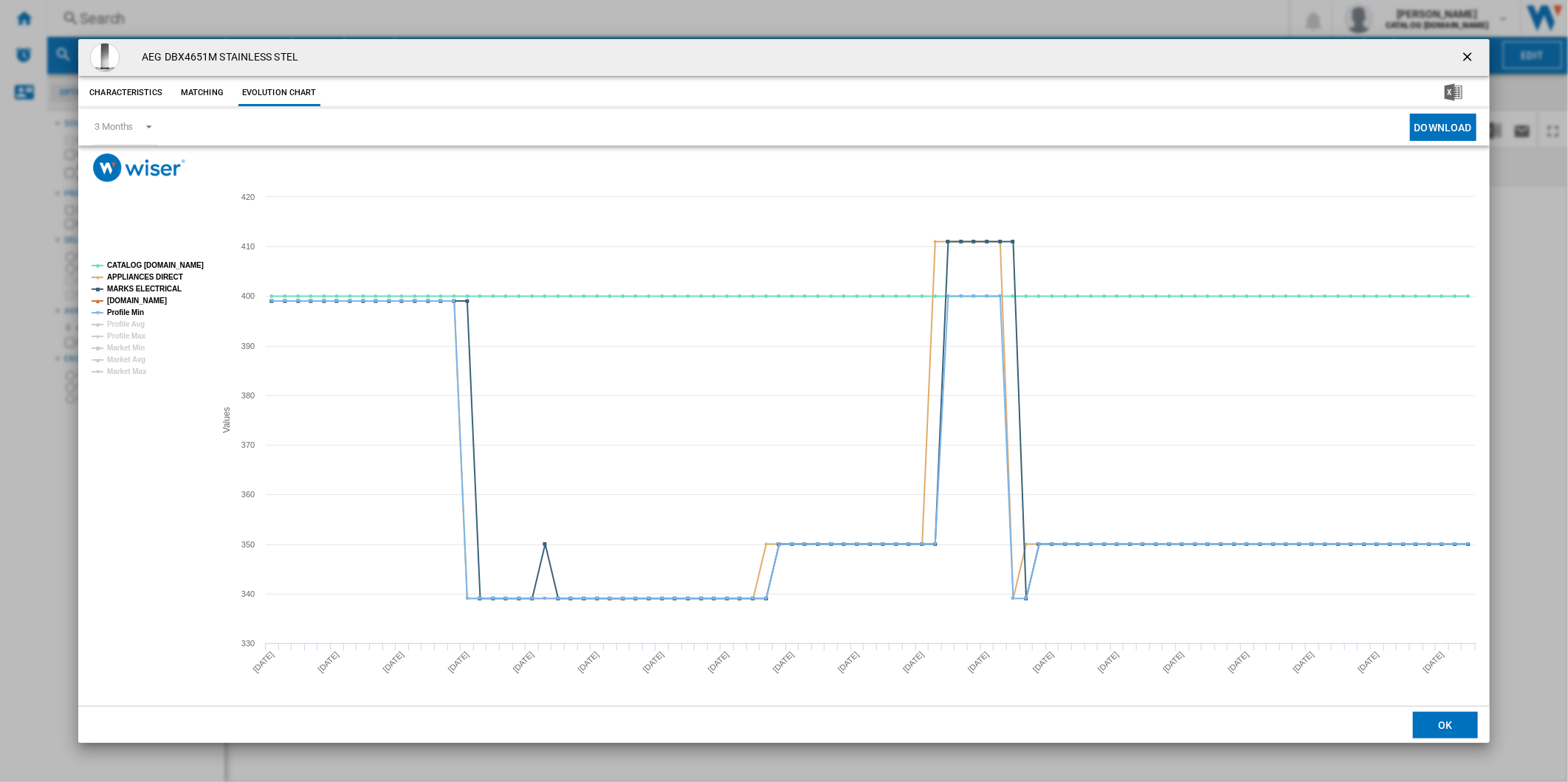
click at [128, 313] on tspan "Profile Min" at bounding box center [125, 312] width 37 height 8
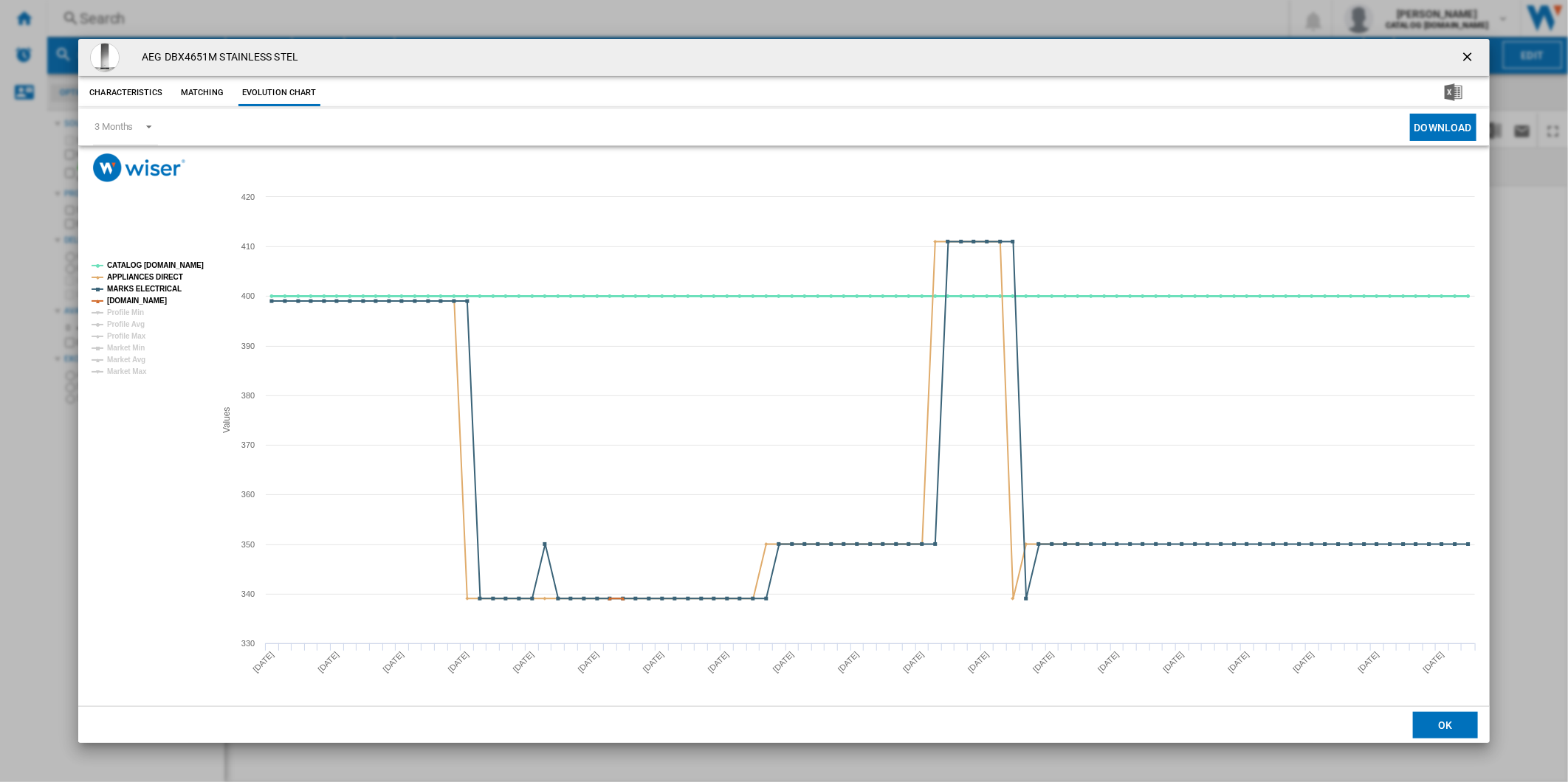
click at [158, 262] on tspan "CATALOG [DOMAIN_NAME]" at bounding box center [155, 265] width 97 height 8
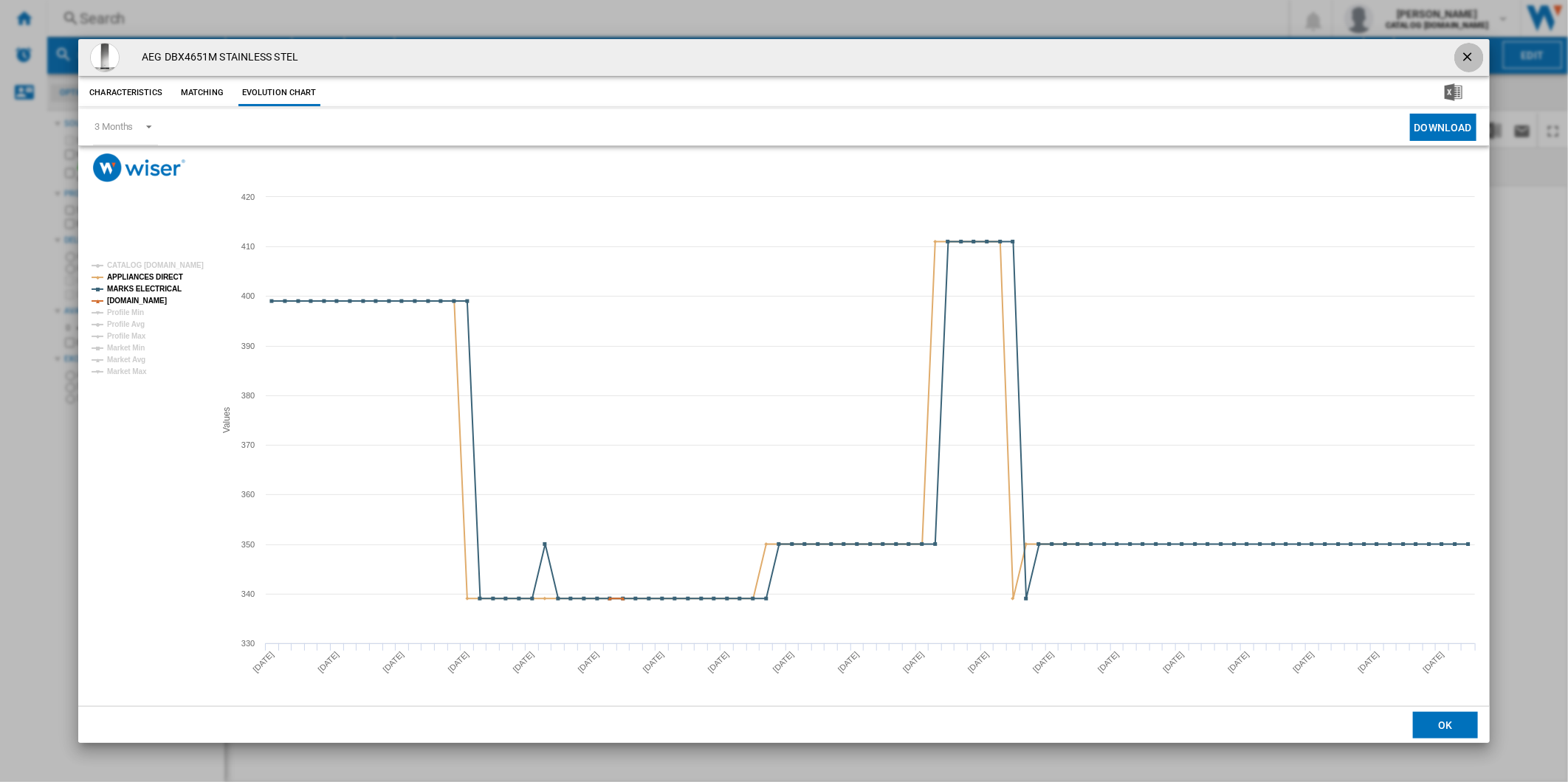
click at [1467, 55] on ng-md-icon "getI18NText('BUTTONS.CLOSE_DIALOG')" at bounding box center [1469, 58] width 18 height 18
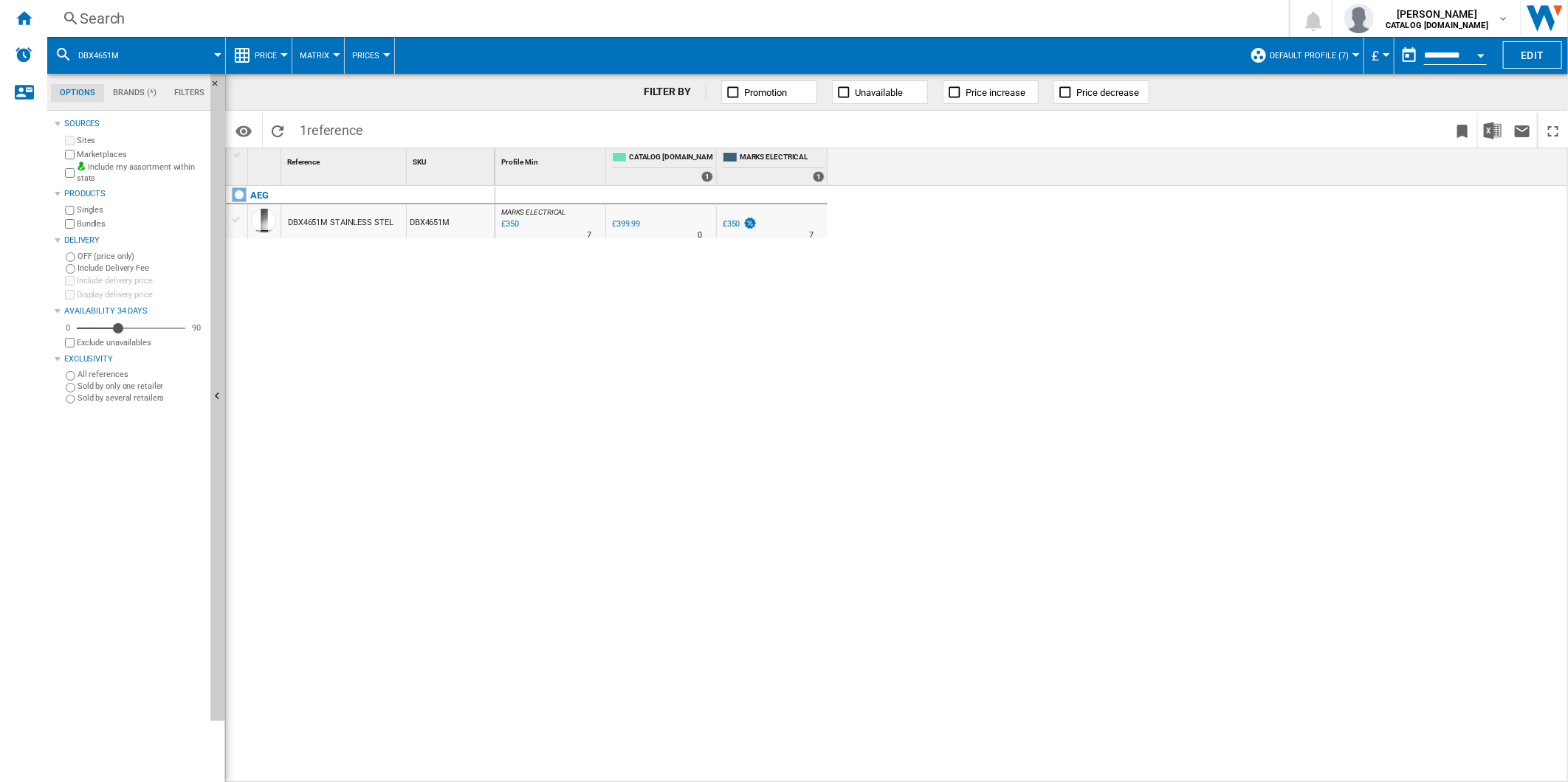
click at [765, 24] on div "Search" at bounding box center [665, 18] width 1171 height 20
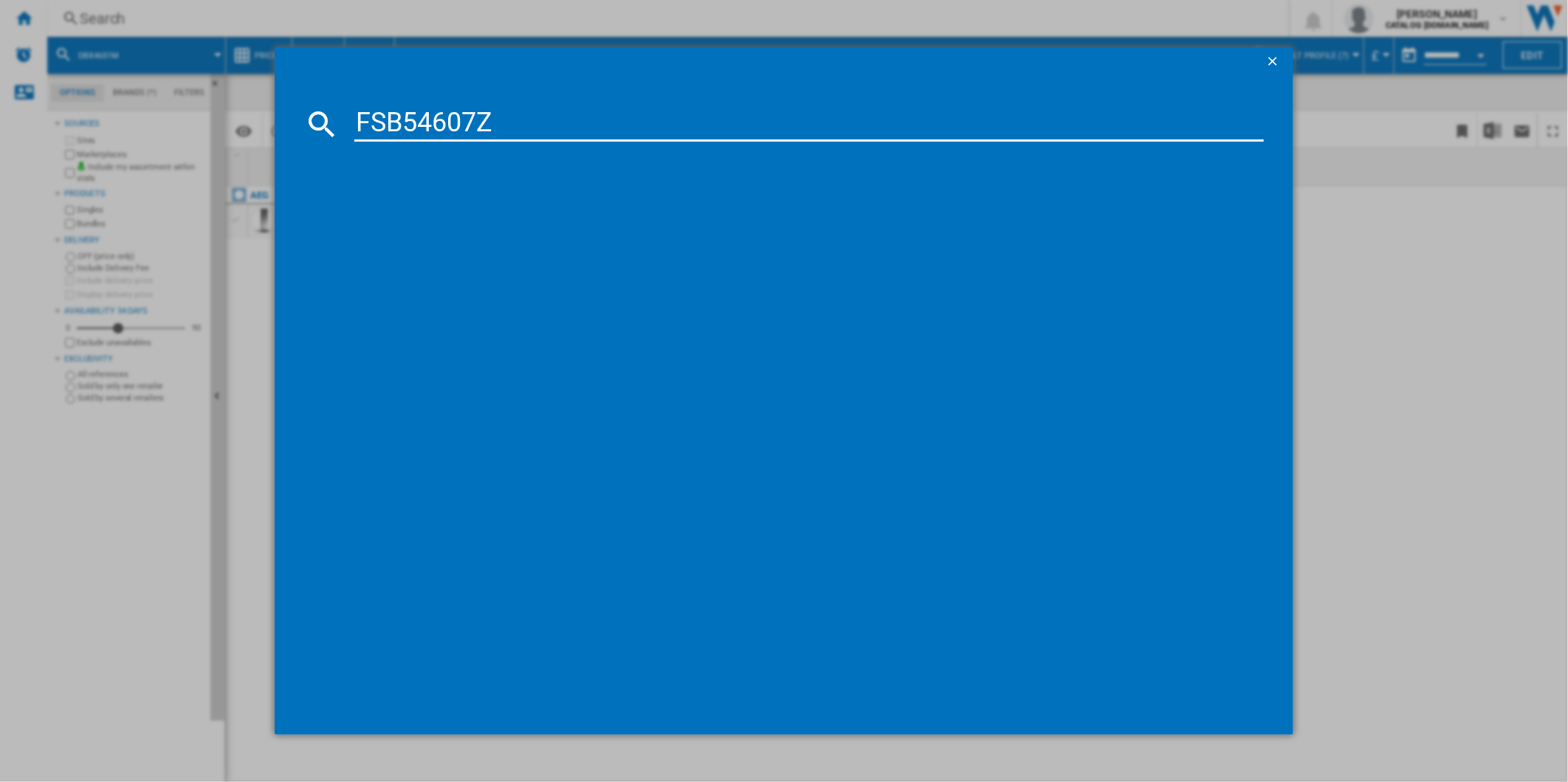
type input "FSB54607Z"
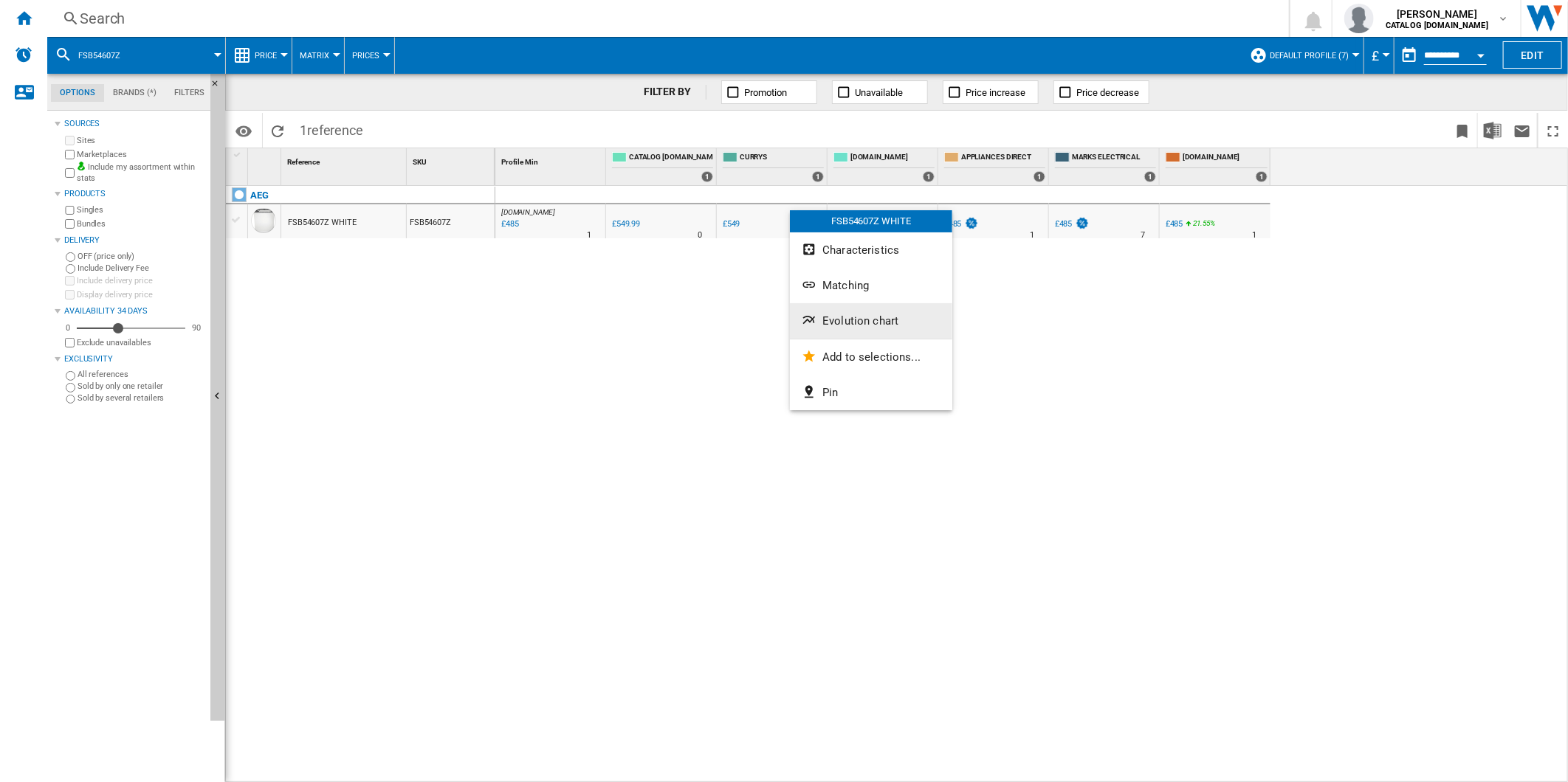
click at [857, 314] on span "Evolution chart" at bounding box center [860, 321] width 76 height 13
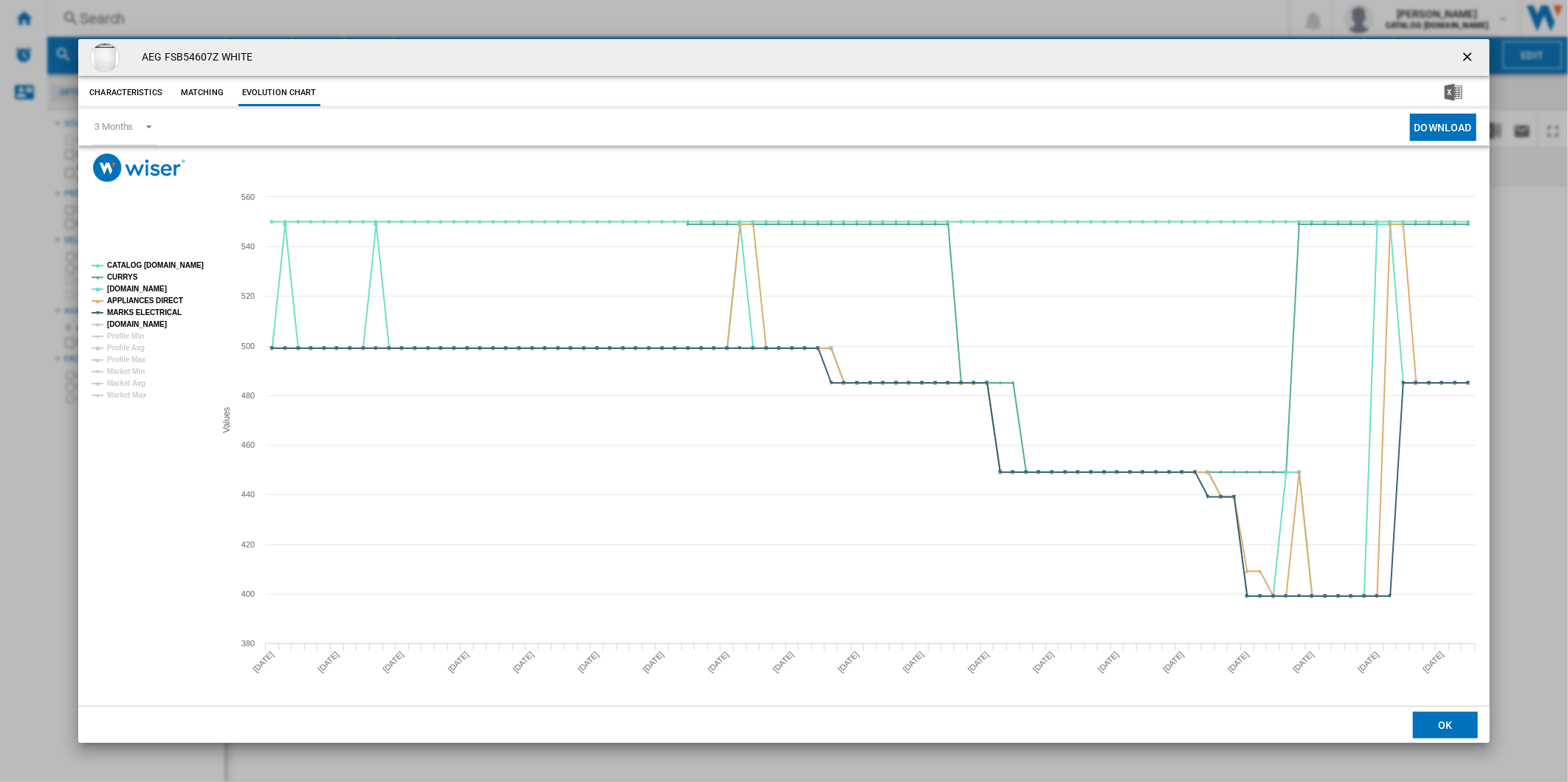
click at [146, 323] on tspan "[DOMAIN_NAME]" at bounding box center [136, 324] width 60 height 8
click at [158, 262] on tspan "CATALOG [DOMAIN_NAME]" at bounding box center [155, 265] width 97 height 8
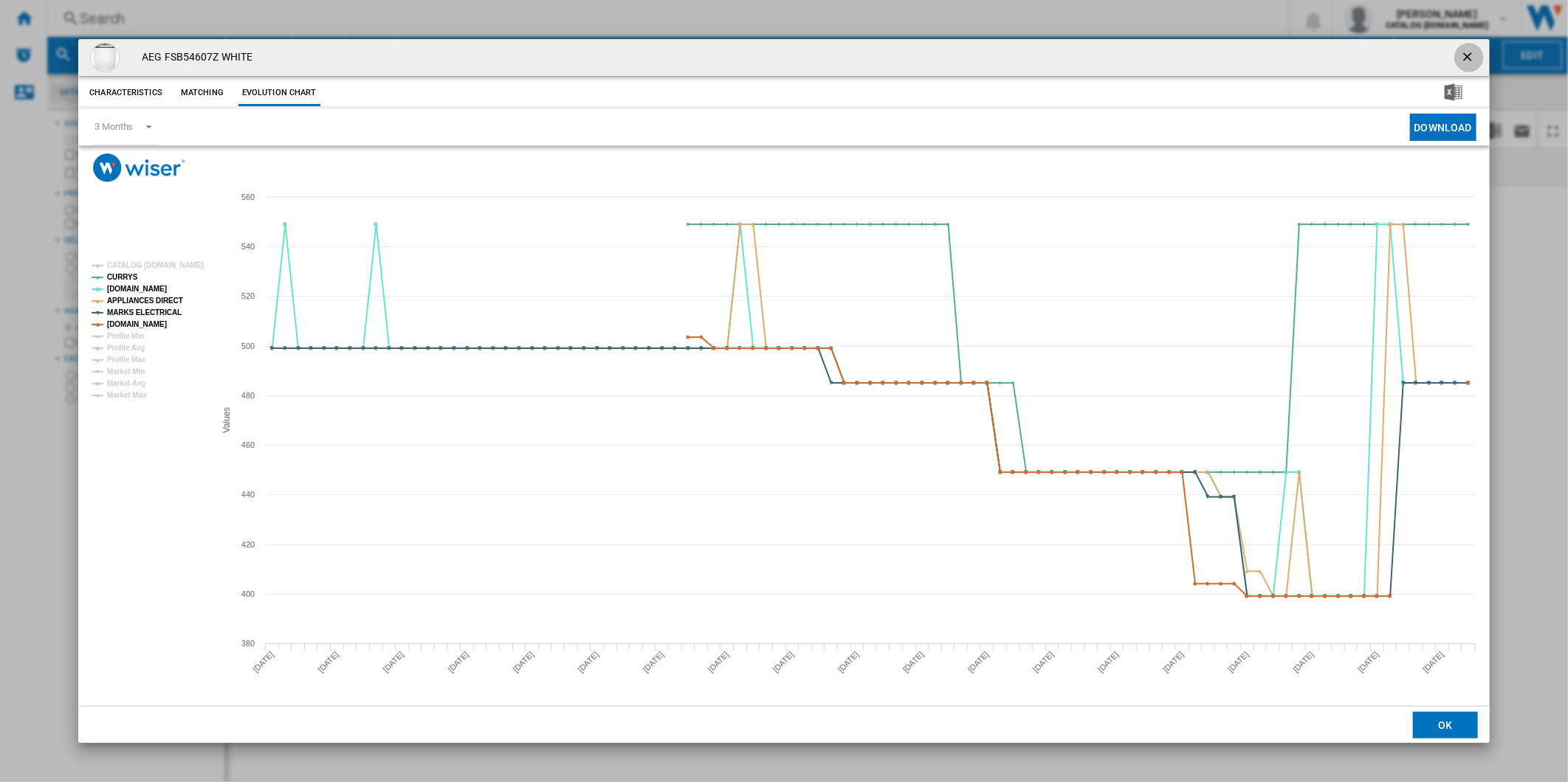
click at [1475, 53] on ng-md-icon "getI18NText('BUTTONS.CLOSE_DIALOG')" at bounding box center [1469, 58] width 18 height 18
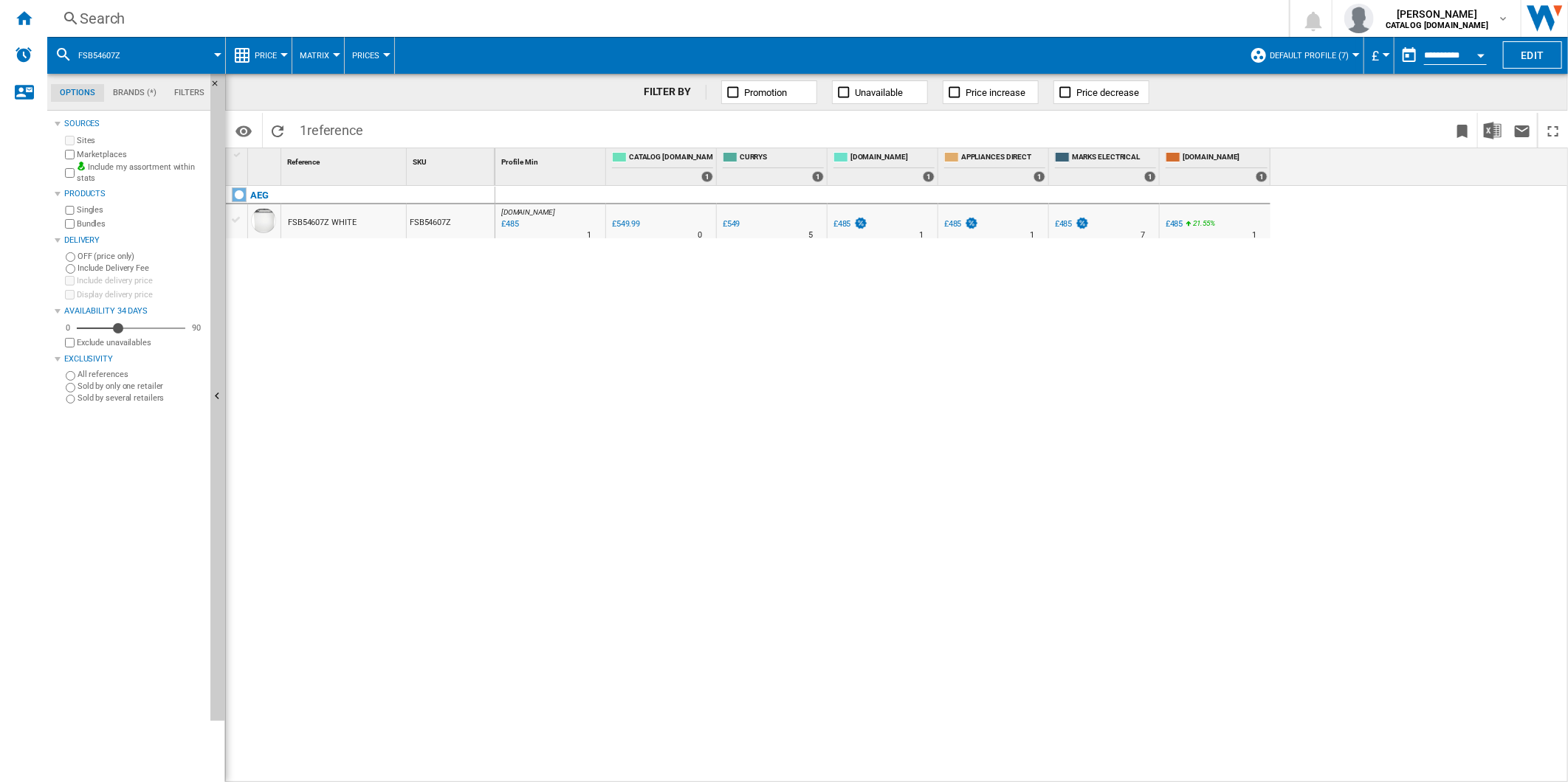
click at [602, 16] on div "Search" at bounding box center [665, 18] width 1171 height 20
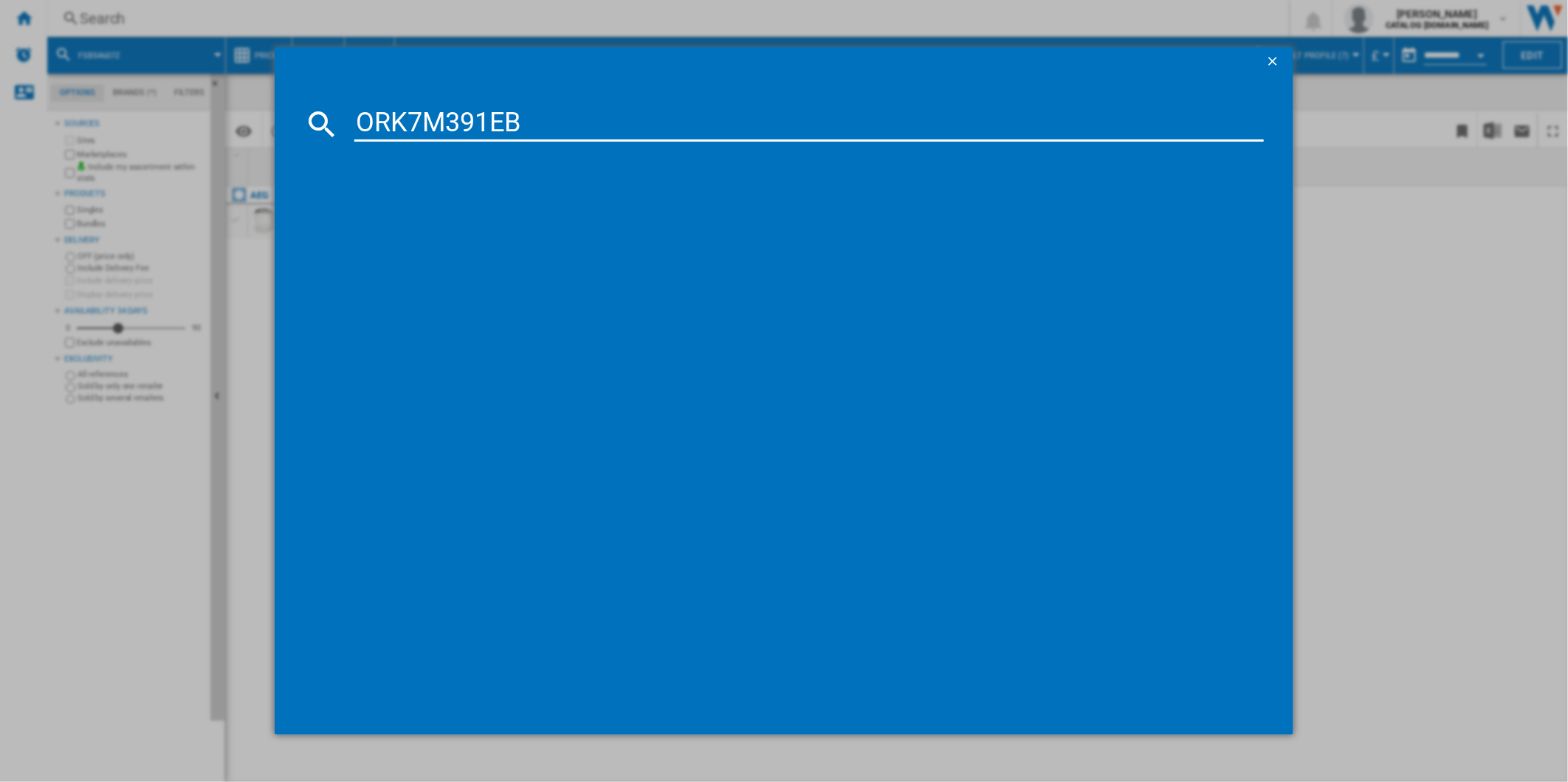
type input "ORK7M391EB"
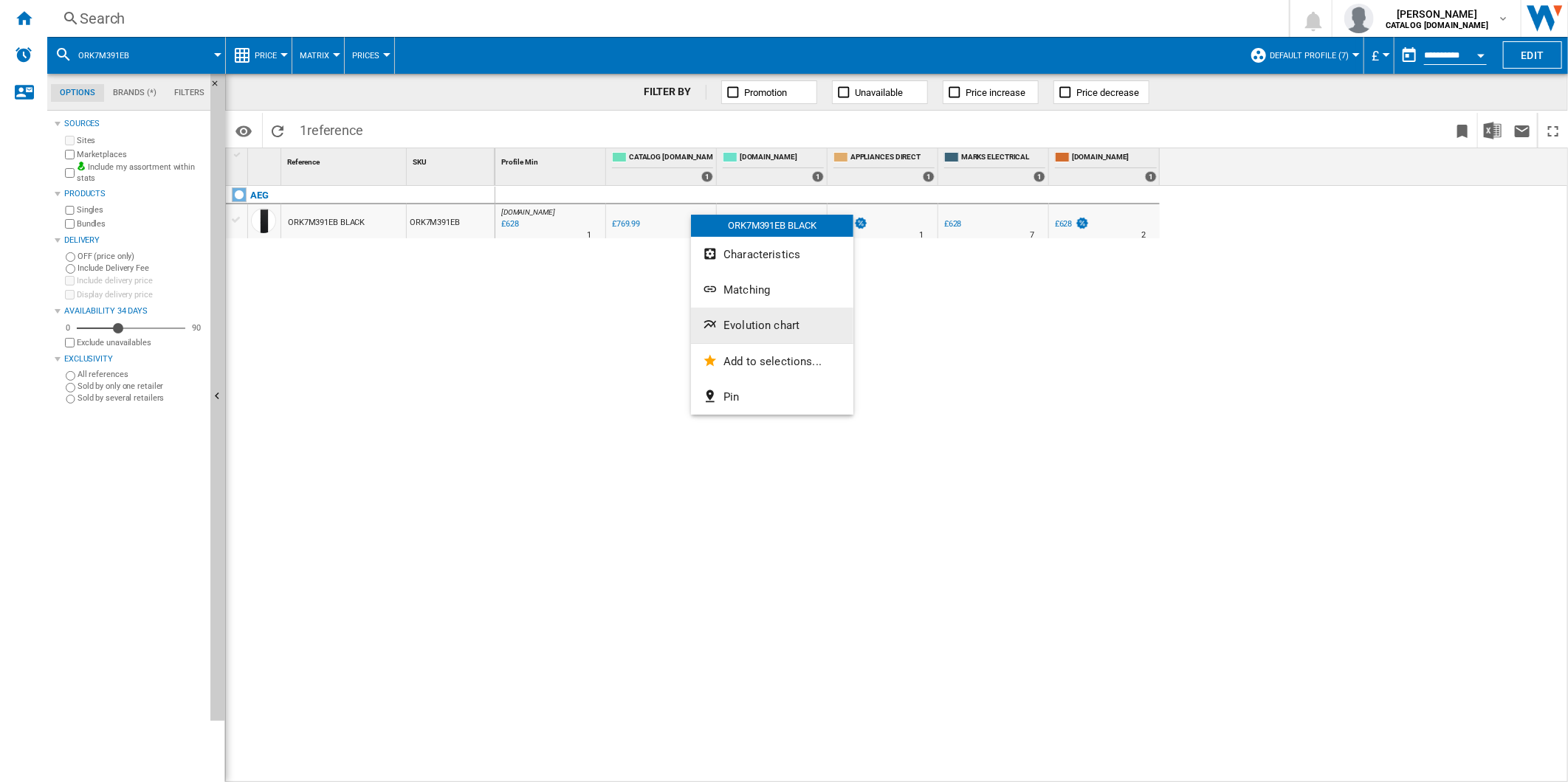
click at [766, 325] on span "Evolution chart" at bounding box center [761, 325] width 76 height 13
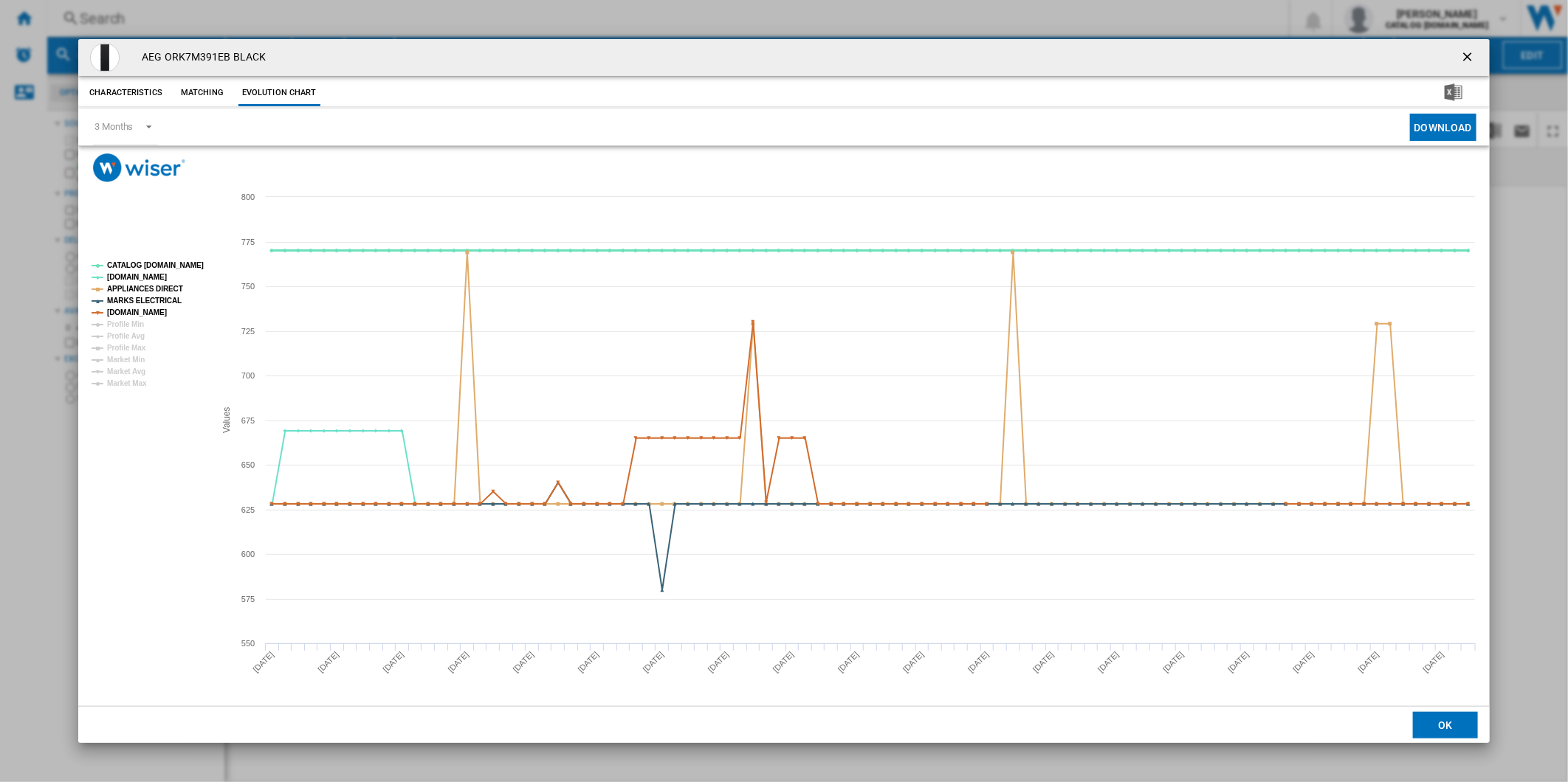
click at [155, 262] on tspan "CATALOG [DOMAIN_NAME]" at bounding box center [155, 265] width 97 height 8
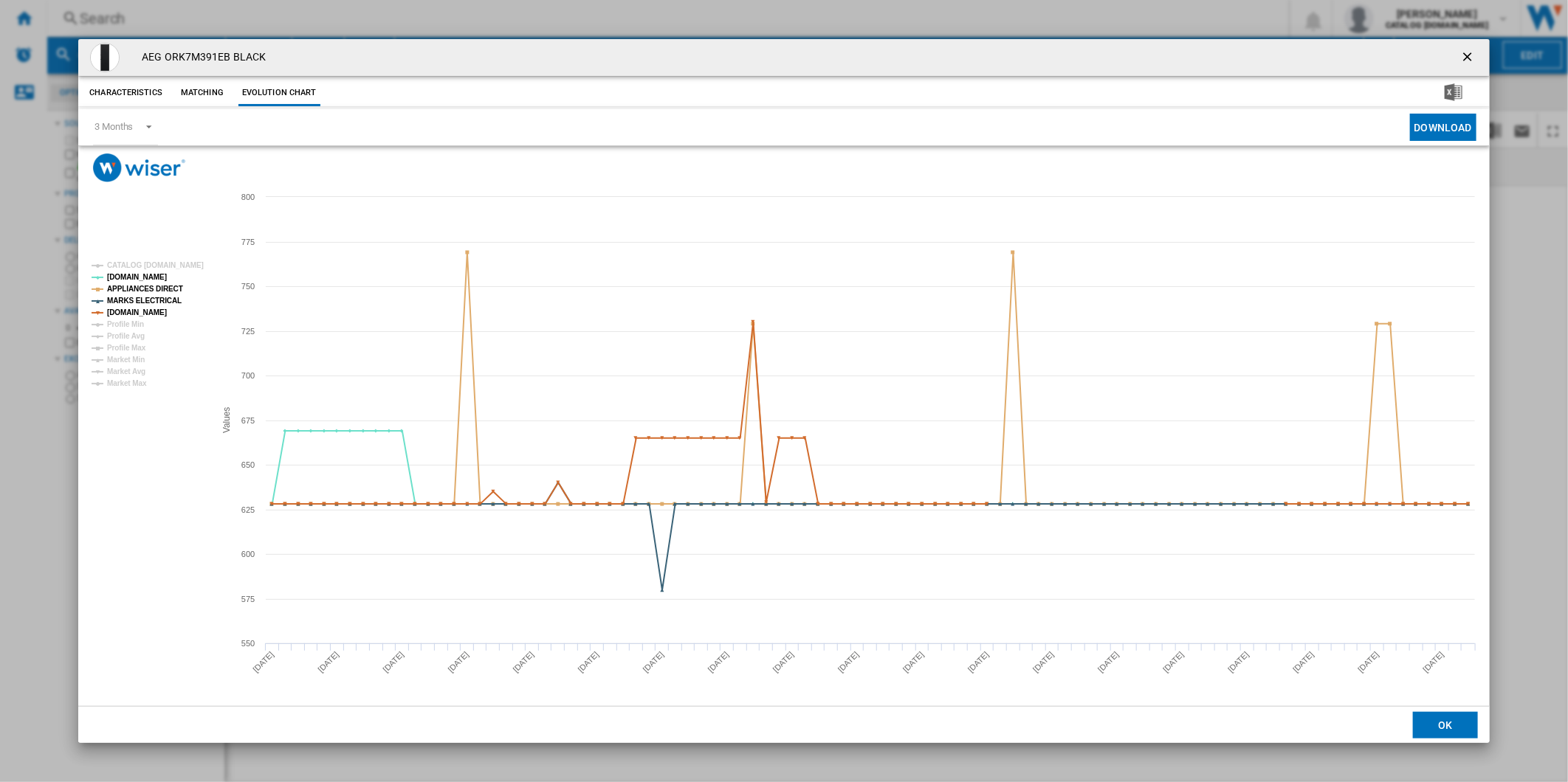
click at [1466, 50] on ng-md-icon "getI18NText('BUTTONS.CLOSE_DIALOG')" at bounding box center [1469, 58] width 18 height 18
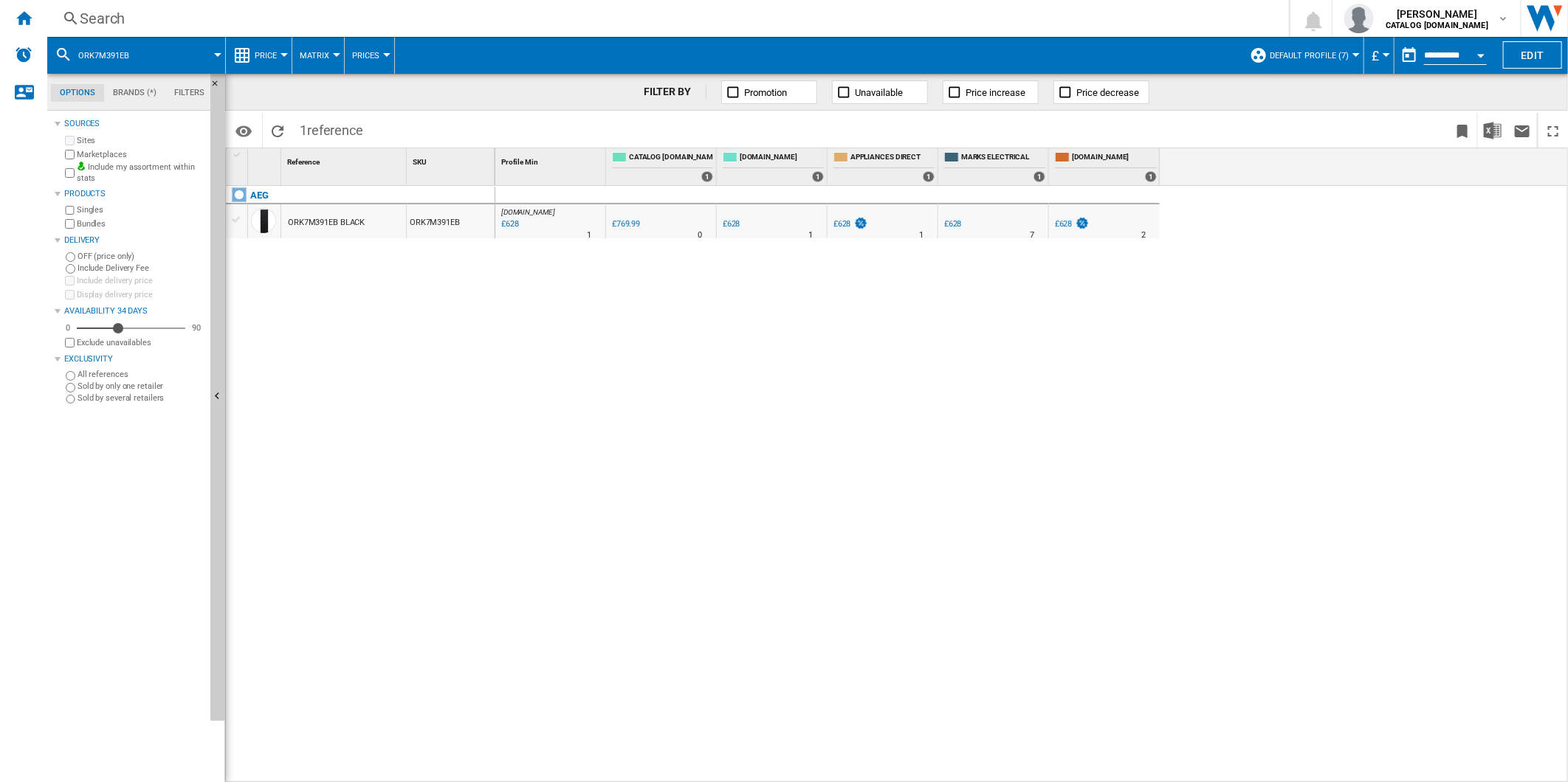
click at [783, 10] on div "Search" at bounding box center [665, 18] width 1171 height 20
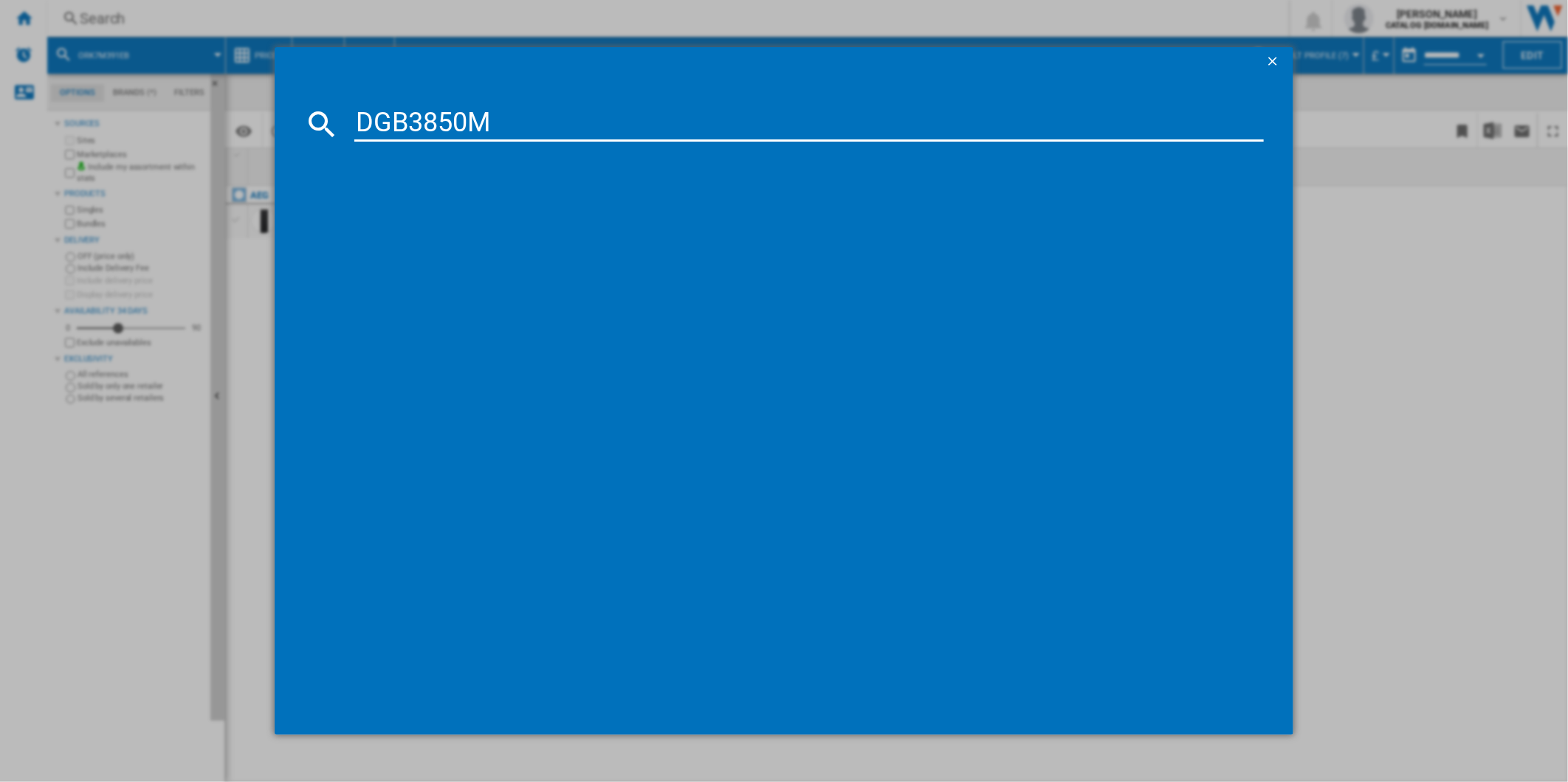
type input "DGB3850M"
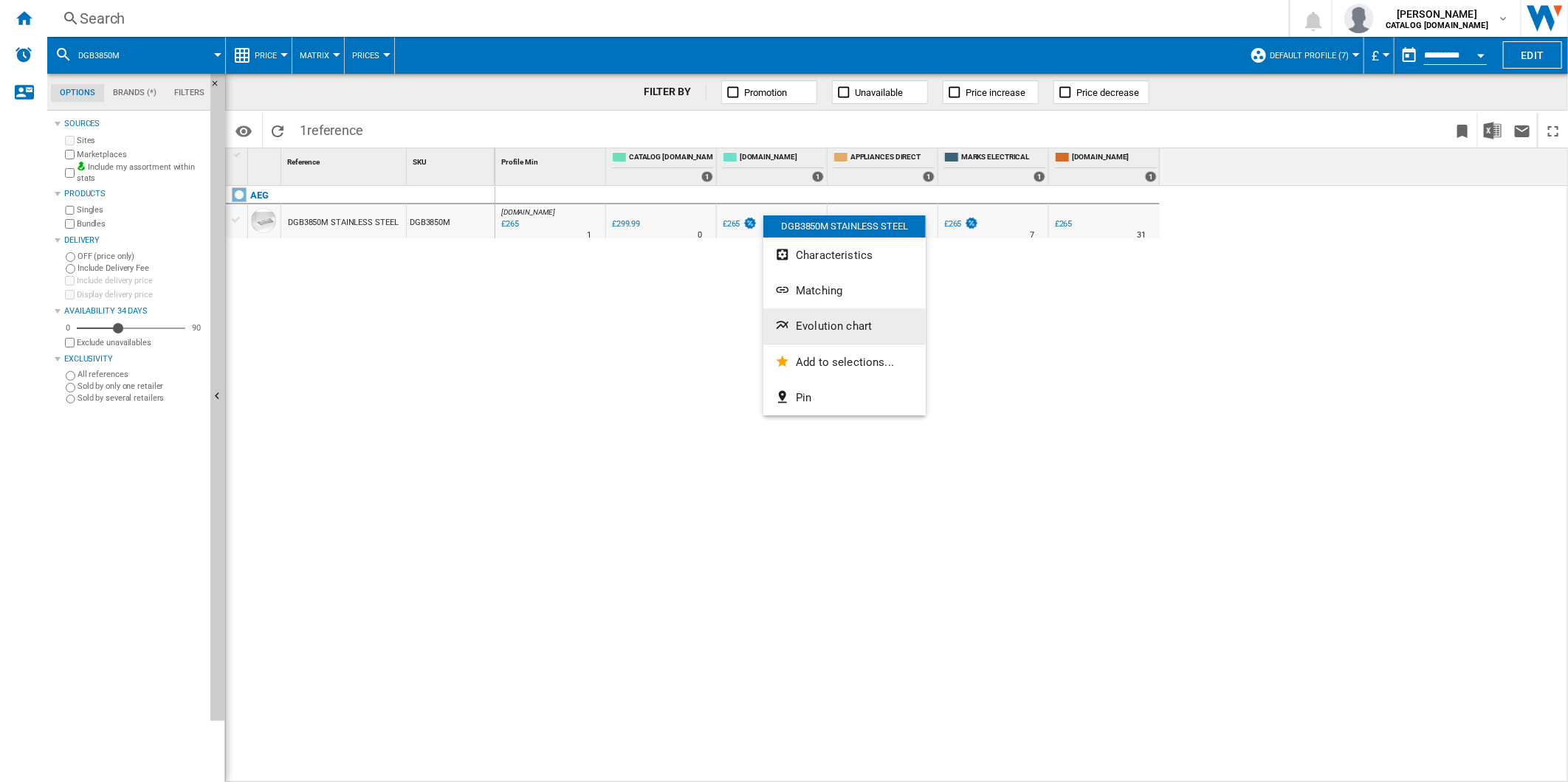
click at [851, 331] on span "Evolution chart" at bounding box center [834, 326] width 76 height 13
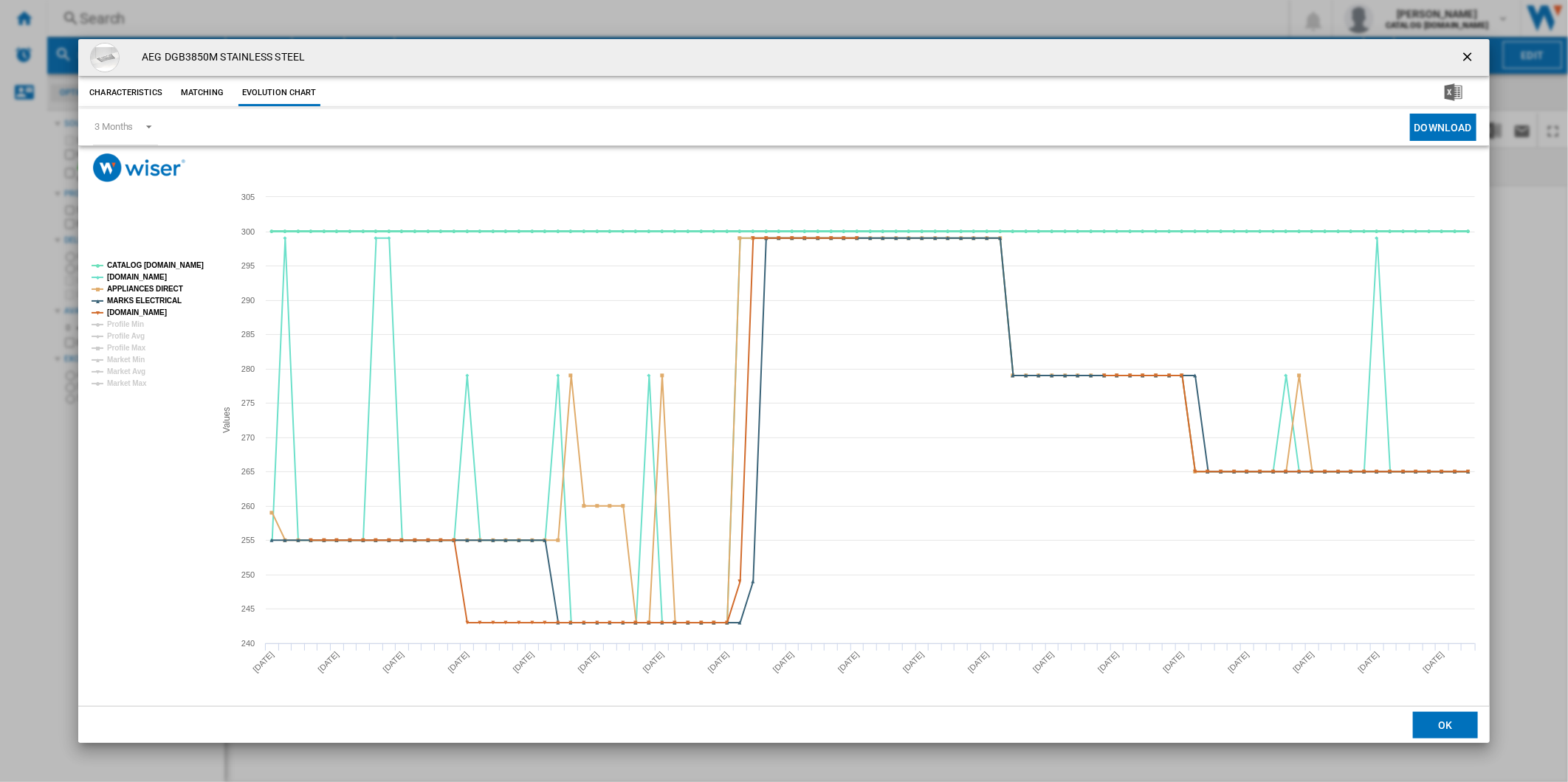
click at [159, 262] on tspan "CATALOG [DOMAIN_NAME]" at bounding box center [155, 265] width 97 height 8
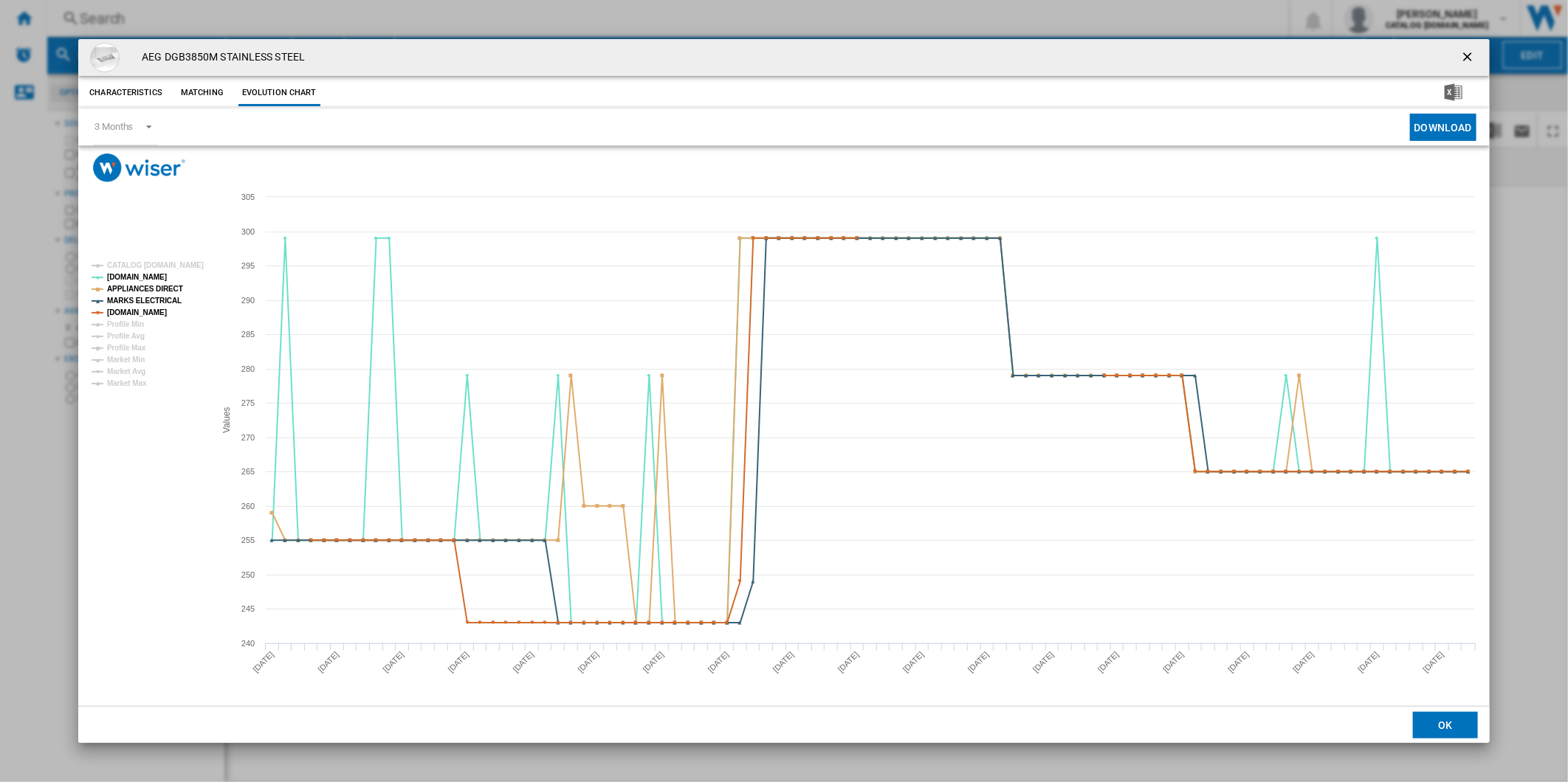
drag, startPoint x: 1464, startPoint y: 54, endPoint x: 1433, endPoint y: 53, distance: 31.0
click at [1464, 54] on ng-md-icon "getI18NText('BUTTONS.CLOSE_DIALOG')" at bounding box center [1469, 58] width 18 height 18
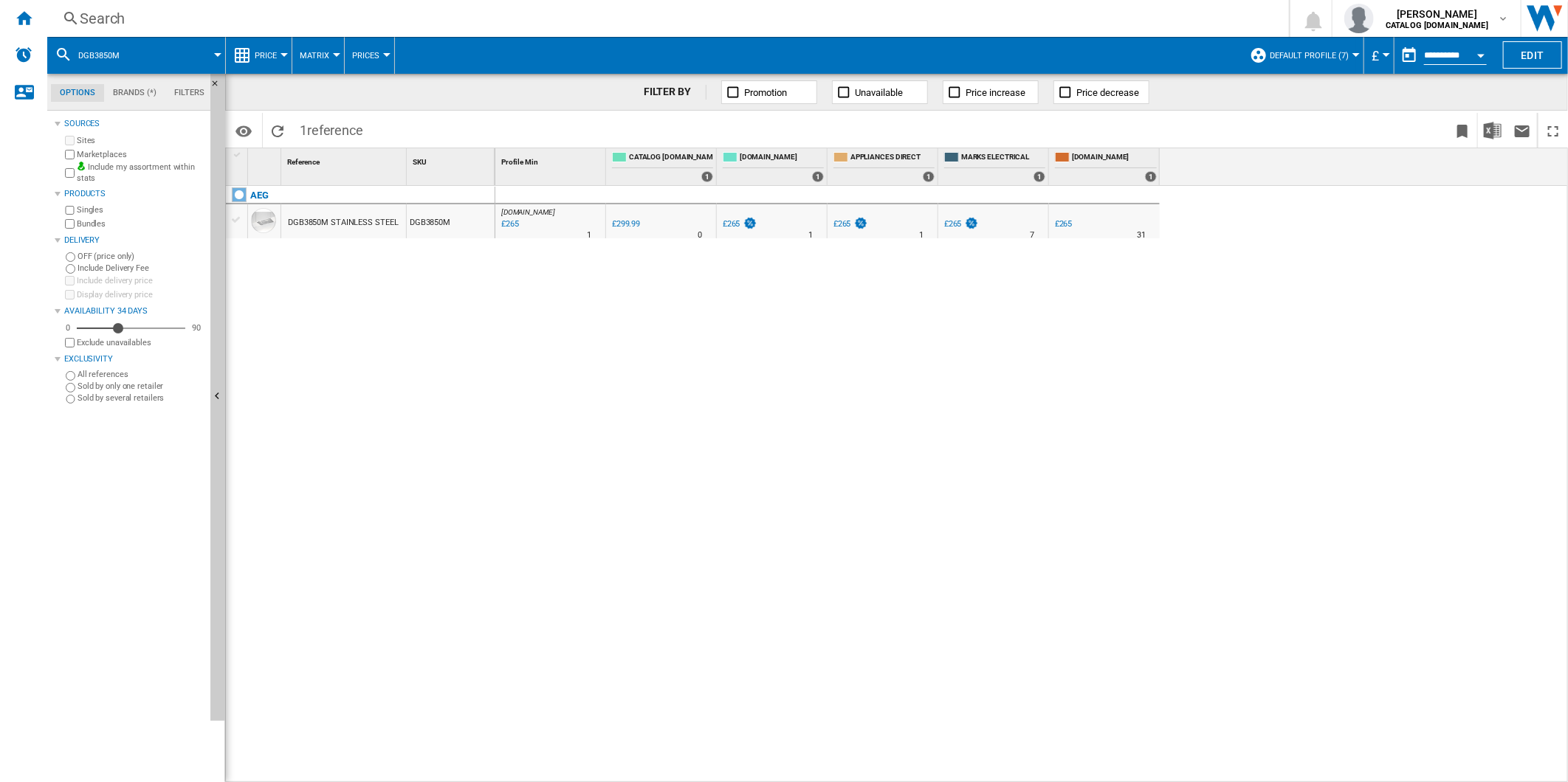
click at [711, 17] on div "Search" at bounding box center [665, 18] width 1171 height 20
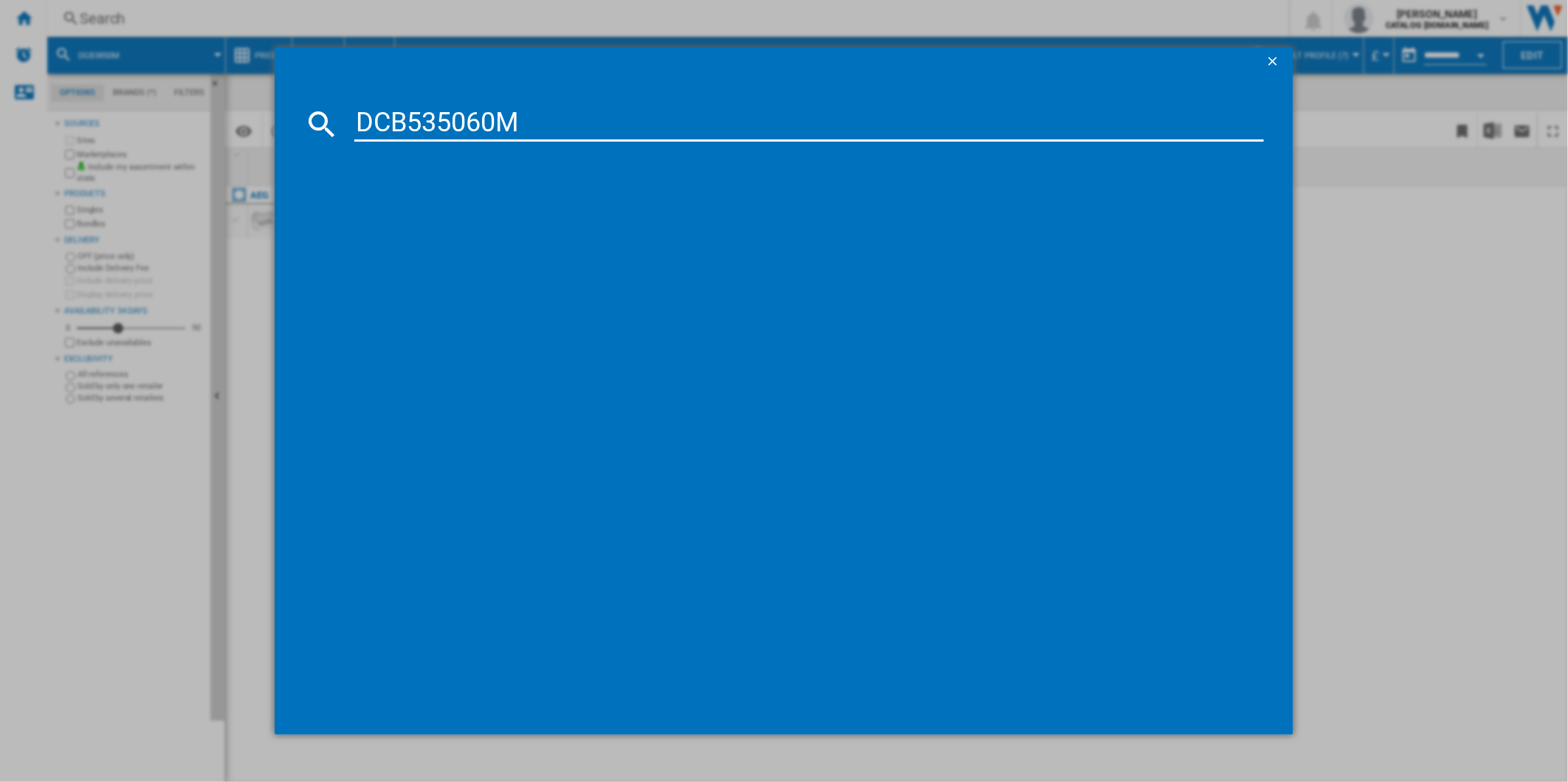
type input "DCB535060M"
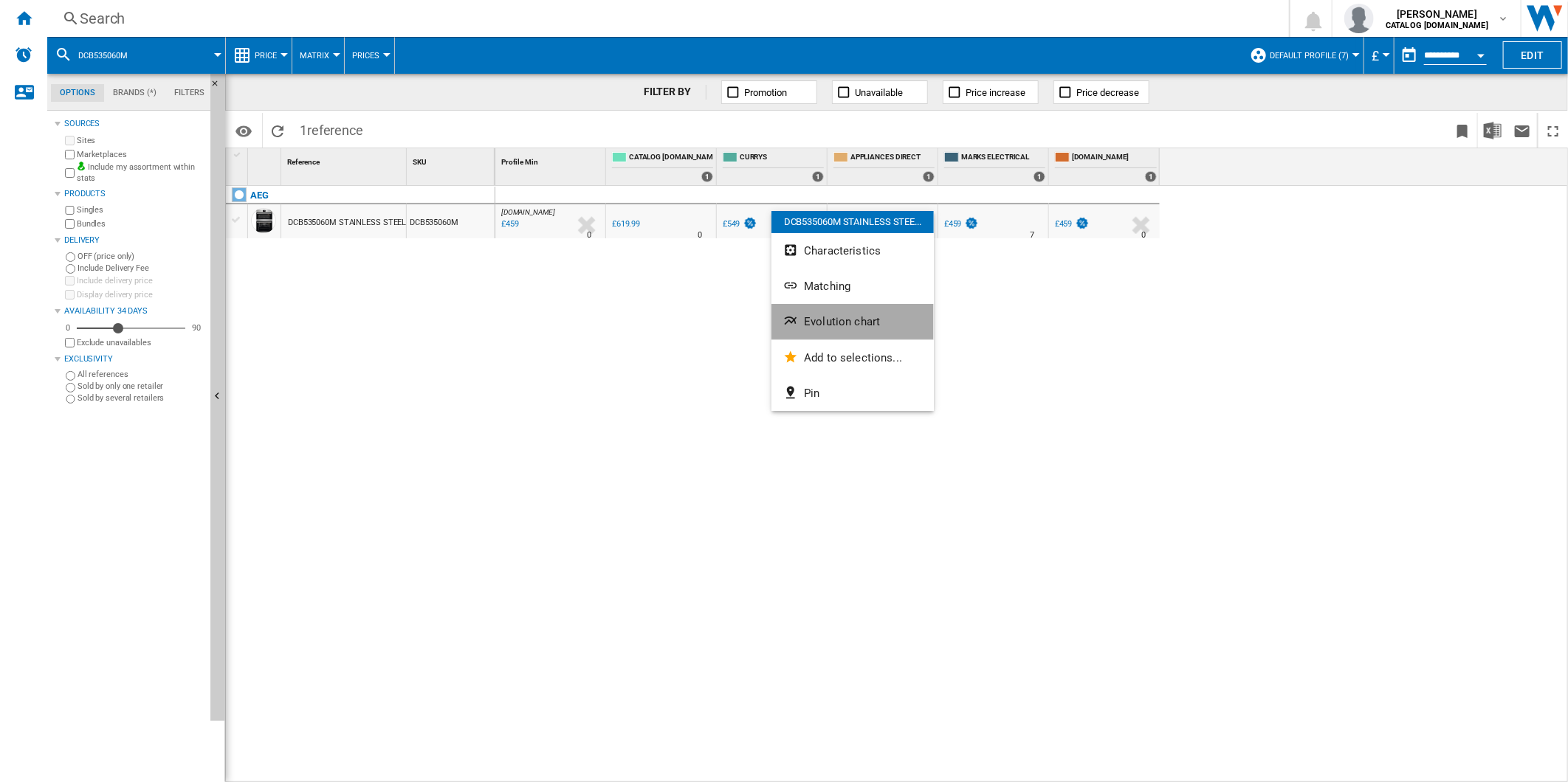
click at [845, 330] on button "Evolution chart" at bounding box center [852, 321] width 162 height 35
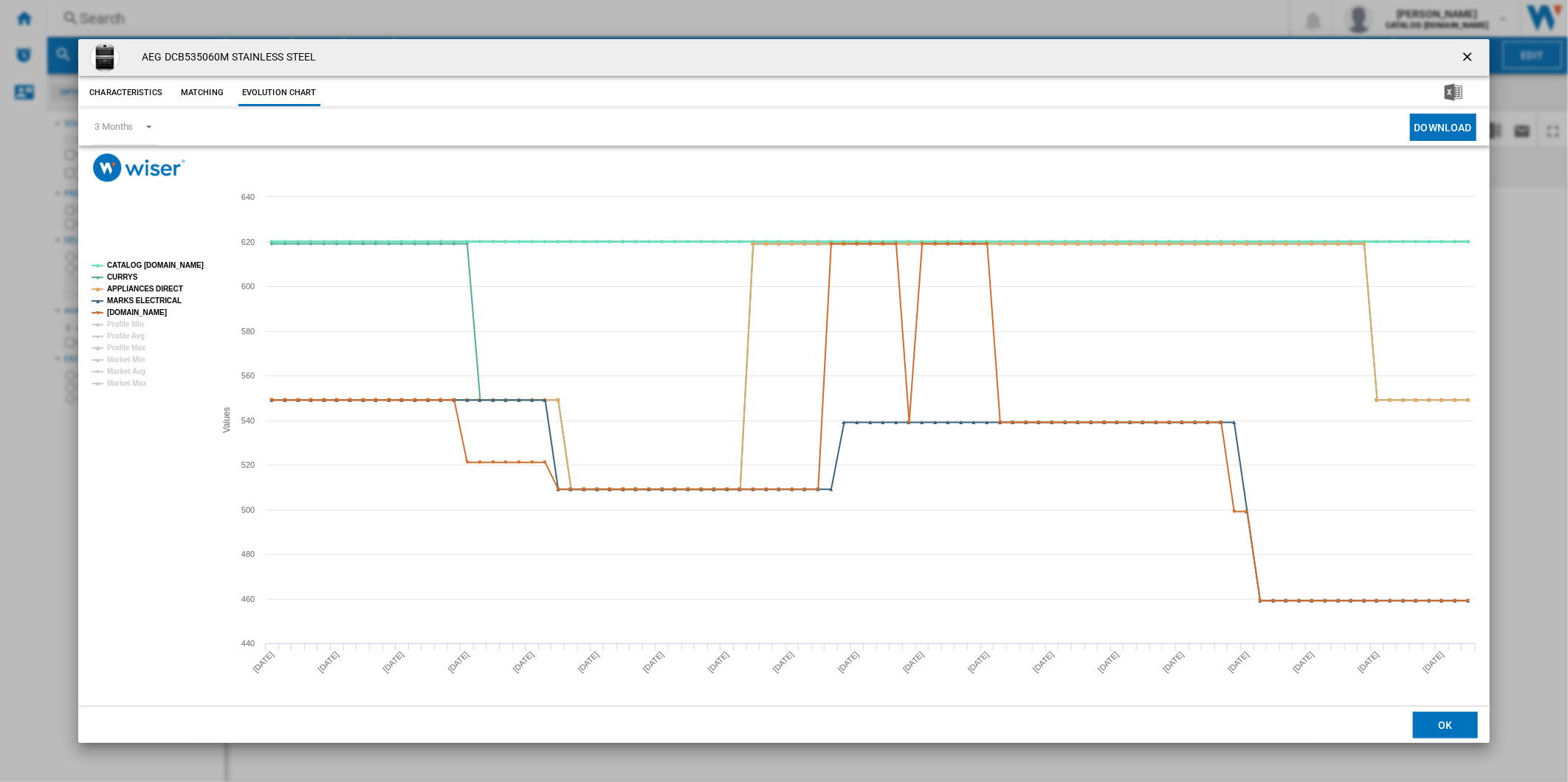
click at [165, 263] on tspan "CATALOG [DOMAIN_NAME]" at bounding box center [155, 265] width 97 height 8
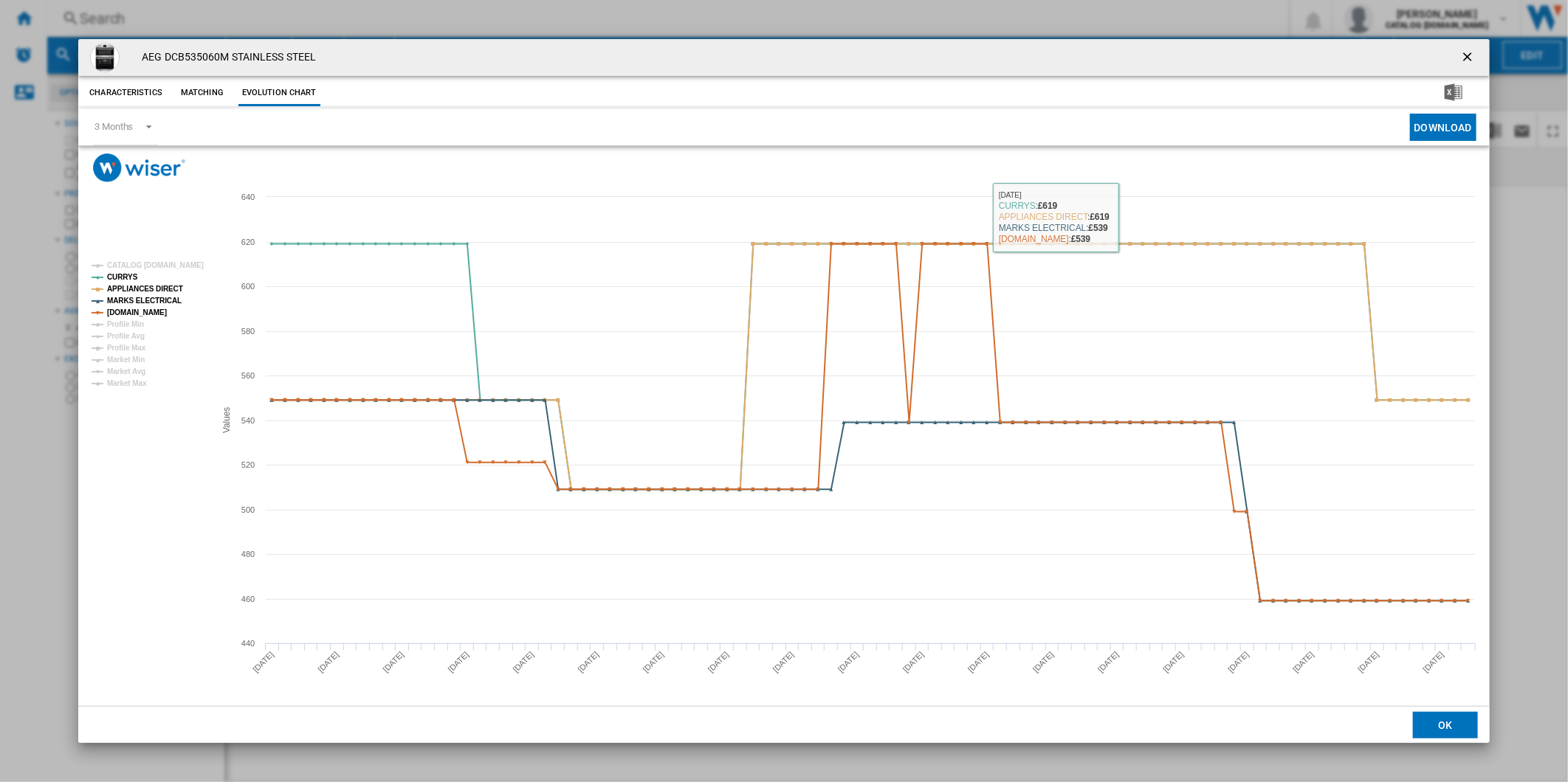
click at [1484, 47] on div "AEG DCB535060M STAINLESS STEEL" at bounding box center [784, 57] width 1411 height 37
click at [1462, 56] on ng-md-icon "getI18NText('BUTTONS.CLOSE_DIALOG')" at bounding box center [1469, 58] width 18 height 18
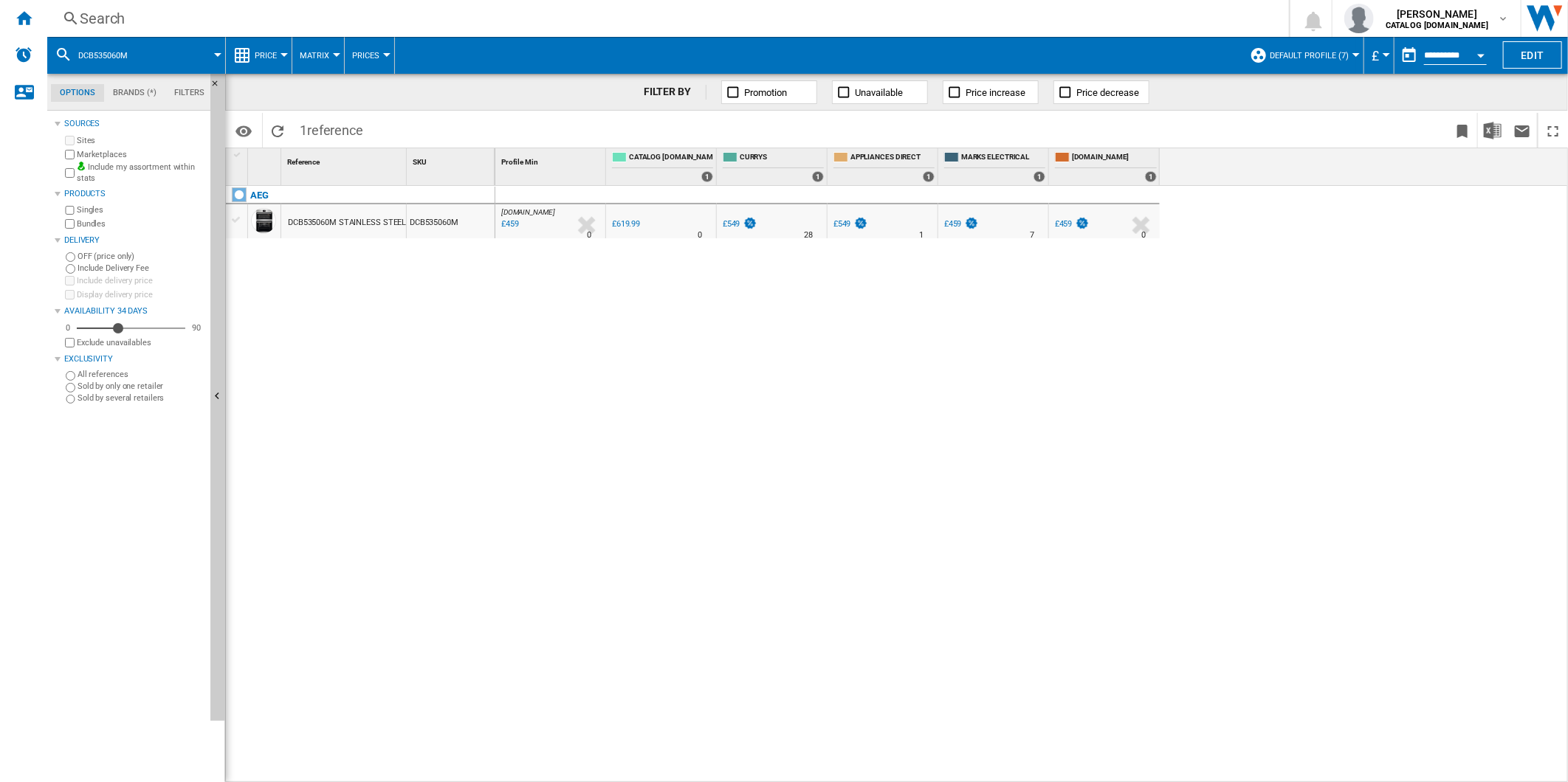
click at [763, 32] on div "Search Search 0 [PERSON_NAME] CATALOG [DOMAIN_NAME] CATALOG [DOMAIN_NAME] My se…" at bounding box center [807, 18] width 1520 height 37
click at [771, 25] on div "Search" at bounding box center [665, 18] width 1171 height 20
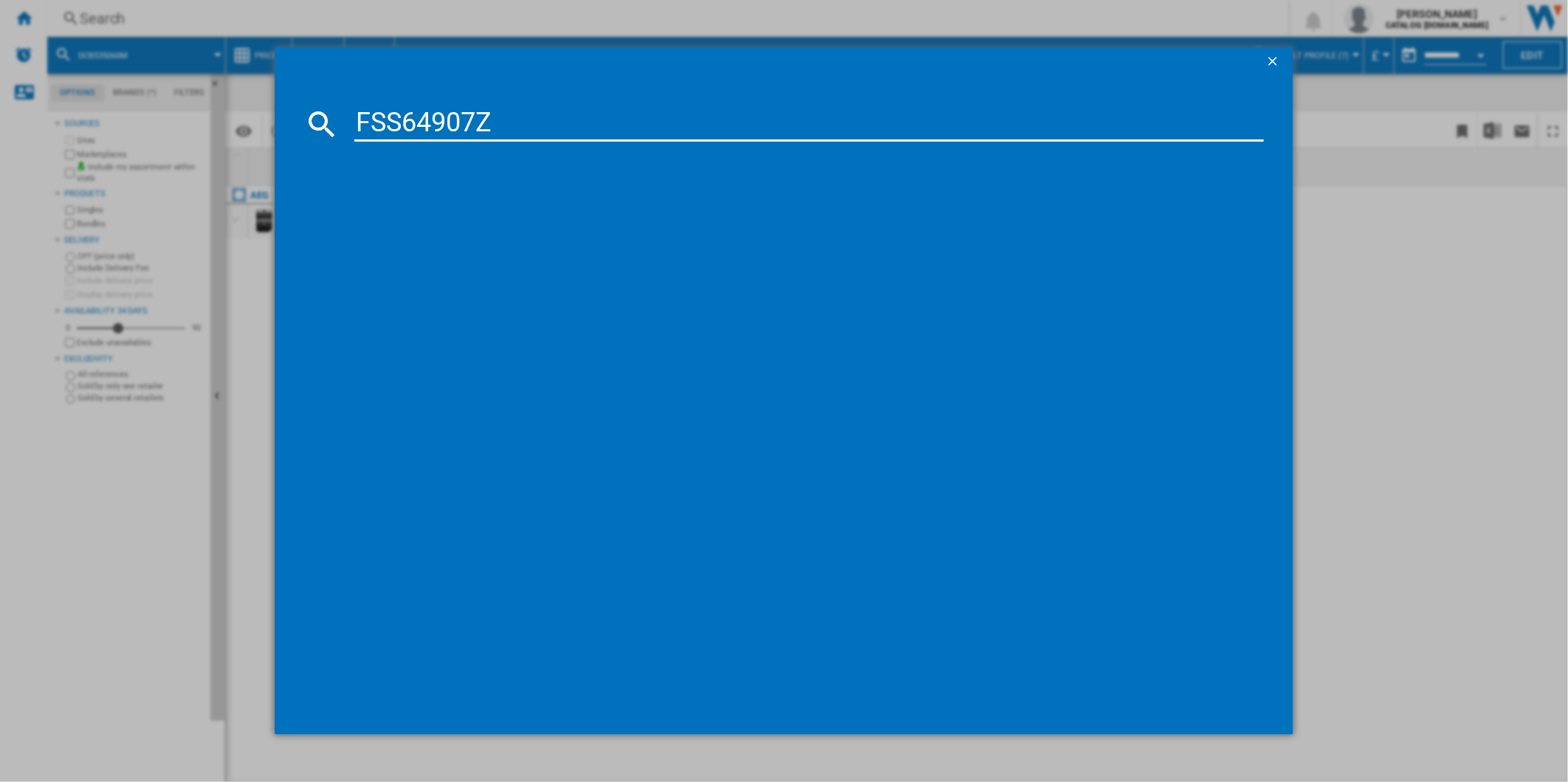
type input "FSS64907Z"
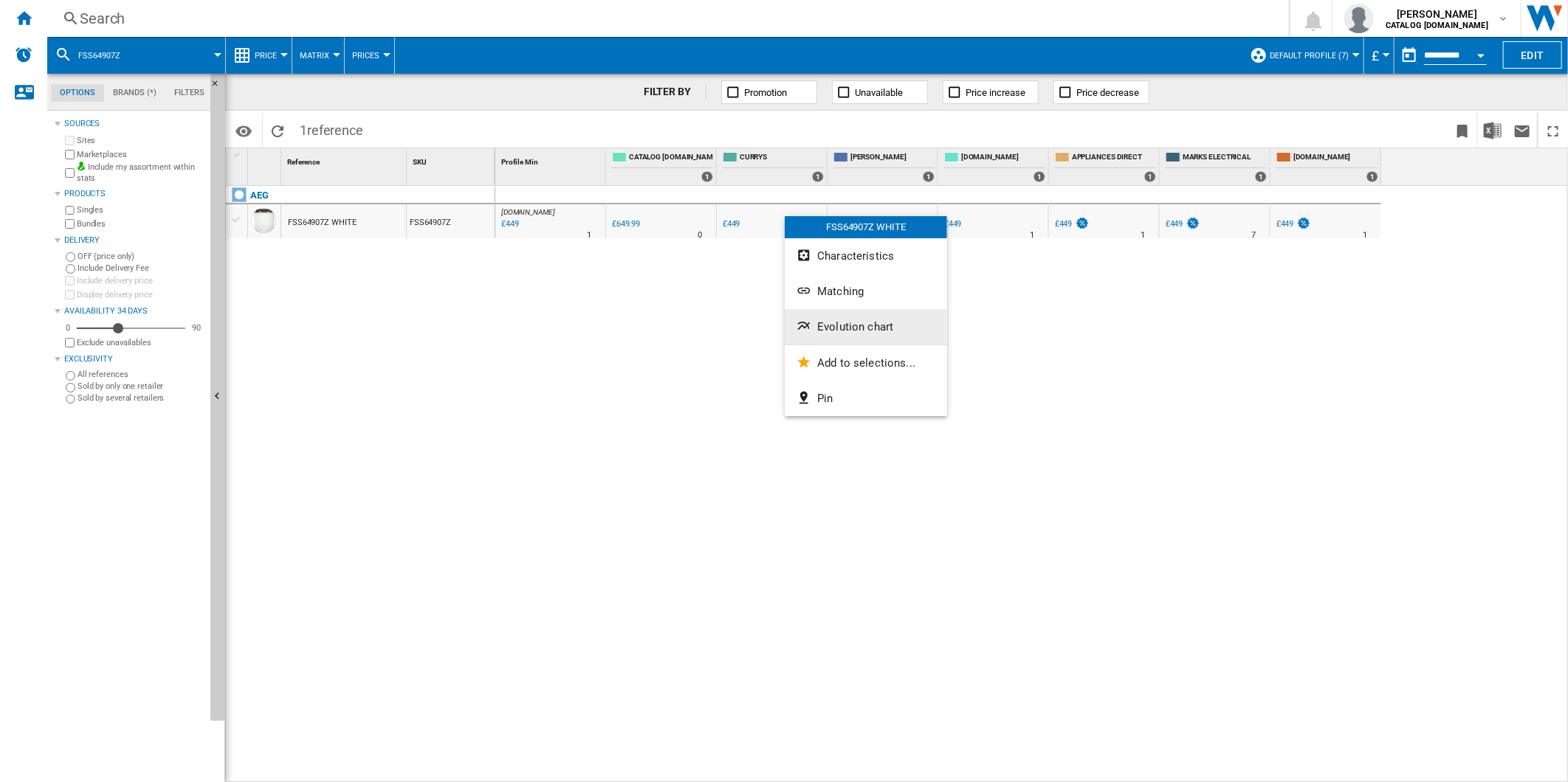
click at [835, 321] on span "Evolution chart" at bounding box center [855, 327] width 76 height 13
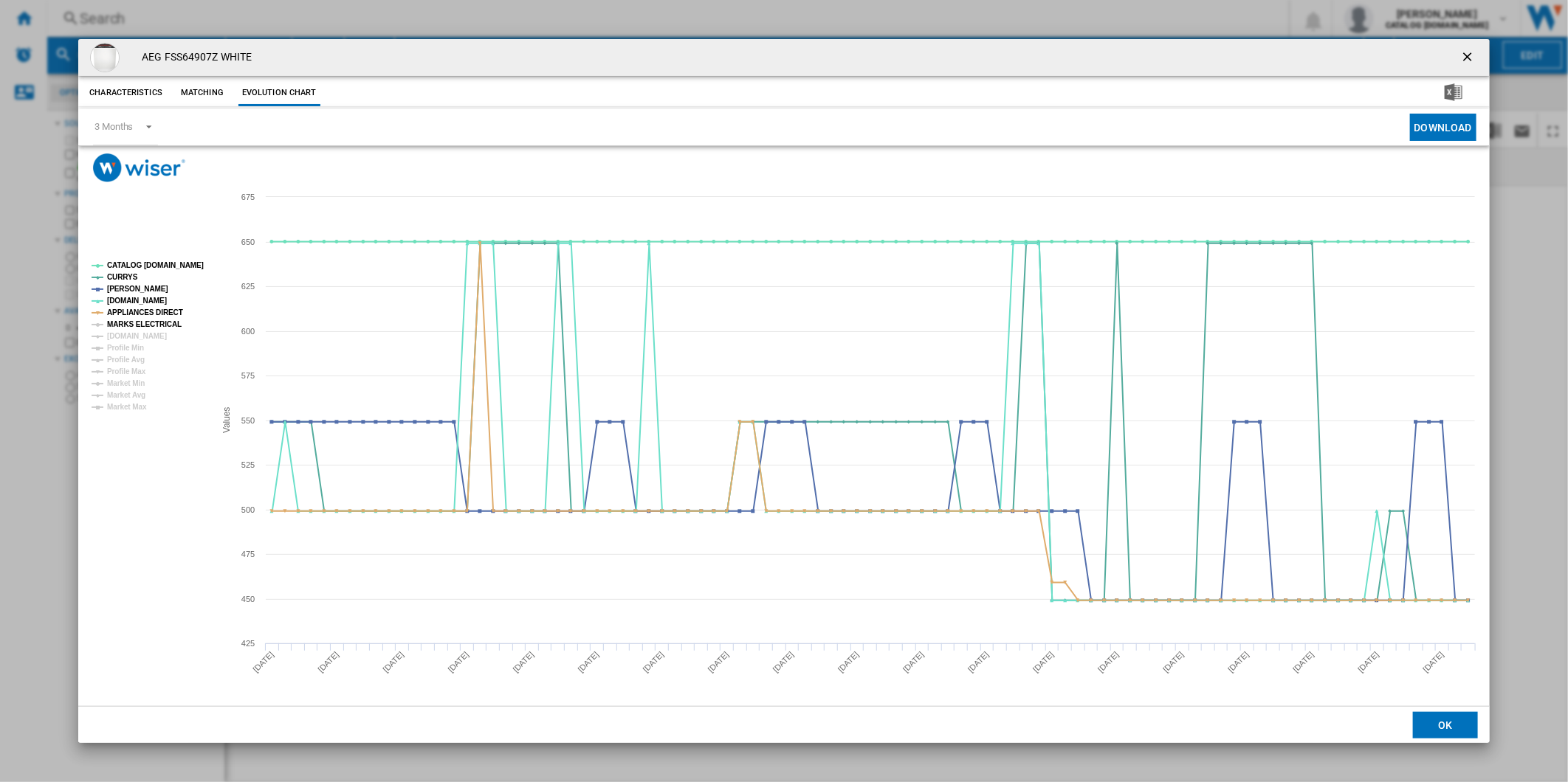
click at [146, 321] on tspan "MARKS ELECTRICAL" at bounding box center [144, 324] width 75 height 8
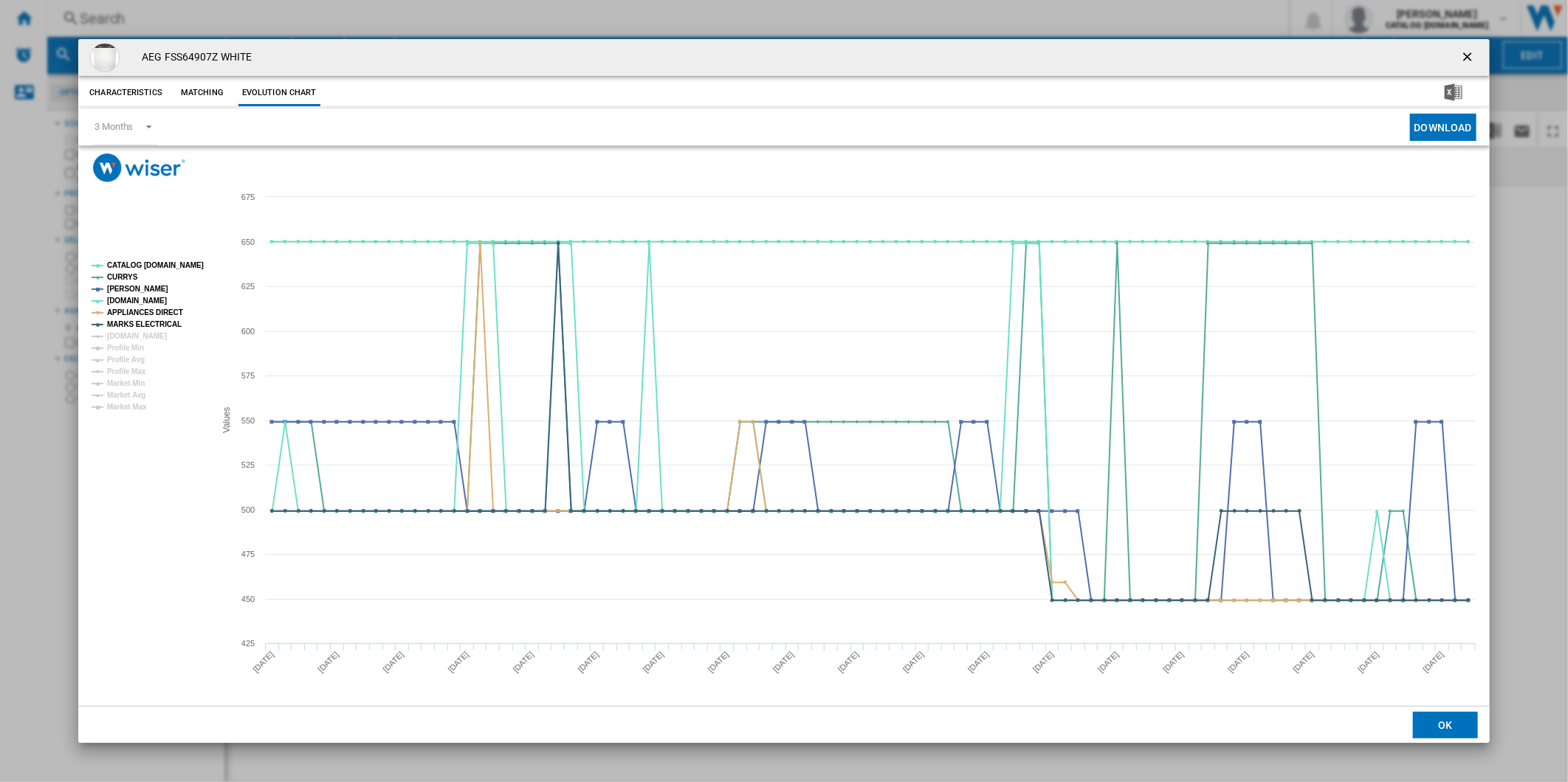
click at [143, 328] on tspan "MARKS ELECTRICAL" at bounding box center [144, 324] width 75 height 8
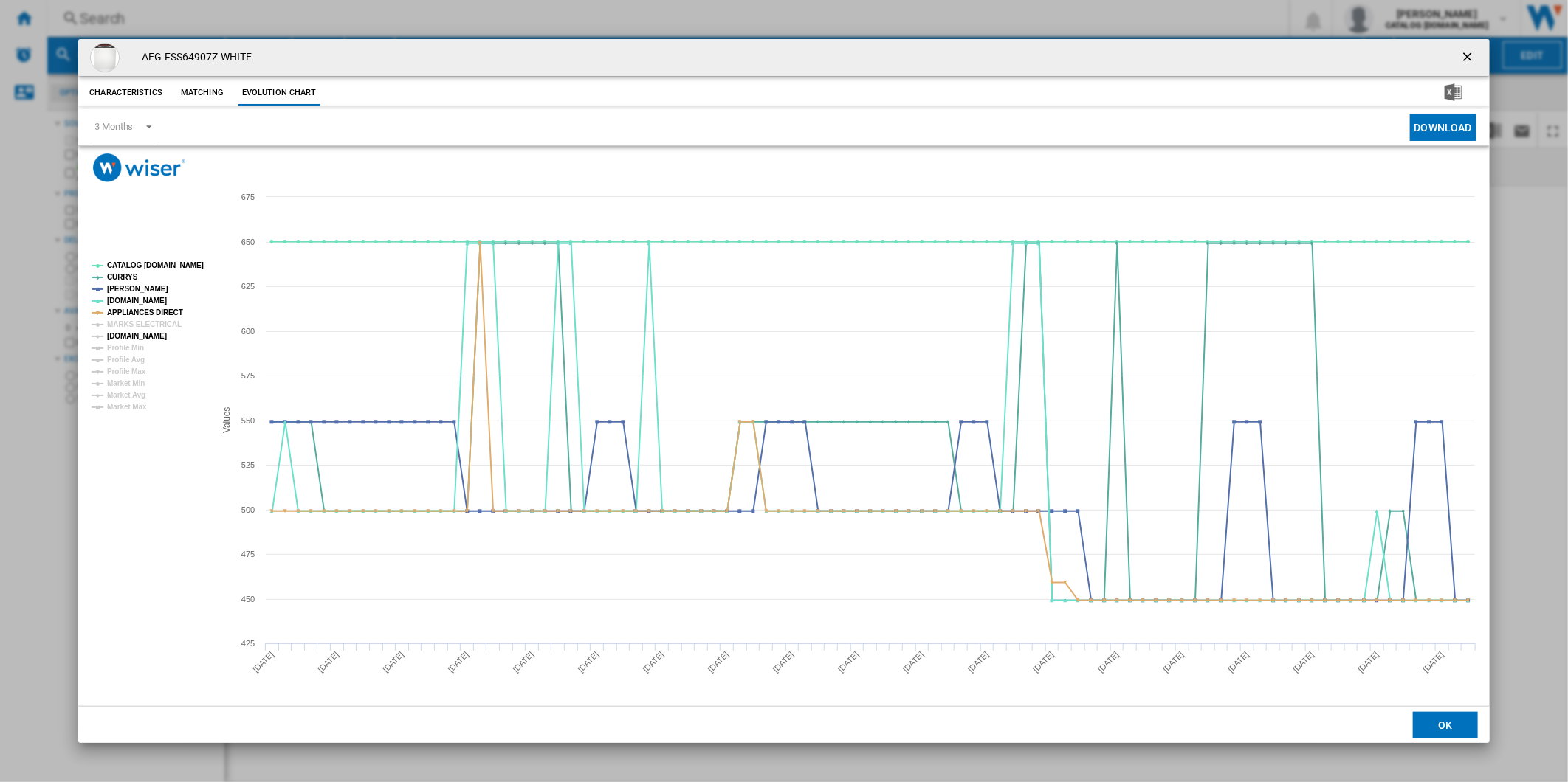
click at [139, 338] on tspan "[DOMAIN_NAME]" at bounding box center [136, 335] width 60 height 8
click at [143, 321] on tspan "MARKS ELECTRICAL" at bounding box center [144, 324] width 75 height 8
click at [151, 262] on tspan "CATALOG [DOMAIN_NAME]" at bounding box center [155, 265] width 97 height 8
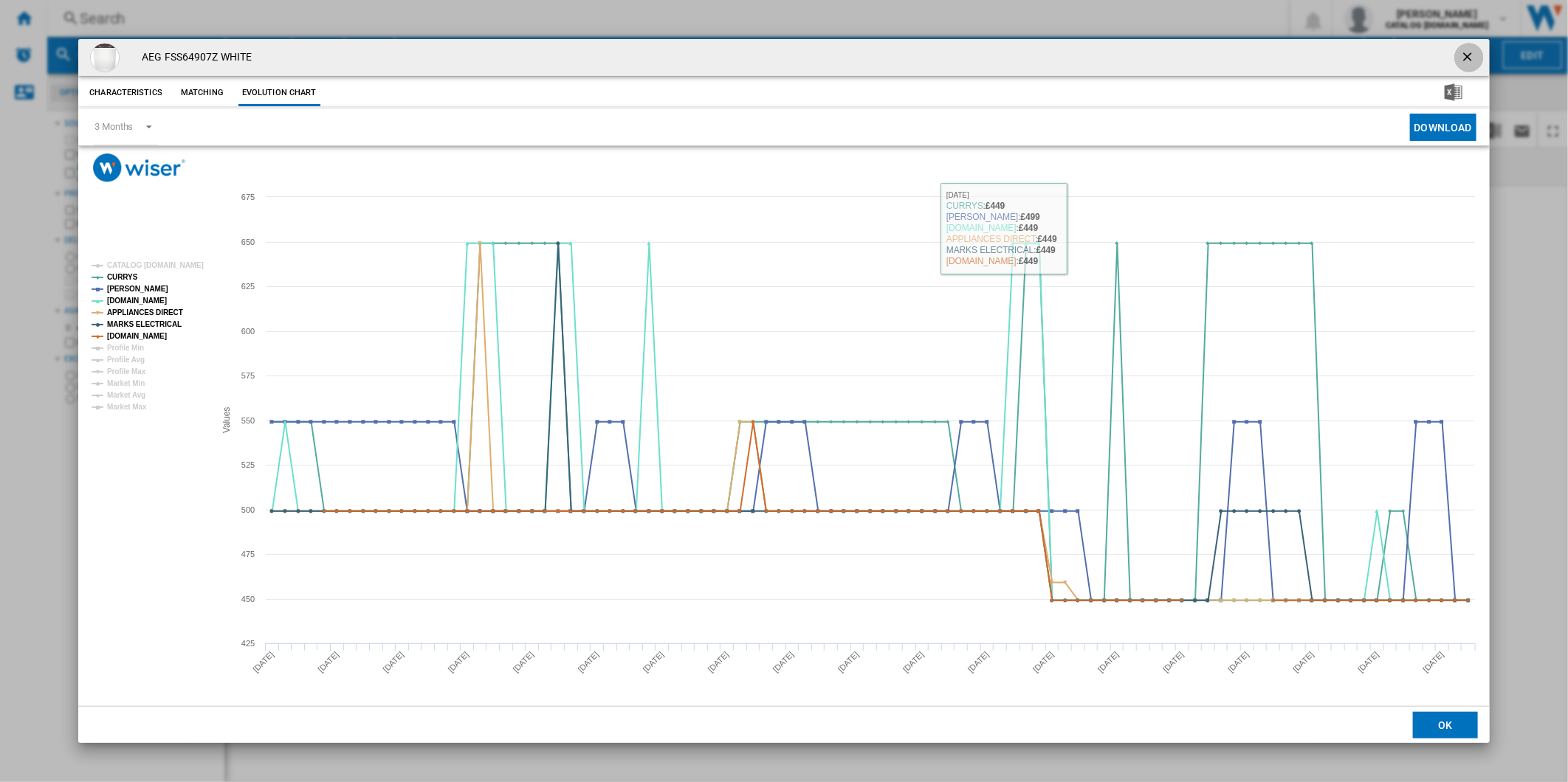
click at [1466, 50] on ng-md-icon "getI18NText('BUTTONS.CLOSE_DIALOG')" at bounding box center [1469, 58] width 18 height 18
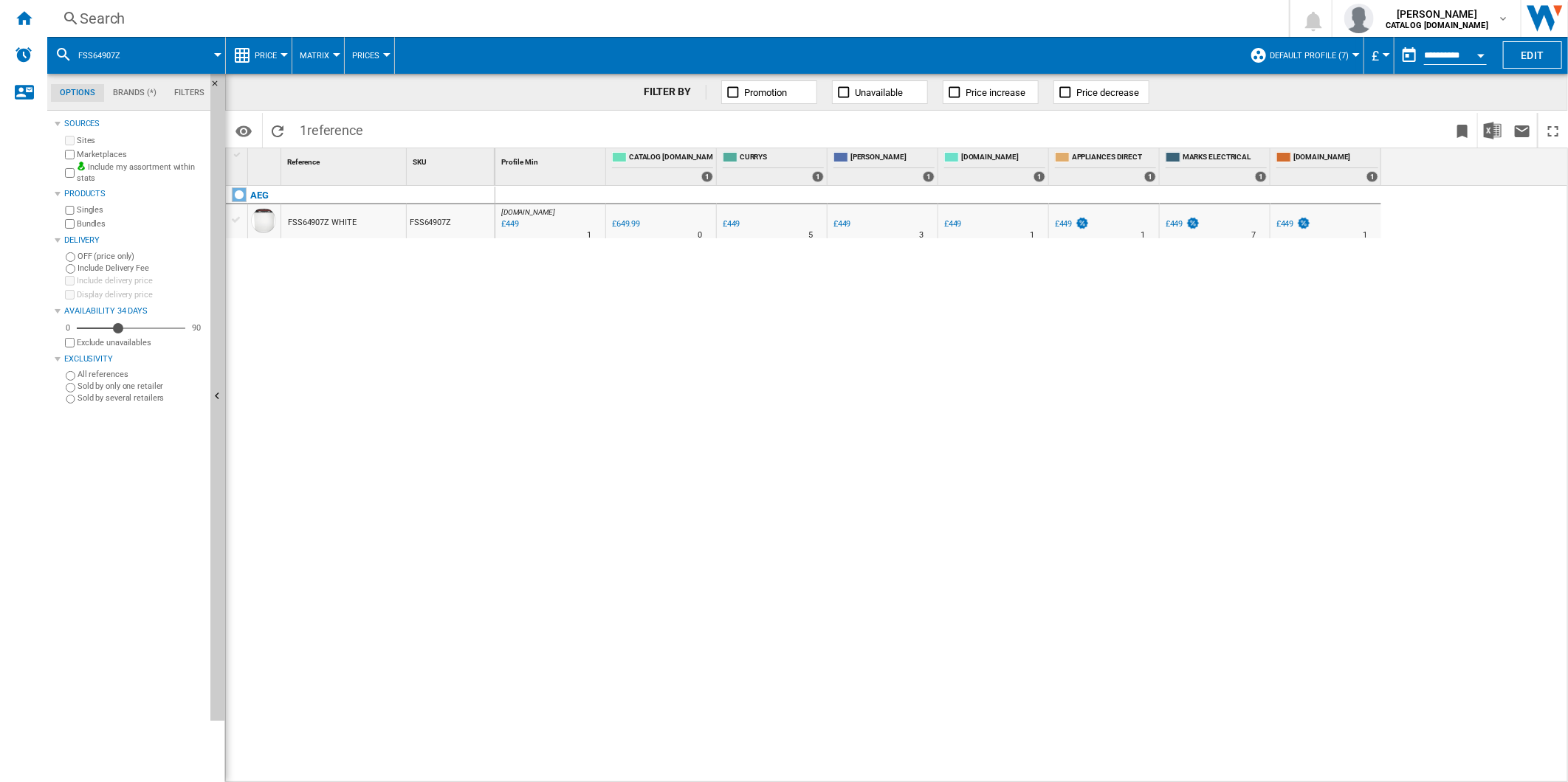
click at [939, 24] on div "Search" at bounding box center [665, 18] width 1171 height 20
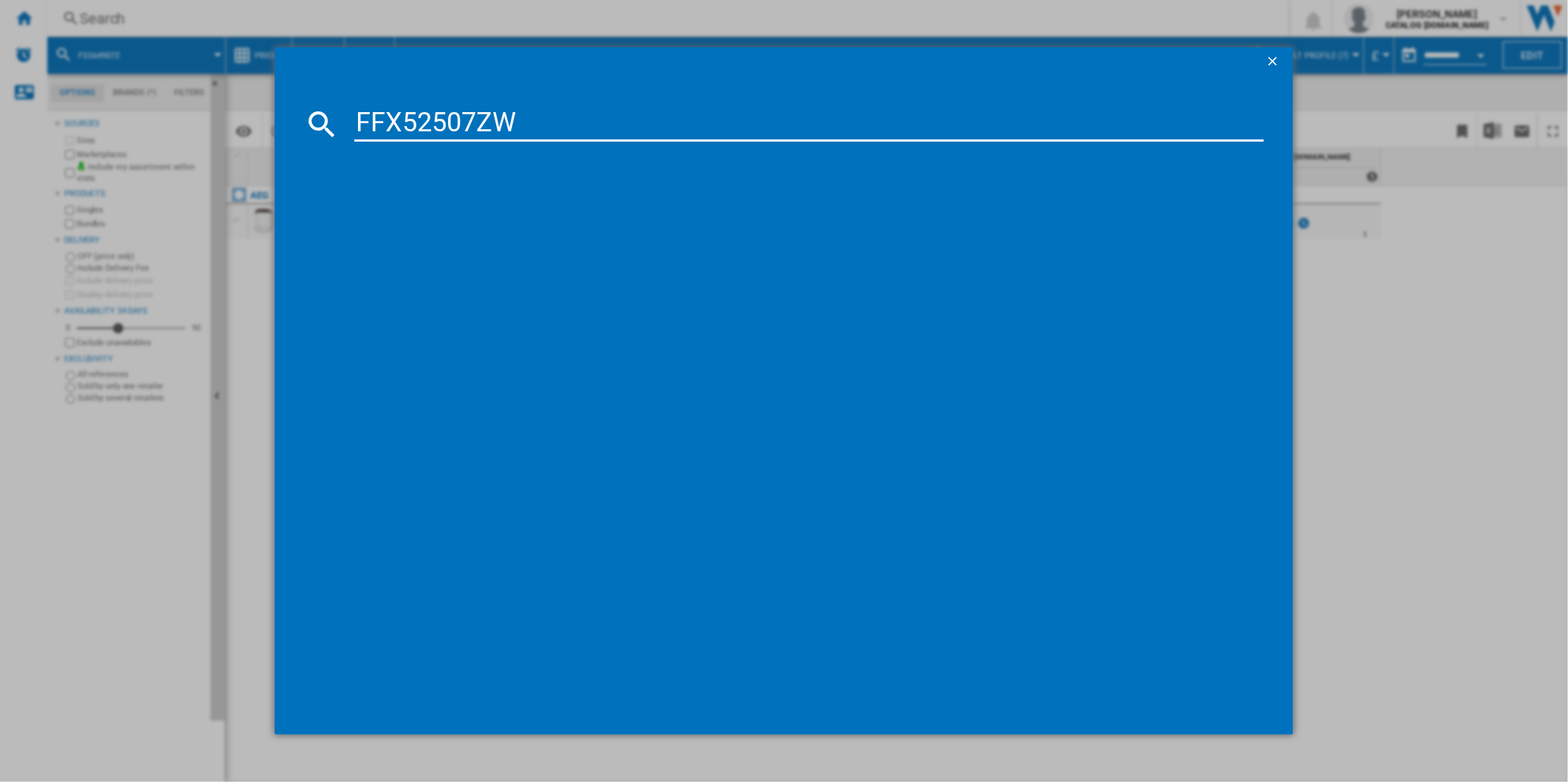
type input "FFX52507ZW"
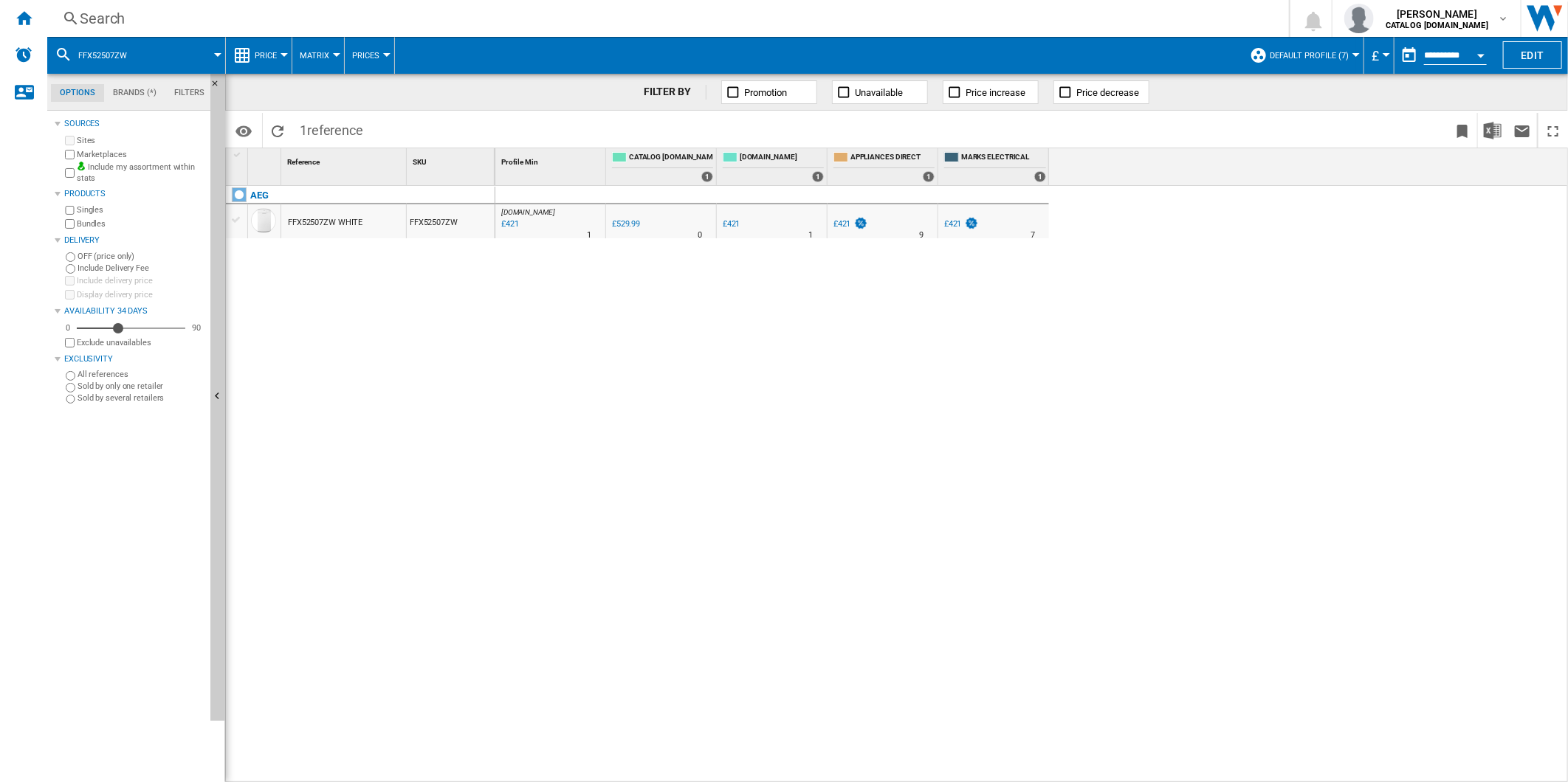
drag, startPoint x: 779, startPoint y: 225, endPoint x: 718, endPoint y: 245, distance: 64.2
click at [681, 306] on div at bounding box center [784, 391] width 1568 height 782
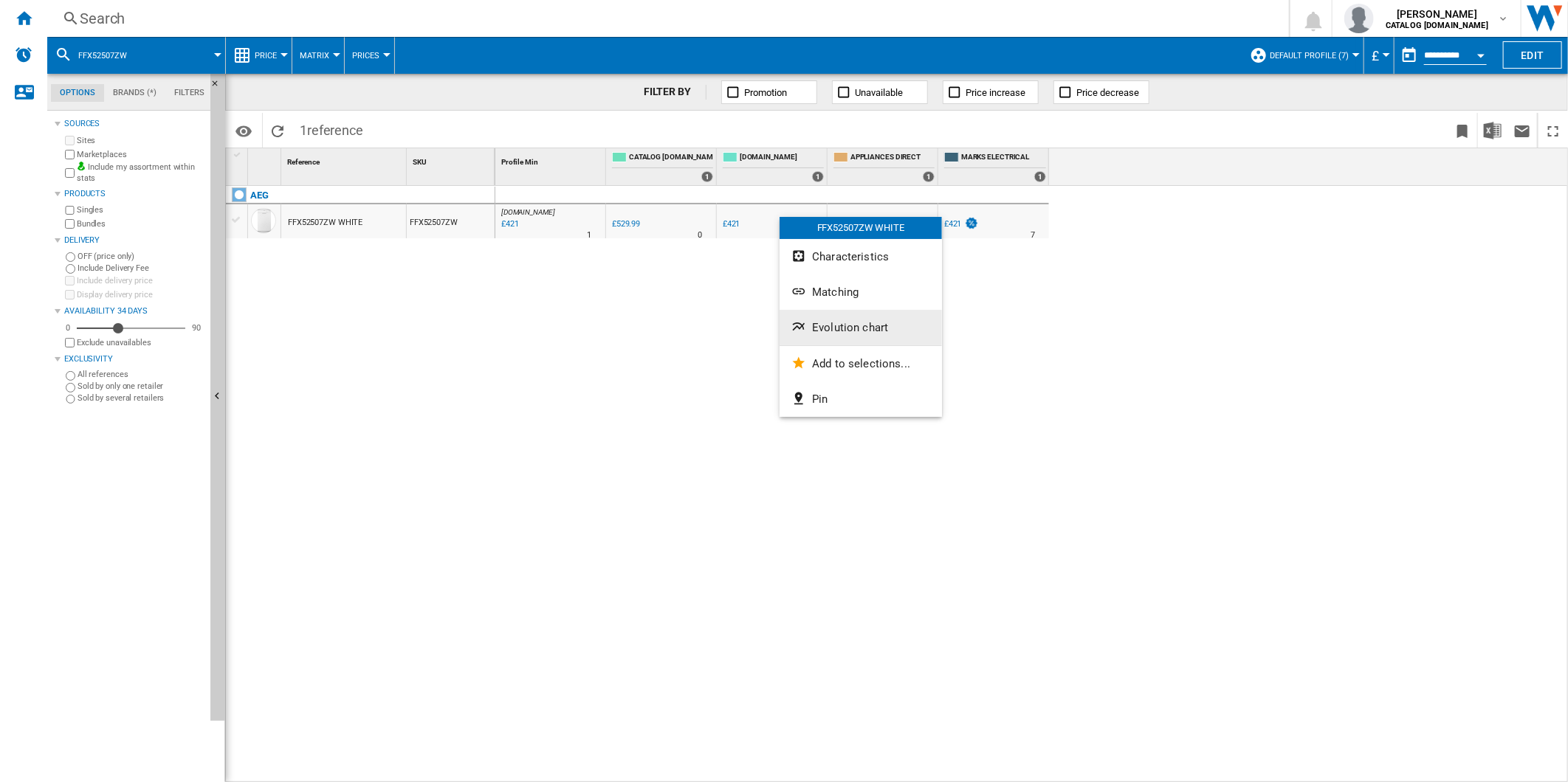
click at [842, 317] on button "Evolution chart" at bounding box center [860, 327] width 162 height 35
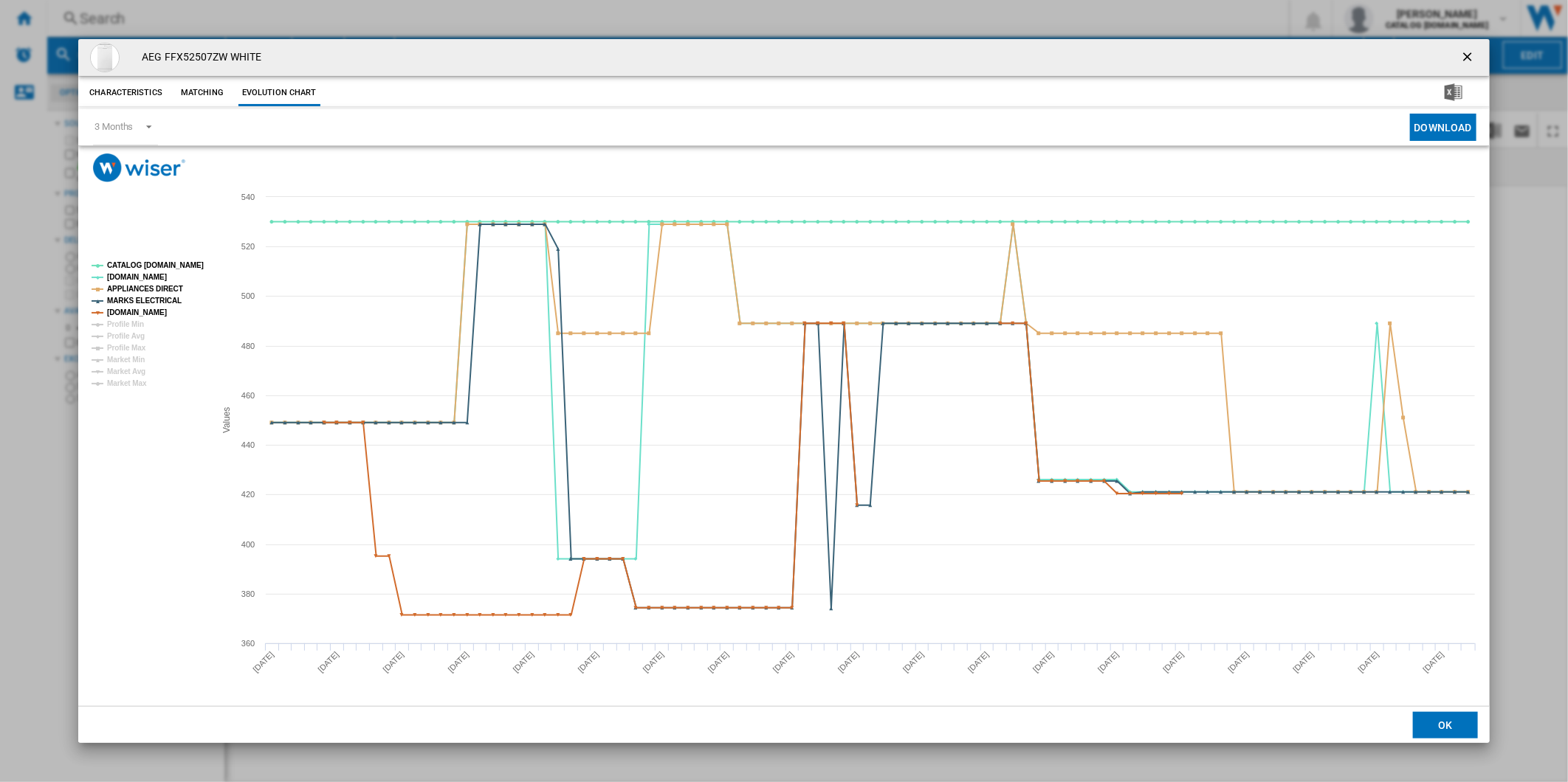
click at [166, 256] on rect "Product popup" at bounding box center [147, 325] width 123 height 138
click at [165, 262] on tspan "CATALOG [DOMAIN_NAME]" at bounding box center [155, 265] width 97 height 8
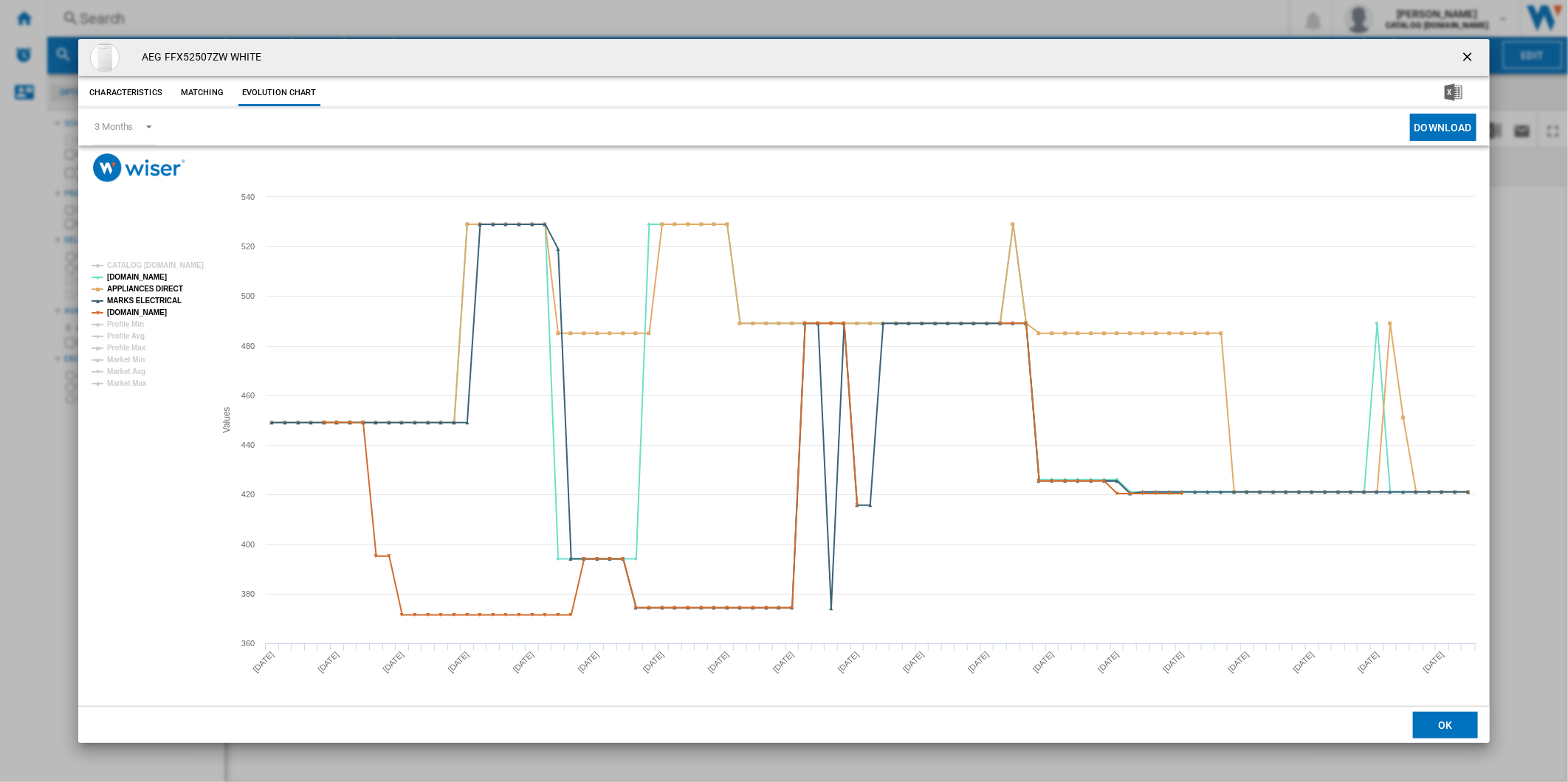
drag, startPoint x: 1478, startPoint y: 53, endPoint x: 886, endPoint y: 37, distance: 592.2
click at [1478, 53] on button "Product popup" at bounding box center [1469, 57] width 29 height 29
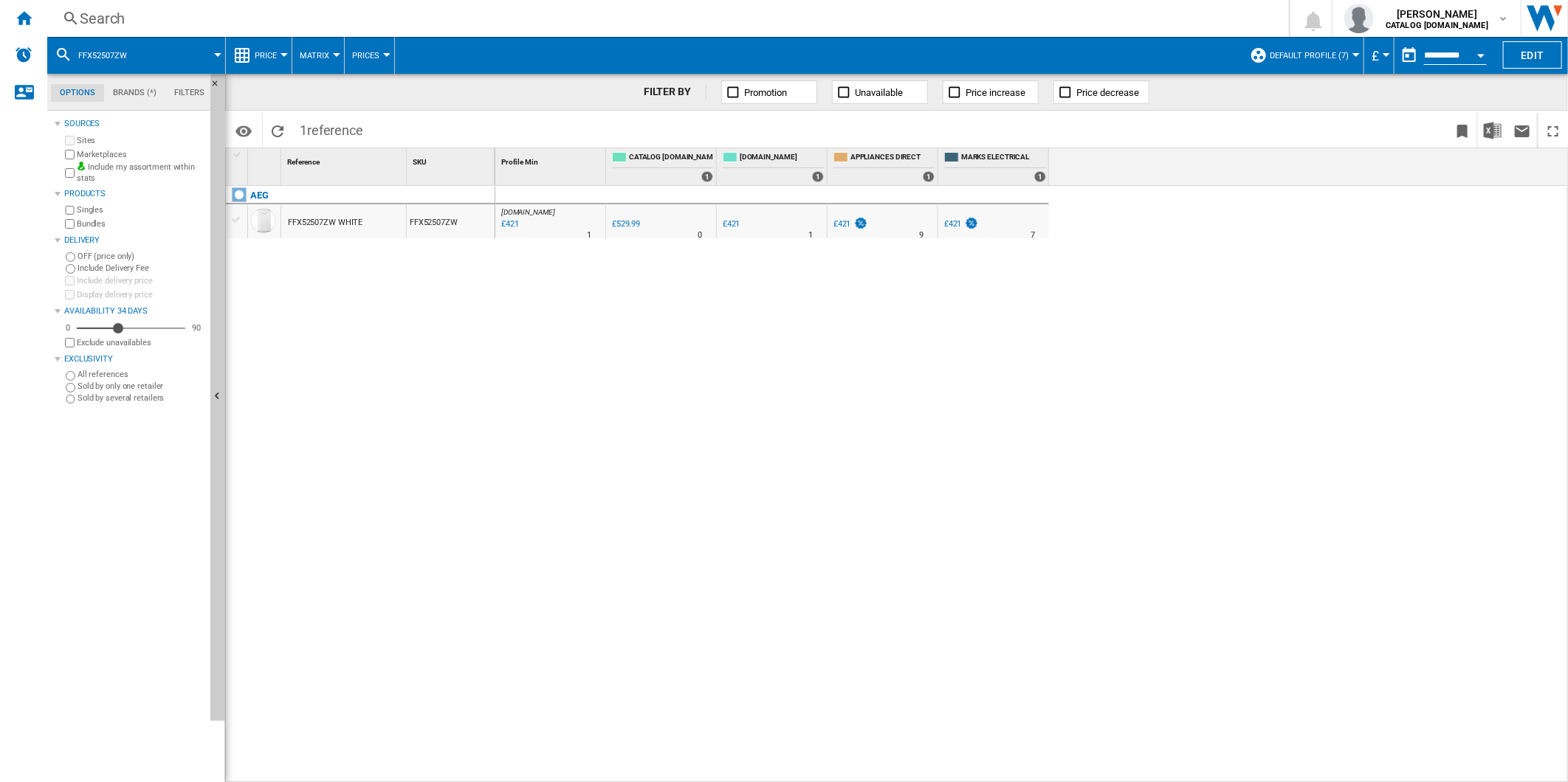
click at [781, 17] on div "Search" at bounding box center [665, 18] width 1171 height 20
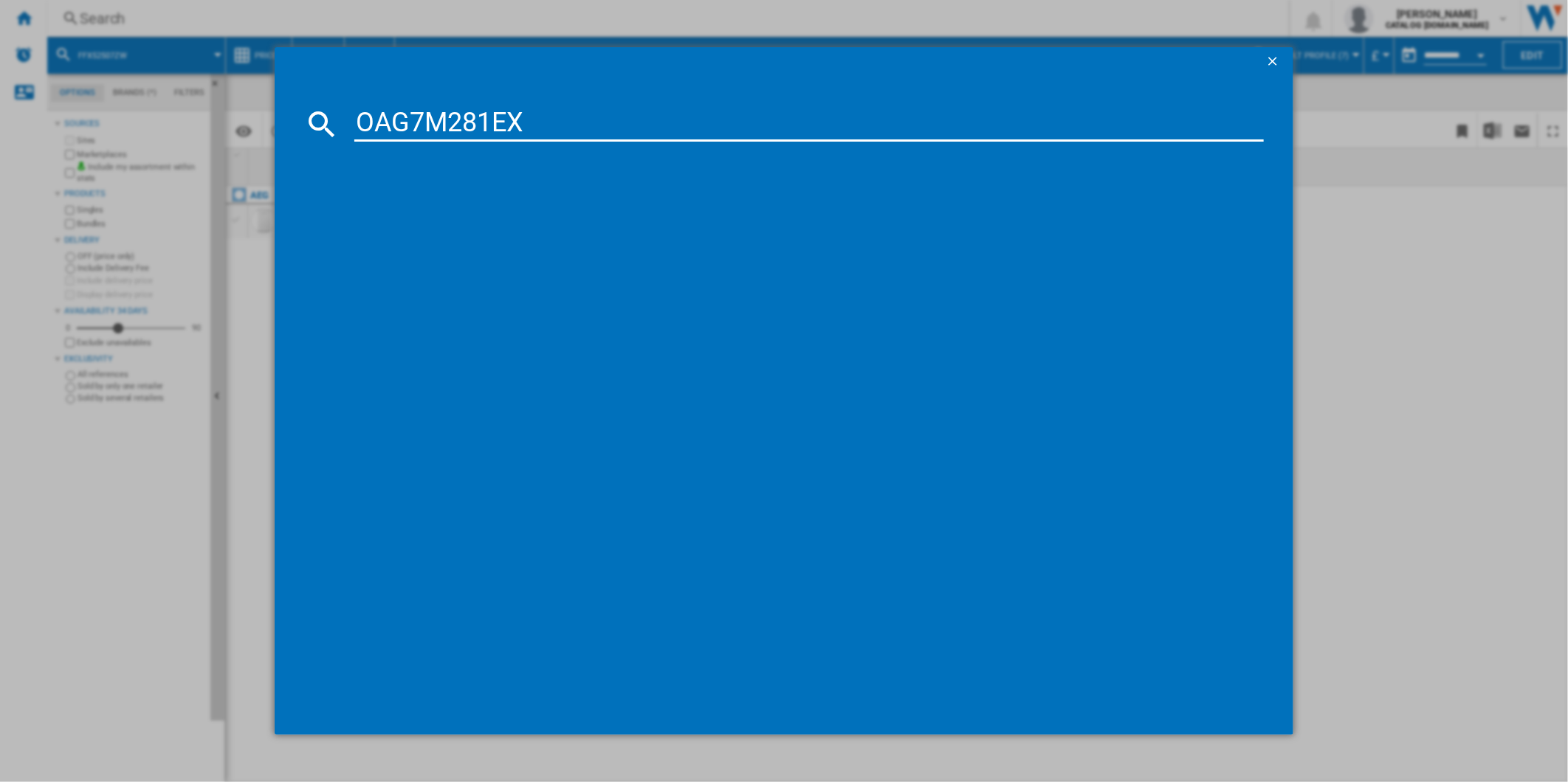
type input "OAG7M281EX"
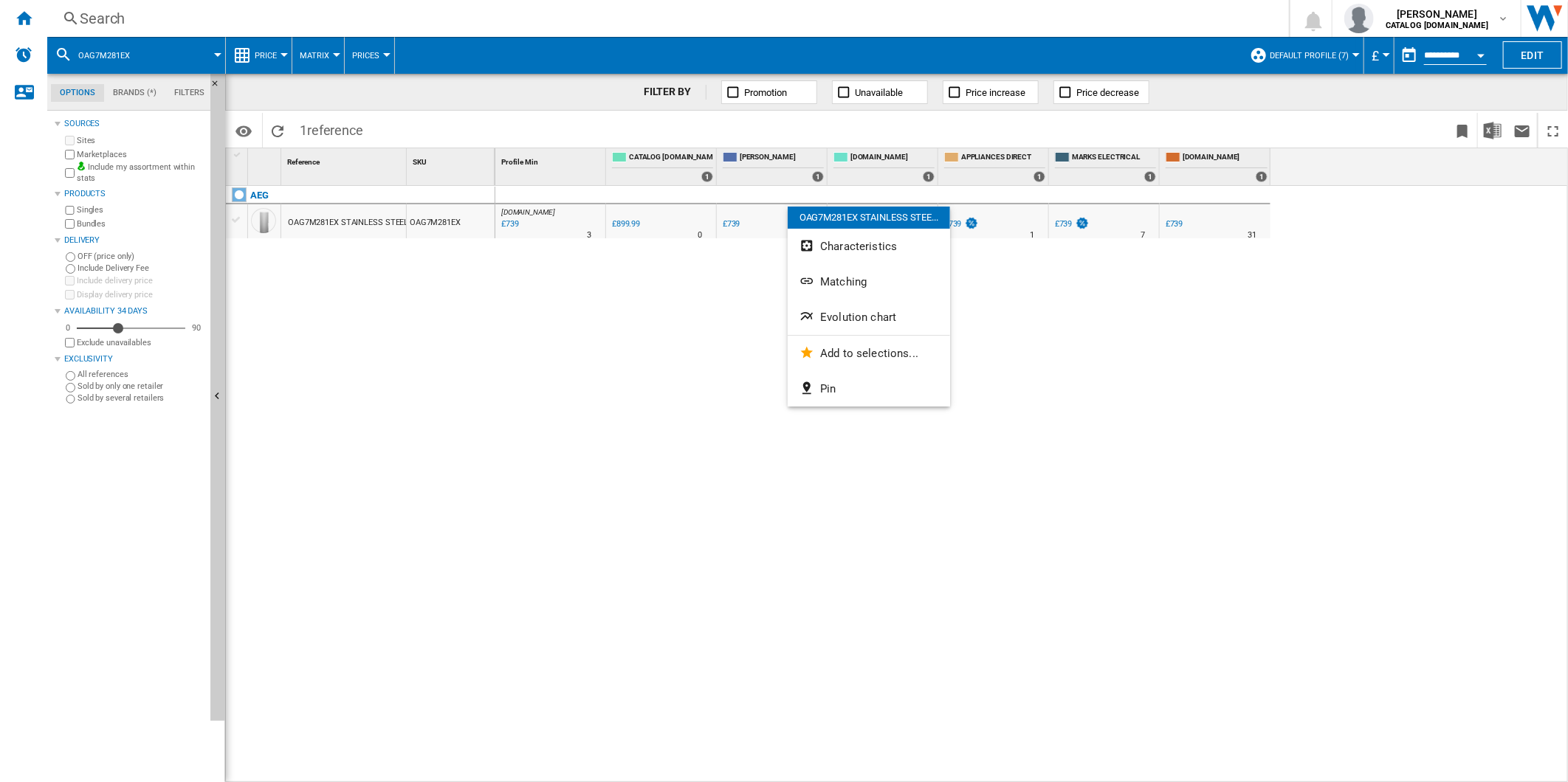
click at [876, 313] on span "Evolution chart" at bounding box center [858, 317] width 76 height 13
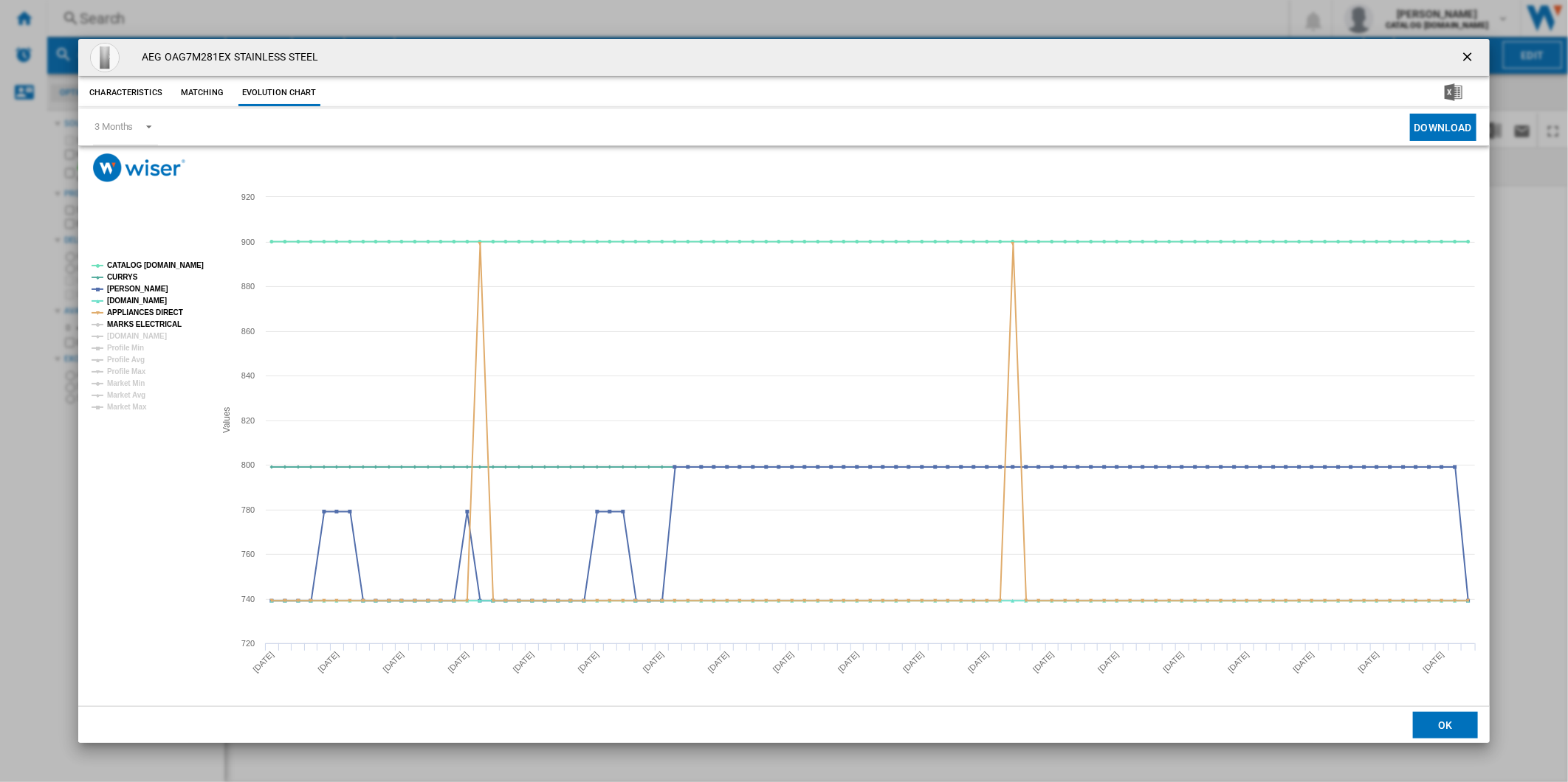
click at [146, 321] on tspan "MARKS ELECTRICAL" at bounding box center [144, 324] width 75 height 8
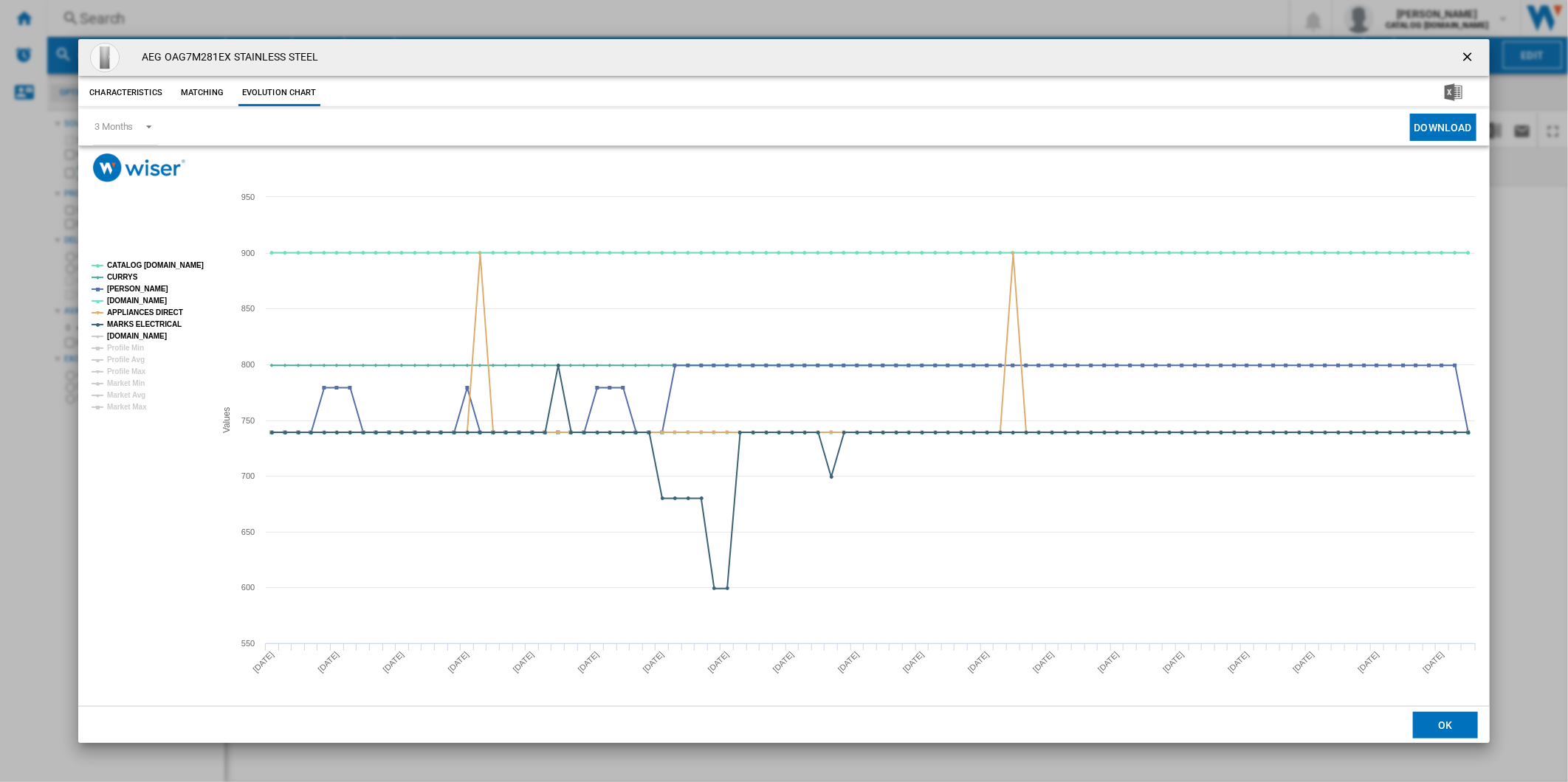
click at [141, 335] on tspan "[DOMAIN_NAME]" at bounding box center [136, 335] width 60 height 8
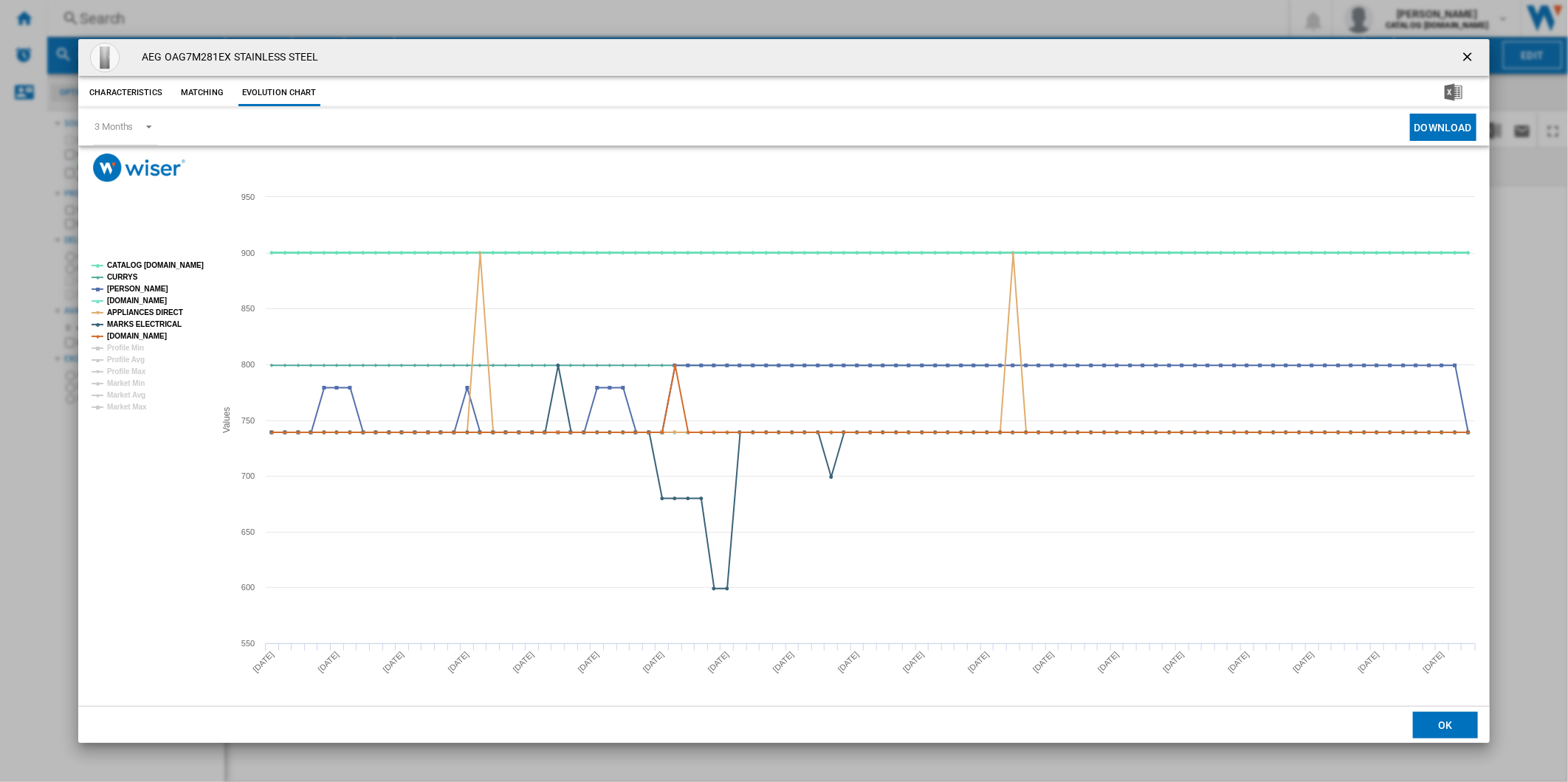
click at [151, 266] on tspan "CATALOG [DOMAIN_NAME]" at bounding box center [155, 265] width 97 height 8
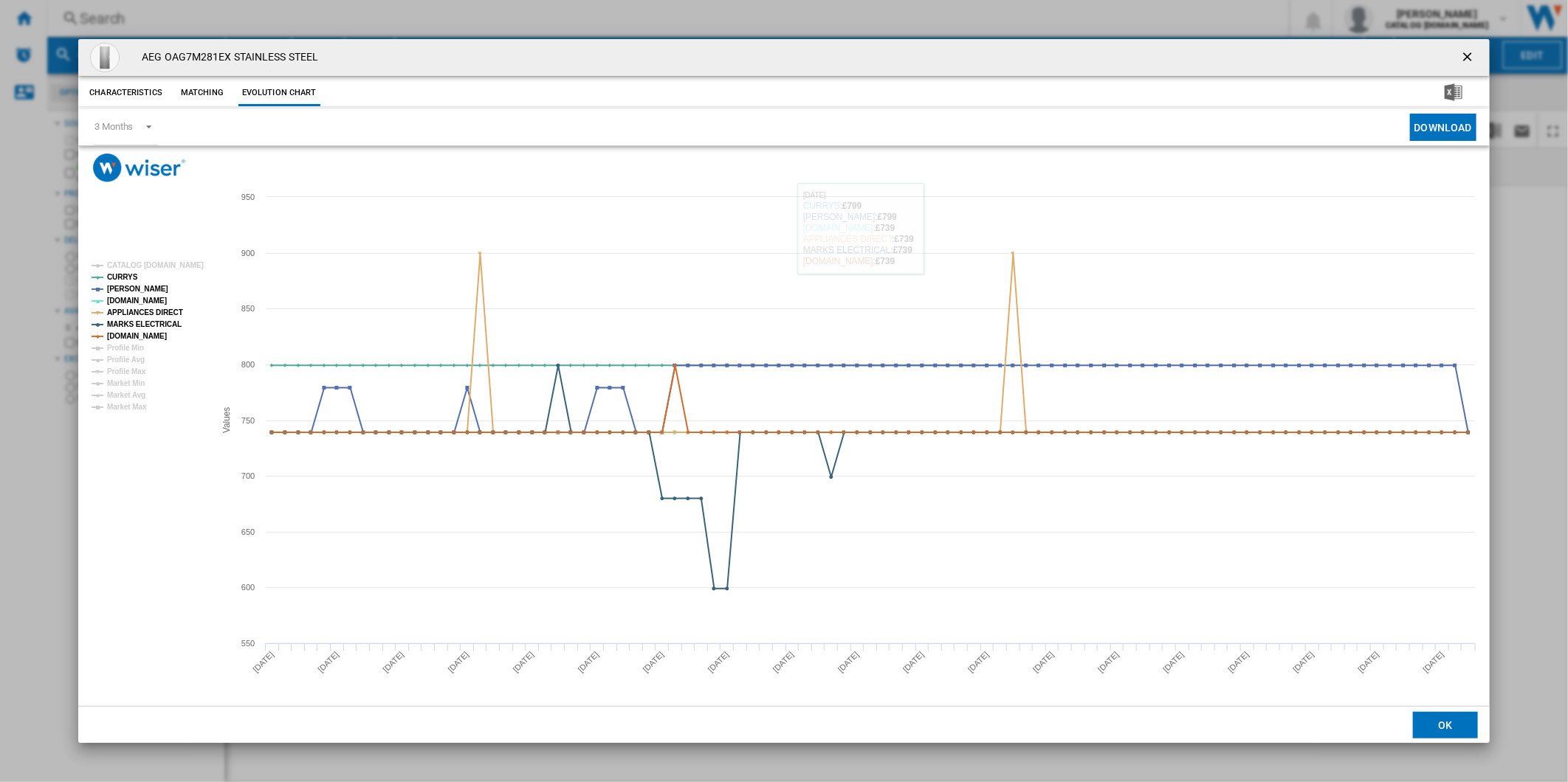
click at [1476, 47] on button "Product popup" at bounding box center [1469, 57] width 29 height 29
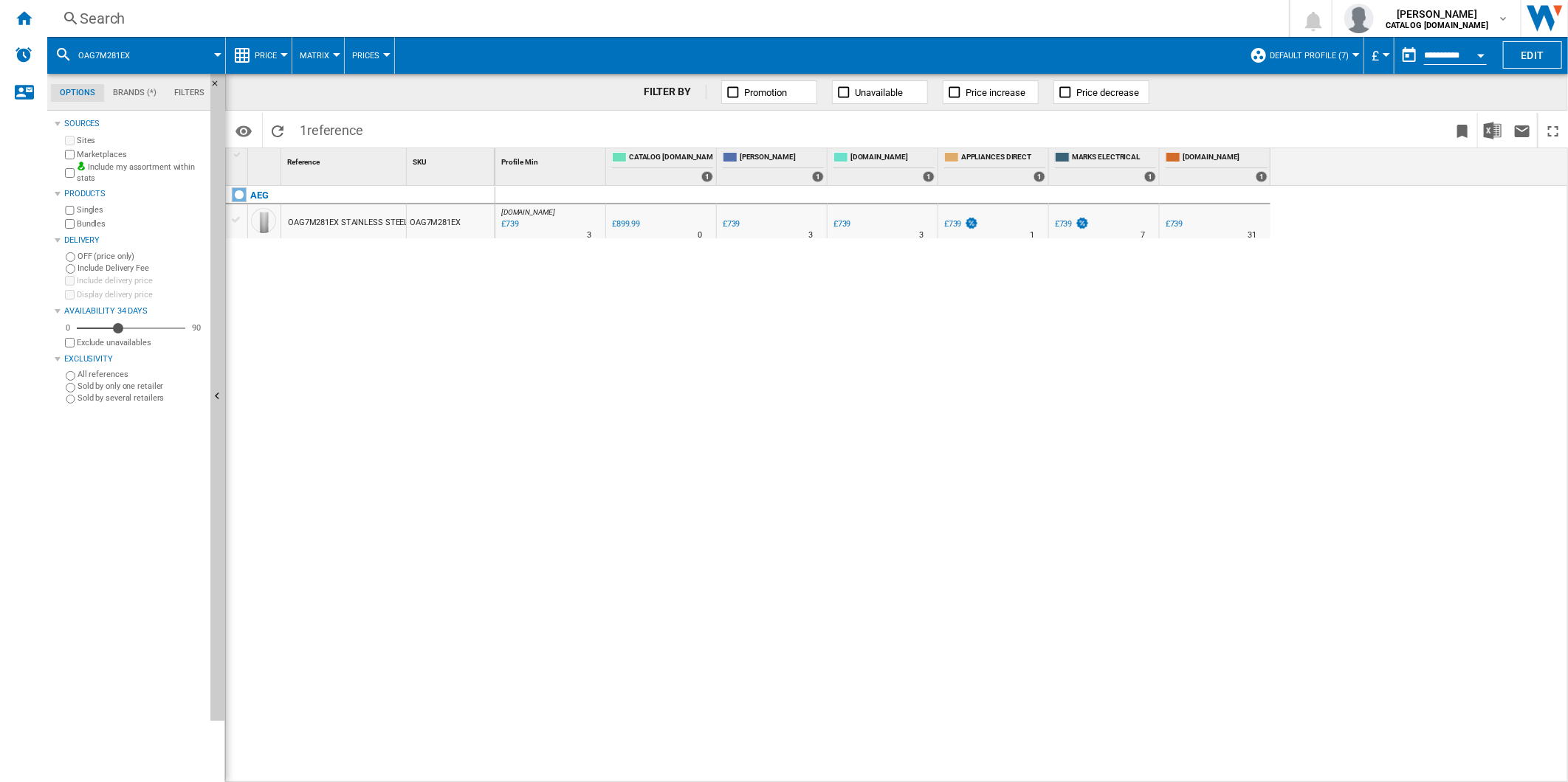
click at [815, 20] on div "Search" at bounding box center [665, 18] width 1171 height 20
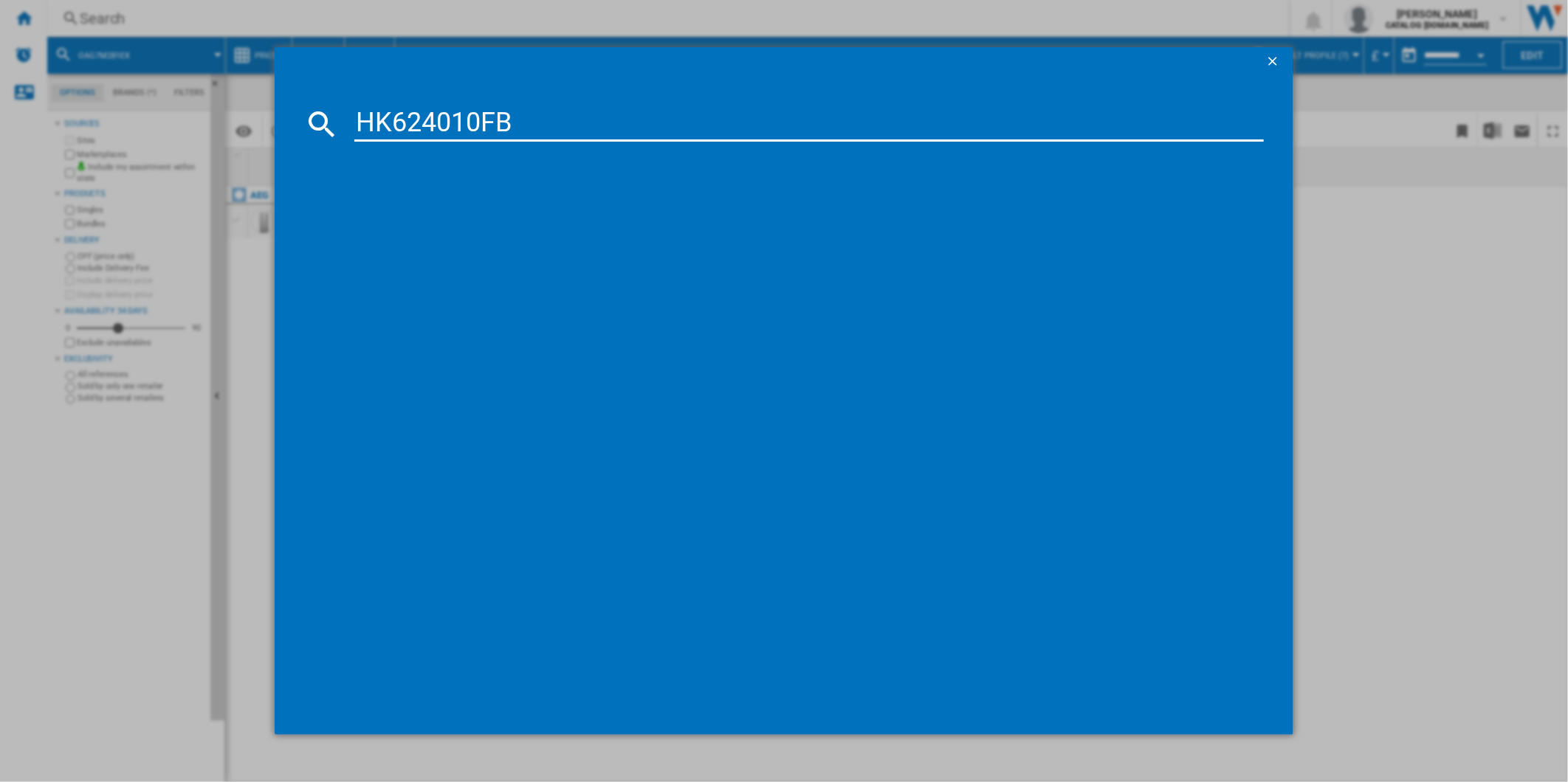
type input "HK624010FB"
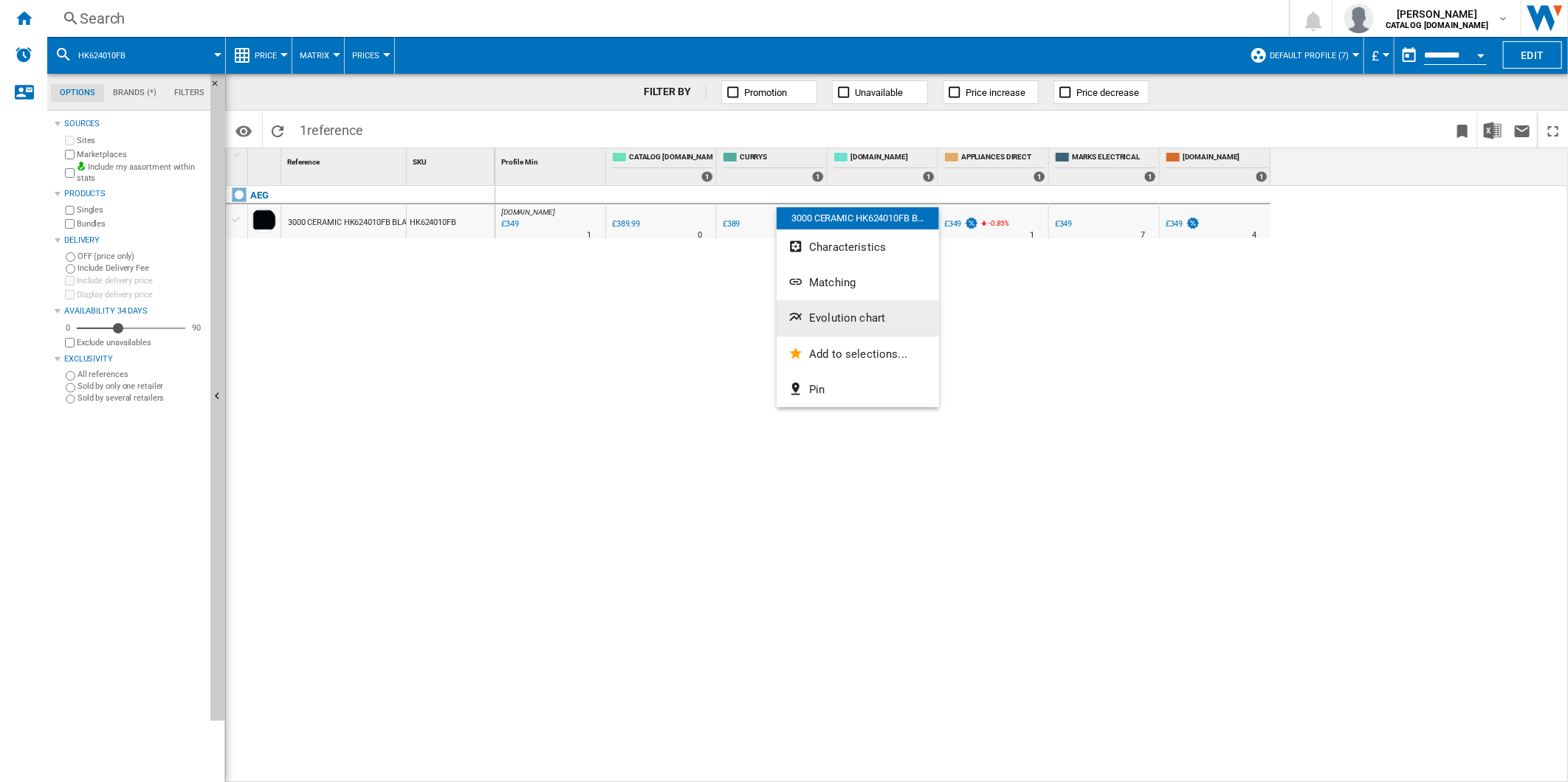
click at [844, 321] on span "Evolution chart" at bounding box center [847, 318] width 76 height 13
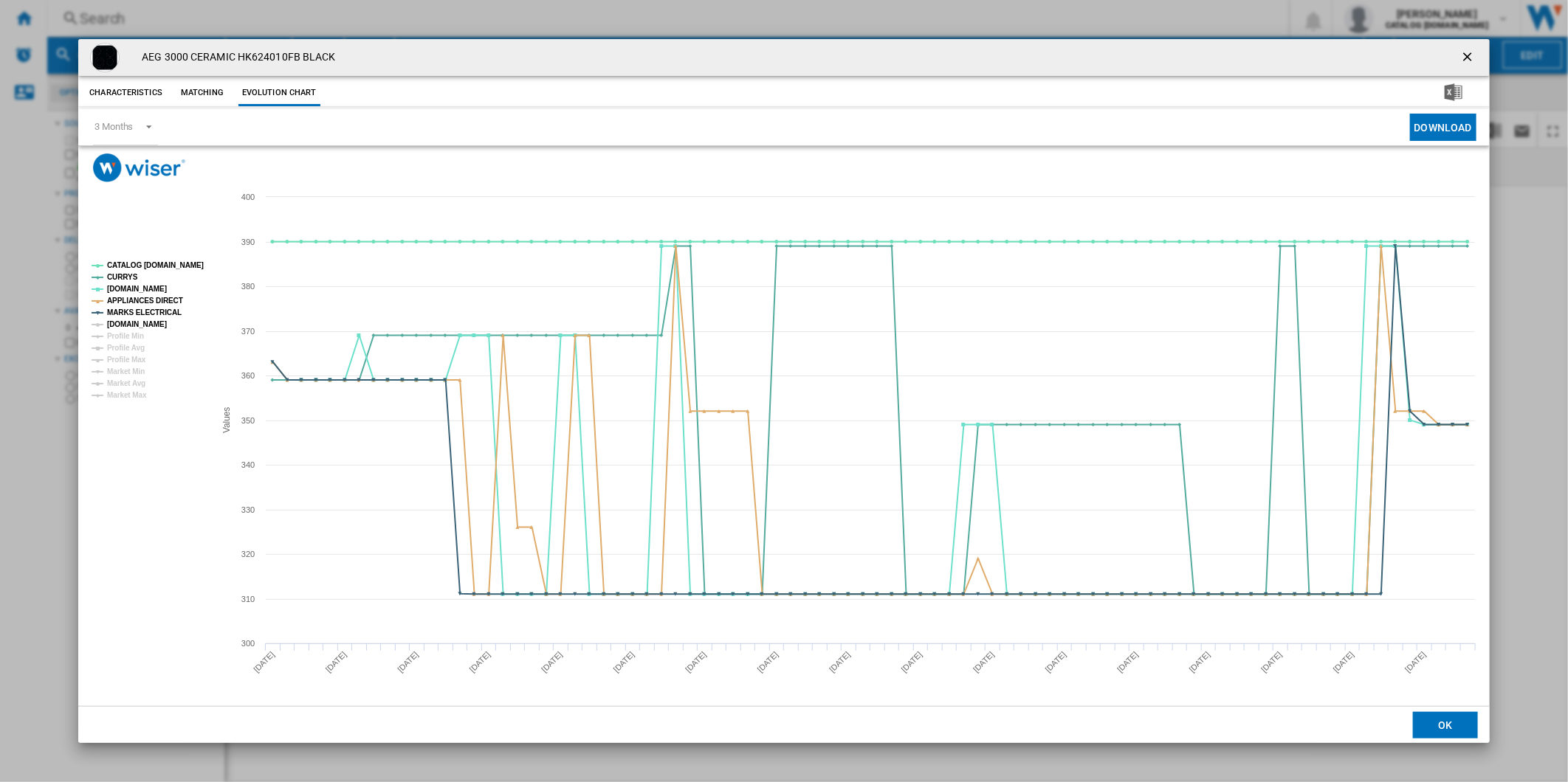
click at [145, 321] on tspan "[DOMAIN_NAME]" at bounding box center [136, 324] width 60 height 8
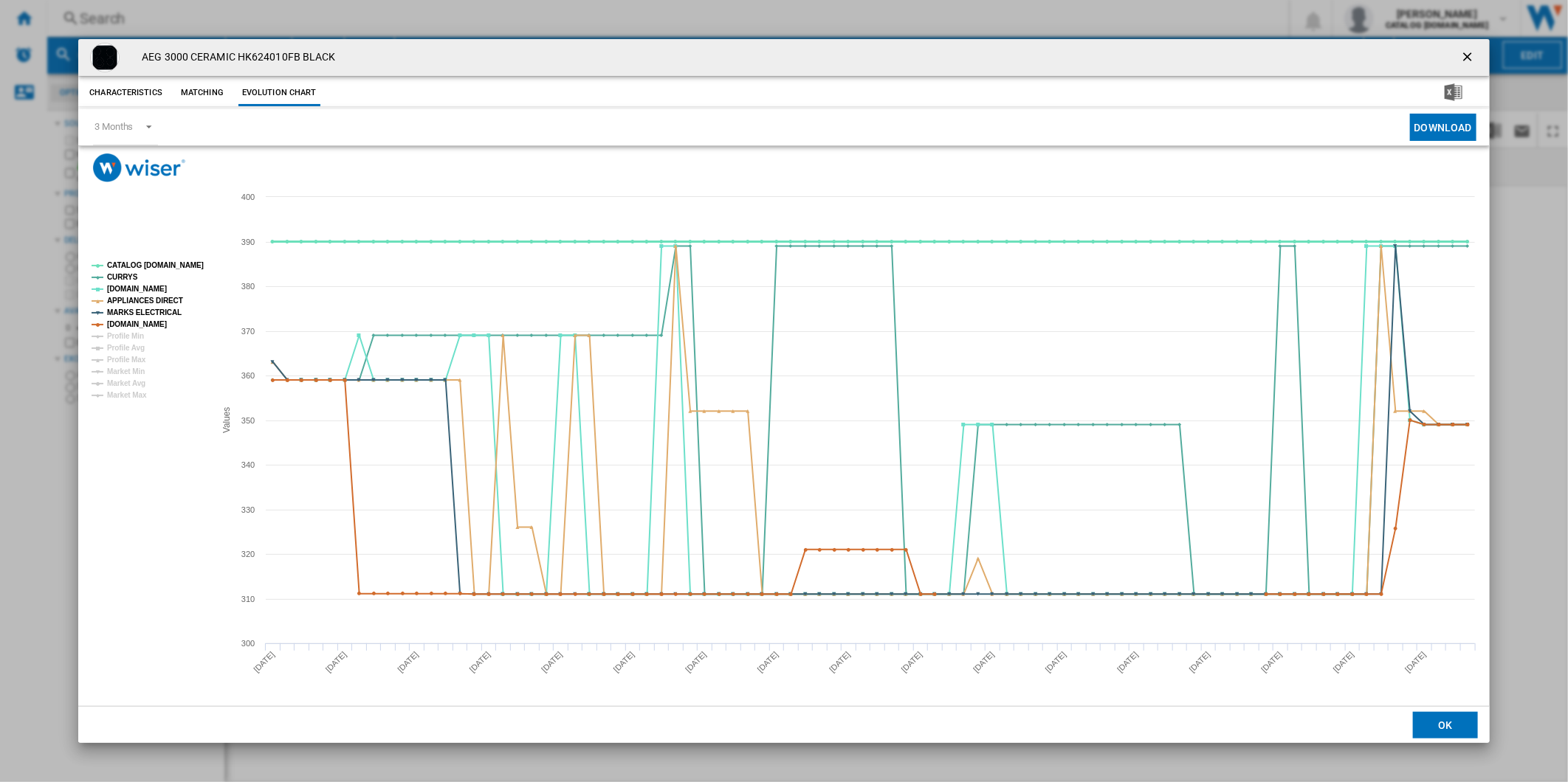
click at [158, 264] on tspan "CATALOG [DOMAIN_NAME]" at bounding box center [155, 265] width 97 height 8
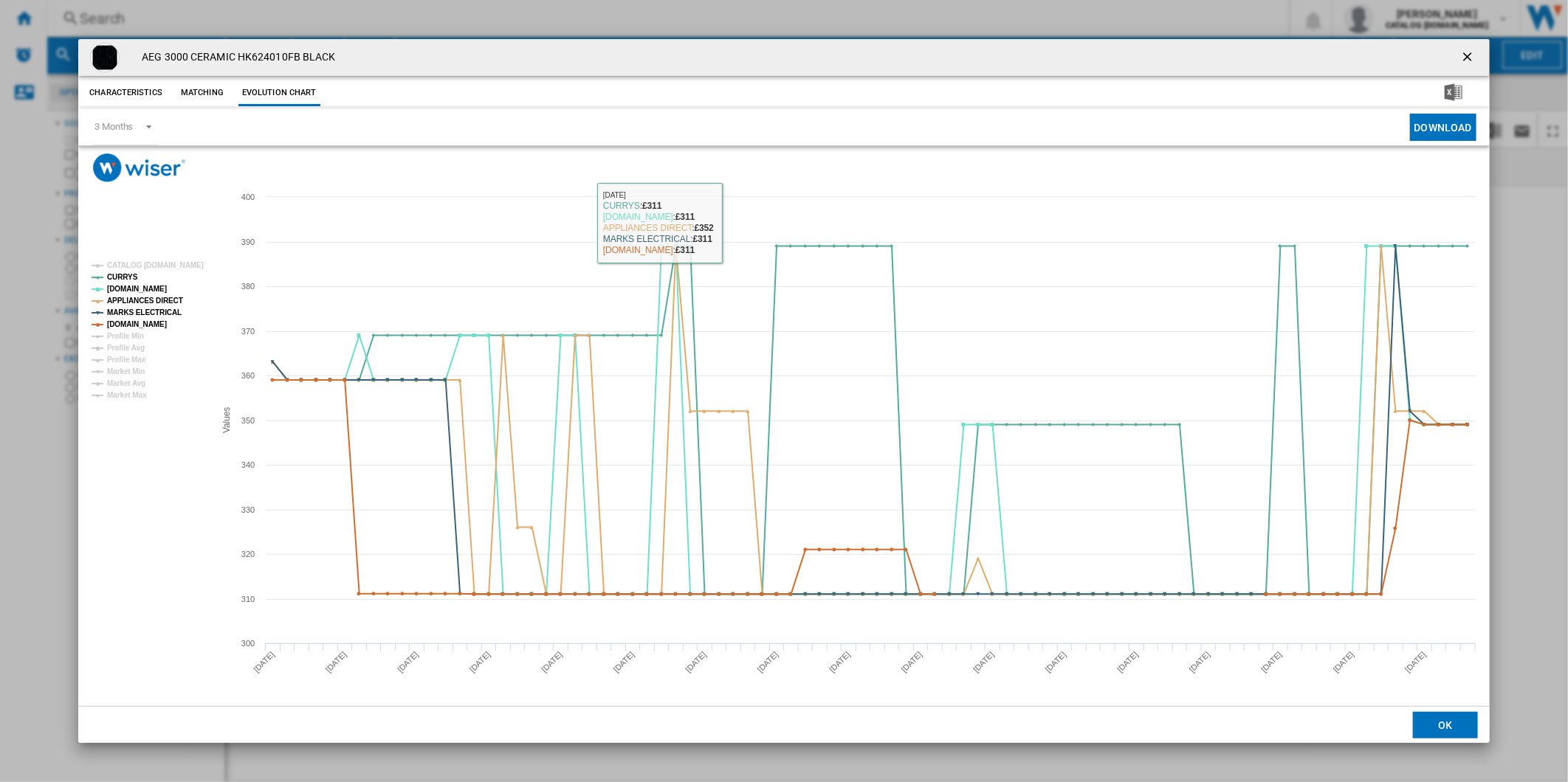
click at [1474, 54] on ng-md-icon "getI18NText('BUTTONS.CLOSE_DIALOG')" at bounding box center [1469, 58] width 18 height 18
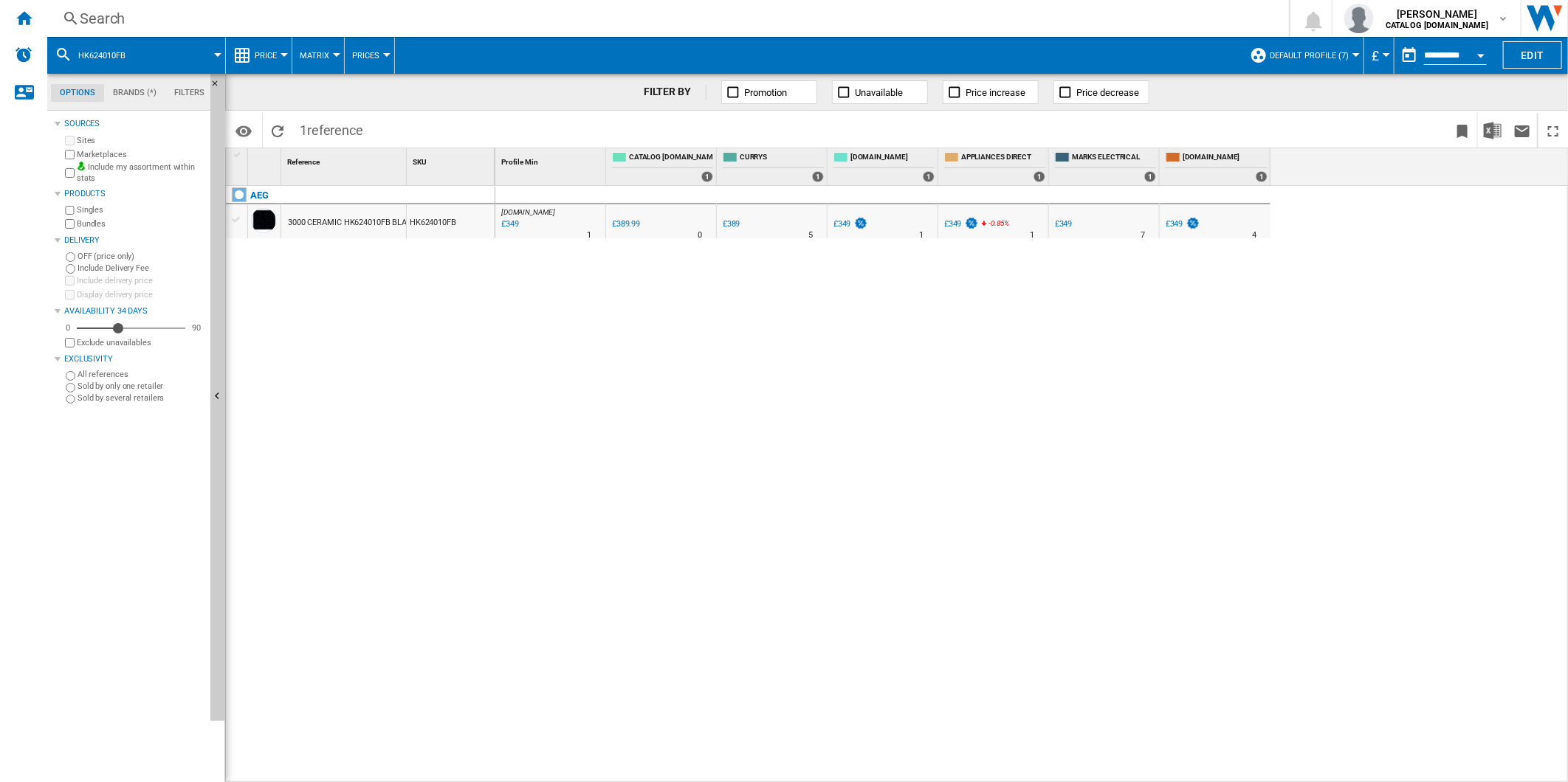
click at [673, 28] on div "Search" at bounding box center [665, 18] width 1171 height 20
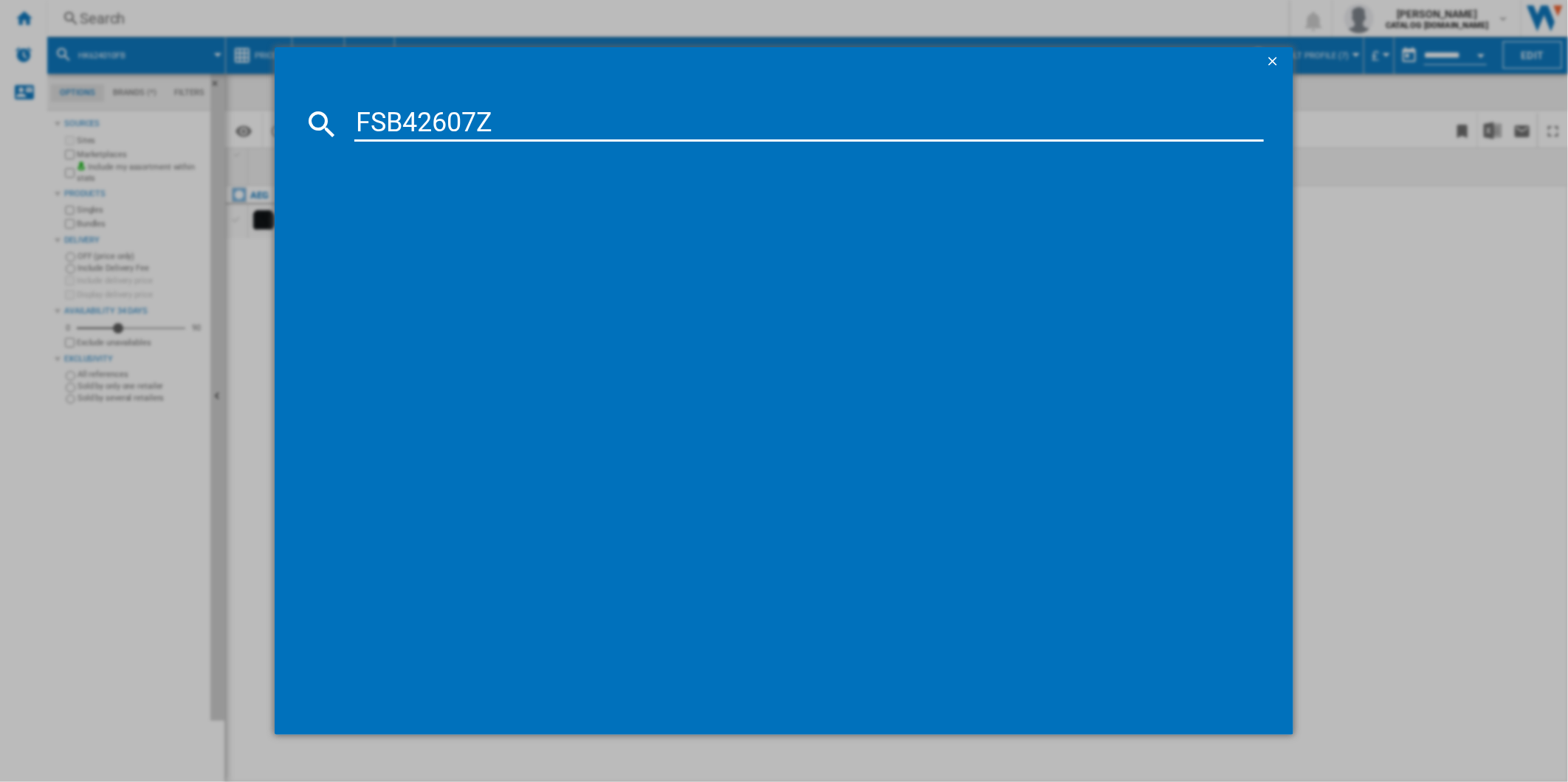
type input "FSB42607Z"
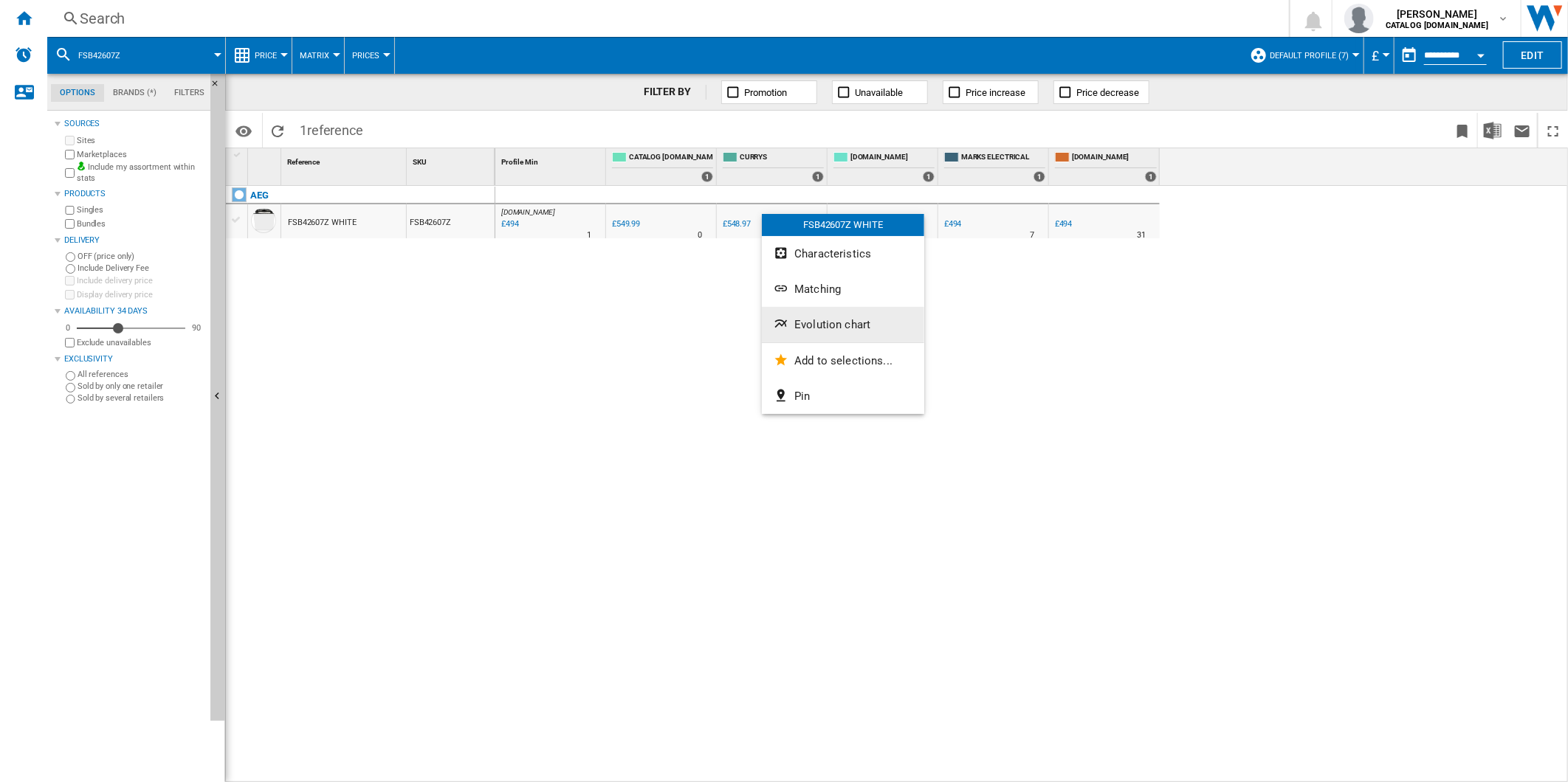
click at [844, 320] on span "Evolution chart" at bounding box center [832, 324] width 76 height 13
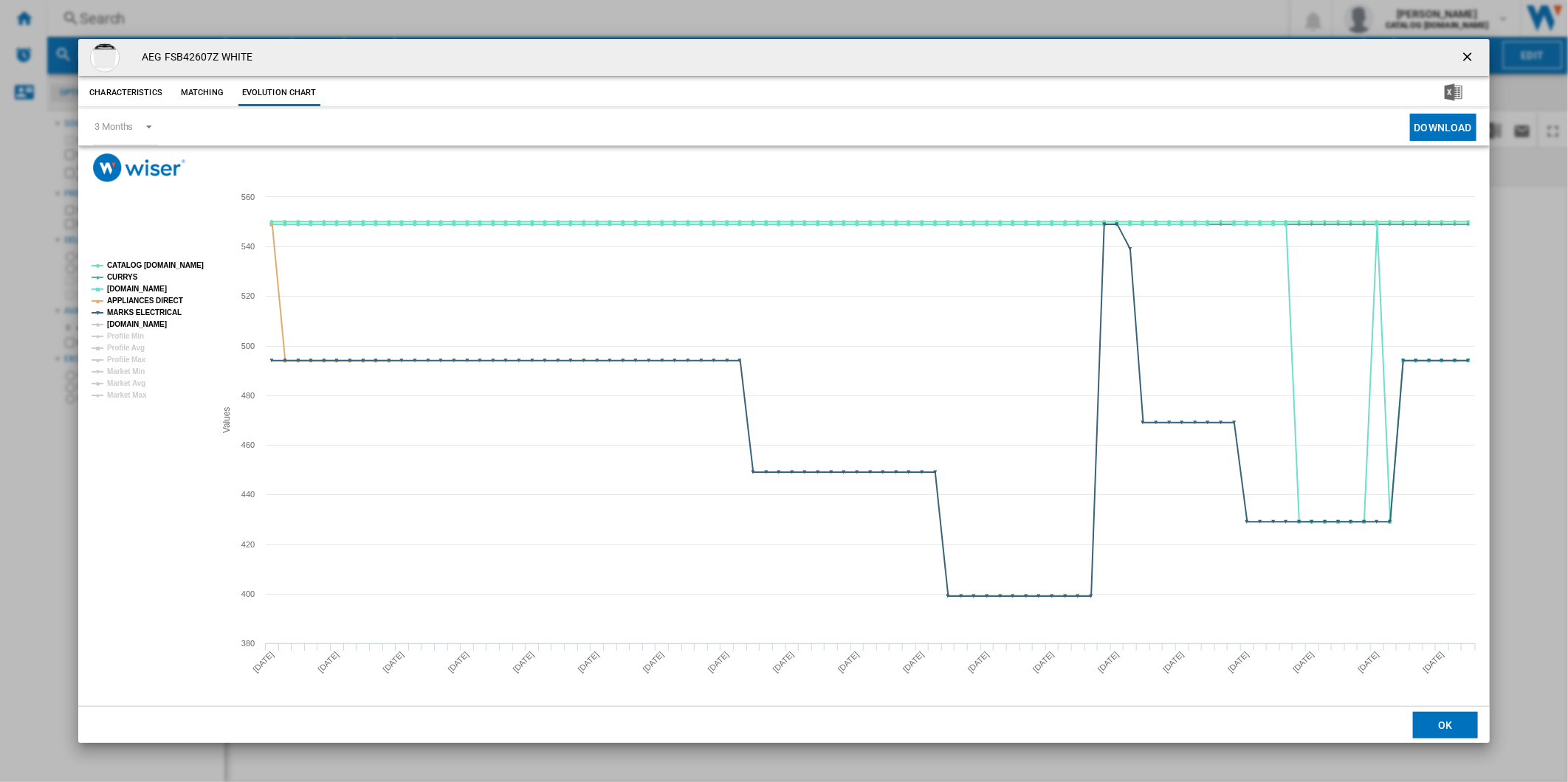
click at [146, 321] on tspan "[DOMAIN_NAME]" at bounding box center [136, 324] width 60 height 8
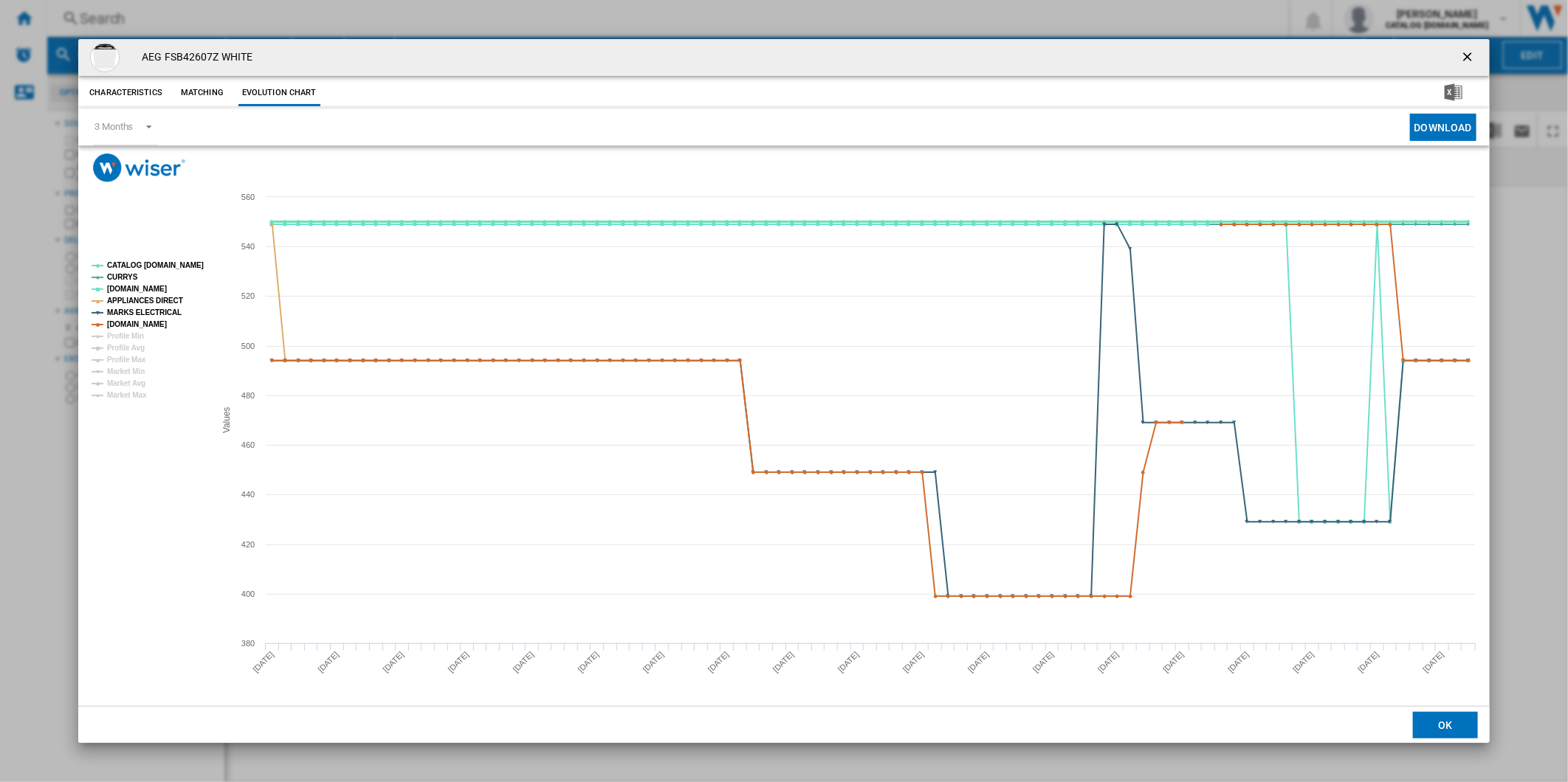
click at [158, 262] on tspan "CATALOG [DOMAIN_NAME]" at bounding box center [155, 265] width 97 height 8
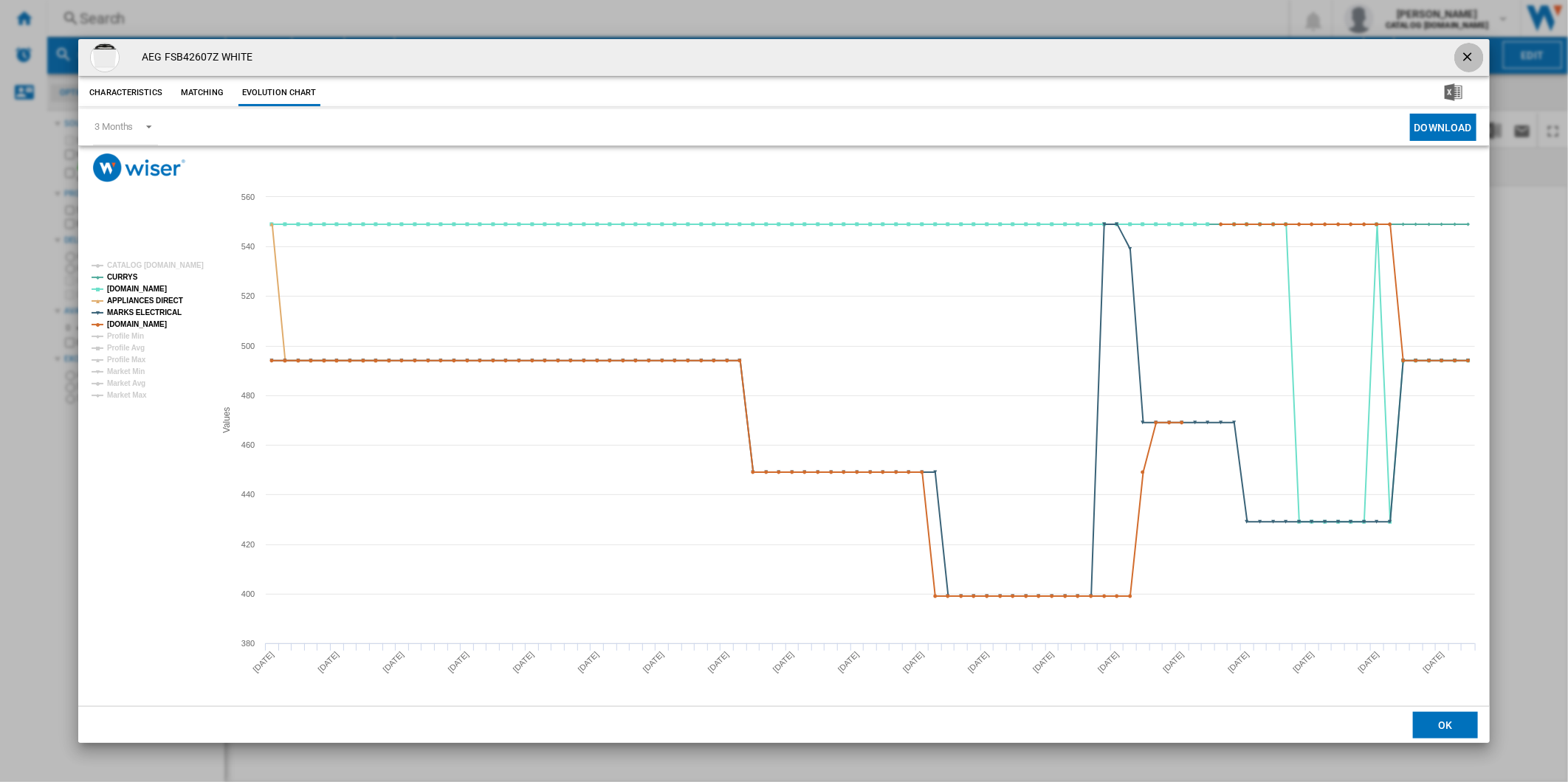
click at [1471, 42] on button "Product popup" at bounding box center [1469, 57] width 29 height 29
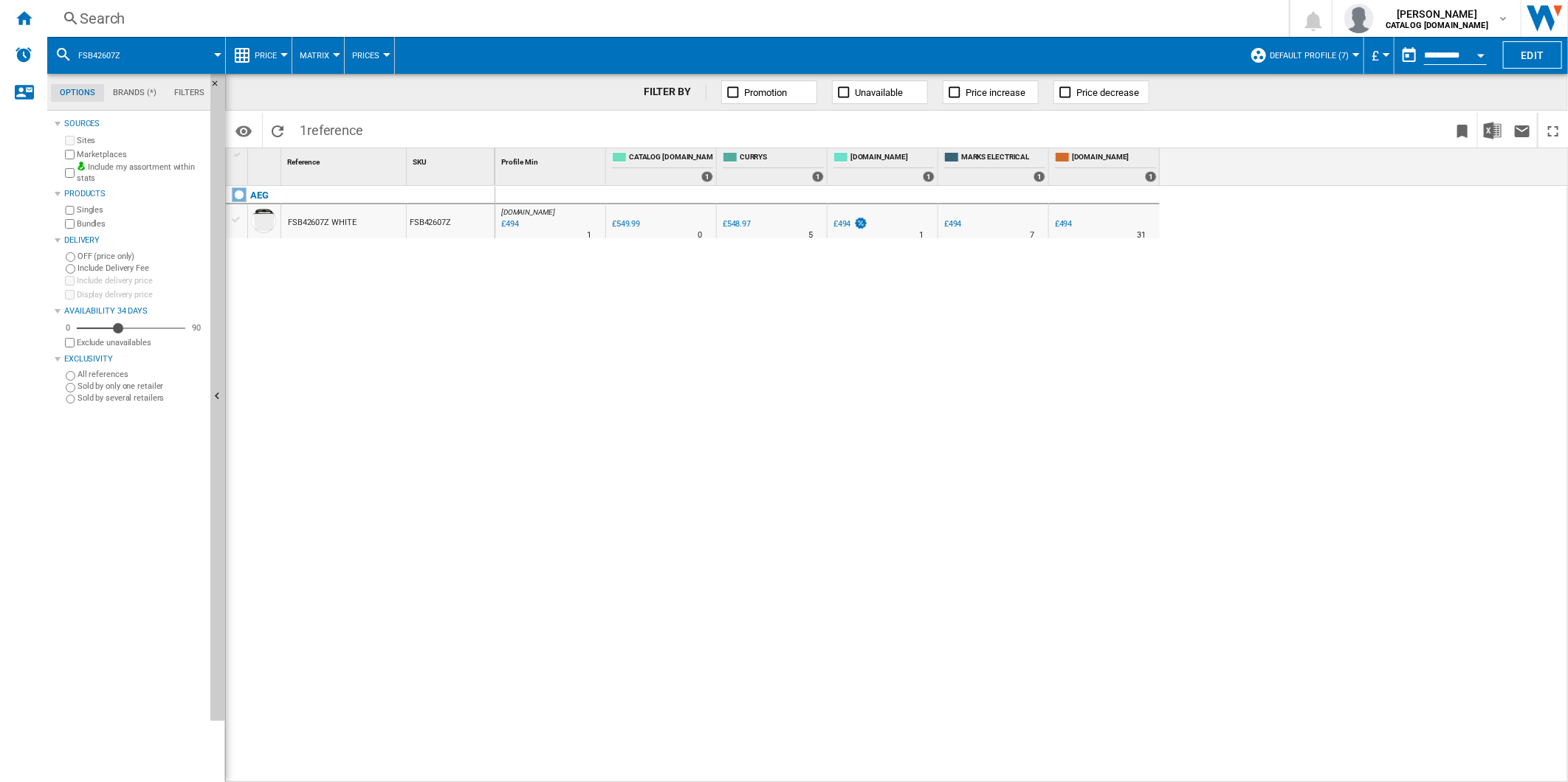
click at [907, 23] on div "Search" at bounding box center [665, 18] width 1171 height 20
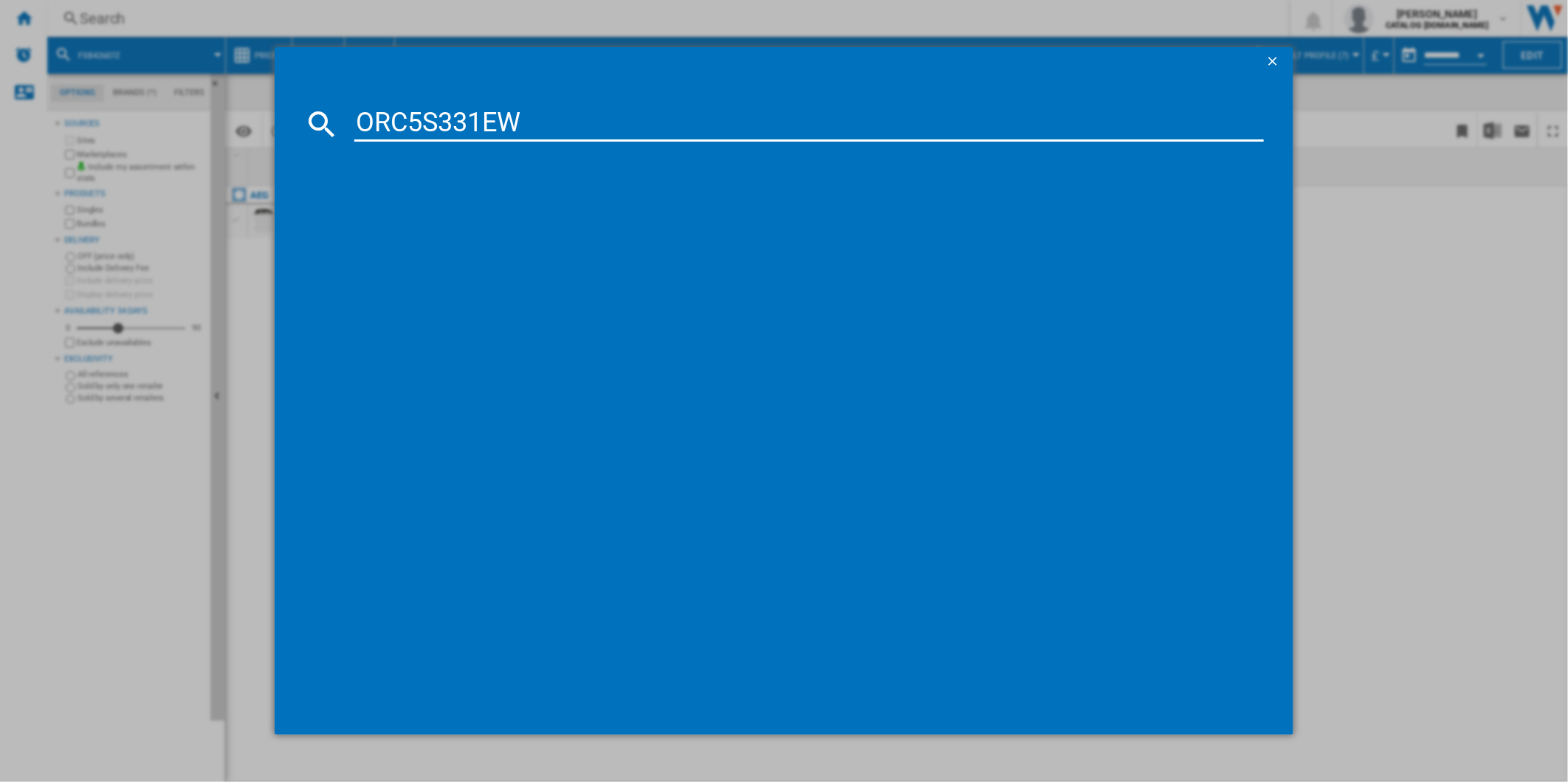
type input "ORC5S331EW"
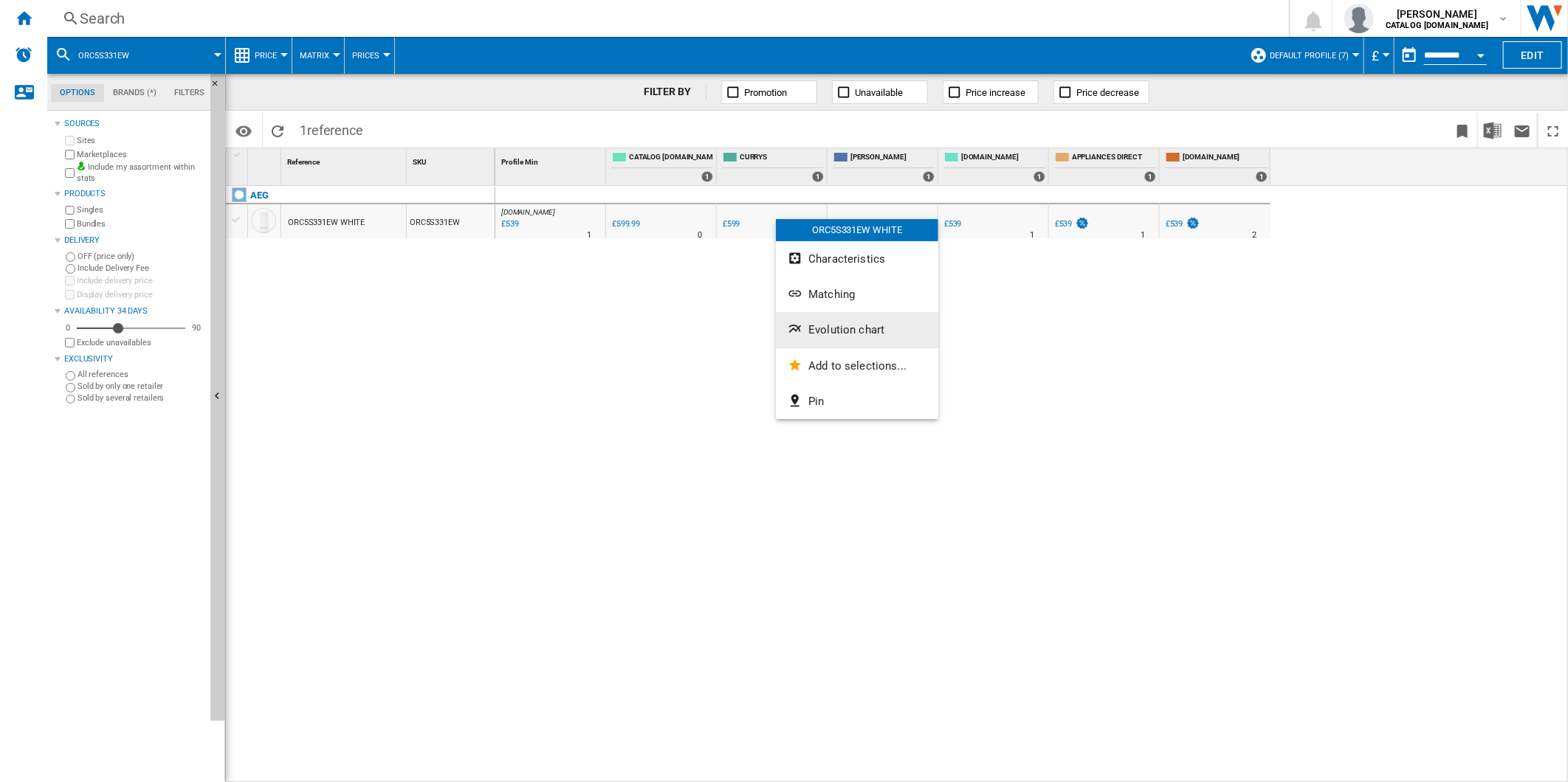
click at [844, 328] on span "Evolution chart" at bounding box center [846, 330] width 76 height 13
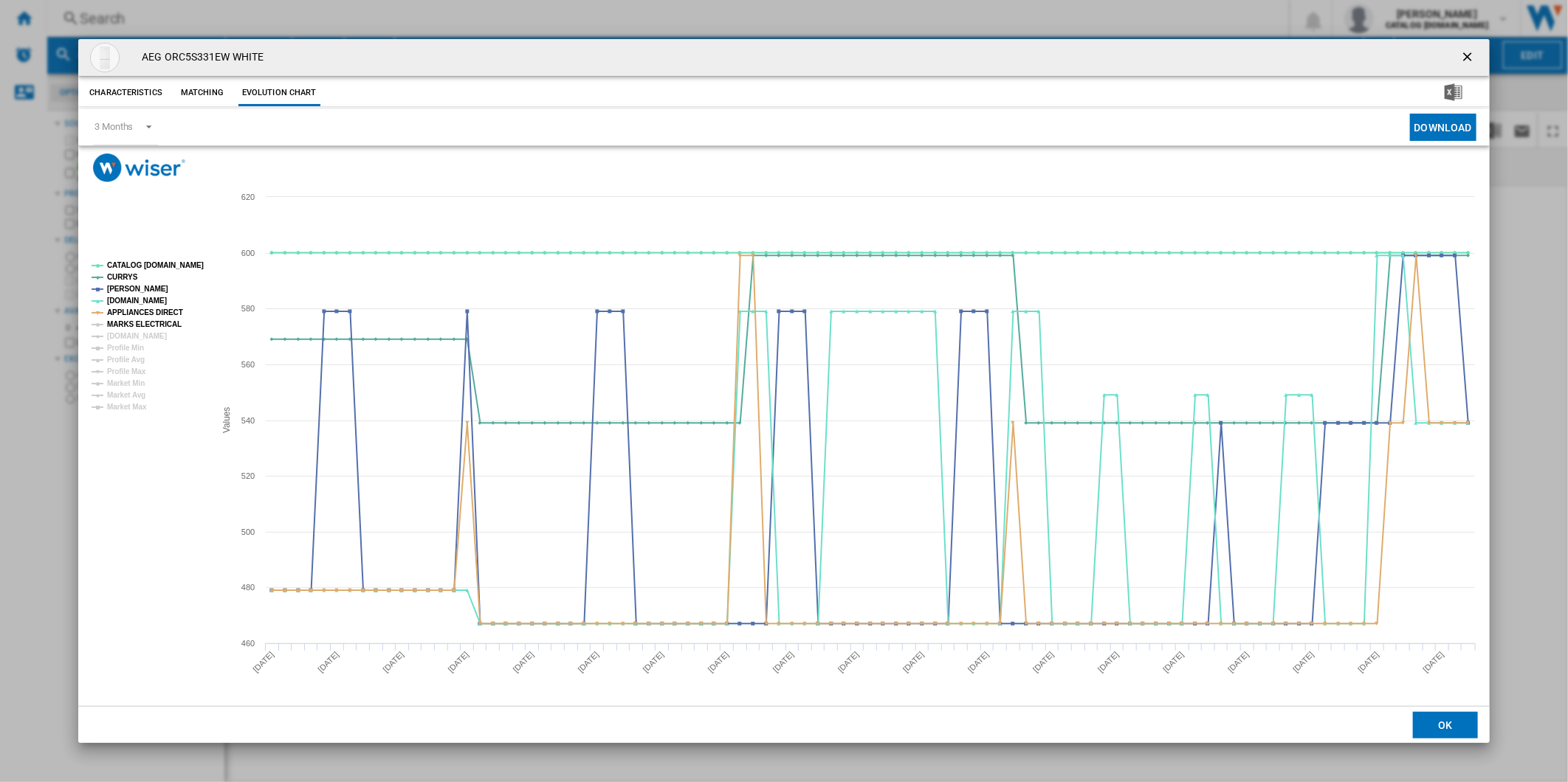
click at [127, 327] on tspan "MARKS ELECTRICAL" at bounding box center [144, 324] width 75 height 8
click at [126, 335] on tspan "[DOMAIN_NAME]" at bounding box center [136, 335] width 60 height 8
click at [152, 269] on tspan "CATALOG [DOMAIN_NAME]" at bounding box center [155, 265] width 97 height 8
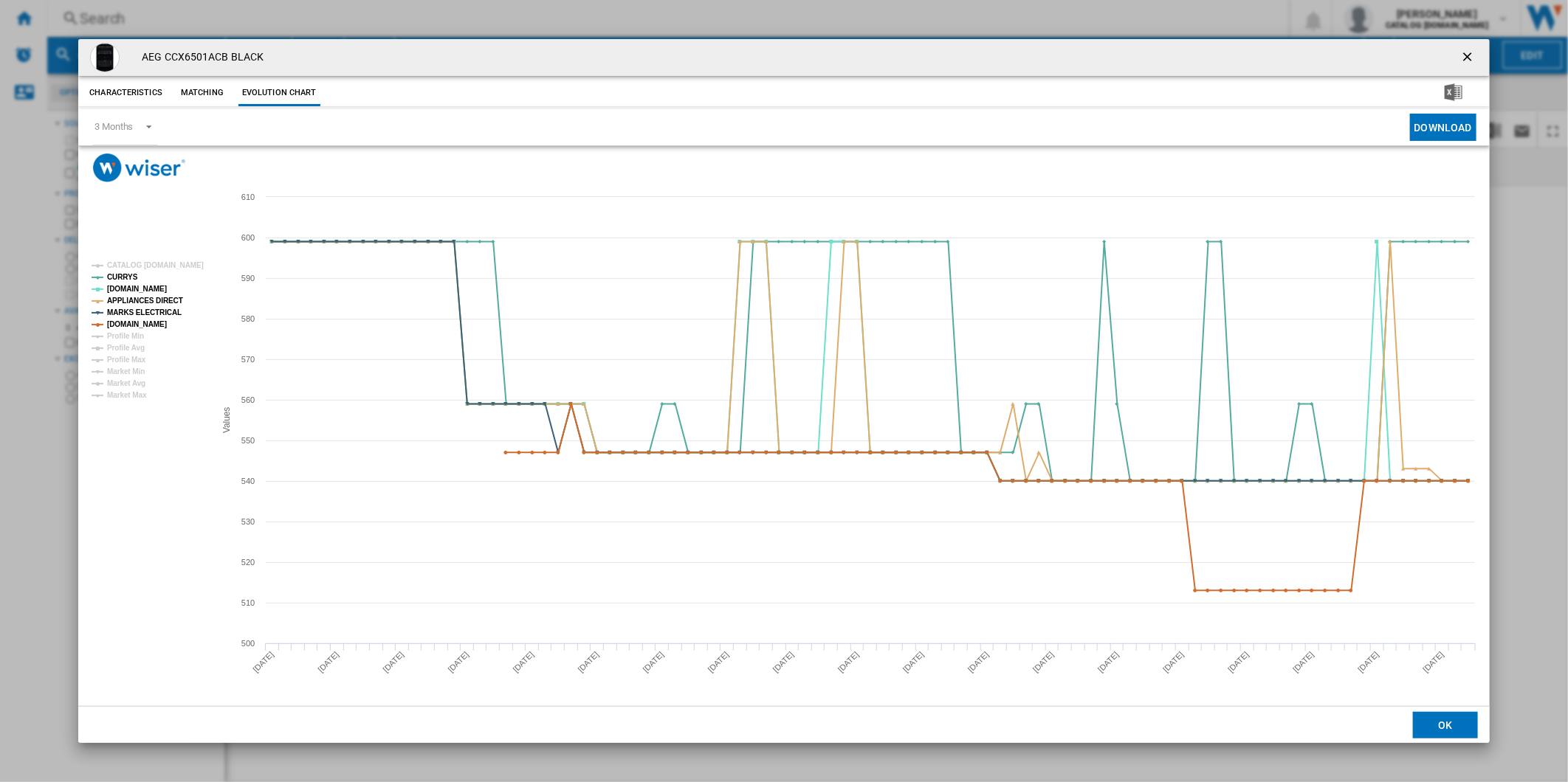
drag, startPoint x: 1466, startPoint y: 53, endPoint x: 1321, endPoint y: 53, distance: 145.0
click at [1466, 53] on ng-md-icon "getI18NText('BUTTONS.CLOSE_DIALOG')" at bounding box center [1469, 58] width 18 height 18
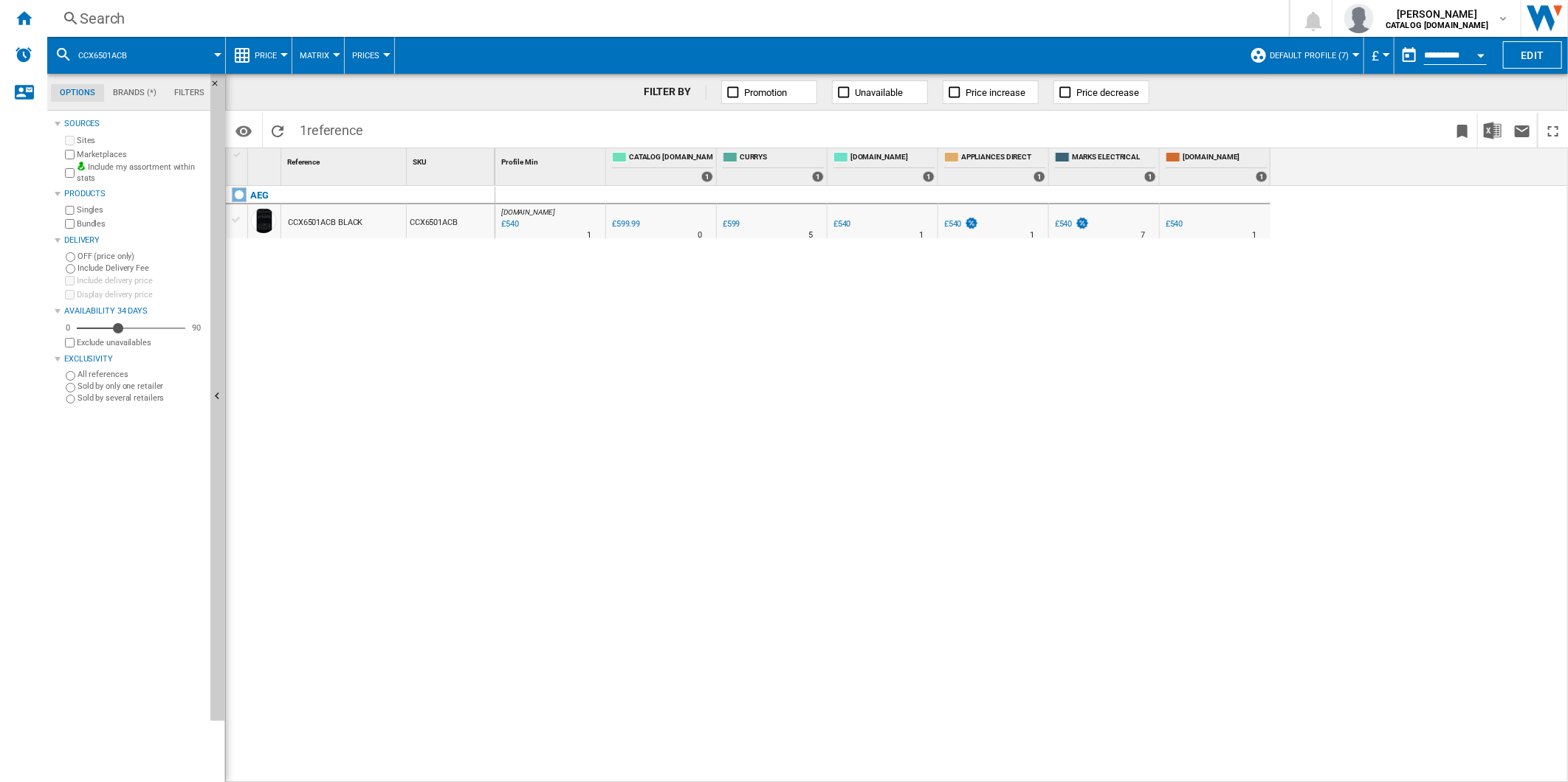
click at [815, 27] on div "Search" at bounding box center [665, 18] width 1171 height 20
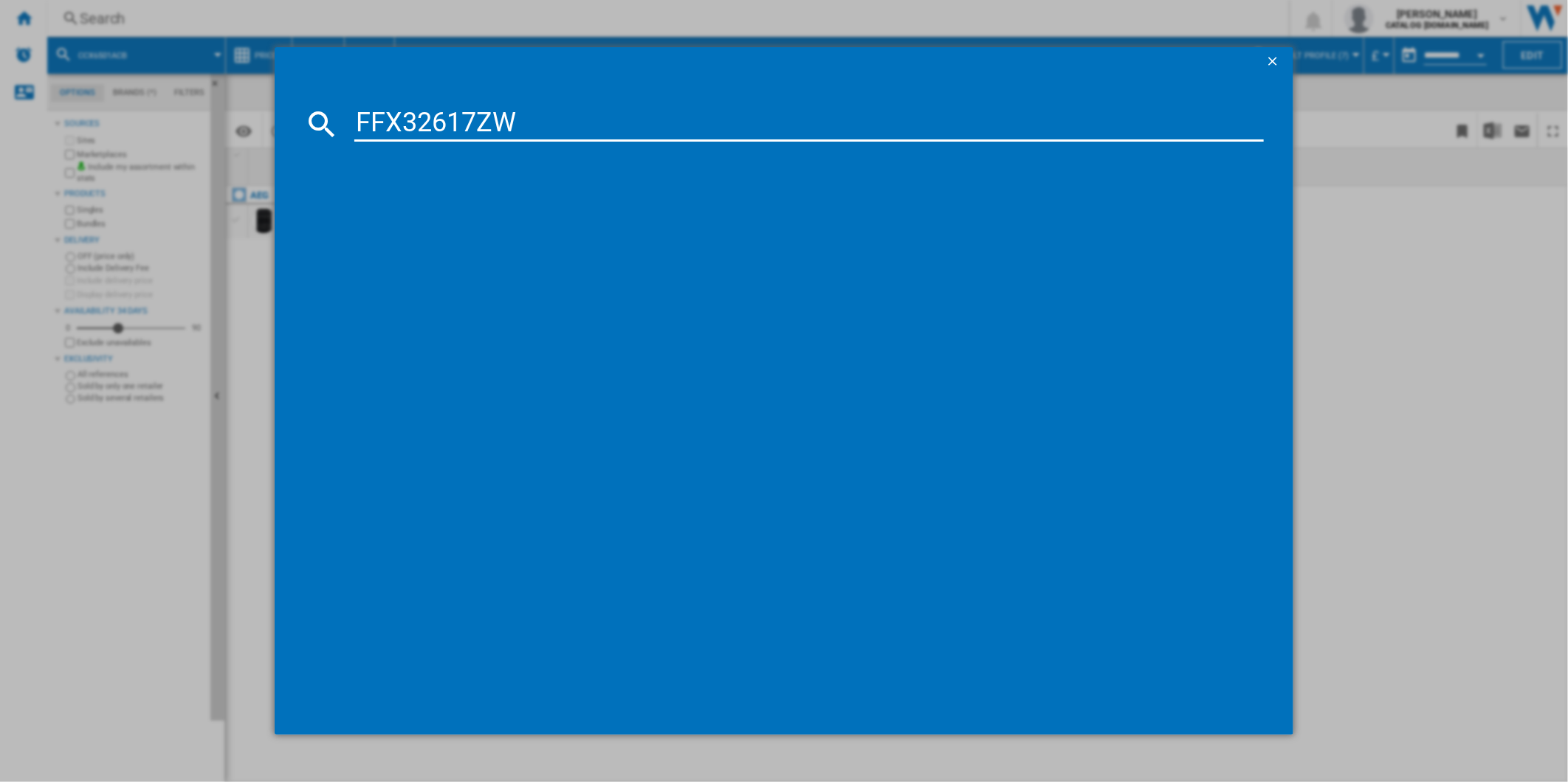
type input "FFX32617ZW"
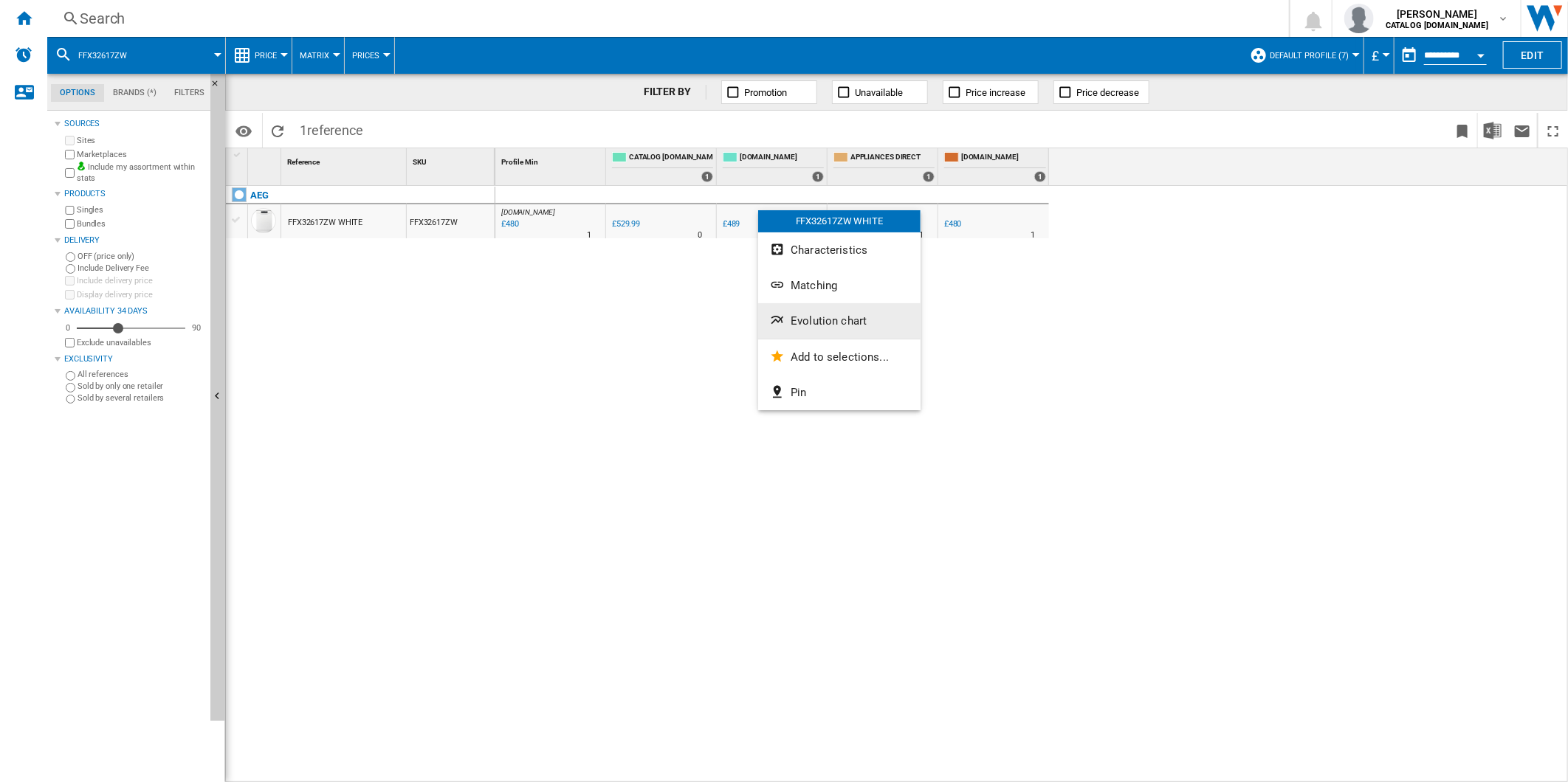
click at [837, 333] on button "Evolution chart" at bounding box center [839, 321] width 162 height 35
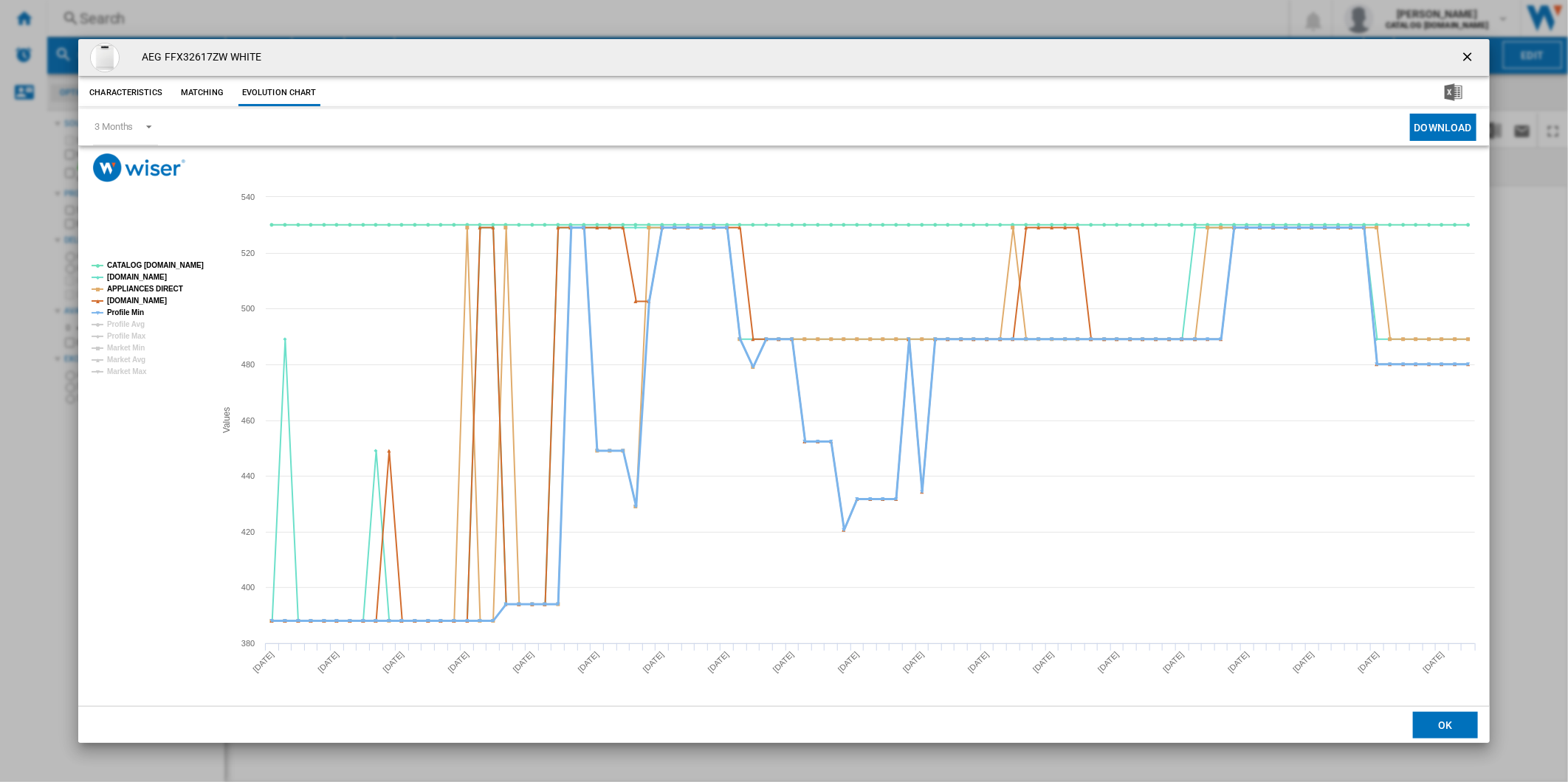
click at [131, 311] on tspan "Profile Min" at bounding box center [125, 312] width 37 height 8
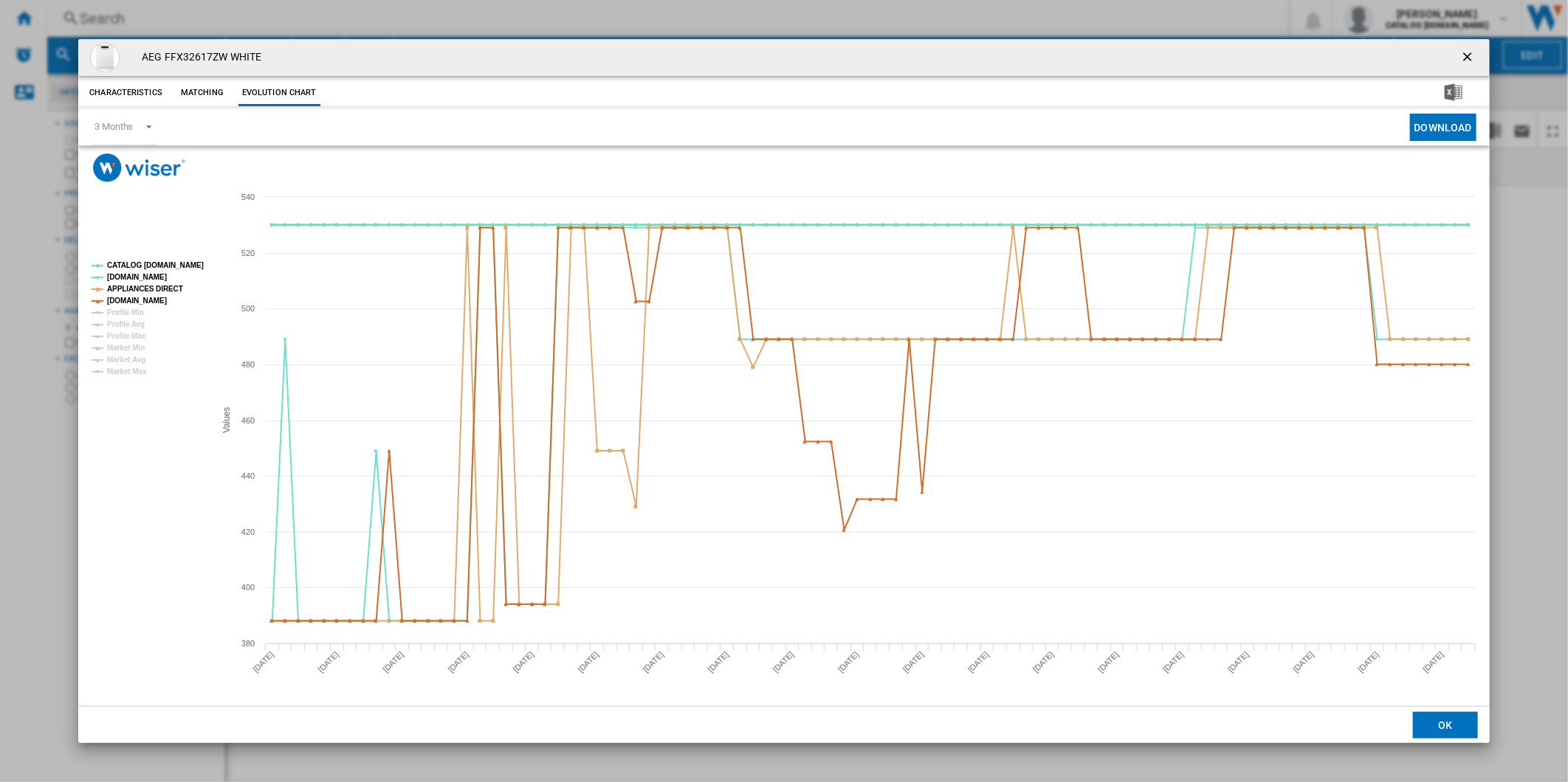
click at [159, 266] on tspan "CATALOG [DOMAIN_NAME]" at bounding box center [155, 265] width 97 height 8
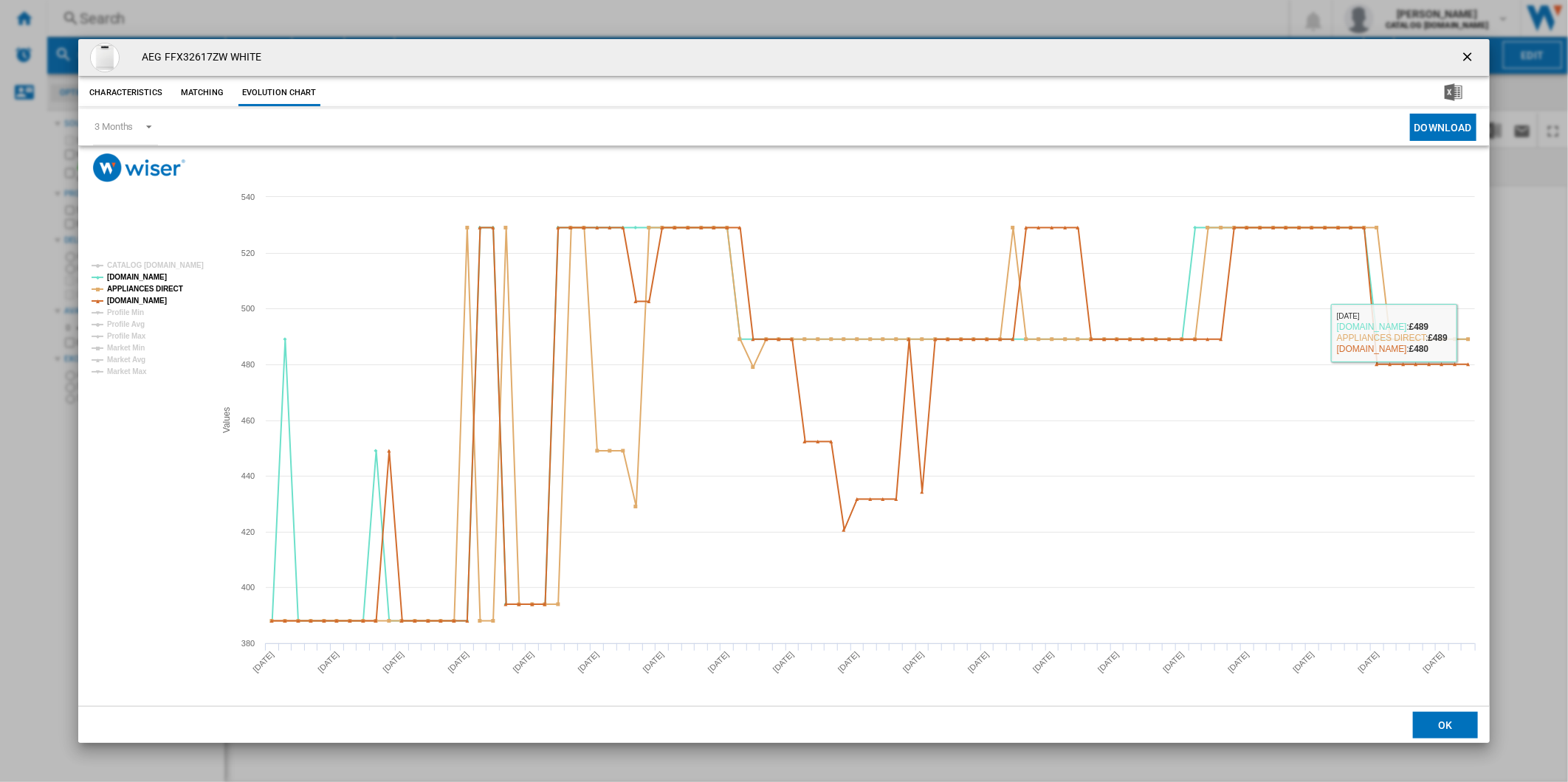
click at [1472, 46] on button "Product popup" at bounding box center [1469, 57] width 29 height 29
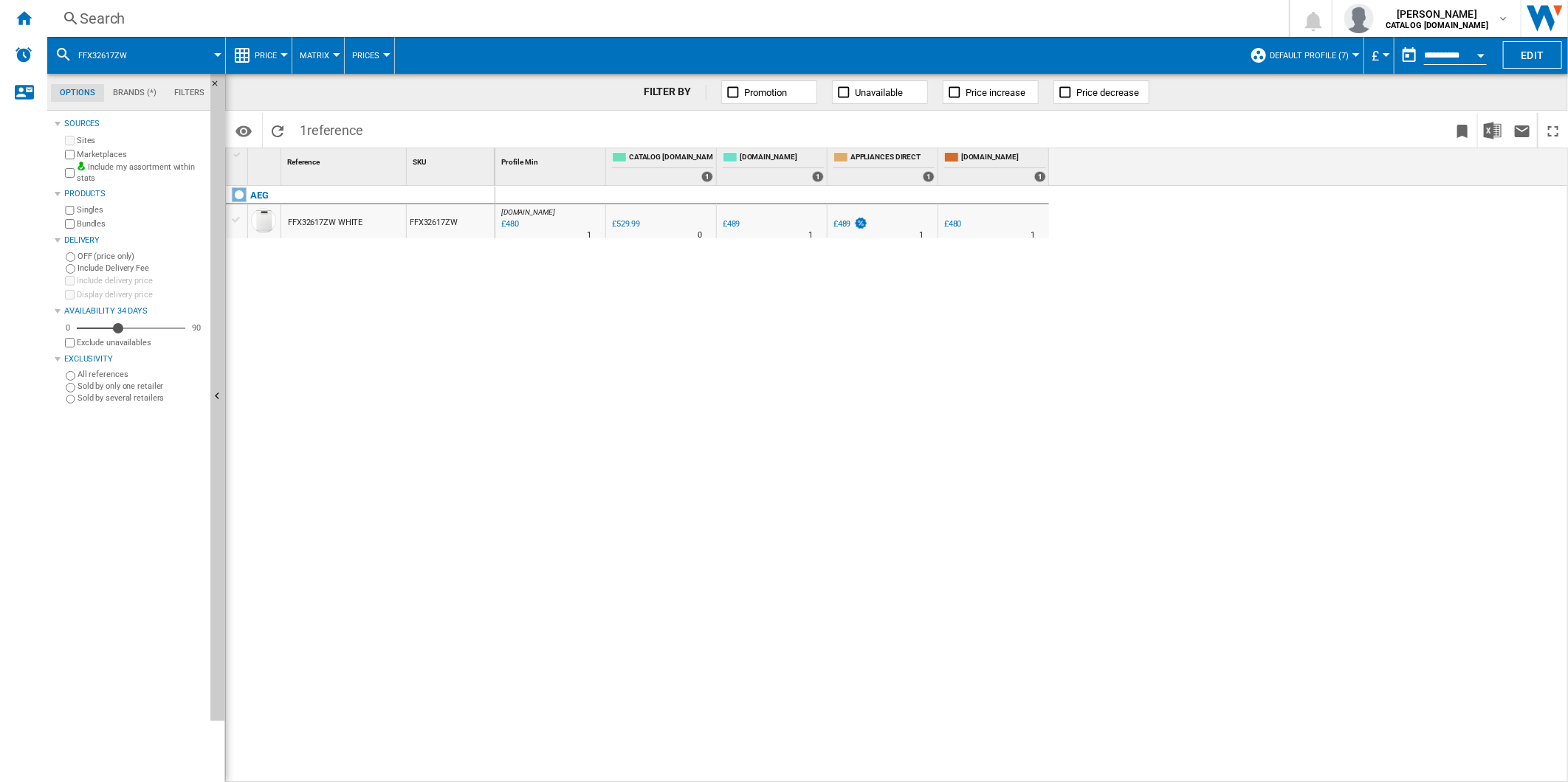
click at [955, 219] on div "£480" at bounding box center [953, 224] width 18 height 9
